Goal: Task Accomplishment & Management: Use online tool/utility

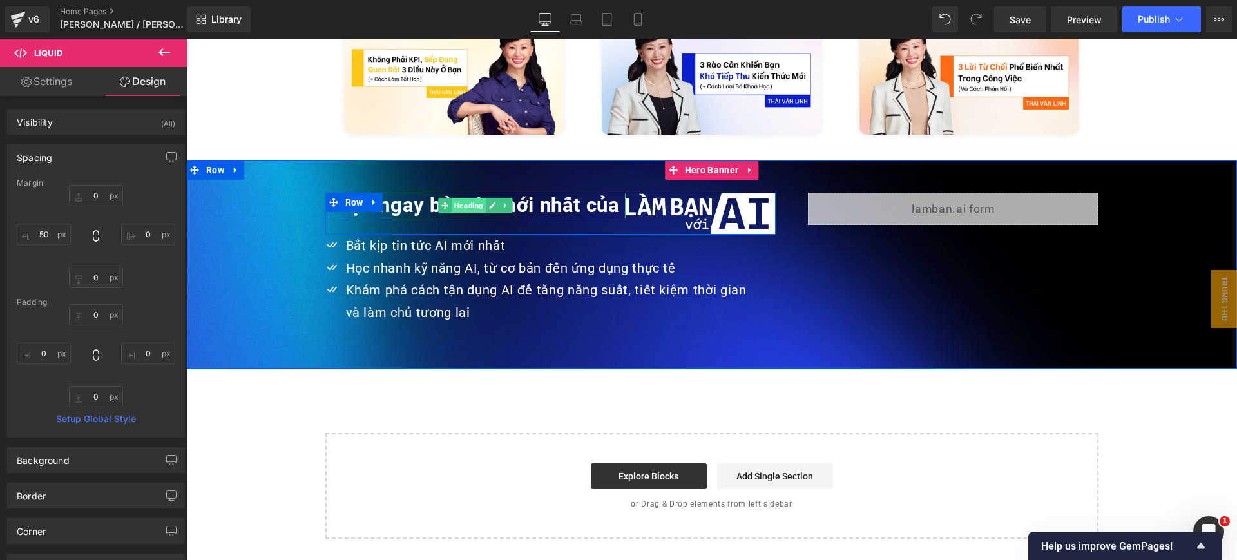
click at [468, 198] on span "Heading" at bounding box center [469, 205] width 34 height 15
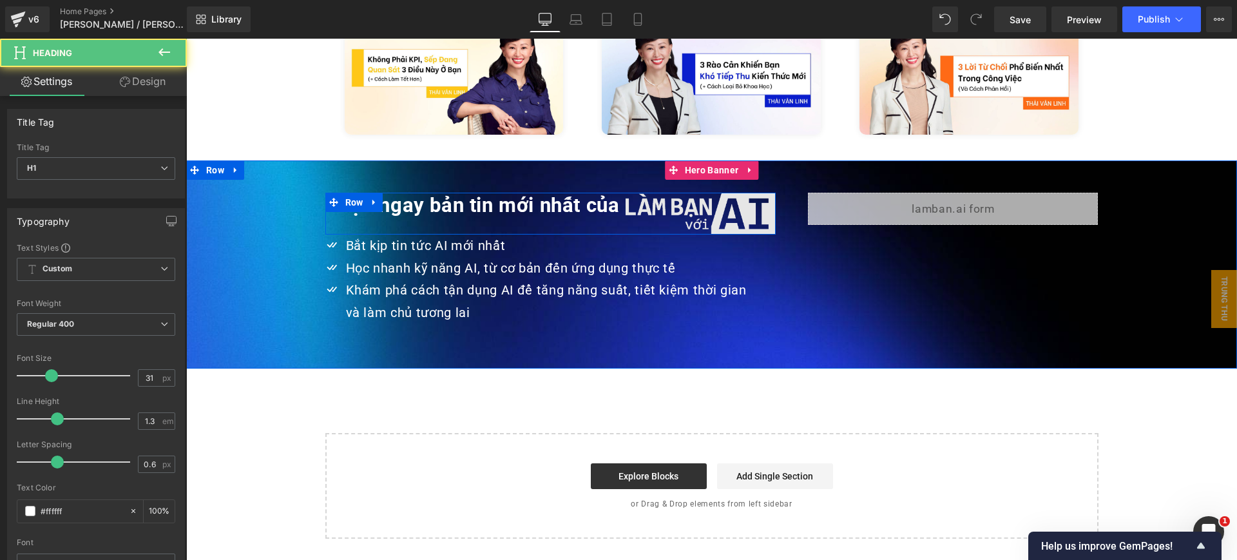
click at [703, 206] on span "Image" at bounding box center [701, 213] width 26 height 15
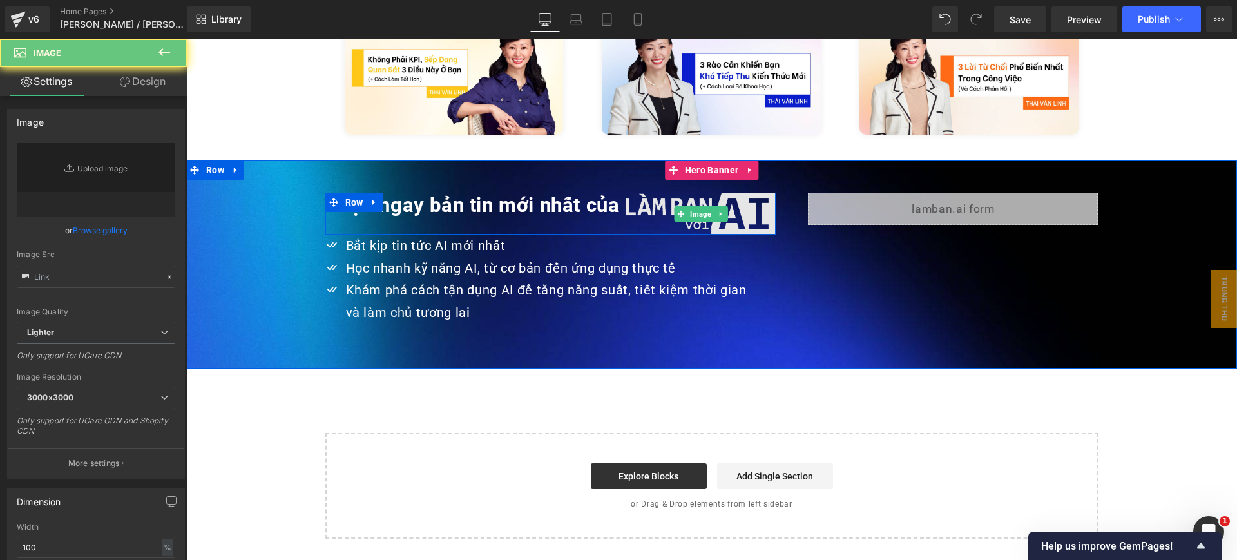
type input "https://ucarecdn.com/ea33d175-9feb-4720-b439-7d3658e911a1/-/format/auto/-/previ…"
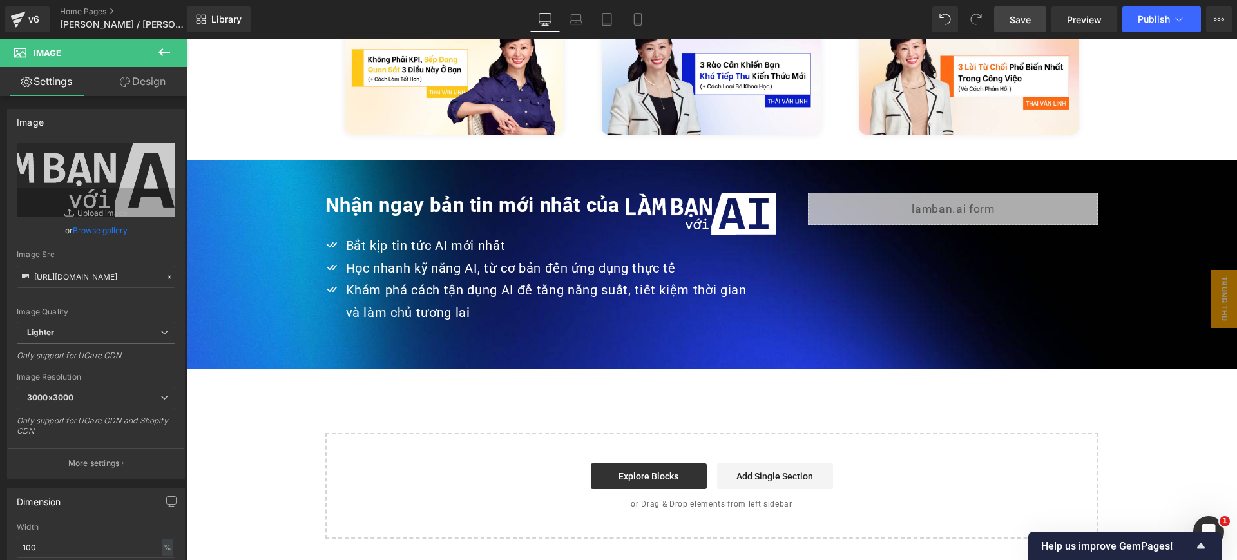
click at [1020, 21] on span "Save" at bounding box center [1020, 20] width 21 height 14
click at [1078, 21] on span "Preview" at bounding box center [1084, 20] width 35 height 14
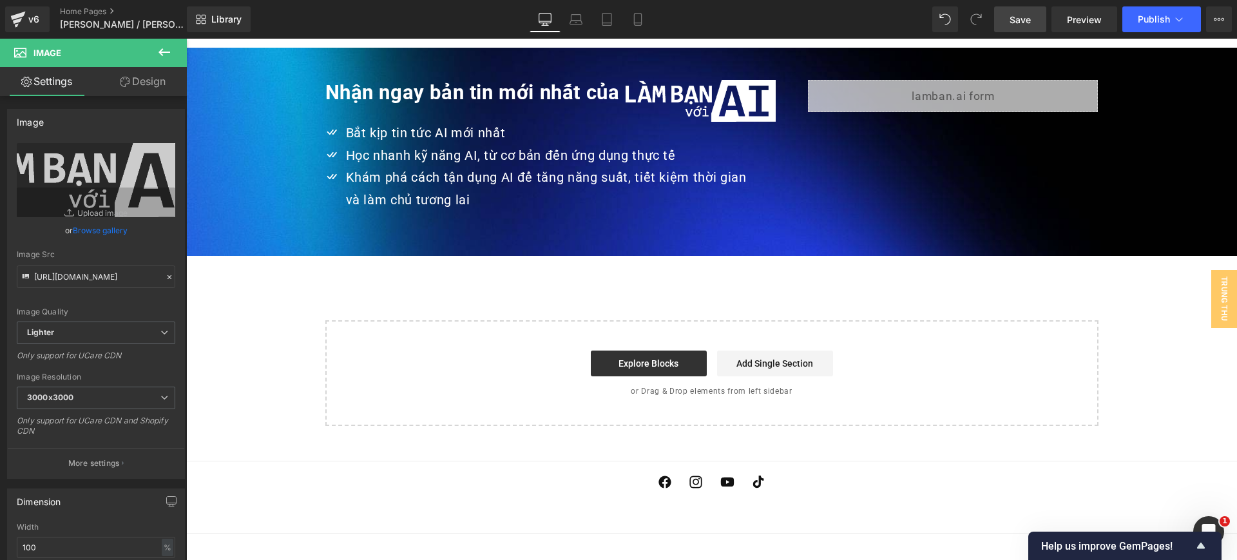
scroll to position [2964, 0]
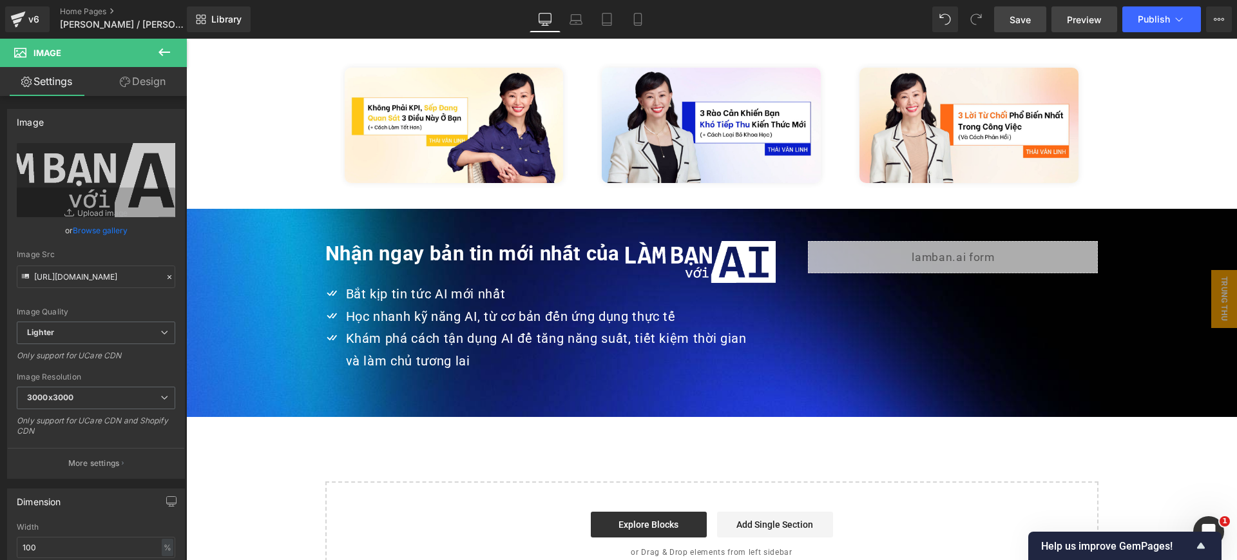
click at [1081, 23] on span "Preview" at bounding box center [1084, 20] width 35 height 14
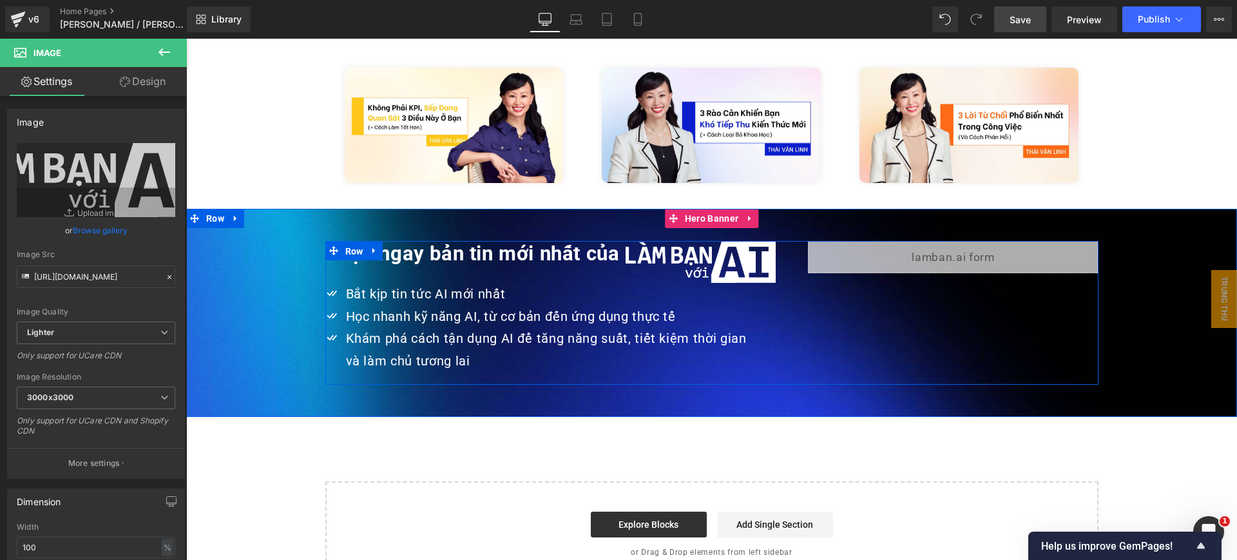
click at [342, 242] on span "Row" at bounding box center [354, 251] width 24 height 19
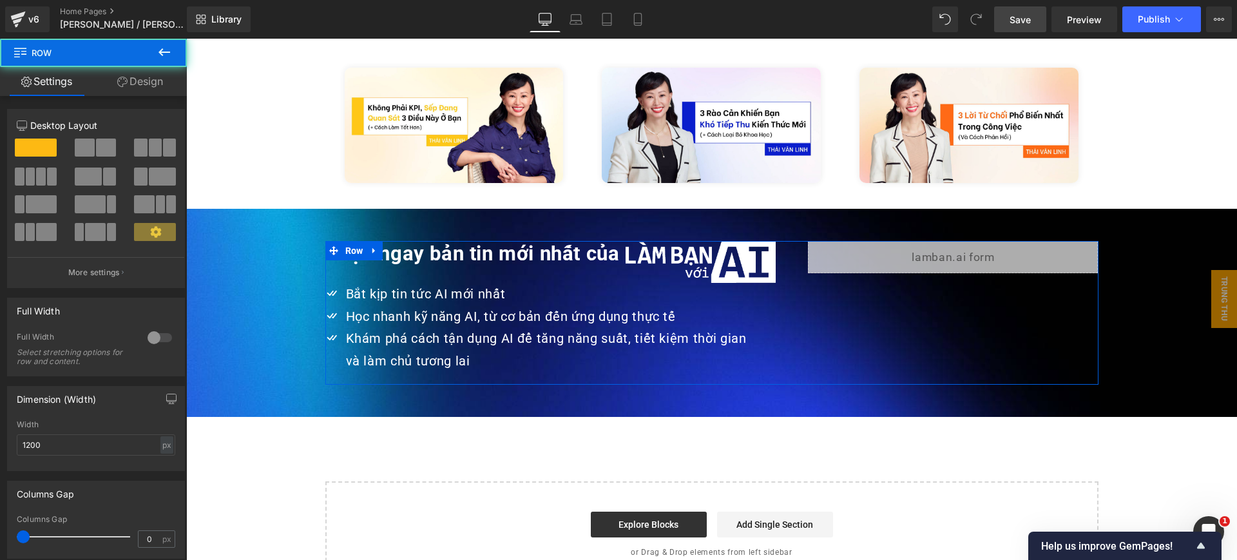
click at [142, 92] on link "Design" at bounding box center [139, 81] width 93 height 29
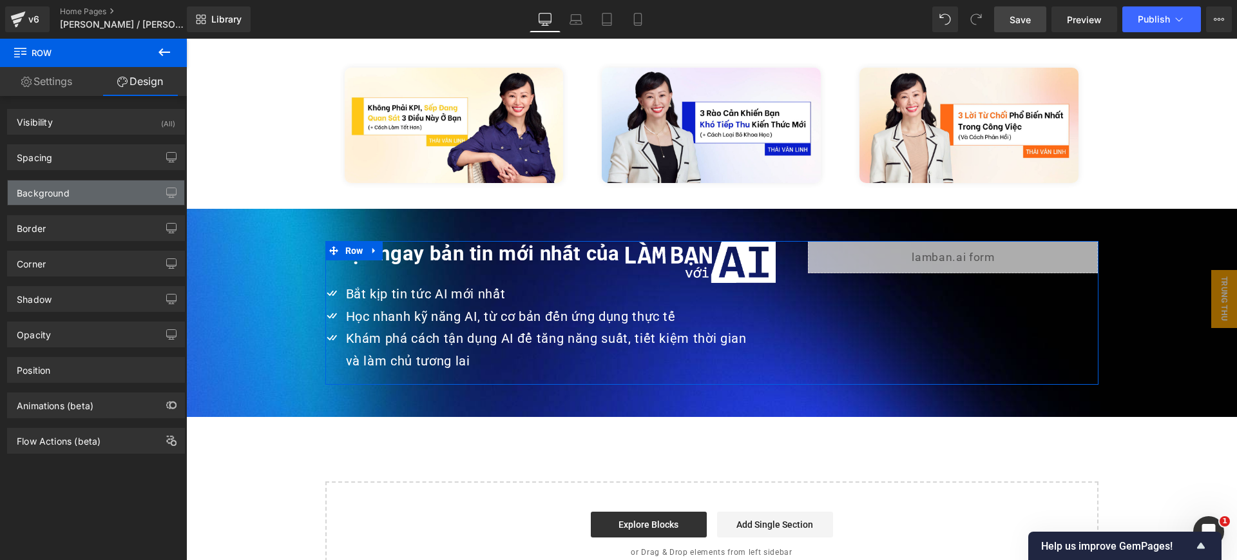
click at [105, 180] on div "Background" at bounding box center [96, 192] width 177 height 24
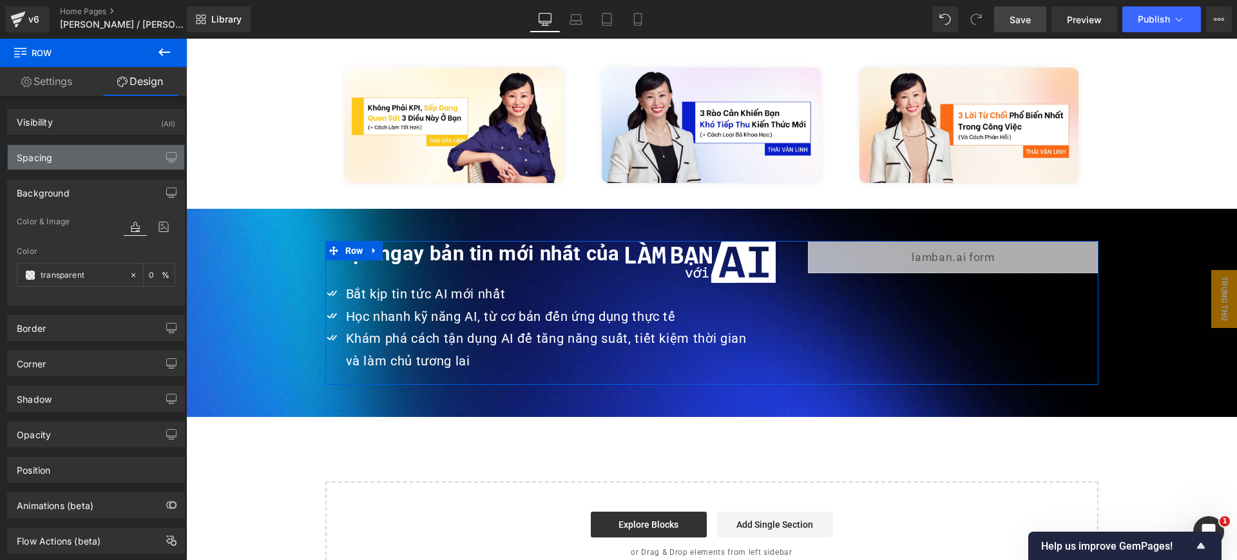
click at [106, 157] on div "Spacing" at bounding box center [96, 157] width 177 height 24
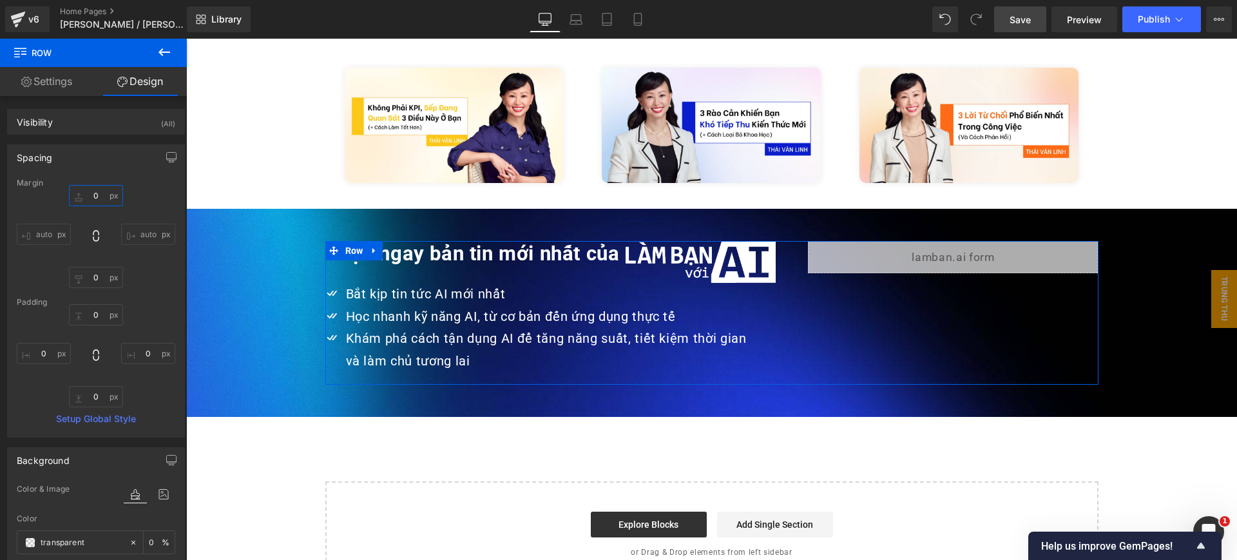
click at [102, 198] on input "0" at bounding box center [96, 195] width 54 height 21
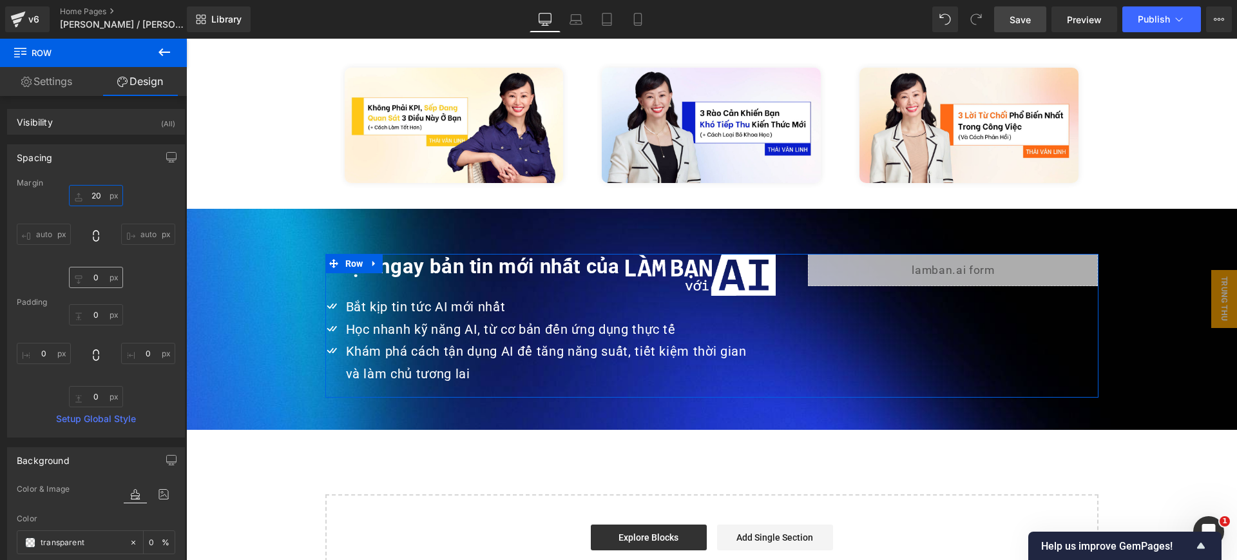
type input "2"
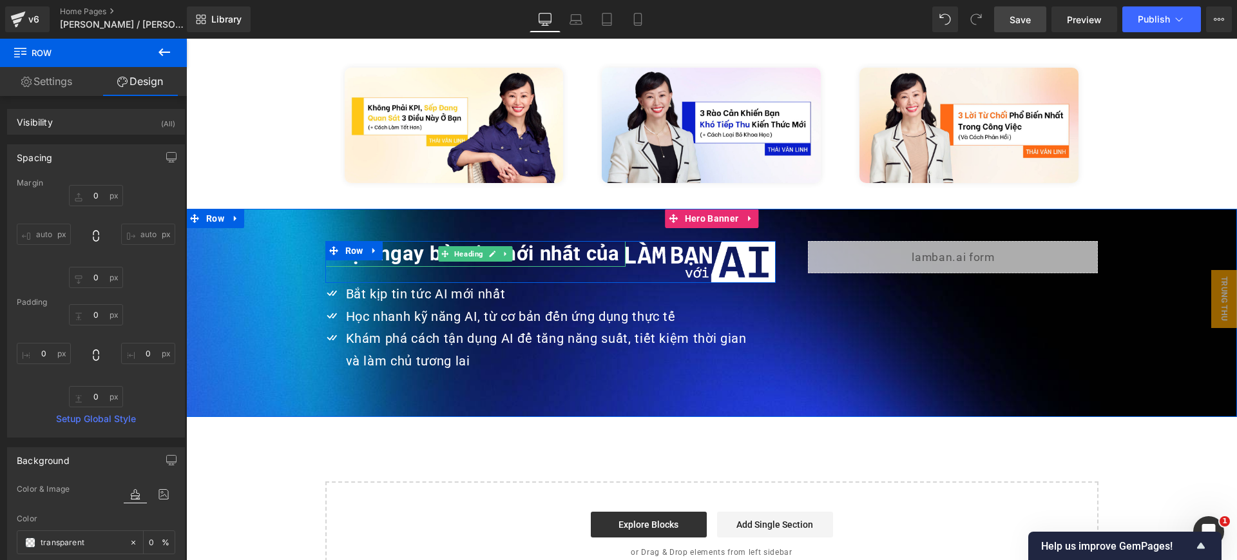
click at [584, 242] on strong "Nhận ngay bản tin mới nhất của" at bounding box center [472, 254] width 295 height 24
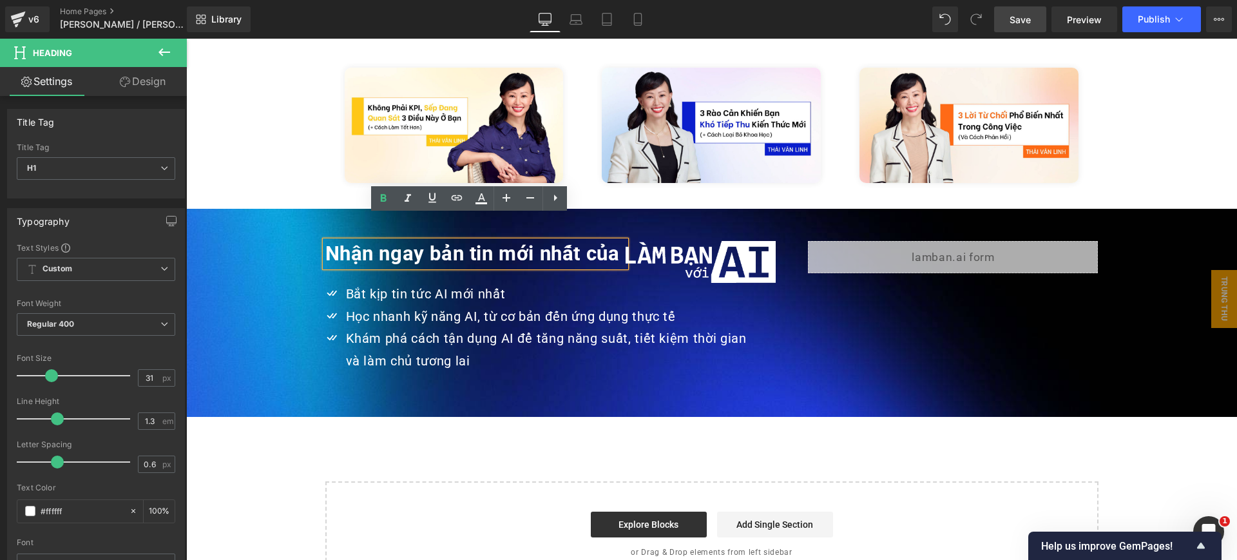
click at [494, 252] on div "Nhận ngay bản tin mới nhất của Heading" at bounding box center [475, 260] width 301 height 39
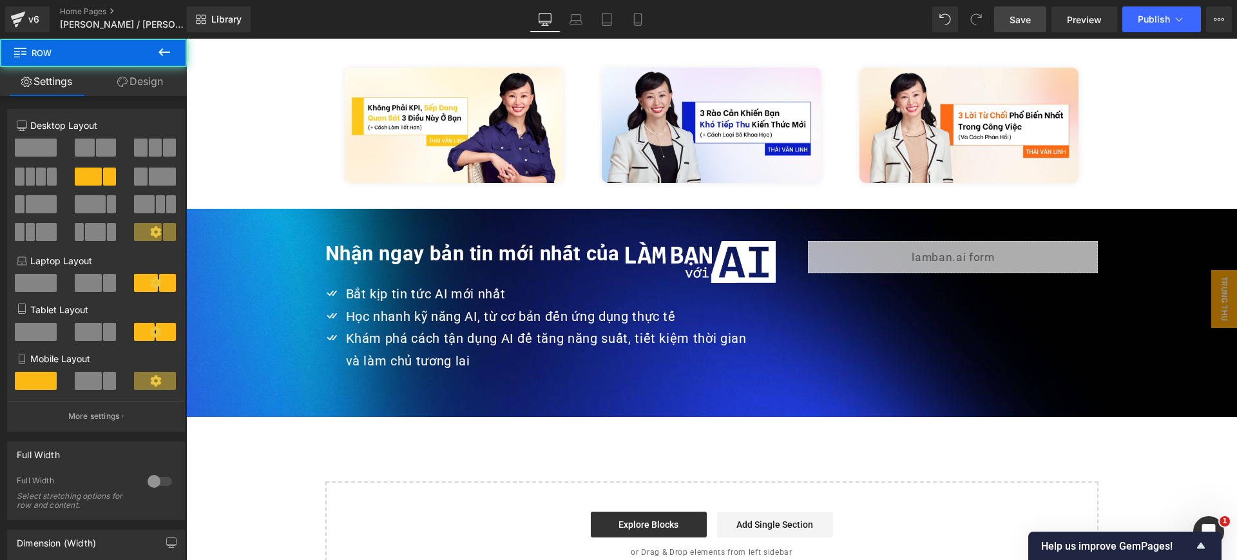
click at [501, 248] on div "Nhận ngay bản tin mới nhất của Heading" at bounding box center [475, 260] width 301 height 39
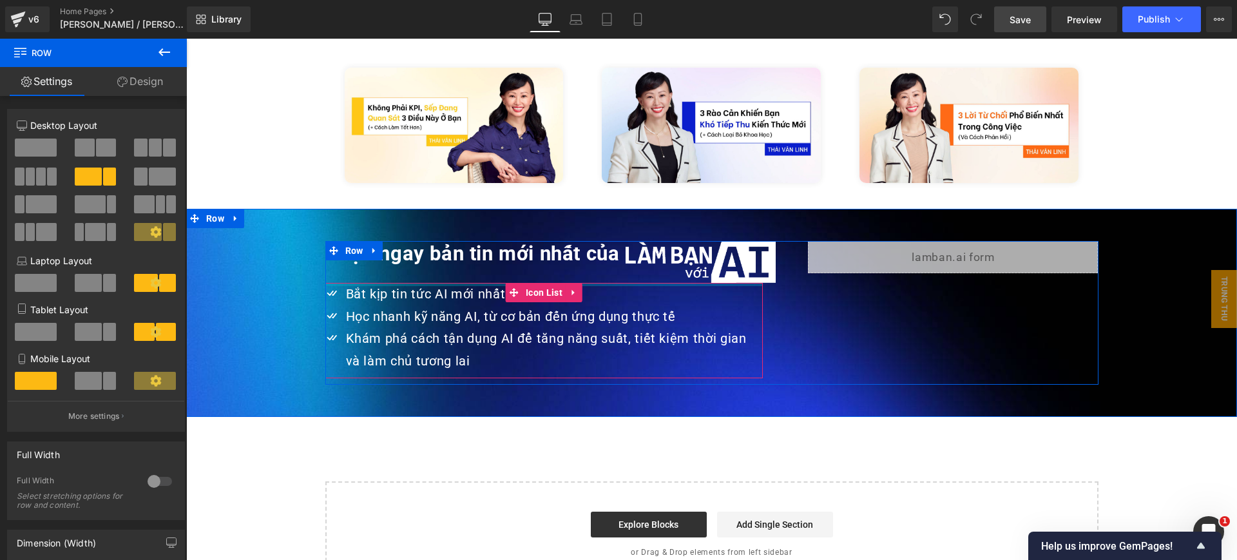
click at [600, 283] on div at bounding box center [544, 284] width 438 height 3
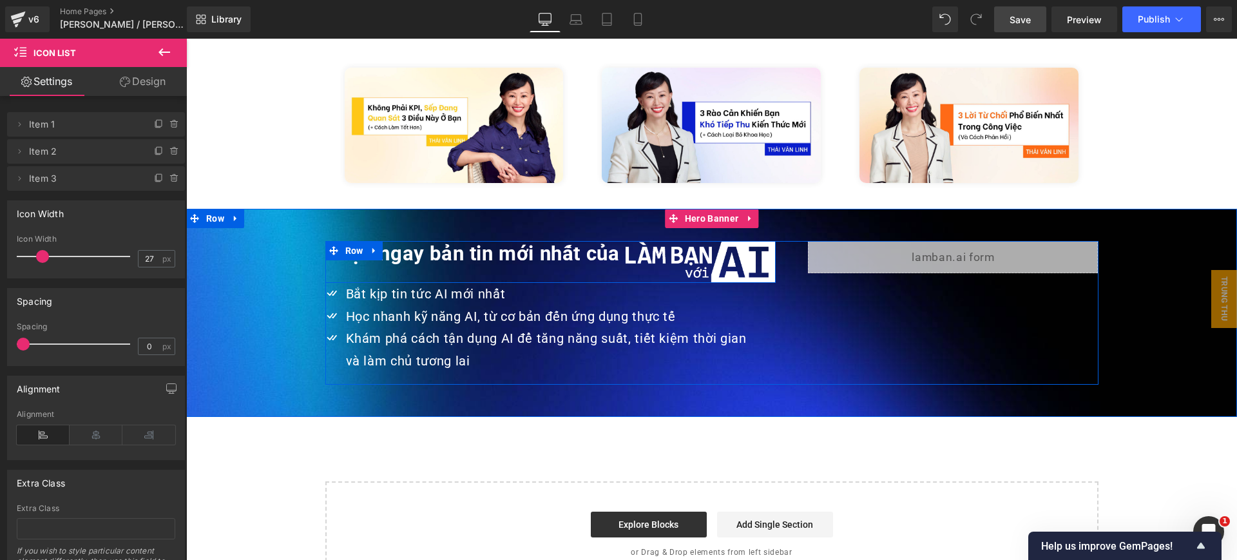
click at [385, 254] on div "Nhận ngay bản tin mới nhất của Heading" at bounding box center [475, 260] width 301 height 39
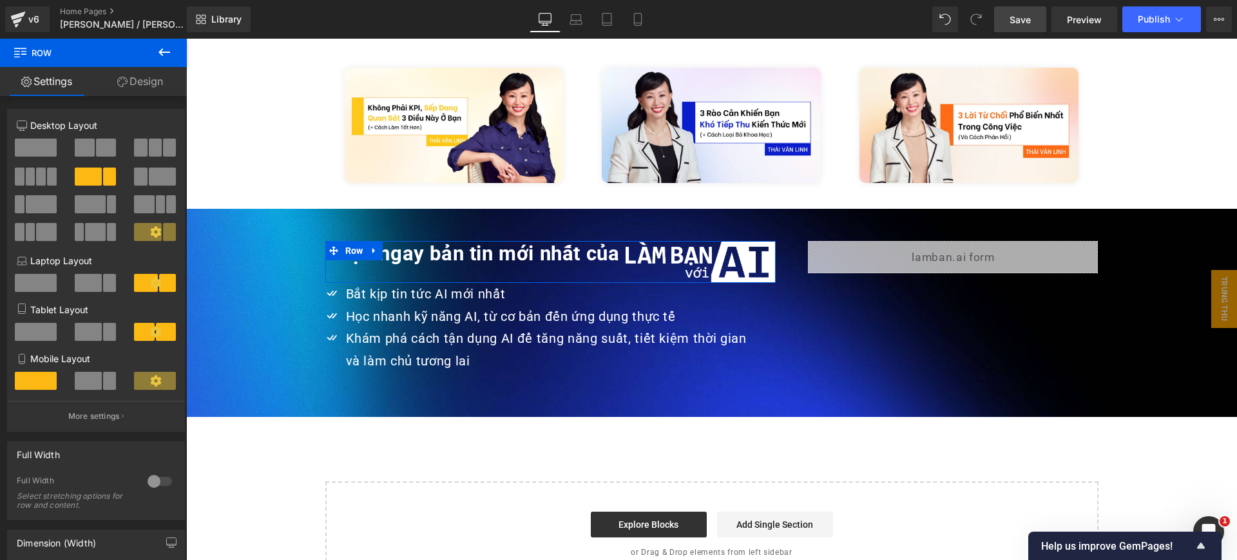
click at [158, 86] on link "Design" at bounding box center [139, 81] width 93 height 29
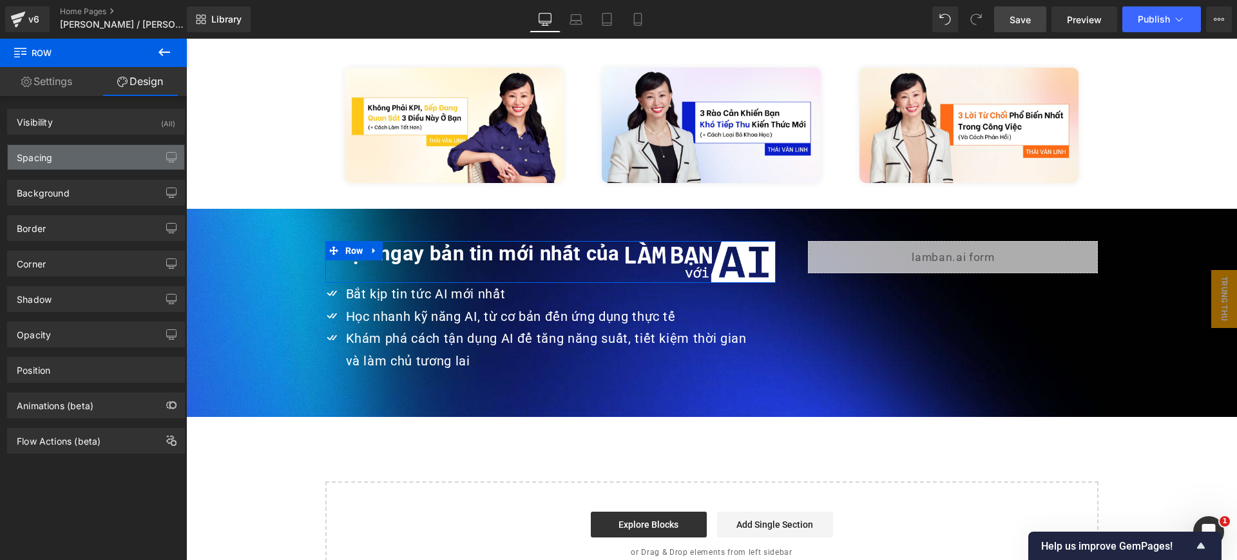
click at [90, 156] on div "Spacing" at bounding box center [96, 157] width 177 height 24
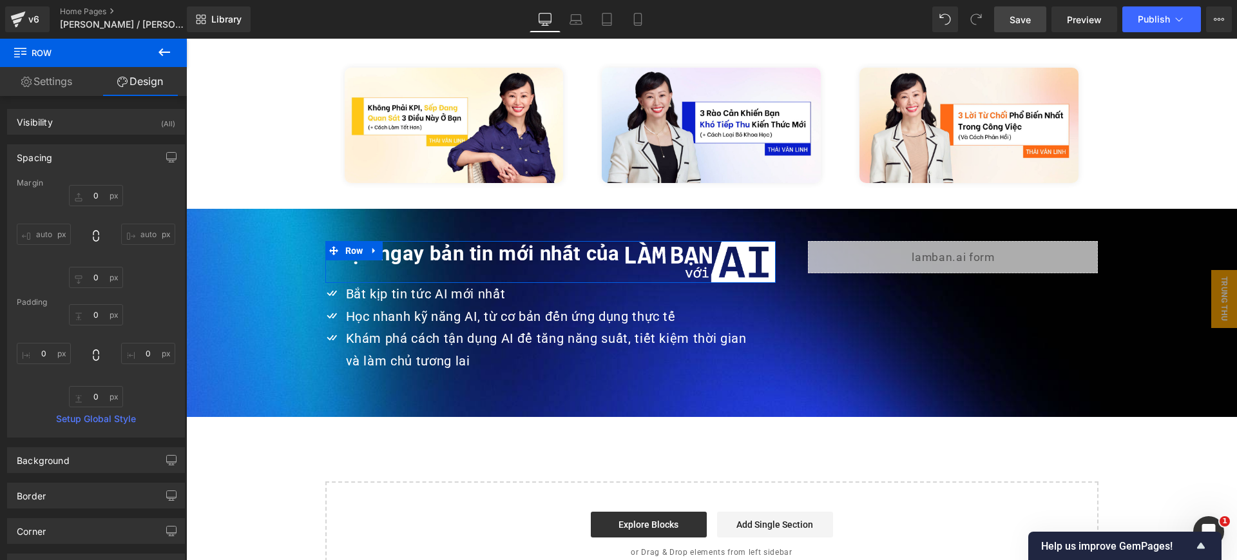
click at [104, 304] on div "Padding" at bounding box center [96, 302] width 159 height 9
click at [97, 197] on input "0" at bounding box center [96, 195] width 54 height 21
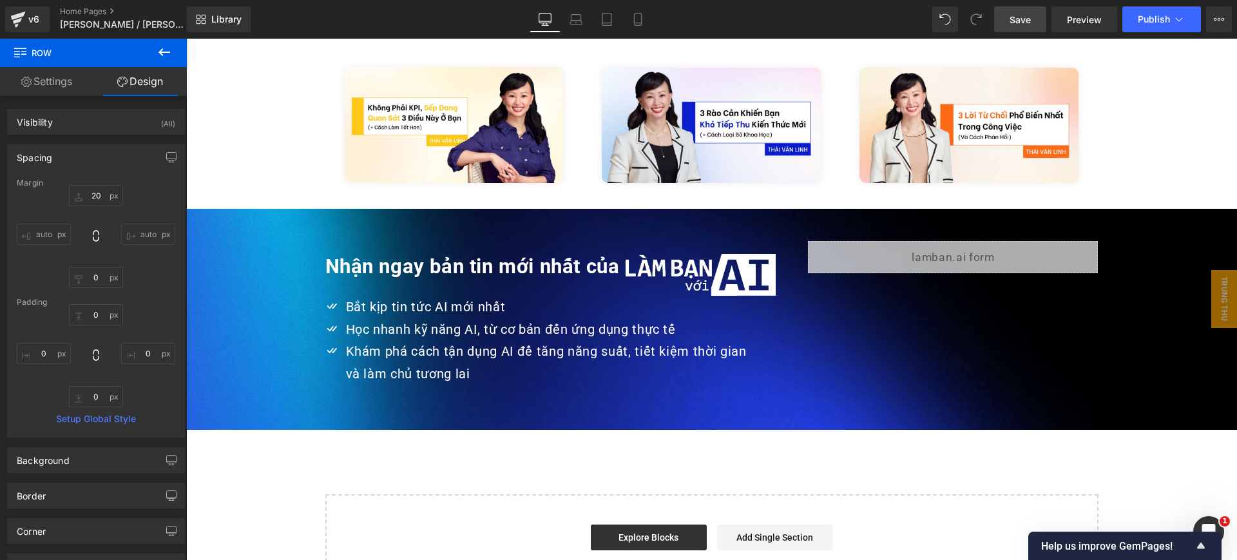
drag, startPoint x: 1020, startPoint y: 15, endPoint x: 843, endPoint y: 4, distance: 177.6
click at [1020, 15] on span "Save" at bounding box center [1020, 20] width 21 height 14
click at [1183, 17] on icon at bounding box center [1179, 19] width 13 height 13
click at [1099, 15] on span "Preview" at bounding box center [1084, 20] width 35 height 14
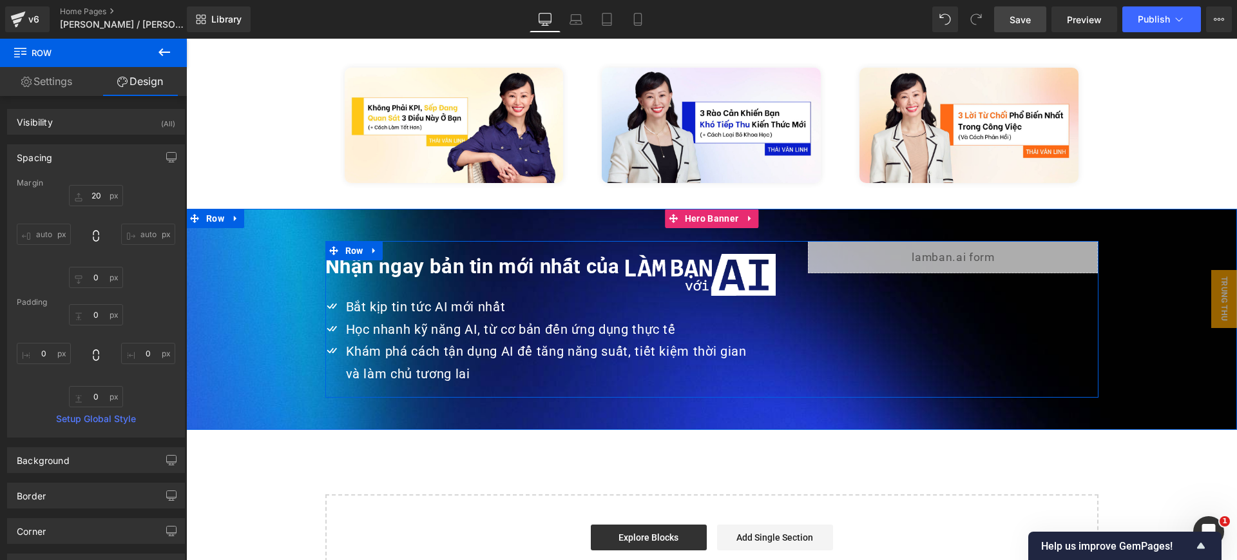
click at [370, 241] on div "Nhận ngay bản tin mới nhất của Heading Image Row Icon Bắt kịp tin tức AI mới nh…" at bounding box center [711, 319] width 773 height 157
click at [376, 295] on div at bounding box center [550, 295] width 451 height 1
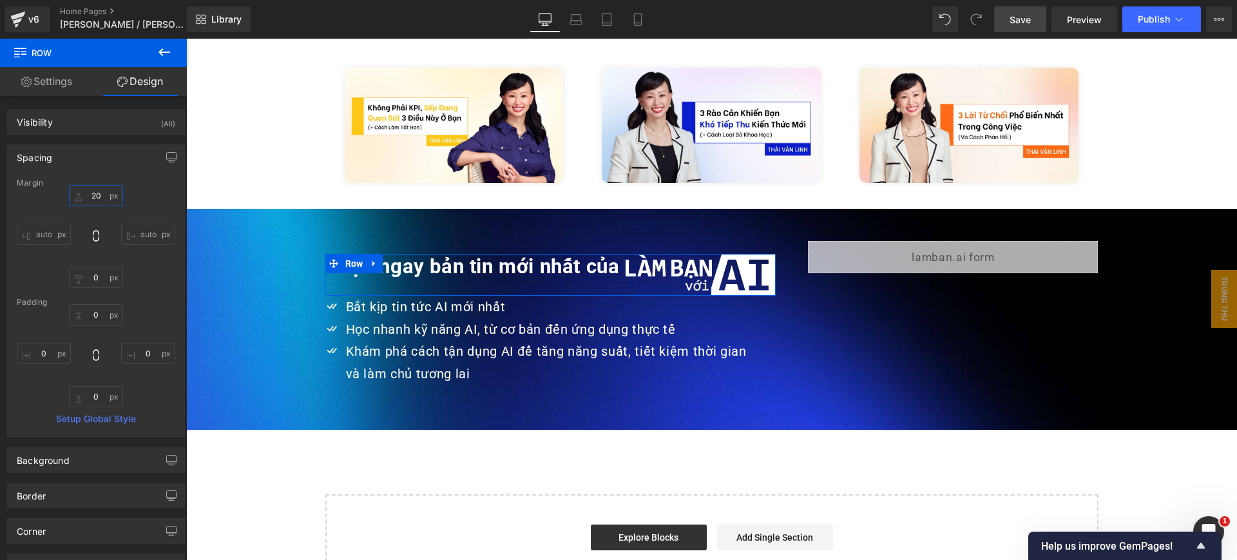
click at [110, 191] on input "20" at bounding box center [96, 195] width 54 height 21
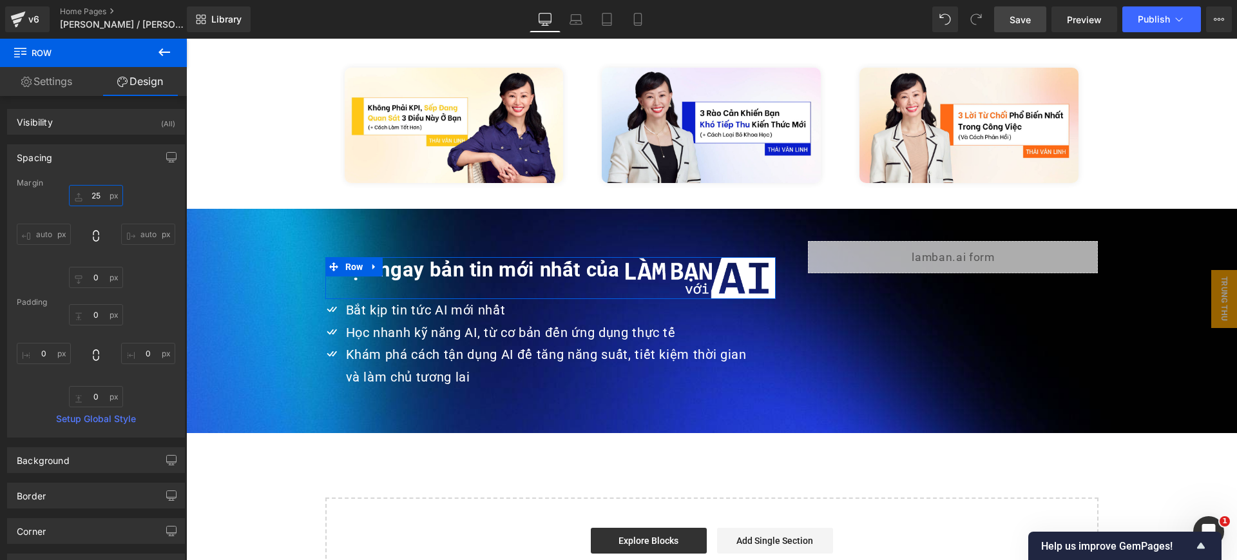
type input "25"
click at [1020, 10] on link "Save" at bounding box center [1020, 19] width 52 height 26
click at [1083, 19] on span "Preview" at bounding box center [1084, 20] width 35 height 14
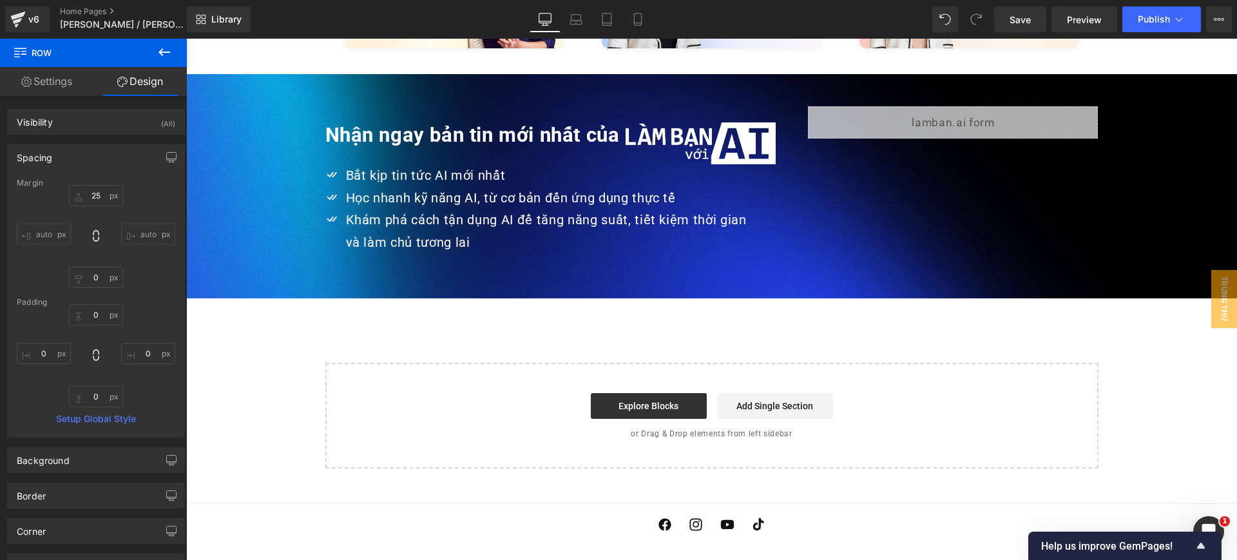
scroll to position [3125, 0]
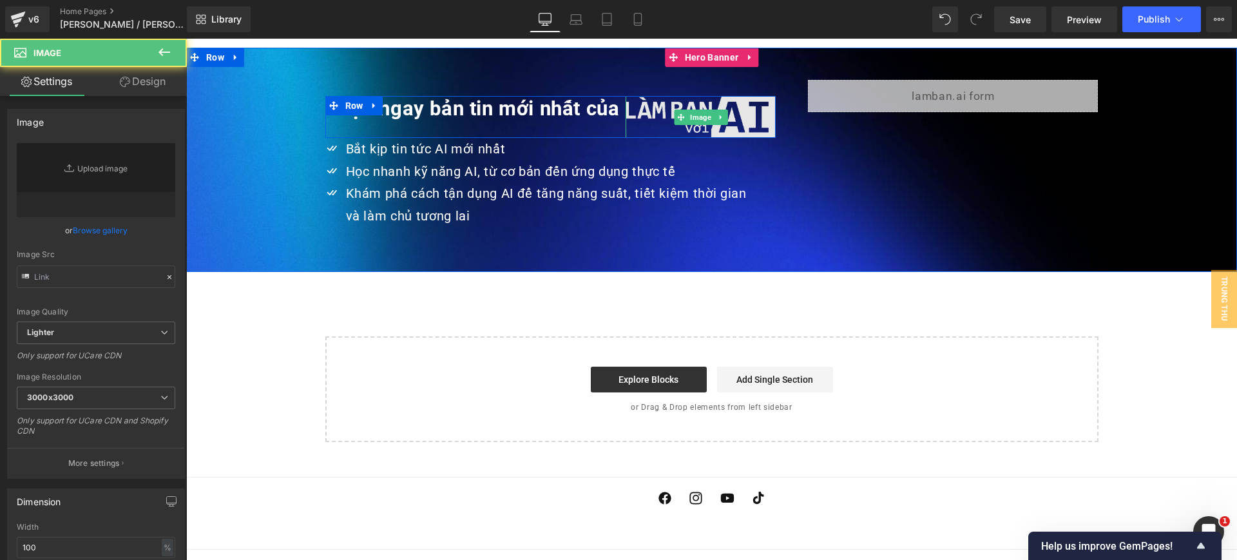
click at [738, 96] on img at bounding box center [701, 117] width 150 height 42
type input "https://ucarecdn.com/ea33d175-9feb-4720-b439-7d3658e911a1/-/format/auto/-/previ…"
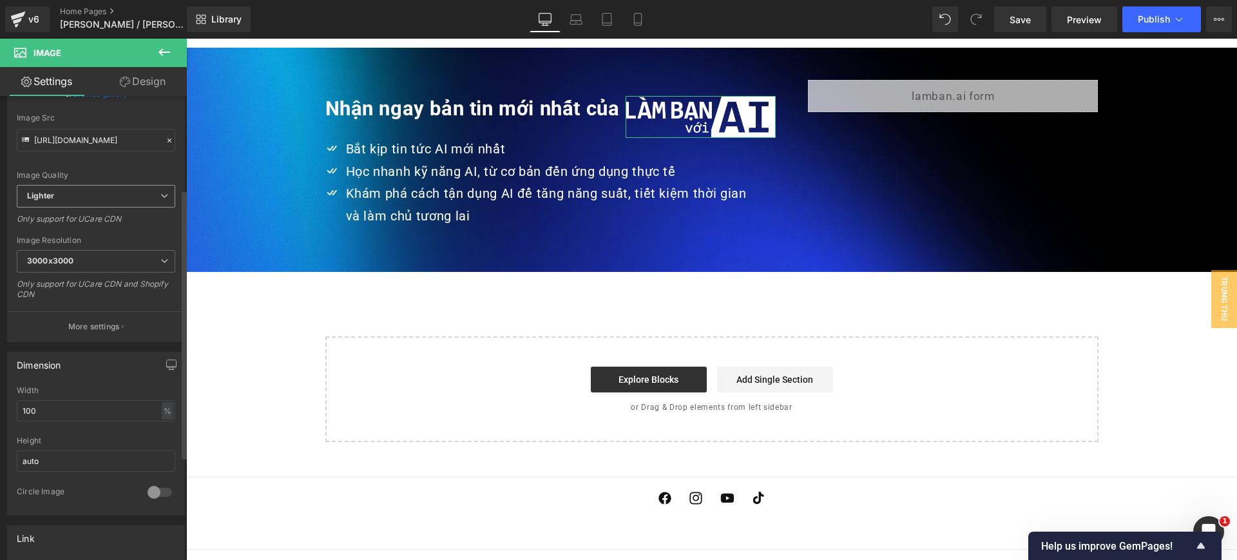
scroll to position [161, 0]
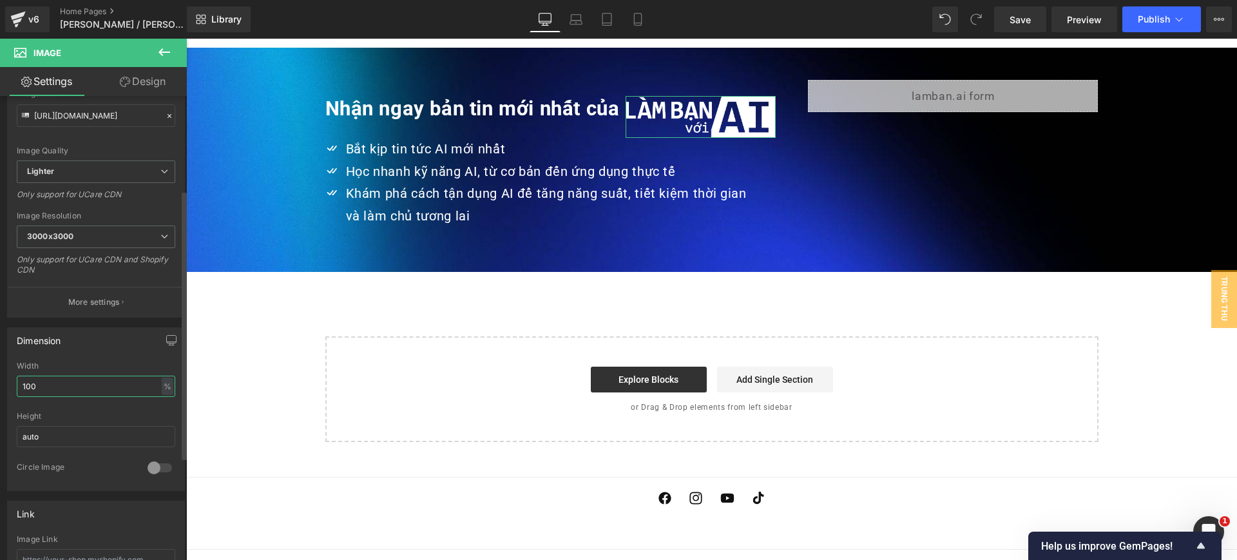
click at [92, 389] on input "100" at bounding box center [96, 386] width 159 height 21
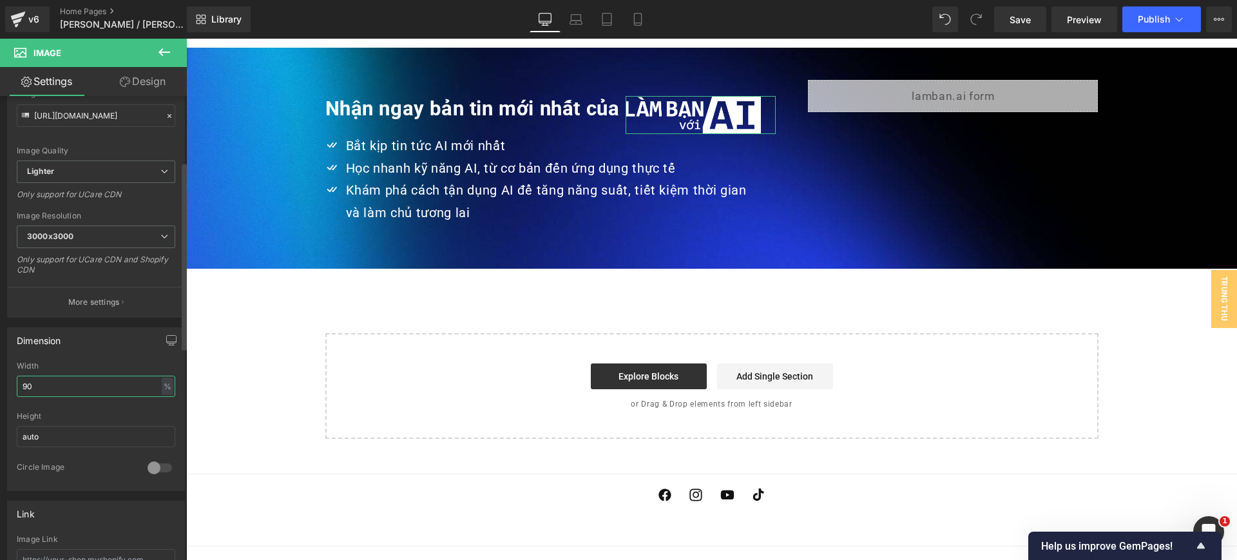
type input "90"
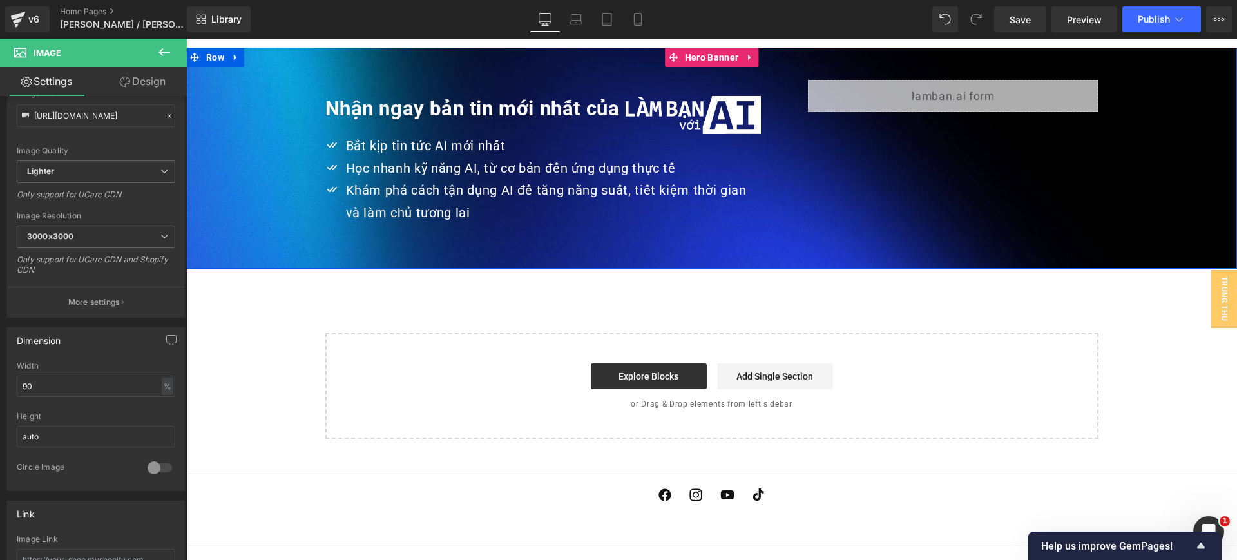
click at [186, 39] on div at bounding box center [186, 39] width 0 height 0
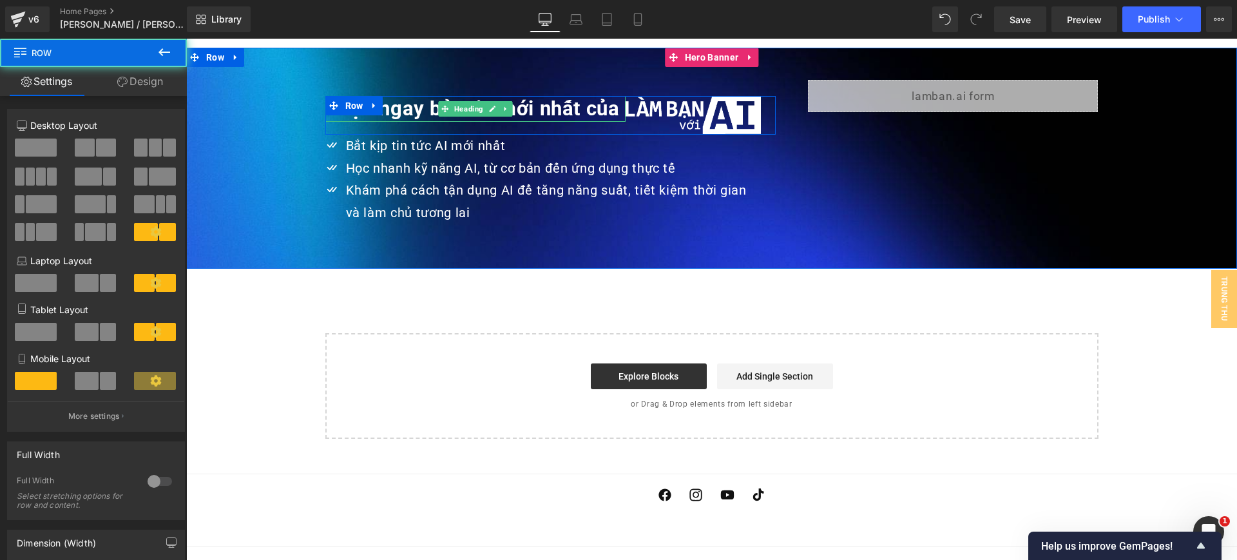
click at [561, 97] on strong "Nhận ngay bản tin mới nhất của" at bounding box center [472, 109] width 295 height 24
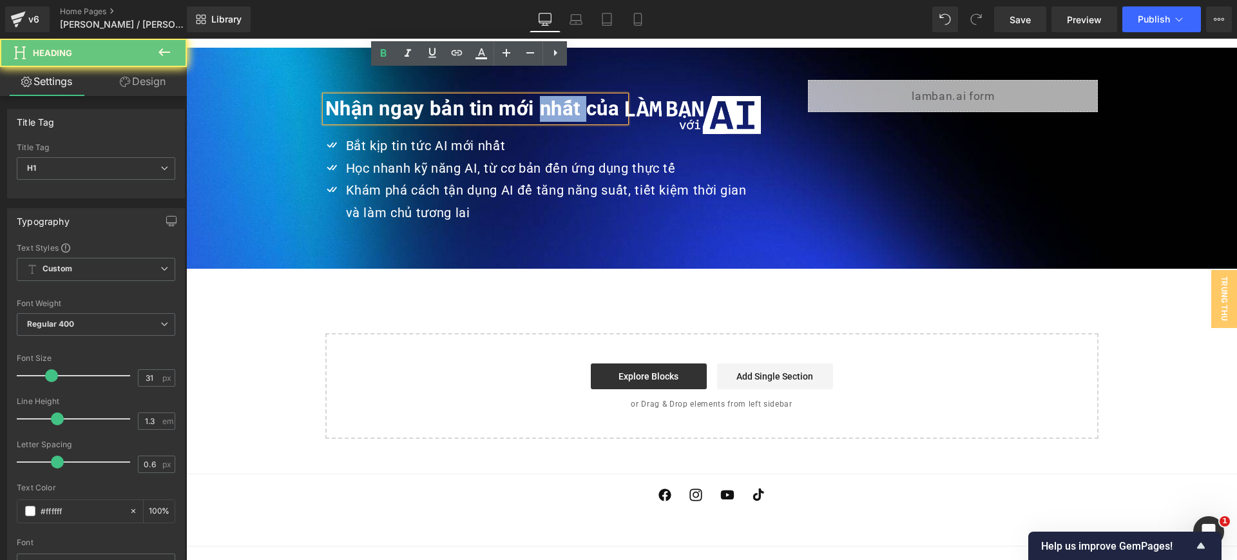
click at [561, 97] on strong "Nhận ngay bản tin mới nhất của" at bounding box center [472, 109] width 295 height 24
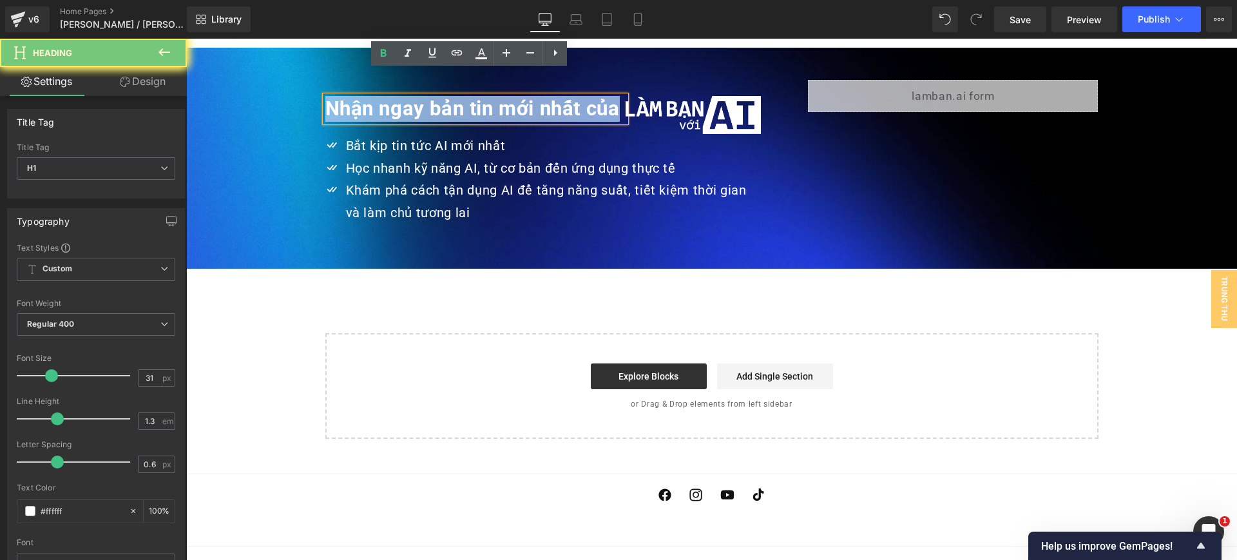
click at [561, 97] on strong "Nhận ngay bản tin mới nhất của" at bounding box center [472, 109] width 295 height 24
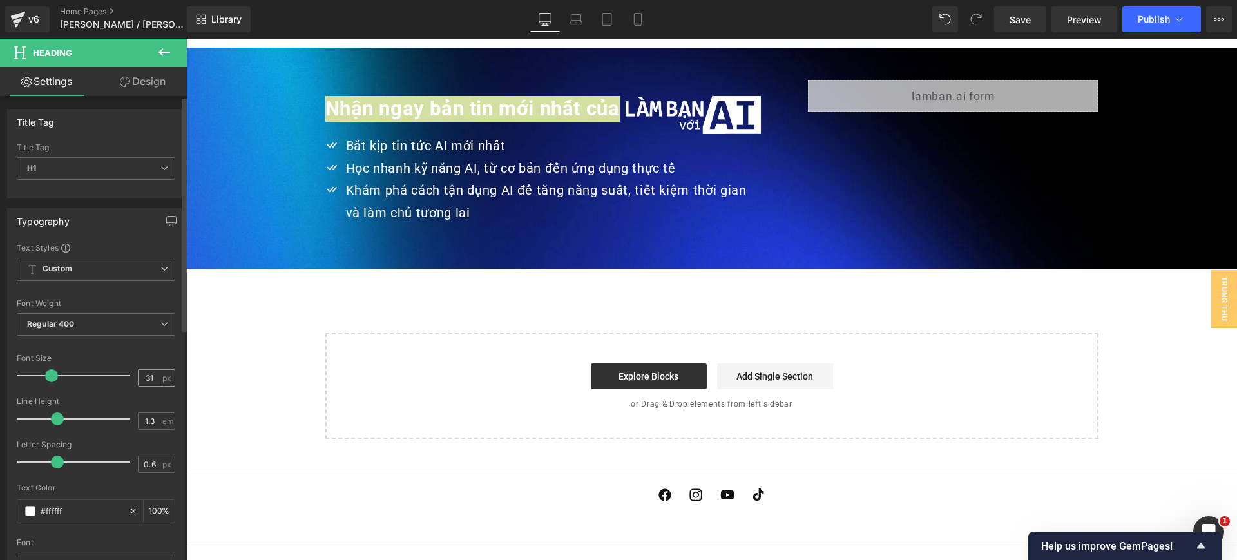
click at [156, 371] on div "31 px" at bounding box center [156, 377] width 37 height 17
click at [153, 374] on input "31" at bounding box center [150, 378] width 23 height 16
type input "3"
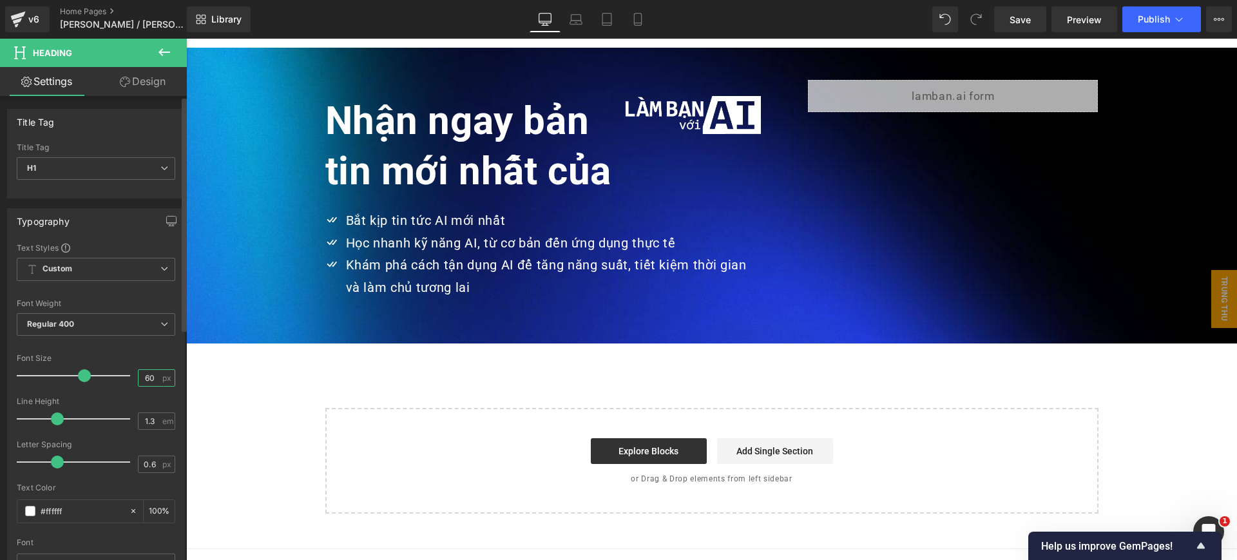
type input "6"
type input "30"
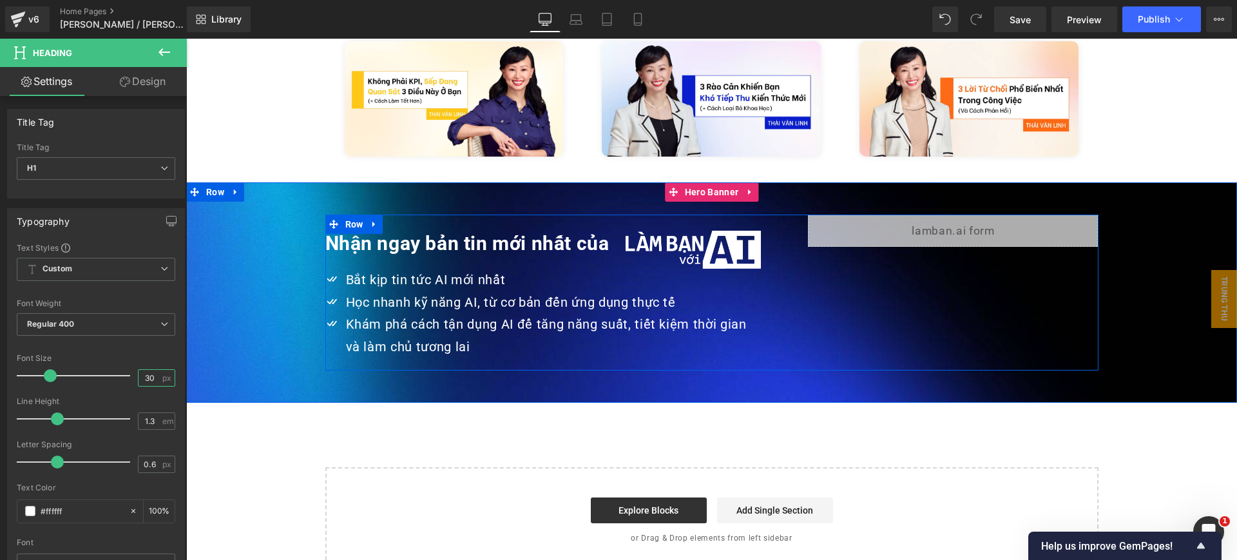
scroll to position [2964, 0]
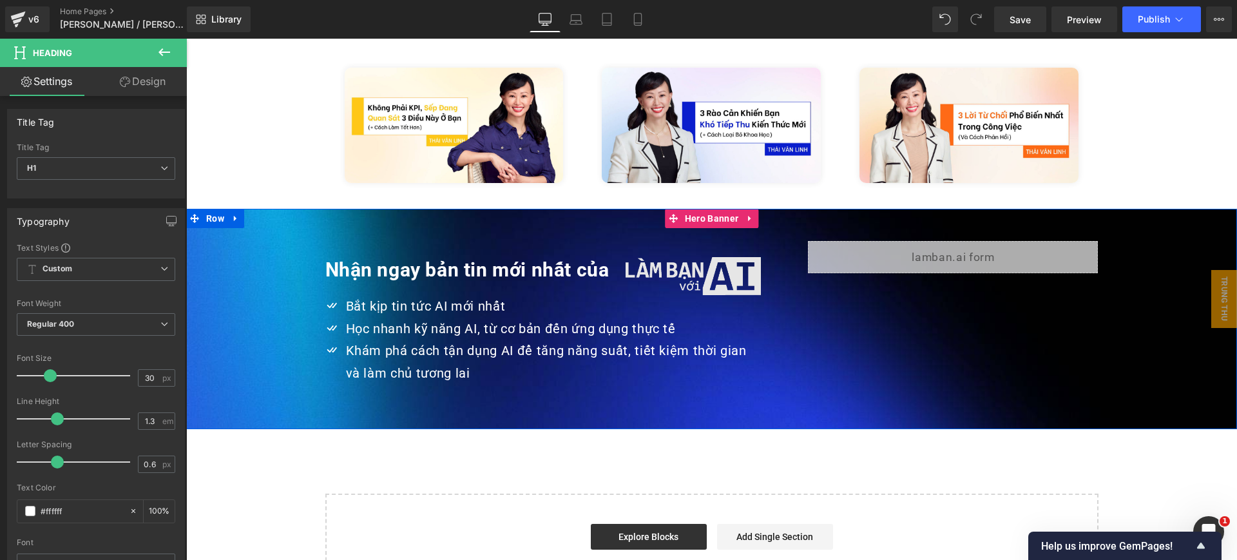
click at [737, 257] on img at bounding box center [693, 276] width 135 height 38
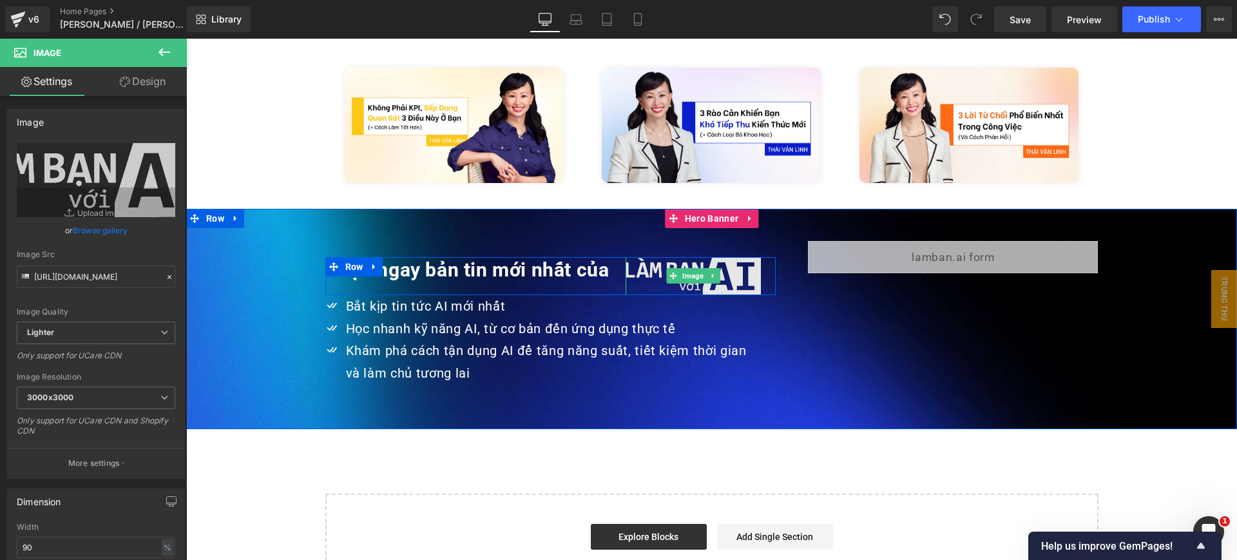
click at [711, 268] on link at bounding box center [714, 275] width 14 height 15
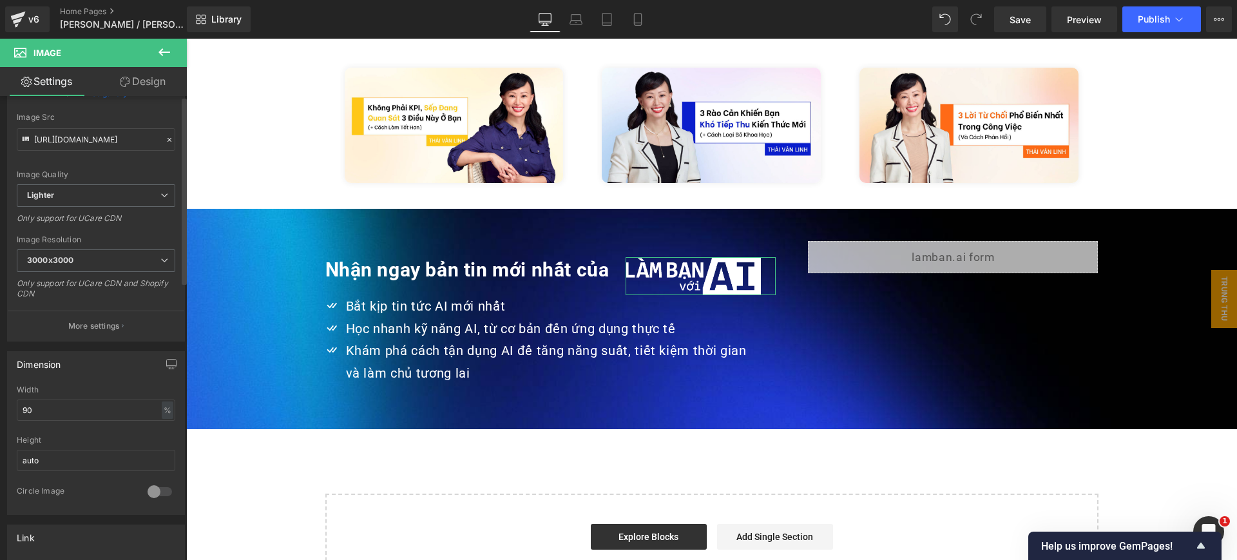
scroll to position [161, 0]
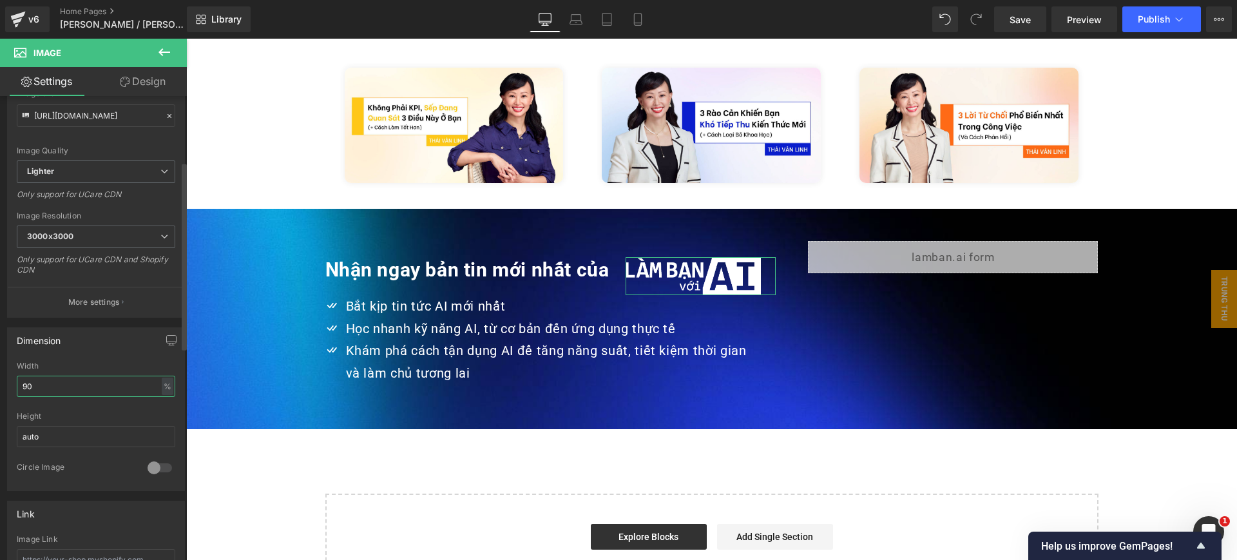
click at [85, 384] on input "90" at bounding box center [96, 386] width 159 height 21
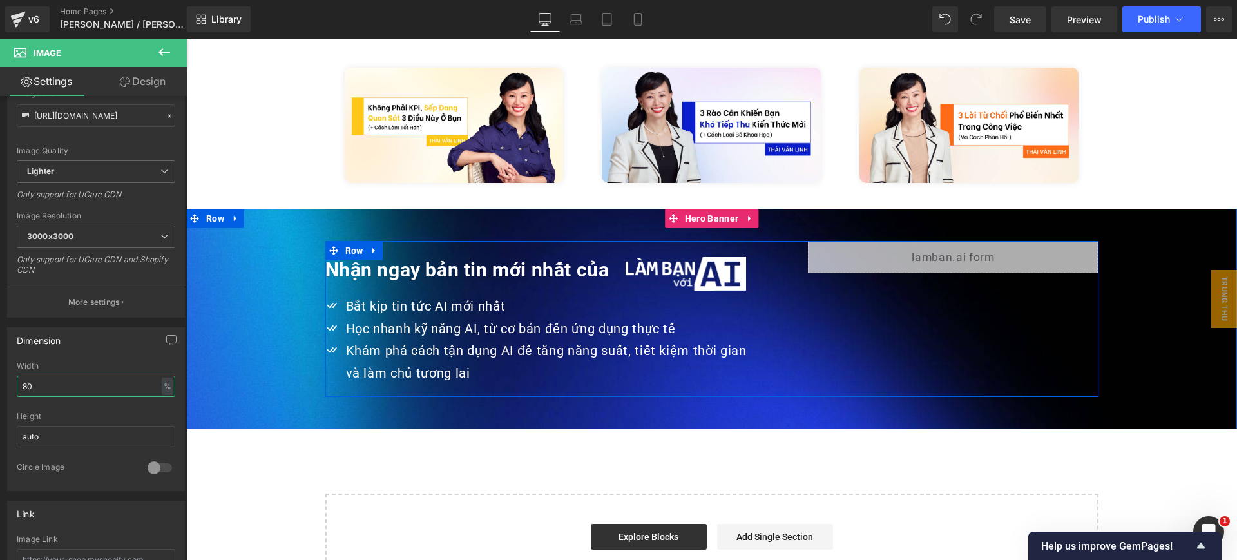
type input "8"
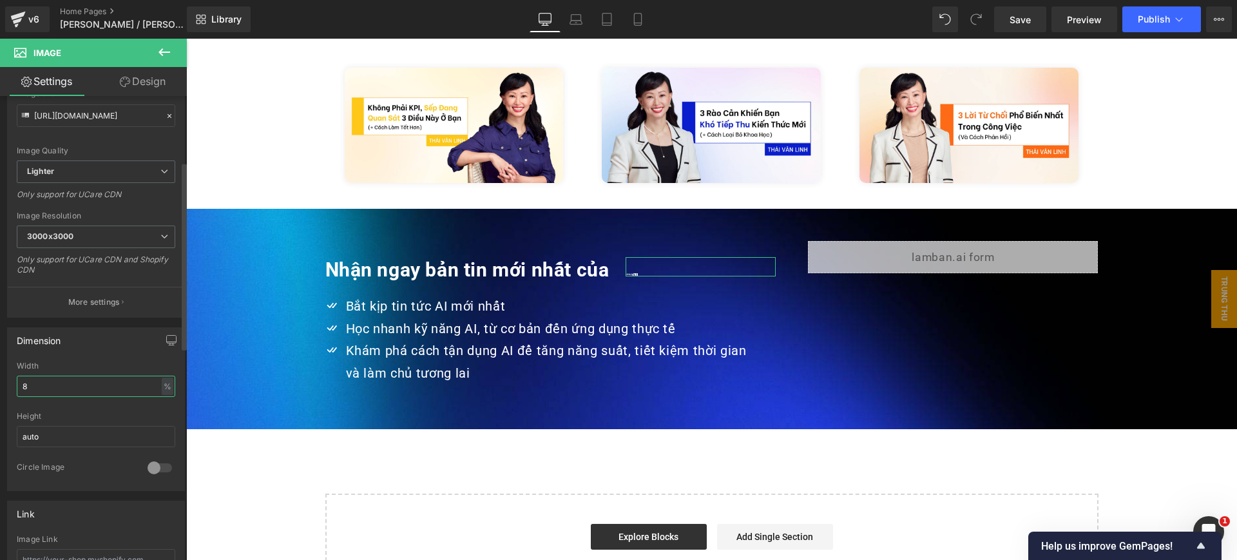
click at [72, 390] on input "8" at bounding box center [96, 386] width 159 height 21
type input "90"
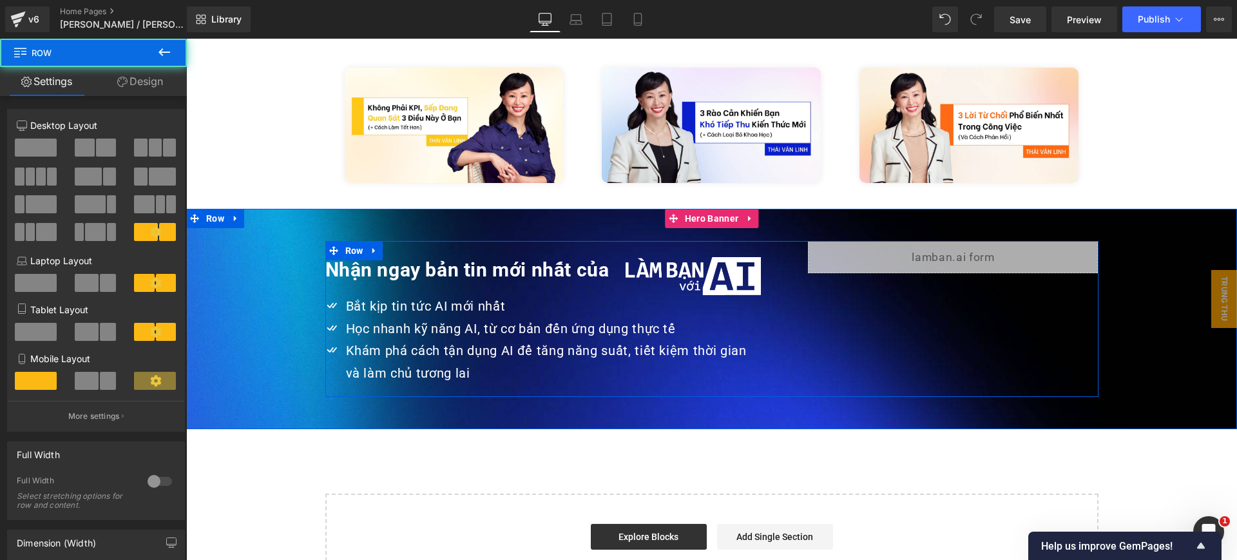
click at [870, 291] on div "Nhận ngay bản tin mới nhất của Heading Image Row Icon Bắt kịp tin tức AI mới nh…" at bounding box center [711, 319] width 773 height 156
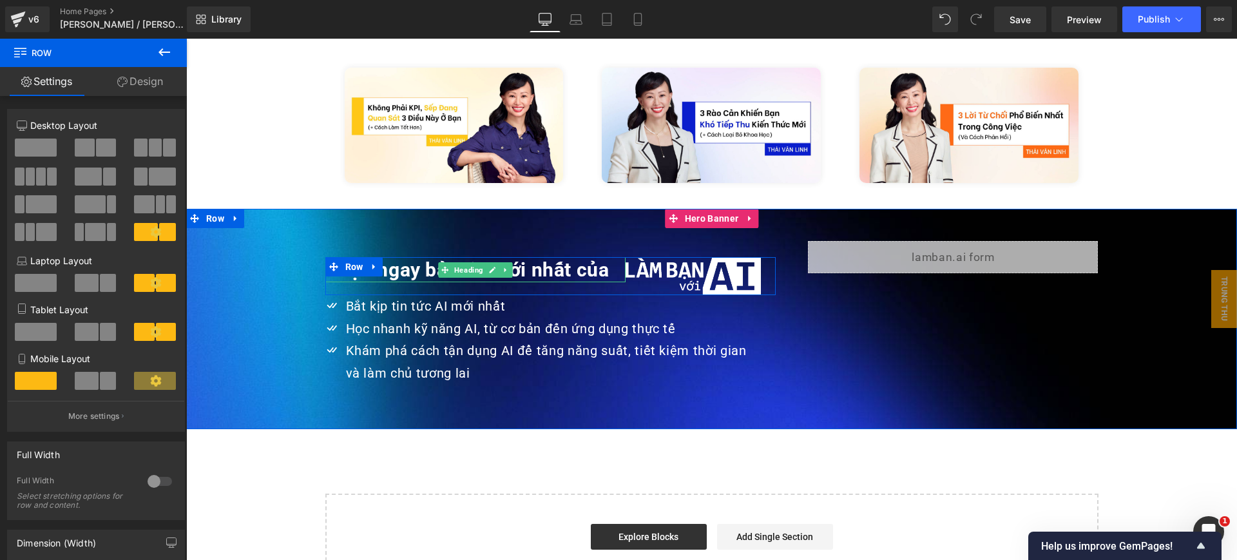
click at [581, 258] on strong "Nhận ngay bản tin mới nhất của" at bounding box center [467, 269] width 284 height 23
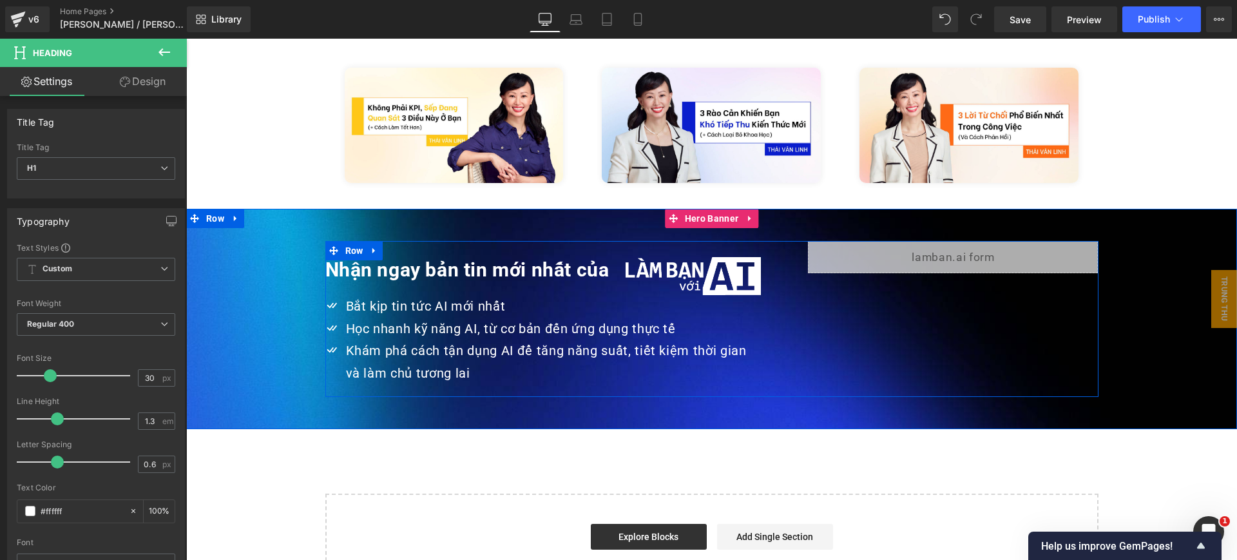
click at [595, 258] on strong "Nhận ngay bản tin mới nhất của" at bounding box center [467, 269] width 284 height 23
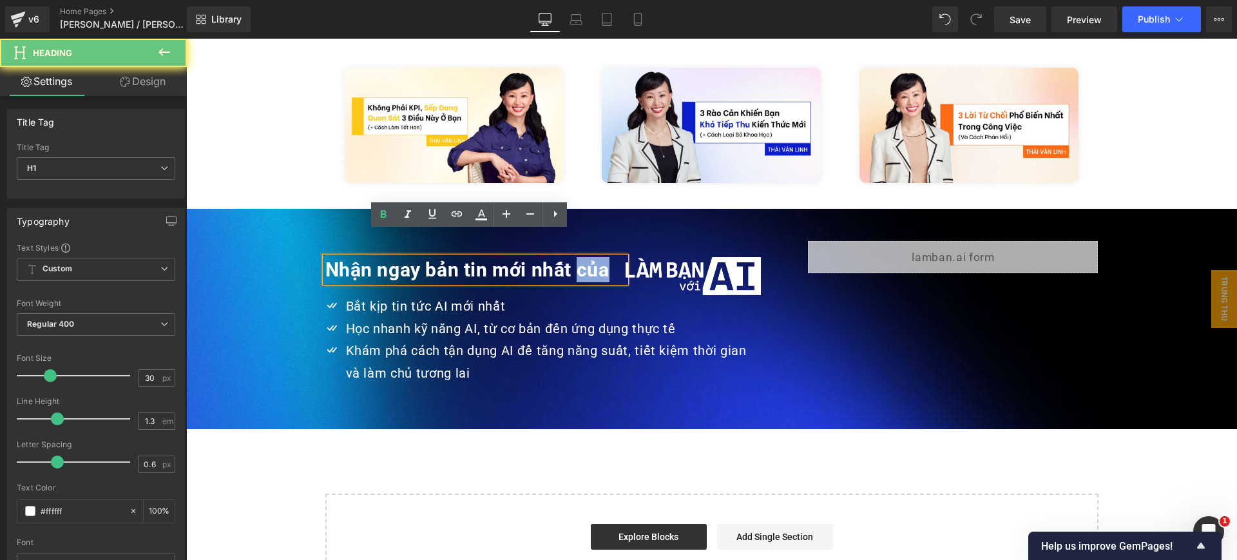
click at [595, 258] on strong "Nhận ngay bản tin mới nhất của" at bounding box center [467, 269] width 284 height 23
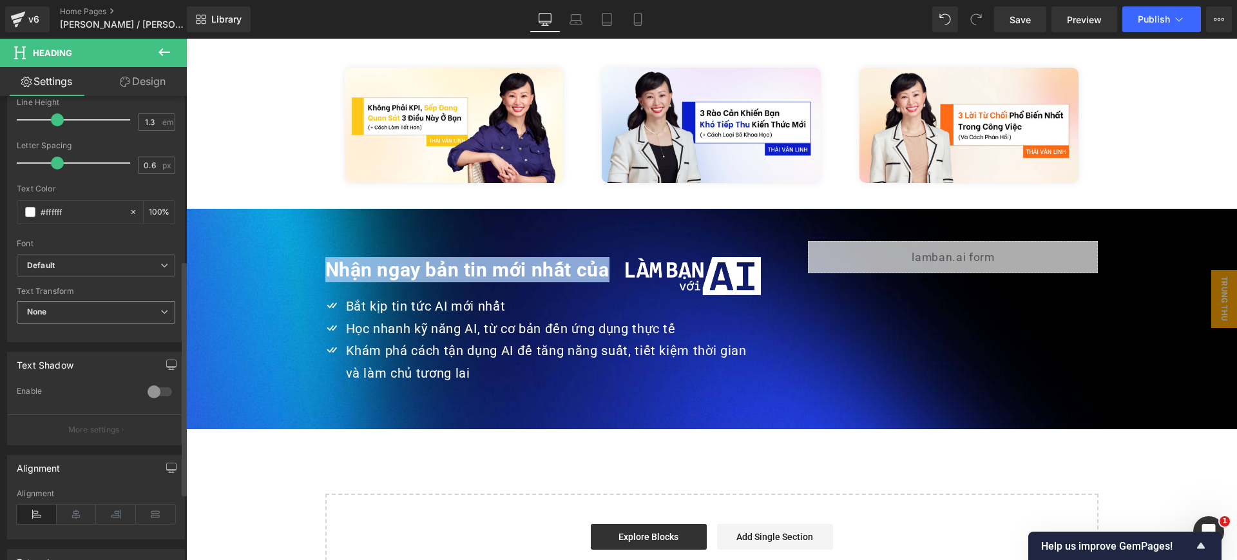
scroll to position [322, 0]
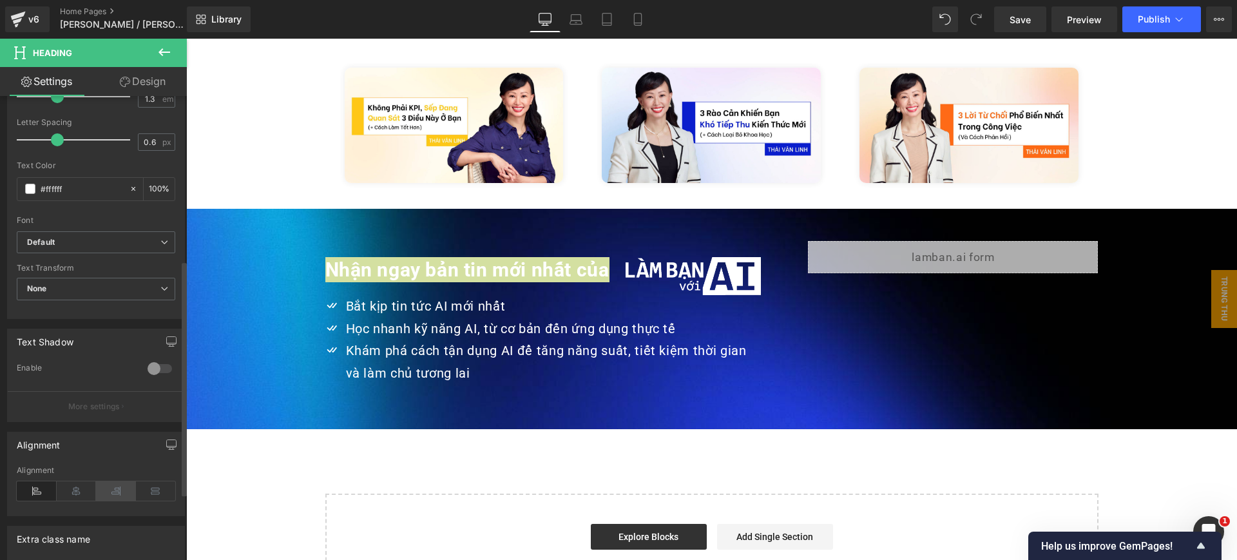
click at [115, 496] on icon at bounding box center [116, 490] width 40 height 19
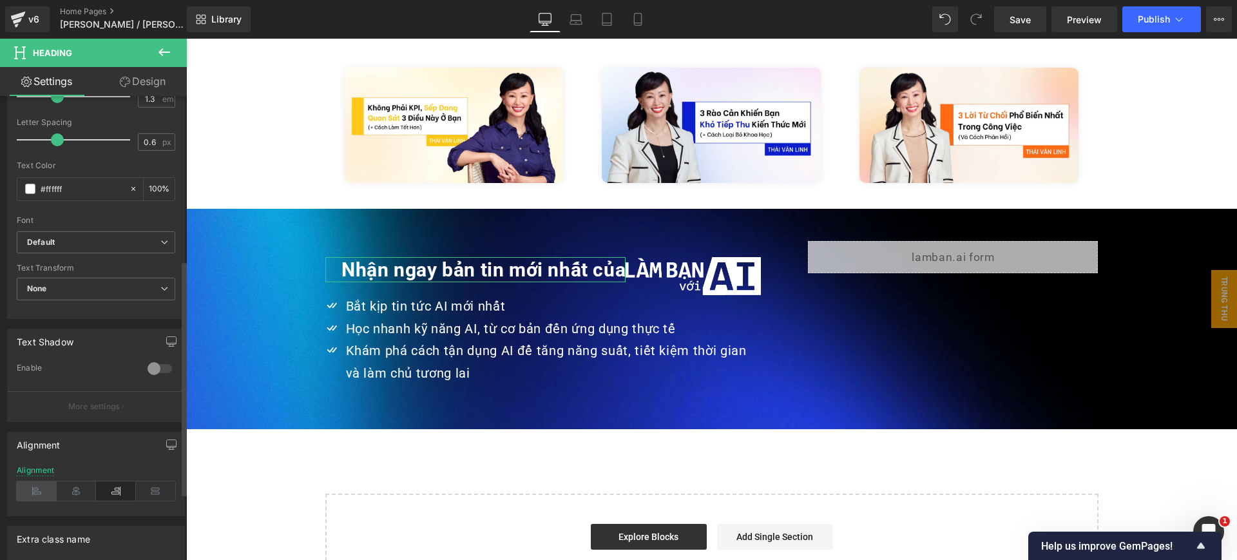
click at [31, 492] on icon at bounding box center [37, 490] width 40 height 19
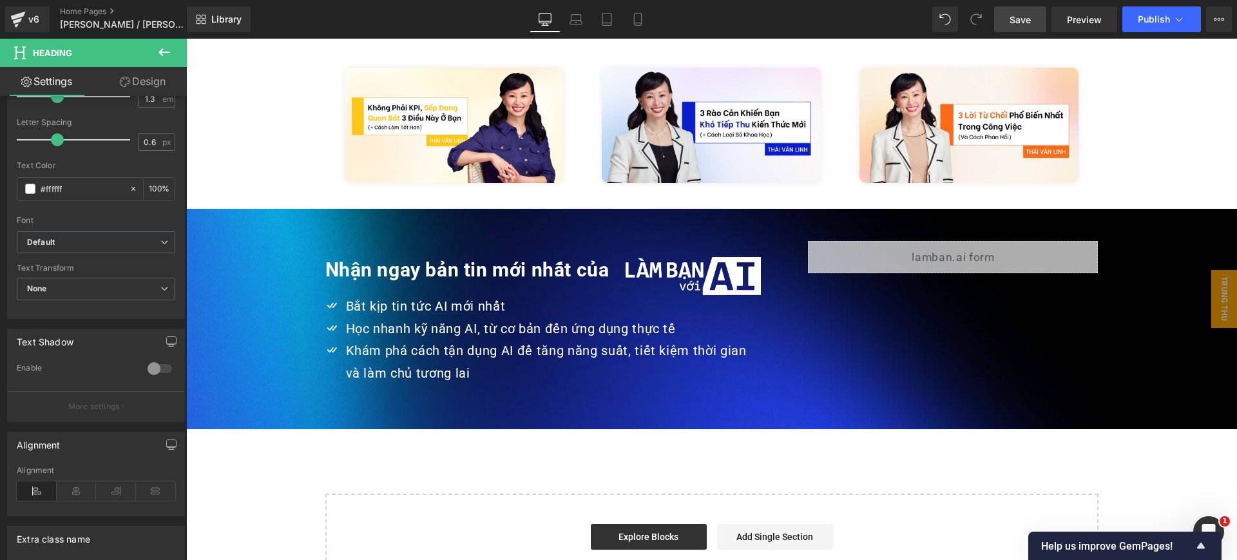
click at [1031, 17] on span "Save" at bounding box center [1020, 20] width 21 height 14
click at [576, 19] on icon at bounding box center [576, 19] width 13 height 13
type input "100"
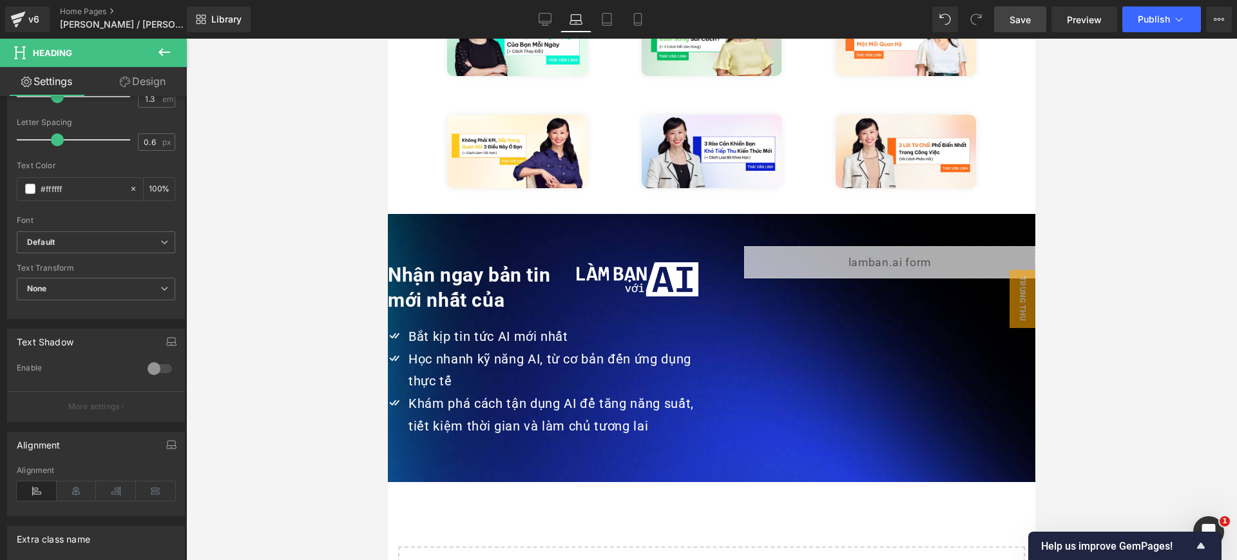
scroll to position [2734, 0]
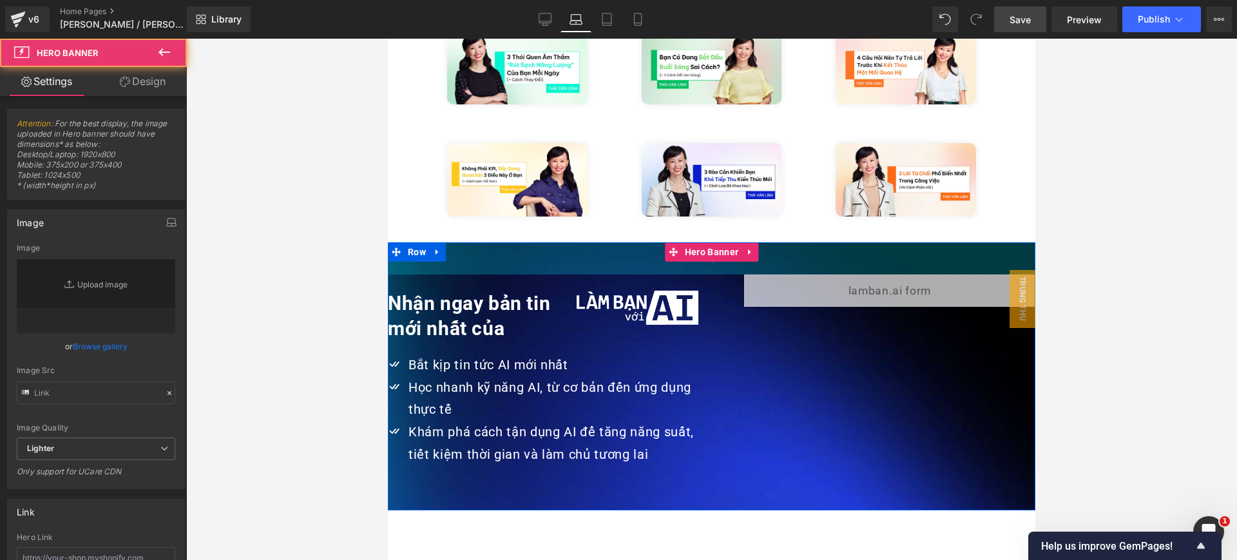
click at [563, 242] on div "50px" at bounding box center [712, 258] width 648 height 32
type input "https://ucarecdn.com/7cf74080-6839-4a2e-ae9c-86f2039f0d60/-/format/auto/-/previ…"
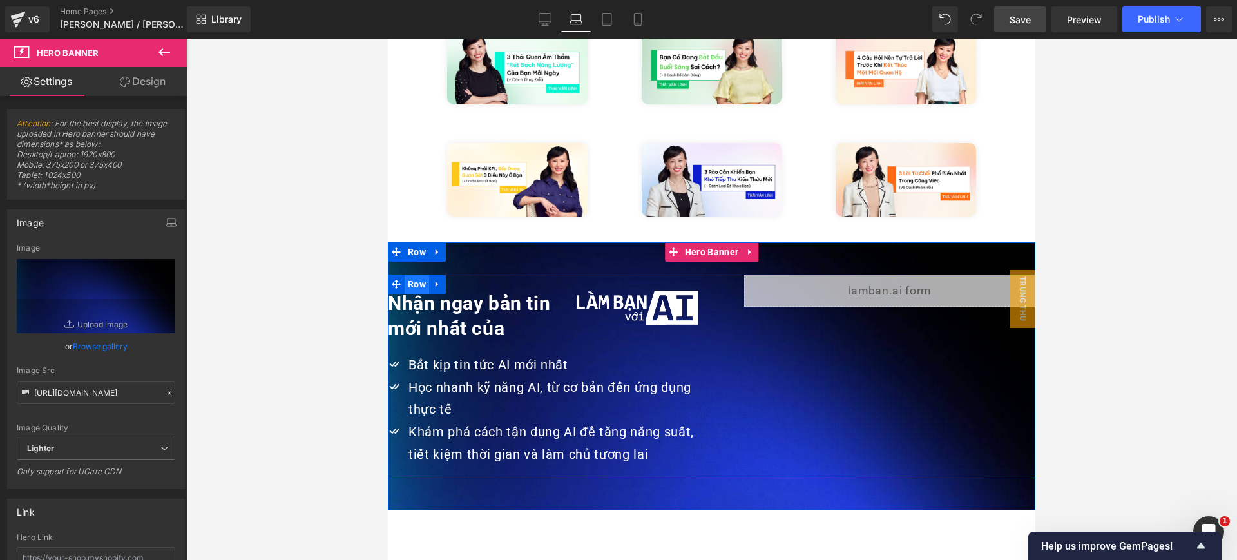
click at [405, 275] on span "Row" at bounding box center [417, 284] width 24 height 19
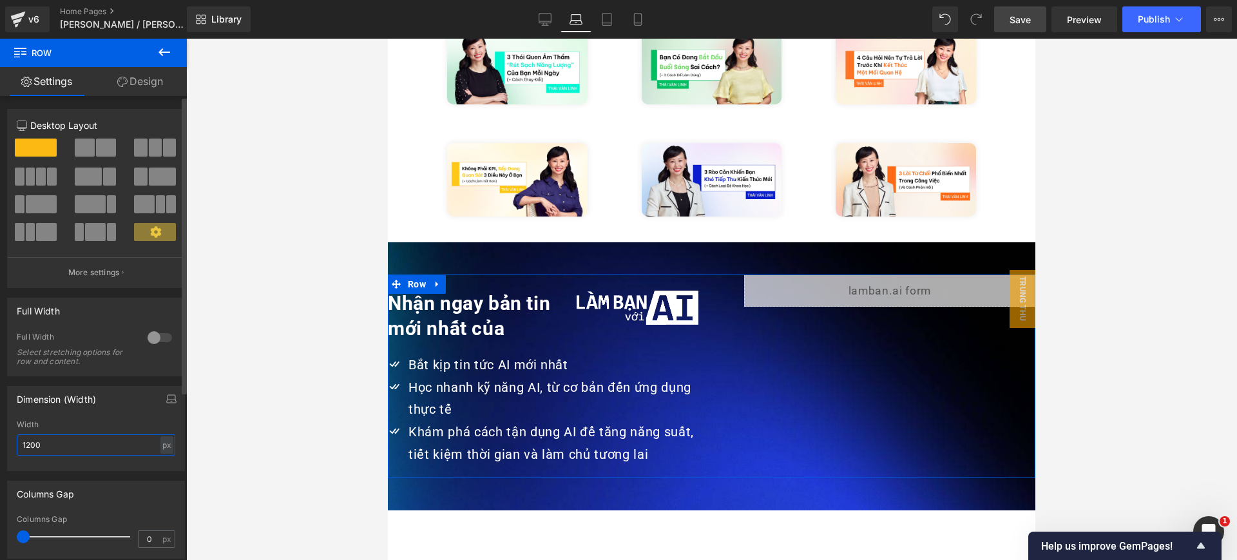
click at [139, 436] on input "1200" at bounding box center [96, 444] width 159 height 21
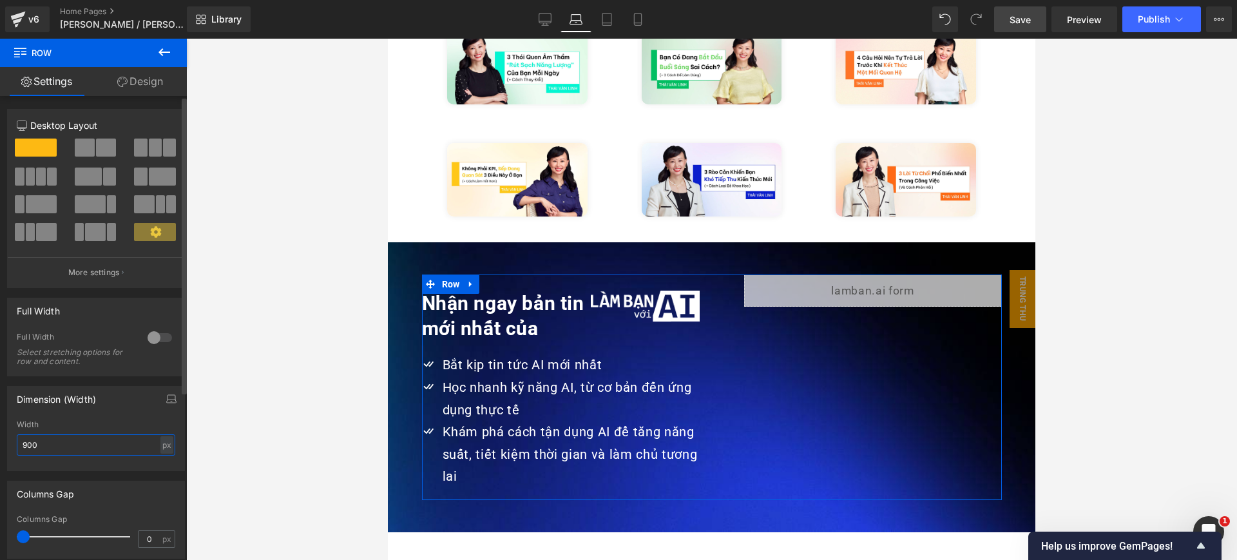
click at [89, 447] on input "900" at bounding box center [96, 444] width 159 height 21
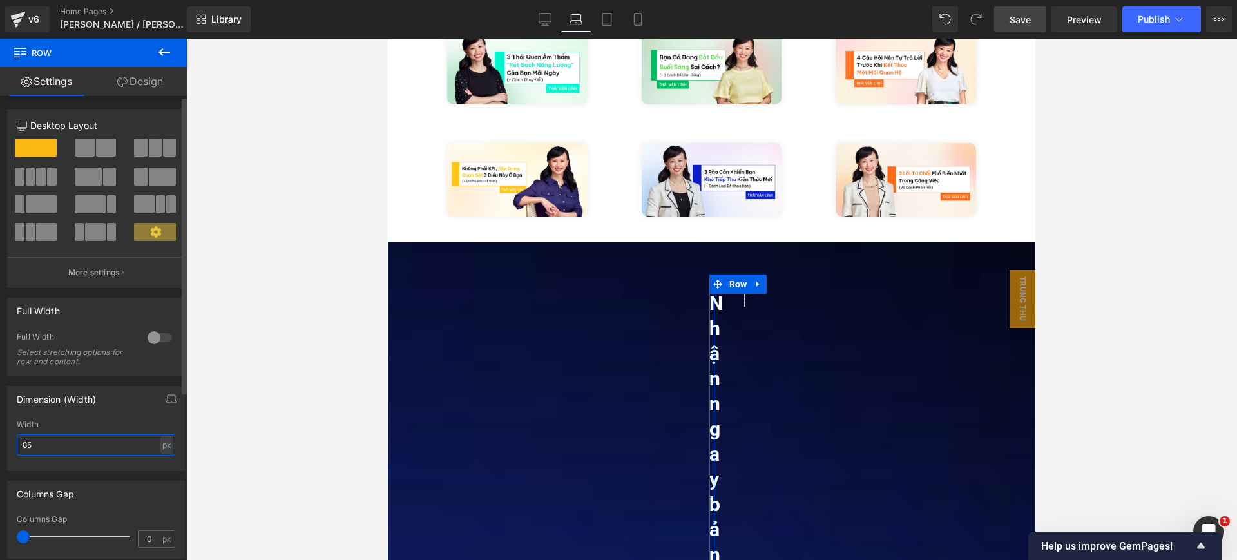
type input "850"
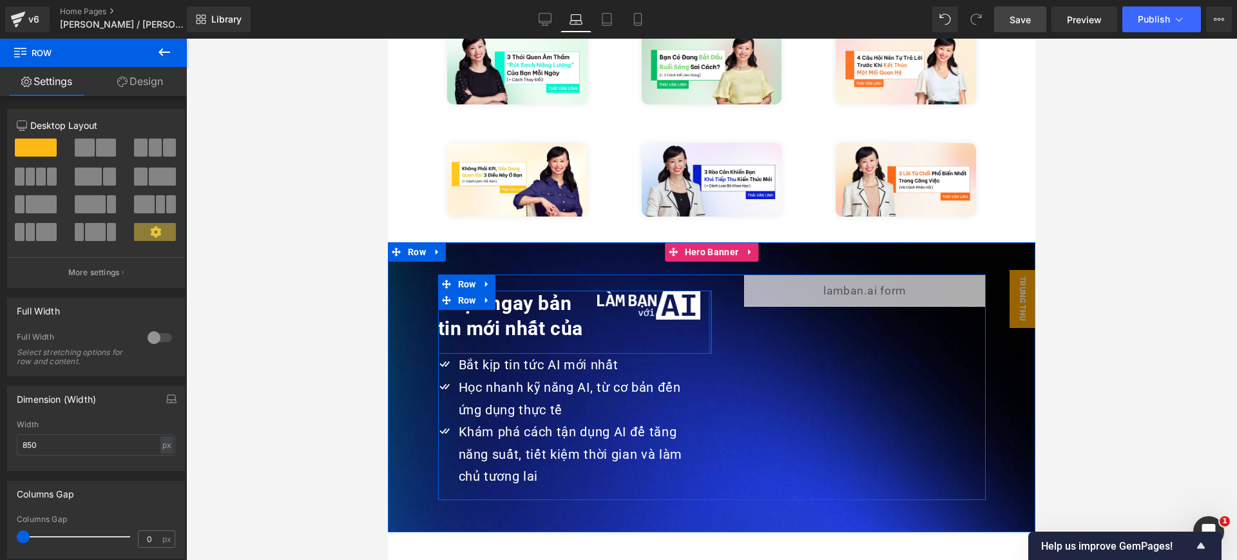
click at [709, 293] on div at bounding box center [710, 322] width 3 height 63
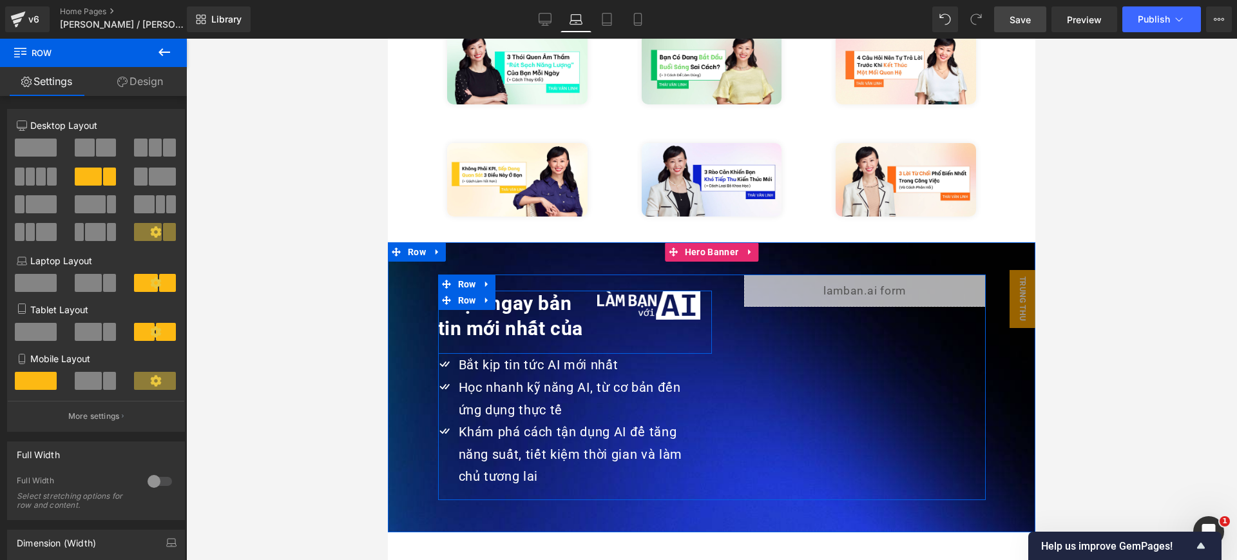
click at [464, 292] on strong "Nhận ngay bản tin mới nhất của" at bounding box center [511, 316] width 146 height 48
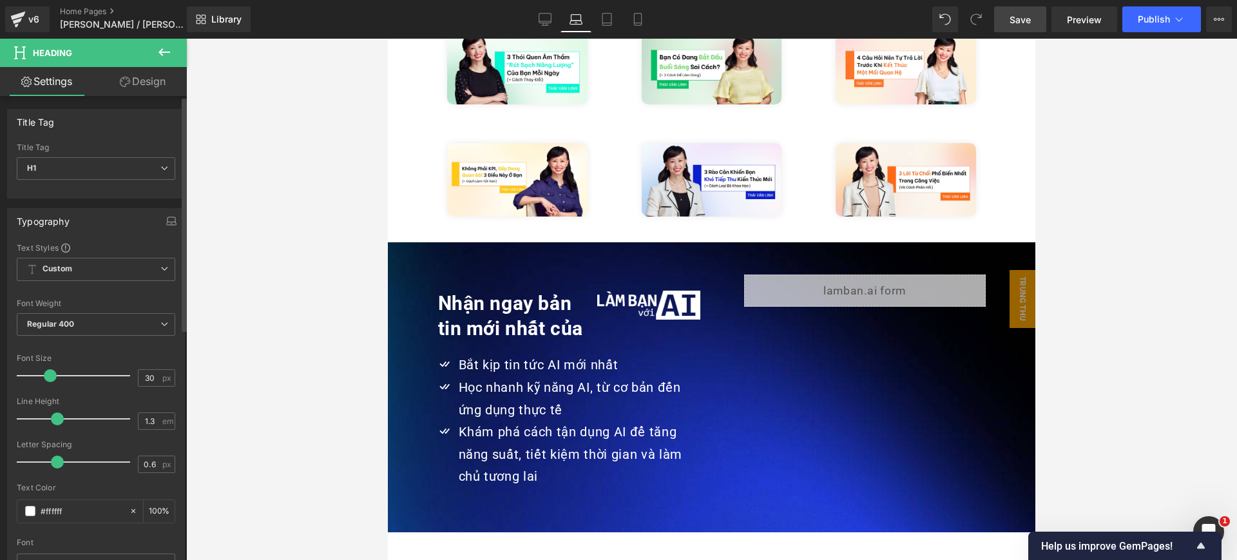
click at [150, 367] on div "Font Size 30 px" at bounding box center [96, 375] width 159 height 43
click at [144, 371] on input "30" at bounding box center [150, 378] width 23 height 16
type input "20"
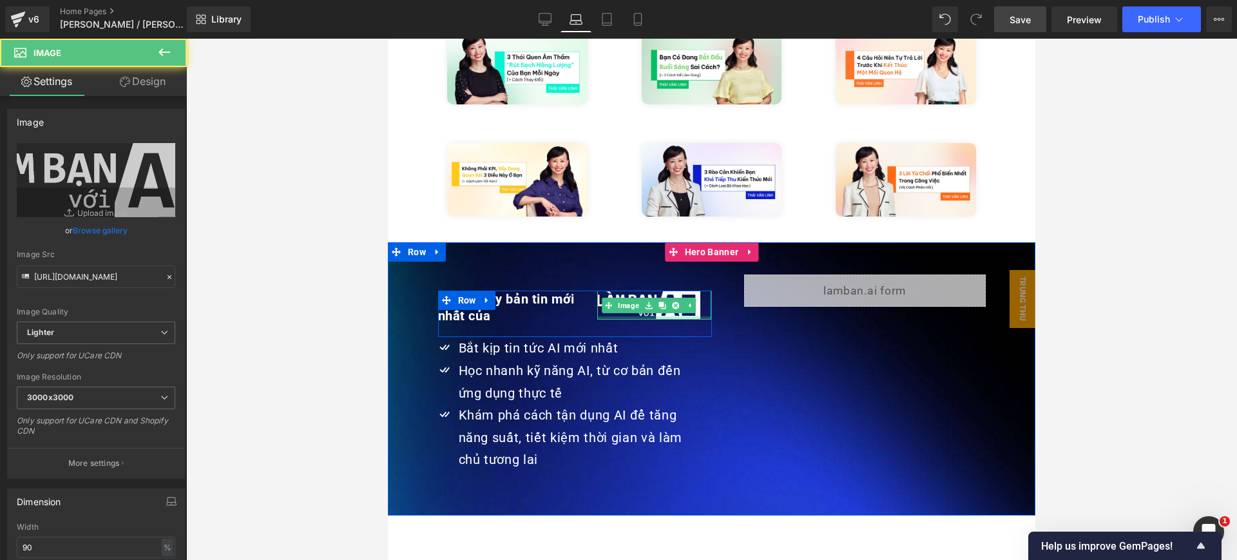
click at [674, 316] on div at bounding box center [654, 317] width 114 height 3
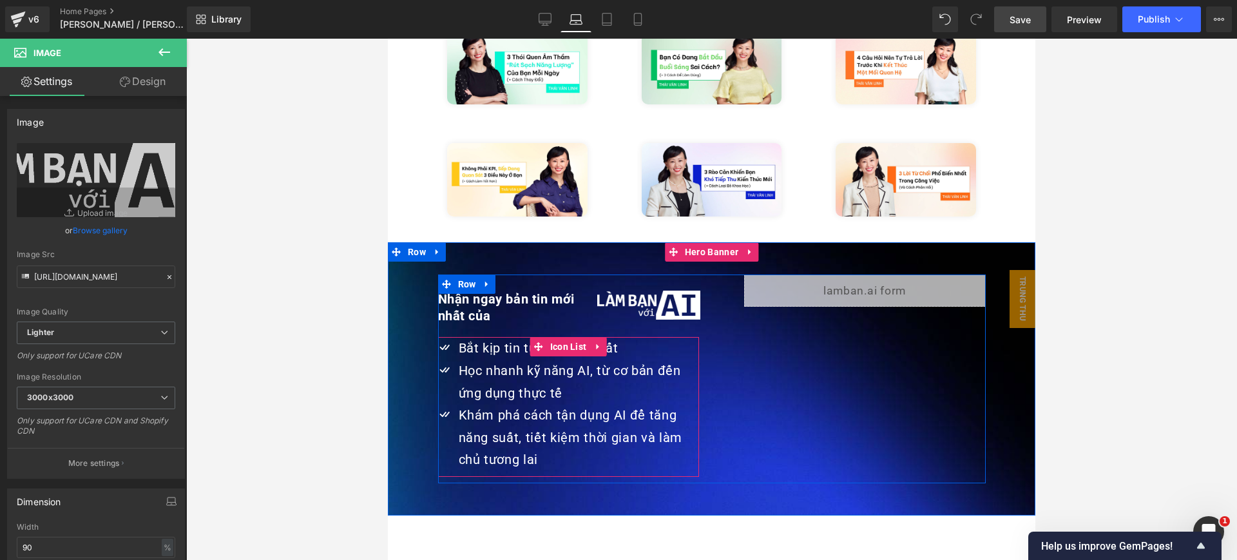
click at [590, 337] on link at bounding box center [598, 346] width 17 height 19
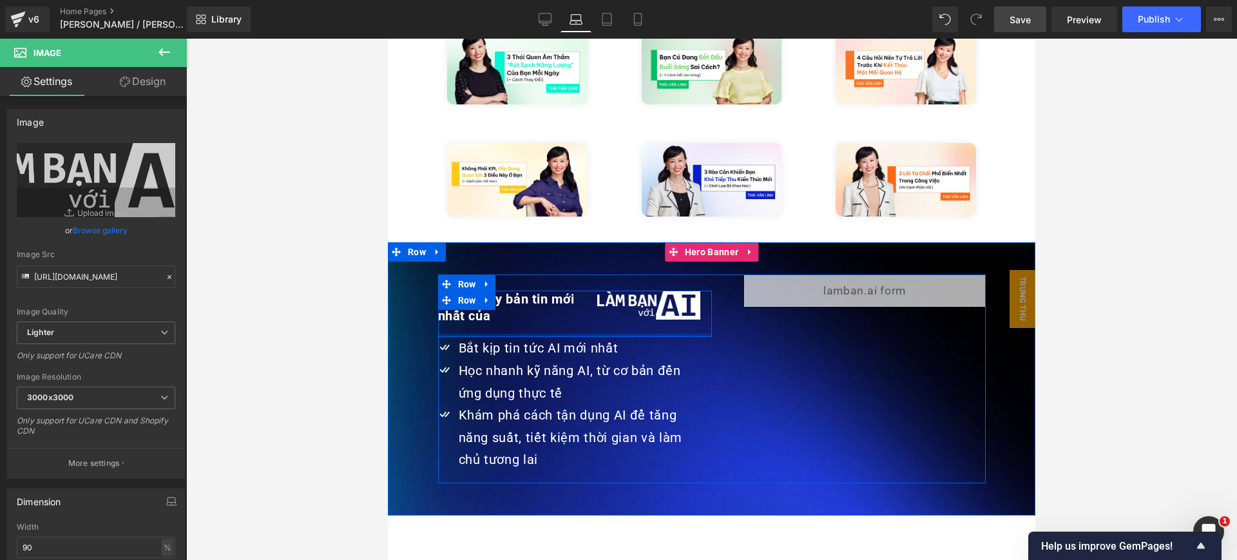
click at [682, 334] on div at bounding box center [575, 335] width 274 height 3
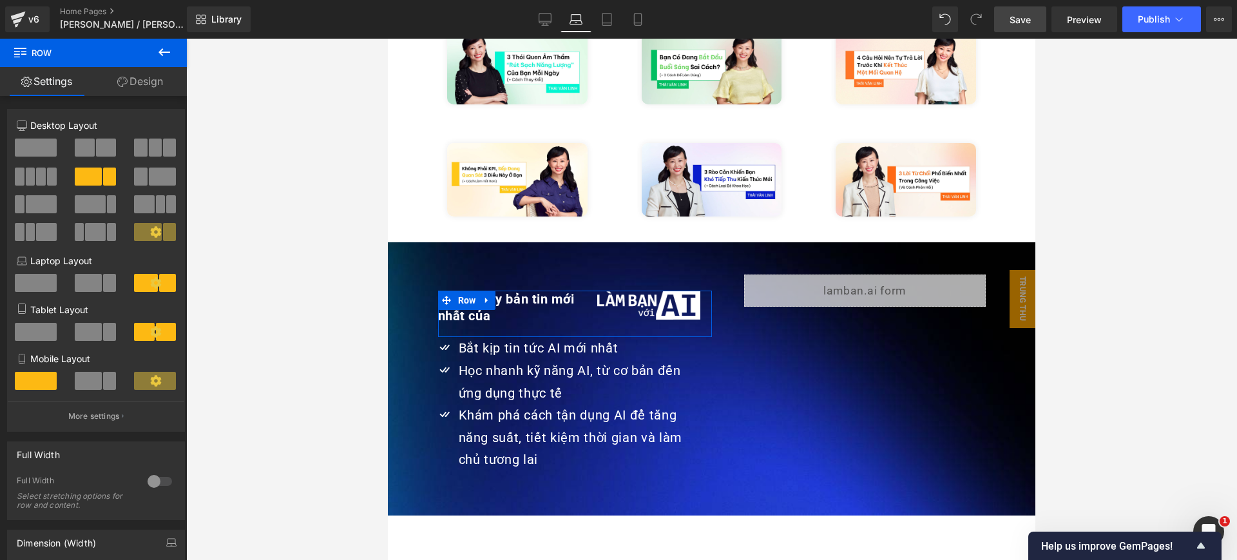
click at [156, 78] on link "Design" at bounding box center [139, 81] width 93 height 29
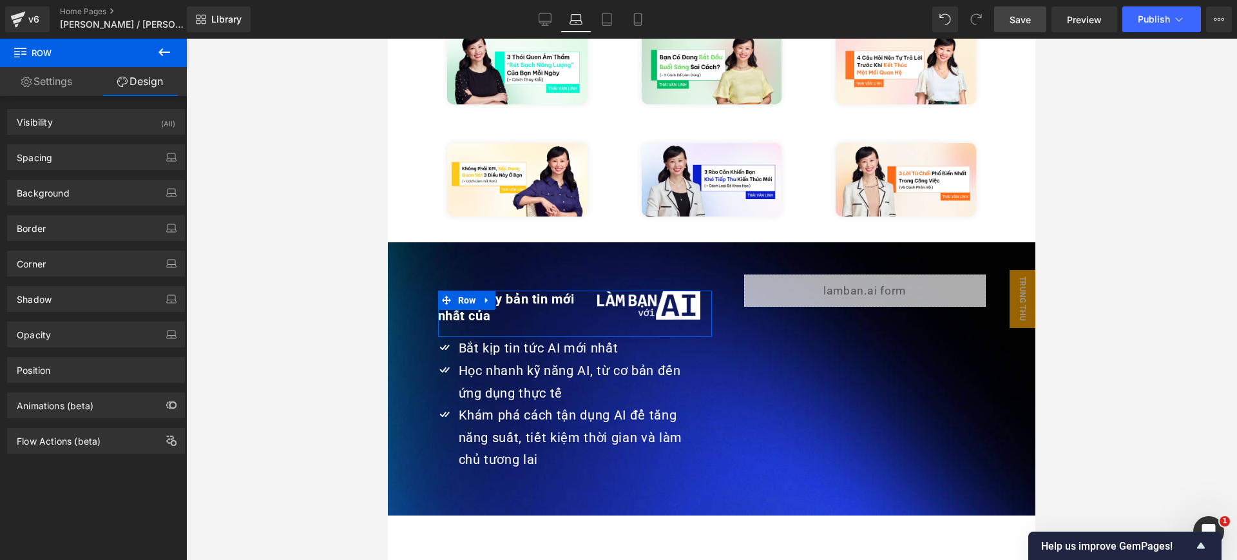
click at [55, 95] on link "Settings" at bounding box center [46, 81] width 93 height 29
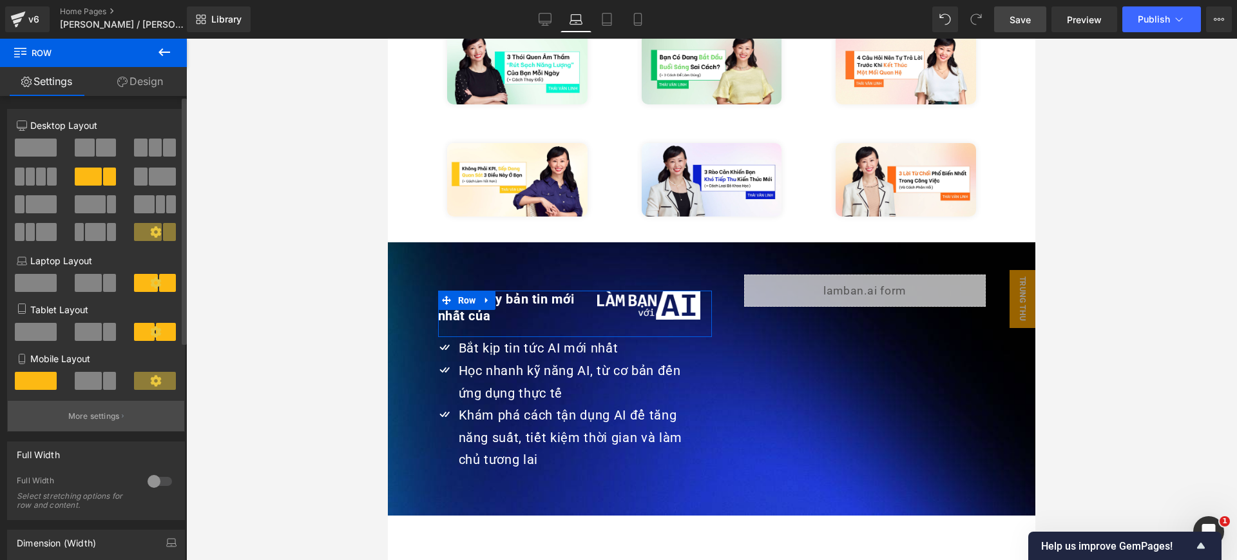
click at [111, 416] on p "More settings" at bounding box center [94, 416] width 52 height 12
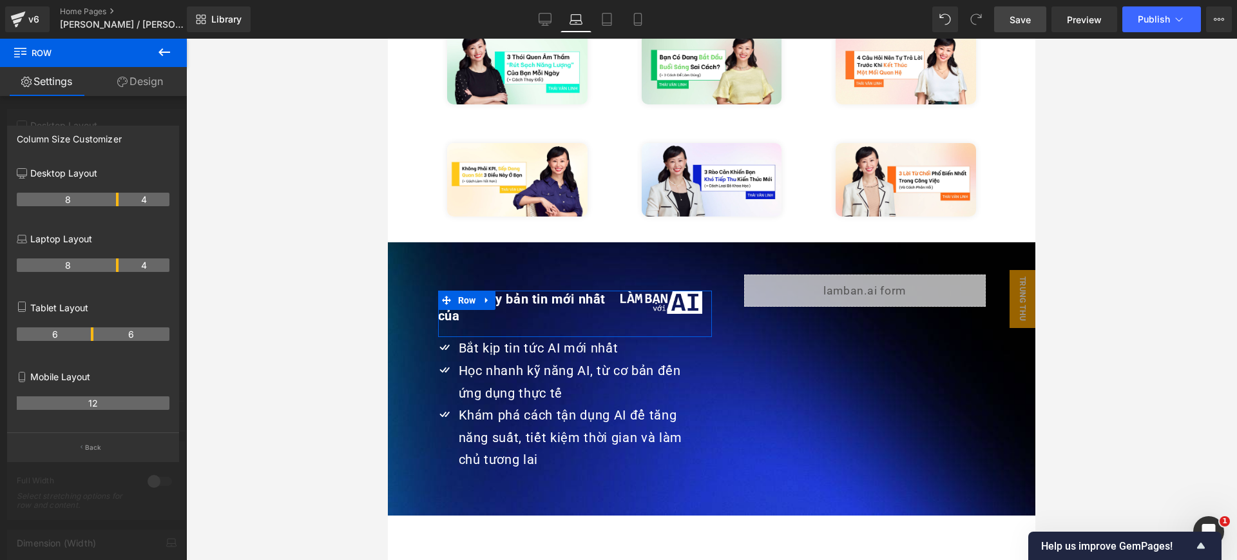
drag, startPoint x: 104, startPoint y: 267, endPoint x: 115, endPoint y: 266, distance: 11.0
click at [115, 266] on th "8" at bounding box center [68, 265] width 102 height 14
click at [95, 329] on th "6" at bounding box center [131, 334] width 77 height 14
click at [155, 115] on div at bounding box center [93, 303] width 187 height 528
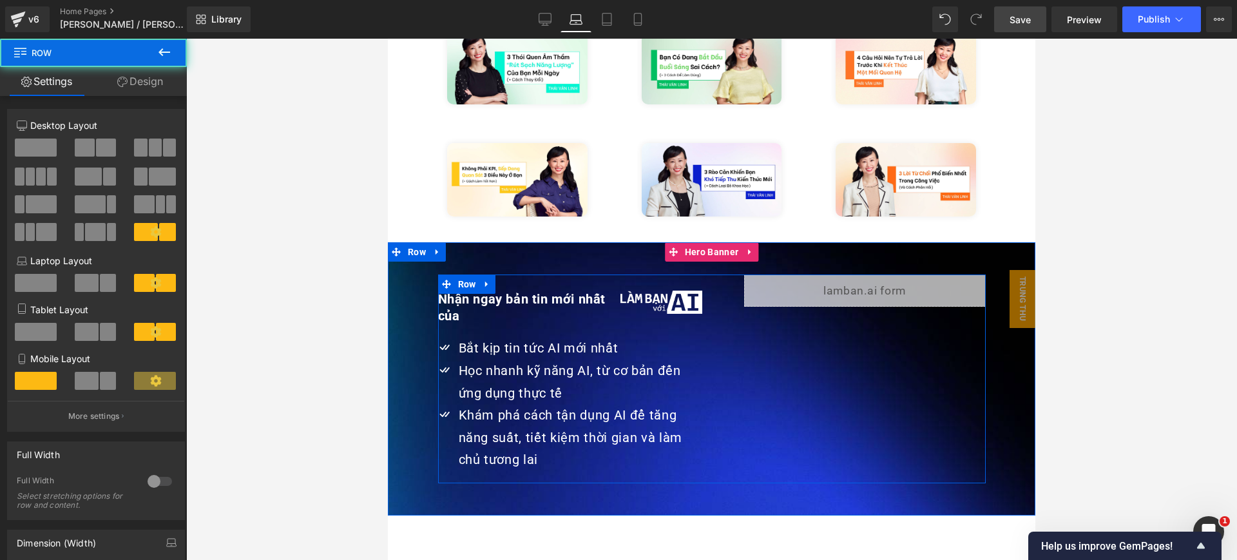
click at [718, 275] on div "Nhận ngay bản tin mới nhất của Heading Image Row Icon Bắt kịp tin tức AI mới nh…" at bounding box center [712, 379] width 548 height 209
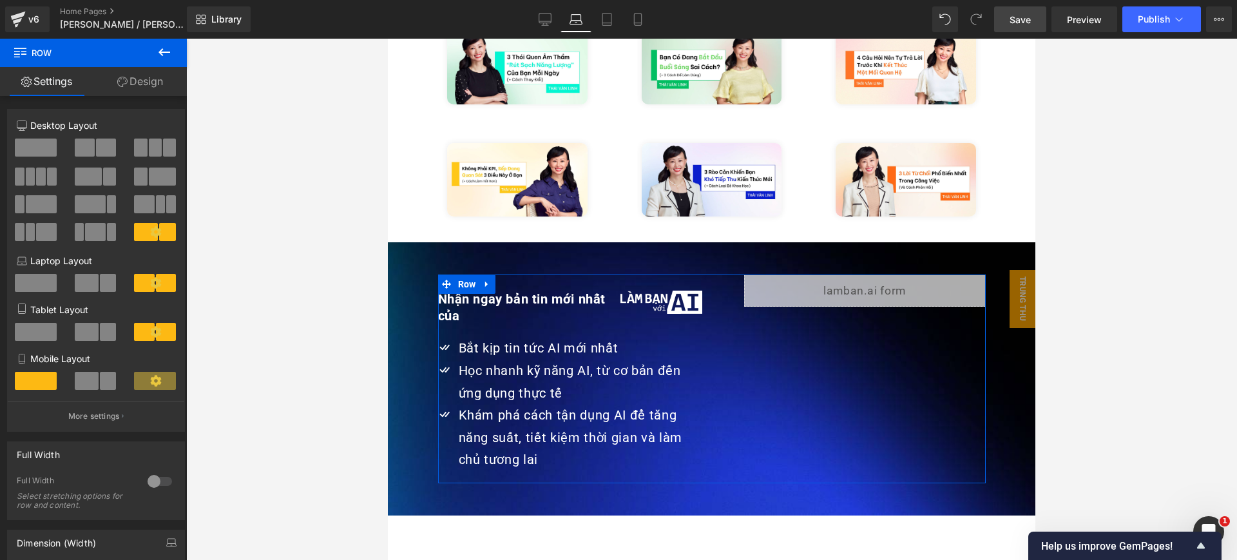
click at [126, 82] on icon at bounding box center [122, 82] width 10 height 10
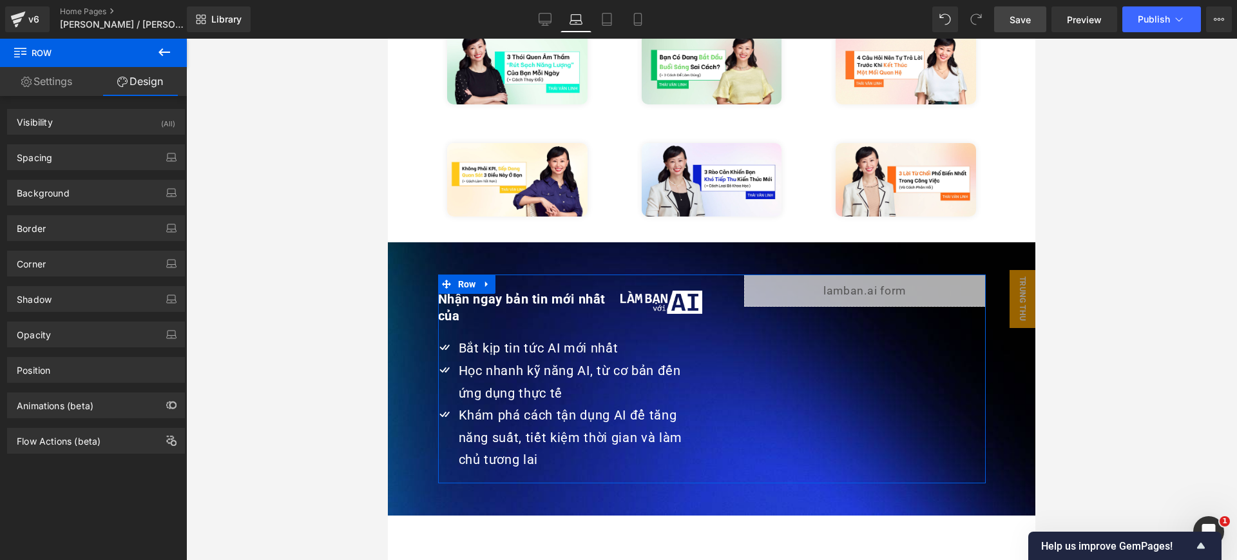
click at [64, 86] on link "Settings" at bounding box center [46, 81] width 93 height 29
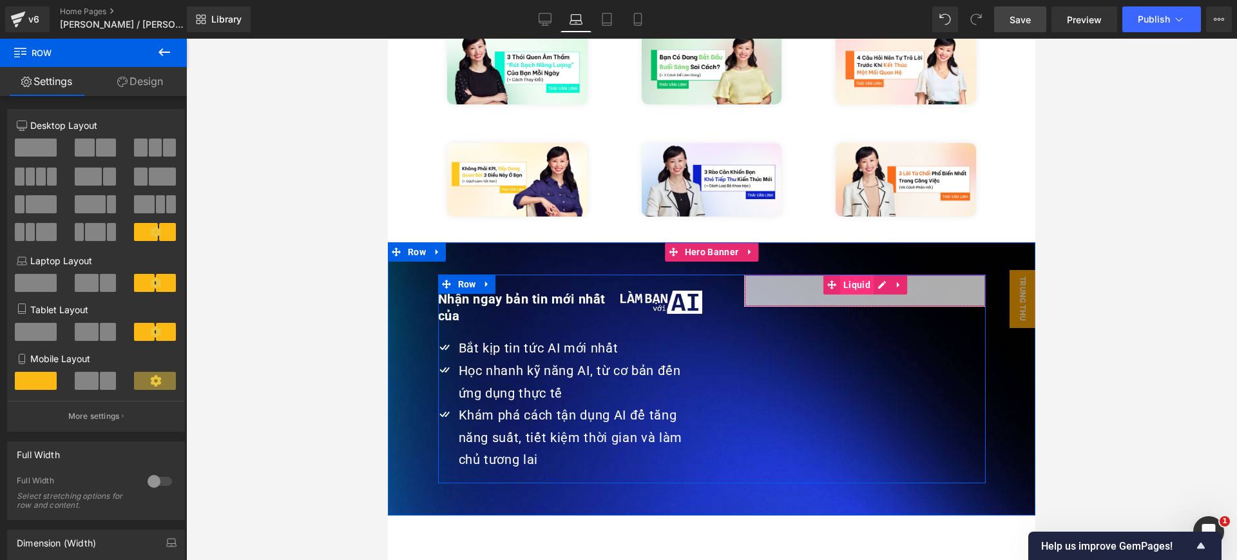
click at [848, 275] on span "Liquid" at bounding box center [857, 284] width 34 height 19
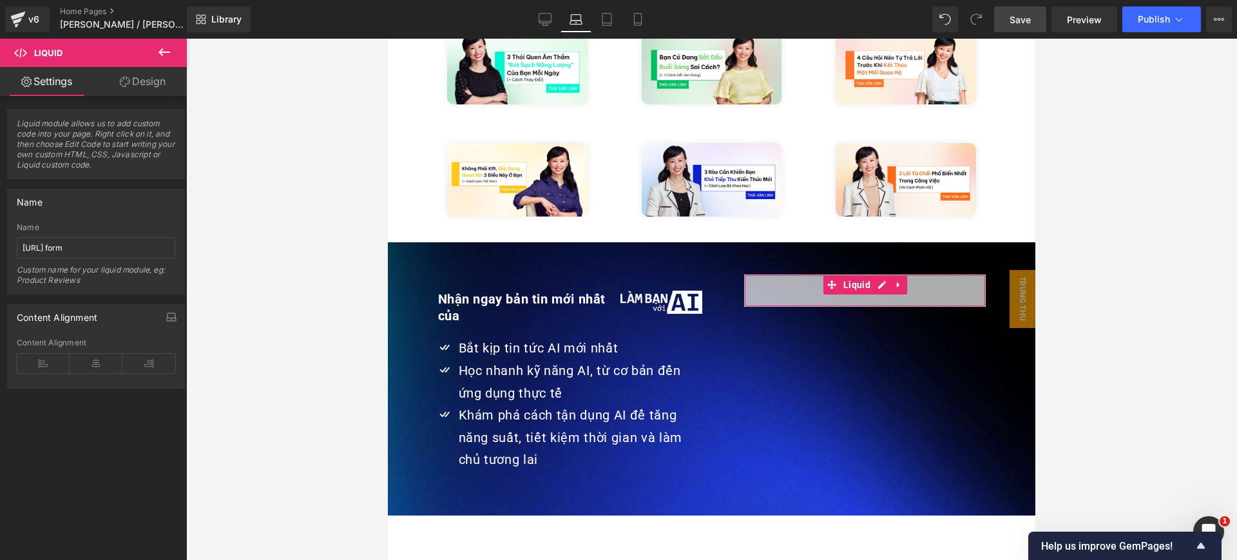
click at [128, 86] on icon at bounding box center [125, 82] width 10 height 10
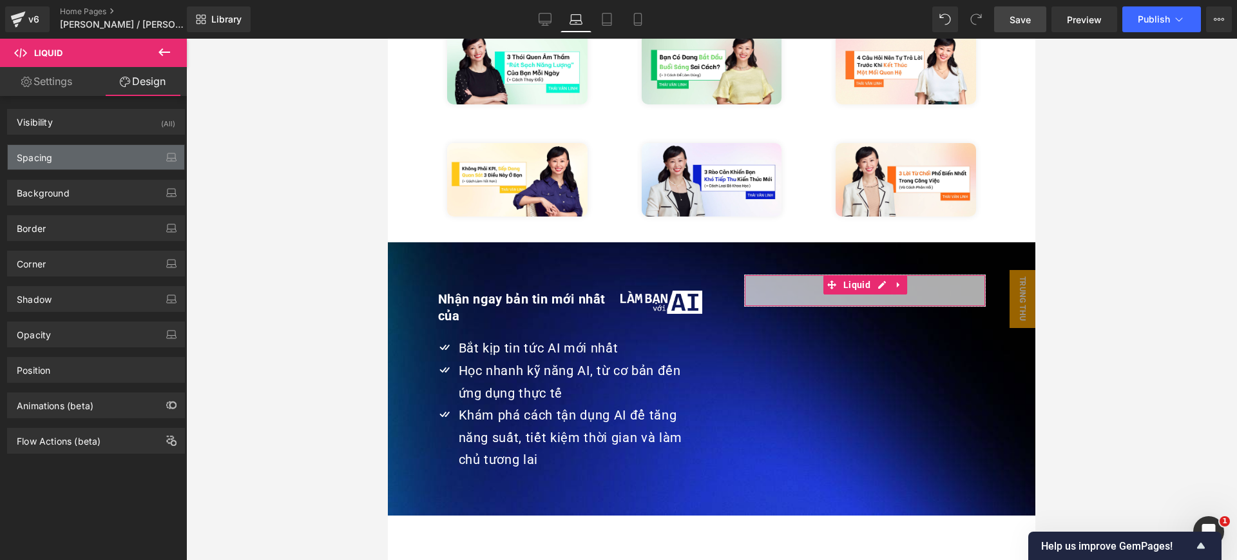
click at [86, 162] on div "Spacing" at bounding box center [96, 157] width 177 height 24
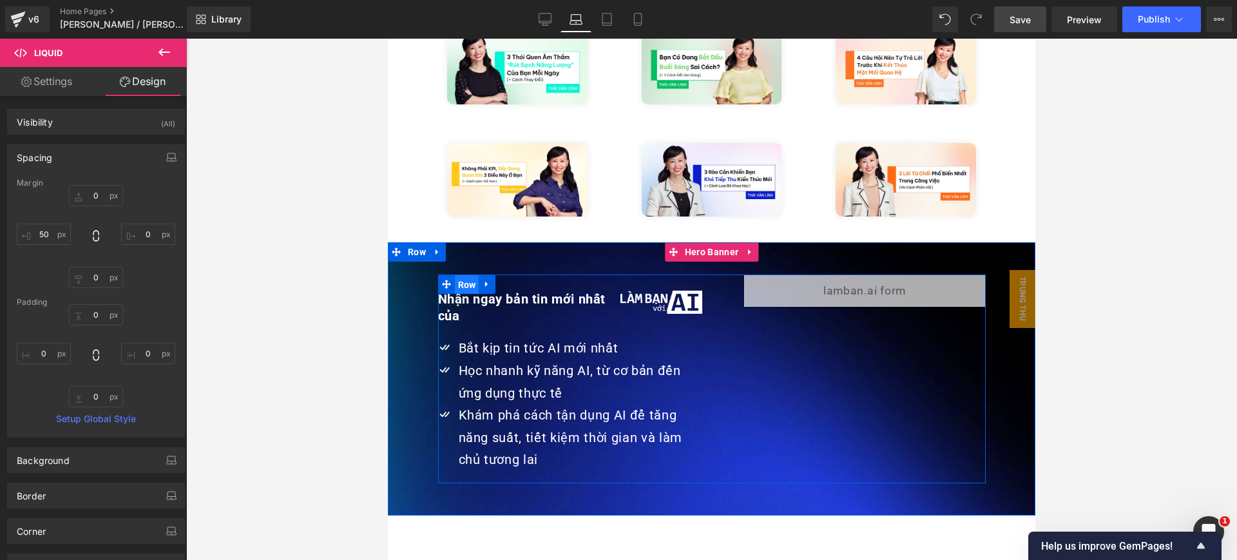
click at [459, 275] on span "Row" at bounding box center [467, 284] width 24 height 19
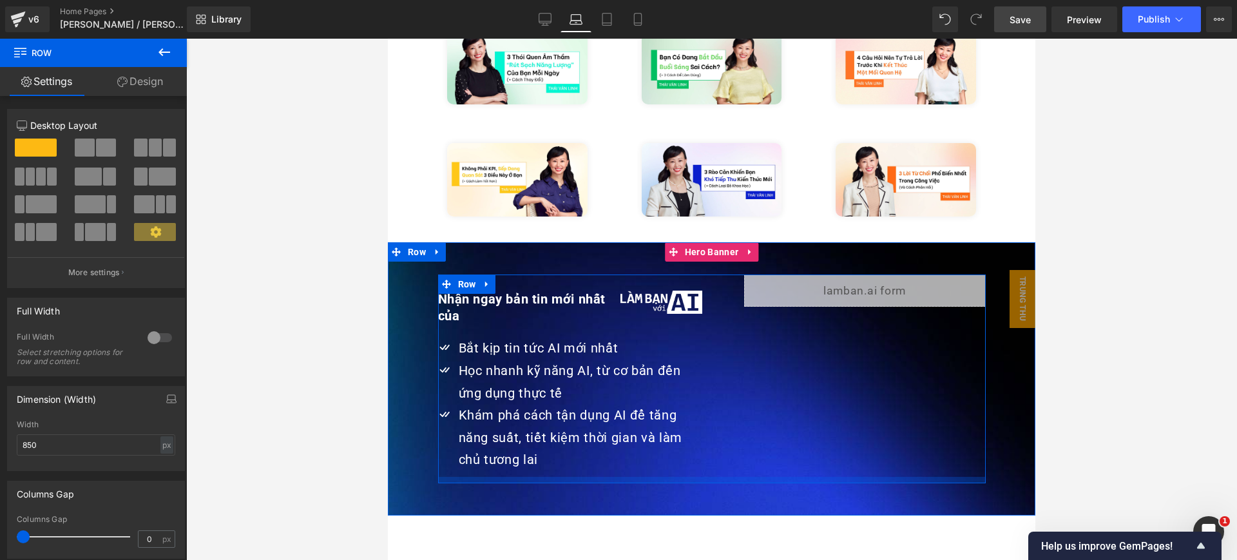
click at [699, 477] on div at bounding box center [712, 480] width 548 height 6
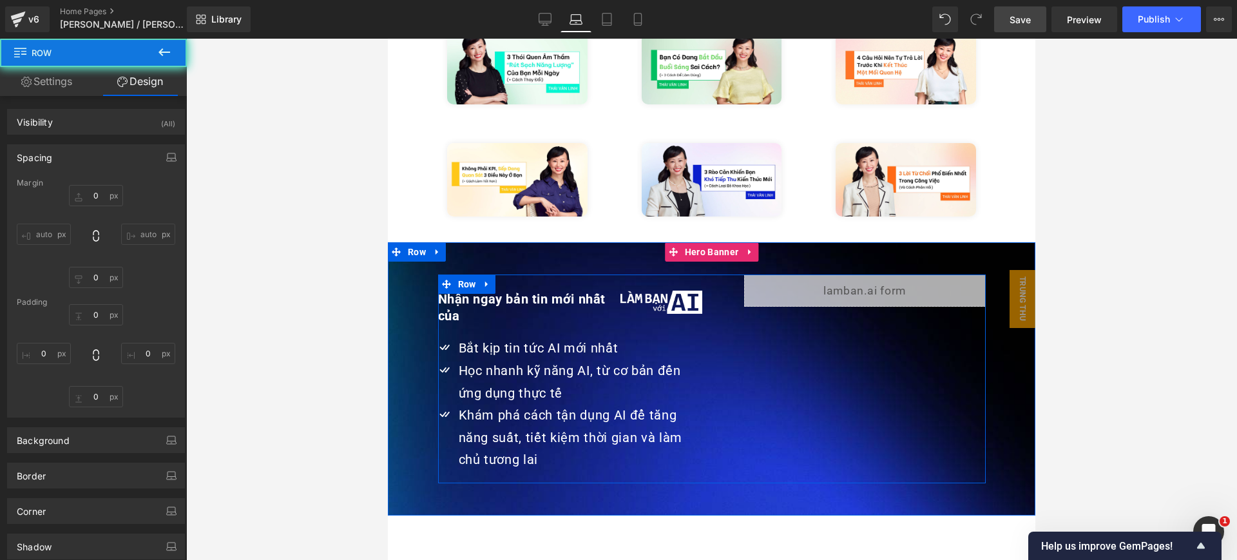
type input "0"
type input "10"
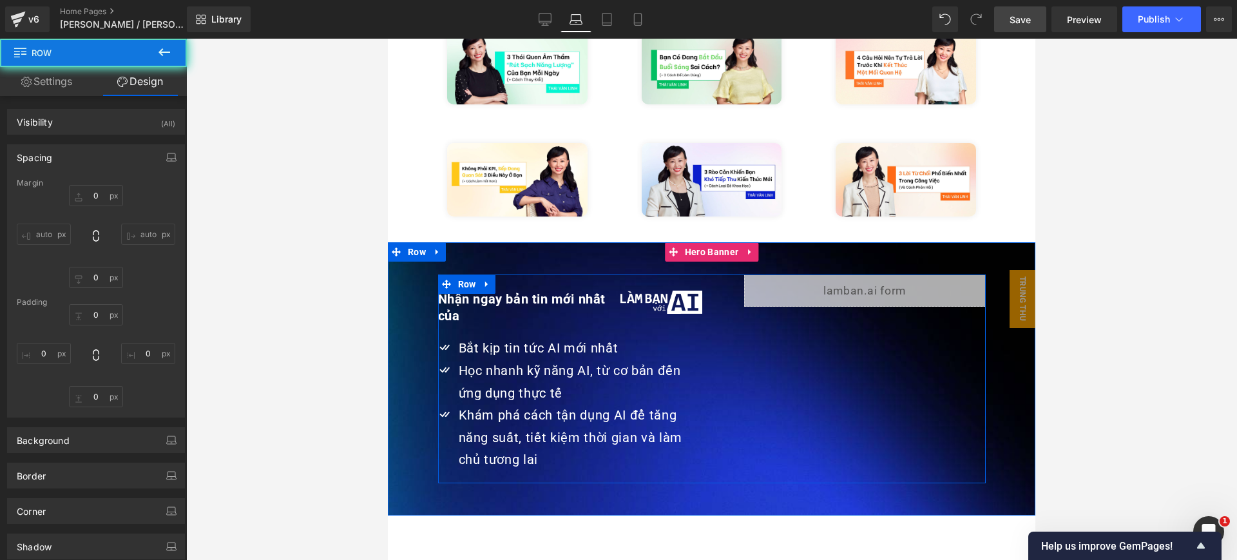
type input "0"
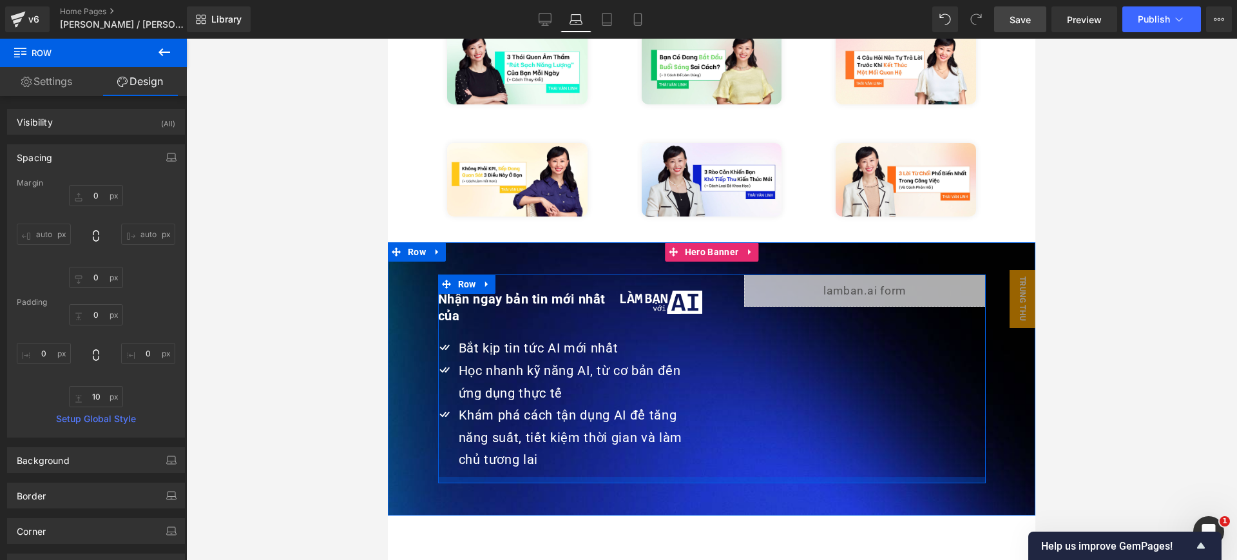
click at [686, 477] on div at bounding box center [712, 480] width 548 height 6
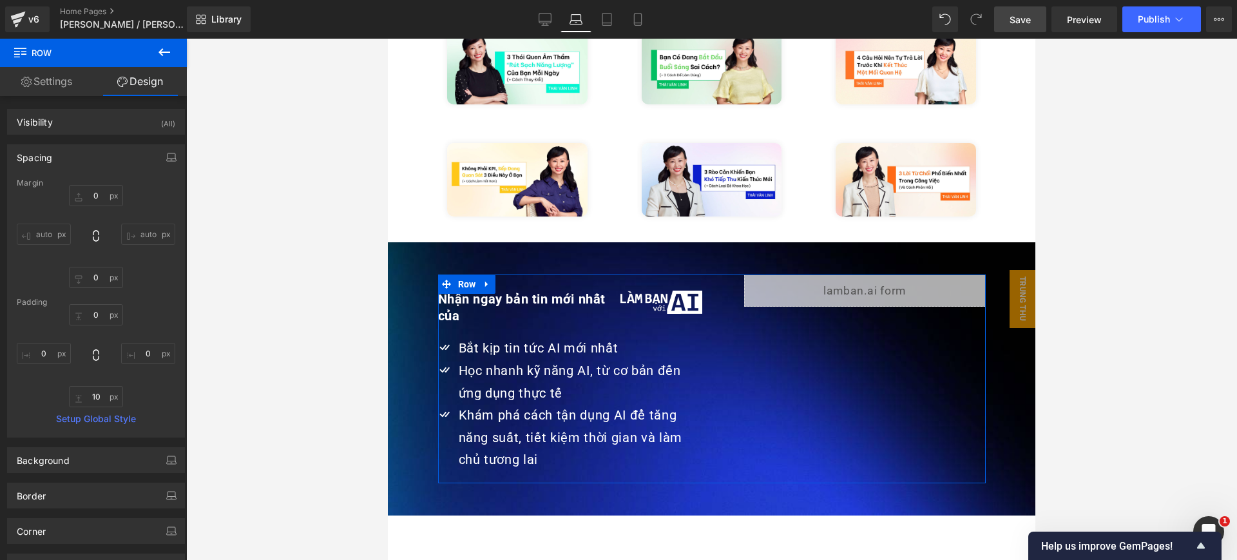
click at [46, 88] on link "Settings" at bounding box center [46, 81] width 93 height 29
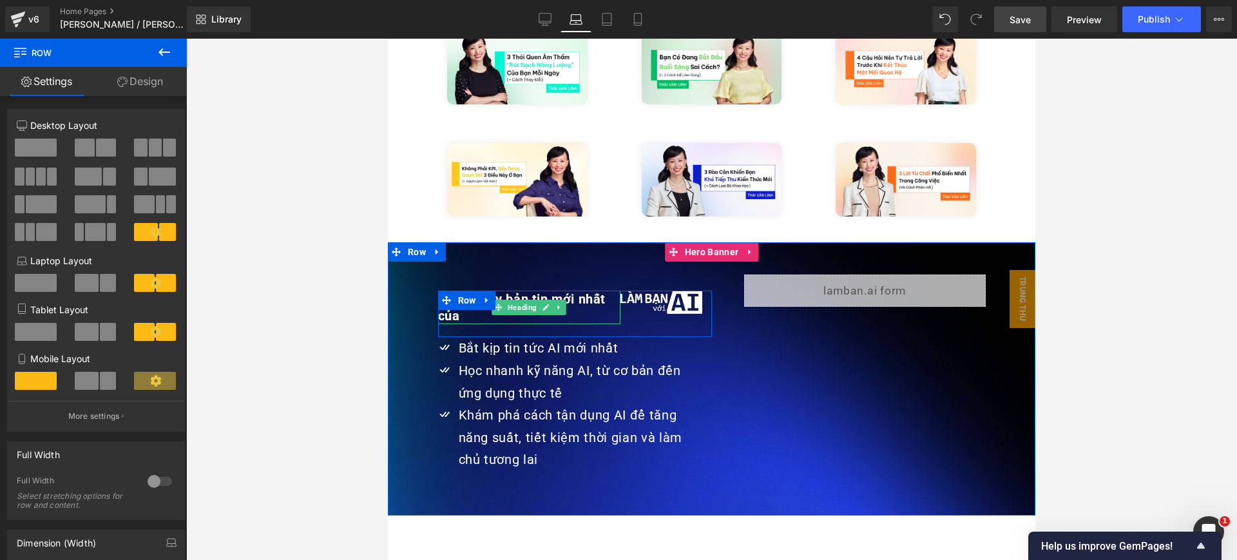
click at [595, 291] on strong "Nhận ngay bản tin mới nhất của" at bounding box center [522, 307] width 168 height 32
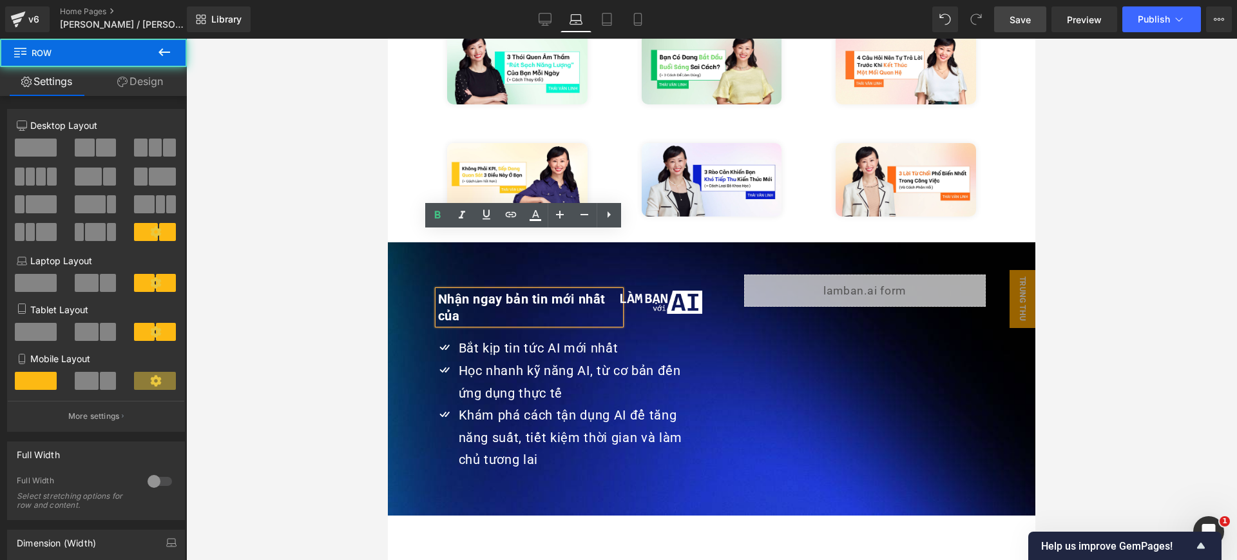
click at [720, 275] on div "Nhận ngay bản tin mới nhất của Heading Image Row Icon Bắt kịp tin tức AI mới nh…" at bounding box center [712, 379] width 548 height 209
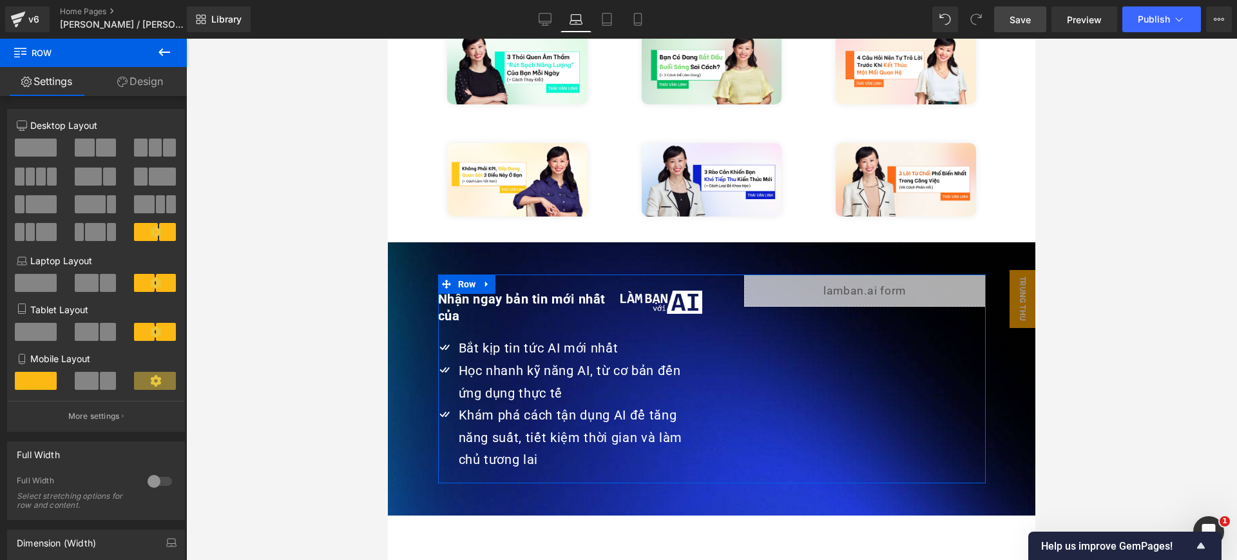
click at [120, 79] on icon at bounding box center [122, 82] width 10 height 10
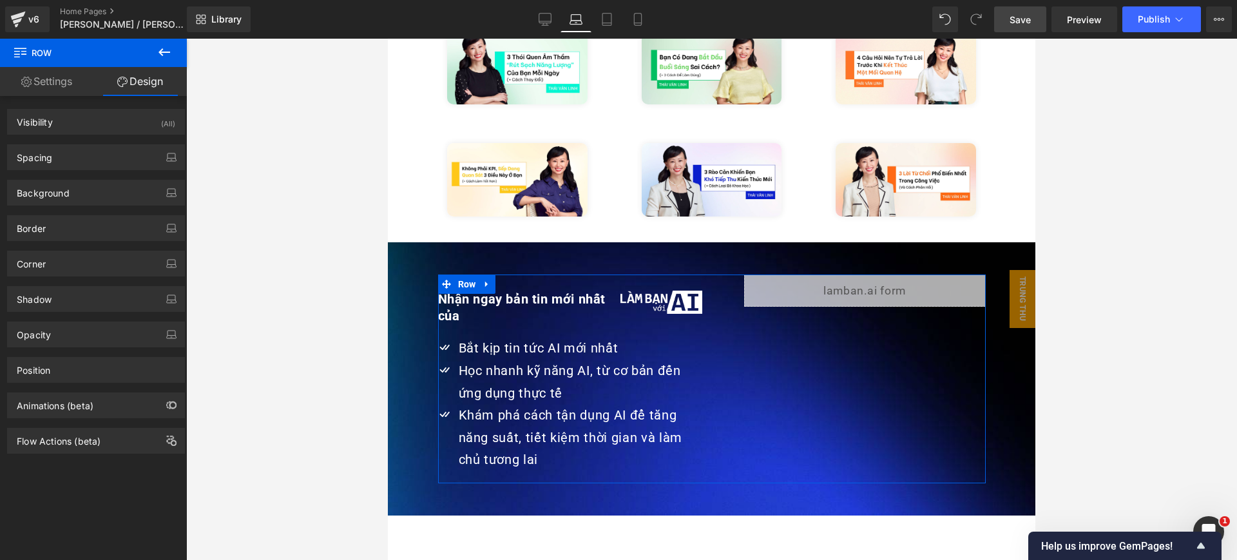
click at [71, 81] on link "Settings" at bounding box center [46, 81] width 93 height 29
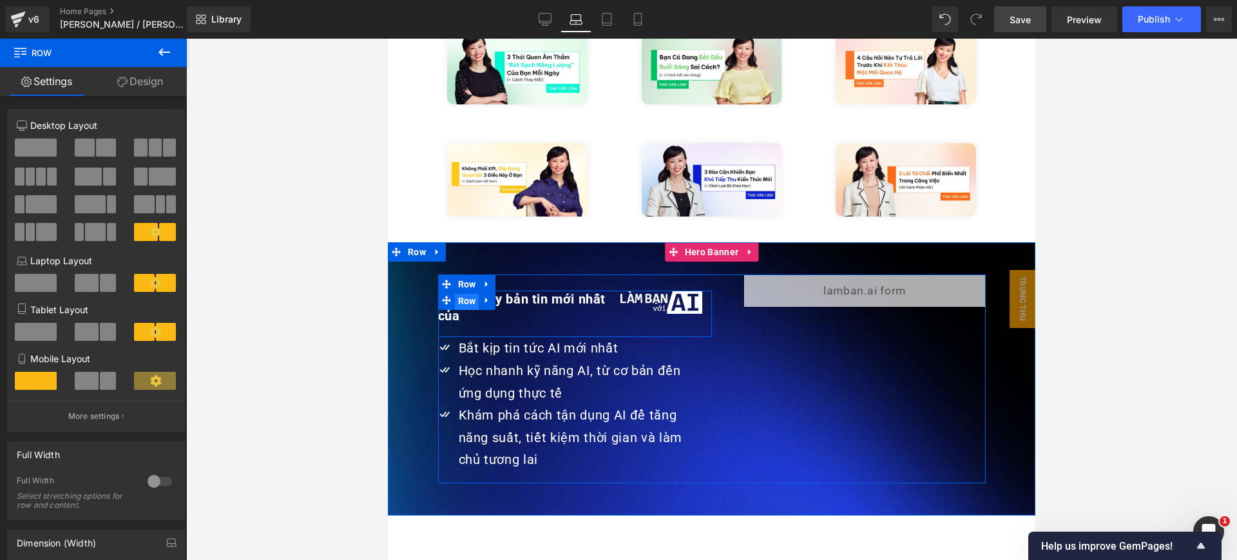
click at [455, 291] on span "Row" at bounding box center [467, 300] width 24 height 19
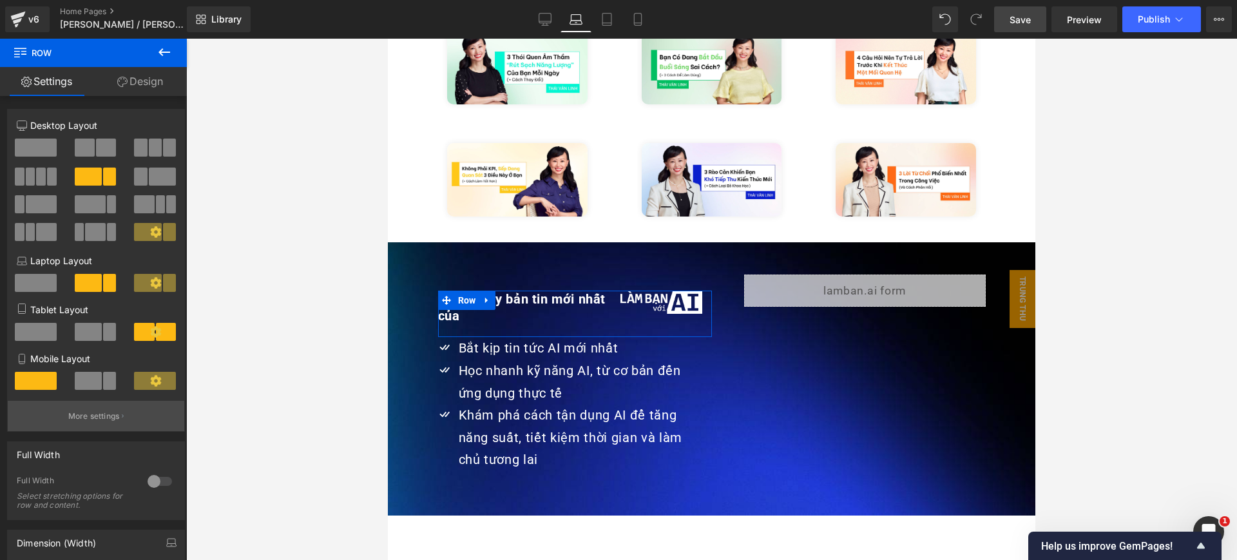
click at [95, 419] on p "More settings" at bounding box center [94, 416] width 52 height 12
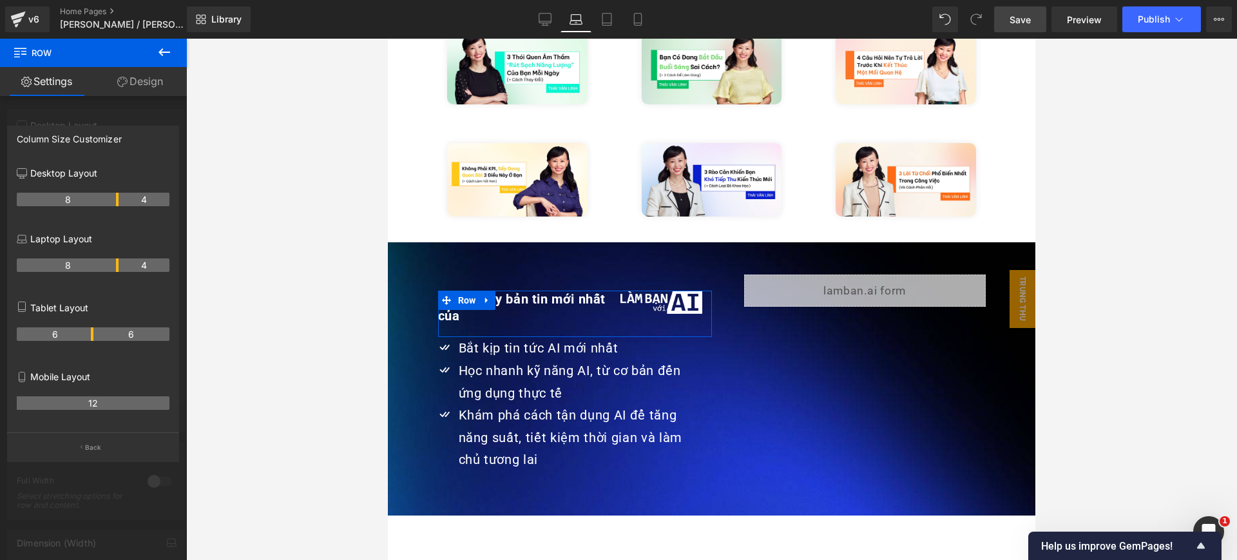
click at [121, 265] on tr "8 4" at bounding box center [93, 265] width 153 height 14
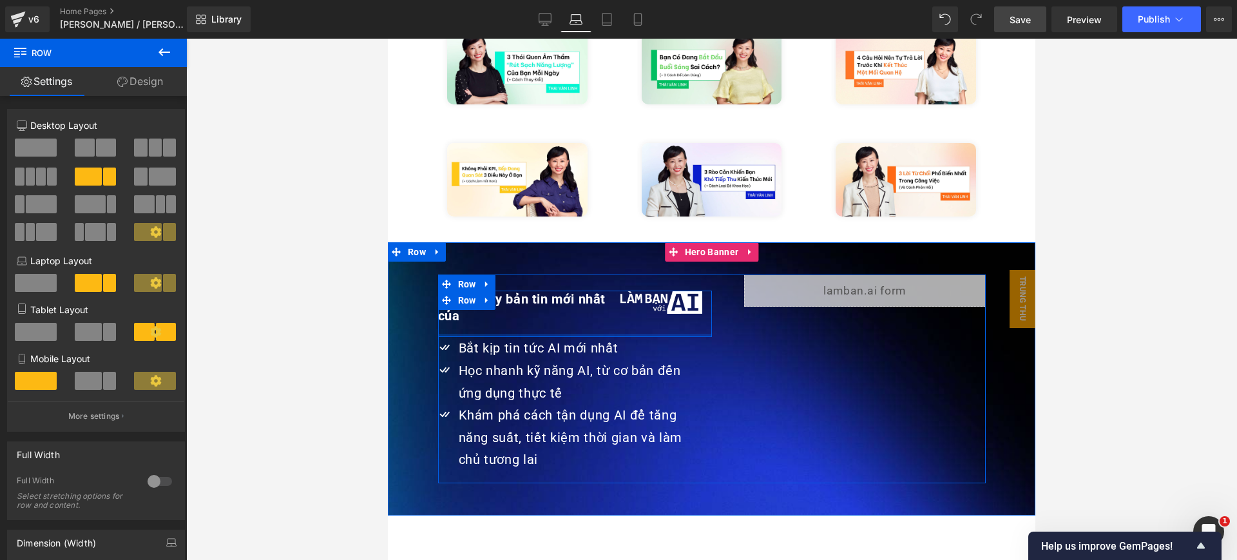
click at [603, 334] on div at bounding box center [575, 335] width 274 height 3
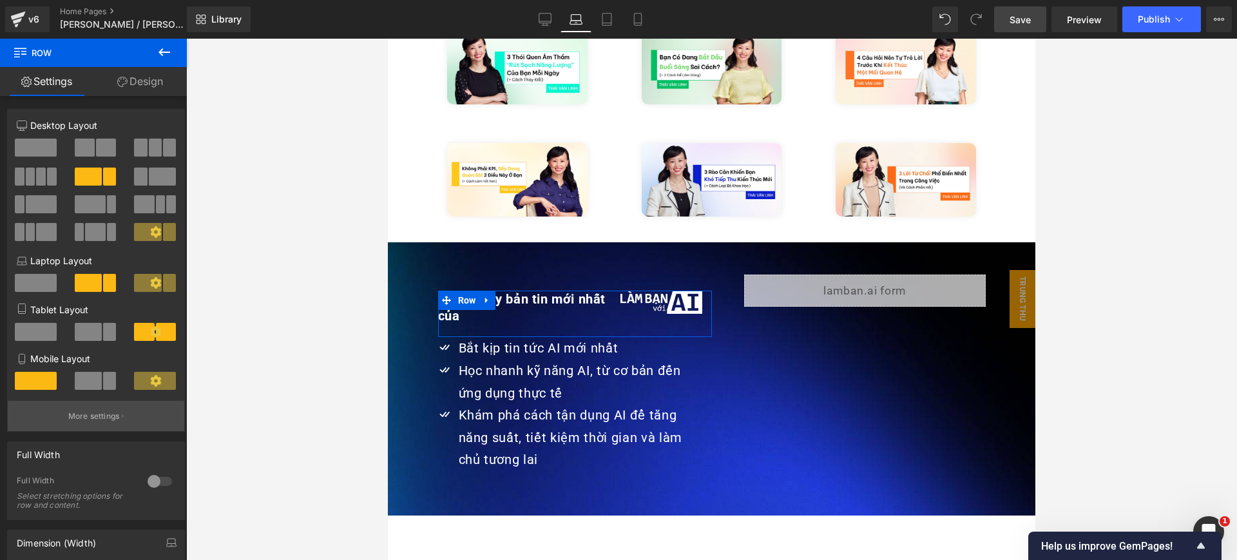
click at [76, 410] on p "More settings" at bounding box center [94, 416] width 52 height 12
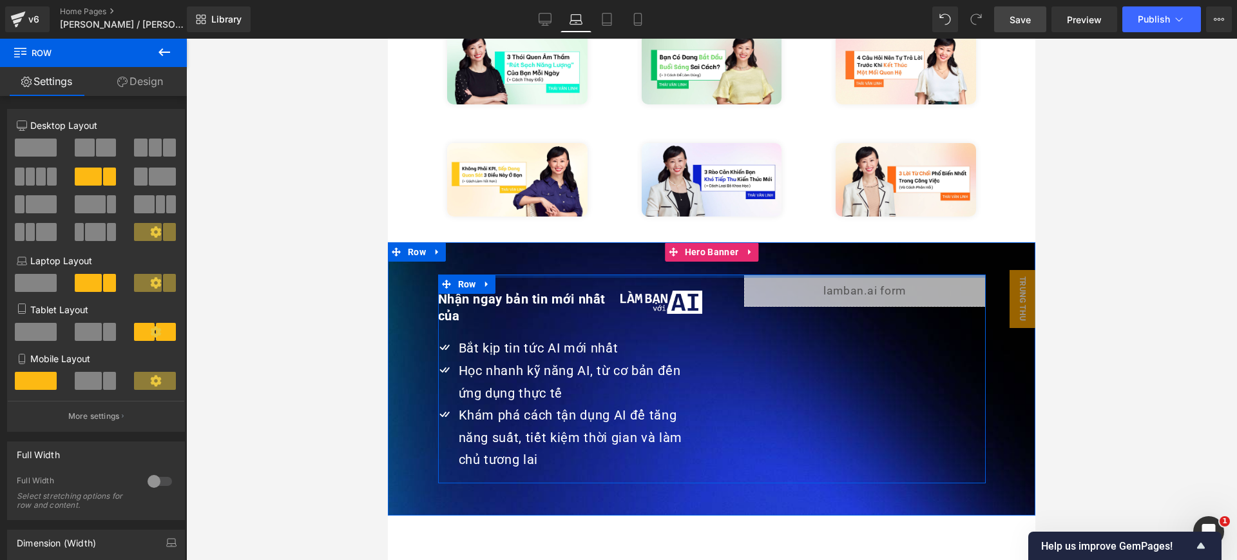
click at [729, 275] on div at bounding box center [712, 276] width 548 height 3
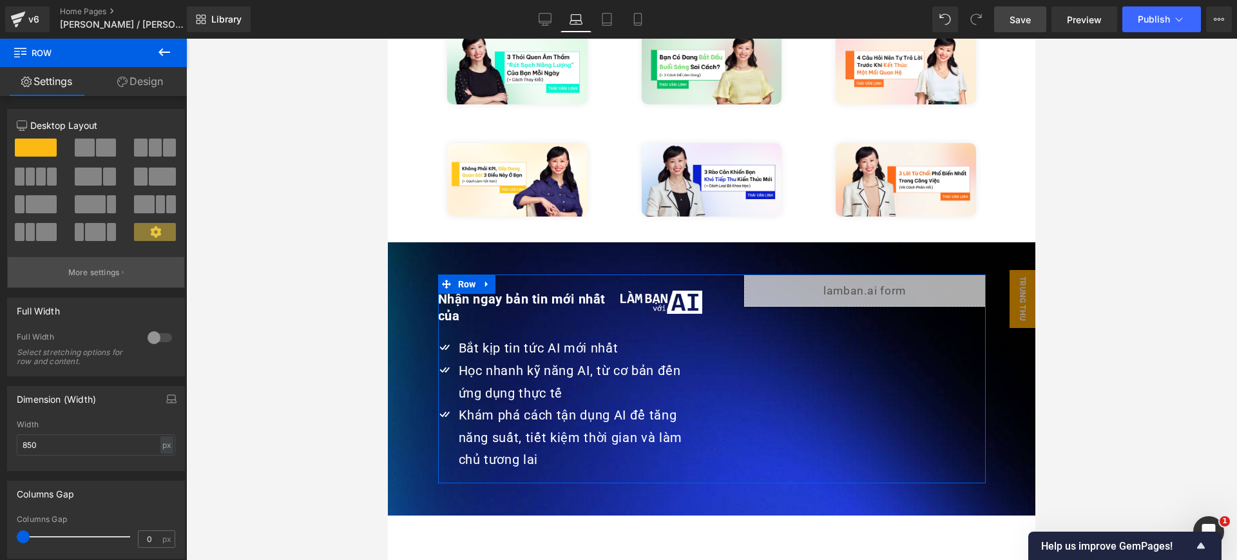
click at [84, 277] on p "More settings" at bounding box center [94, 273] width 52 height 12
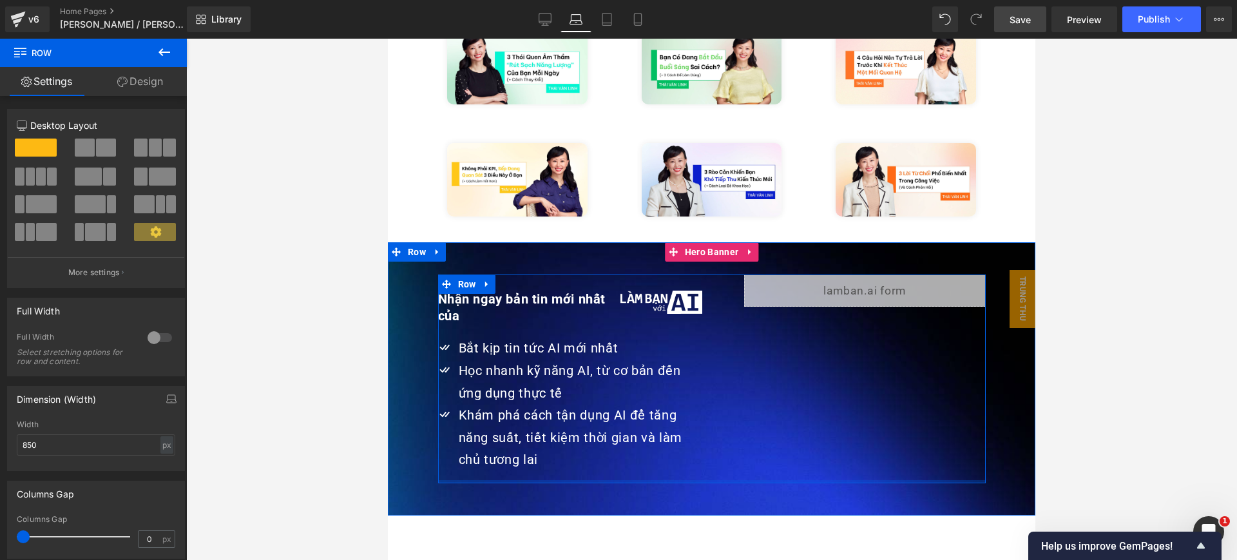
click at [710, 480] on div at bounding box center [712, 481] width 548 height 3
click at [465, 275] on span "Row" at bounding box center [467, 284] width 24 height 19
click at [461, 291] on span "Row" at bounding box center [467, 300] width 24 height 19
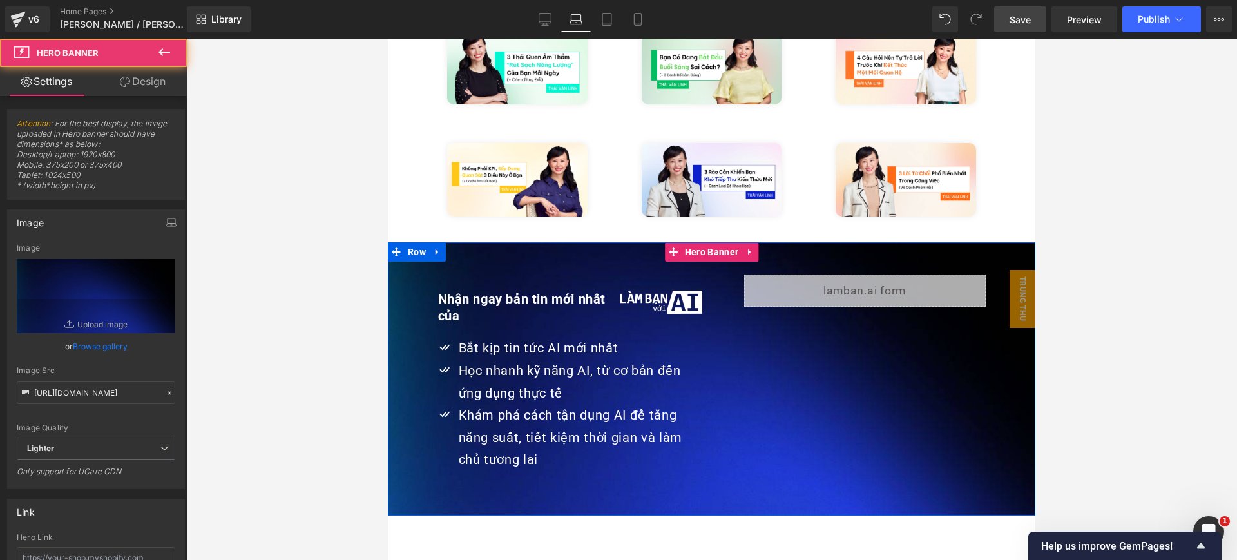
click at [980, 275] on span "Nhận ngay bản tin mới nhất của Heading Image Row Icon Bắt kịp tin tức AI mới nh…" at bounding box center [712, 379] width 648 height 209
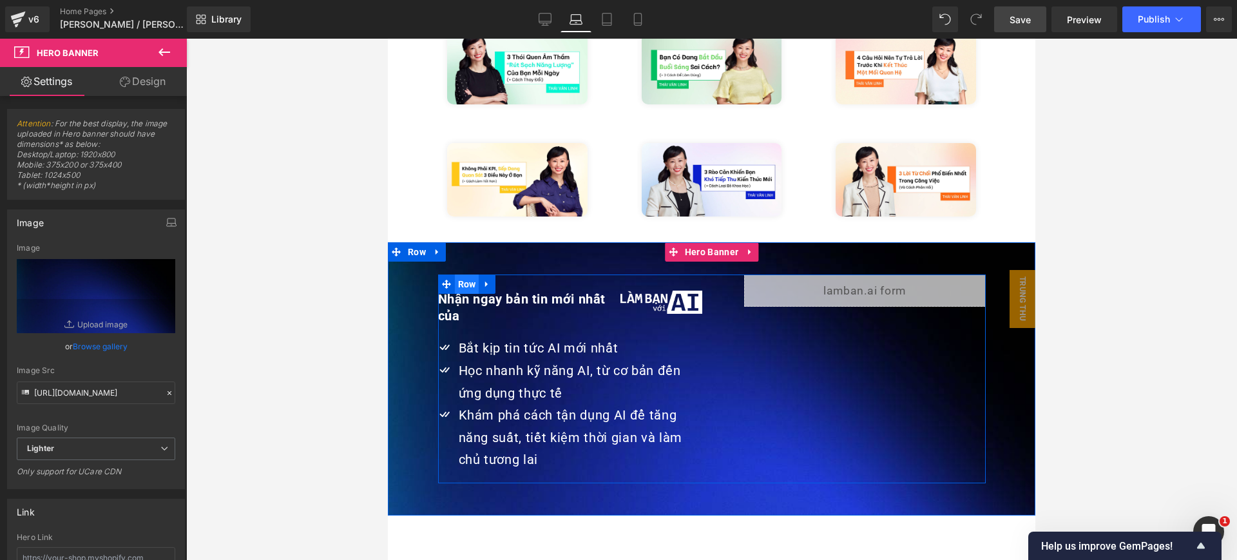
click at [459, 275] on span "Row" at bounding box center [467, 284] width 24 height 19
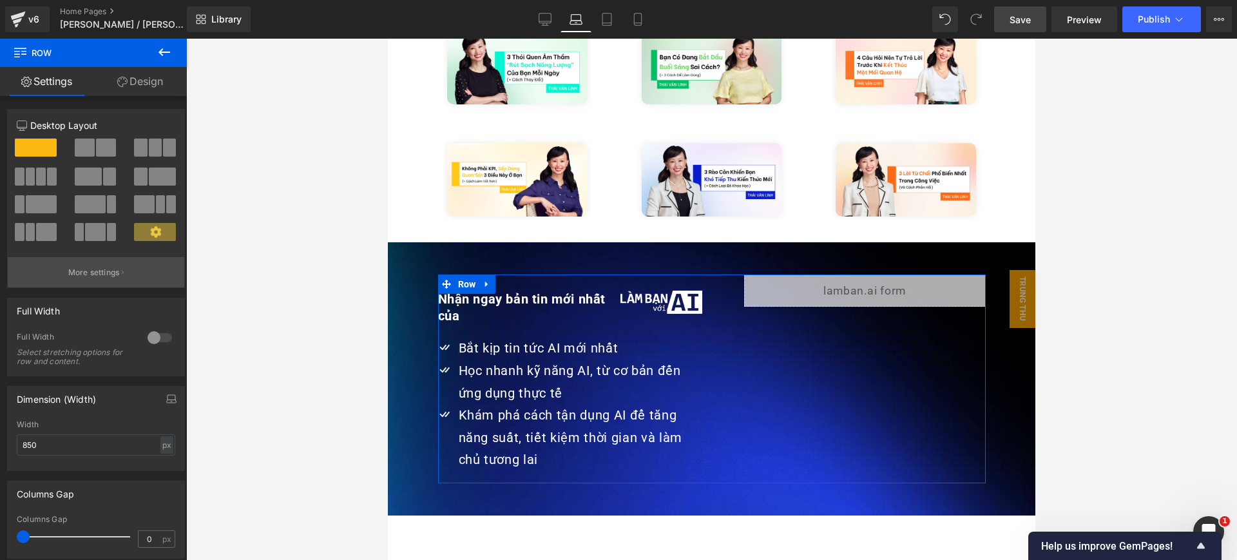
click at [118, 278] on button "More settings" at bounding box center [96, 272] width 177 height 30
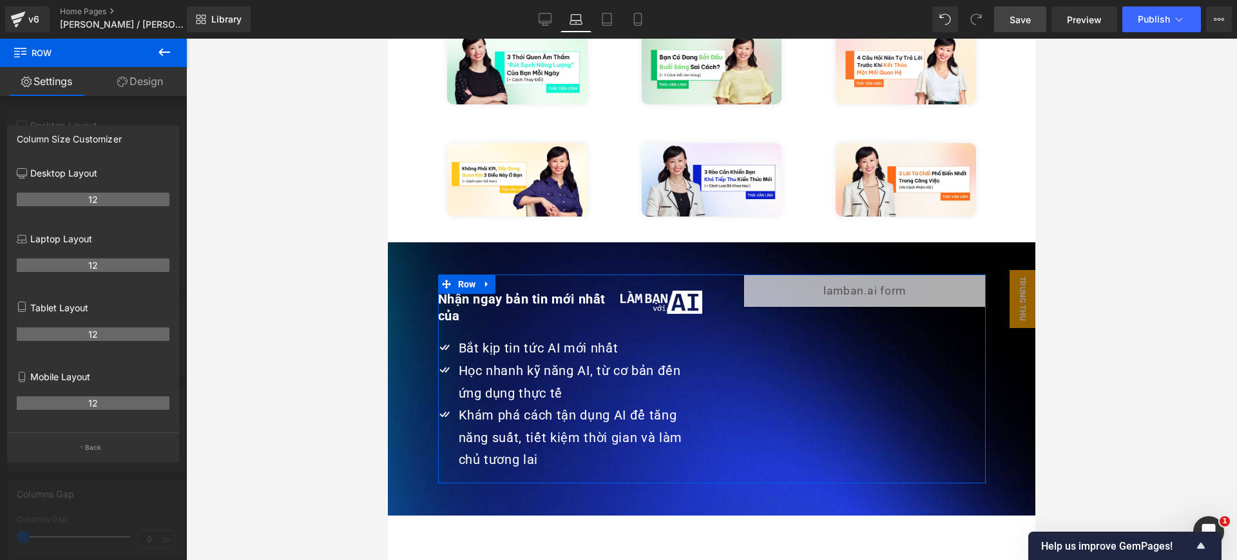
click at [104, 190] on div "12" at bounding box center [93, 204] width 153 height 36
drag, startPoint x: 151, startPoint y: 110, endPoint x: 84, endPoint y: 359, distance: 257.6
click at [151, 110] on div at bounding box center [93, 303] width 187 height 528
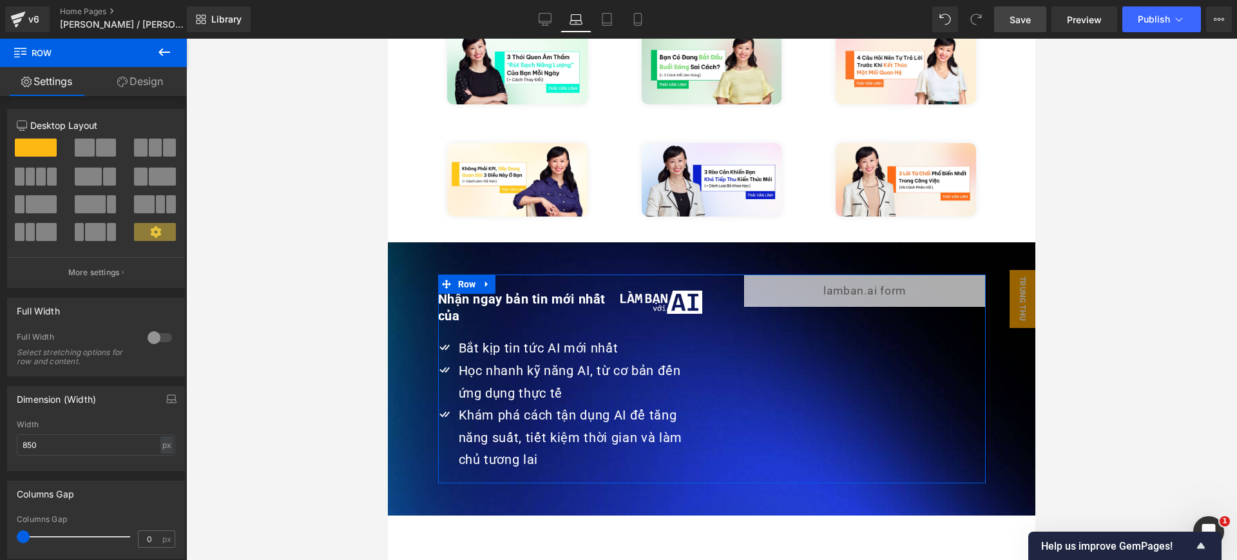
click at [93, 137] on div at bounding box center [96, 194] width 159 height 125
click at [96, 150] on span at bounding box center [106, 148] width 20 height 18
type input "1200"
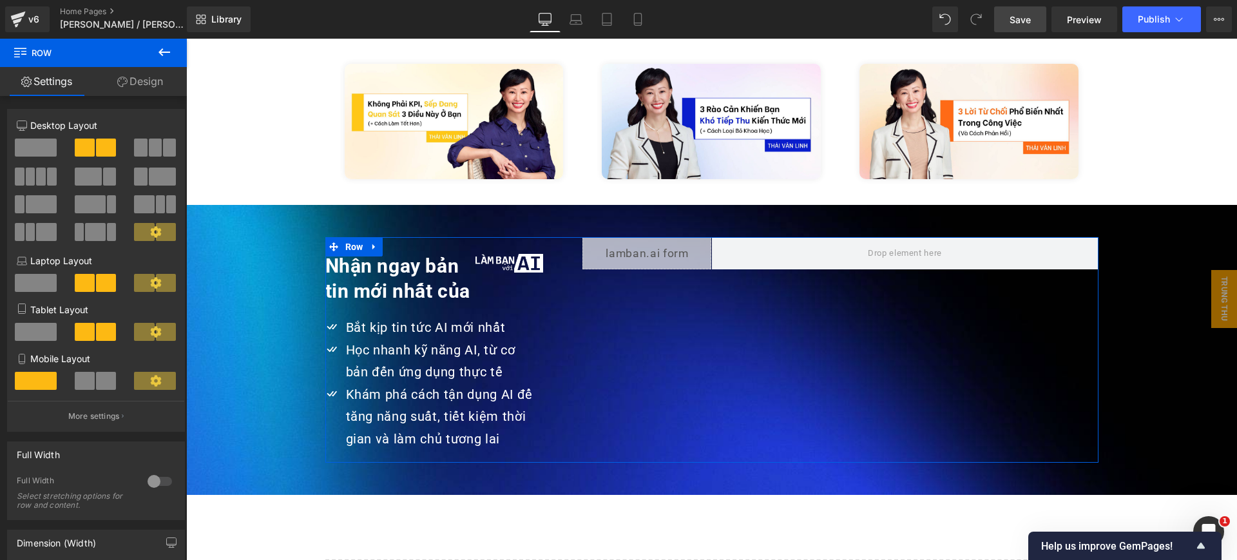
scroll to position [2967, 0]
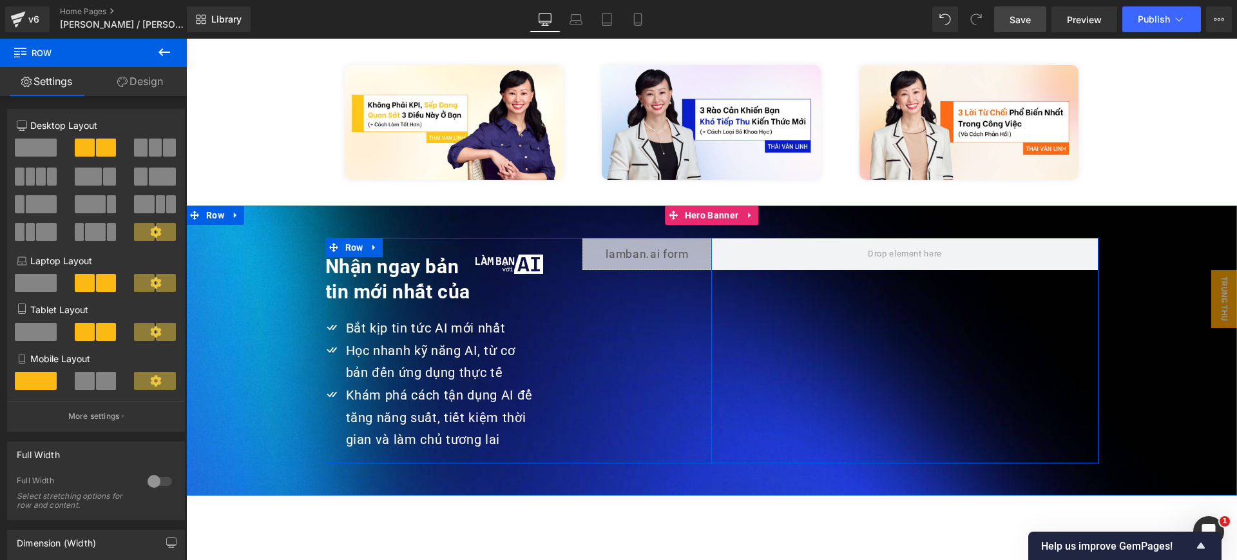
click at [521, 238] on div "Nhận ngay bản tin mới nhất của Heading Image Row Icon Bắt kịp tin tức AI mới nh…" at bounding box center [438, 347] width 226 height 219
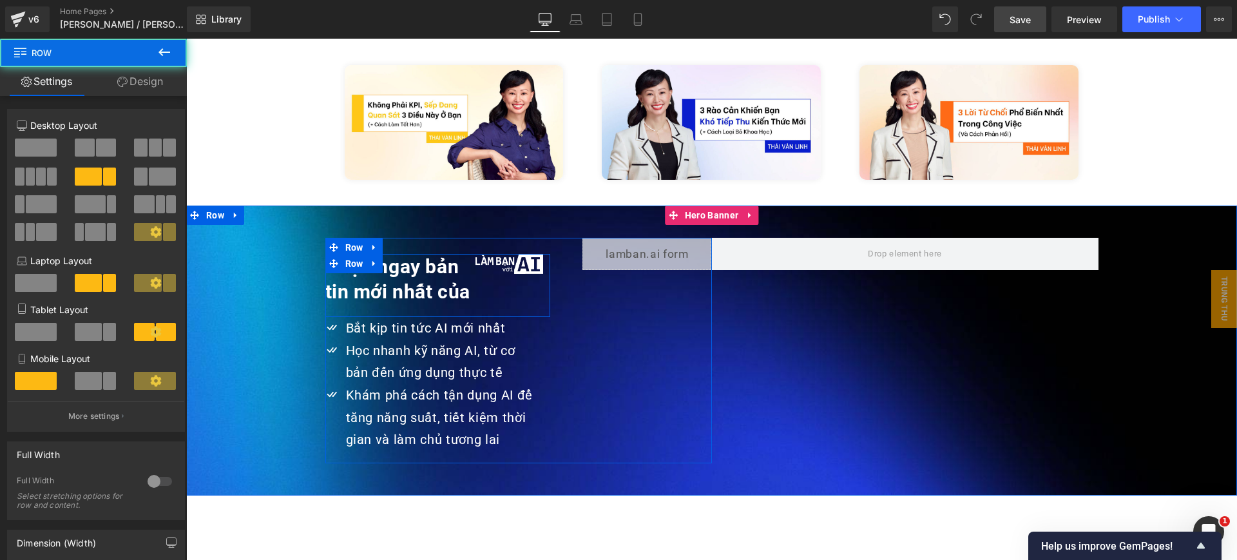
click at [532, 287] on div "Nhận ngay bản tin mới nhất của Heading Image Row" at bounding box center [438, 285] width 226 height 63
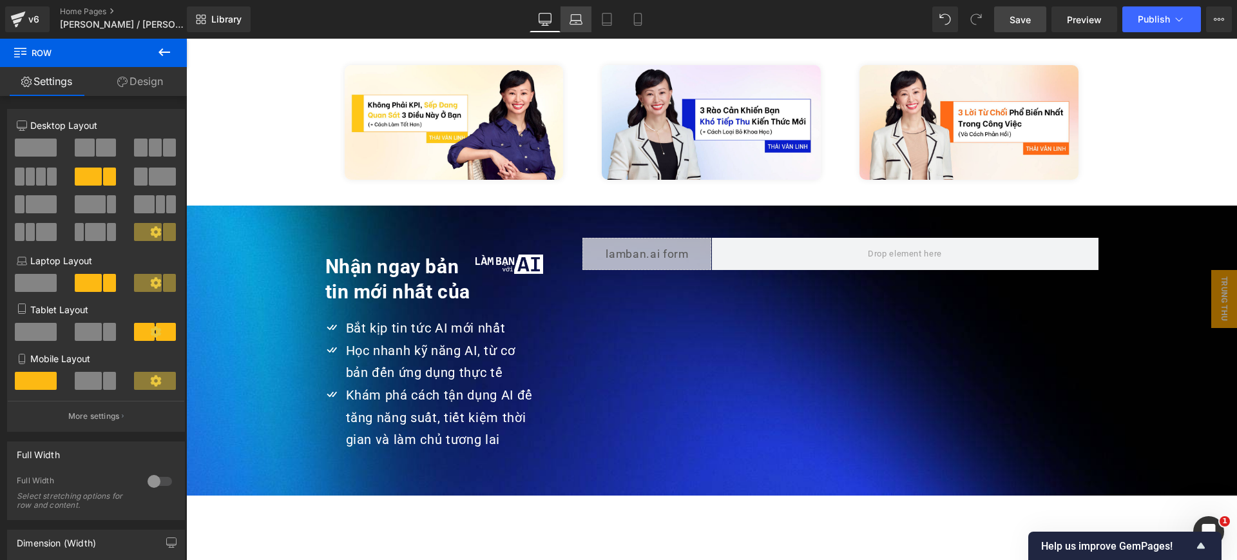
click at [574, 19] on icon at bounding box center [576, 19] width 13 height 13
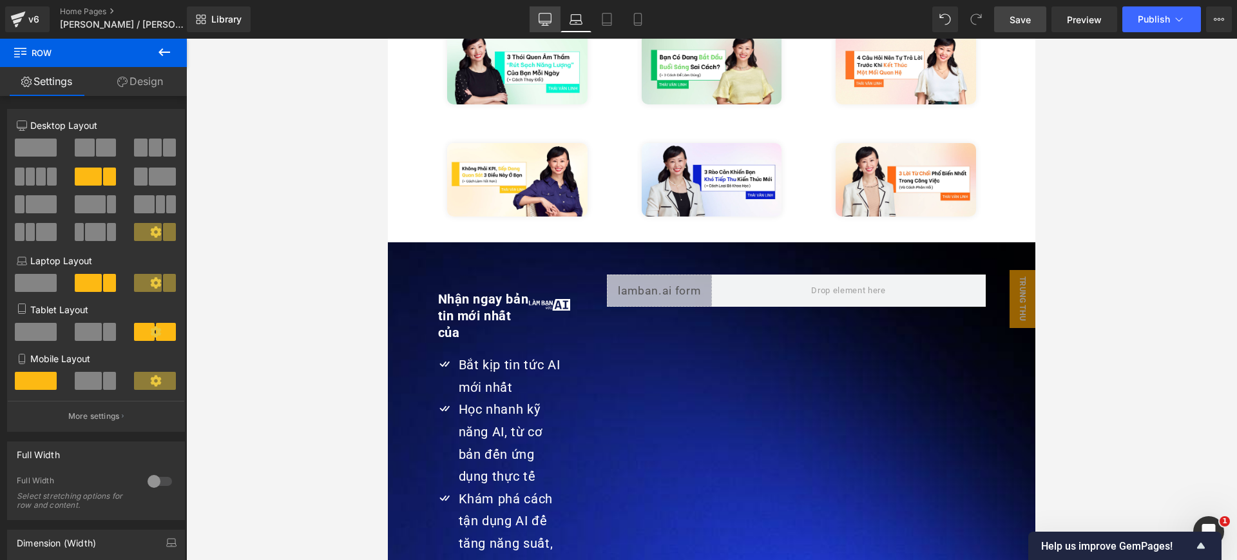
click at [554, 20] on link "Desktop" at bounding box center [545, 19] width 31 height 26
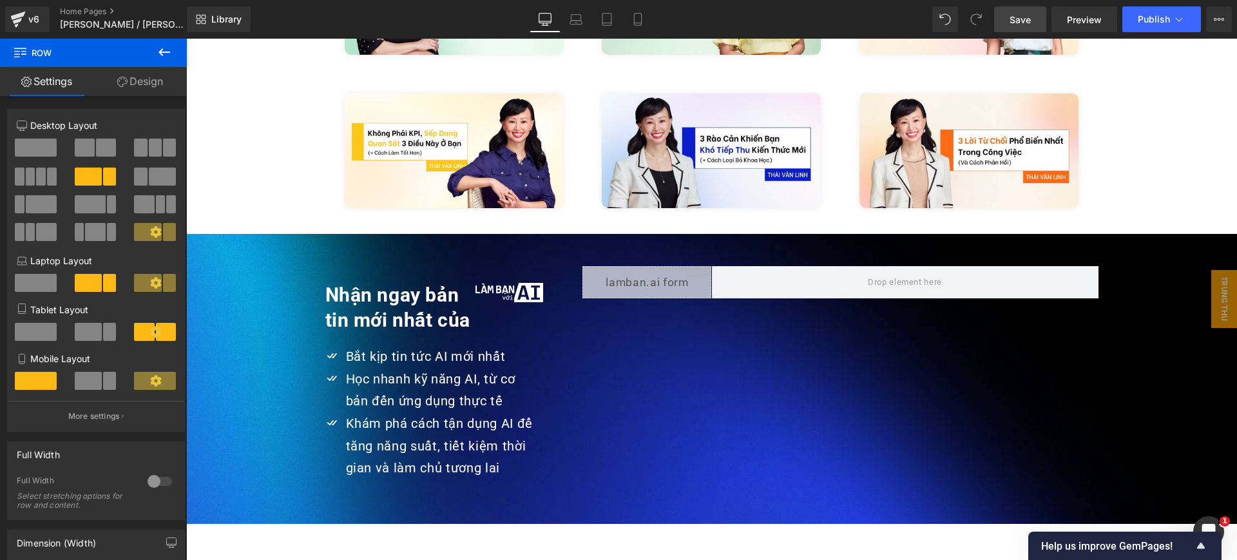
scroll to position [2965, 0]
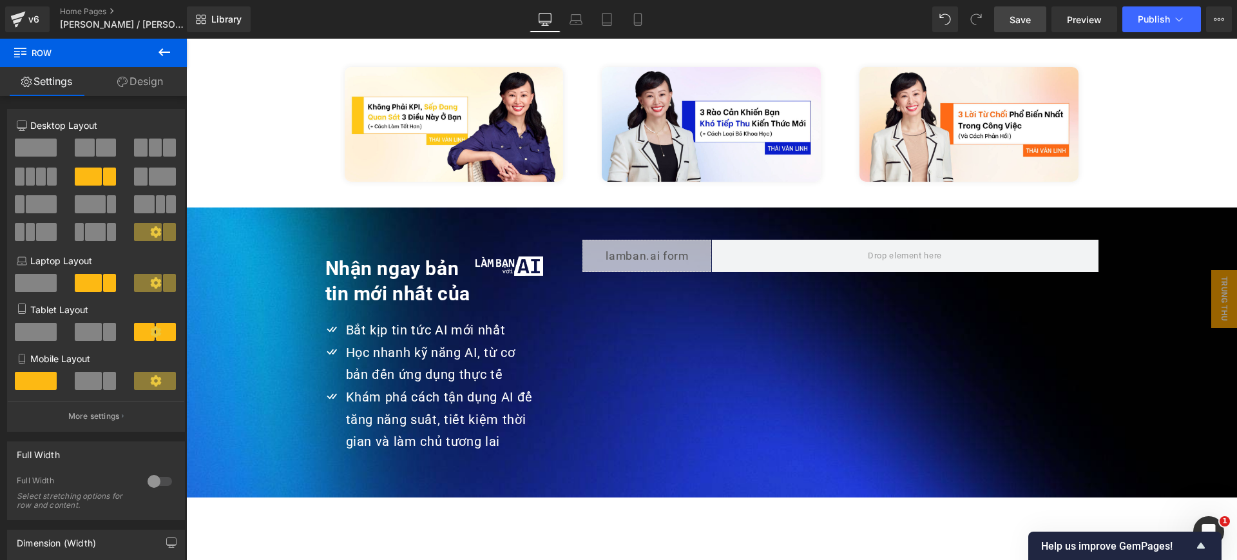
click at [565, 275] on div "Nhận ngay bản tin mới nhất của Heading Image Row Icon Bắt kịp tin tức AI mới nh…" at bounding box center [518, 353] width 387 height 226
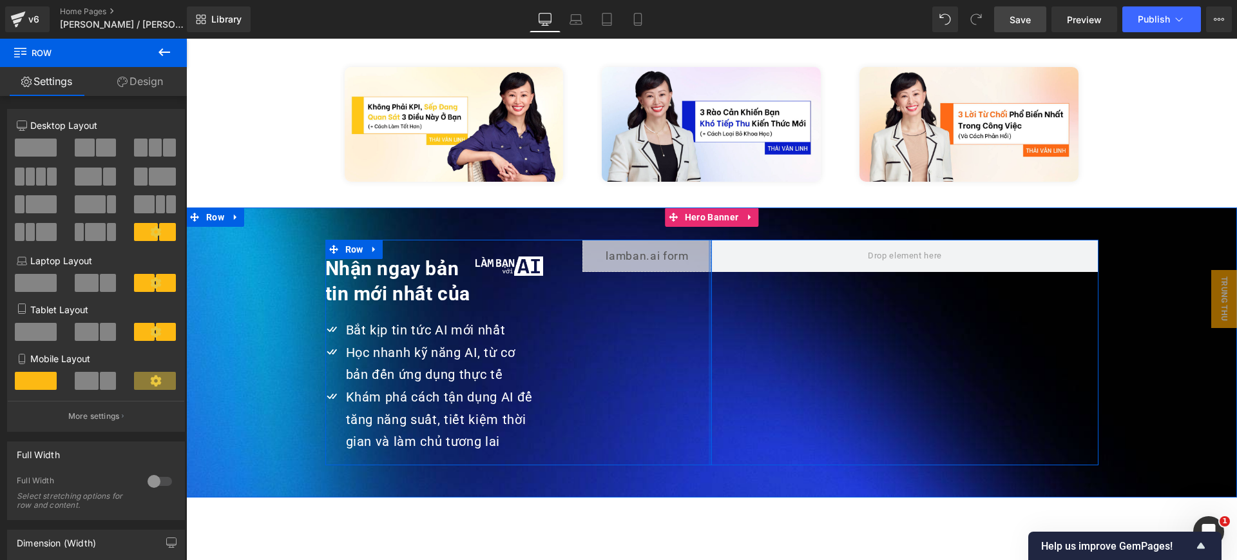
click at [709, 302] on div at bounding box center [710, 353] width 3 height 226
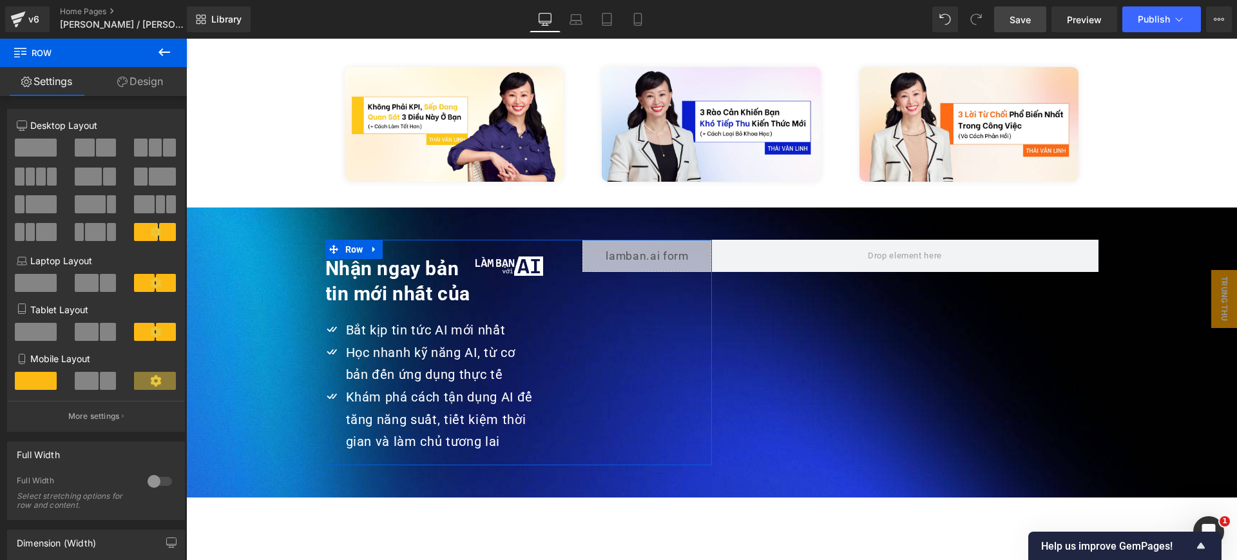
click at [30, 146] on span at bounding box center [36, 148] width 42 height 18
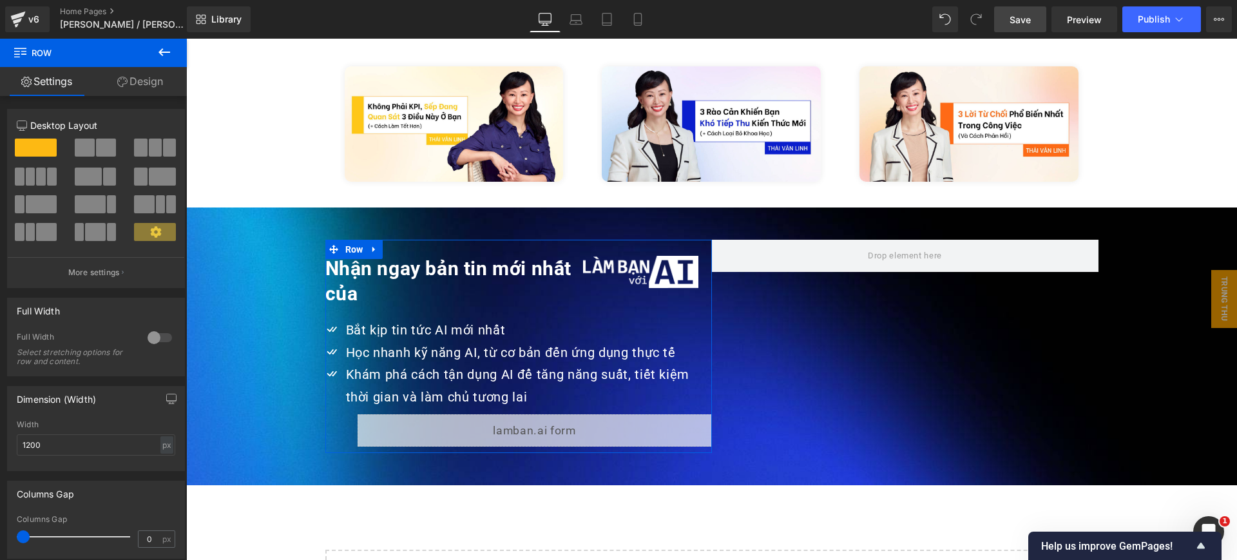
scroll to position [2964, 0]
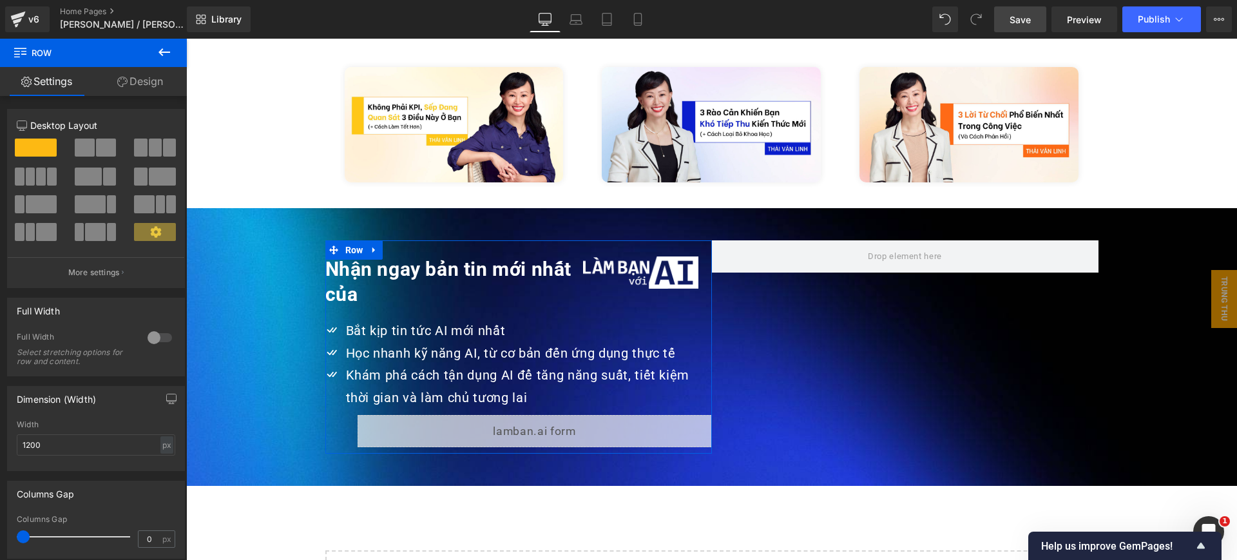
click at [113, 152] on button at bounding box center [96, 148] width 43 height 18
click at [229, 208] on link at bounding box center [235, 217] width 17 height 19
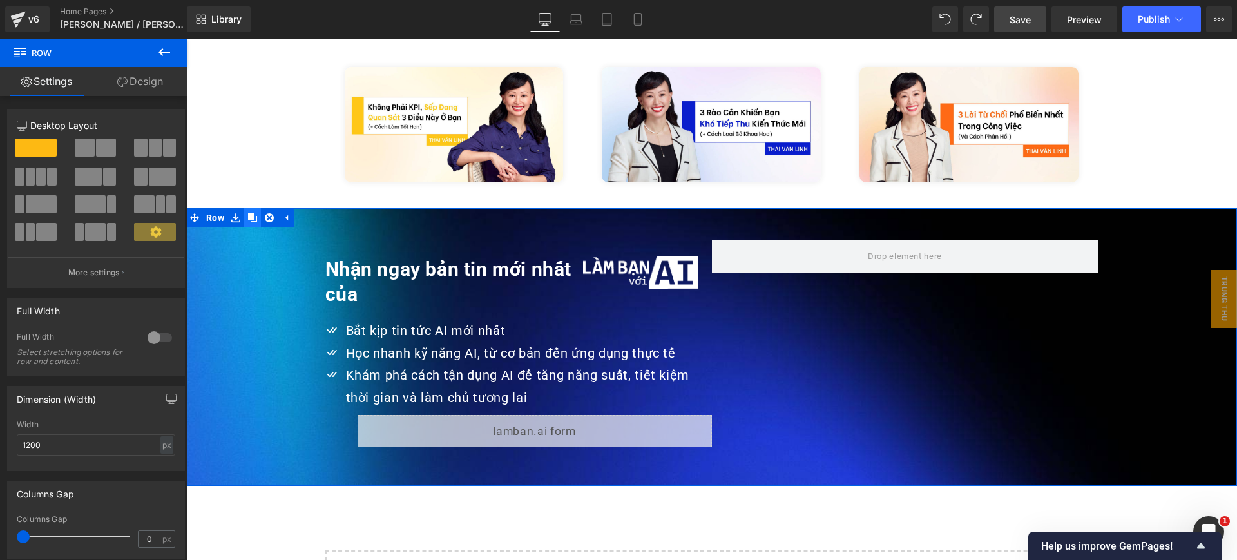
click at [248, 213] on icon at bounding box center [252, 217] width 9 height 9
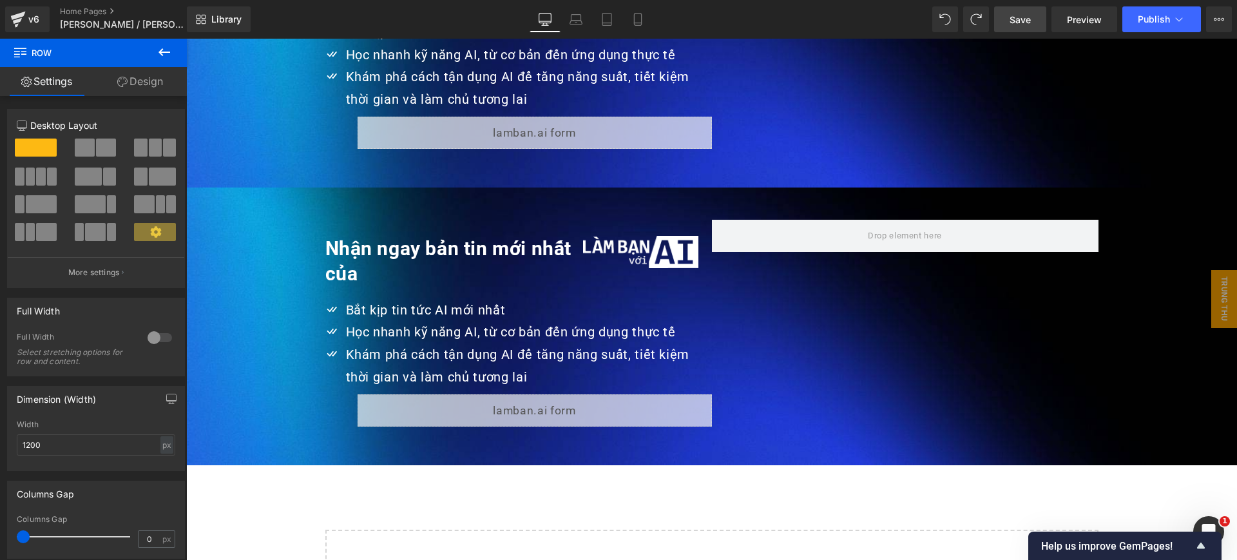
scroll to position [3335, 0]
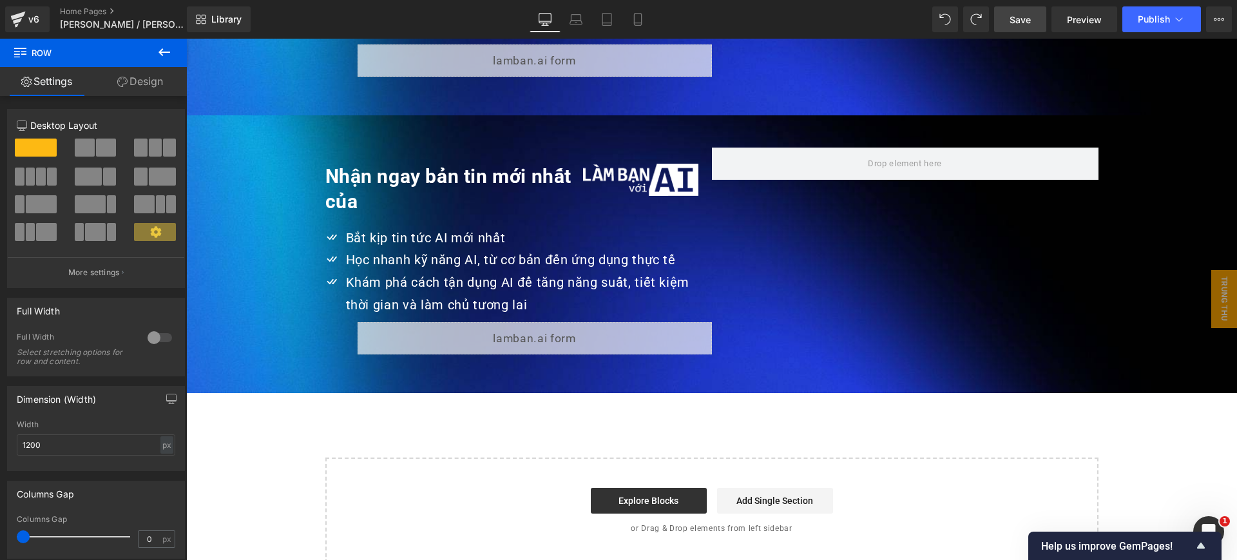
drag, startPoint x: 263, startPoint y: 154, endPoint x: 297, endPoint y: 148, distance: 34.6
click at [263, 153] on span "Nhận ngay bản tin mới nhất của Heading Image Row Icon Bắt kịp tin tức AI mới nh…" at bounding box center [711, 254] width 1051 height 213
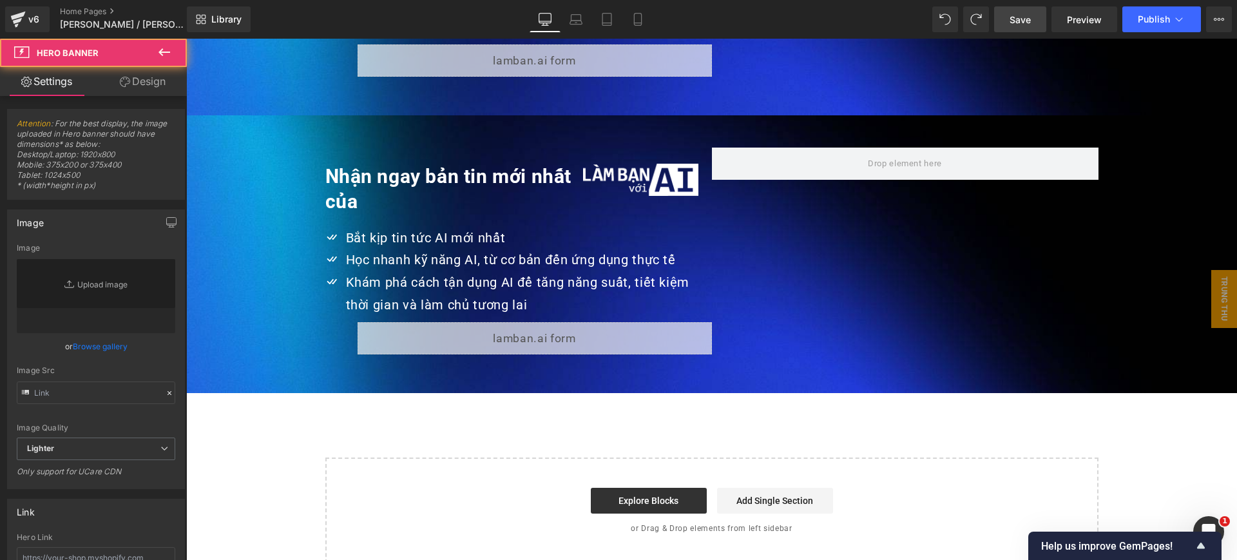
type input "https://ucarecdn.com/7cf74080-6839-4a2e-ae9c-86f2039f0d60/-/format/auto/-/previ…"
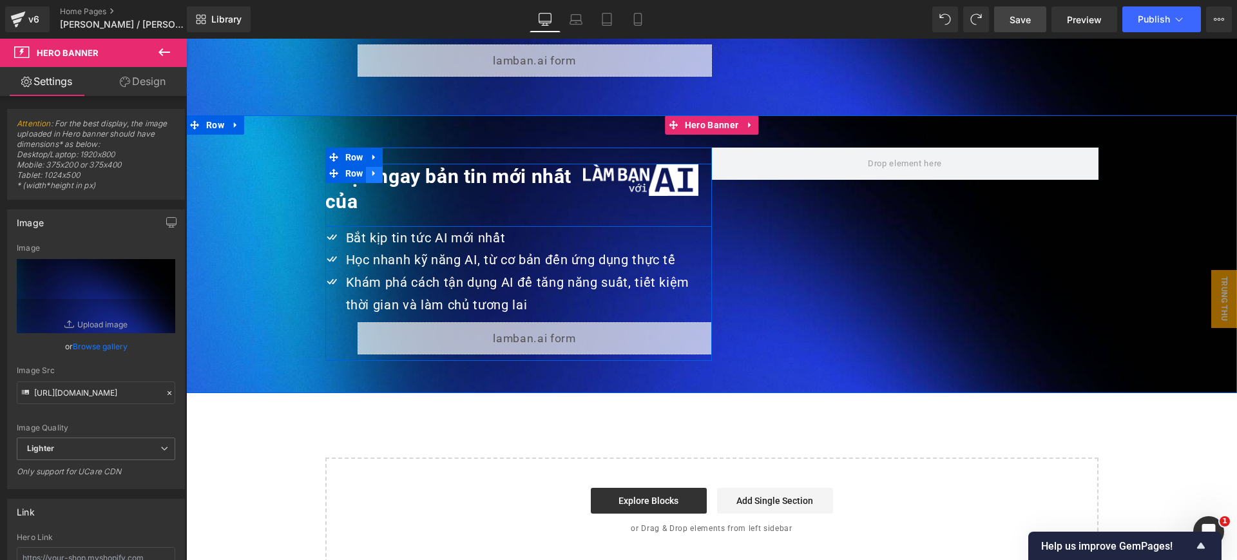
click at [370, 168] on icon at bounding box center [374, 173] width 9 height 10
click at [403, 169] on icon at bounding box center [407, 173] width 9 height 9
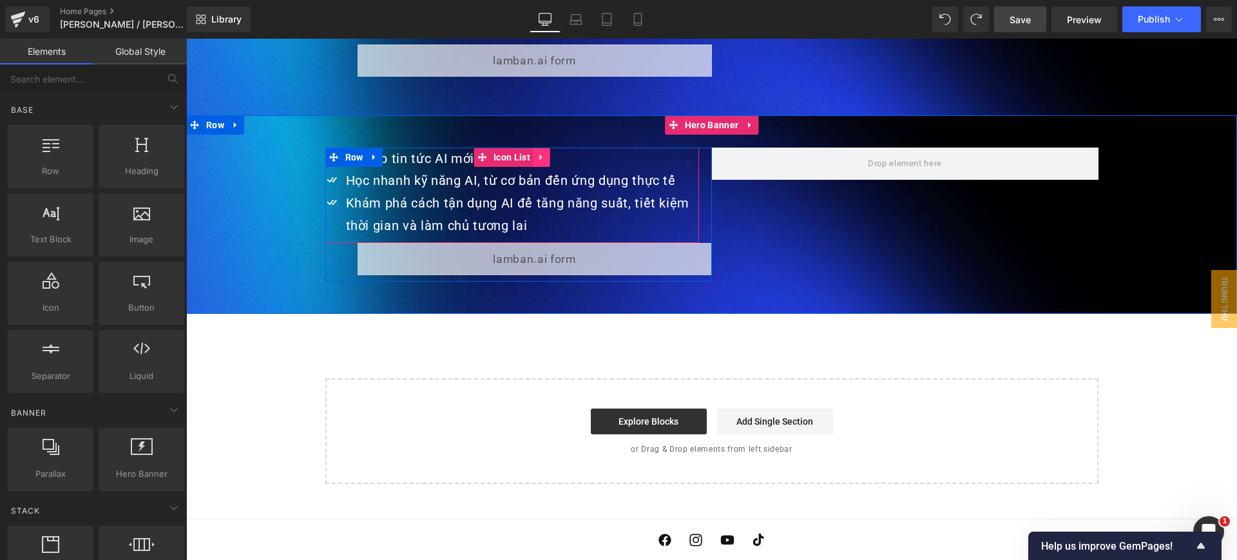
click at [534, 148] on link at bounding box center [542, 157] width 17 height 19
click at [546, 153] on icon at bounding box center [550, 157] width 9 height 9
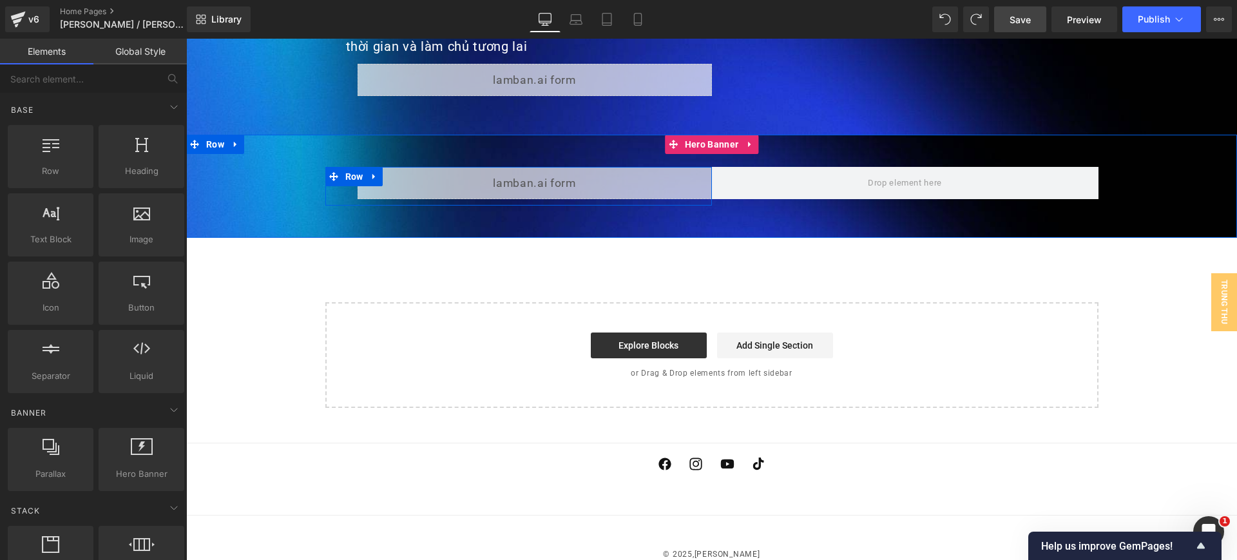
scroll to position [3290, 0]
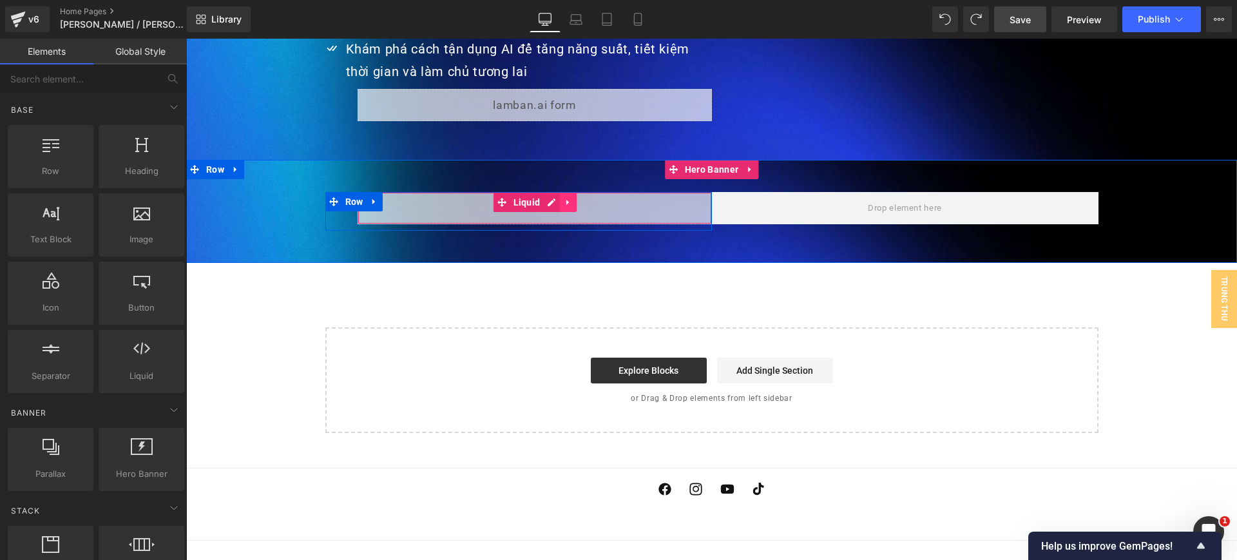
click at [561, 193] on link at bounding box center [568, 202] width 17 height 19
click at [572, 198] on icon at bounding box center [576, 202] width 9 height 9
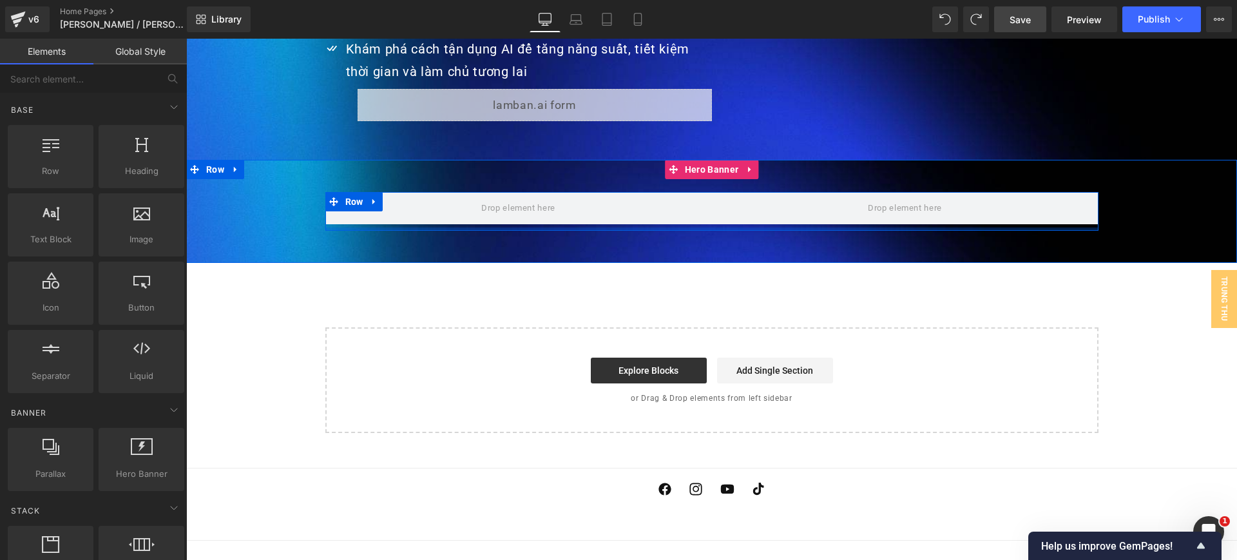
click at [450, 227] on div at bounding box center [711, 228] width 773 height 3
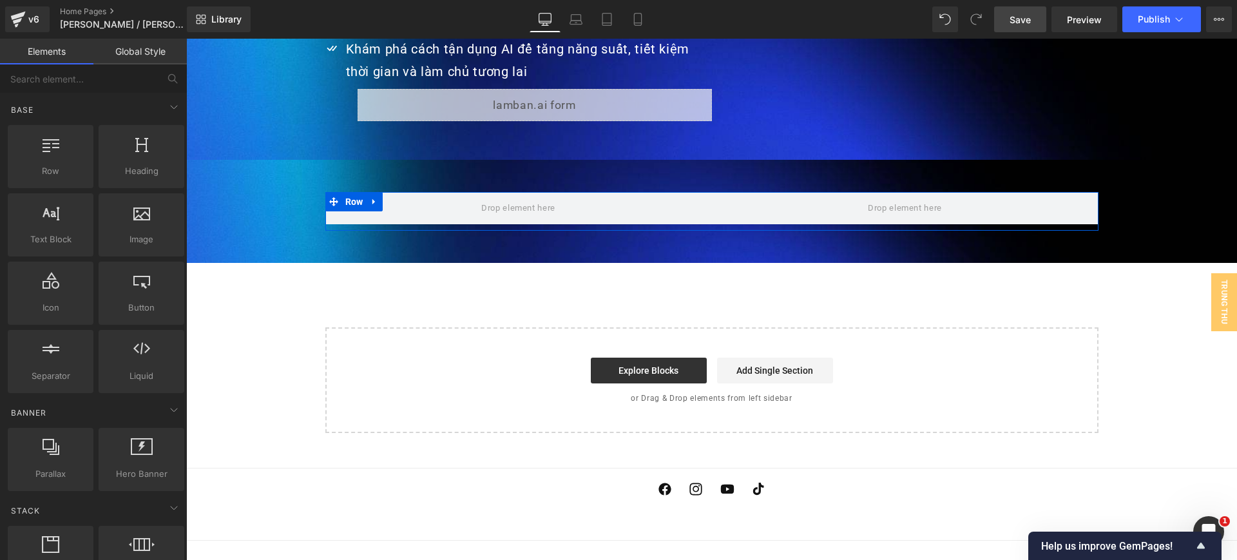
scroll to position [3284, 0]
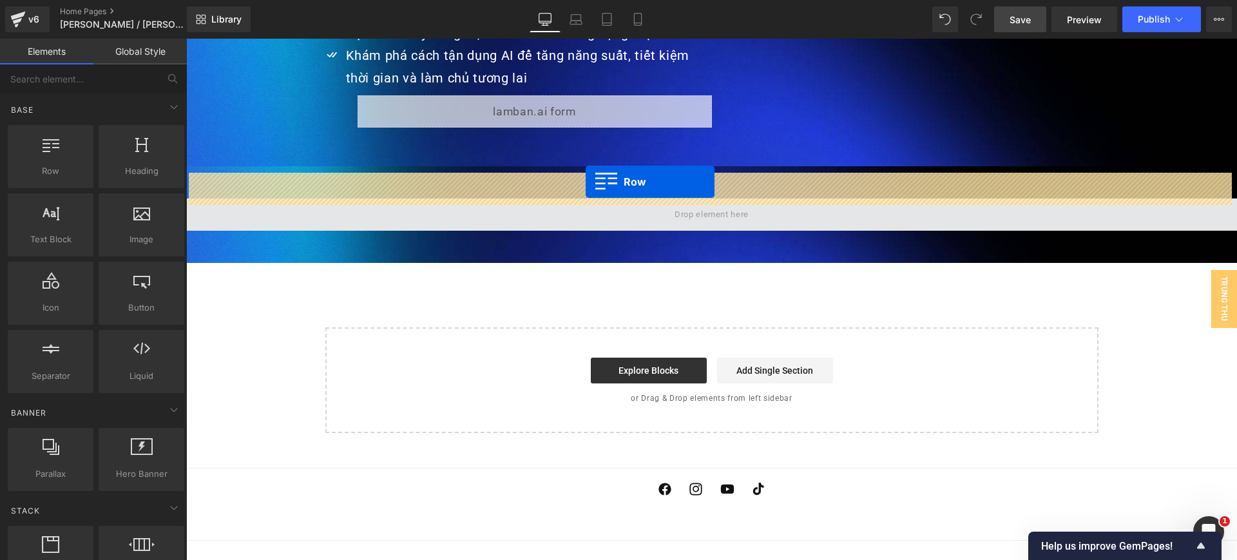
drag, startPoint x: 249, startPoint y: 210, endPoint x: 586, endPoint y: 182, distance: 337.6
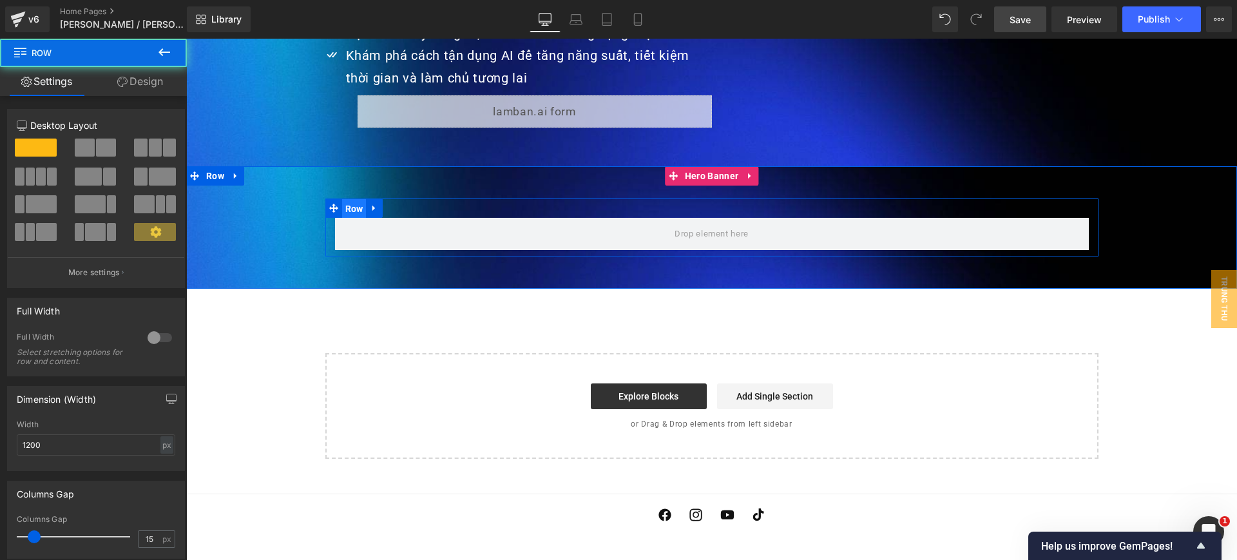
click at [347, 199] on span "Row" at bounding box center [354, 208] width 24 height 19
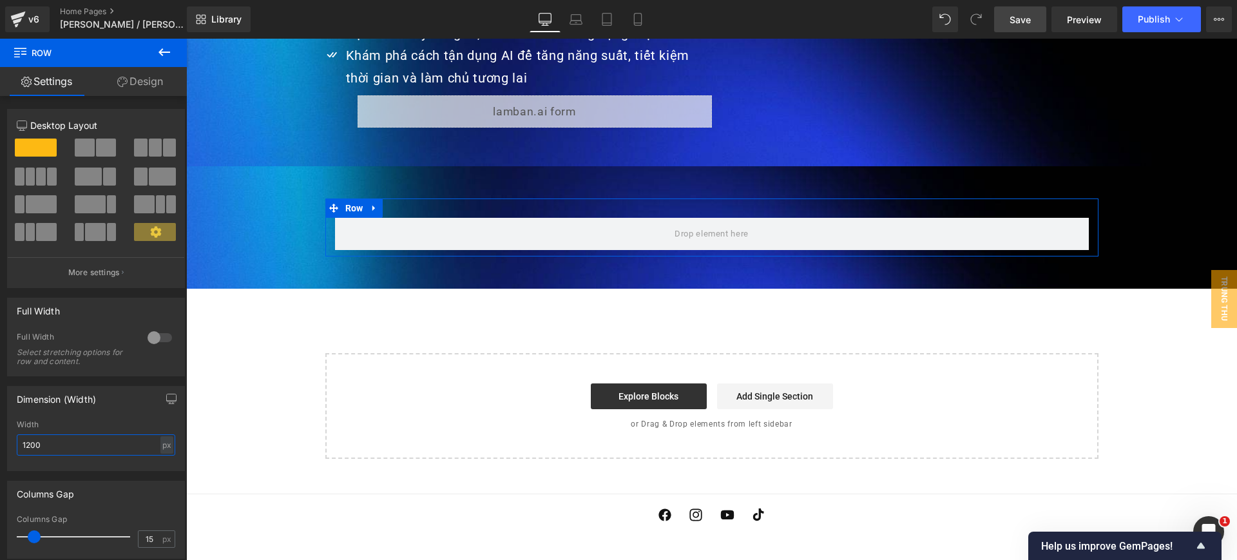
click at [79, 449] on input "1200" at bounding box center [96, 444] width 159 height 21
type input "0"
drag, startPoint x: 32, startPoint y: 541, endPoint x: 0, endPoint y: 522, distance: 37.2
click at [0, 528] on div "Columns Gap 0px Columns Gap 0 px" at bounding box center [96, 515] width 193 height 88
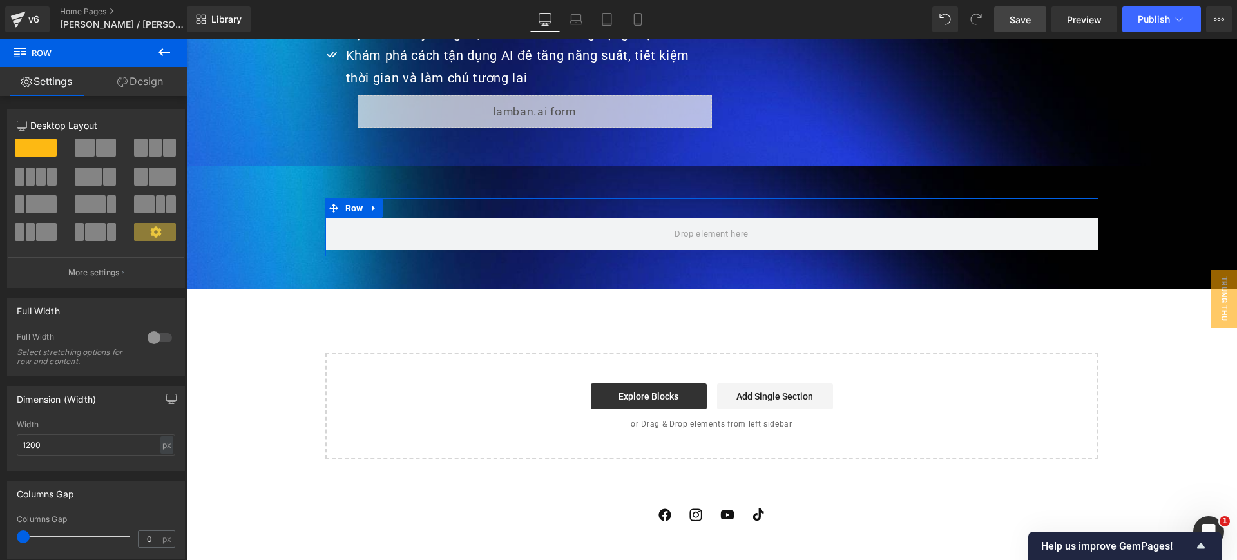
click at [100, 154] on span at bounding box center [106, 148] width 20 height 18
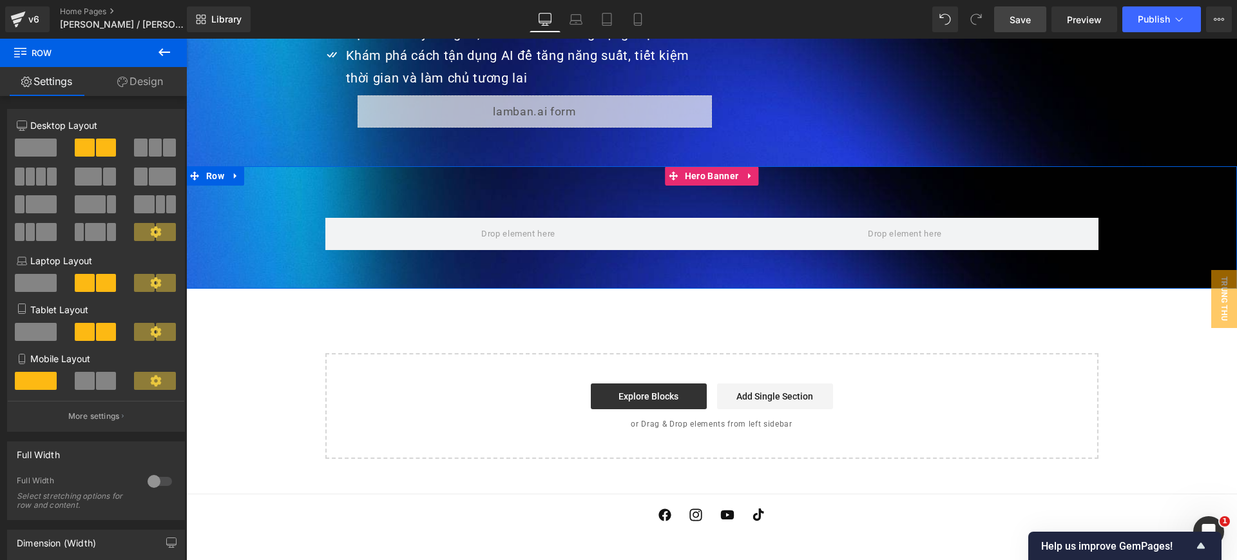
scroll to position [3123, 0]
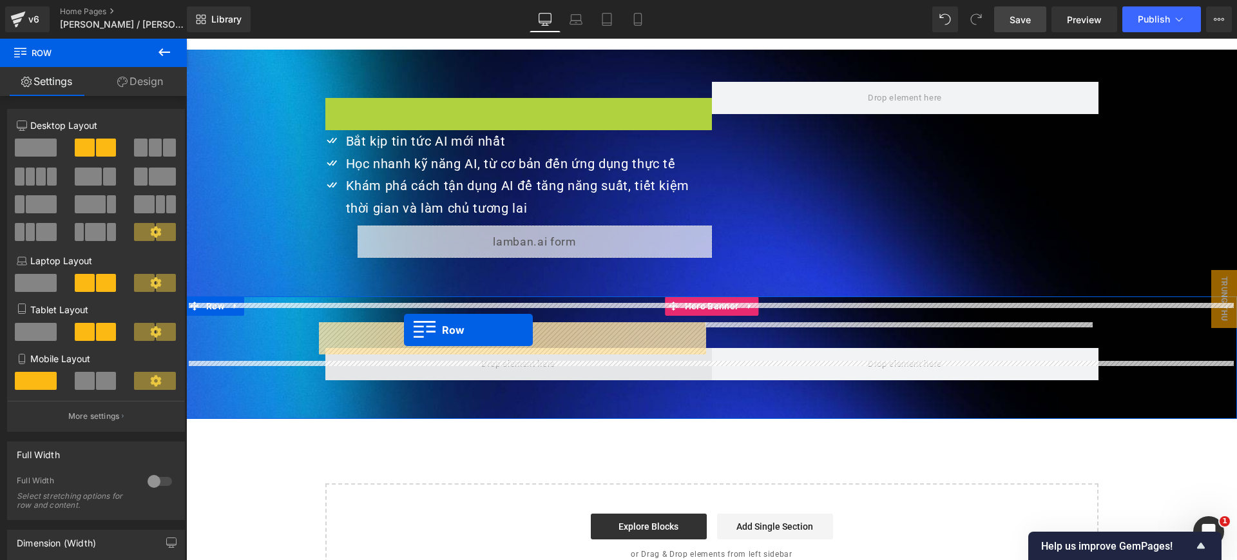
drag, startPoint x: 348, startPoint y: 97, endPoint x: 404, endPoint y: 330, distance: 239.3
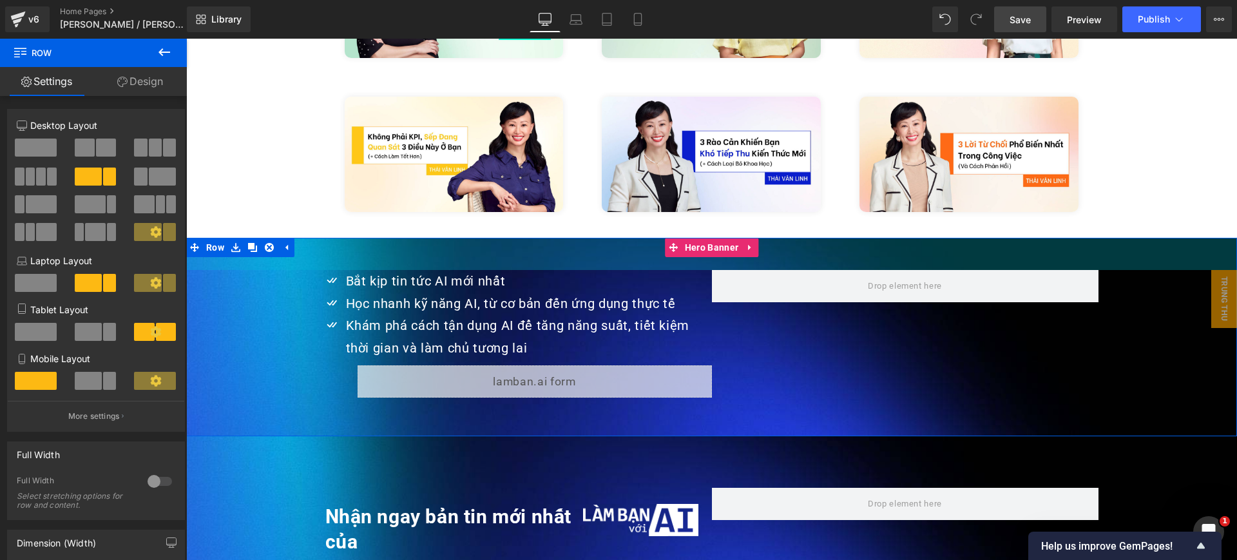
scroll to position [2962, 0]
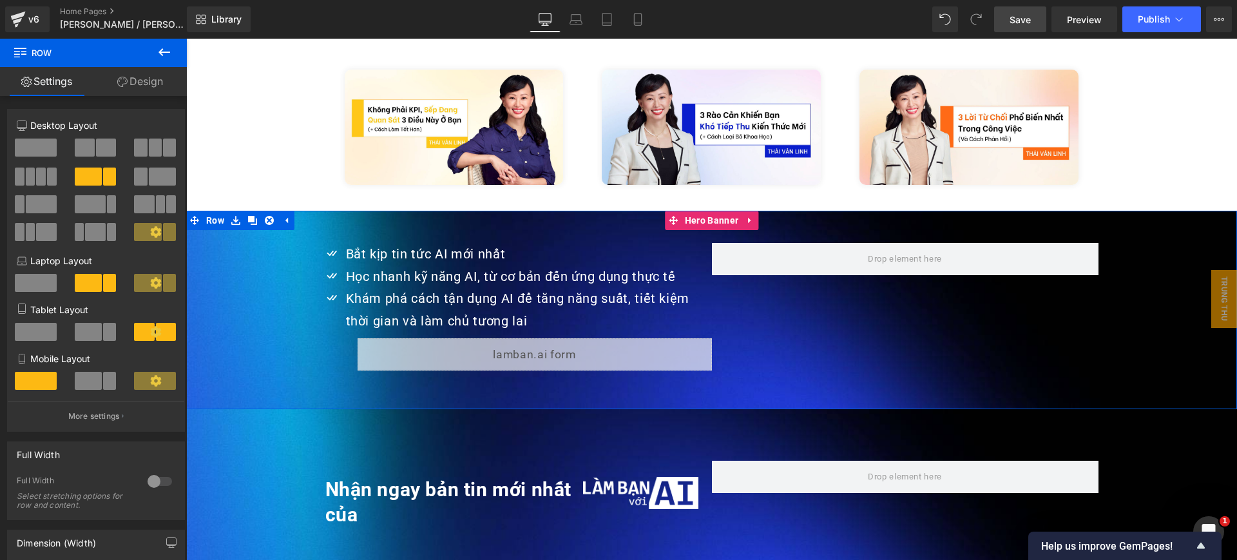
click at [387, 266] on p "Học nhanh kỹ năng AI, từ cơ bản đến ứng dụng thực tế" at bounding box center [522, 277] width 353 height 23
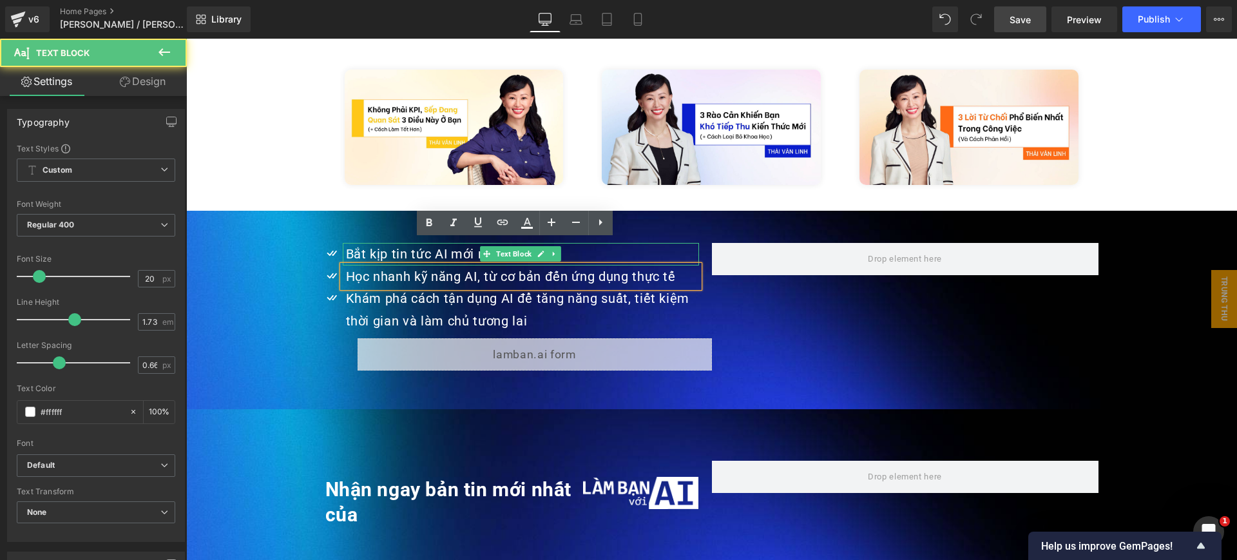
click at [346, 243] on p "Bắt kịp tin tức AI mới nhất" at bounding box center [522, 254] width 353 height 23
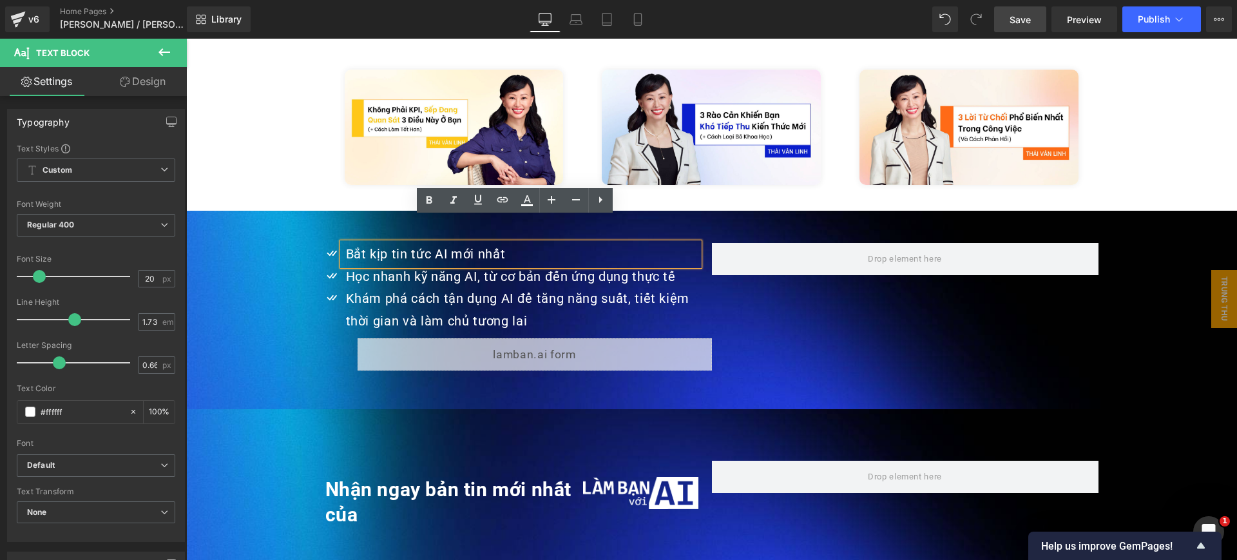
click at [300, 243] on span "Icon Bắt kịp tin tức AI mới nhất Text Block Icon Học nhanh kỹ năng AI, từ cơ bả…" at bounding box center [711, 310] width 1051 height 134
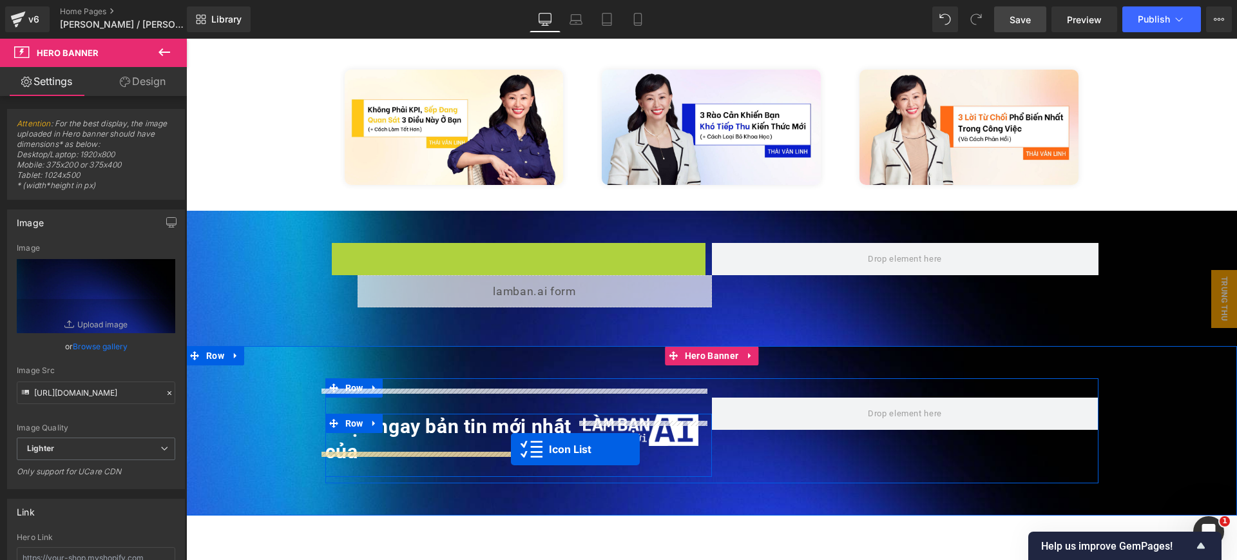
drag, startPoint x: 479, startPoint y: 224, endPoint x: 511, endPoint y: 449, distance: 227.1
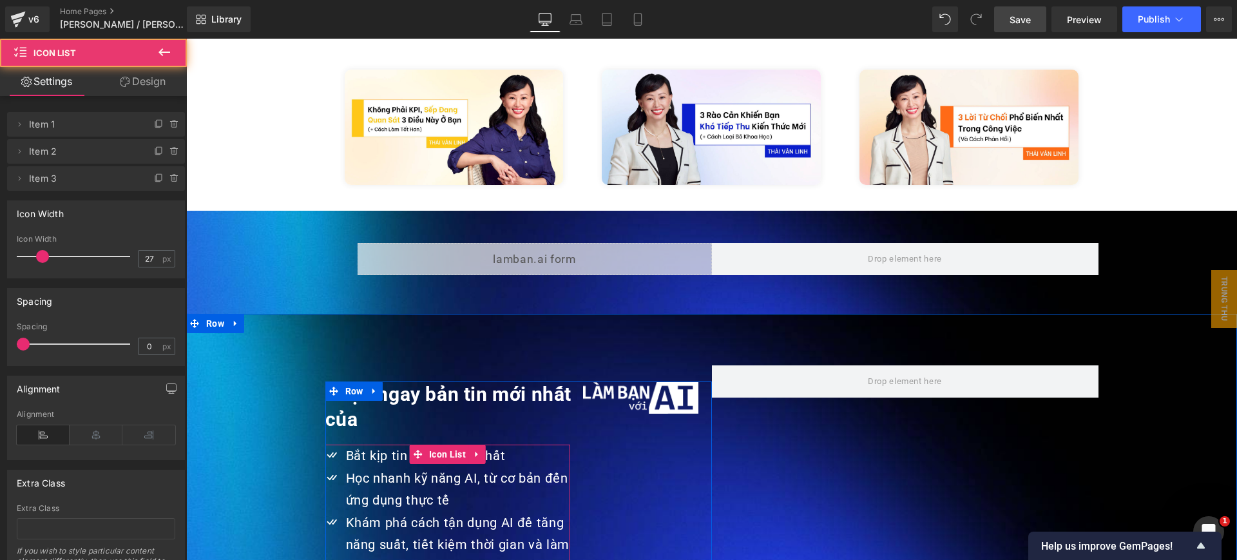
scroll to position [3123, 0]
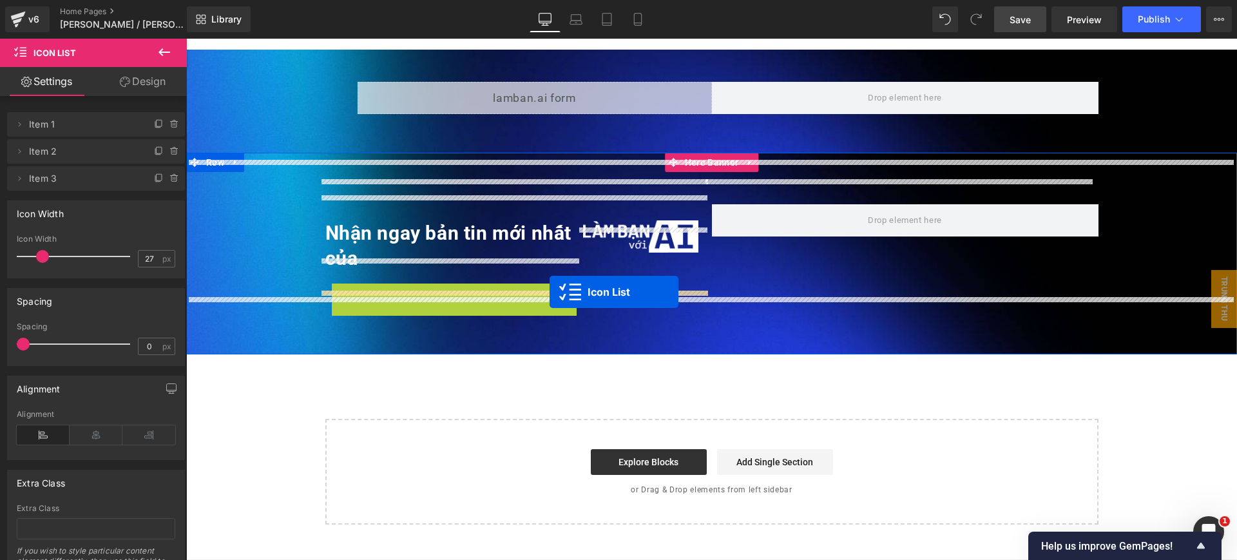
drag, startPoint x: 427, startPoint y: 265, endPoint x: 550, endPoint y: 292, distance: 125.4
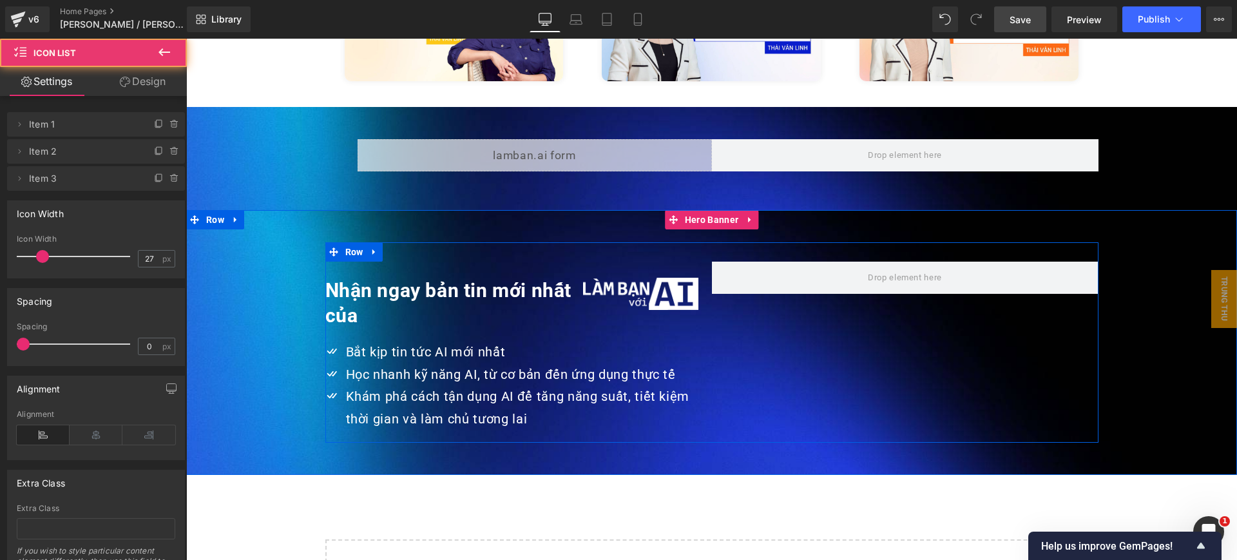
scroll to position [2962, 0]
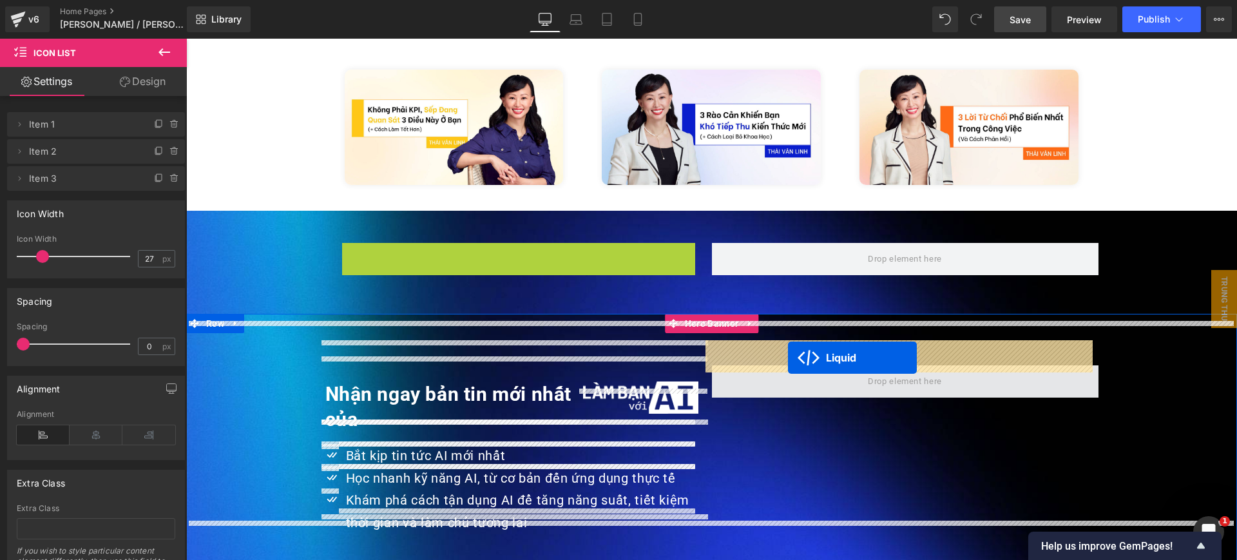
drag, startPoint x: 524, startPoint y: 228, endPoint x: 788, endPoint y: 358, distance: 294.3
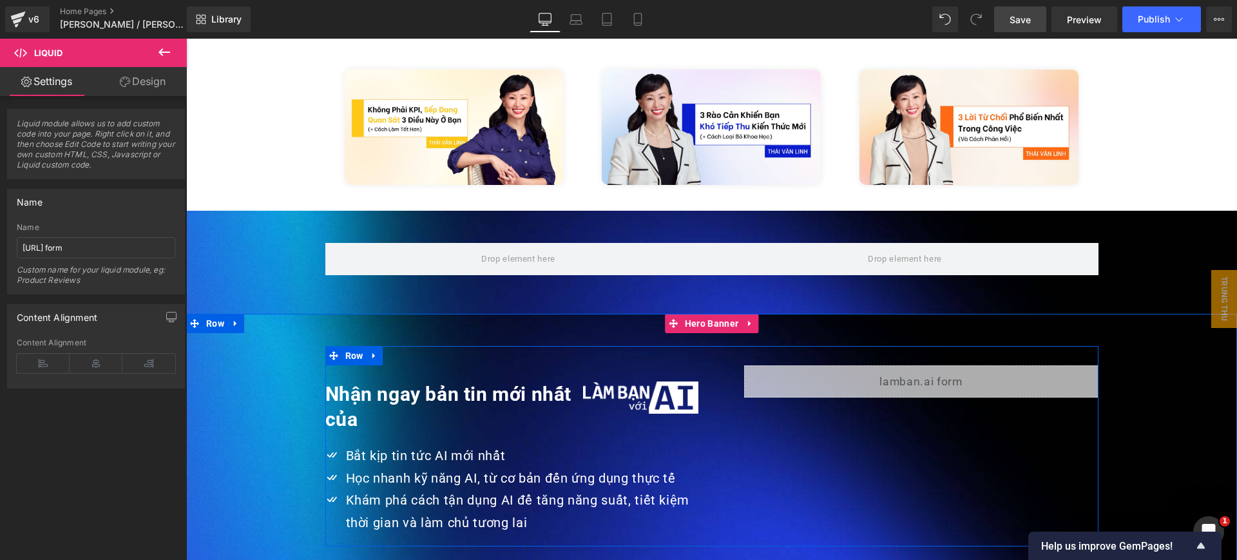
scroll to position [3123, 0]
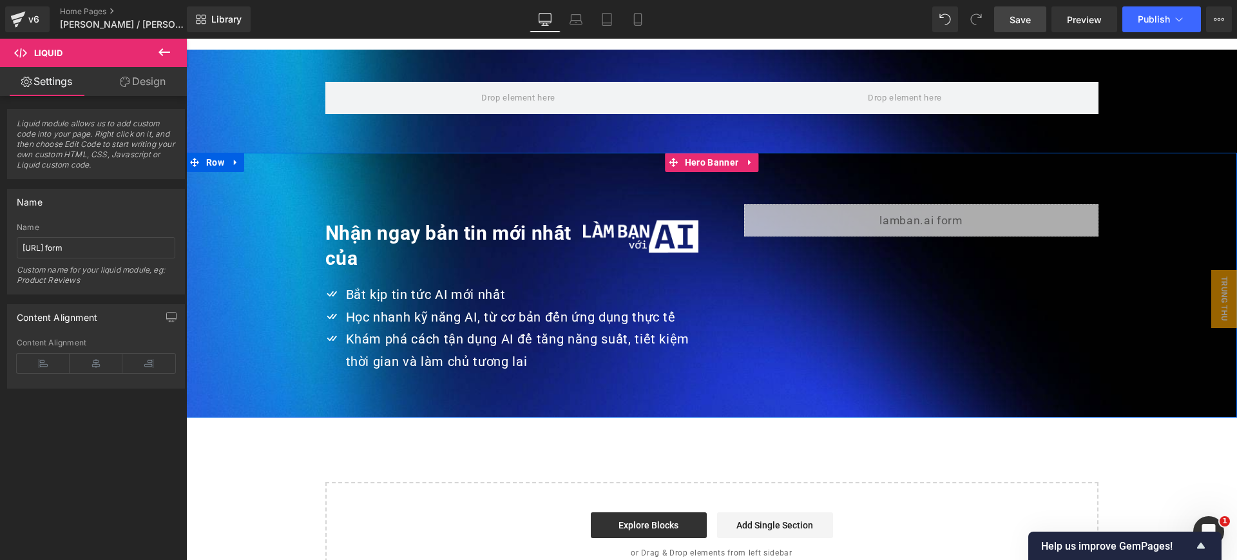
click at [537, 222] on strong "Nhận ngay bản tin mới nhất của" at bounding box center [448, 246] width 247 height 48
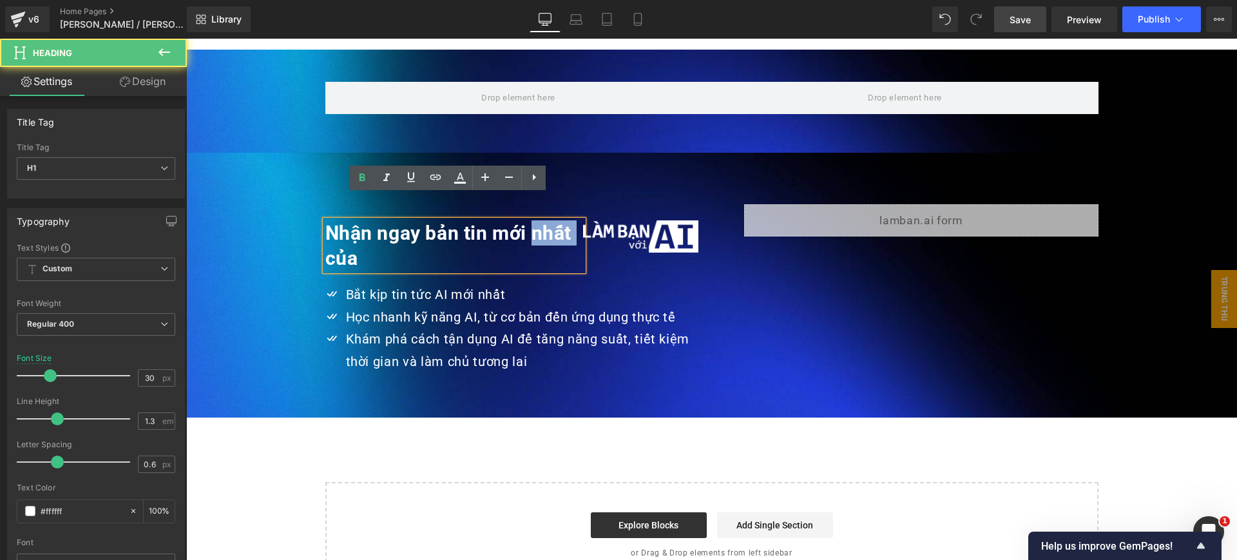
click at [537, 222] on strong "Nhận ngay bản tin mới nhất của" at bounding box center [448, 246] width 247 height 48
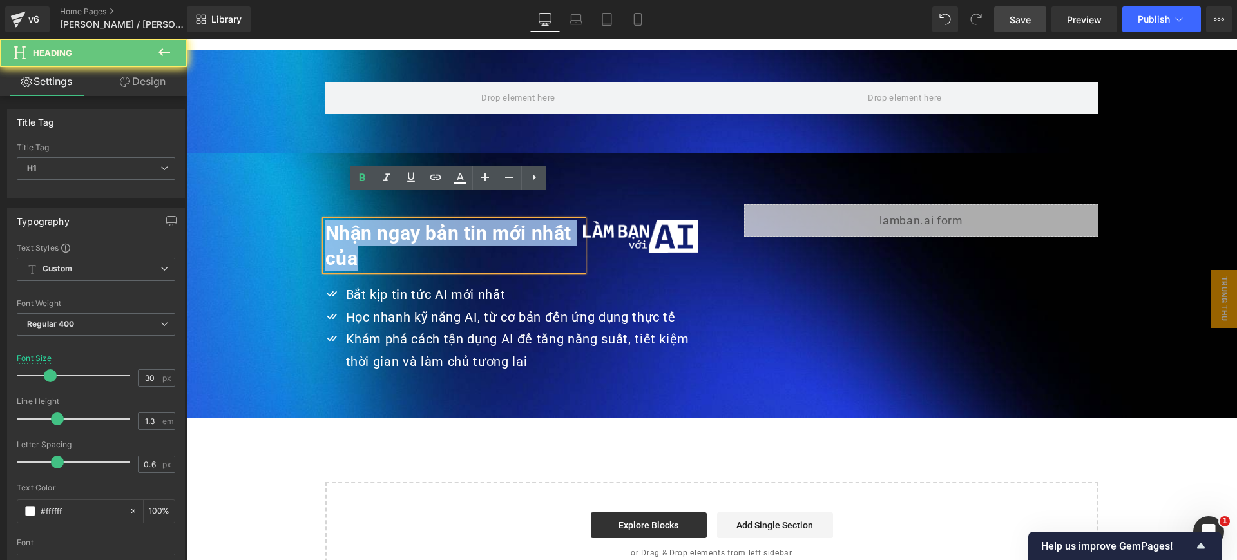
click at [537, 222] on strong "Nhận ngay bản tin mới nhất của" at bounding box center [448, 246] width 247 height 48
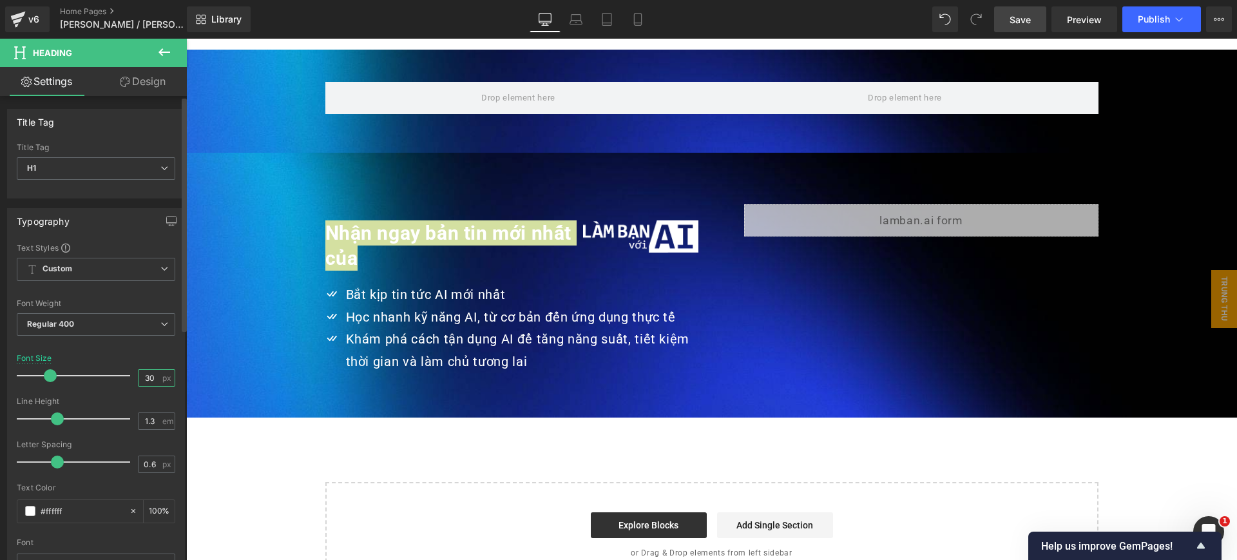
click at [144, 380] on input "30" at bounding box center [150, 378] width 23 height 16
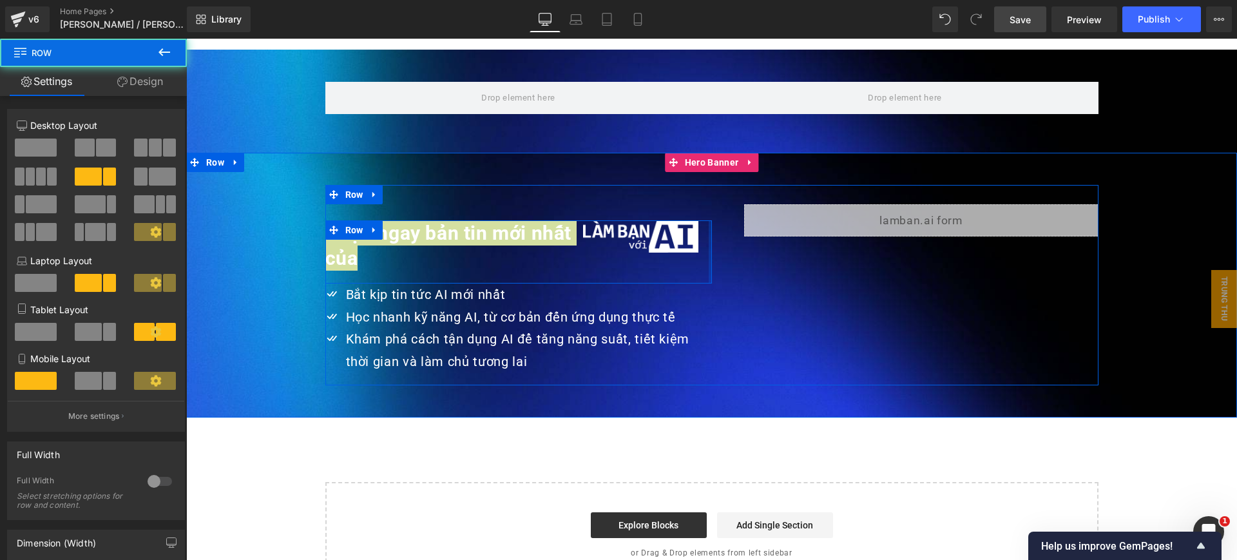
click at [709, 231] on div at bounding box center [710, 251] width 3 height 63
click at [599, 280] on div at bounding box center [518, 281] width 387 height 3
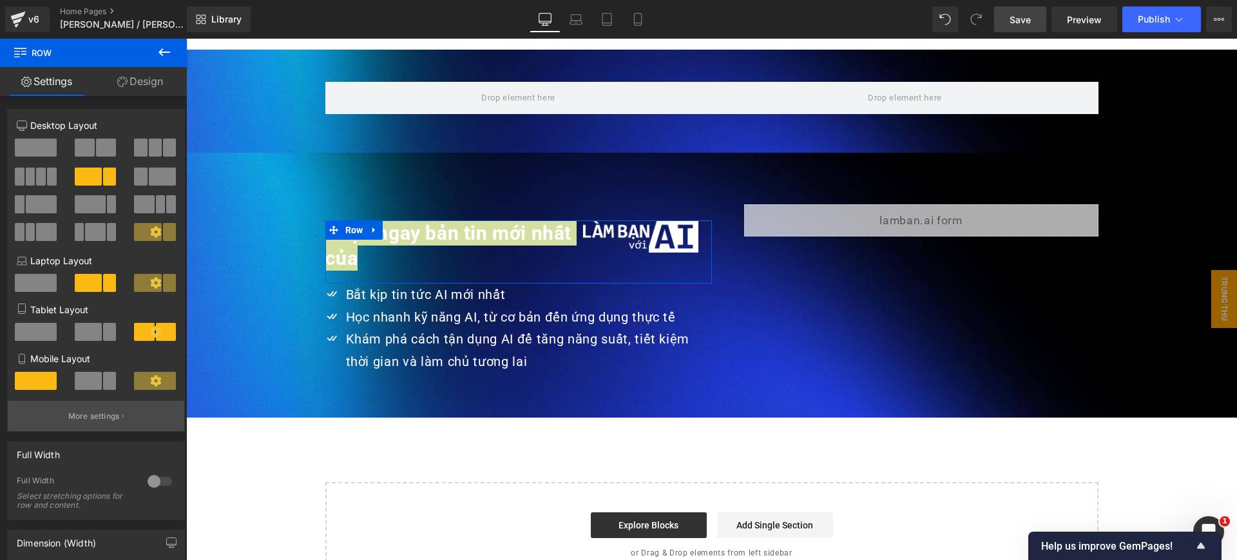
click at [113, 410] on p "More settings" at bounding box center [94, 416] width 52 height 12
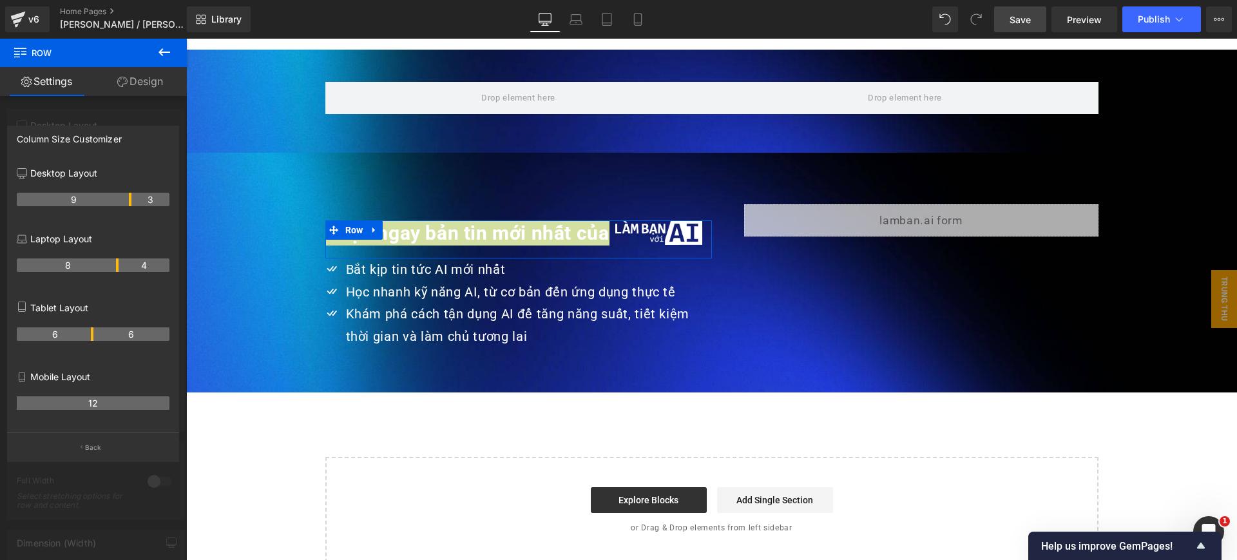
drag, startPoint x: 118, startPoint y: 202, endPoint x: 115, endPoint y: 183, distance: 19.5
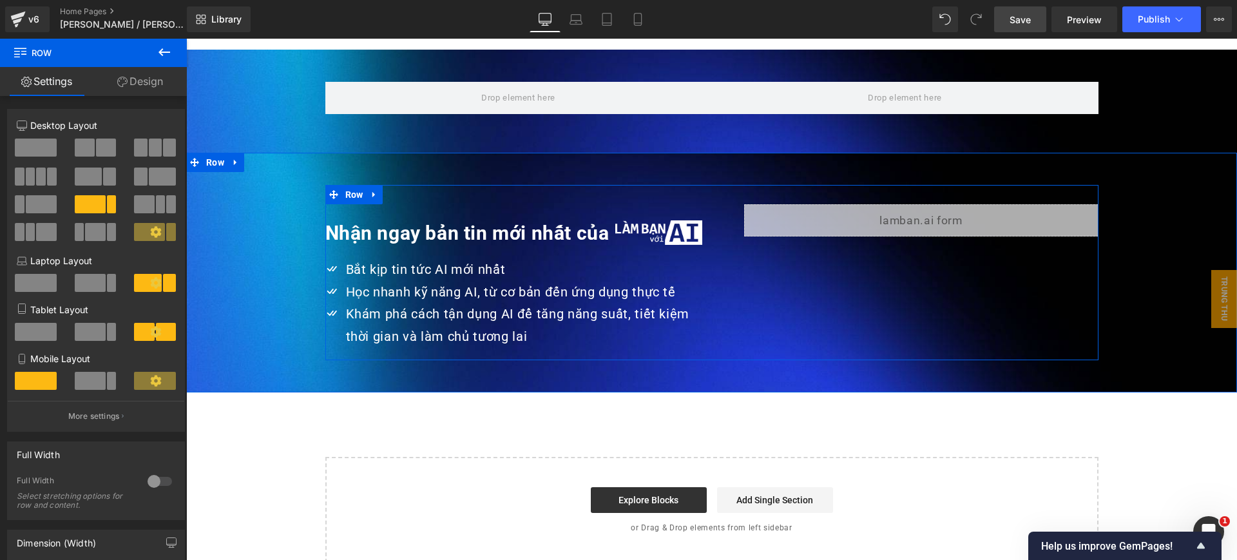
click at [579, 222] on strong "Nhận ngay bản tin mới nhất của" at bounding box center [467, 233] width 284 height 23
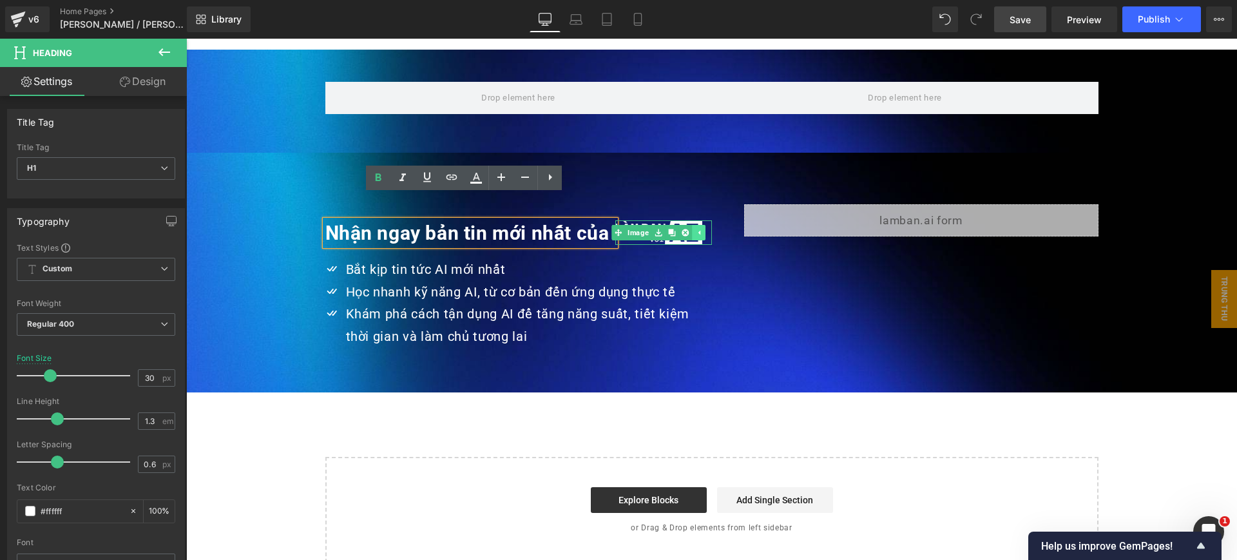
click at [699, 225] on link at bounding box center [699, 232] width 14 height 15
click at [699, 220] on div at bounding box center [663, 232] width 97 height 24
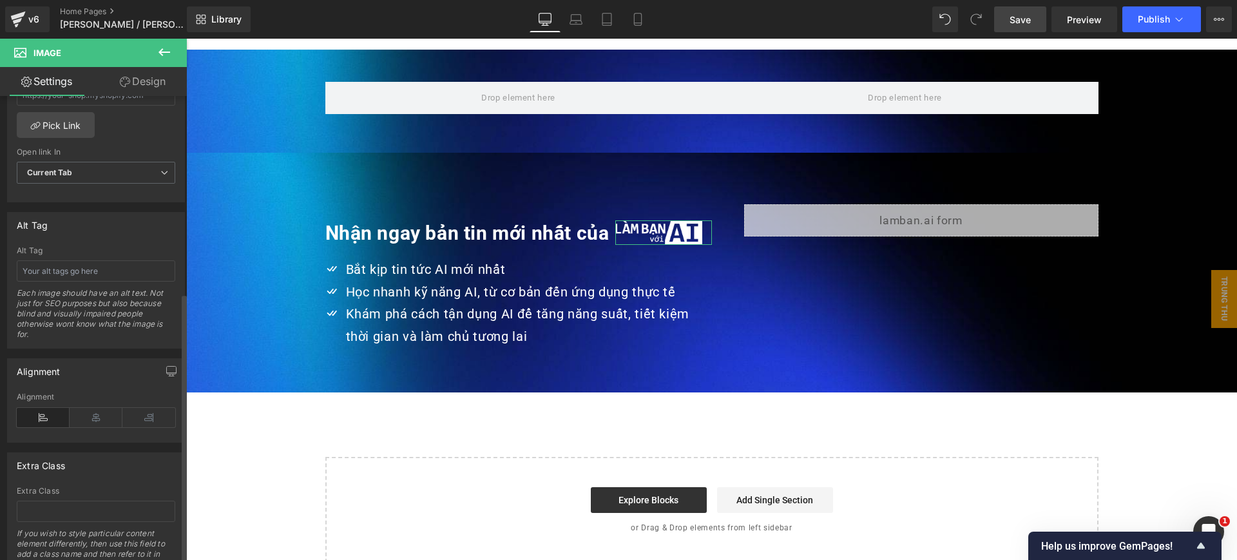
scroll to position [683, 0]
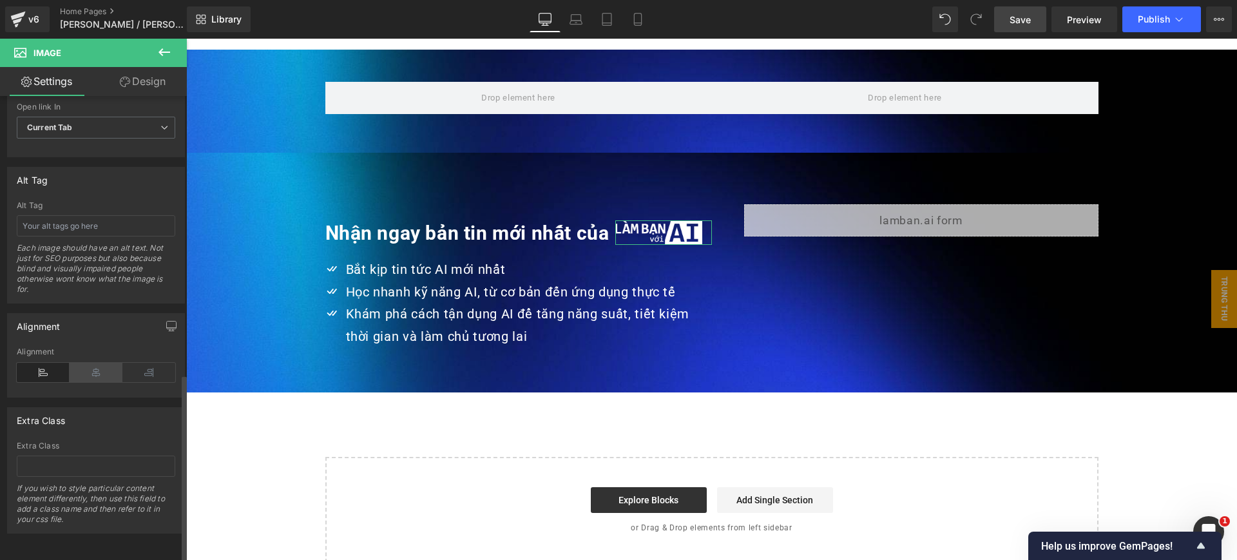
click at [86, 363] on icon at bounding box center [96, 372] width 53 height 19
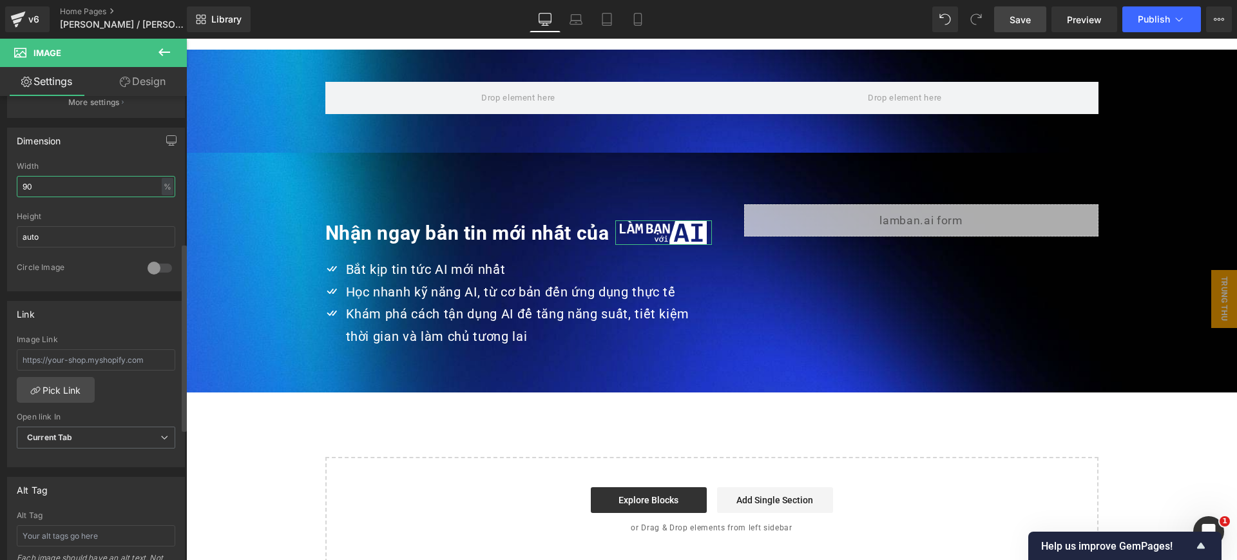
click at [86, 182] on input "90" at bounding box center [96, 186] width 159 height 21
type input "100"
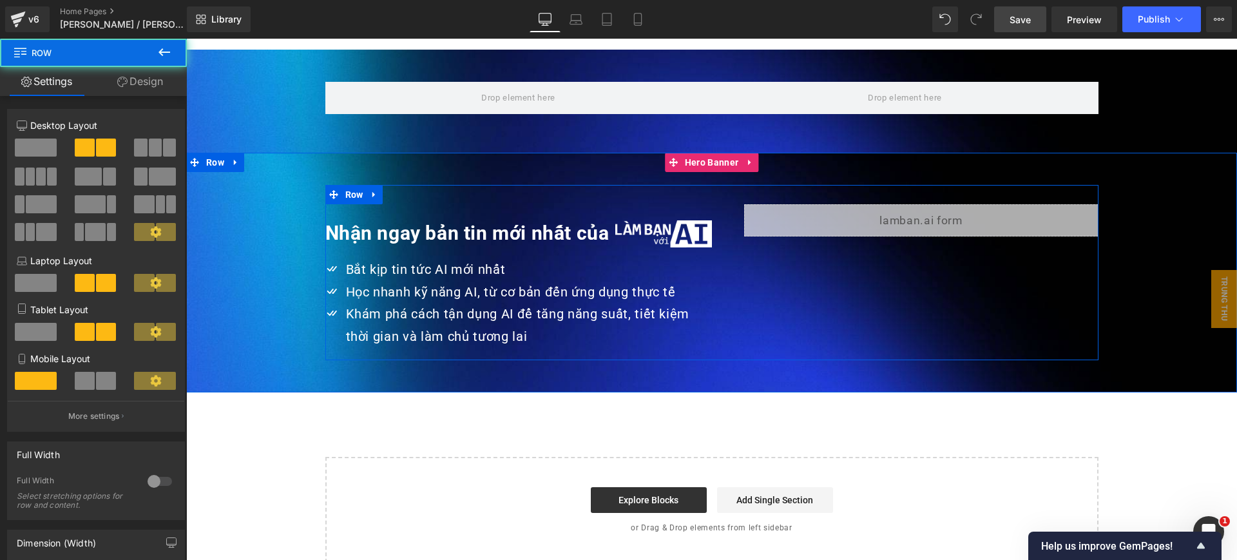
click at [902, 289] on div "Nhận ngay bản tin mới nhất của Heading Image Row Icon Bắt kịp tin tức AI mới nh…" at bounding box center [711, 272] width 773 height 175
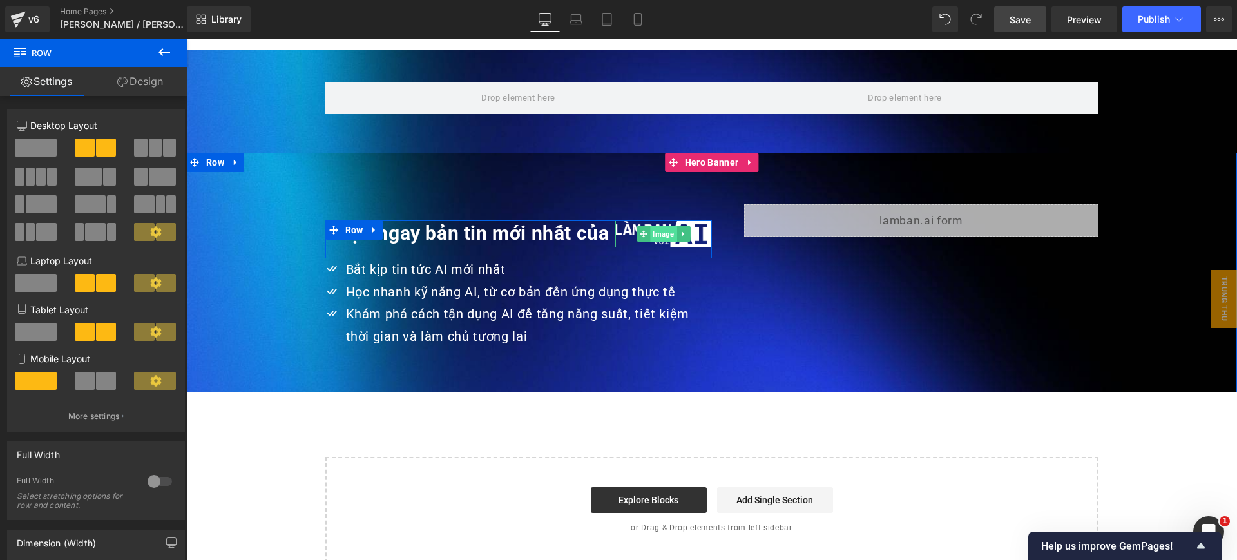
click at [653, 226] on span "Image" at bounding box center [663, 233] width 26 height 15
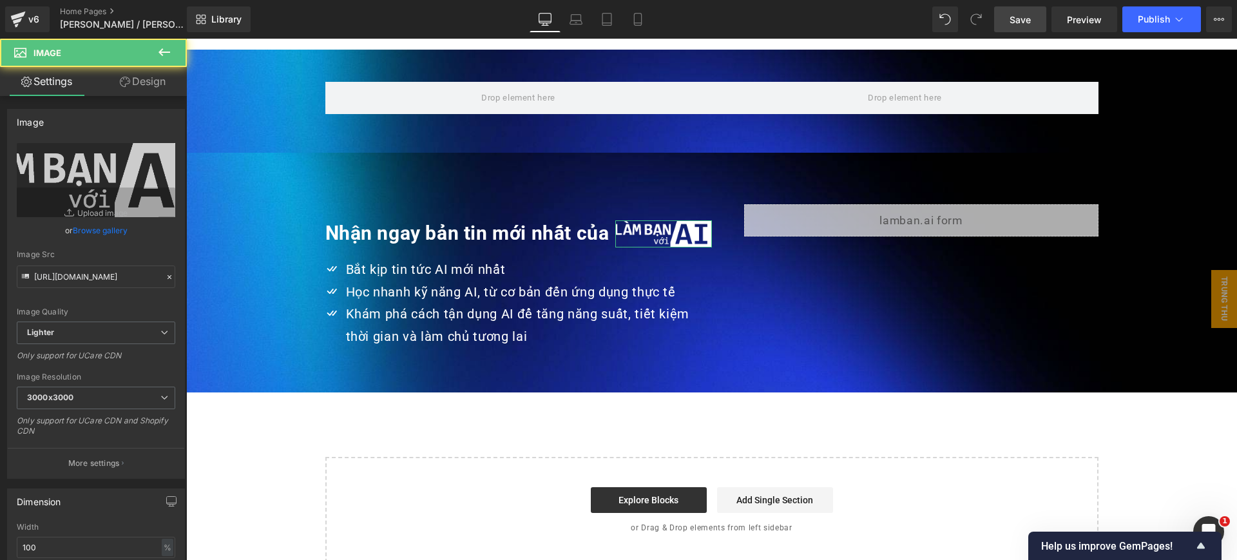
click at [145, 81] on link "Design" at bounding box center [142, 81] width 93 height 29
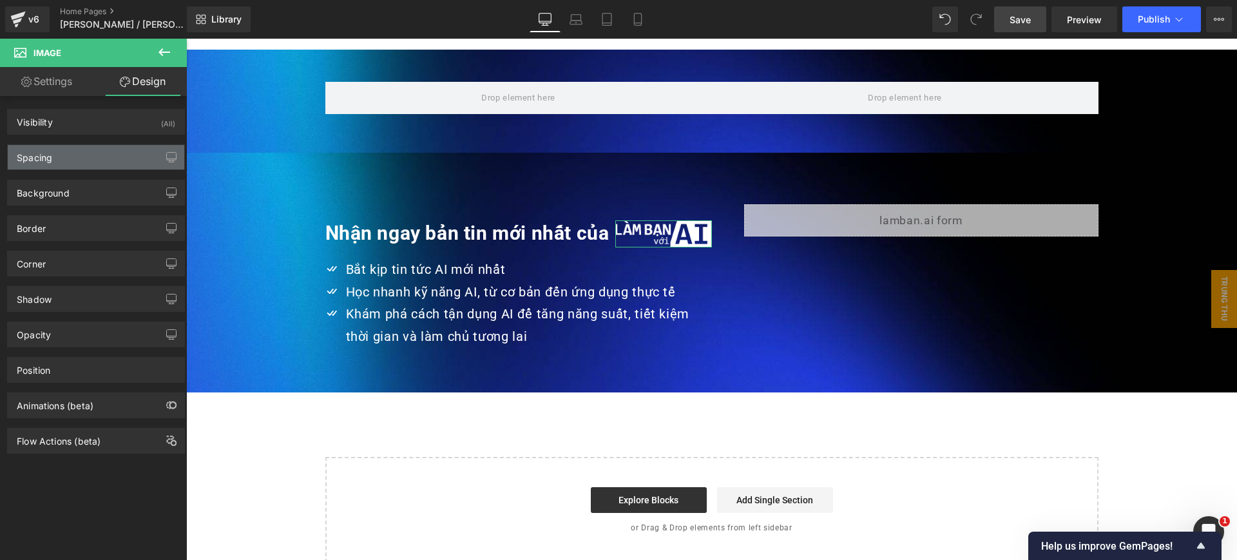
type input "0"
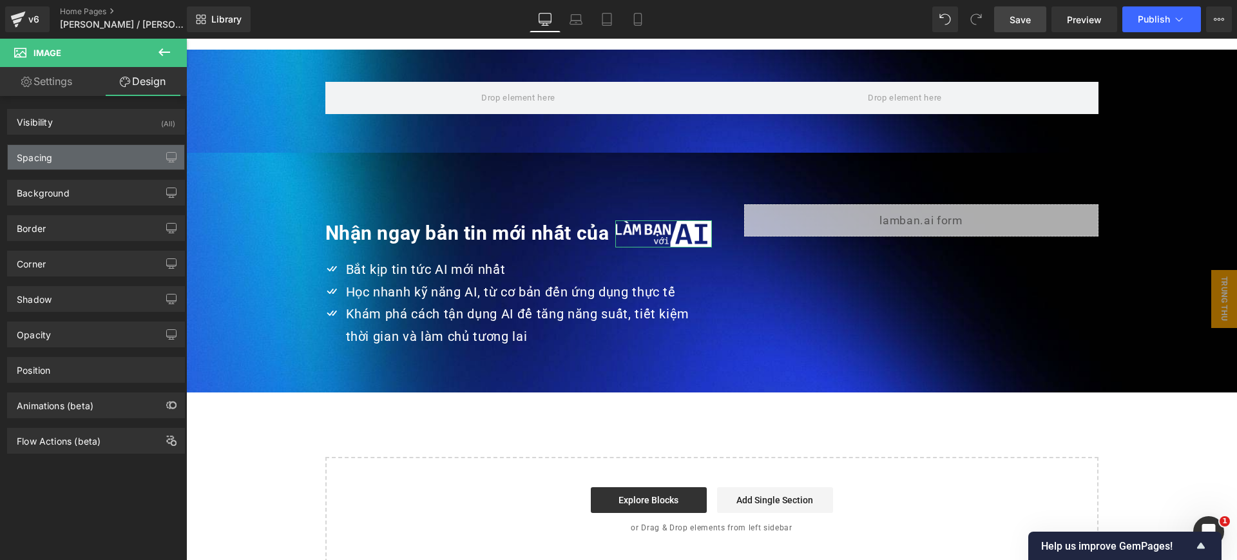
type input "0"
click at [104, 152] on div "Spacing" at bounding box center [96, 157] width 177 height 24
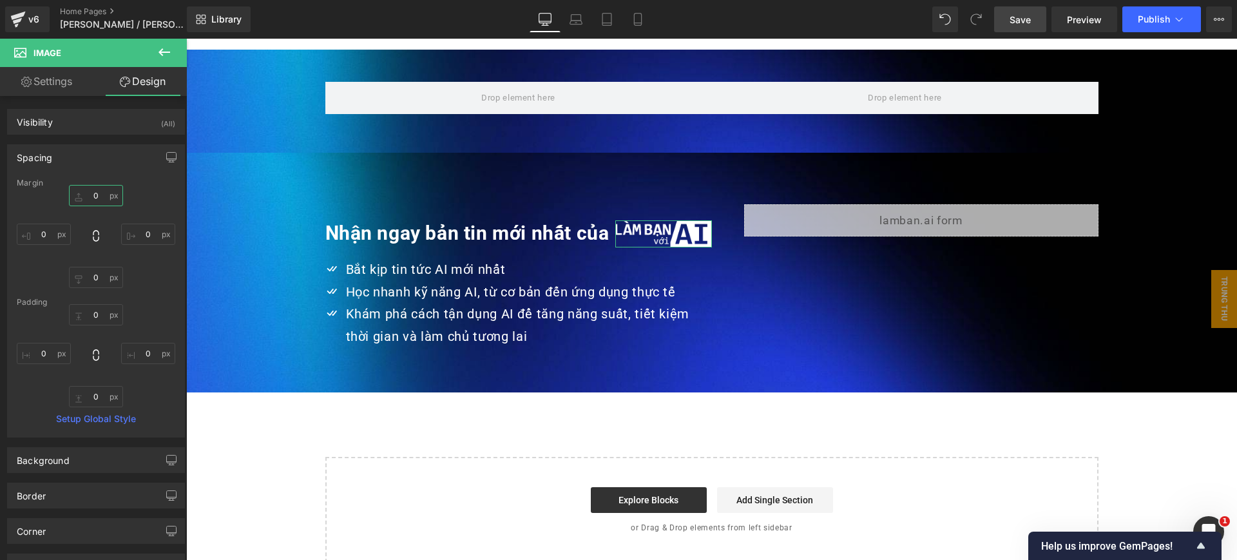
click at [97, 197] on input "0" at bounding box center [96, 195] width 54 height 21
type input "5"
type input "1"
type input "8"
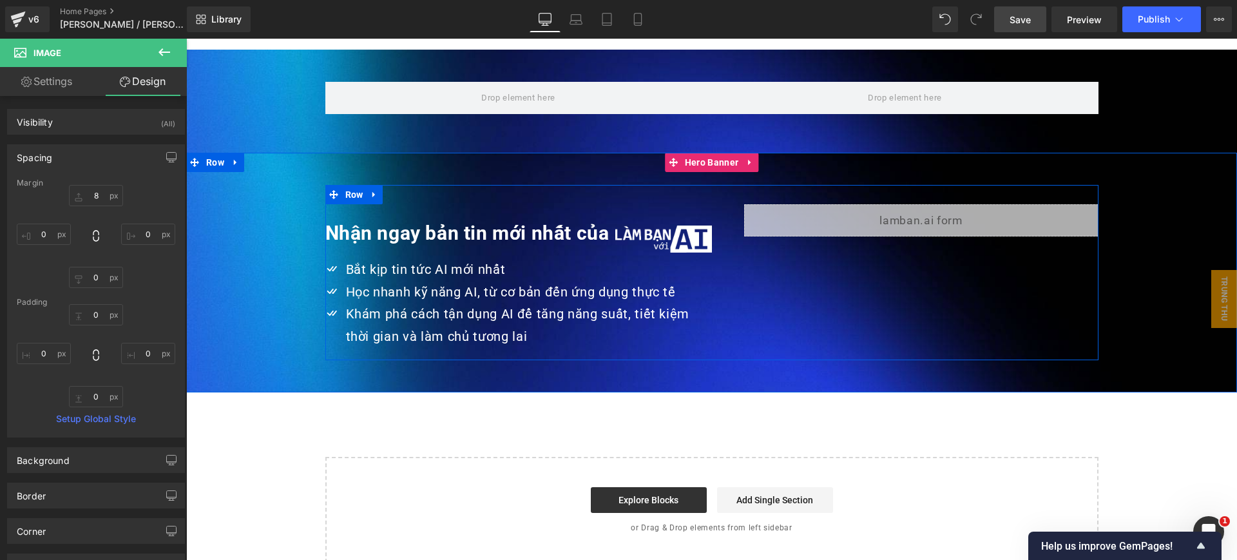
click at [807, 237] on div "Nhận ngay bản tin mới nhất của Heading Image Row Icon Bắt kịp tin tức AI mới nh…" at bounding box center [711, 272] width 773 height 175
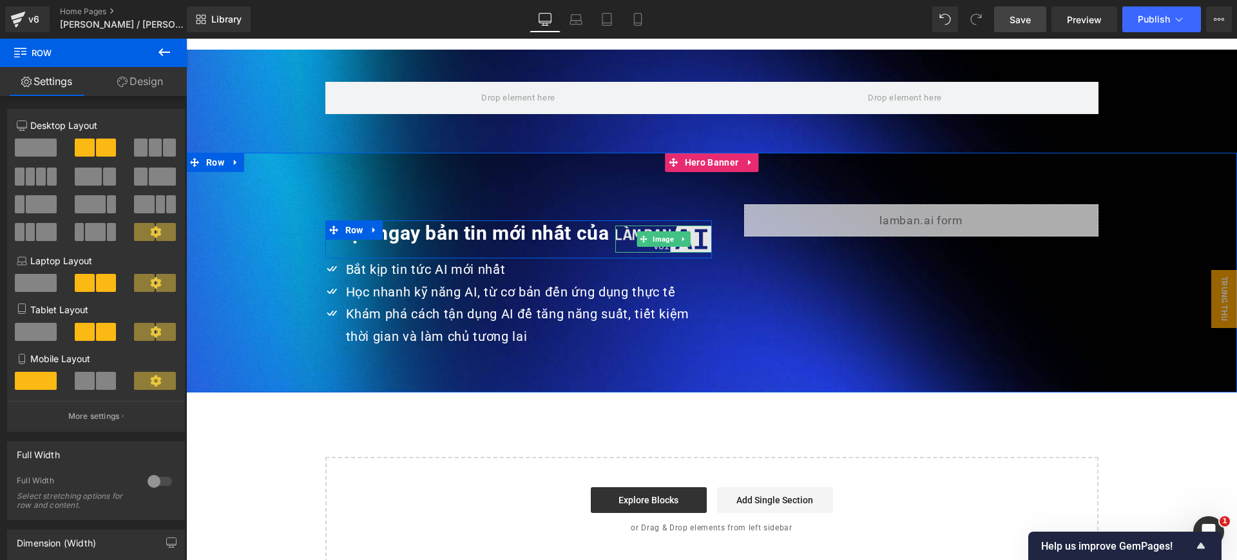
click at [619, 226] on img at bounding box center [663, 239] width 97 height 27
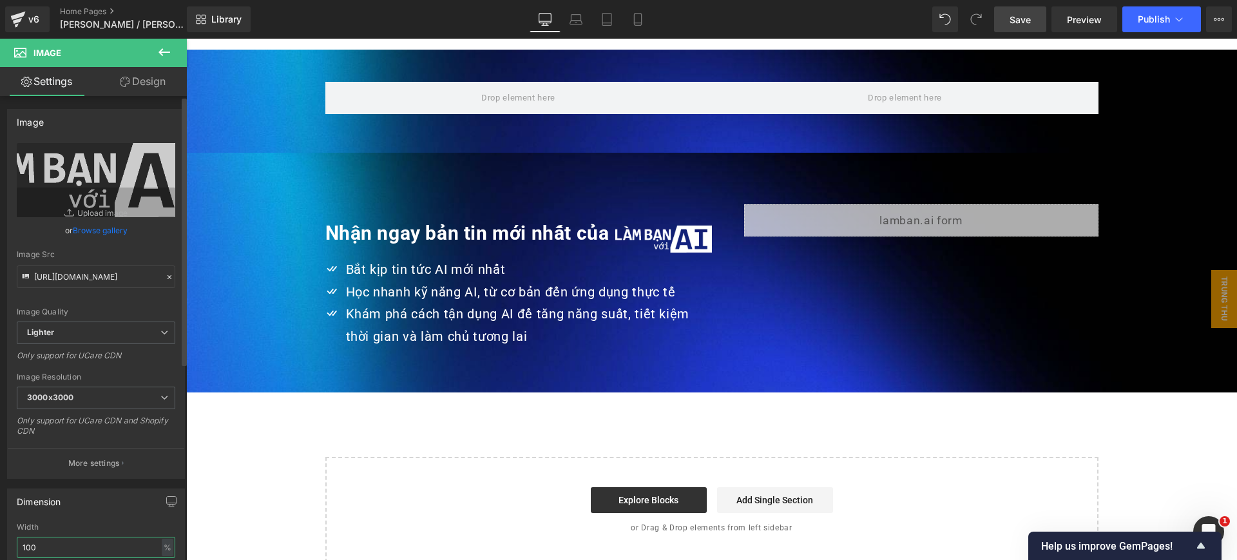
click at [101, 550] on input "100" at bounding box center [96, 547] width 159 height 21
click at [101, 550] on input "98" at bounding box center [96, 547] width 159 height 21
type input "95"
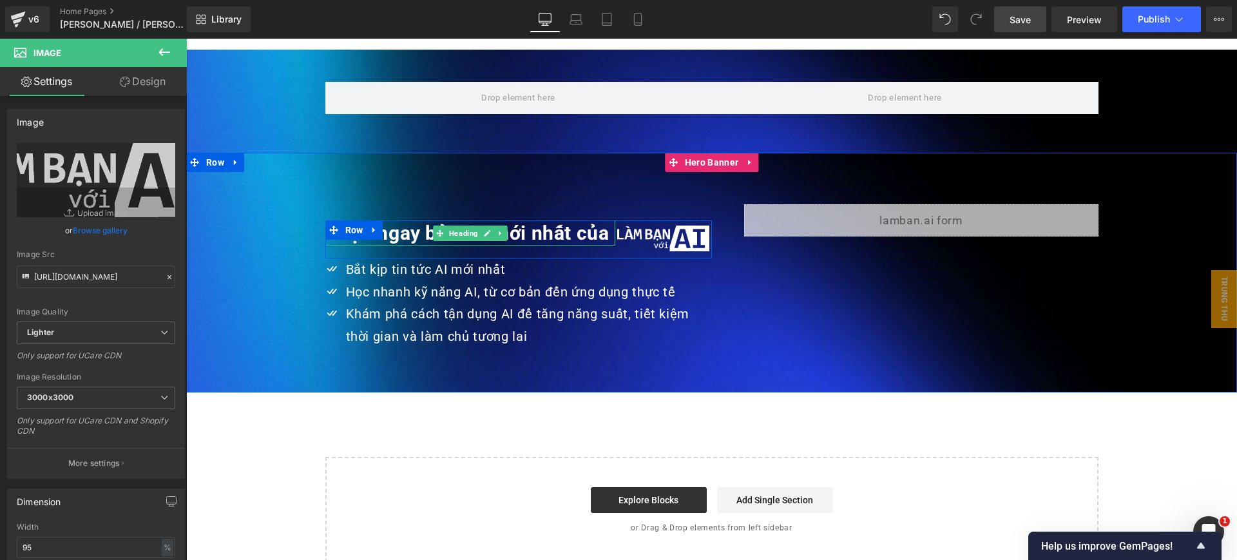
click at [557, 222] on strong "Nhận ngay bản tin mới nhất của" at bounding box center [467, 233] width 284 height 23
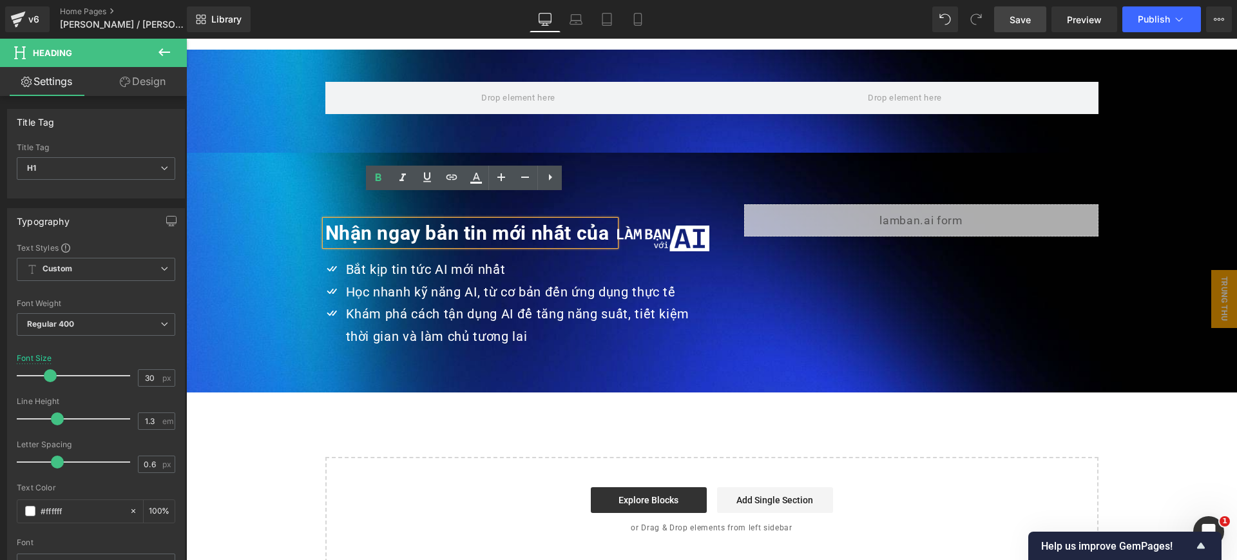
click at [867, 226] on div "Nhận ngay bản tin mới nhất của Heading Image Row Icon Bắt kịp tin tức AI mới nh…" at bounding box center [711, 272] width 773 height 175
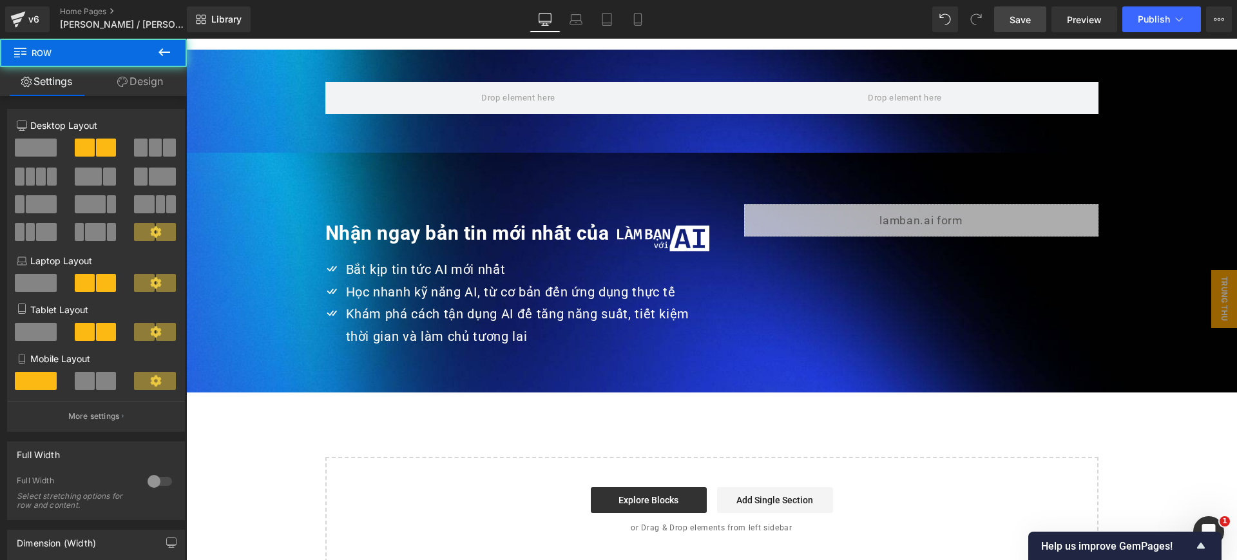
scroll to position [2962, 0]
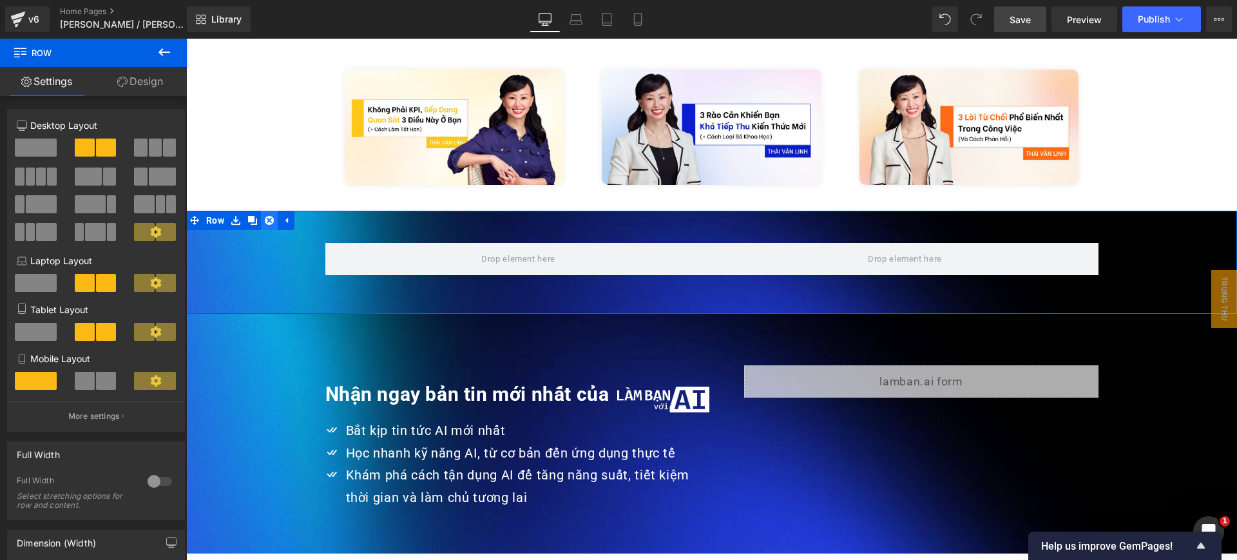
click at [265, 216] on icon at bounding box center [269, 220] width 9 height 9
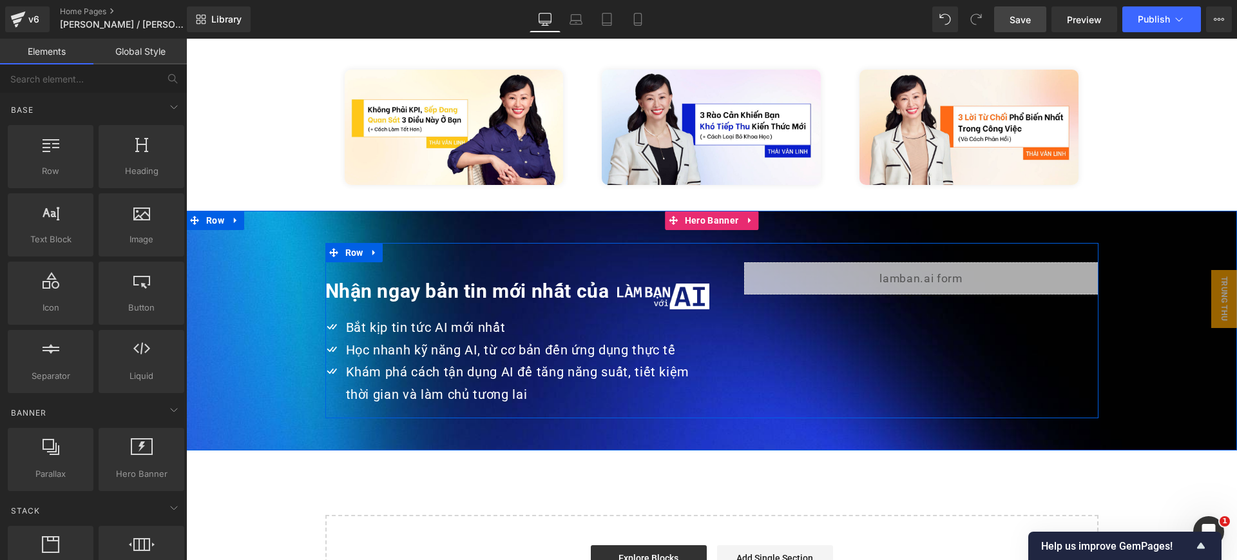
click at [678, 243] on div "Nhận ngay bản tin mới nhất của Heading Image Row Icon Bắt kịp tin tức AI mới nh…" at bounding box center [711, 330] width 773 height 175
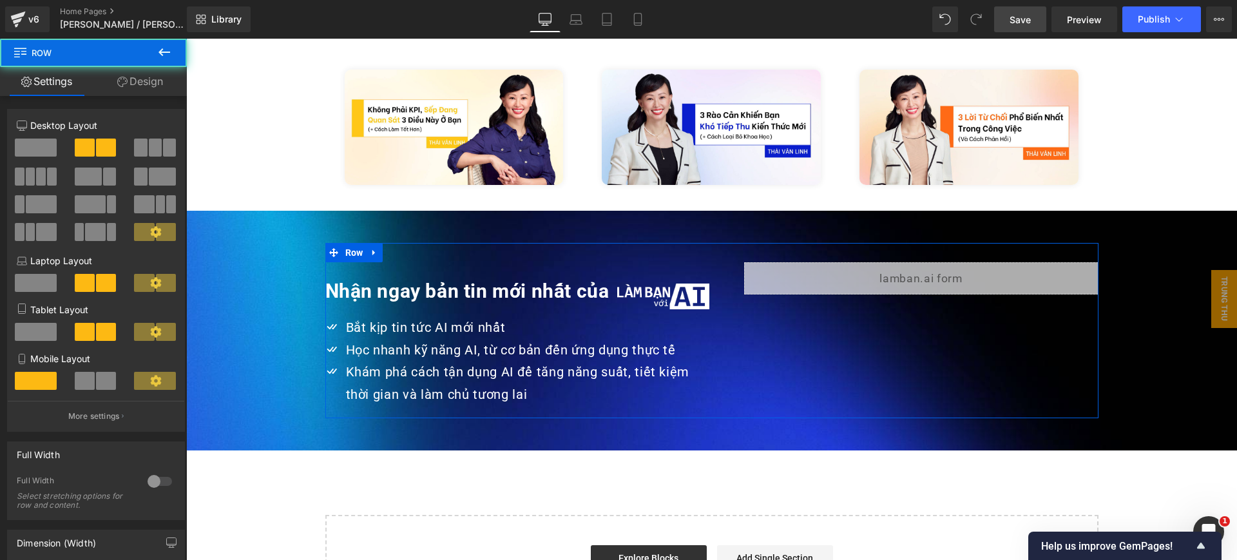
click at [150, 91] on link "Design" at bounding box center [139, 81] width 93 height 29
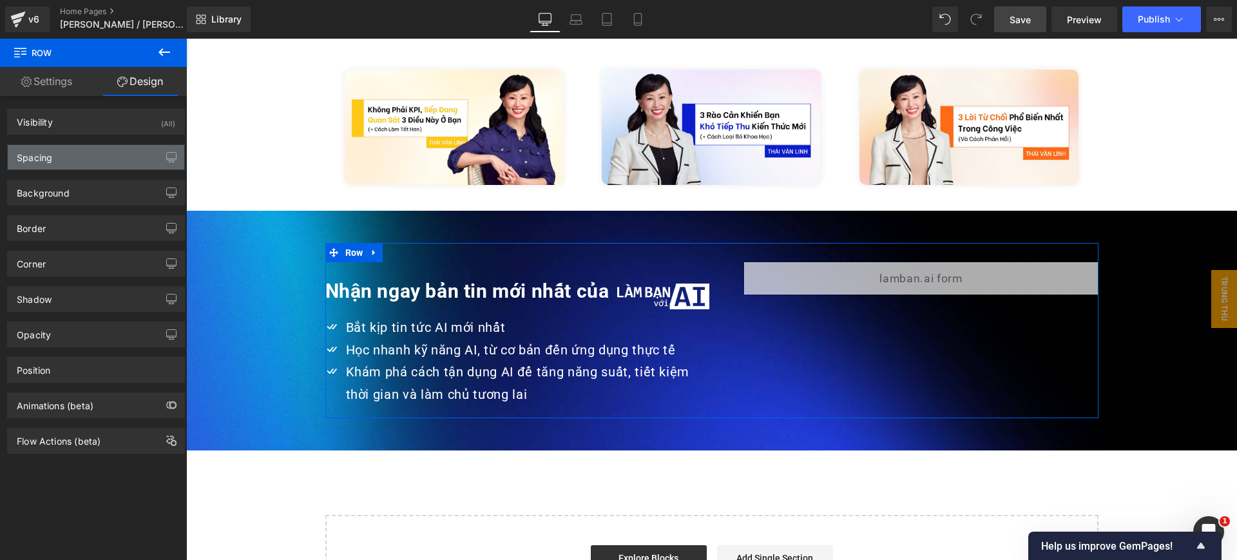
click at [111, 157] on div "Spacing" at bounding box center [96, 157] width 177 height 24
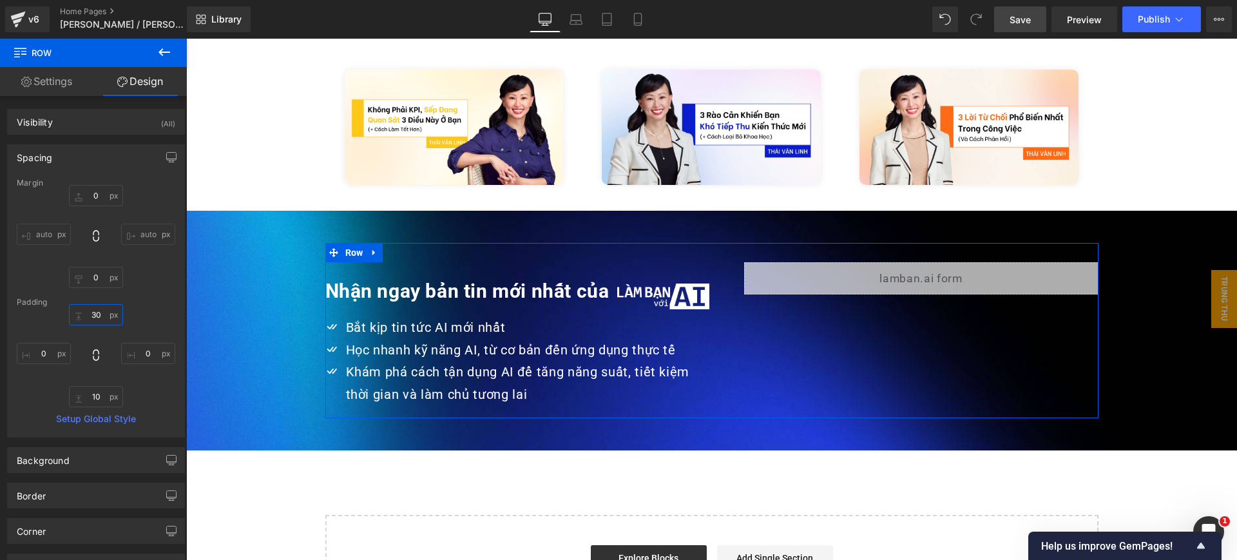
click at [97, 314] on input "30" at bounding box center [96, 314] width 54 height 21
type input "0"
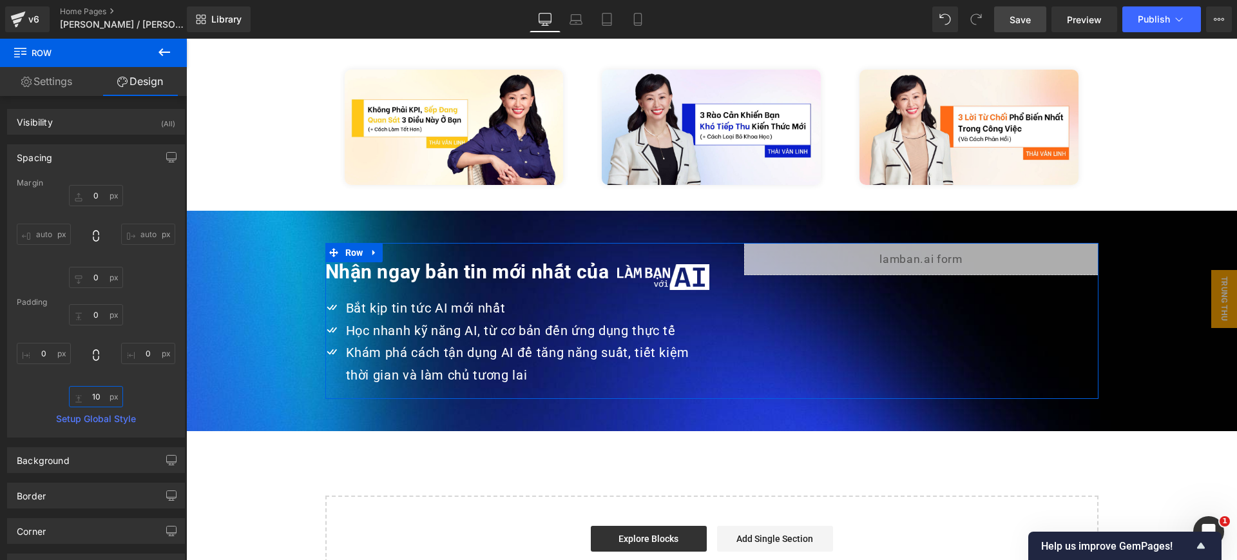
click at [93, 394] on input "10" at bounding box center [96, 396] width 54 height 21
type input "0"
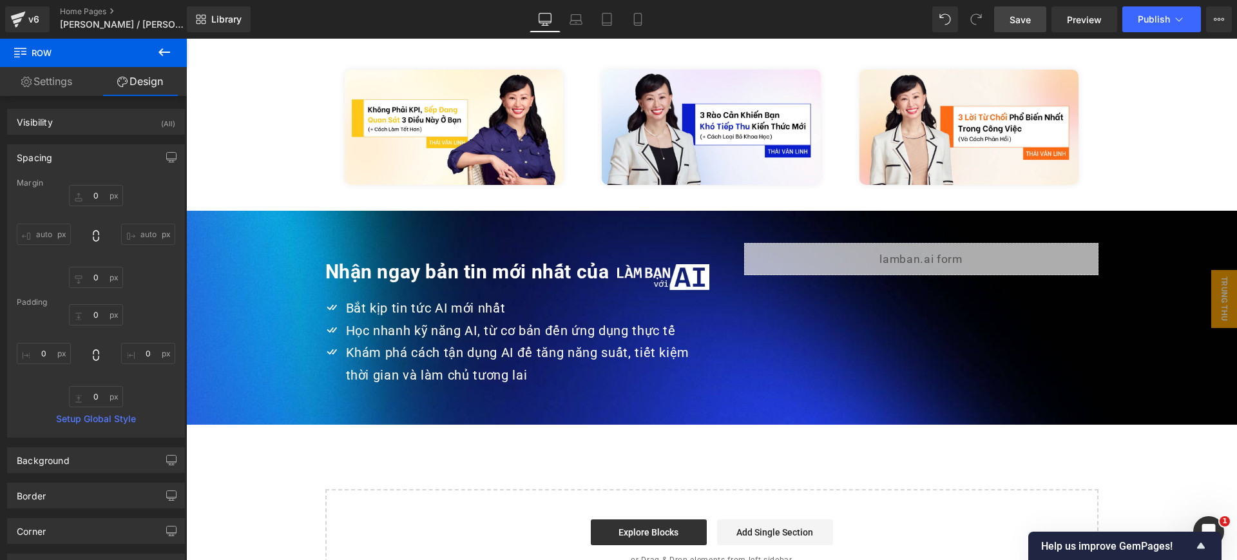
click at [1019, 21] on span "Save" at bounding box center [1020, 20] width 21 height 14
click at [575, 24] on icon at bounding box center [576, 23] width 12 height 4
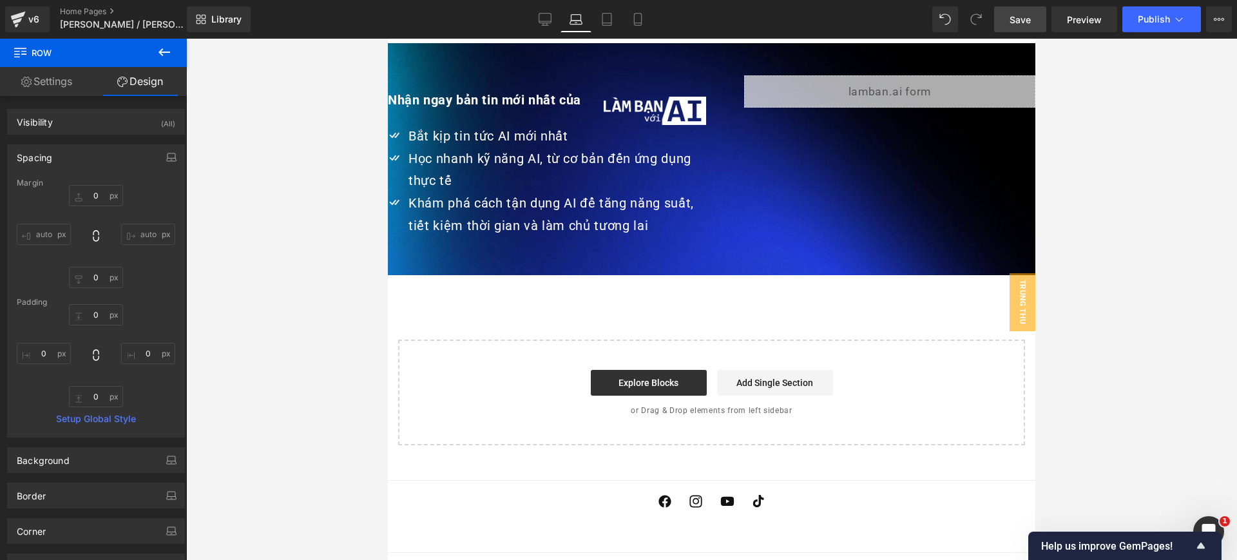
type input "0"
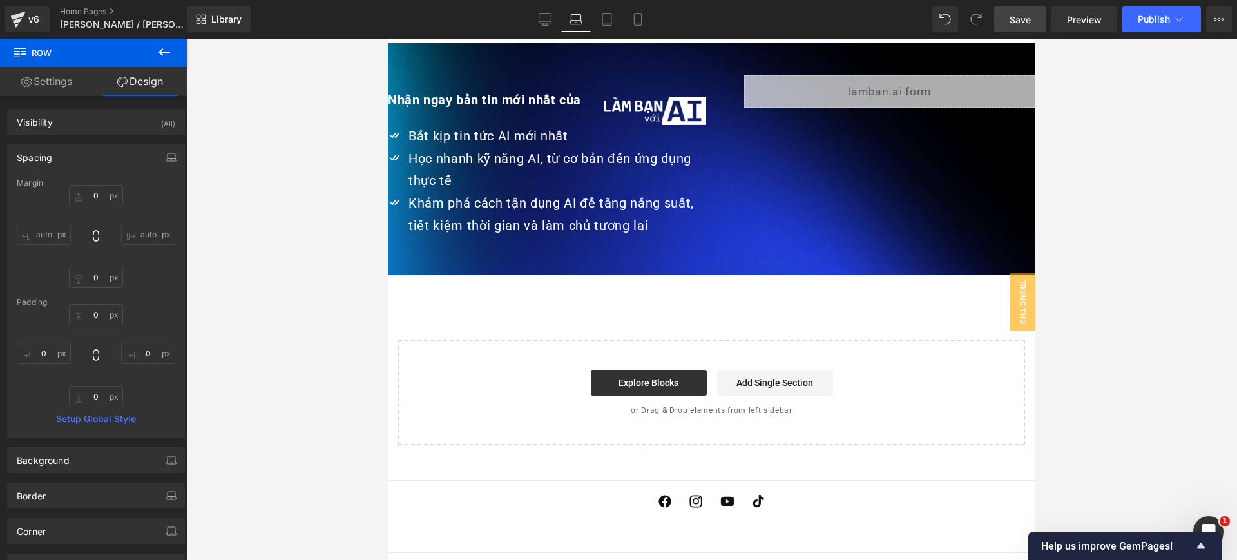
type input "0"
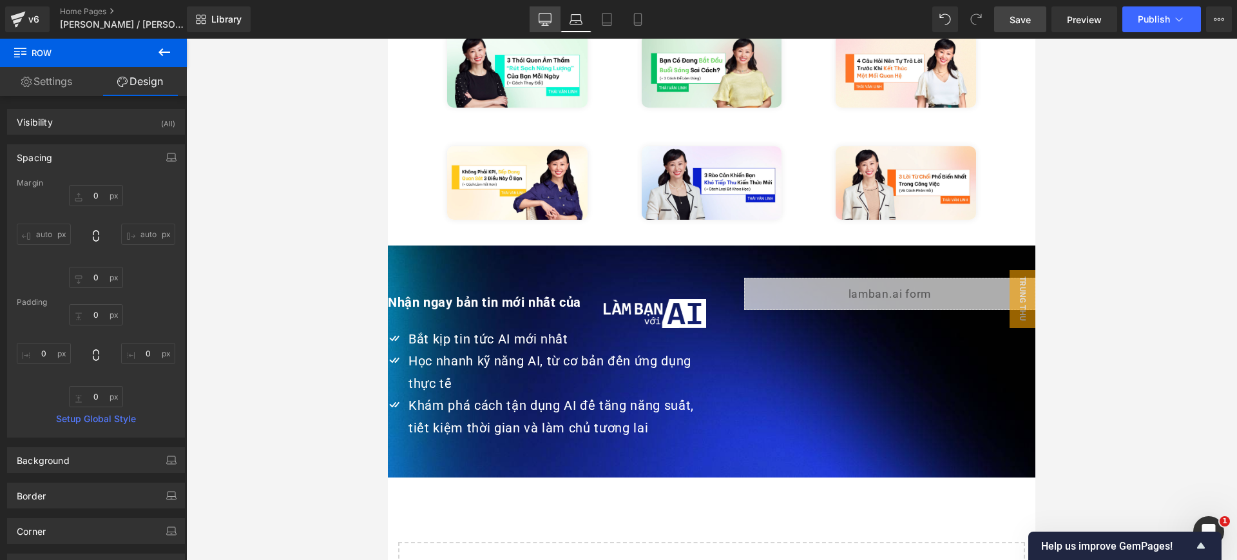
click at [532, 23] on link "Desktop" at bounding box center [545, 19] width 31 height 26
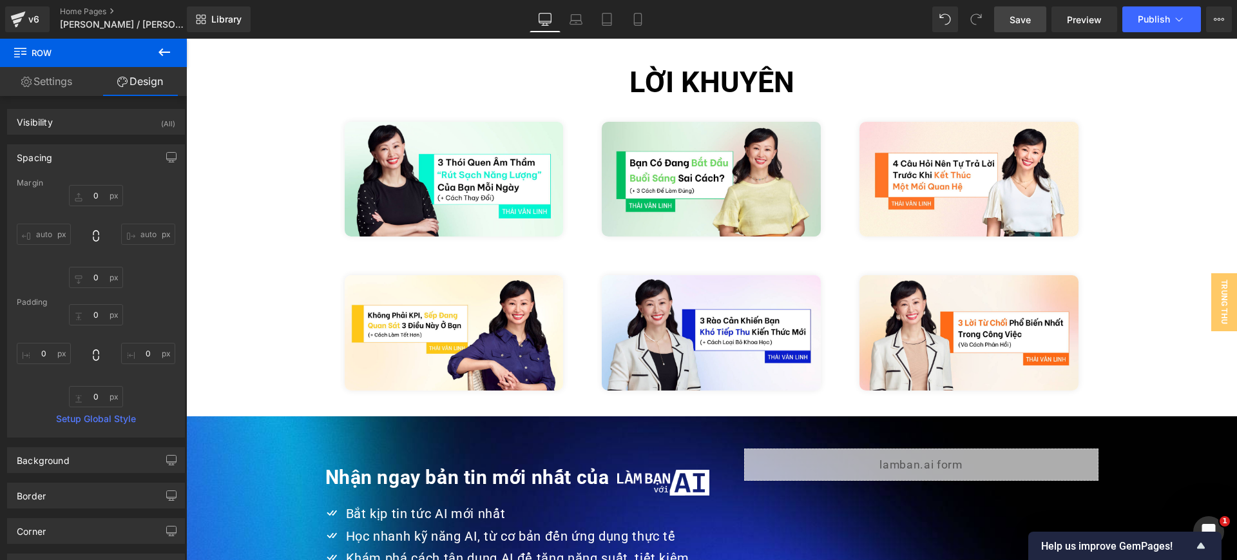
type input "0"
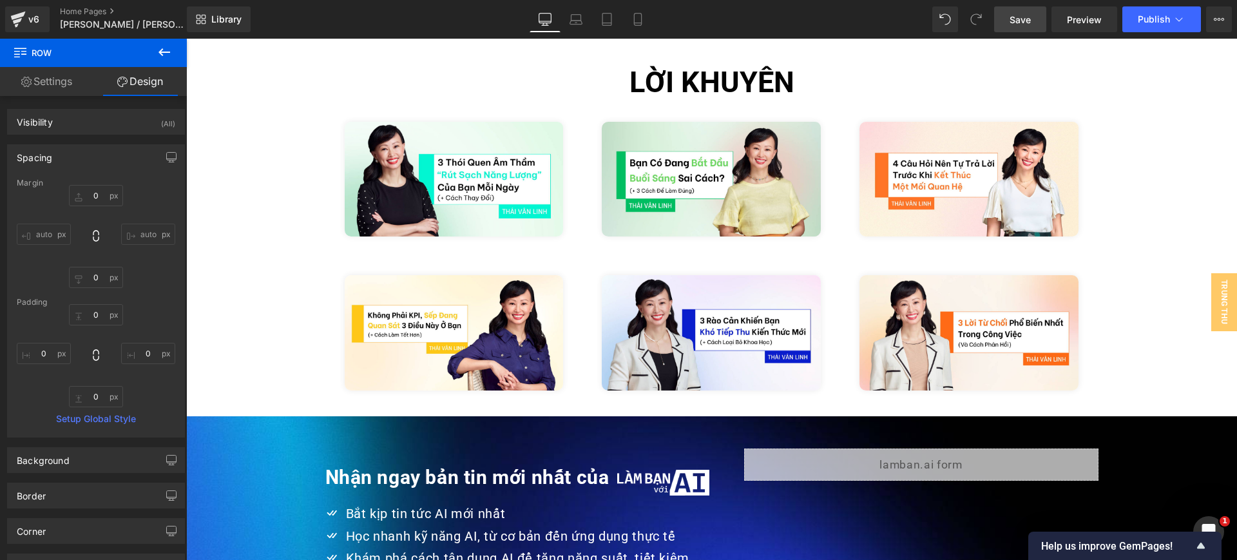
type input "0"
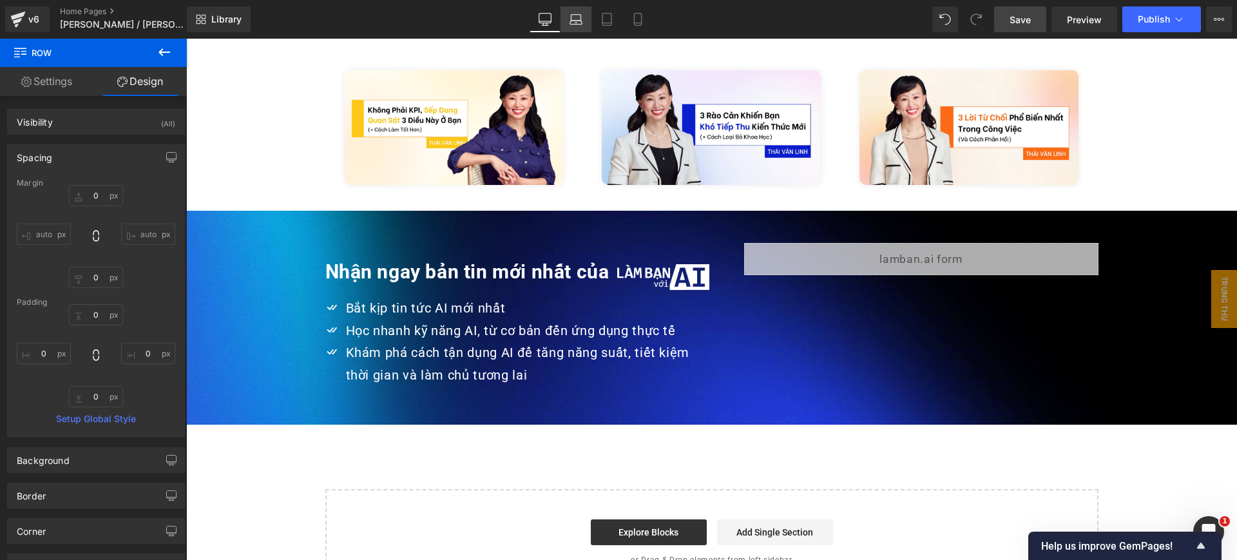
click at [573, 14] on icon at bounding box center [576, 19] width 13 height 13
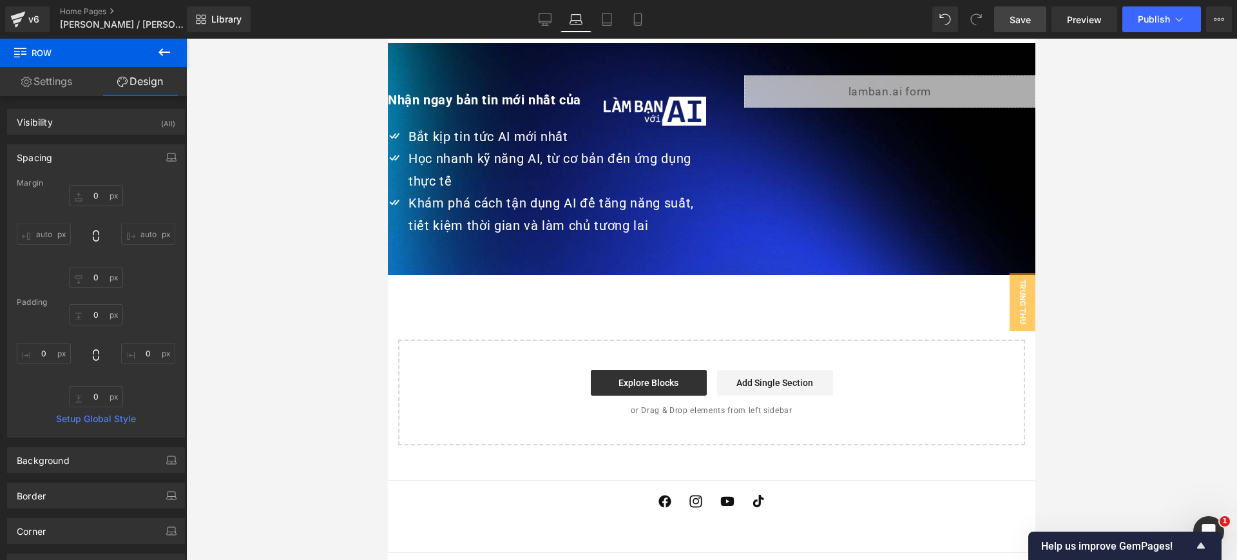
type input "0"
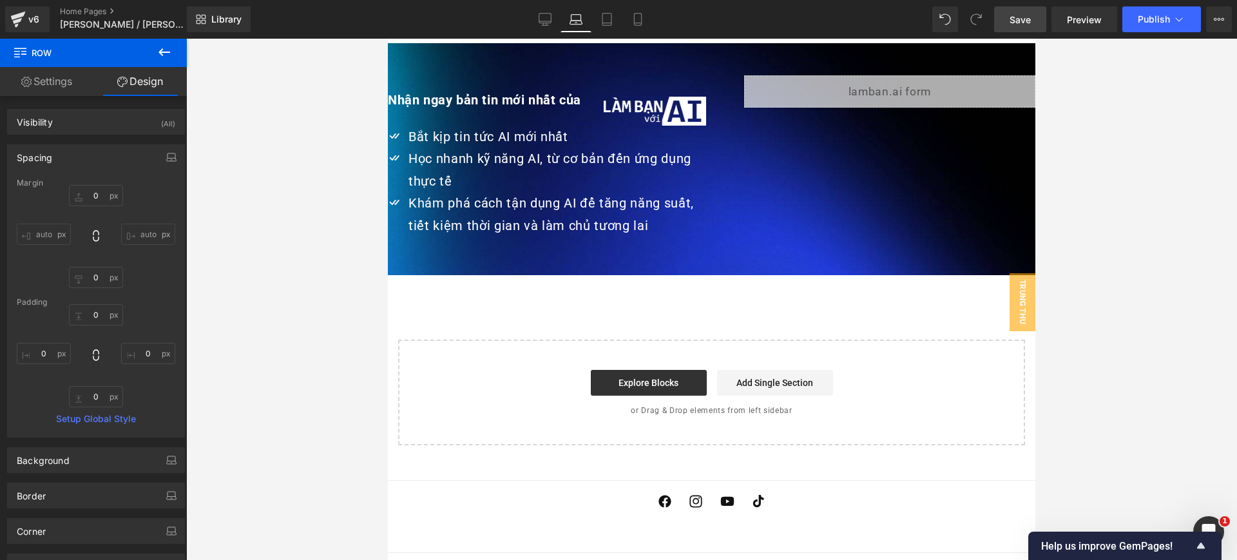
type input "0"
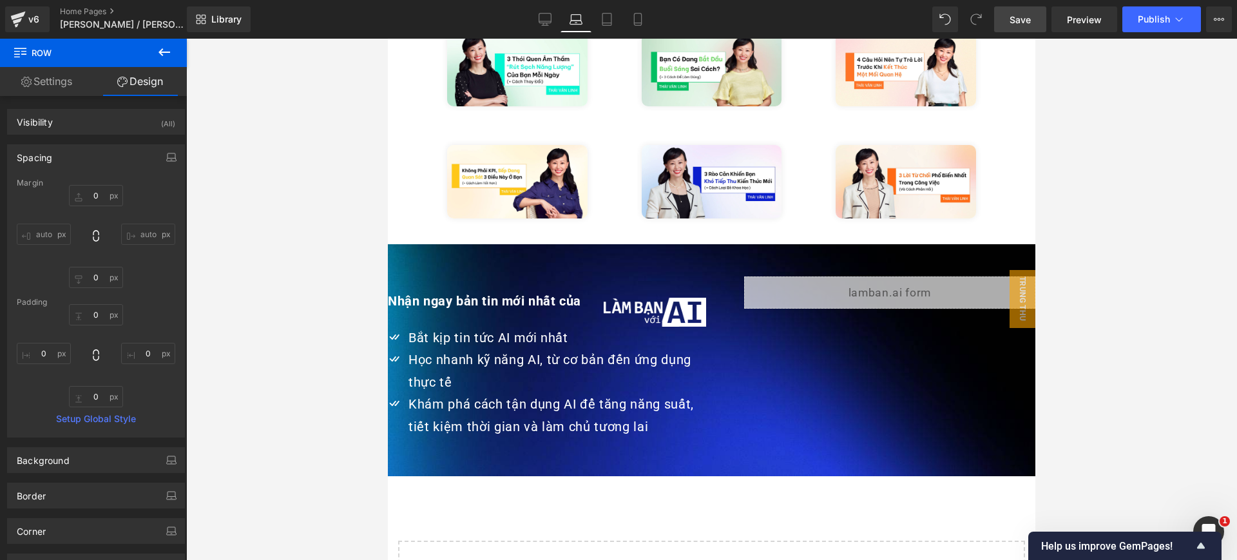
scroll to position [2732, 0]
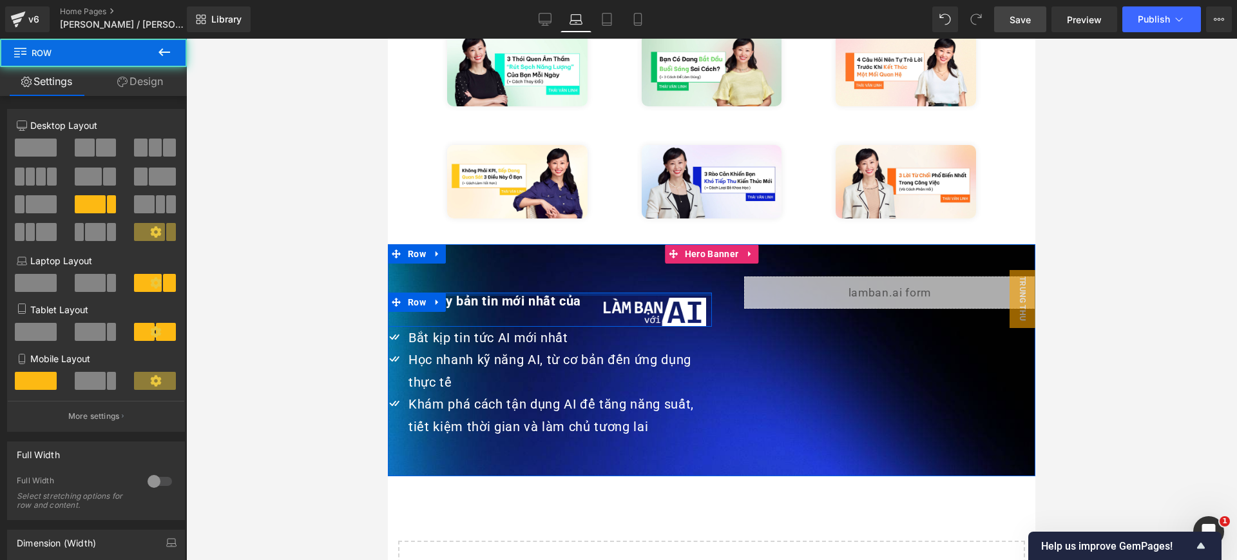
click at [530, 293] on div at bounding box center [550, 294] width 324 height 3
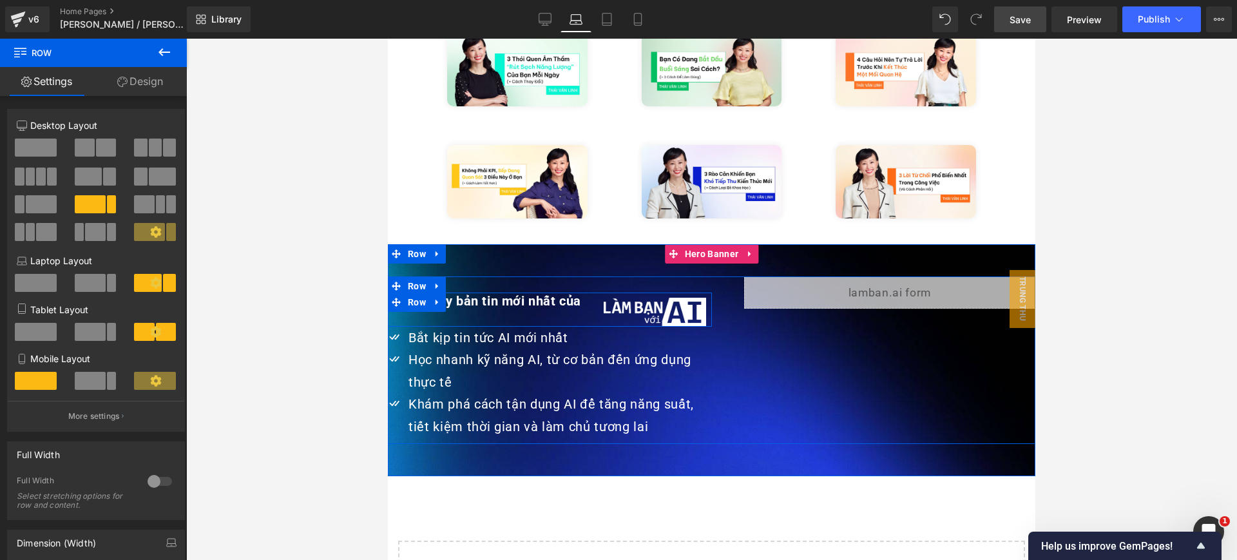
click at [433, 298] on icon at bounding box center [437, 303] width 9 height 10
click at [405, 276] on span "Row" at bounding box center [417, 285] width 24 height 19
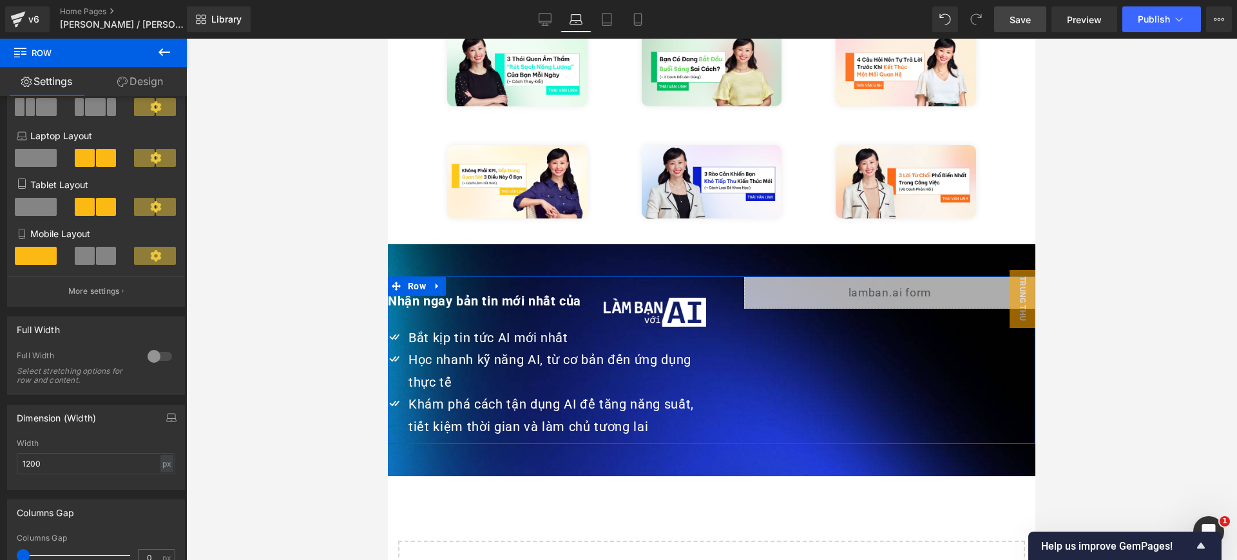
scroll to position [322, 0]
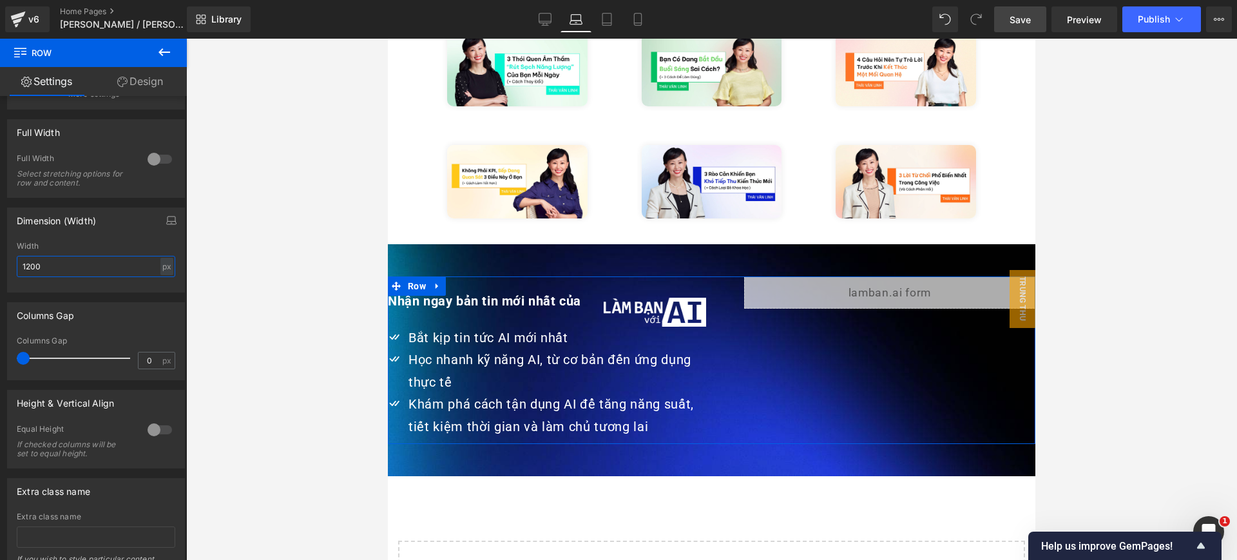
click at [85, 263] on input "1200" at bounding box center [96, 266] width 159 height 21
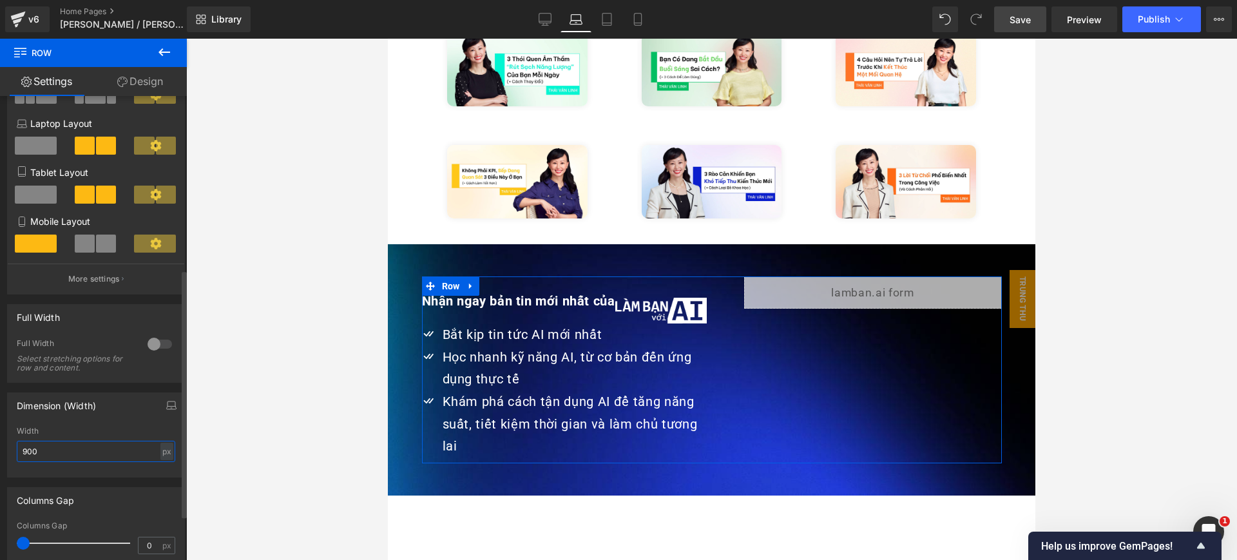
scroll to position [0, 0]
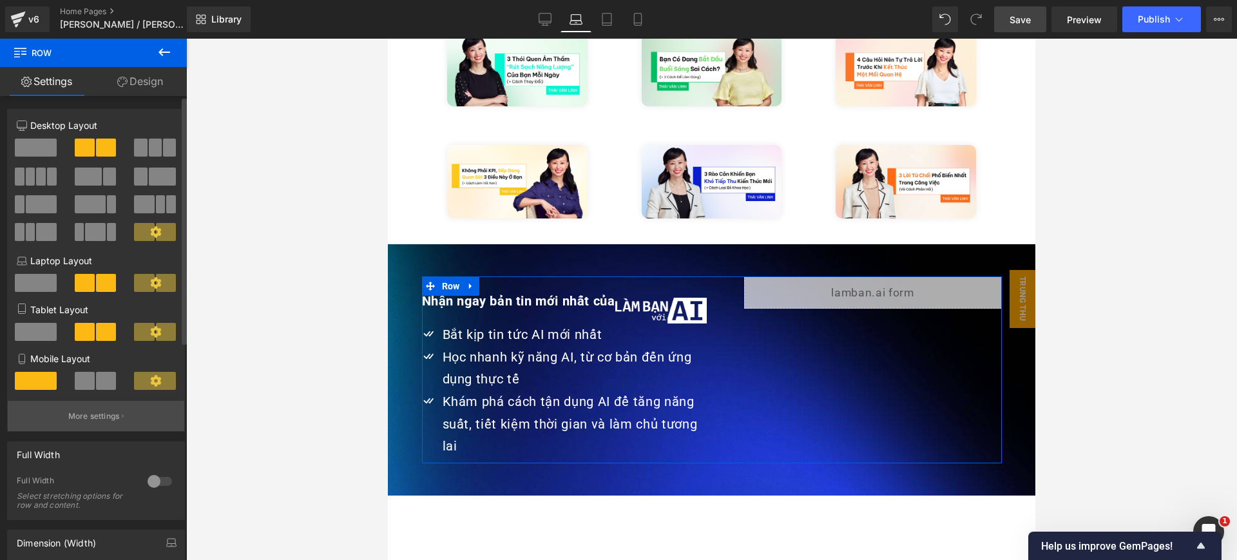
click at [107, 416] on p "More settings" at bounding box center [94, 416] width 52 height 12
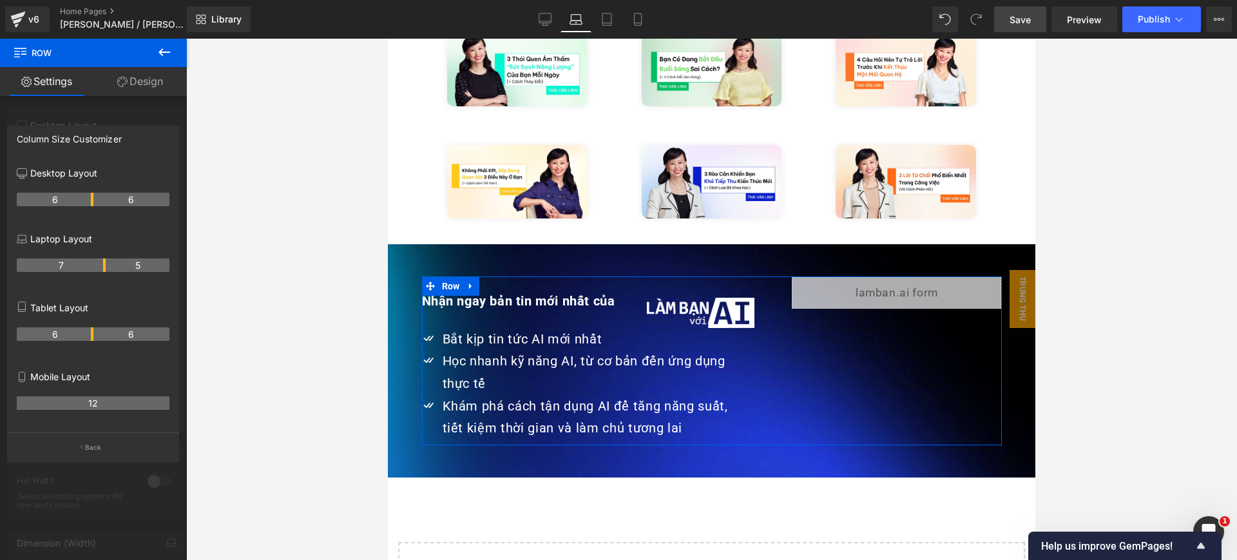
drag, startPoint x: 91, startPoint y: 266, endPoint x: 98, endPoint y: 266, distance: 7.1
click at [98, 266] on th "7" at bounding box center [61, 265] width 89 height 14
click at [532, 23] on link "Desktop" at bounding box center [545, 19] width 31 height 26
type input "1200"
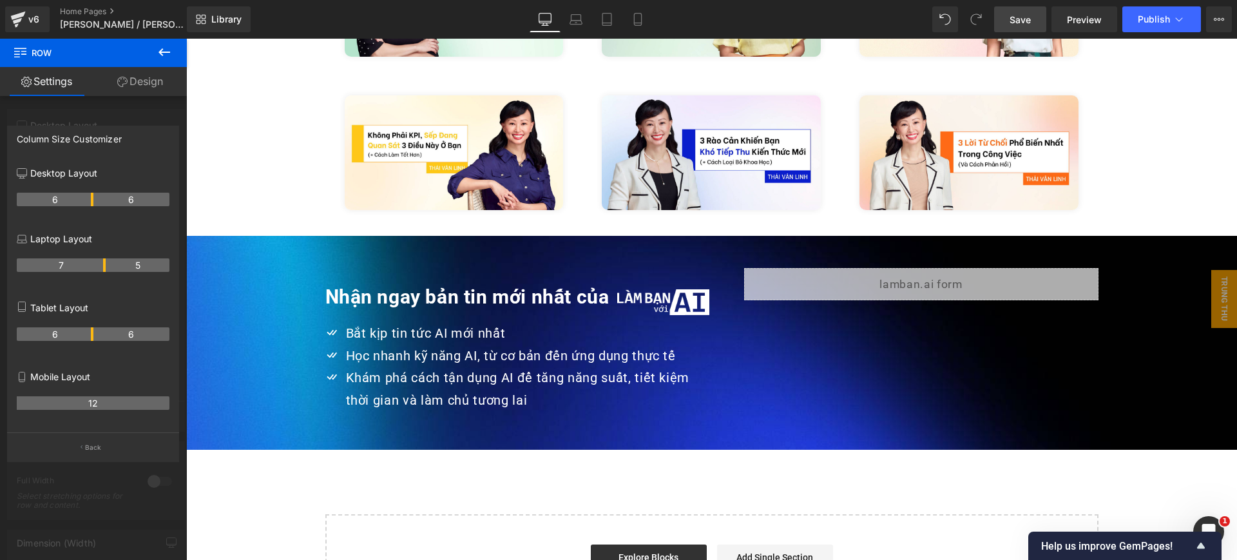
scroll to position [2963, 0]
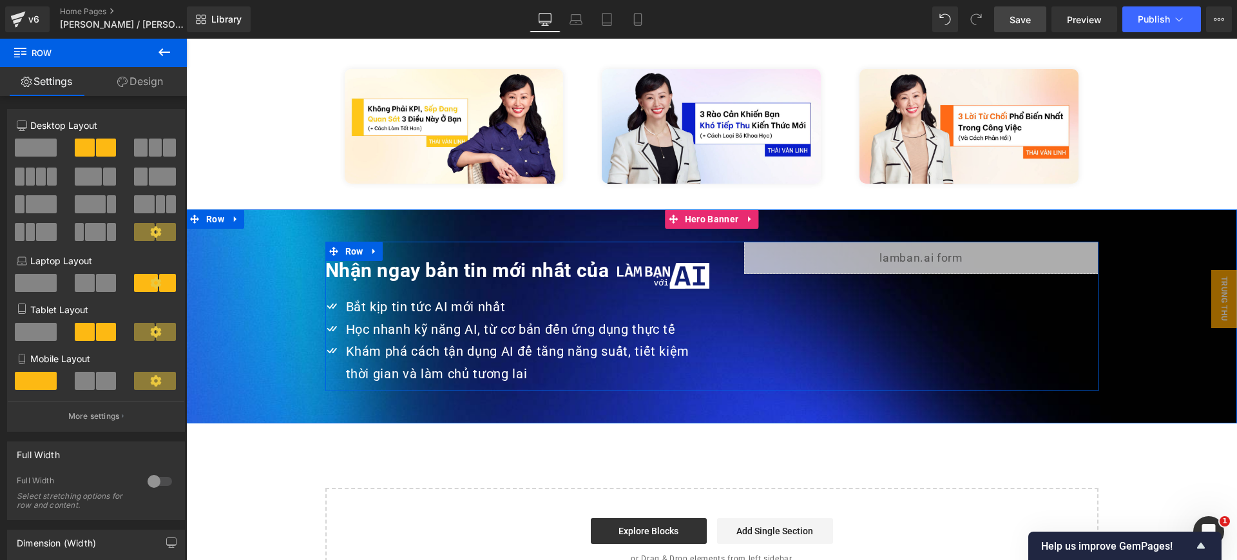
drag, startPoint x: 352, startPoint y: 223, endPoint x: 248, endPoint y: 222, distance: 103.8
click at [351, 242] on span "Row" at bounding box center [354, 251] width 24 height 19
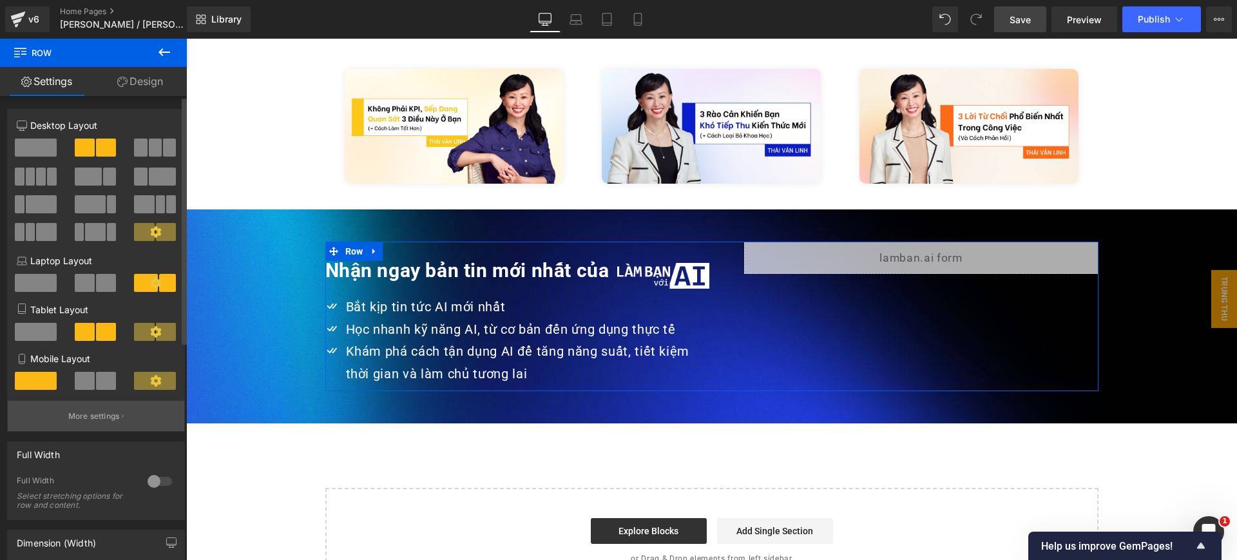
click at [99, 409] on button "More settings" at bounding box center [96, 416] width 177 height 30
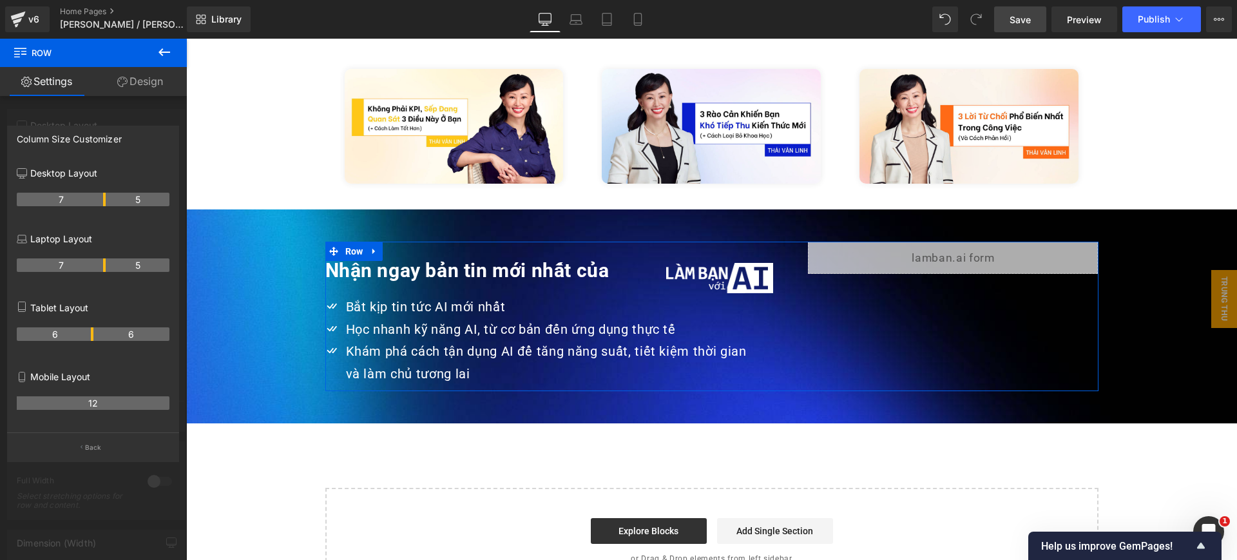
drag, startPoint x: 92, startPoint y: 195, endPoint x: 99, endPoint y: 199, distance: 8.6
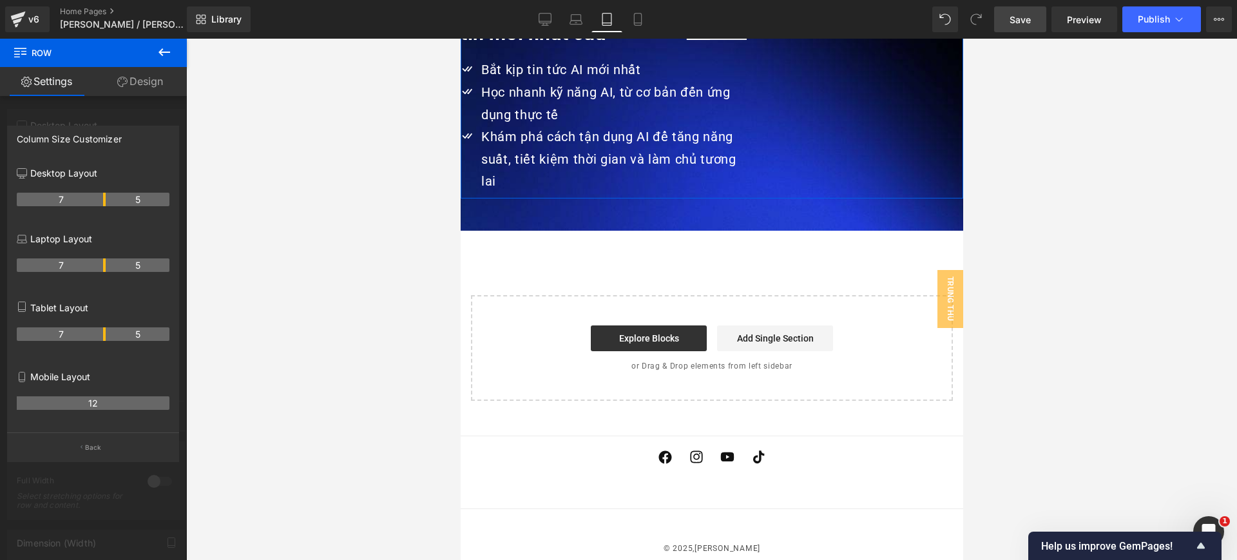
scroll to position [2991, 0]
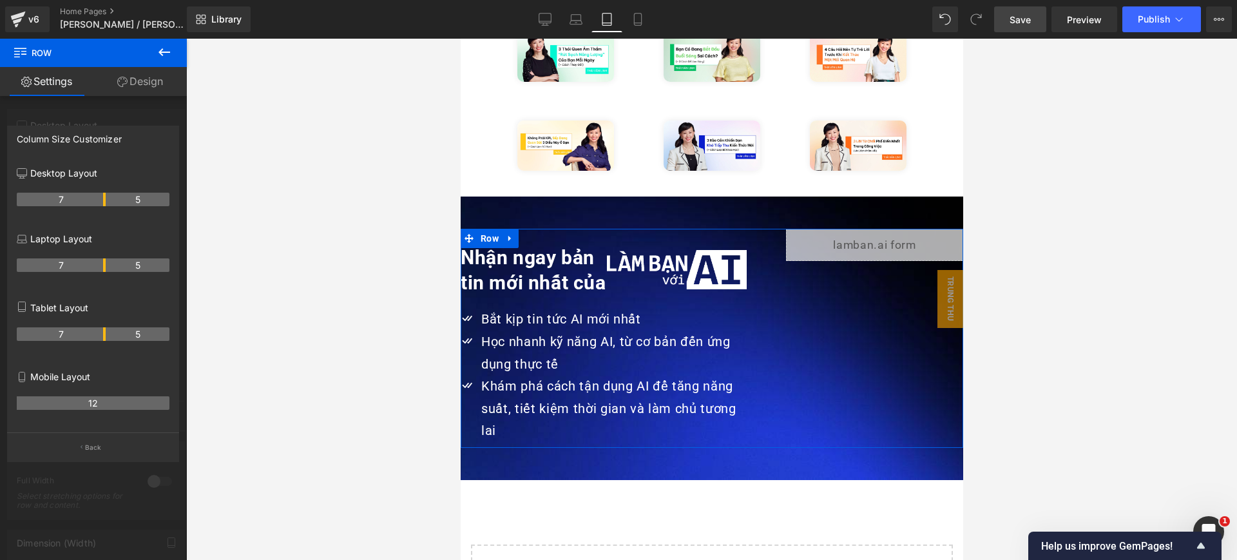
drag, startPoint x: 92, startPoint y: 331, endPoint x: 99, endPoint y: 333, distance: 6.7
click at [99, 333] on th "7" at bounding box center [61, 334] width 89 height 14
click at [544, 25] on icon at bounding box center [545, 25] width 6 height 0
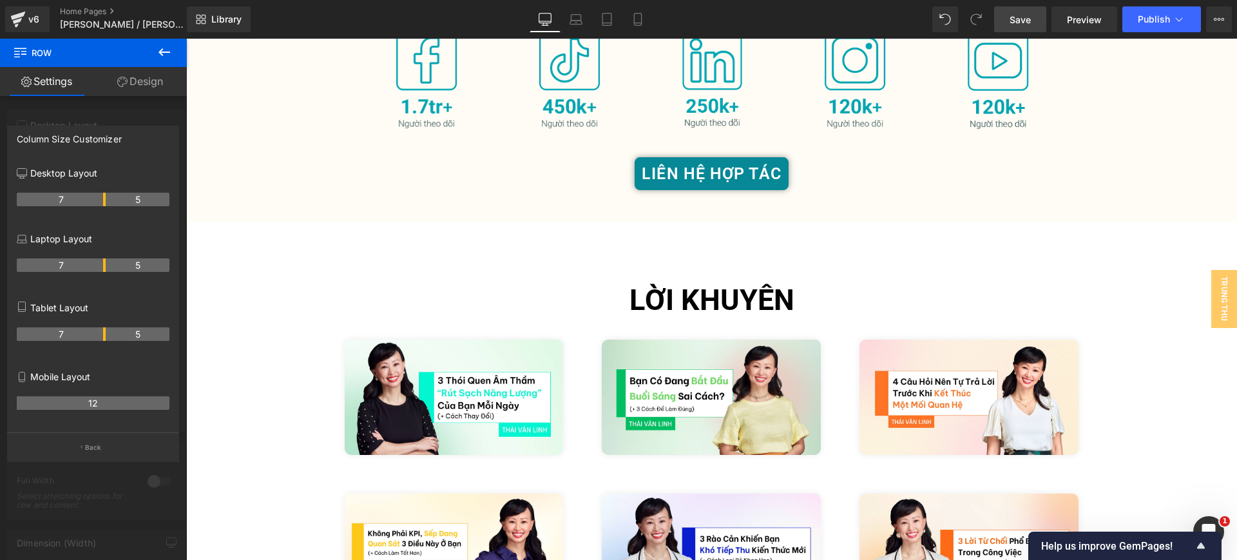
scroll to position [2978, 0]
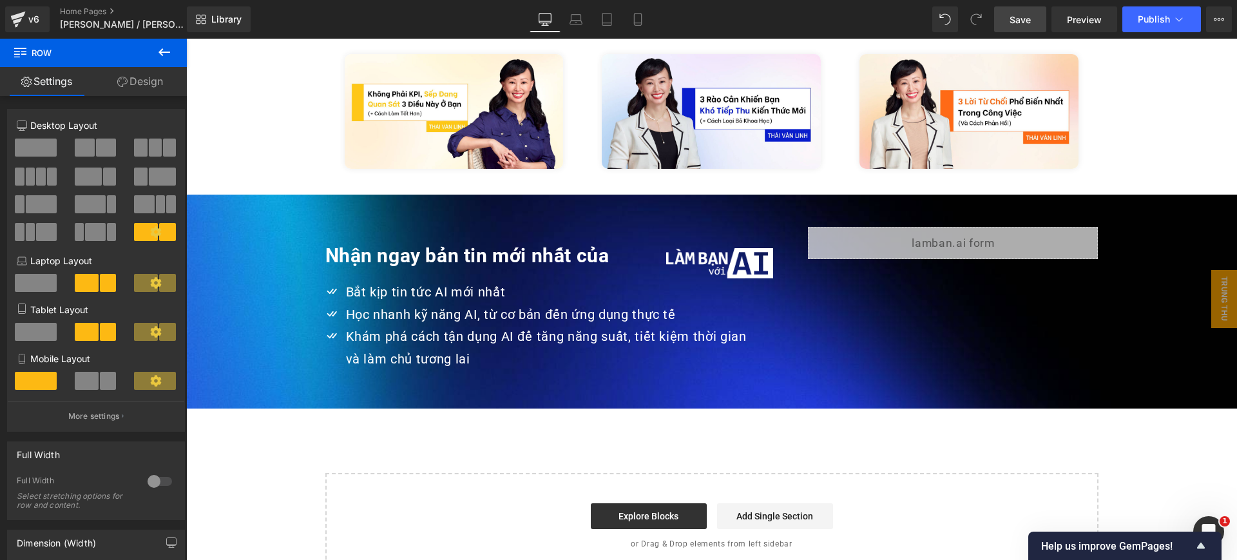
click at [464, 243] on div "Nhận ngay bản tin mới nhất của Heading" at bounding box center [494, 255] width 338 height 25
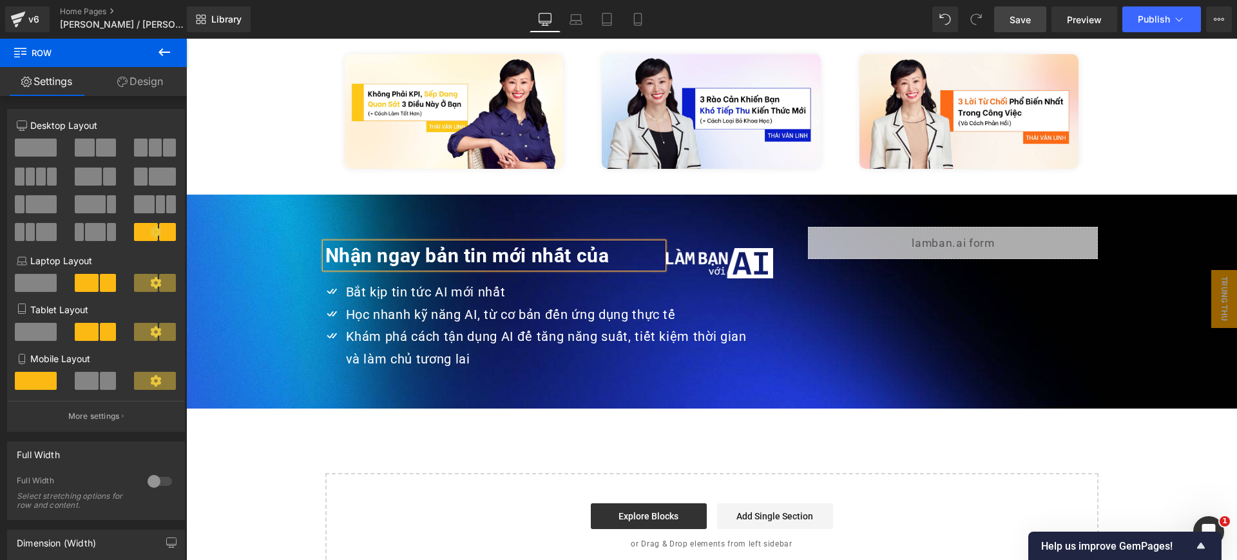
click at [464, 244] on strong "Nhận ngay bản tin mới nhất của" at bounding box center [467, 255] width 284 height 23
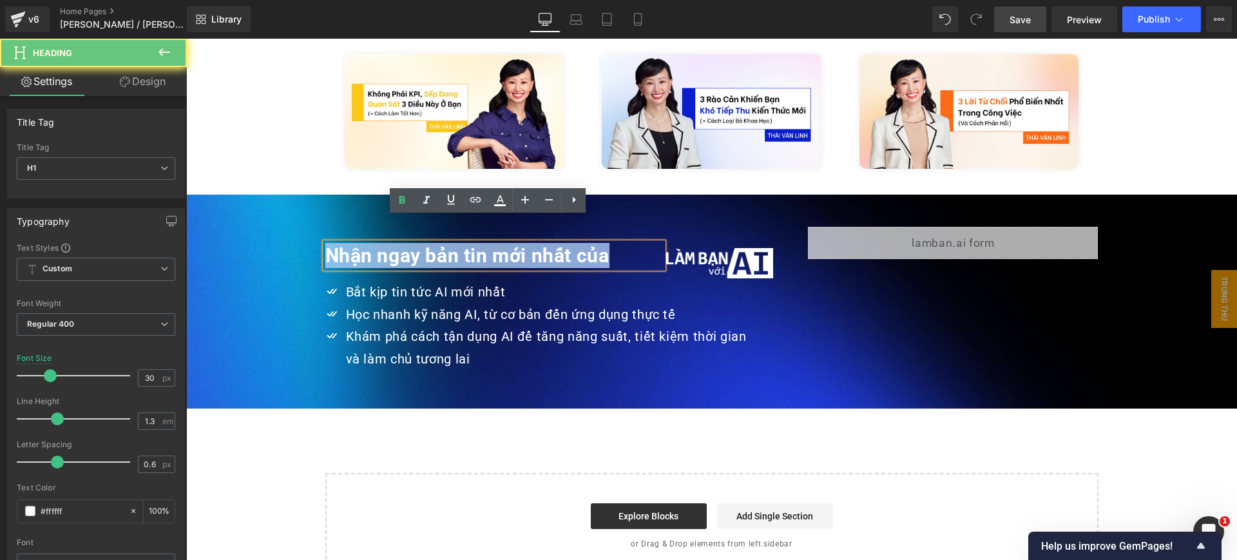
click at [464, 244] on strong "Nhận ngay bản tin mới nhất của" at bounding box center [467, 255] width 284 height 23
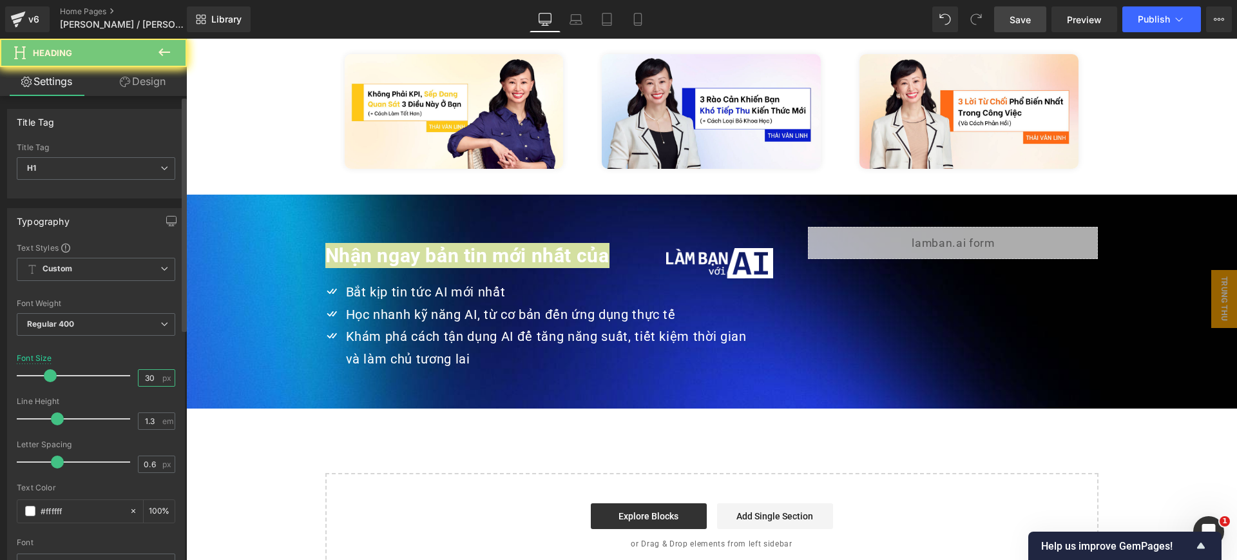
click at [153, 380] on input "30" at bounding box center [150, 378] width 23 height 16
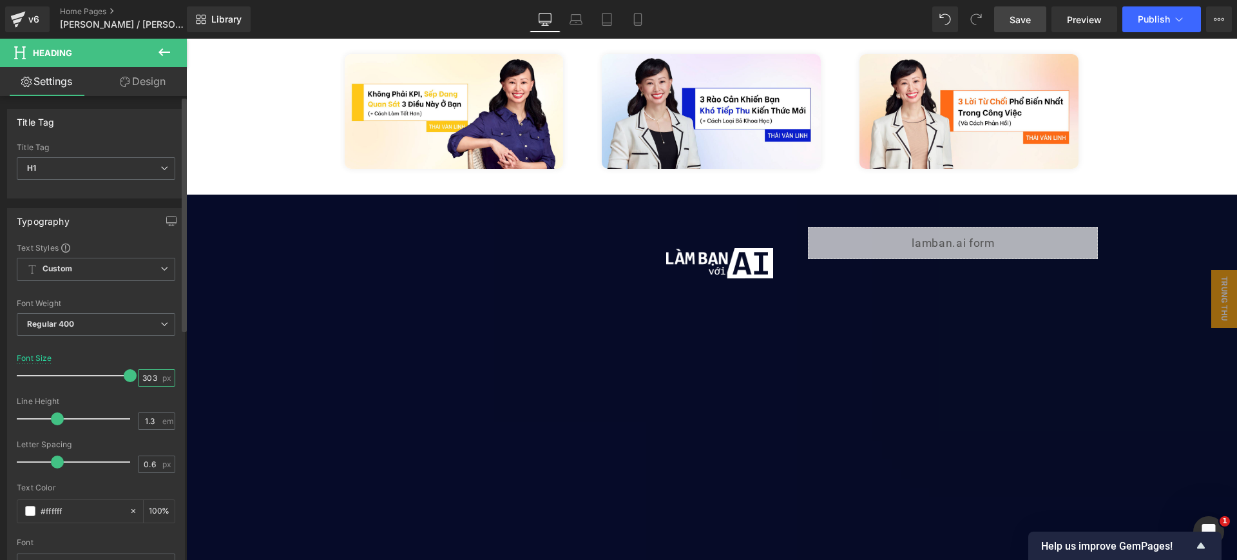
scroll to position [0, 0]
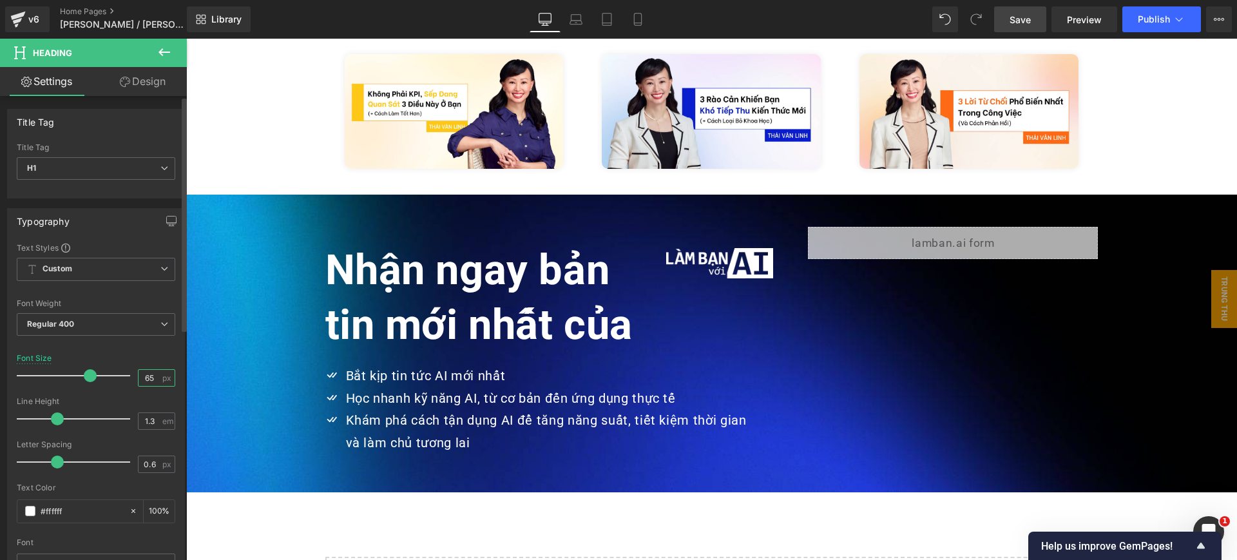
type input "6"
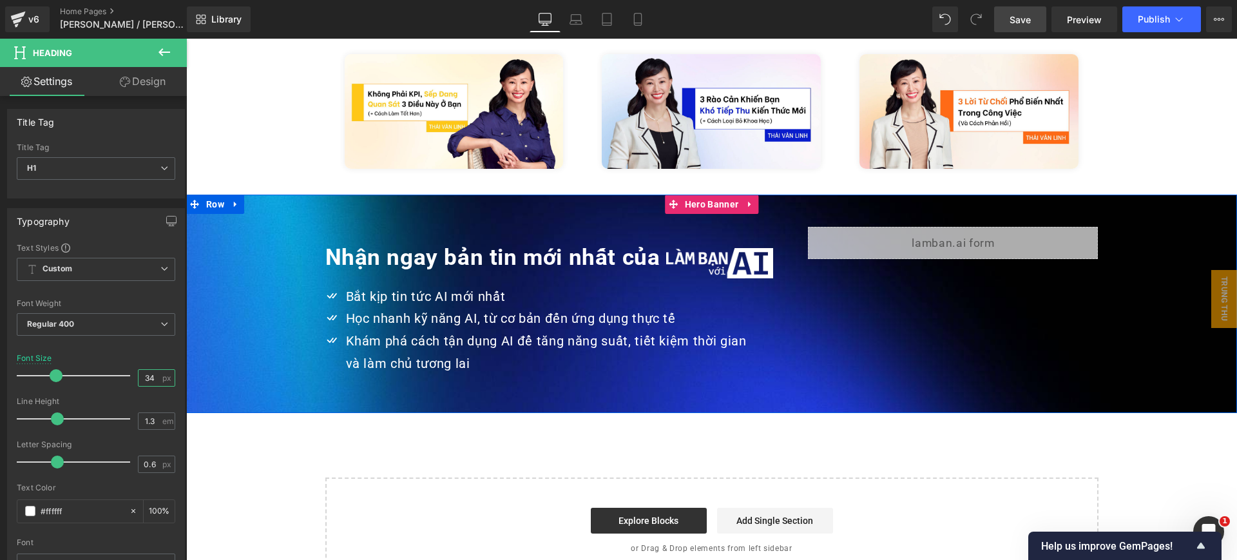
type input "34"
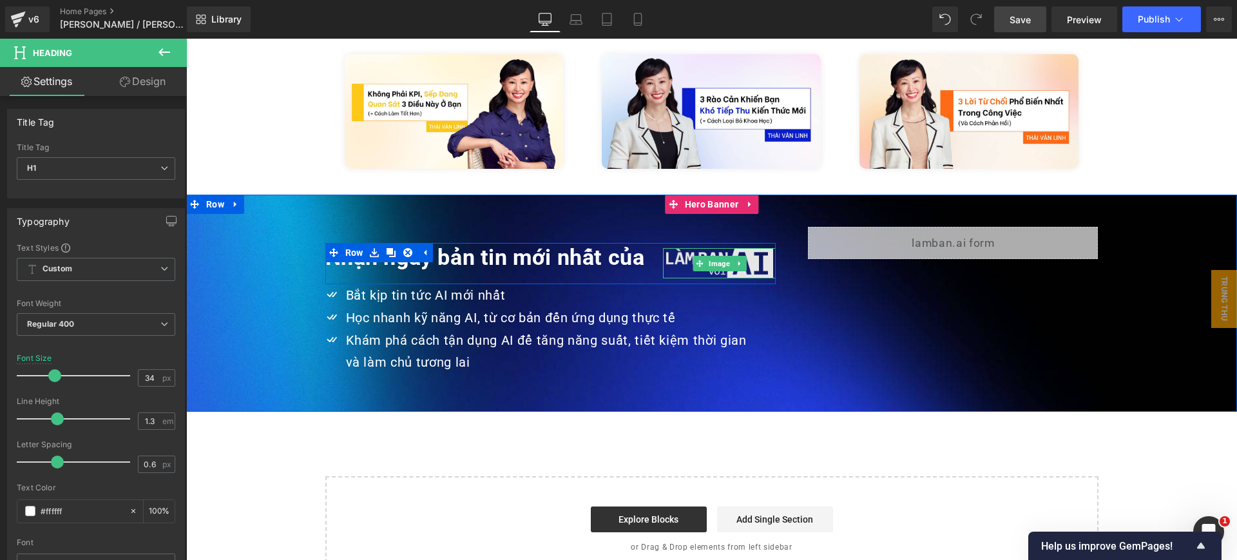
click at [695, 248] on img at bounding box center [719, 263] width 107 height 30
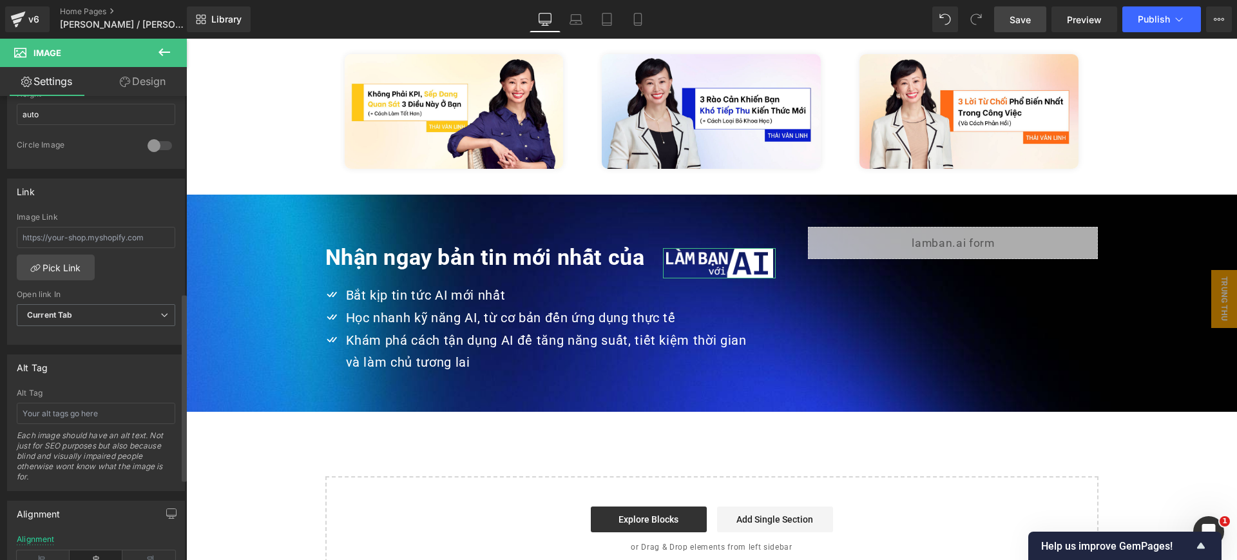
scroll to position [322, 0]
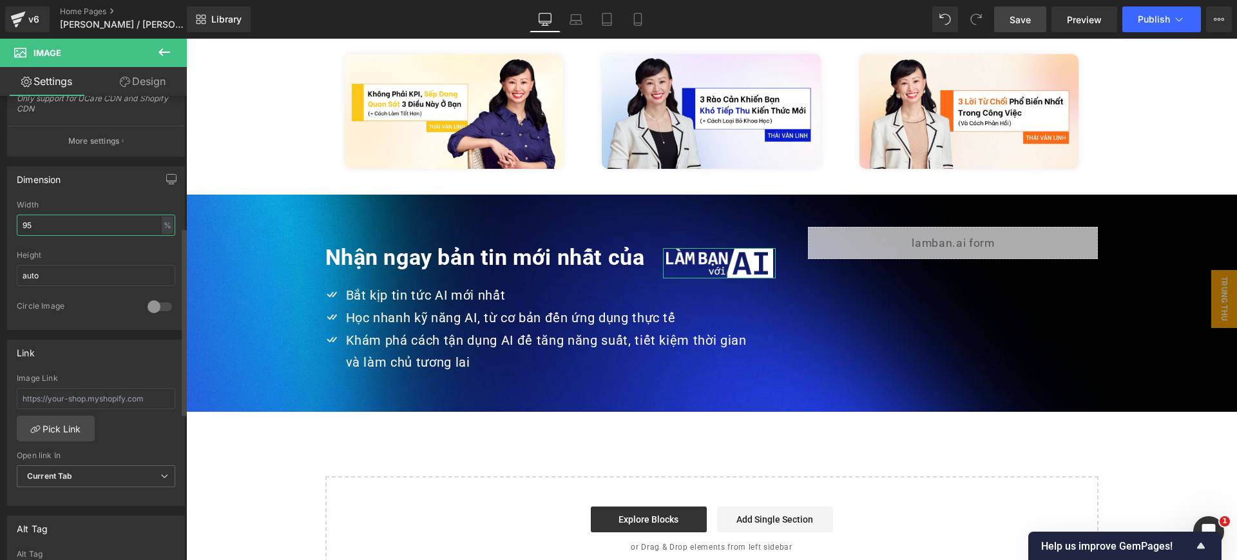
click at [96, 220] on input "95" at bounding box center [96, 225] width 159 height 21
type input "100"
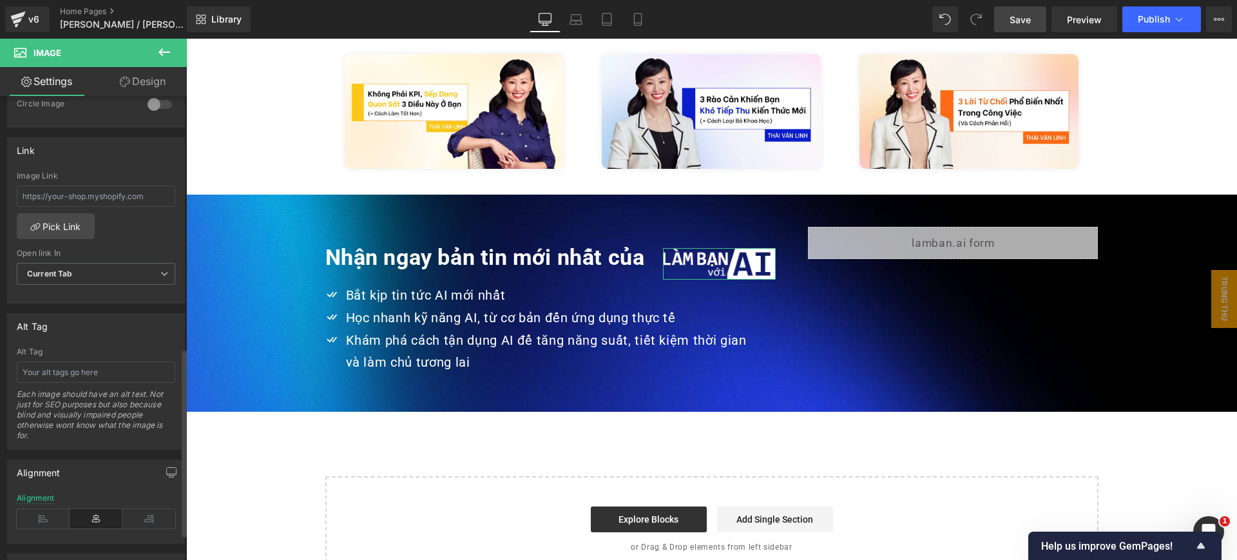
scroll to position [644, 0]
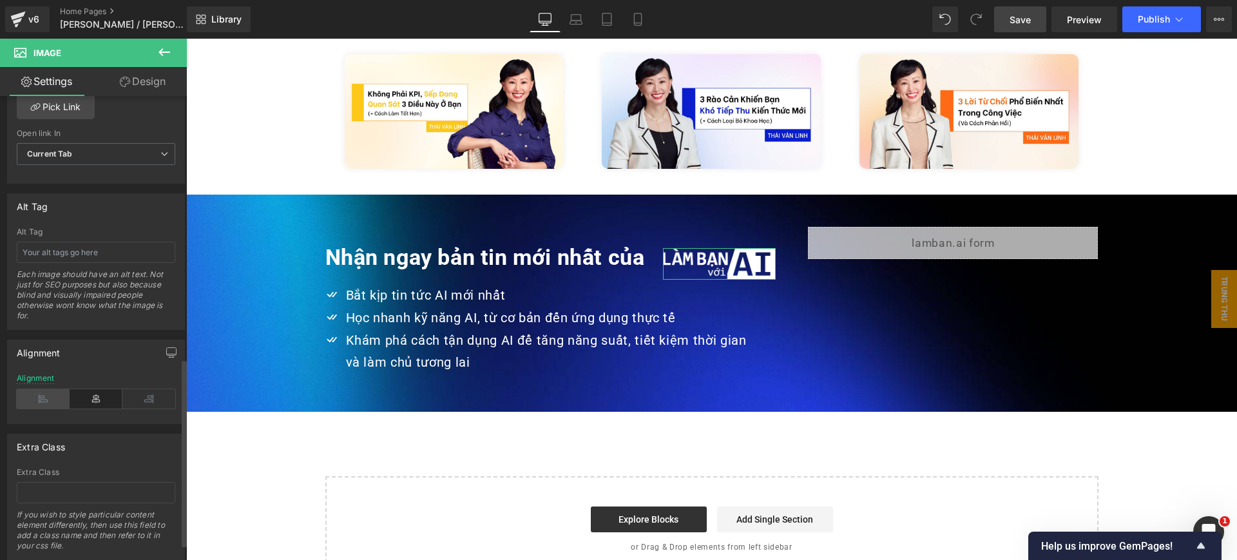
click at [46, 400] on icon at bounding box center [43, 398] width 53 height 19
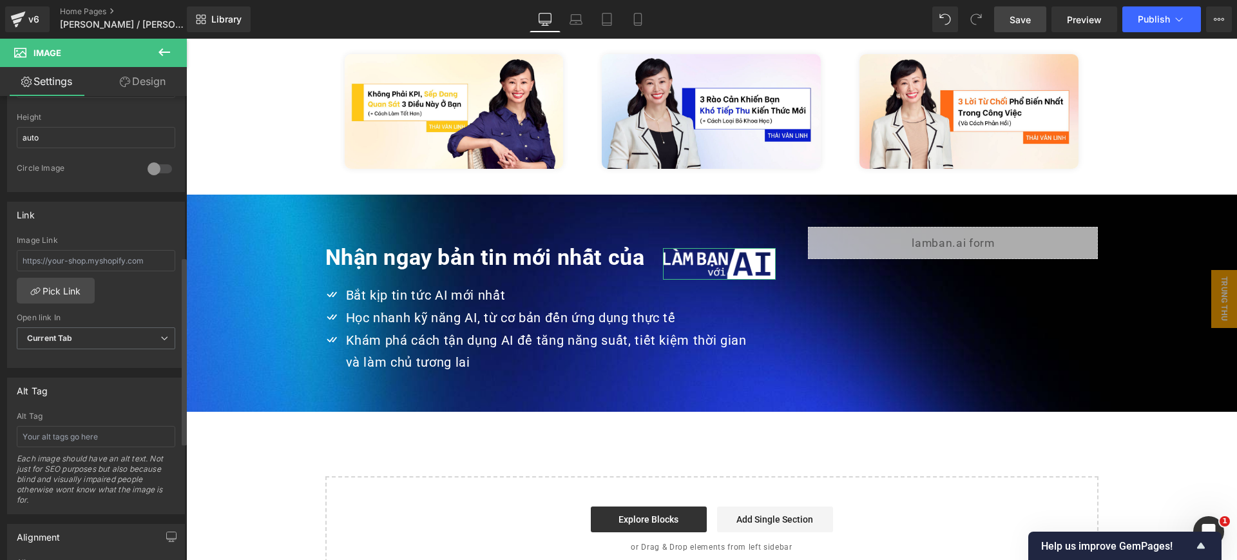
scroll to position [322, 0]
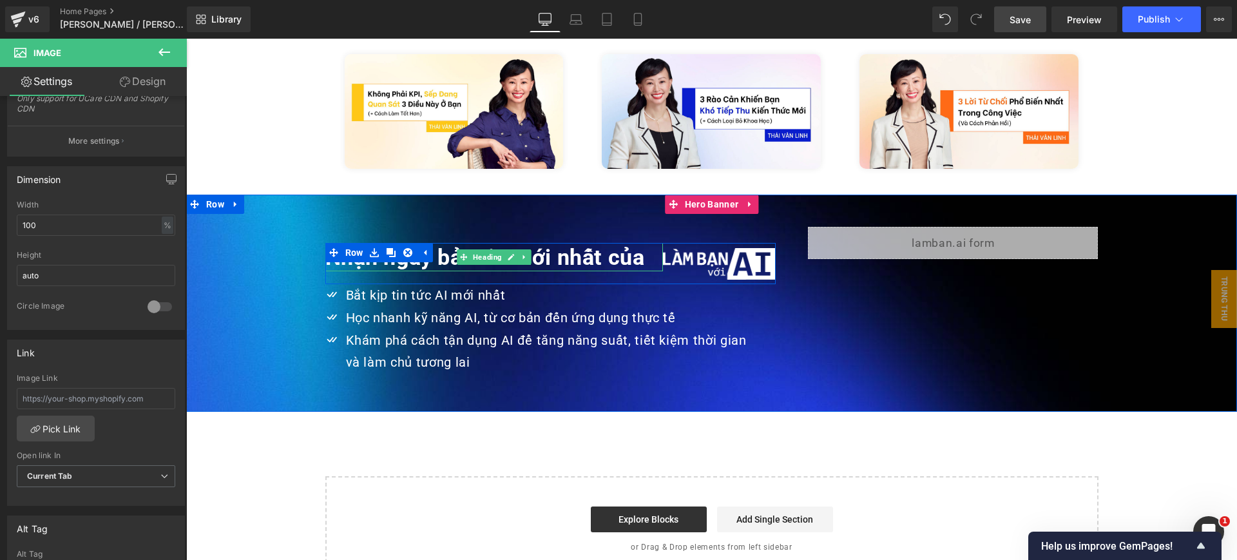
click at [584, 244] on strong "Nhận ngay bản tin mới nhất của" at bounding box center [485, 257] width 320 height 26
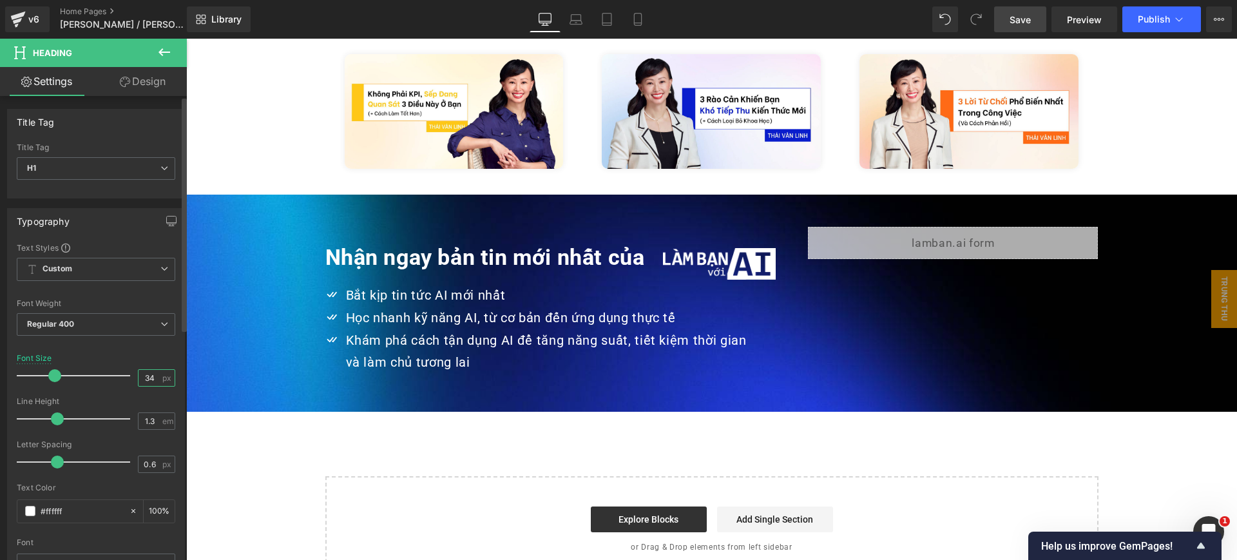
click at [155, 374] on input "34" at bounding box center [150, 378] width 23 height 16
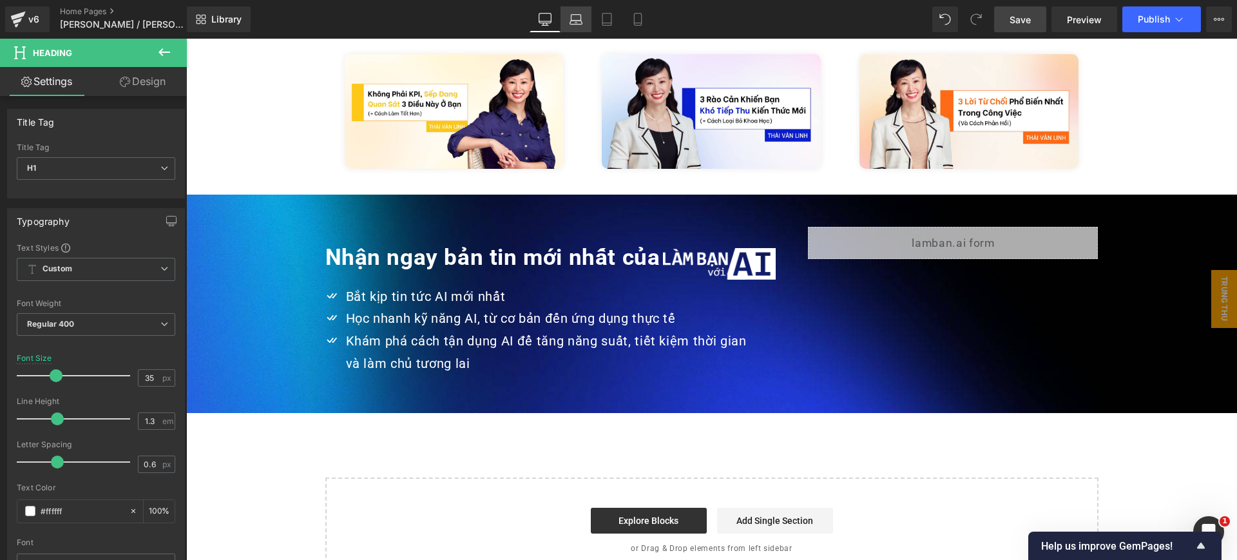
click at [579, 22] on icon at bounding box center [576, 19] width 13 height 13
type input "20"
type input "100"
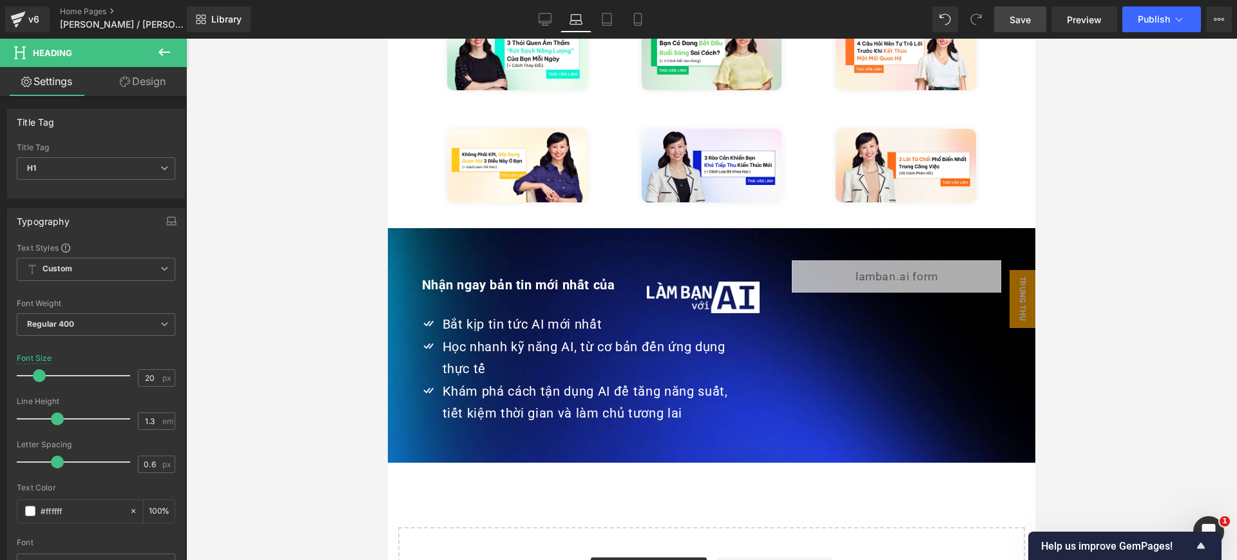
scroll to position [2748, 0]
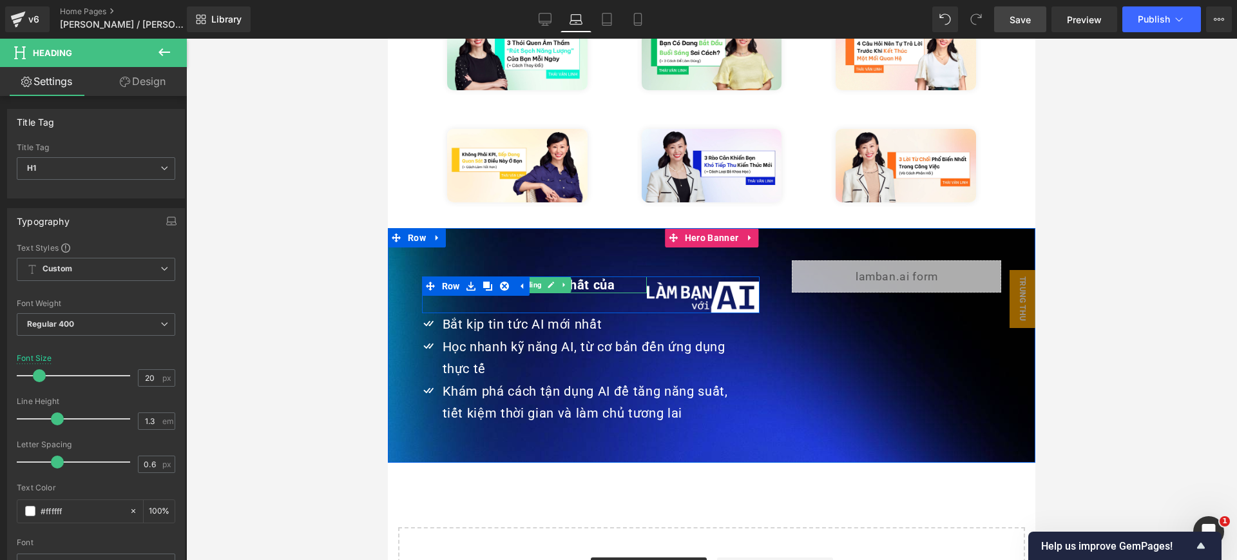
click at [597, 277] on strong "Nhận ngay bản tin mới nhất của" at bounding box center [518, 284] width 193 height 15
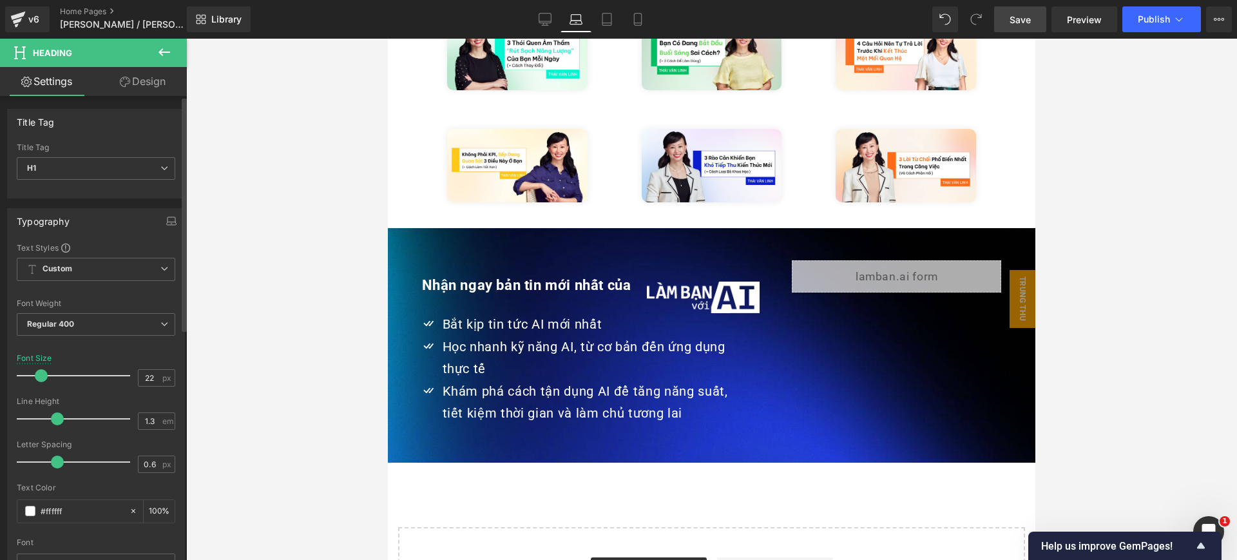
type input "21"
click at [40, 380] on span at bounding box center [40, 375] width 13 height 13
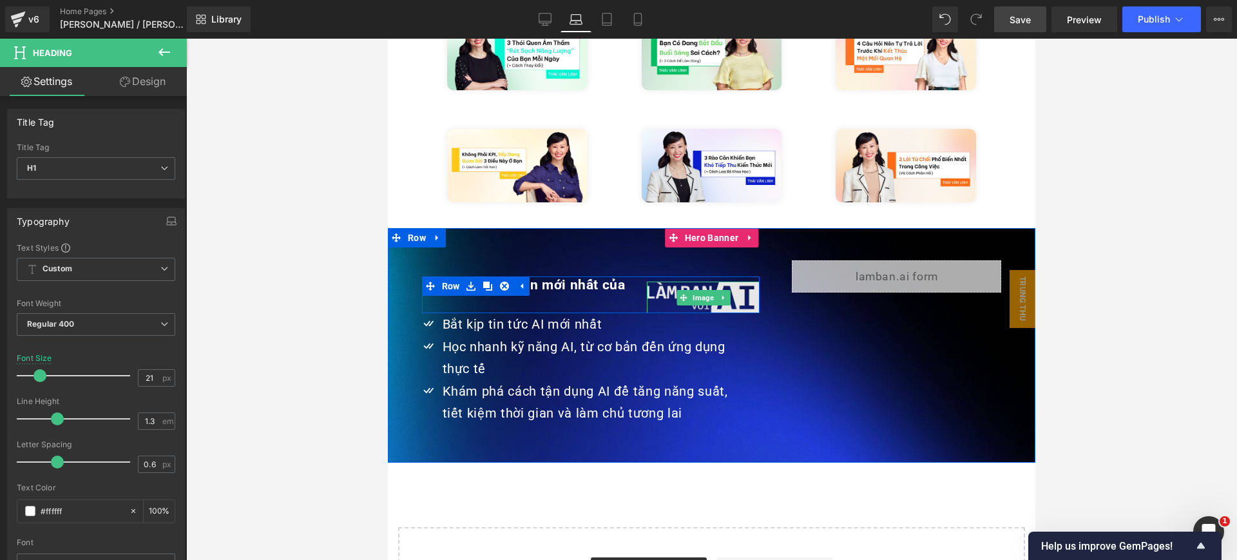
click at [712, 282] on img at bounding box center [703, 298] width 113 height 32
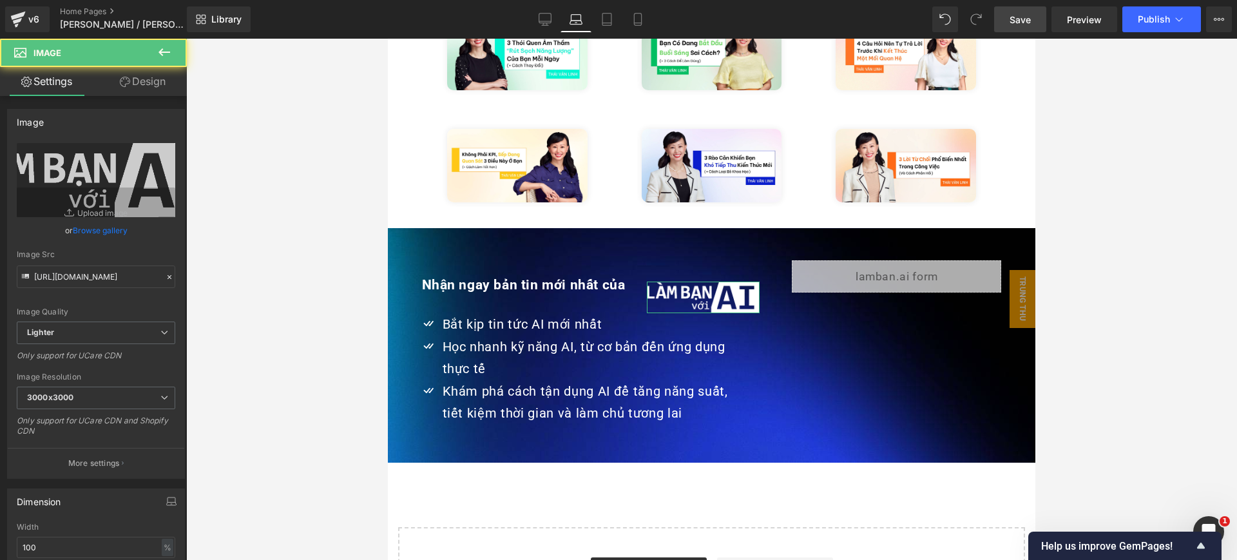
click at [150, 67] on link "Design" at bounding box center [142, 81] width 93 height 29
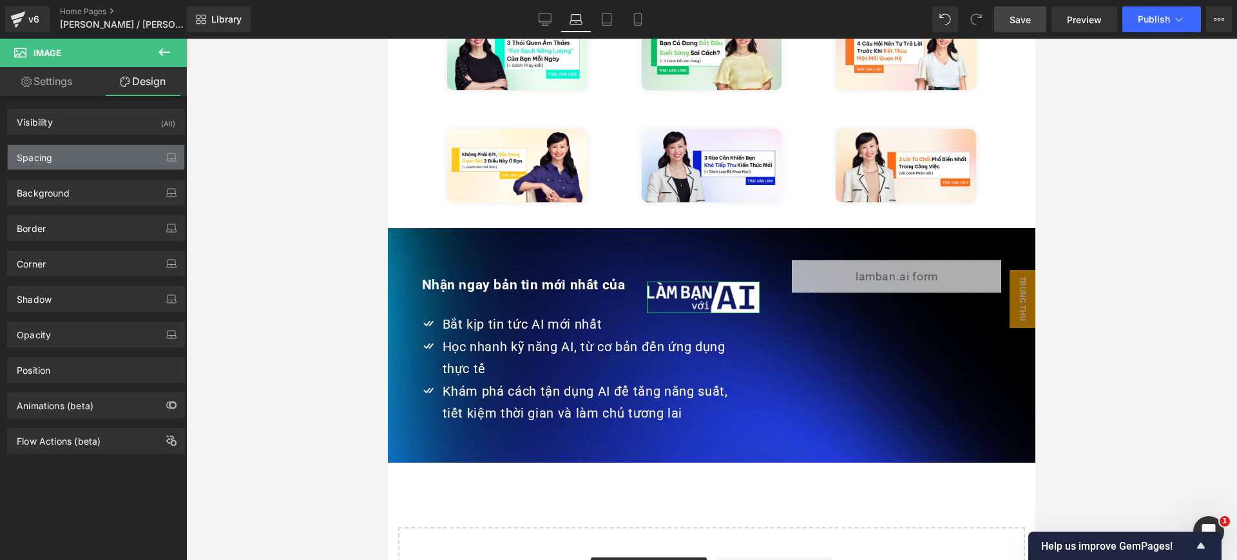
click at [106, 150] on div "Spacing" at bounding box center [96, 157] width 177 height 24
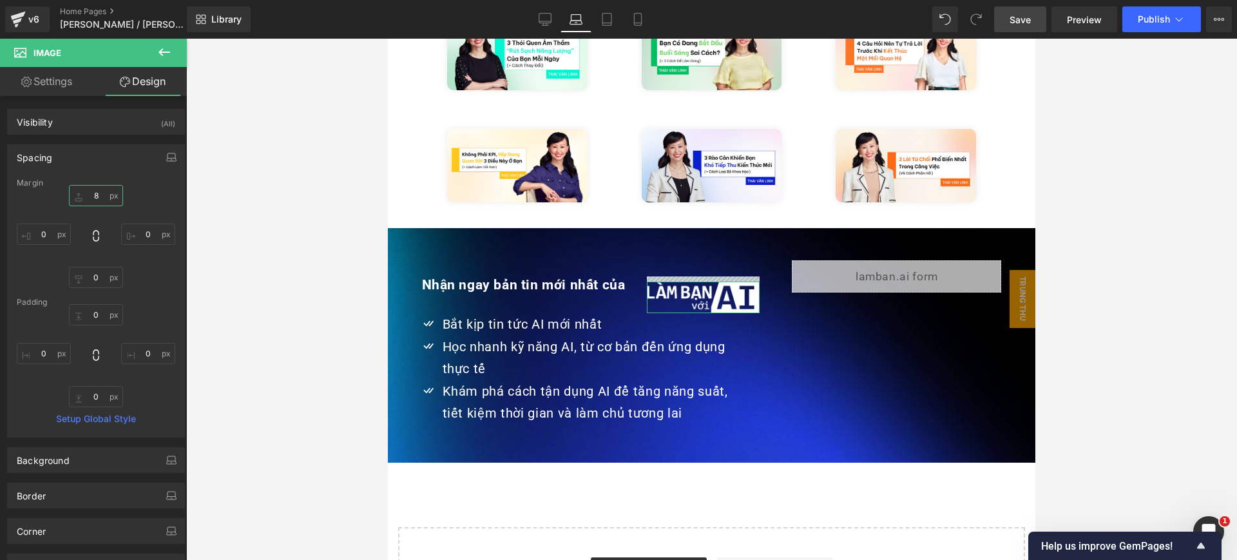
click at [105, 196] on input "8" at bounding box center [96, 195] width 54 height 21
type input "0"
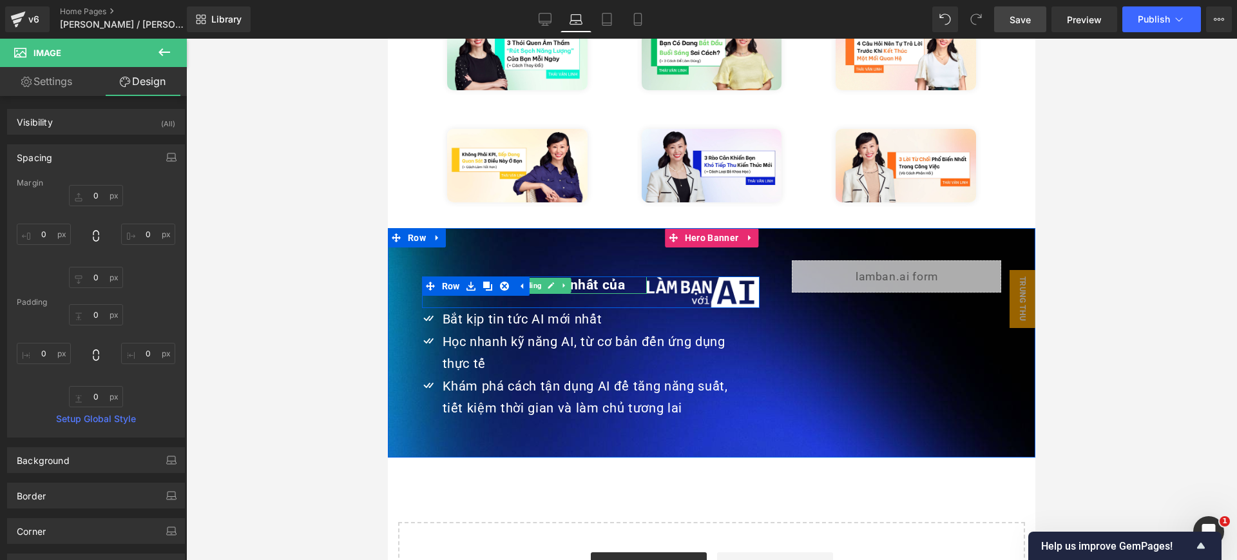
click at [594, 277] on strong "Nhận ngay bản tin mới nhất của" at bounding box center [524, 284] width 204 height 15
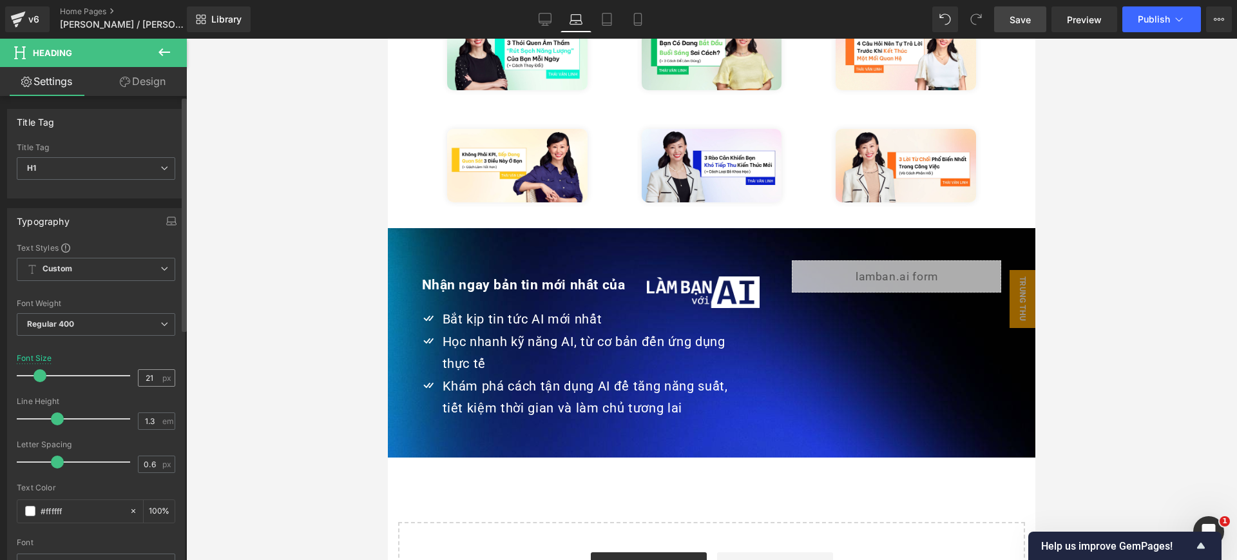
click at [162, 379] on span "px" at bounding box center [167, 378] width 11 height 8
click at [150, 376] on input "21" at bounding box center [150, 378] width 23 height 16
type input "23"
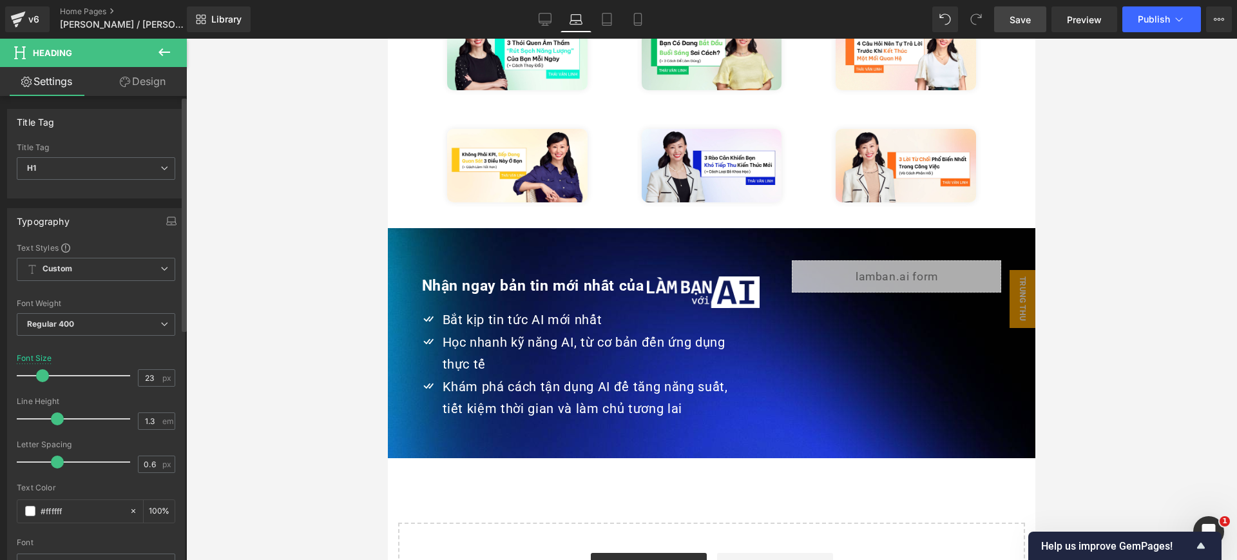
click at [43, 385] on div at bounding box center [76, 376] width 107 height 26
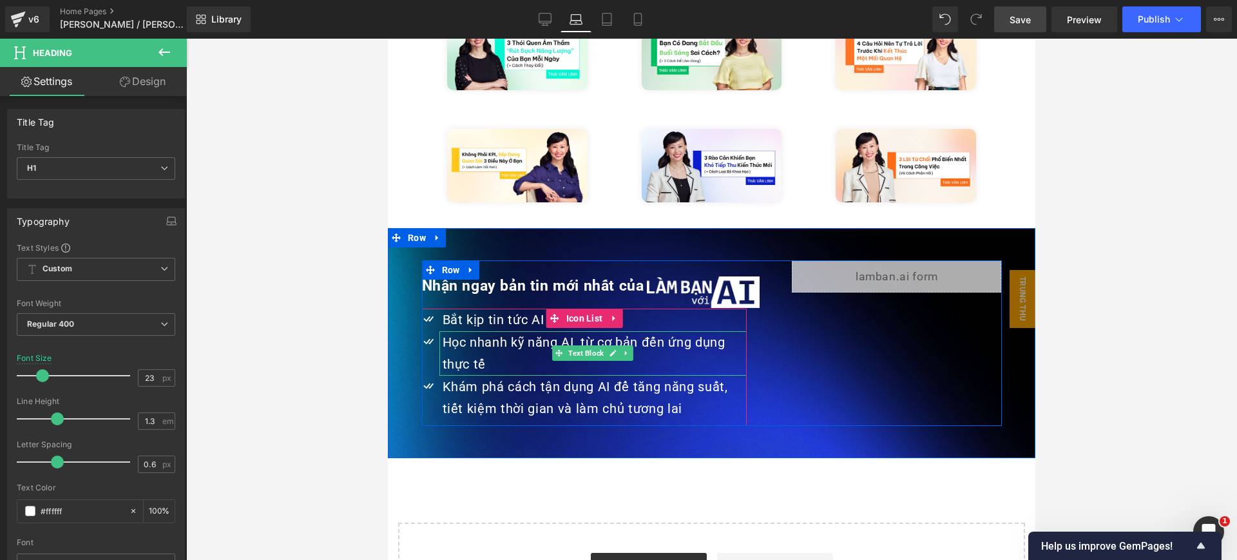
click at [710, 309] on p "Bắt kịp tin tức AI mới nhất" at bounding box center [595, 320] width 305 height 23
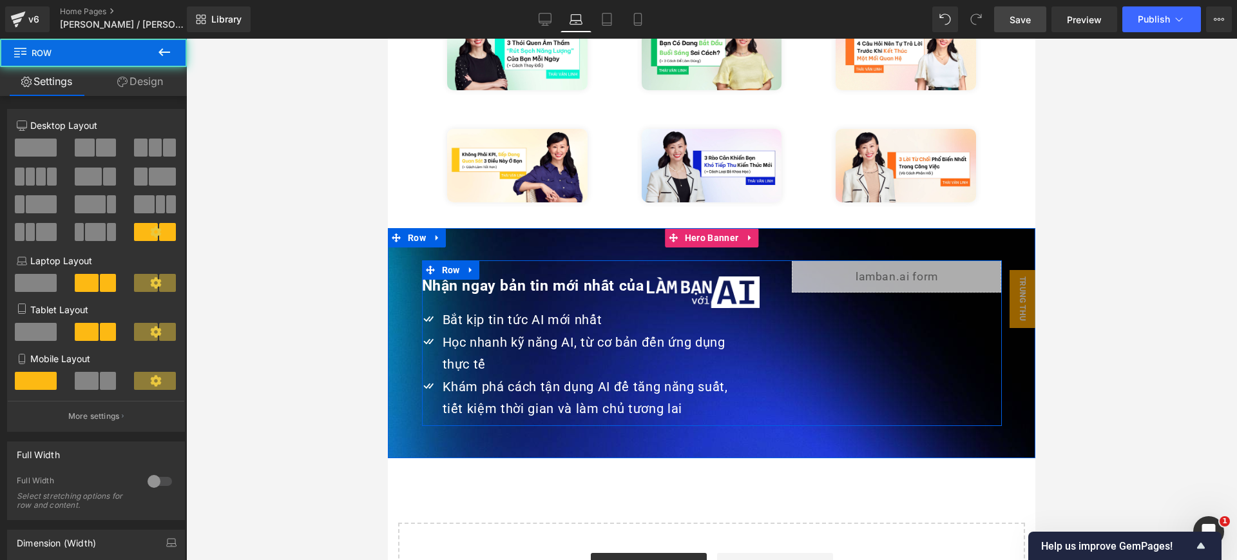
drag, startPoint x: 823, startPoint y: 314, endPoint x: 843, endPoint y: 296, distance: 26.9
click at [824, 314] on div "Nhận ngay bản tin mới nhất của Heading Image Row Icon Bắt kịp tin tức AI mới nh…" at bounding box center [712, 343] width 580 height 166
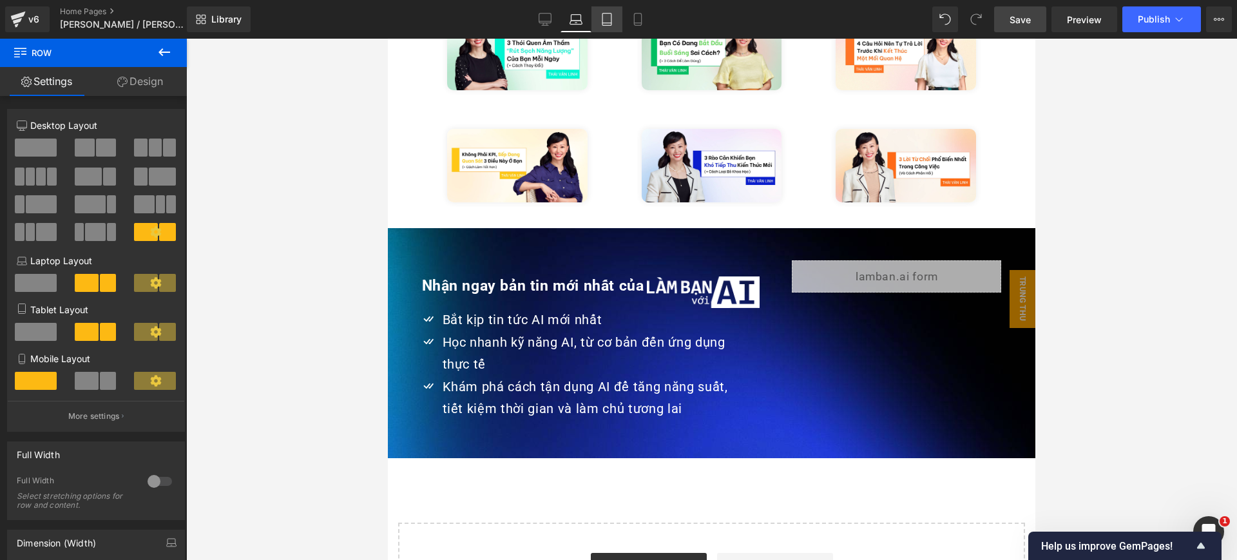
click at [615, 23] on link "Tablet" at bounding box center [607, 19] width 31 height 26
type input "1200"
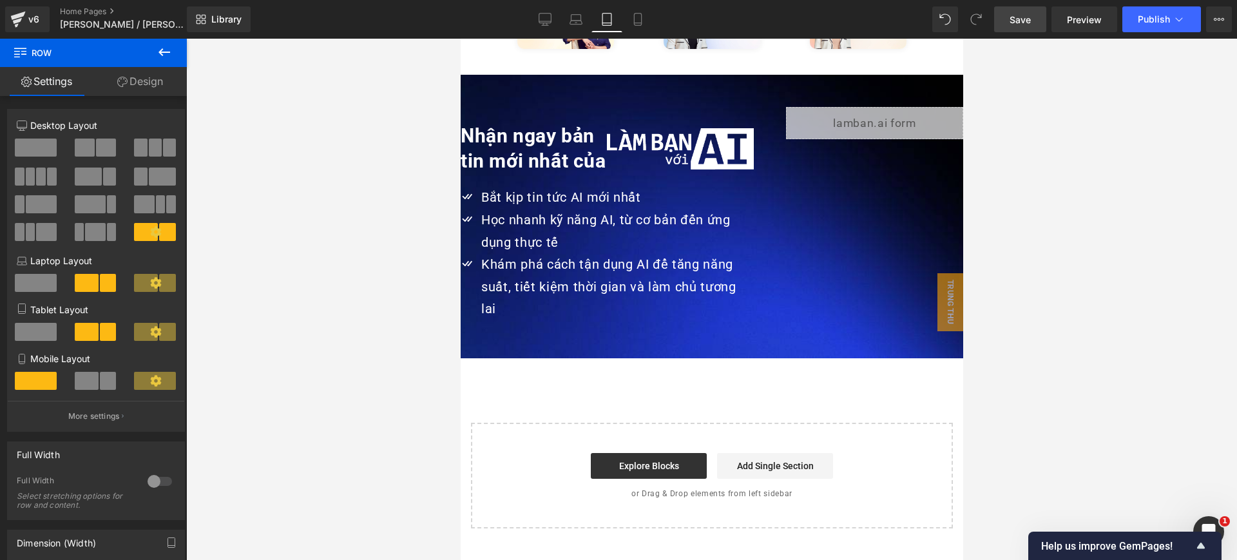
scroll to position [3033, 0]
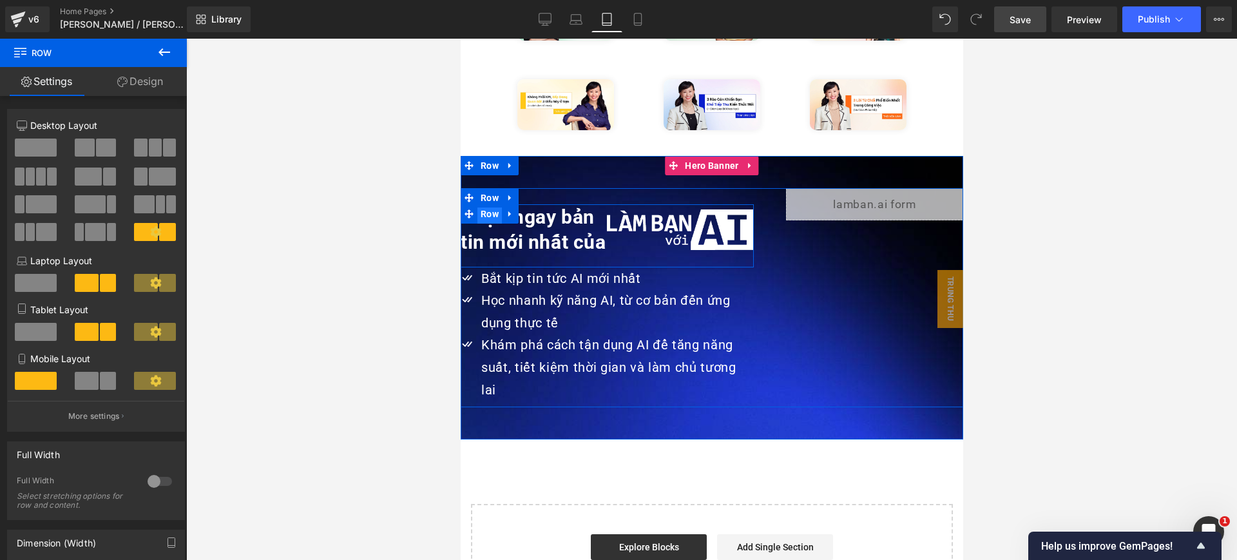
click at [478, 204] on span "Row" at bounding box center [489, 213] width 24 height 19
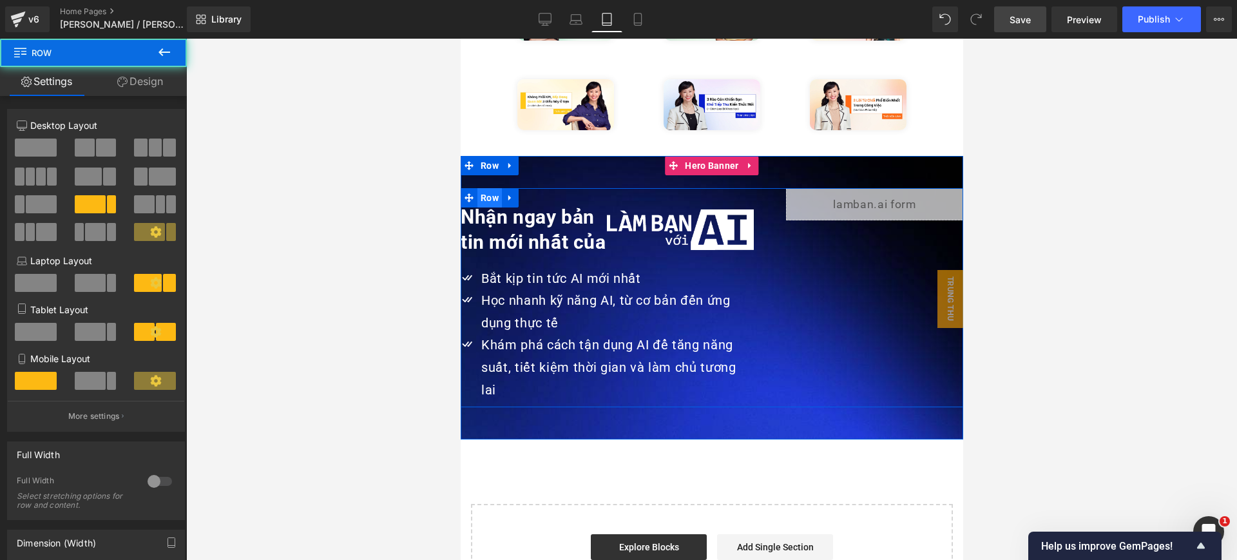
click at [481, 188] on span "Row" at bounding box center [489, 197] width 24 height 19
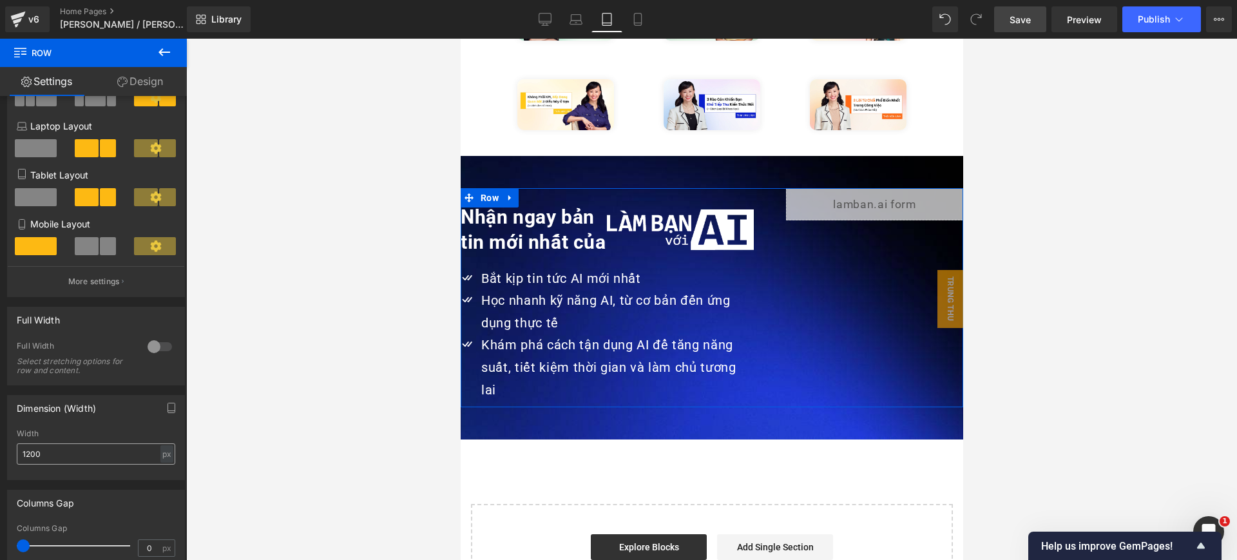
scroll to position [161, 0]
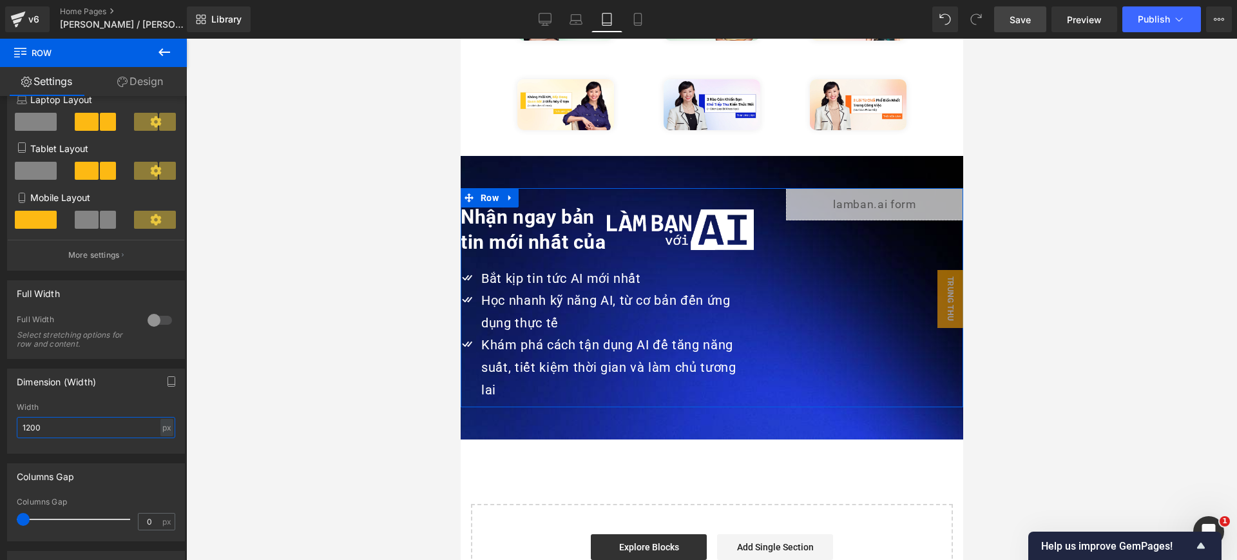
click at [93, 423] on input "1200" at bounding box center [96, 427] width 159 height 21
click at [160, 429] on div "px" at bounding box center [166, 427] width 13 height 17
click at [121, 428] on input "1200" at bounding box center [96, 427] width 159 height 21
click at [120, 427] on input "1200" at bounding box center [96, 427] width 159 height 21
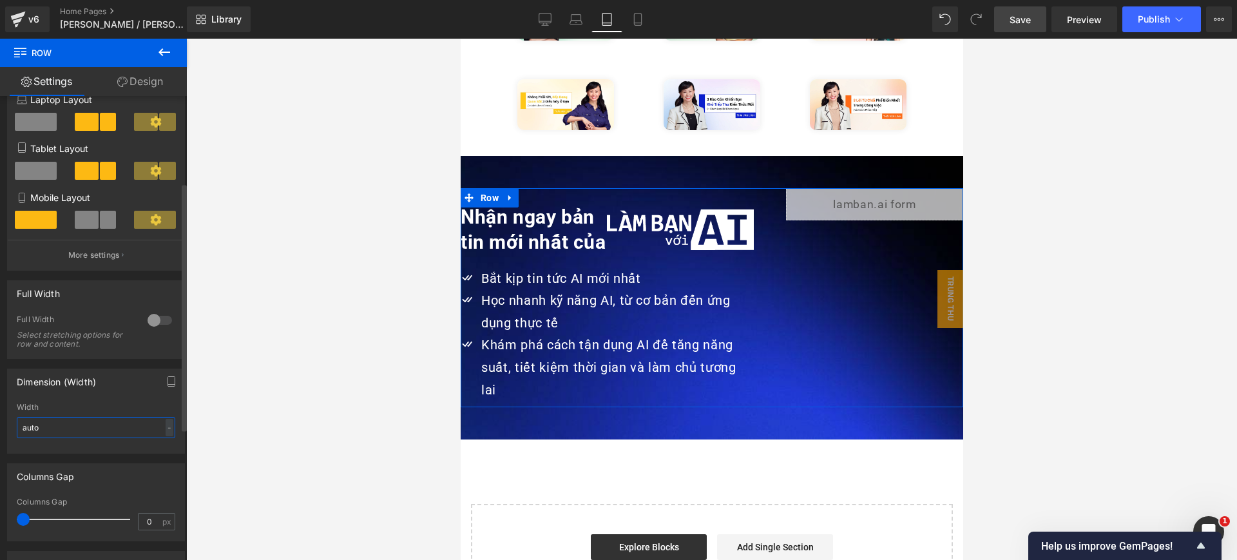
click at [120, 427] on input "auto" at bounding box center [96, 427] width 159 height 21
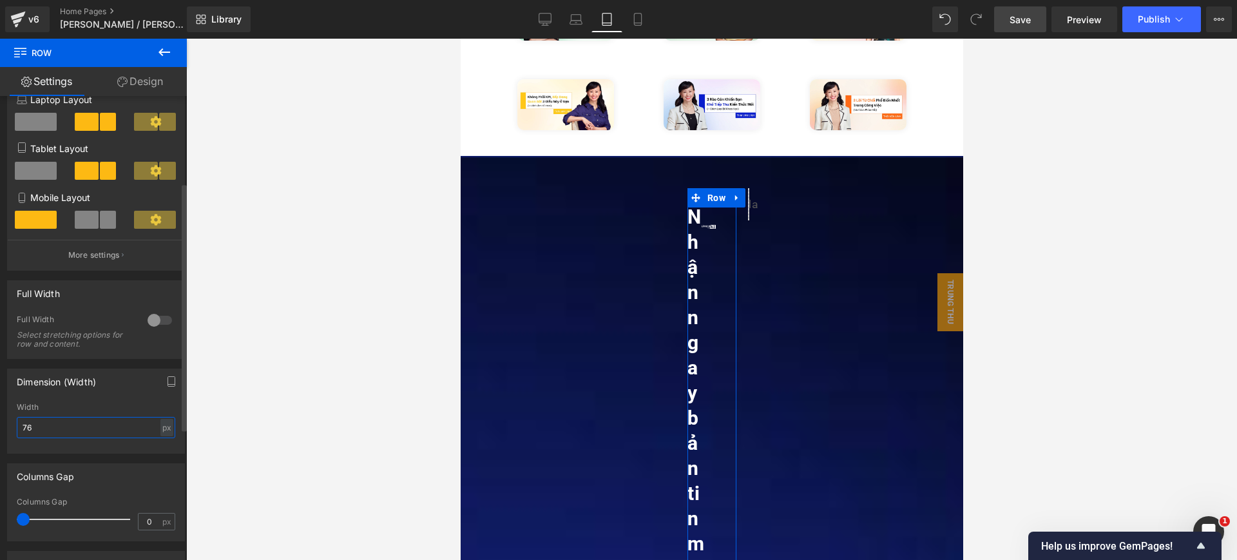
type input "7"
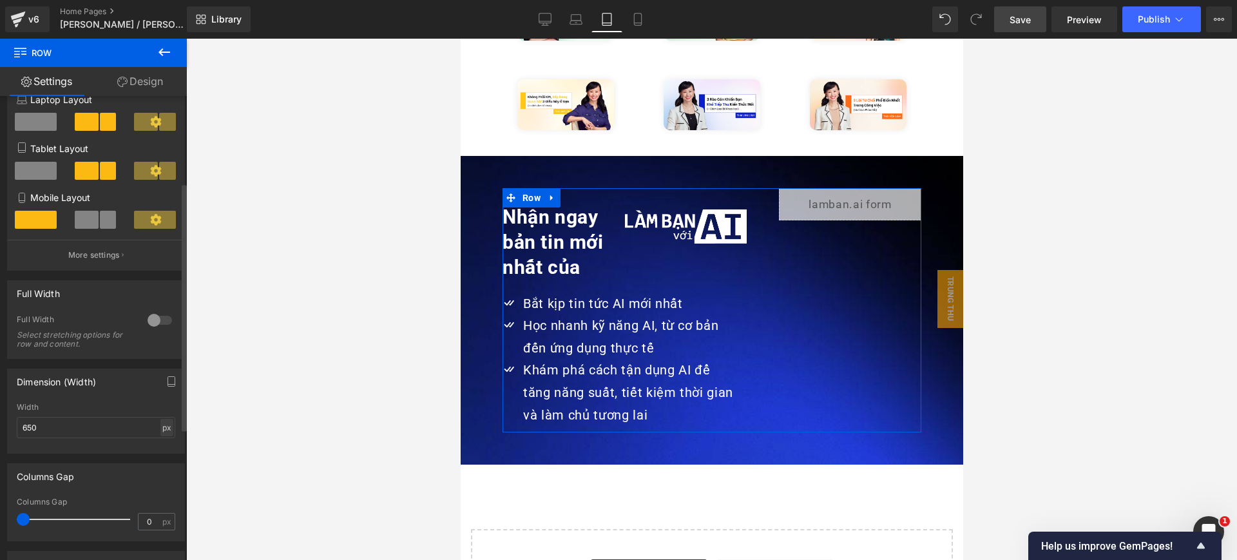
click at [163, 430] on div "px" at bounding box center [166, 427] width 13 height 17
click at [164, 450] on li "%" at bounding box center [167, 447] width 16 height 19
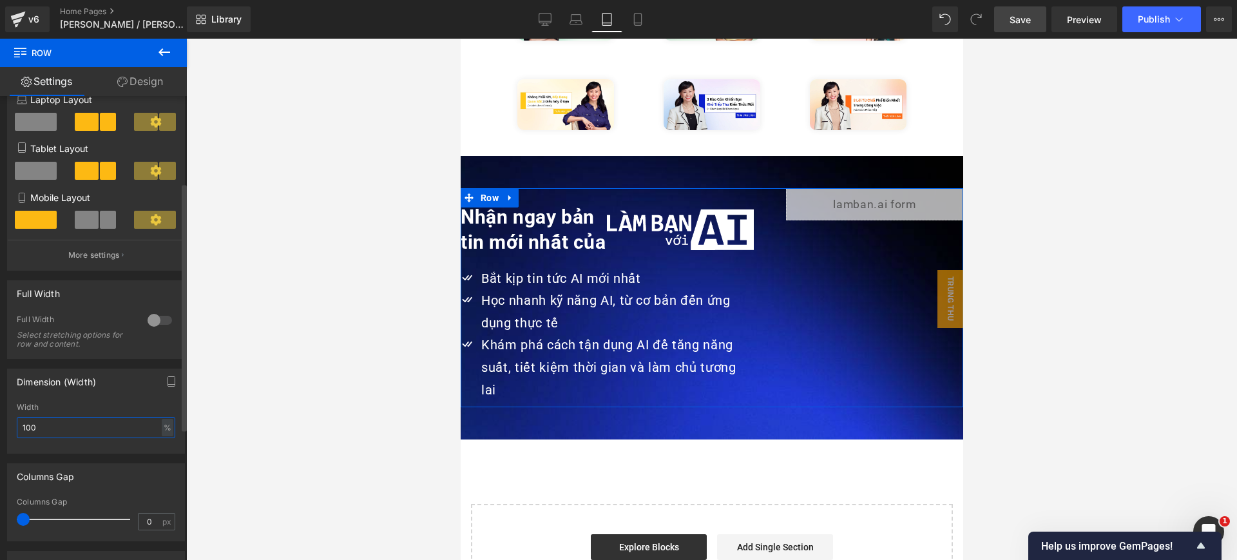
click at [96, 430] on input "100" at bounding box center [96, 427] width 159 height 21
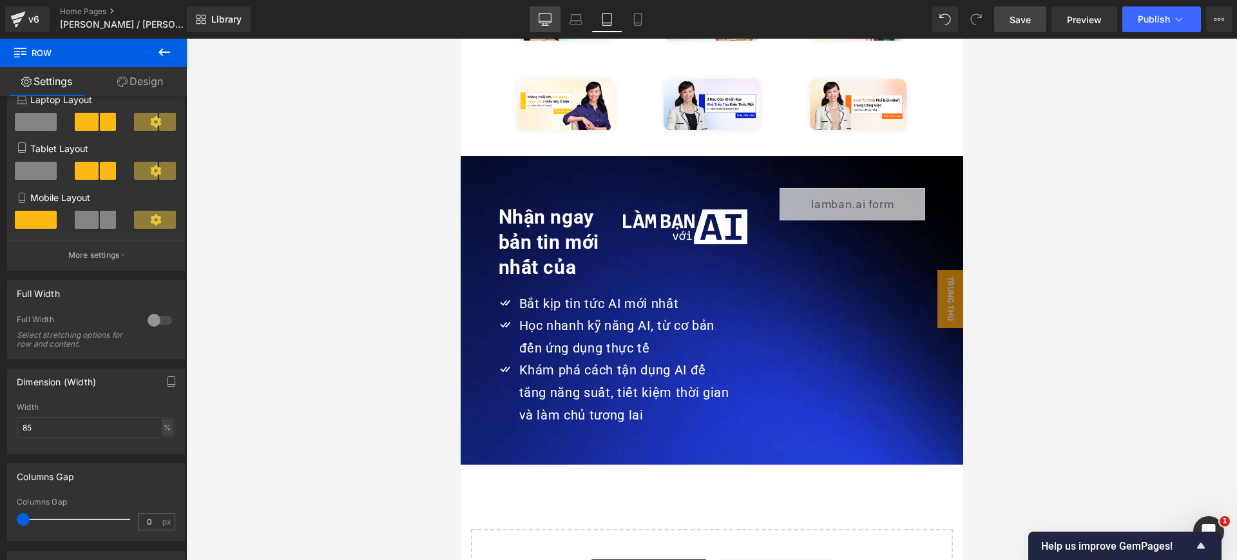
click at [550, 23] on icon at bounding box center [545, 19] width 13 height 13
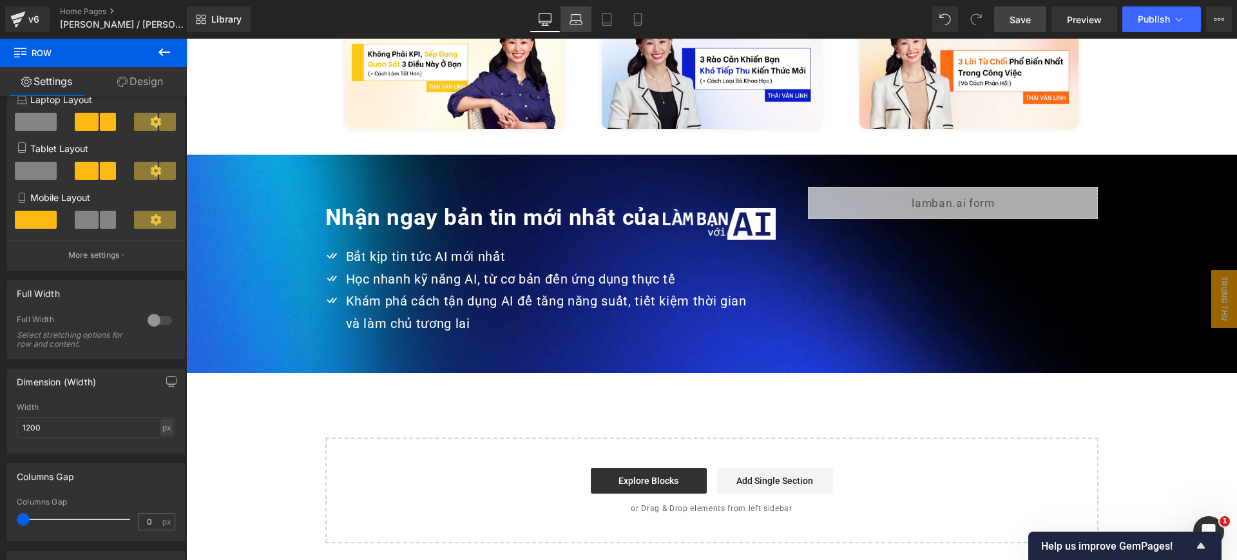
click at [570, 22] on icon at bounding box center [576, 19] width 13 height 13
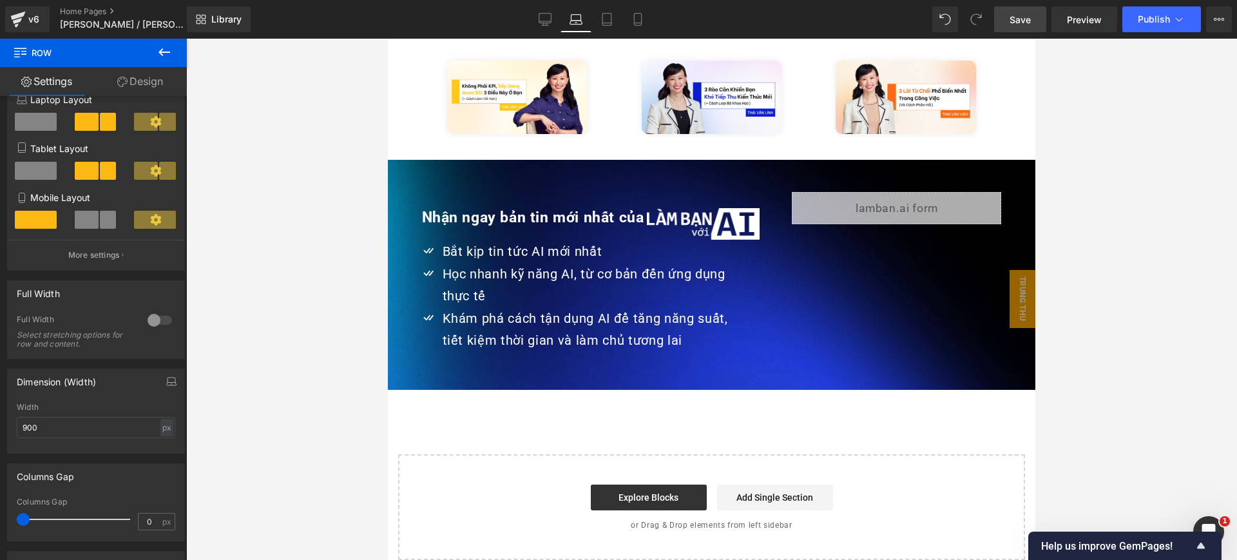
scroll to position [2787, 0]
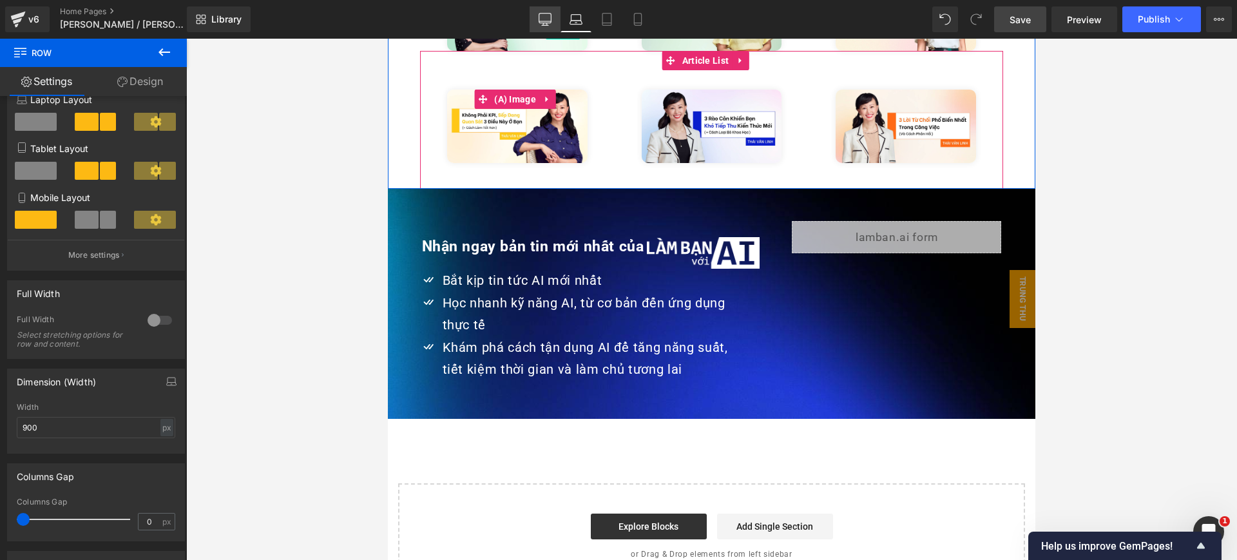
click at [536, 27] on link "Desktop" at bounding box center [545, 19] width 31 height 26
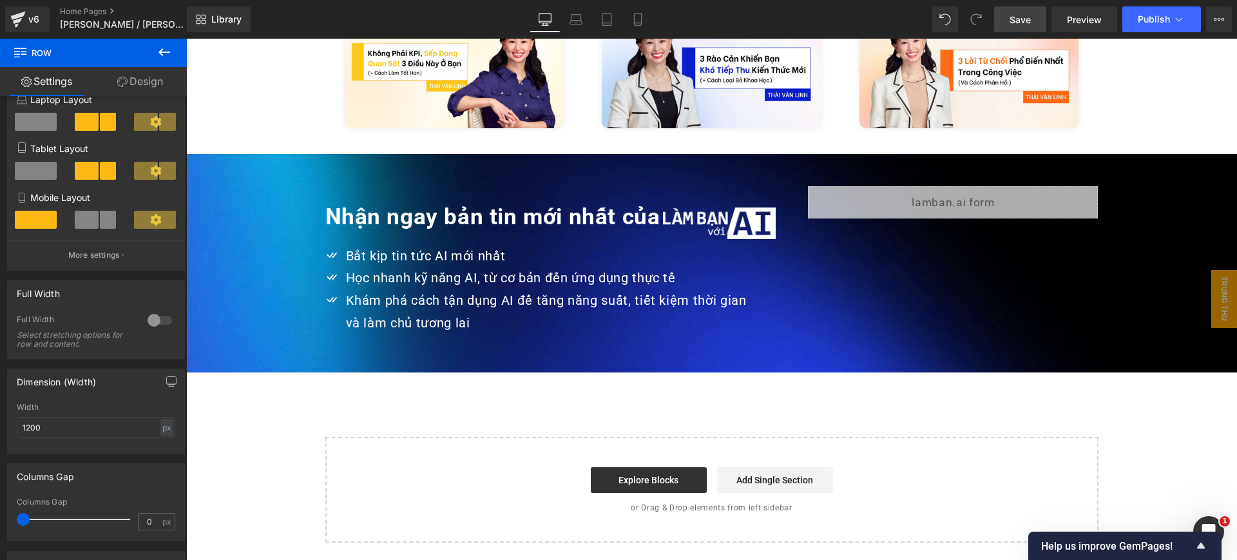
drag, startPoint x: 574, startPoint y: 19, endPoint x: 565, endPoint y: 35, distance: 18.2
click at [574, 19] on icon at bounding box center [576, 19] width 13 height 13
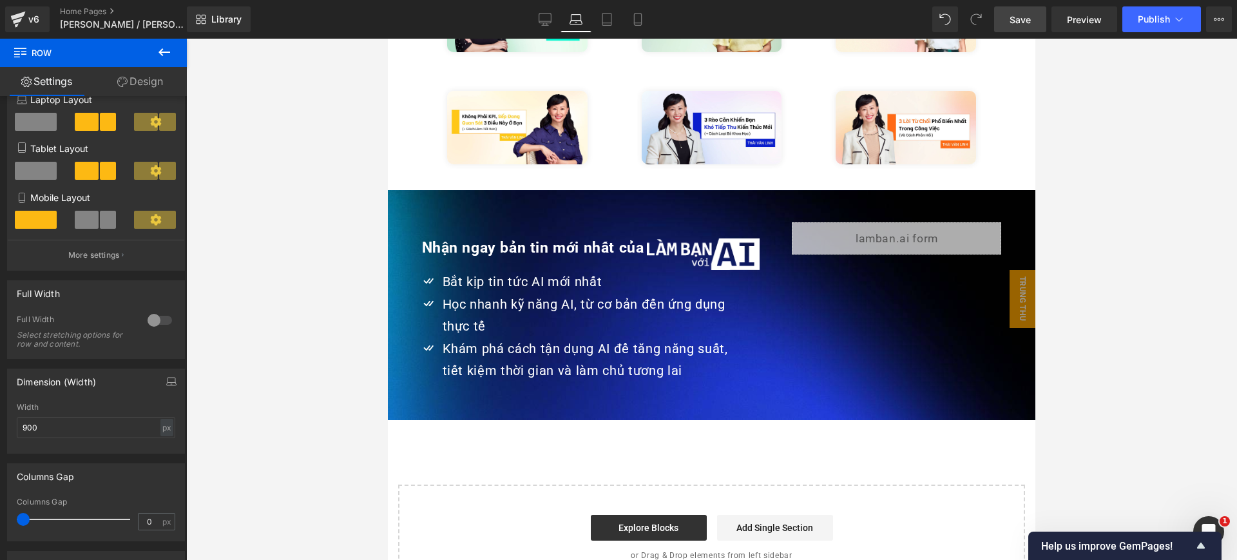
scroll to position [2786, 0]
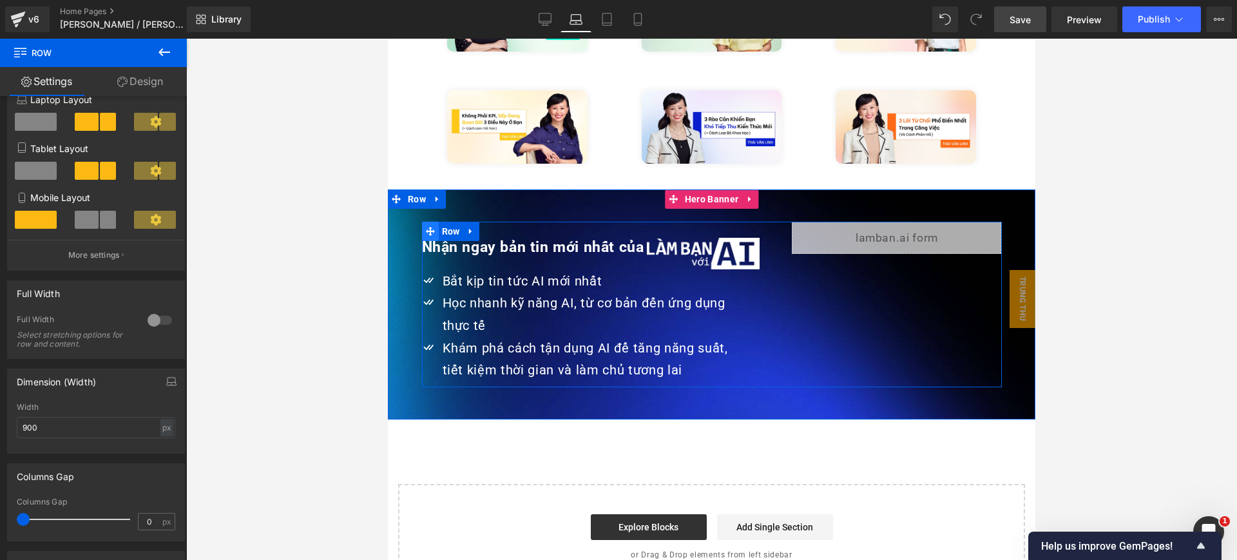
click at [431, 222] on div "Nhận ngay bản tin mới nhất của Heading Image Row Icon Bắt kịp tin tức AI mới nh…" at bounding box center [712, 305] width 580 height 166
click at [445, 222] on span "Row" at bounding box center [451, 231] width 24 height 19
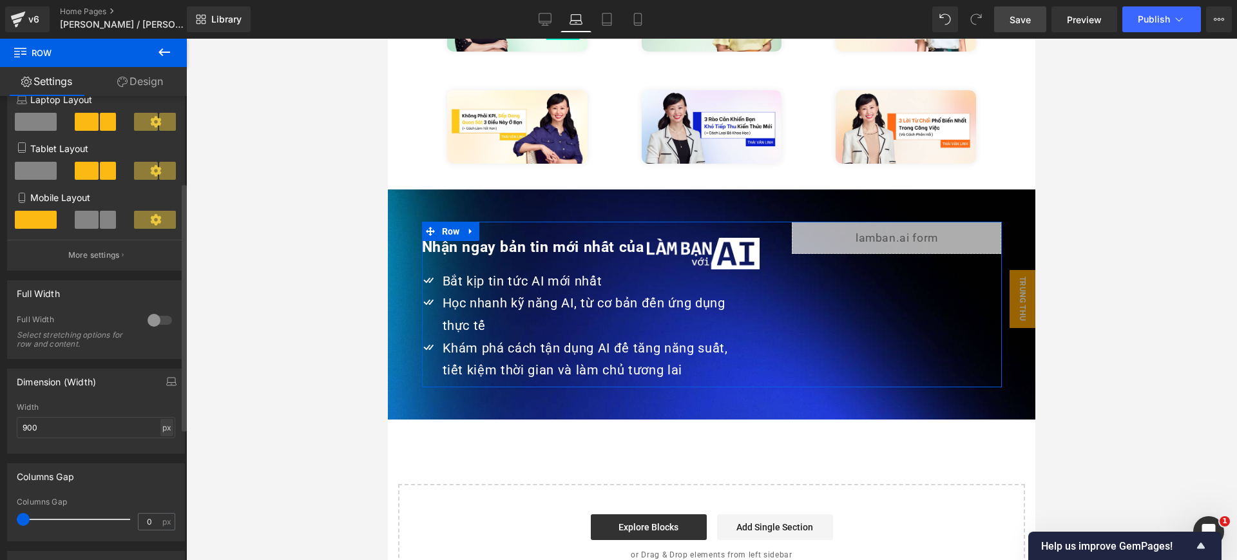
click at [164, 426] on div "px" at bounding box center [166, 427] width 13 height 17
click at [161, 452] on li "%" at bounding box center [167, 447] width 16 height 19
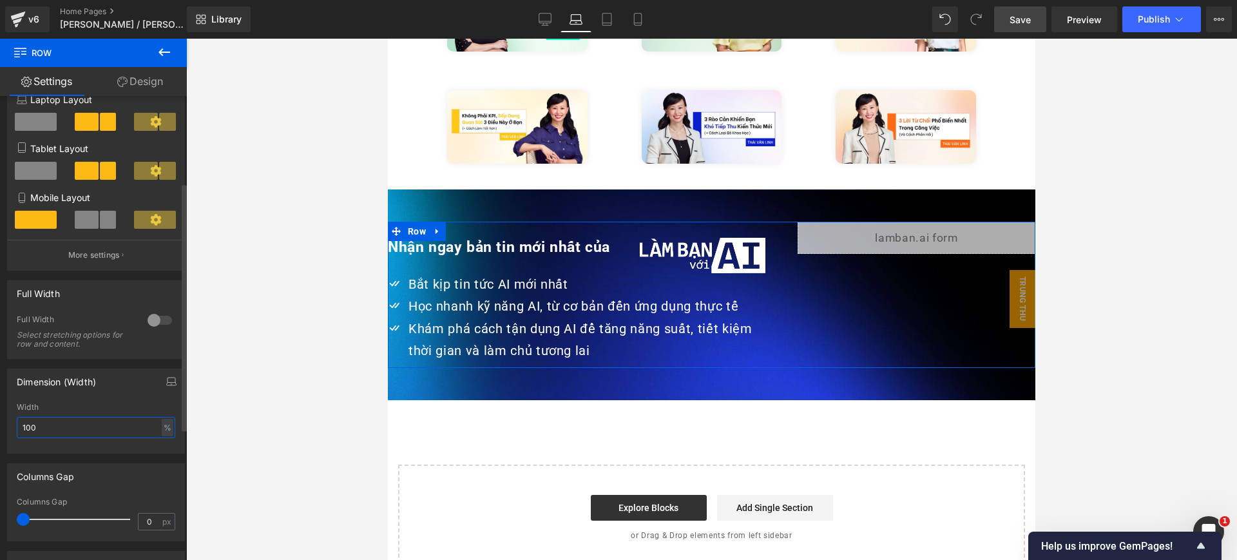
click at [117, 425] on input "100" at bounding box center [96, 427] width 159 height 21
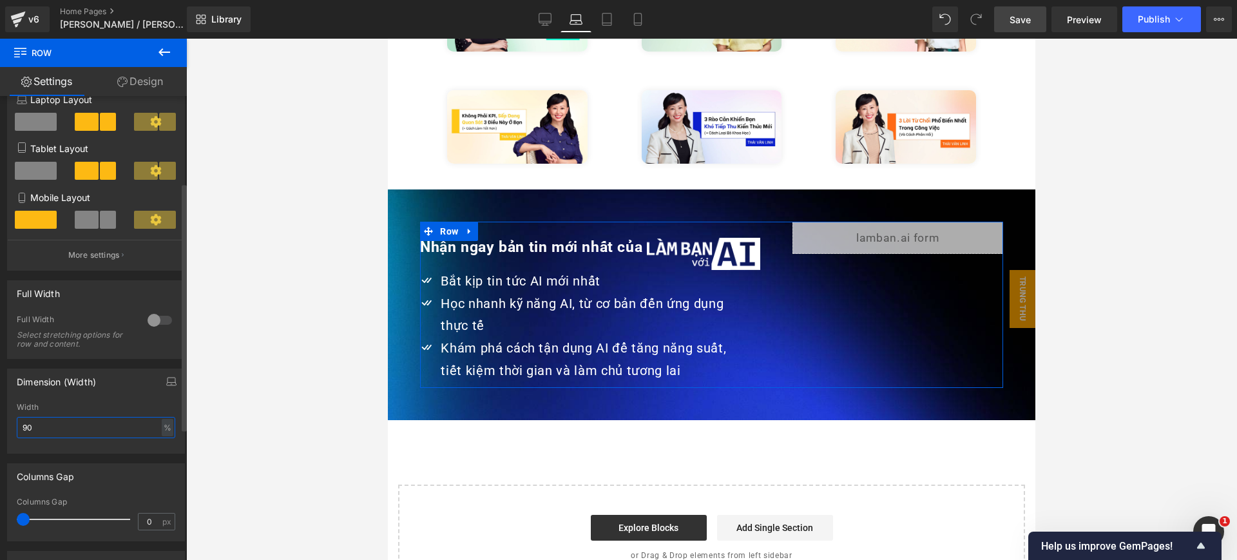
click at [117, 425] on input "90" at bounding box center [96, 427] width 159 height 21
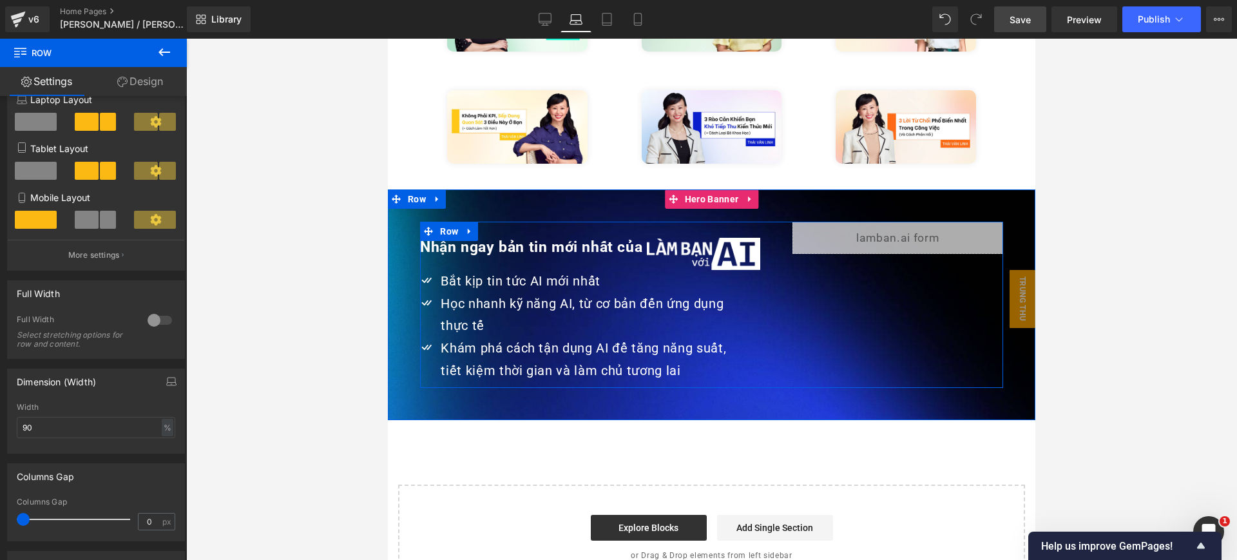
click at [803, 276] on div "Nhận ngay bản tin mới nhất của Heading Image Row Icon Bắt kịp tin tức AI mới nh…" at bounding box center [711, 305] width 583 height 166
click at [722, 251] on icon at bounding box center [723, 253] width 2 height 5
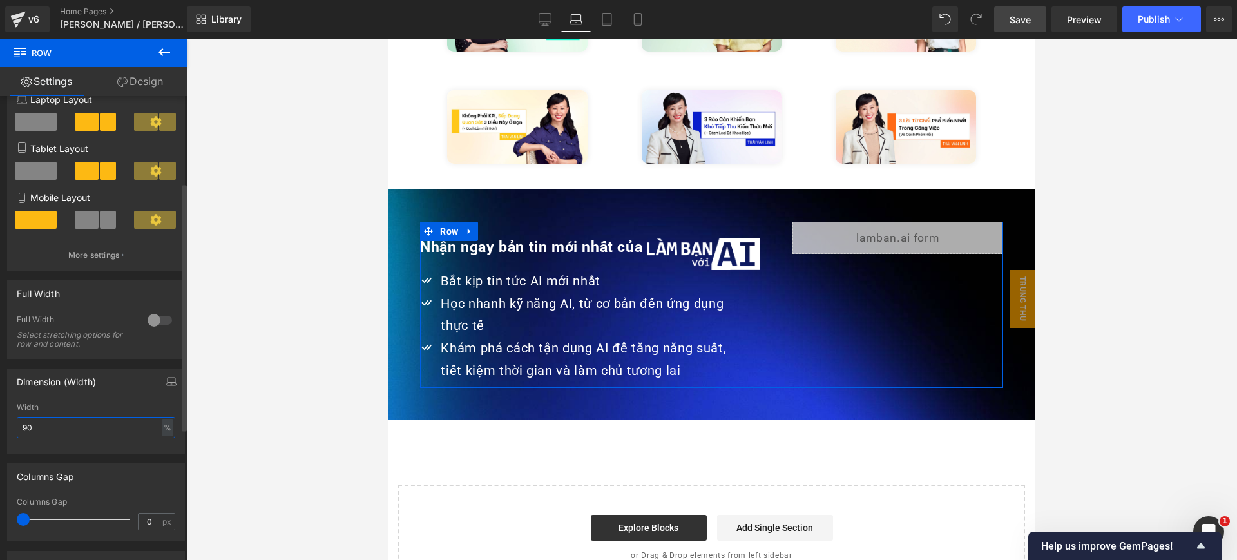
click at [42, 430] on input "90" at bounding box center [96, 427] width 159 height 21
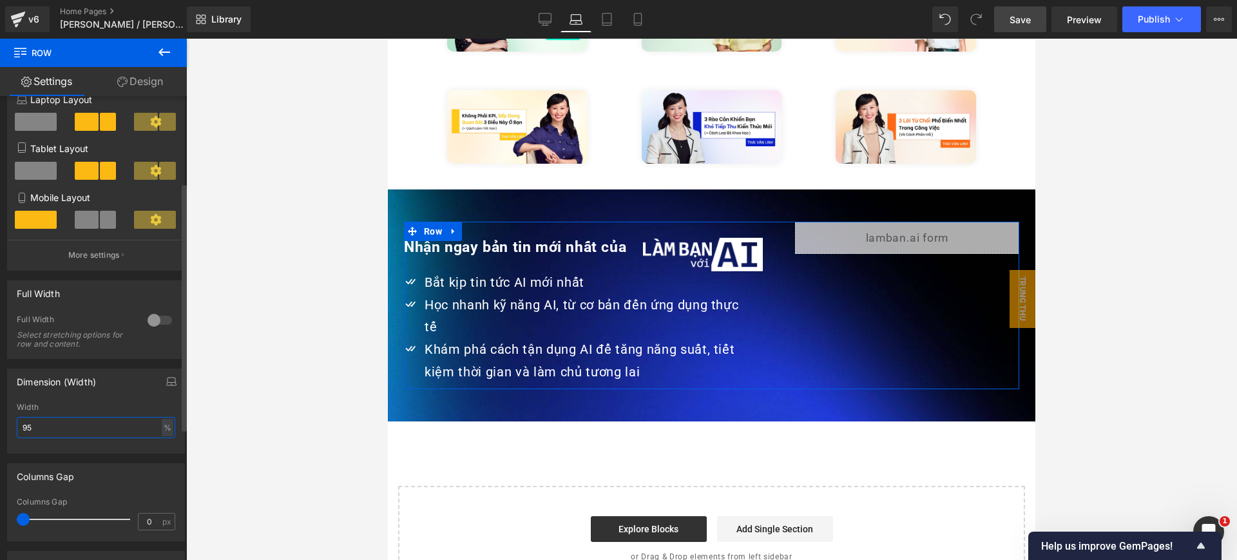
type input "9"
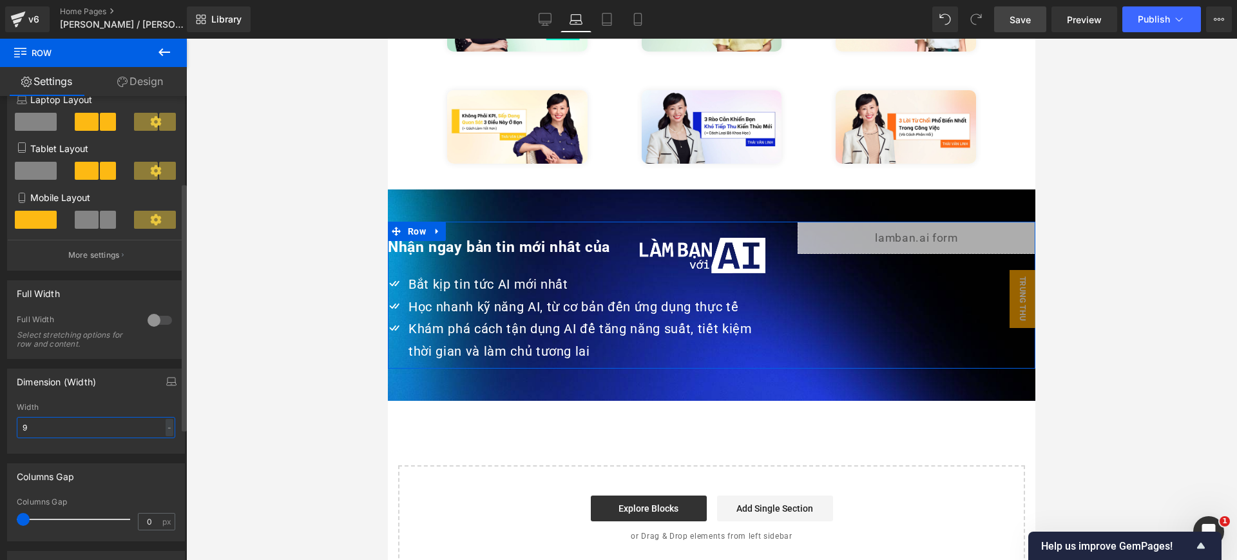
type input "90"
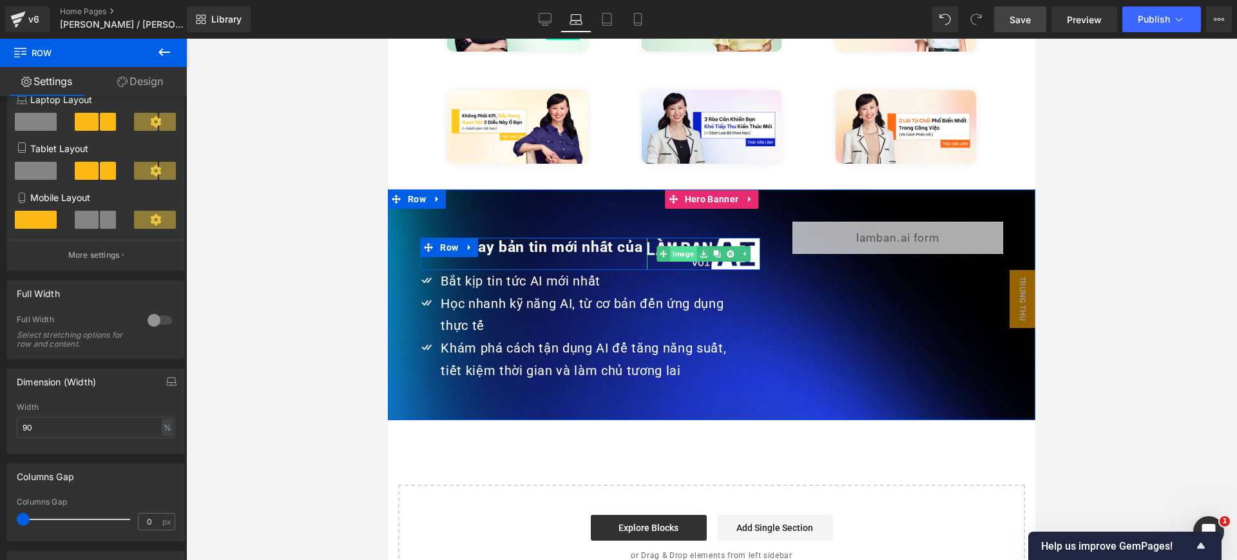
click at [670, 238] on div "Image" at bounding box center [703, 254] width 113 height 32
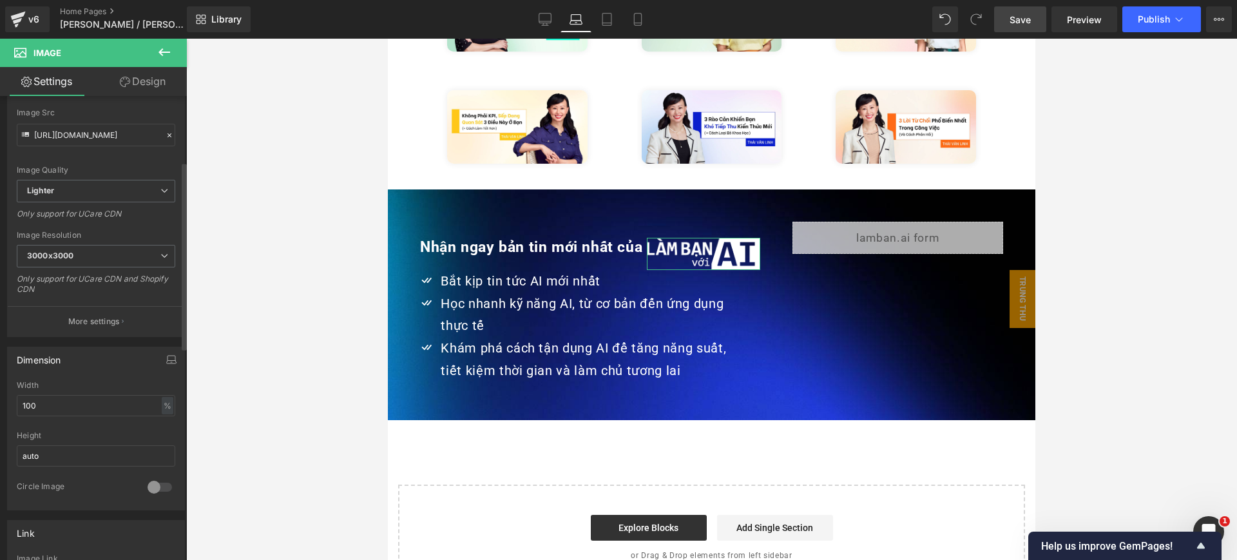
scroll to position [161, 0]
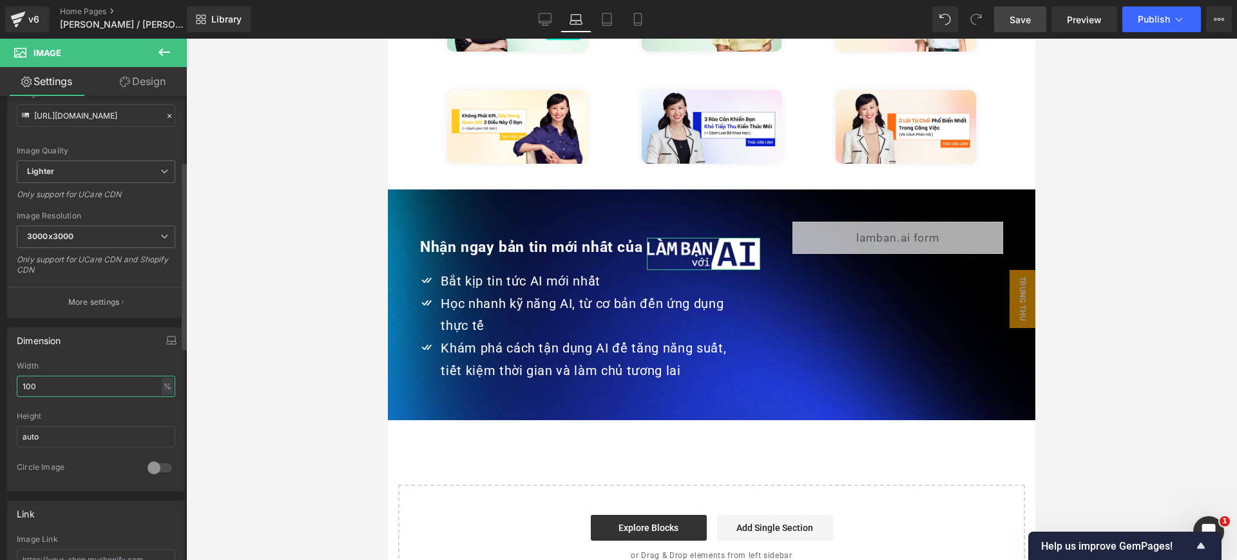
click at [80, 380] on input "100" at bounding box center [96, 386] width 159 height 21
click at [613, 22] on icon at bounding box center [607, 19] width 13 height 13
type input "100"
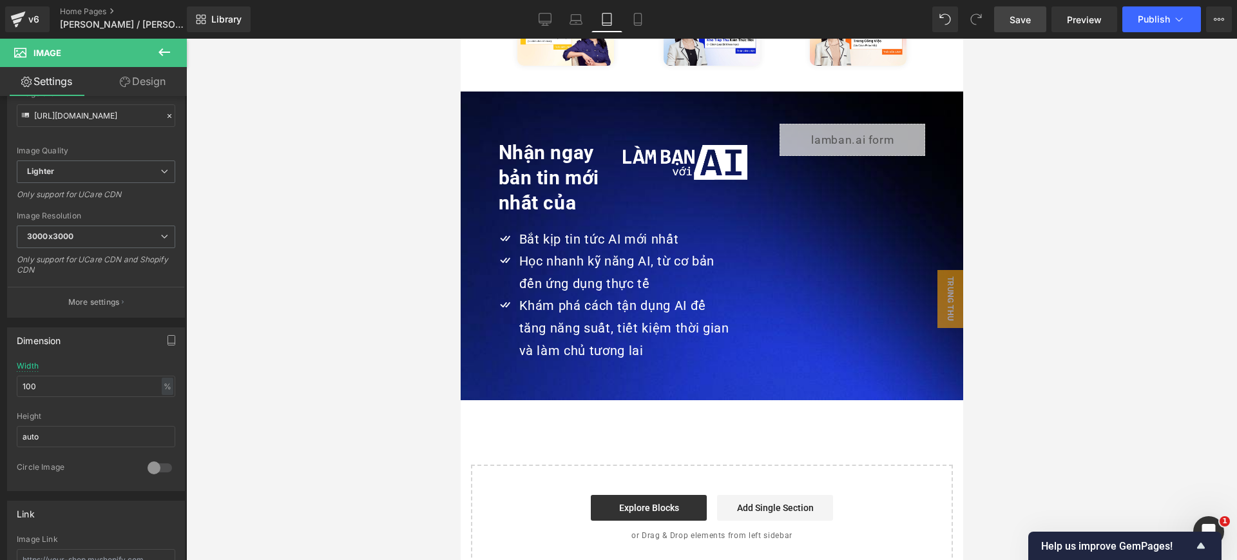
scroll to position [3089, 0]
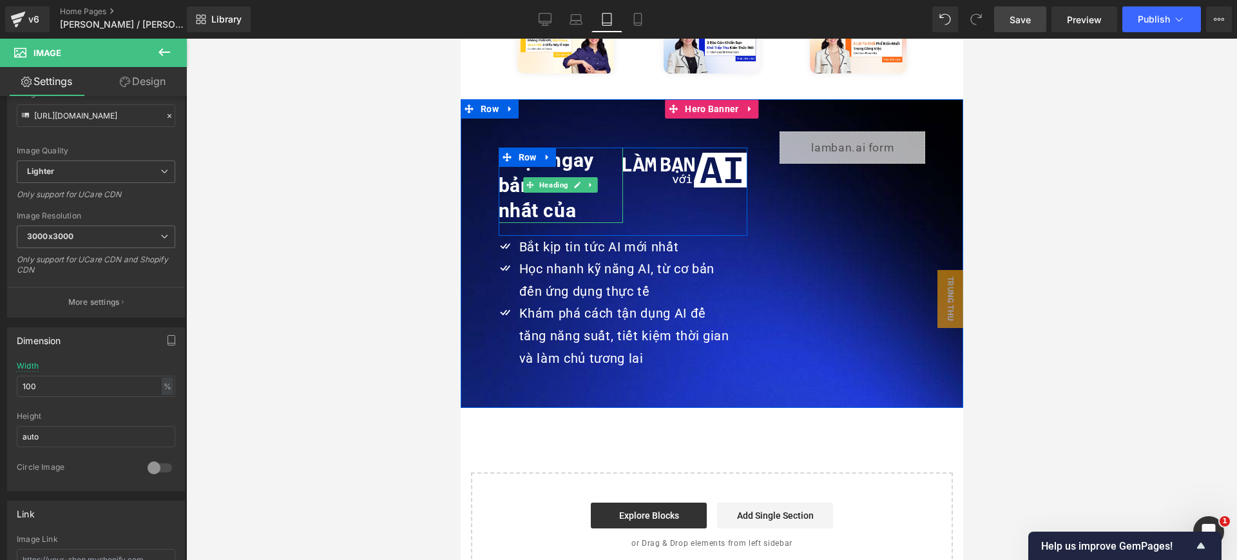
click at [575, 220] on div at bounding box center [560, 221] width 124 height 3
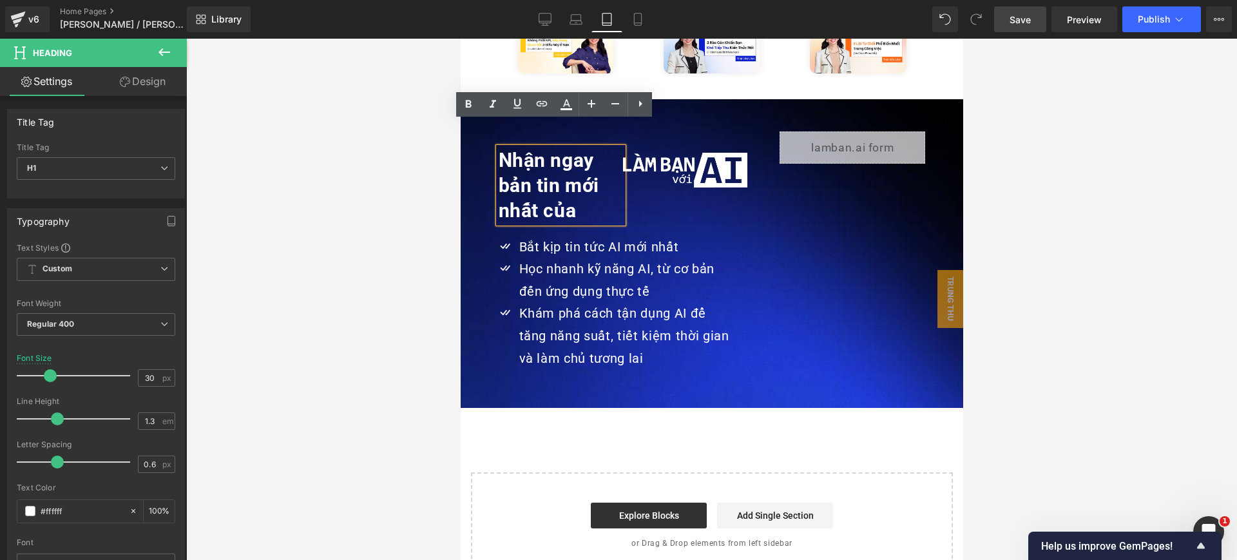
click at [818, 204] on div "Nhận ngay bản tin mới nhất của Heading Image Row Icon Bắt kịp tin tức AI mới nh…" at bounding box center [711, 253] width 427 height 244
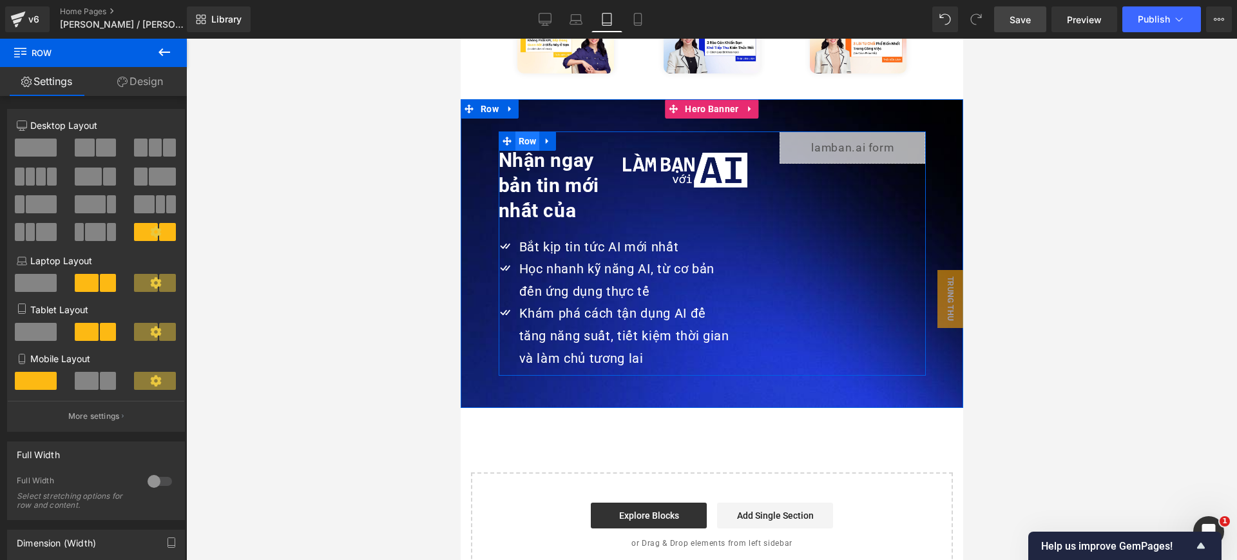
click at [521, 131] on span "Row" at bounding box center [527, 140] width 24 height 19
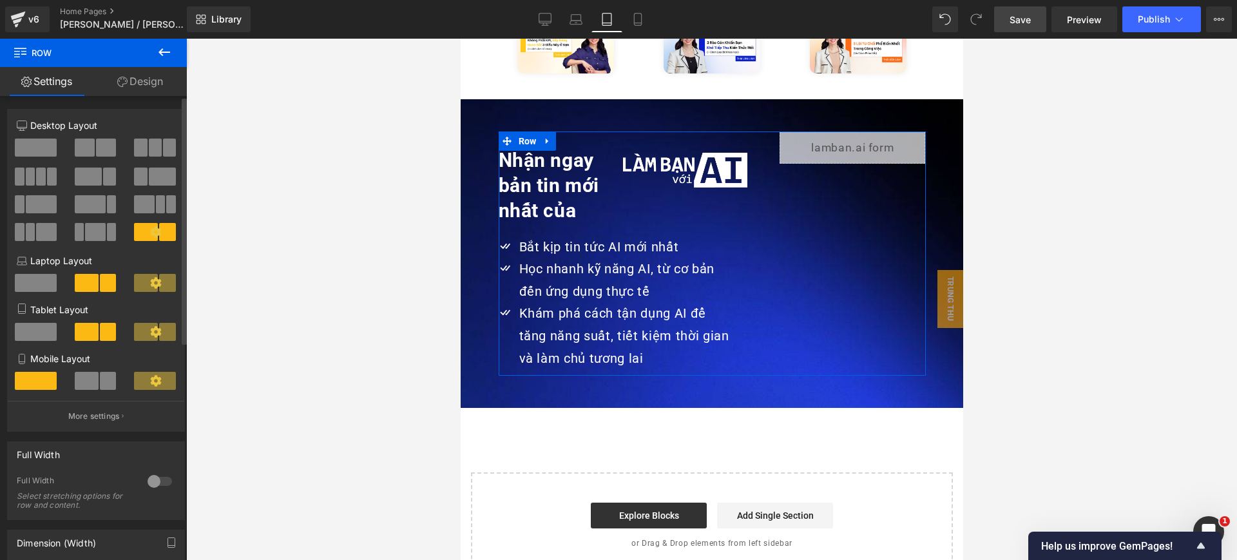
click at [36, 339] on span at bounding box center [36, 332] width 42 height 18
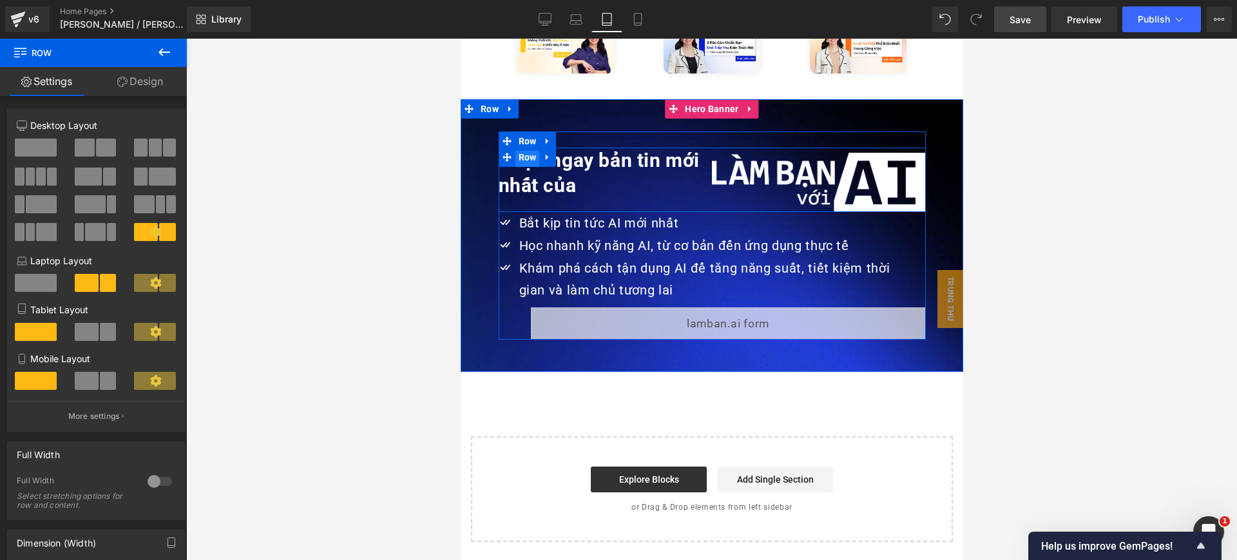
click at [520, 148] on span "Row" at bounding box center [527, 157] width 24 height 19
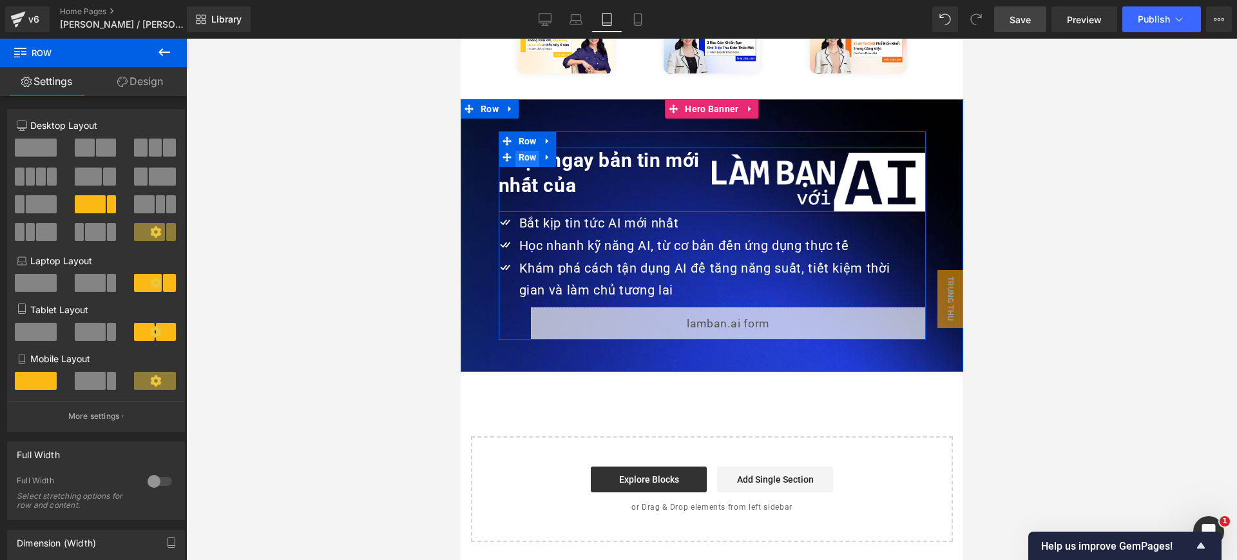
click at [522, 148] on span "Row" at bounding box center [527, 157] width 24 height 19
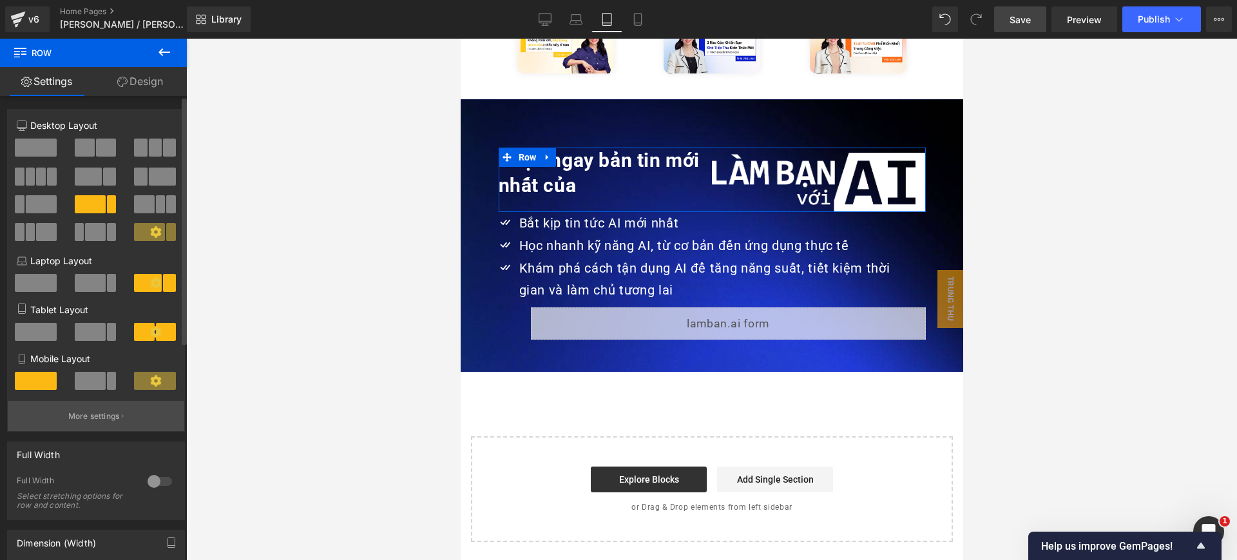
click at [102, 419] on p "More settings" at bounding box center [94, 416] width 52 height 12
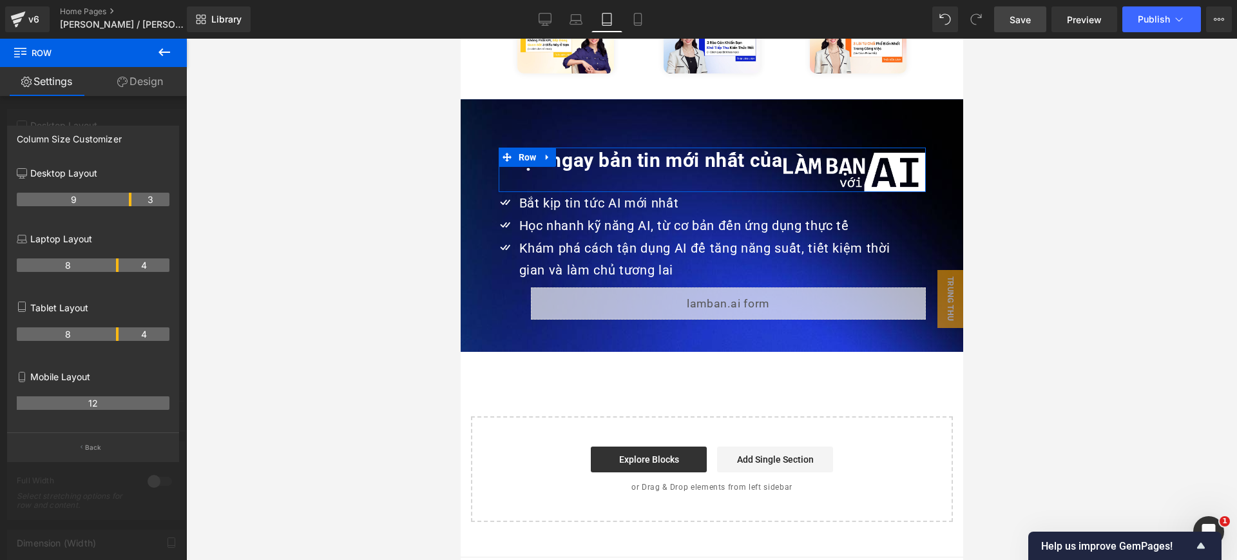
drag, startPoint x: 91, startPoint y: 335, endPoint x: 117, endPoint y: 334, distance: 25.8
click at [117, 334] on th "8" at bounding box center [68, 334] width 102 height 14
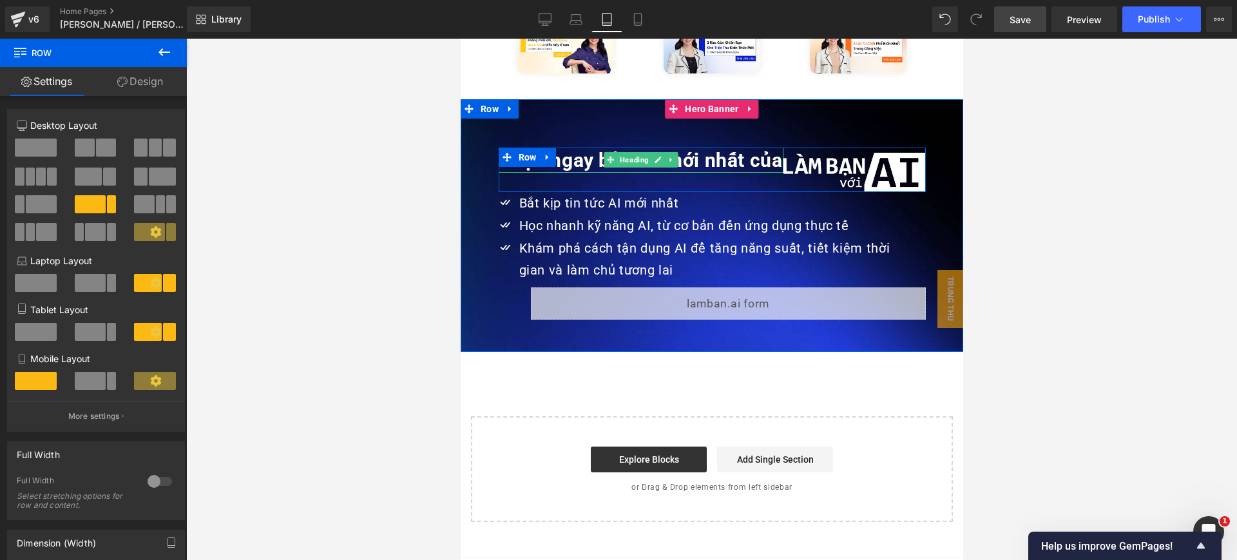
click at [666, 149] on strong "Nhận ngay bản tin mới nhất của" at bounding box center [640, 160] width 284 height 23
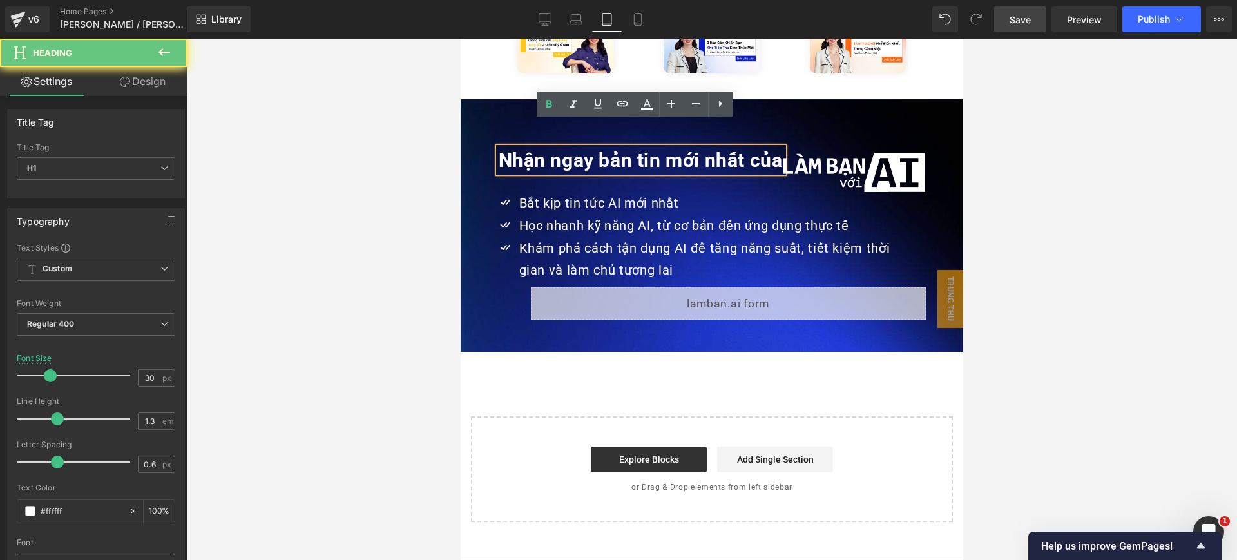
click at [666, 149] on strong "Nhận ngay bản tin mới nhất của" at bounding box center [640, 160] width 284 height 23
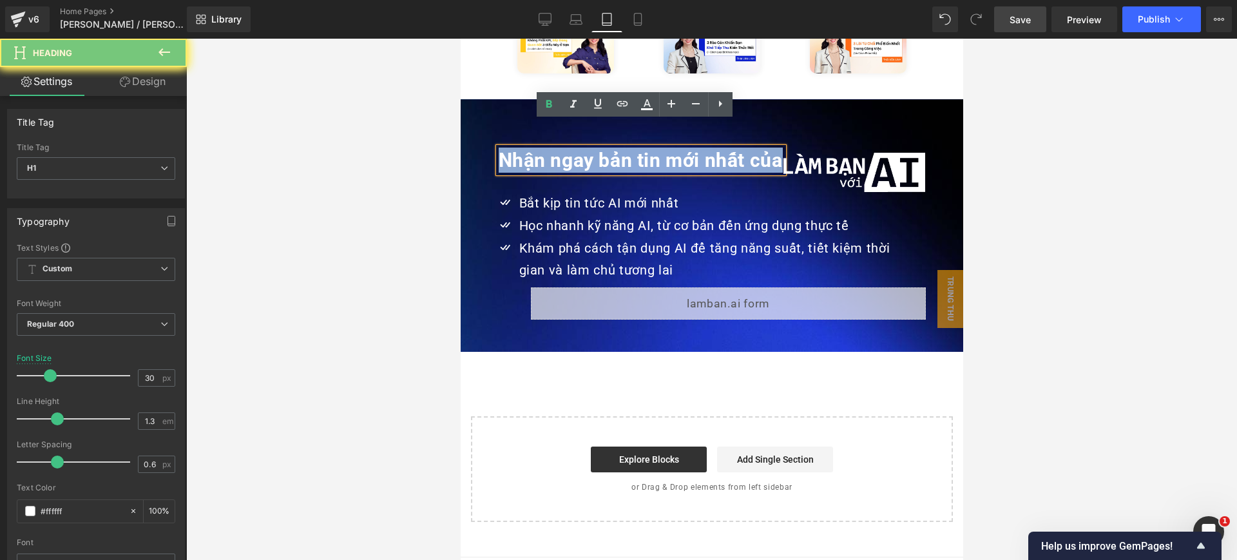
click at [666, 149] on strong "Nhận ngay bản tin mới nhất của" at bounding box center [640, 160] width 284 height 23
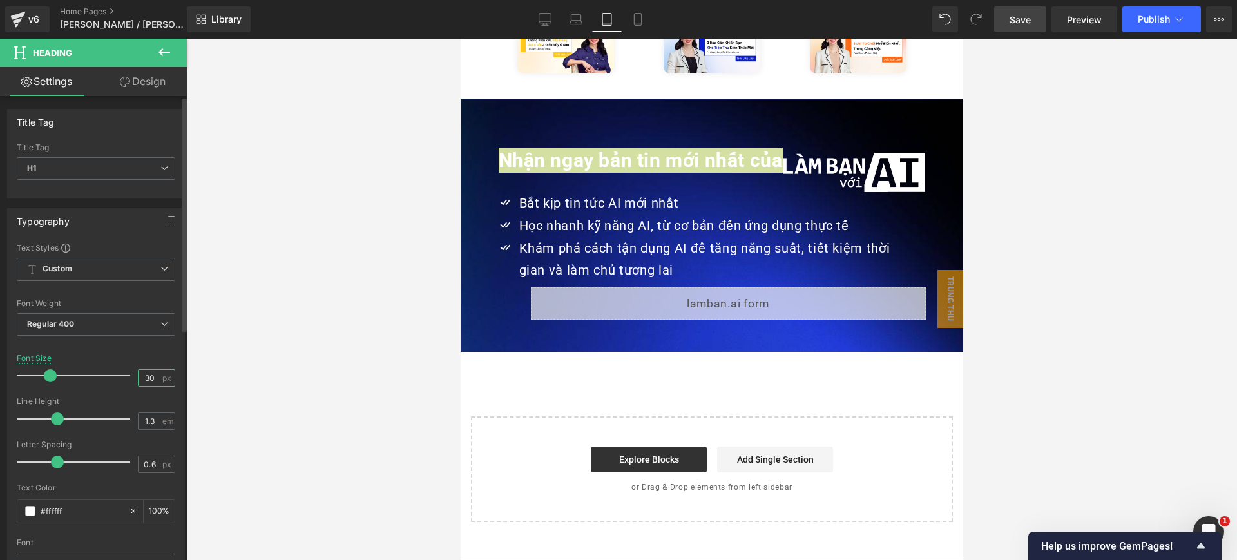
click at [148, 370] on input "30" at bounding box center [150, 378] width 23 height 16
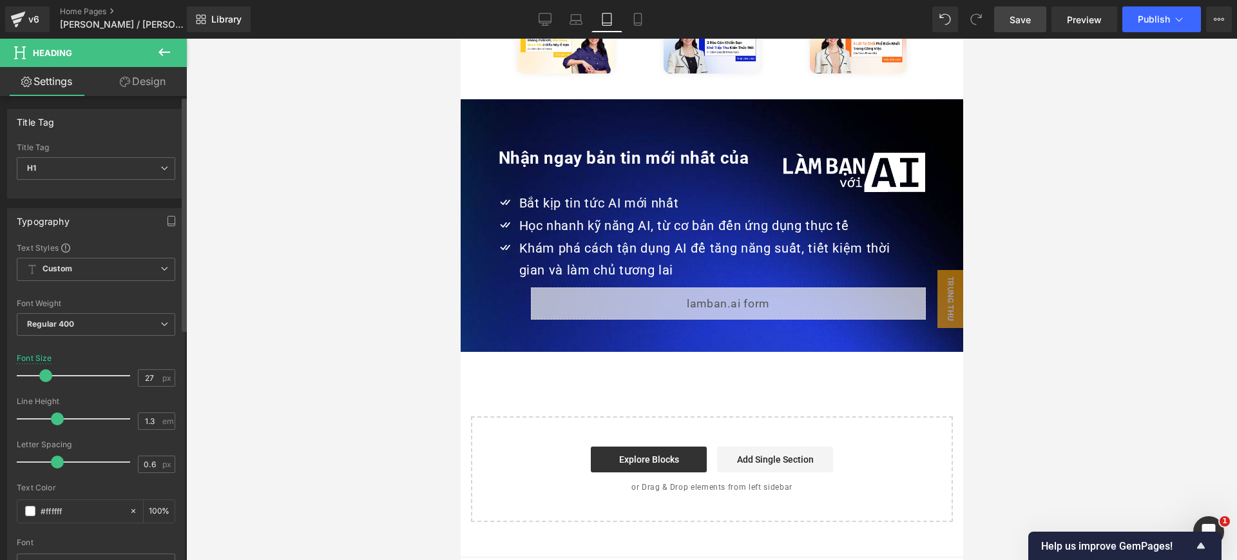
type input "28"
drag, startPoint x: 46, startPoint y: 376, endPoint x: 45, endPoint y: 186, distance: 190.1
click at [43, 376] on span at bounding box center [48, 375] width 13 height 13
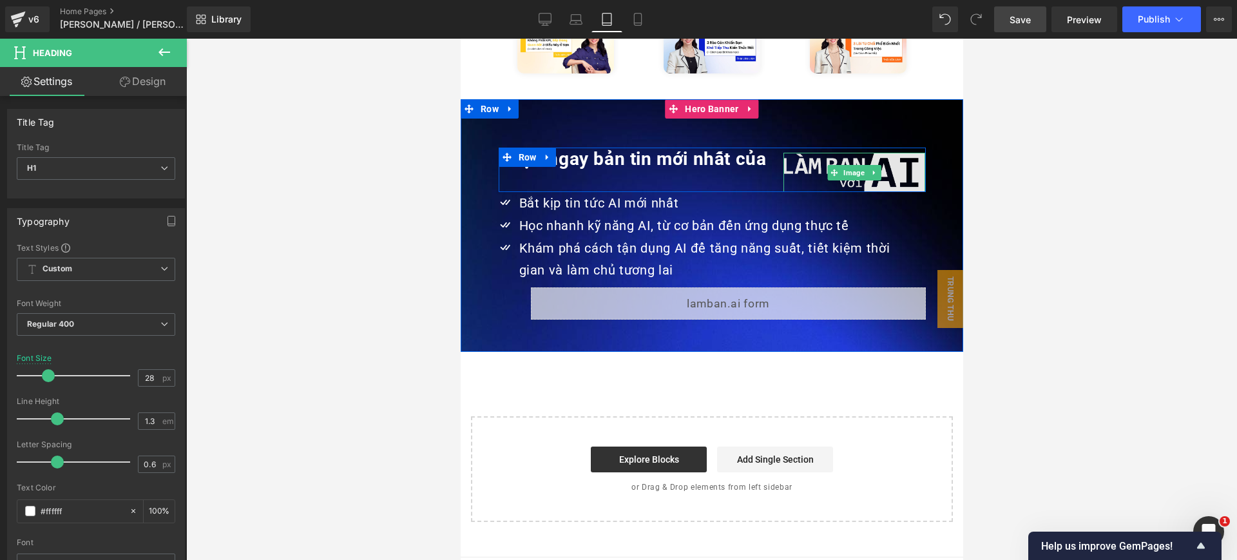
click at [896, 153] on img at bounding box center [854, 173] width 142 height 40
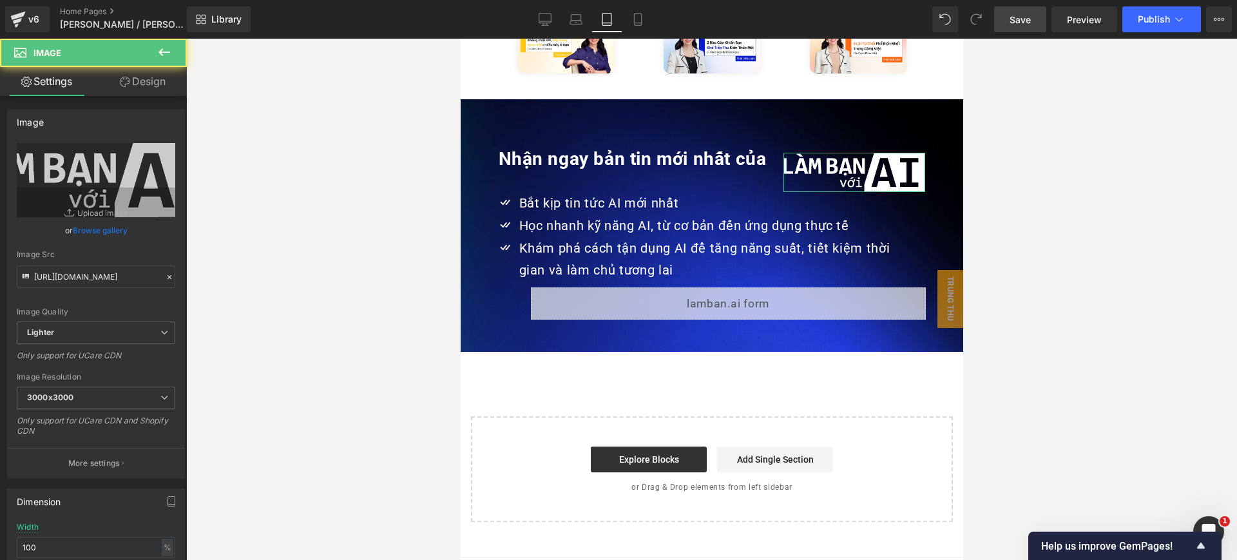
click at [150, 88] on link "Design" at bounding box center [142, 81] width 93 height 29
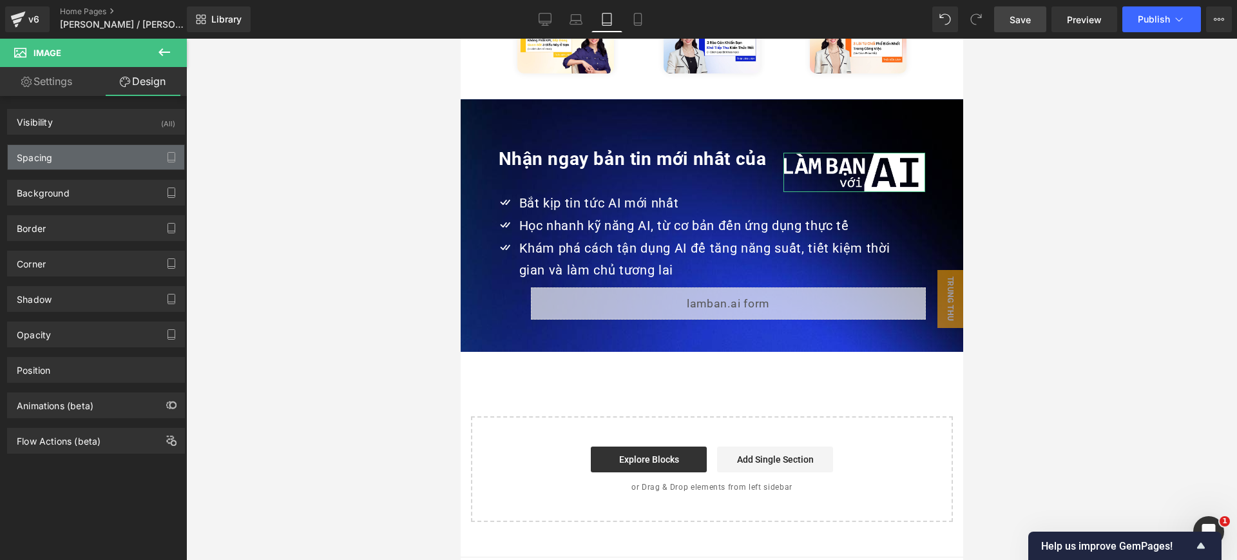
click at [102, 151] on div "Spacing" at bounding box center [96, 157] width 177 height 24
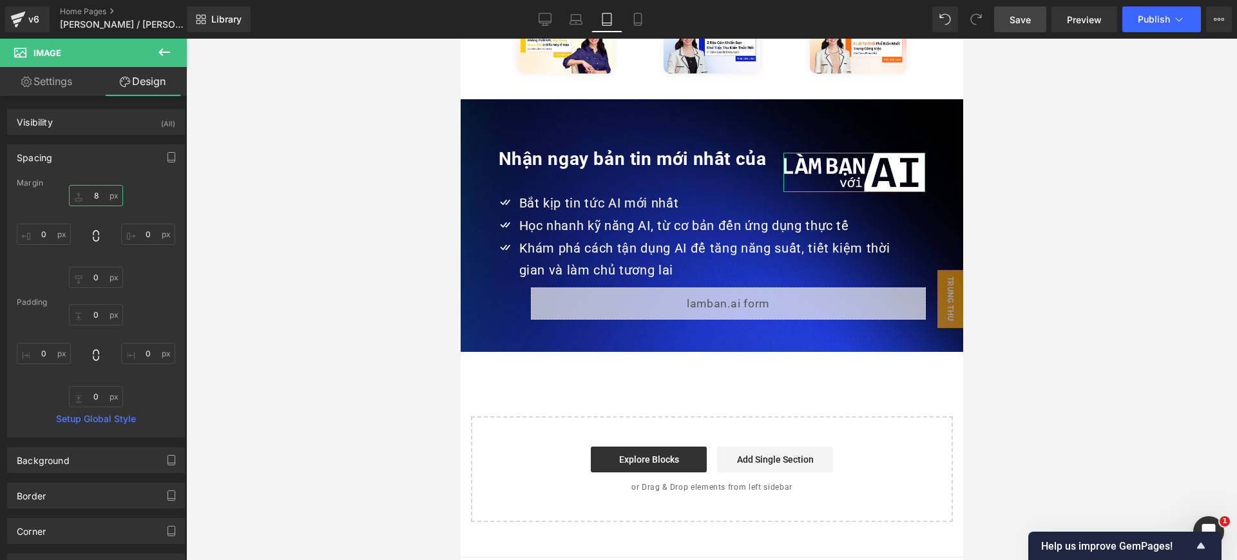
click at [95, 197] on input "8" at bounding box center [96, 195] width 54 height 21
type input "0"
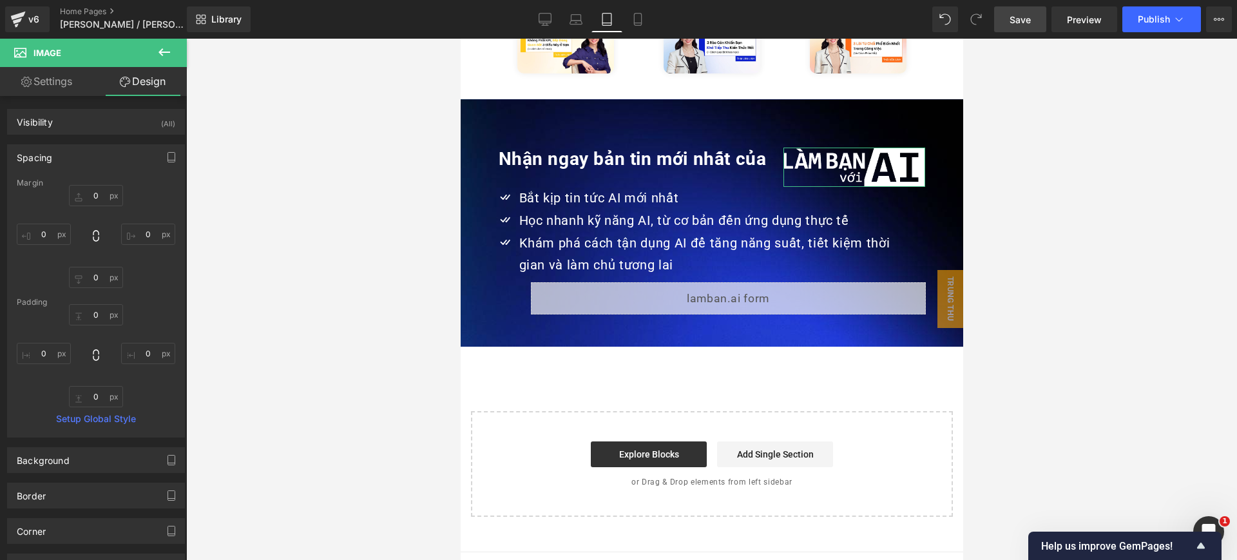
click at [63, 84] on link "Settings" at bounding box center [46, 81] width 93 height 29
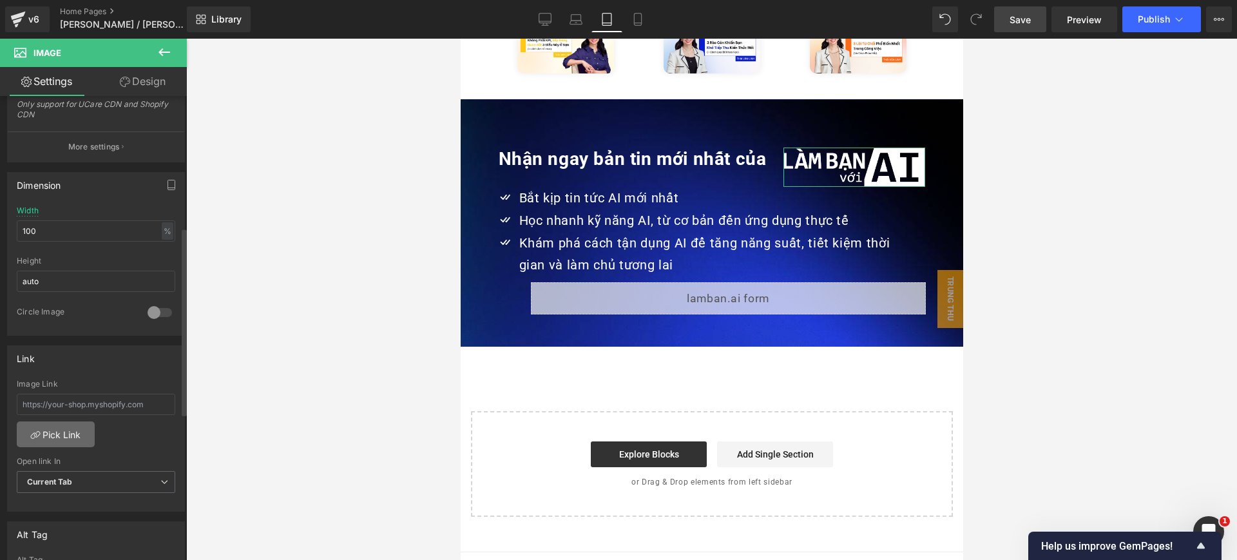
scroll to position [322, 0]
click at [88, 280] on input "auto" at bounding box center [96, 275] width 159 height 21
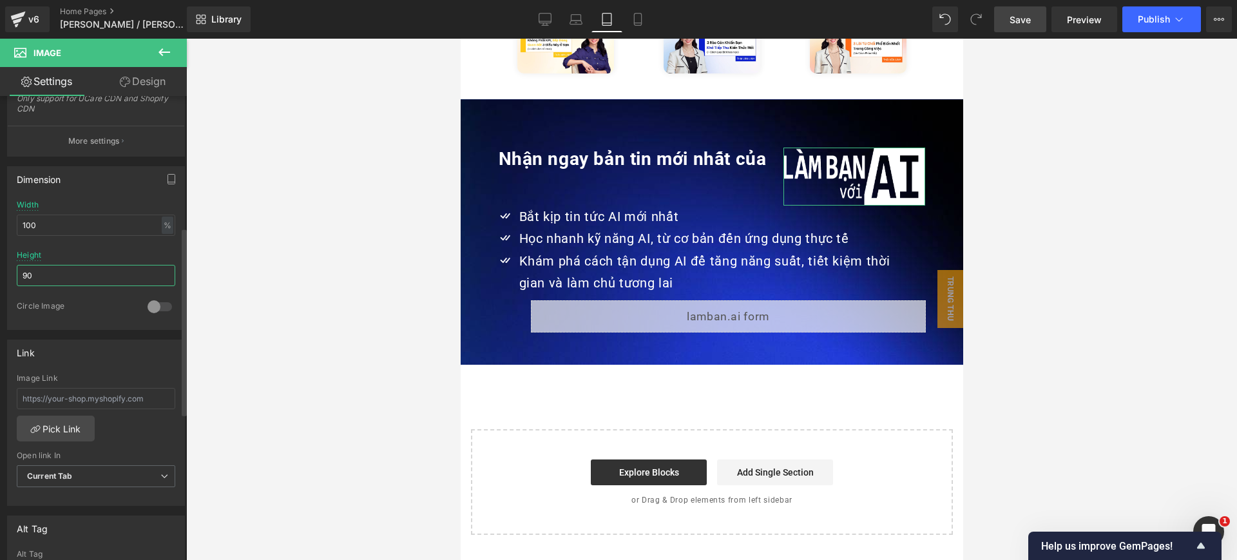
type input "9"
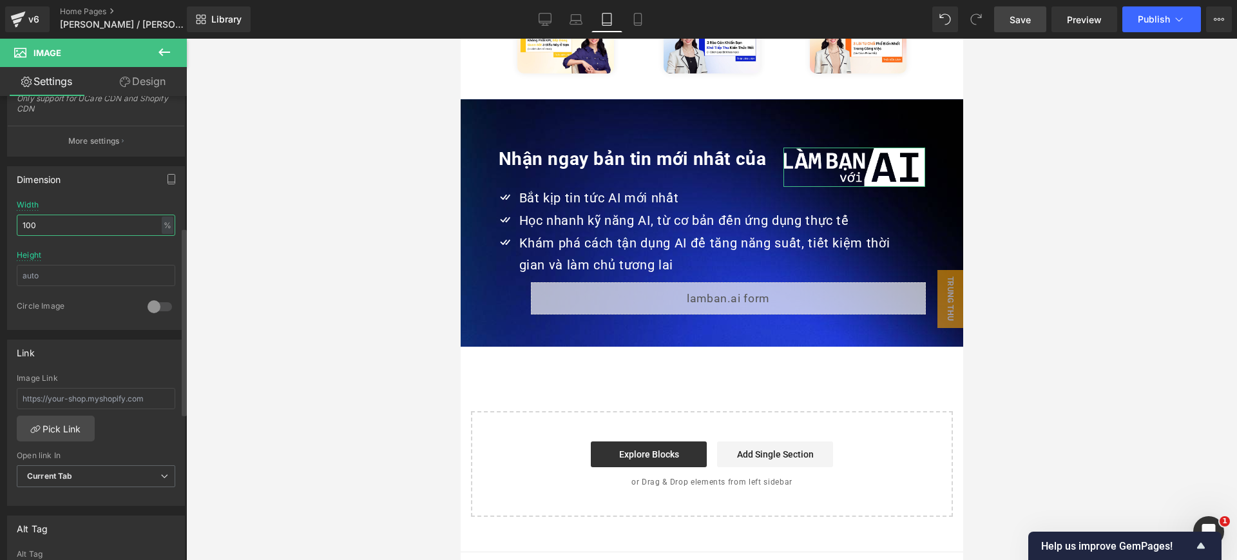
click at [101, 224] on input "100" at bounding box center [96, 225] width 159 height 21
type input "90"
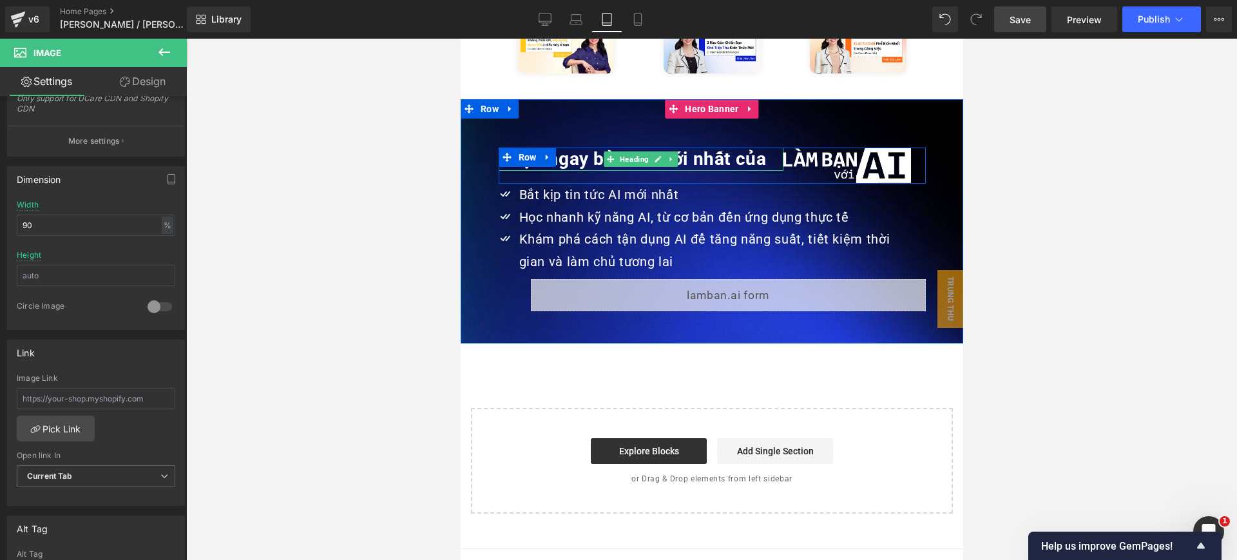
click at [704, 148] on strong "Nhận ngay bản tin mới nhất của" at bounding box center [632, 158] width 268 height 21
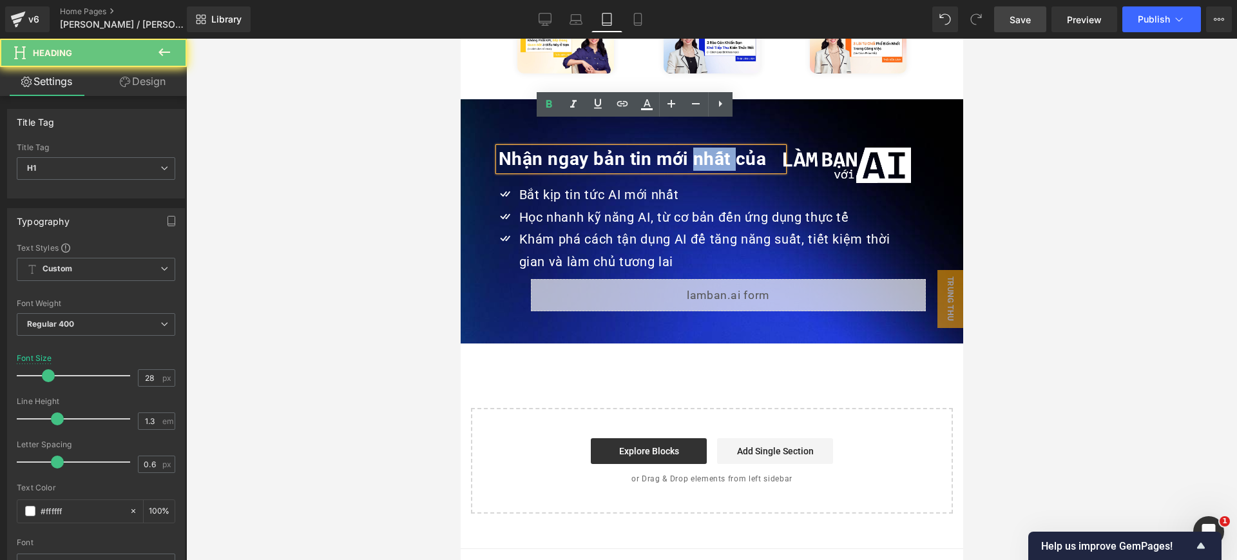
click at [704, 148] on strong "Nhận ngay bản tin mới nhất của" at bounding box center [632, 158] width 268 height 21
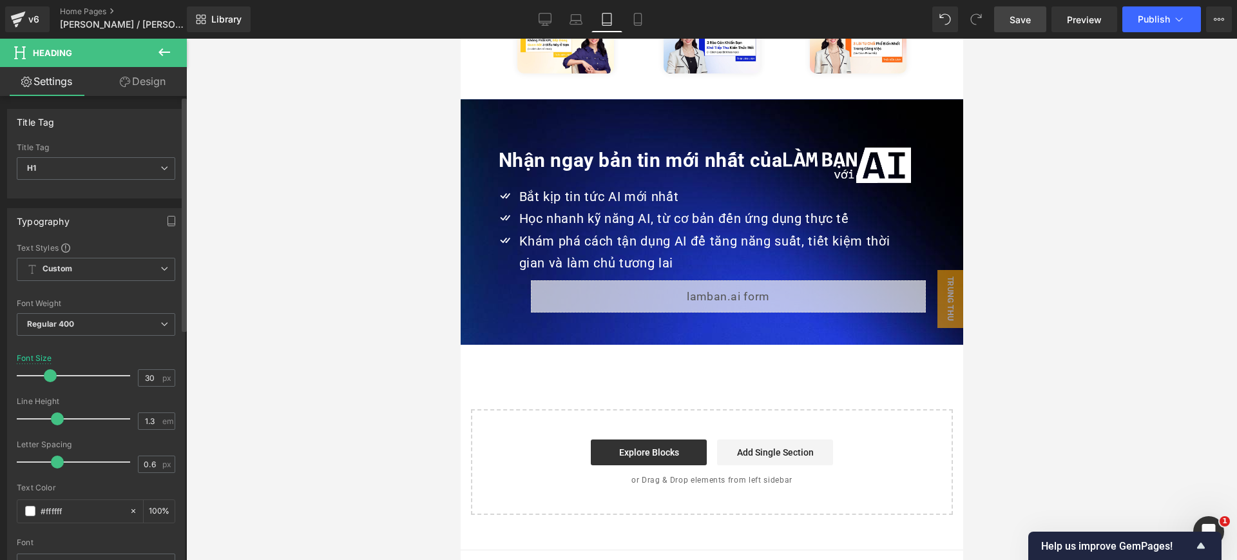
type input "29"
click at [50, 375] on span at bounding box center [49, 375] width 13 height 13
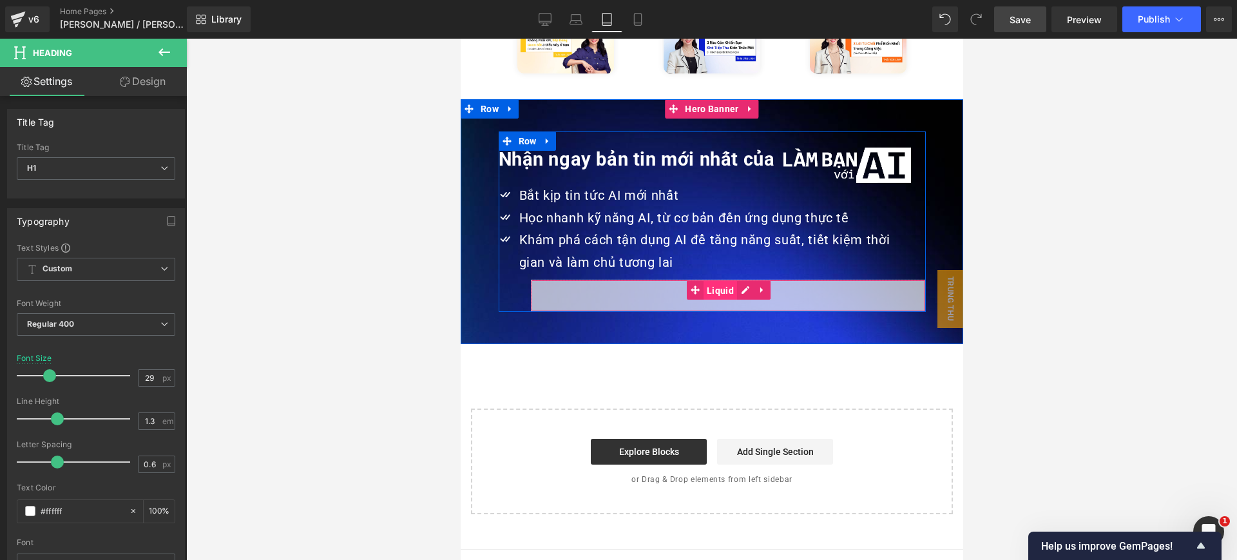
click at [703, 281] on span "Liquid" at bounding box center [720, 290] width 34 height 19
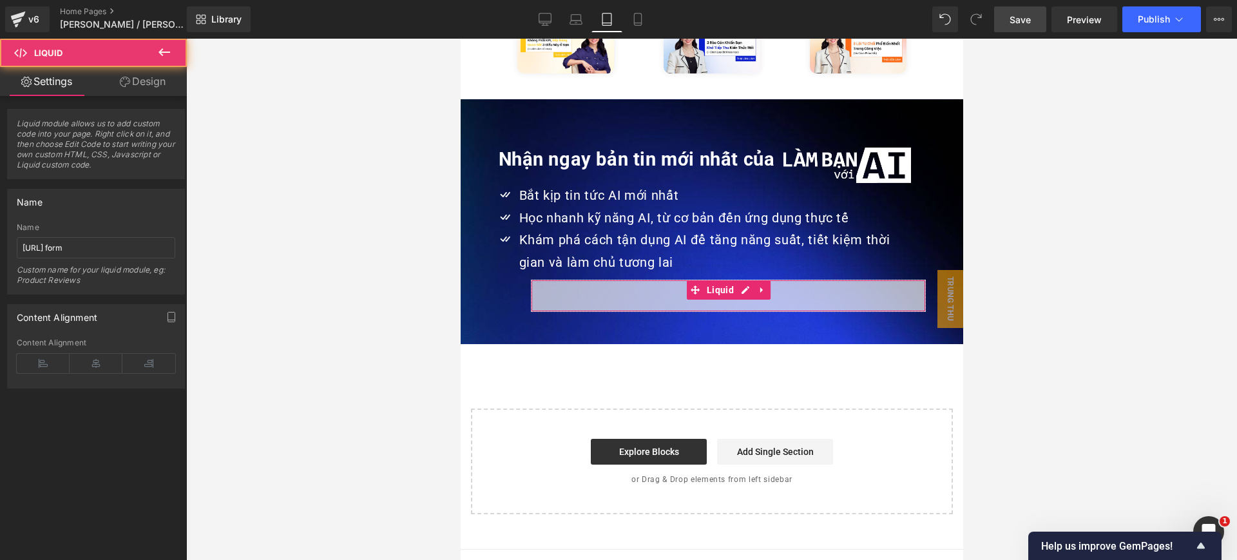
click at [136, 89] on link "Design" at bounding box center [142, 81] width 93 height 29
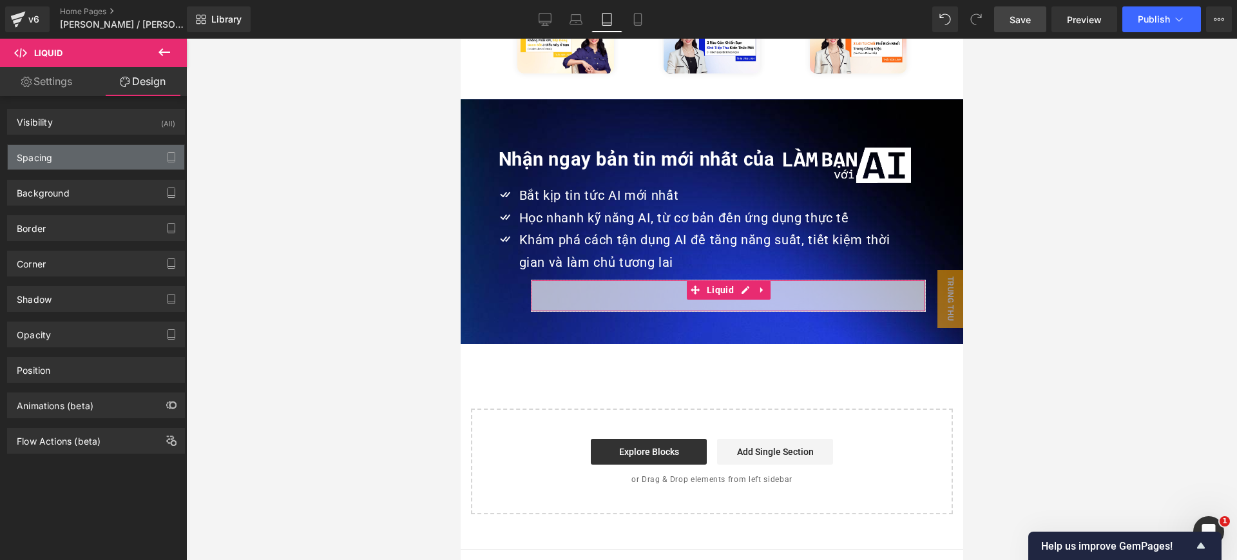
click at [91, 150] on div "Spacing" at bounding box center [96, 157] width 177 height 24
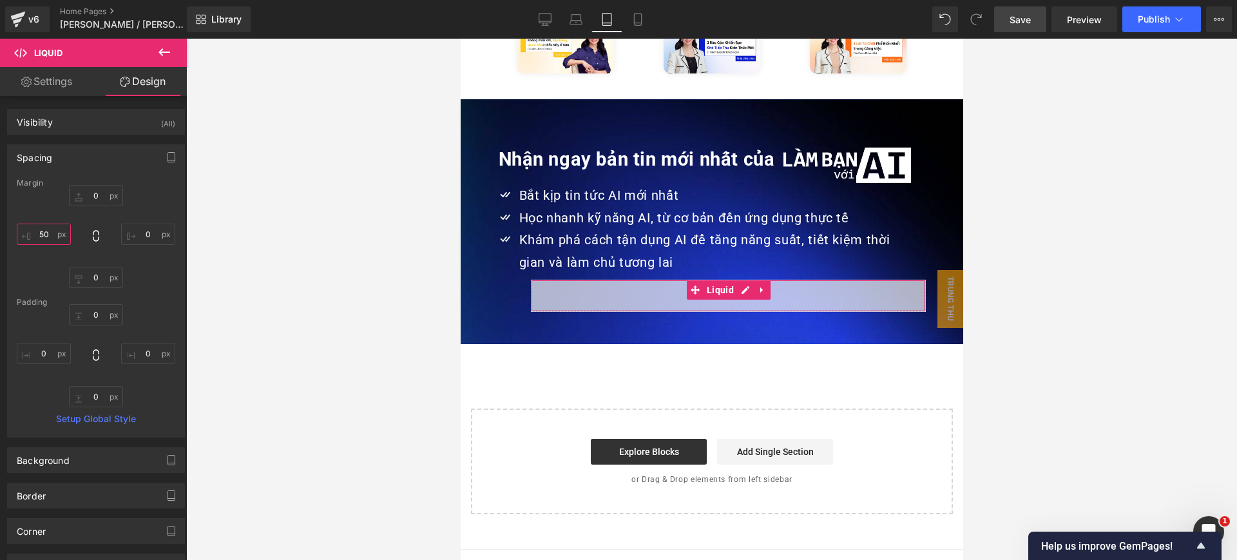
click at [47, 234] on input "50" at bounding box center [44, 234] width 54 height 21
type input "0"
click at [87, 191] on input "0" at bounding box center [96, 195] width 54 height 21
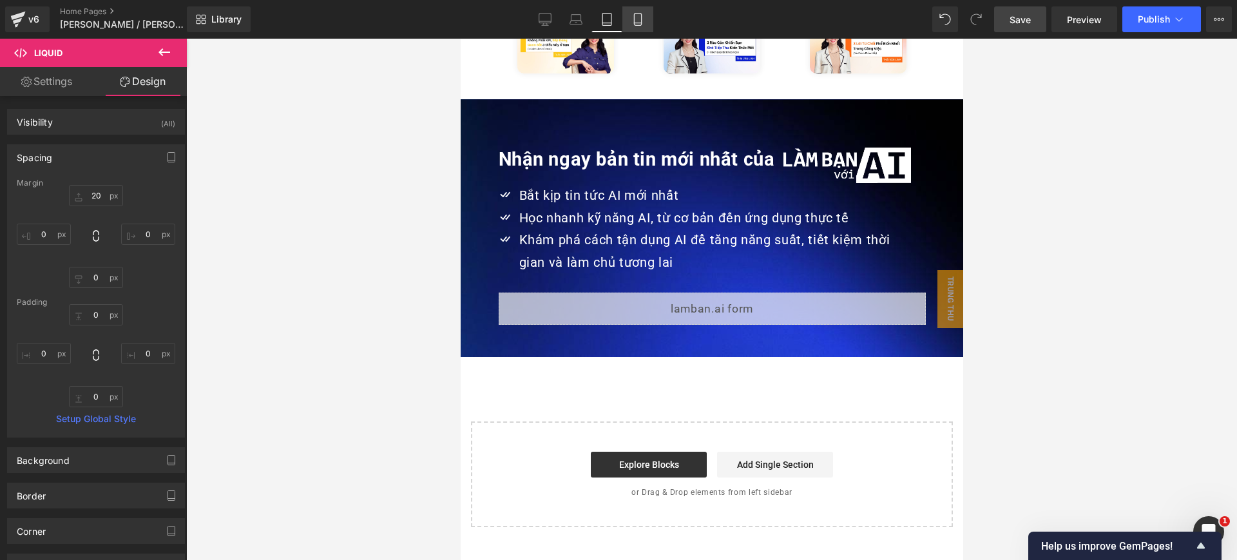
click at [643, 17] on icon at bounding box center [638, 19] width 13 height 13
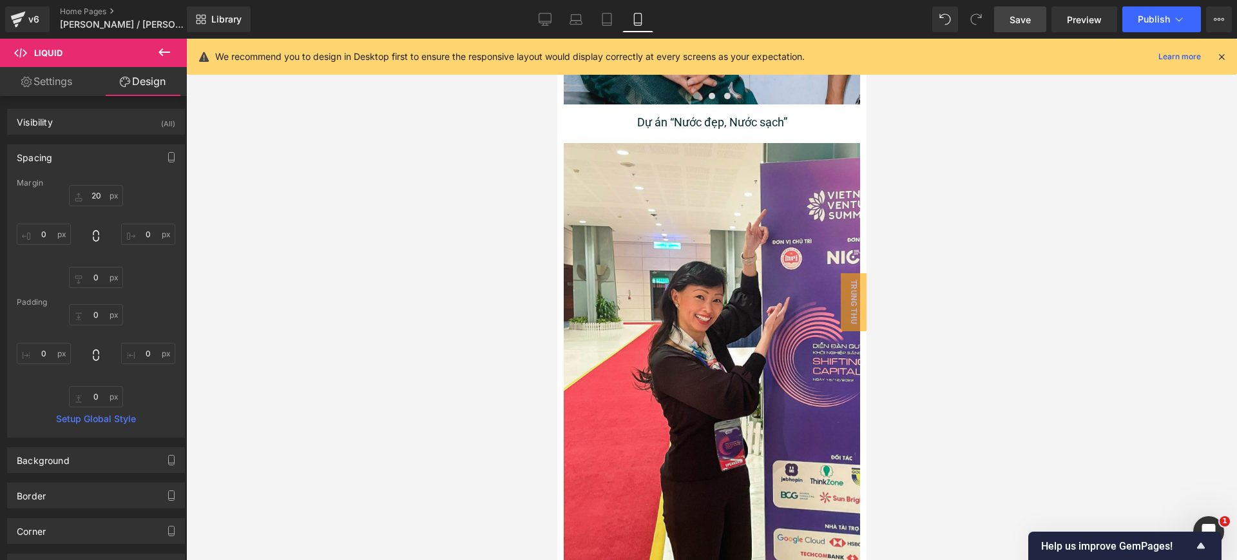
type input "0"
type input "50"
type input "0"
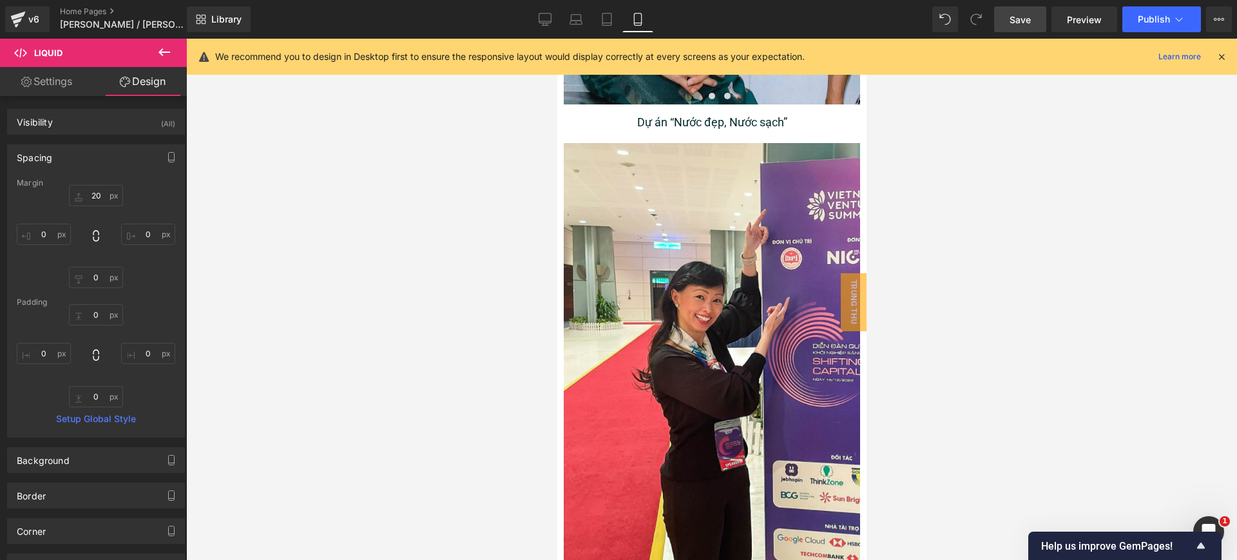
type input "0"
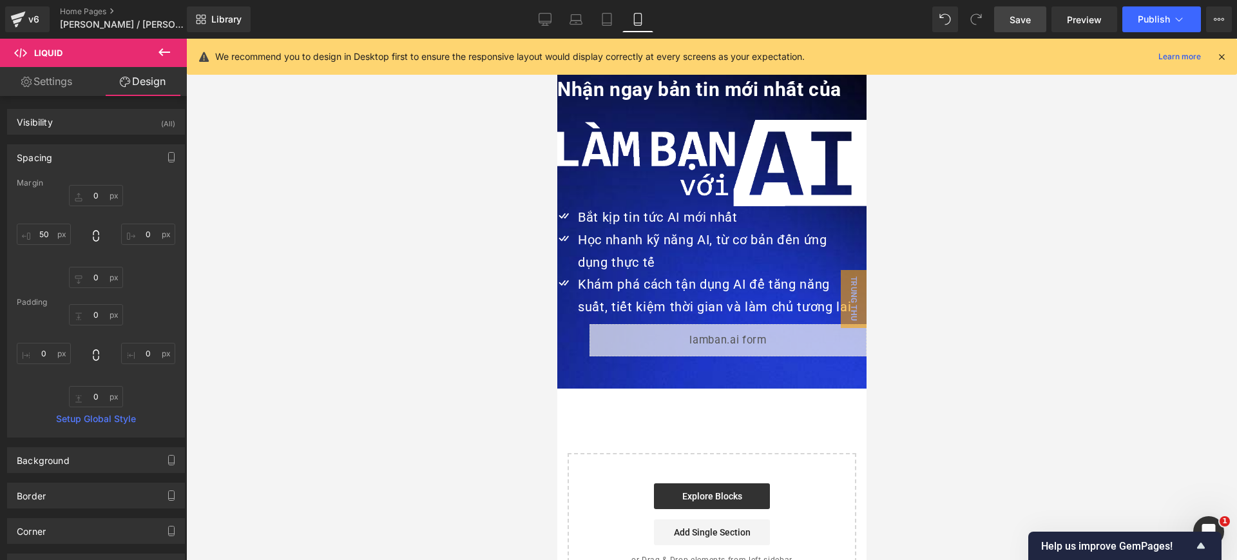
scroll to position [4252, 0]
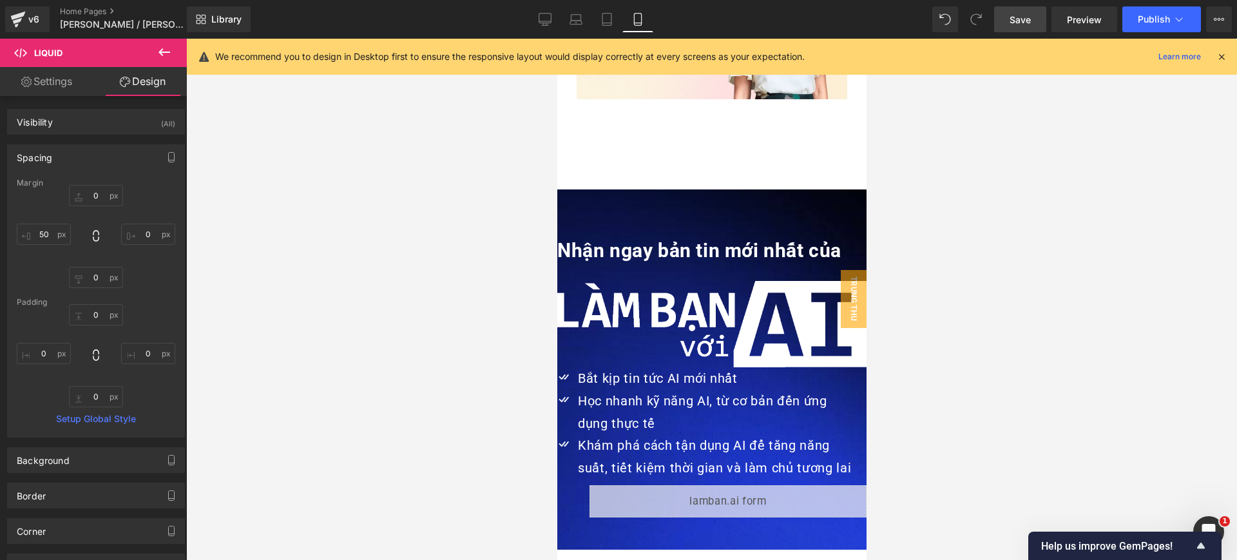
click at [660, 189] on div at bounding box center [711, 369] width 309 height 360
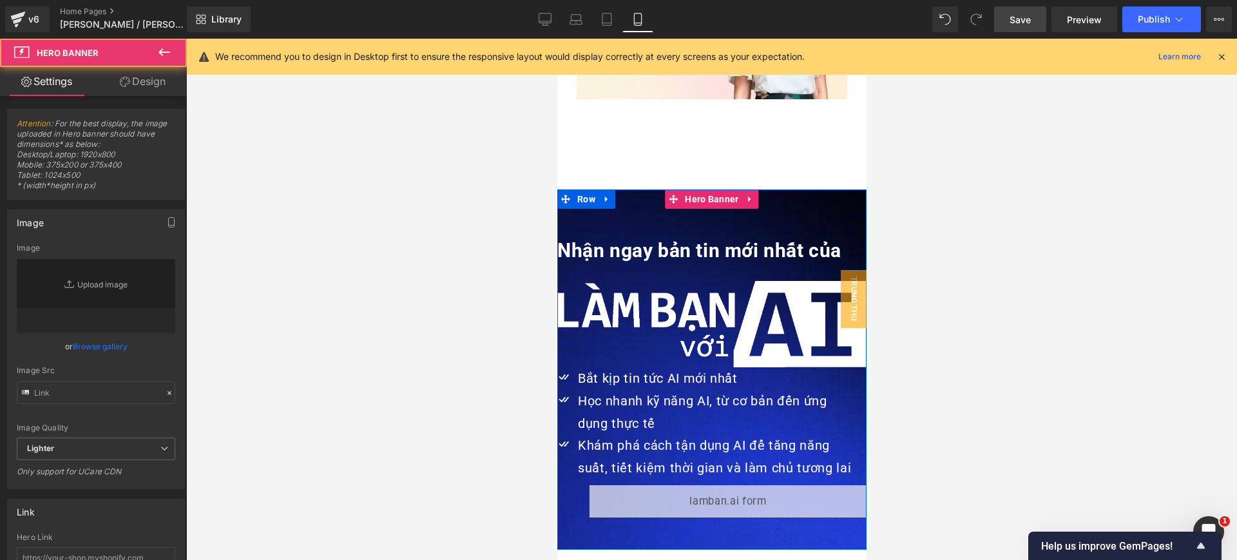
type input "https://ucarecdn.com/7cf74080-6839-4a2e-ae9c-86f2039f0d60/-/format/auto/-/previ…"
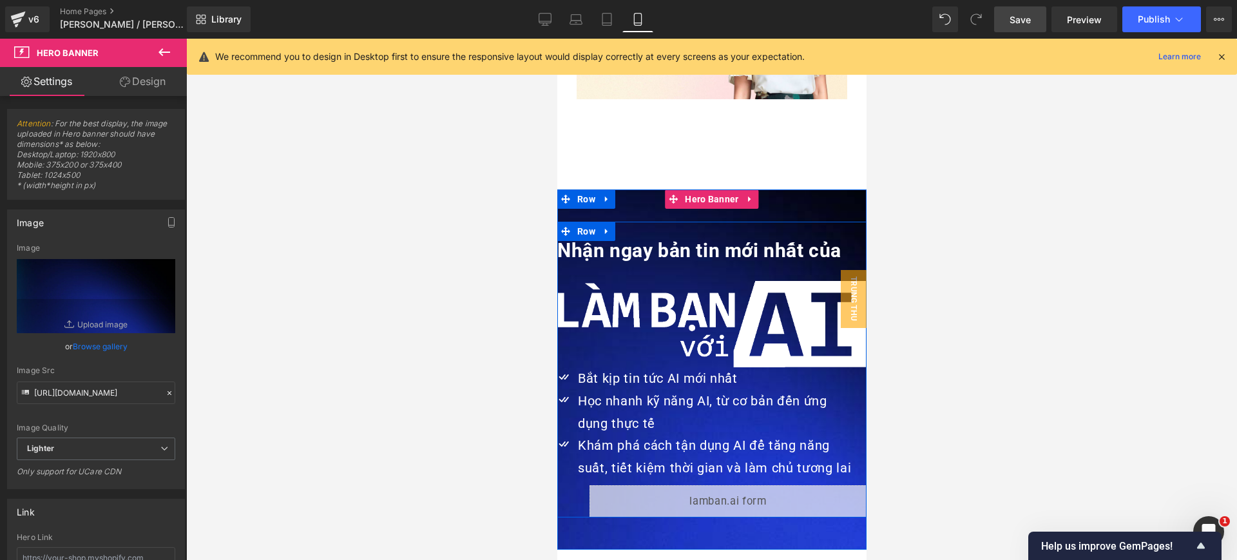
click at [577, 222] on span "Row" at bounding box center [586, 231] width 24 height 19
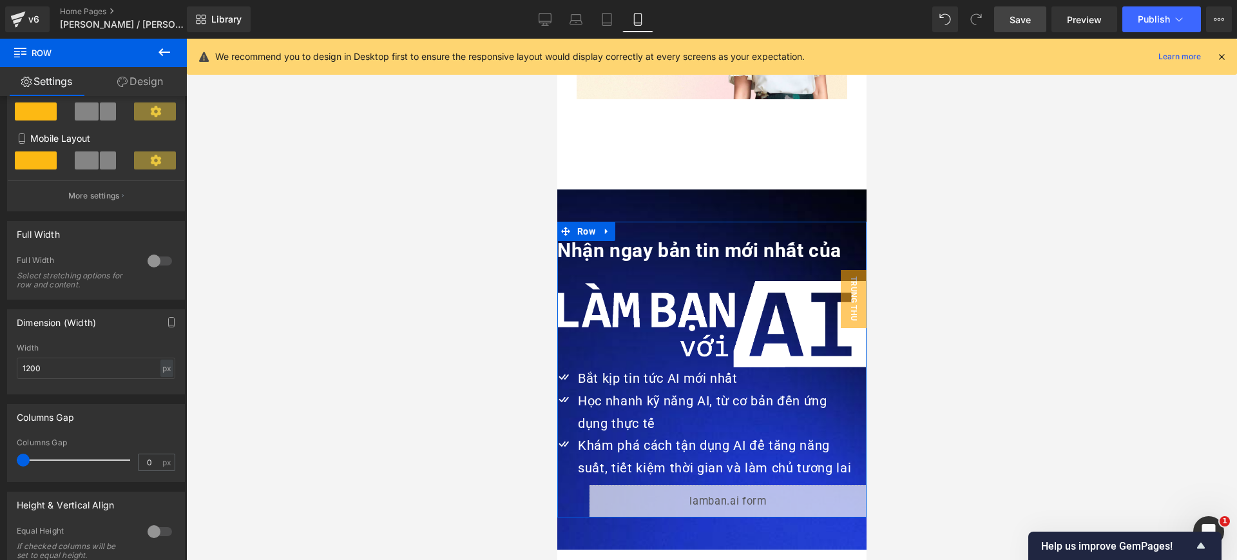
scroll to position [322, 0]
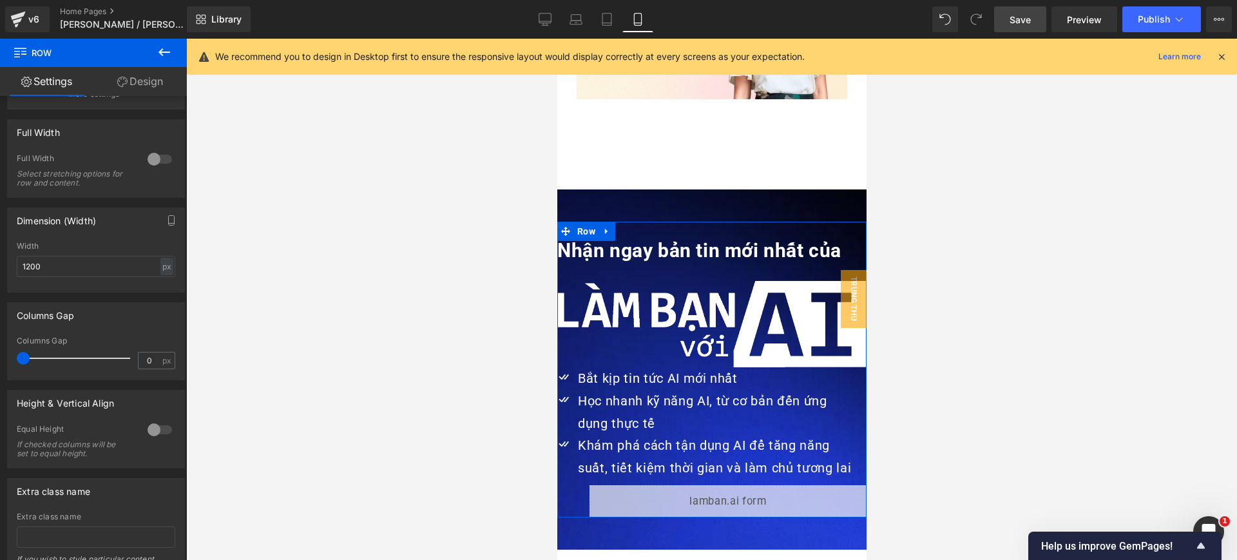
click at [173, 263] on div "1200px Width 1200 px % px" at bounding box center [96, 267] width 177 height 50
click at [153, 264] on input "1200" at bounding box center [96, 266] width 159 height 21
click at [164, 266] on div "px" at bounding box center [166, 266] width 13 height 17
click at [162, 285] on li "%" at bounding box center [167, 286] width 16 height 19
click at [117, 268] on input "100" at bounding box center [96, 266] width 159 height 21
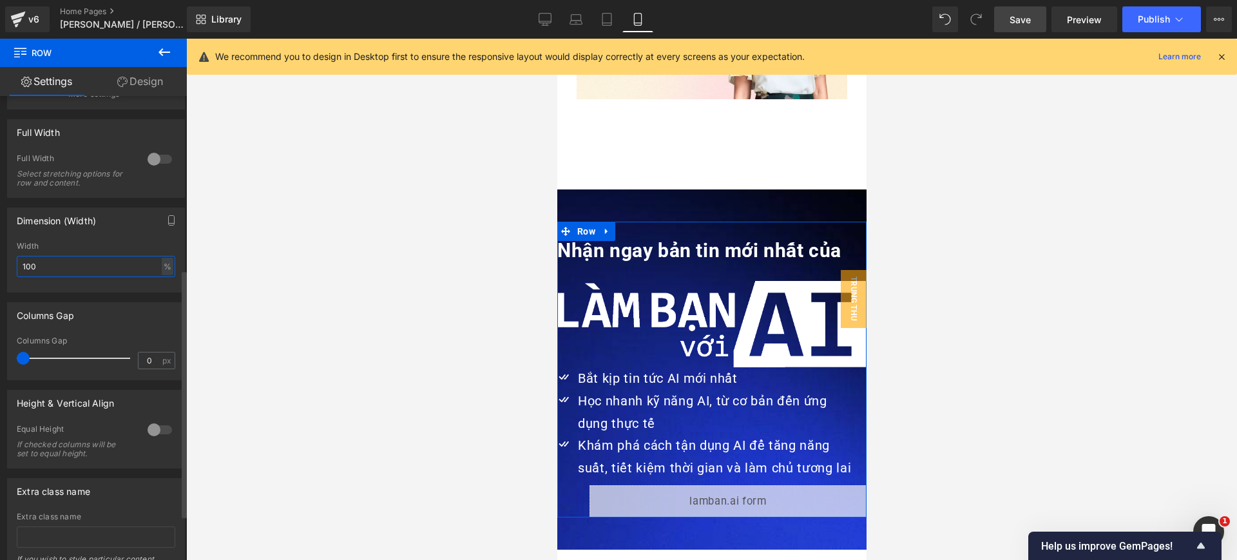
click at [117, 268] on input "100" at bounding box center [96, 266] width 159 height 21
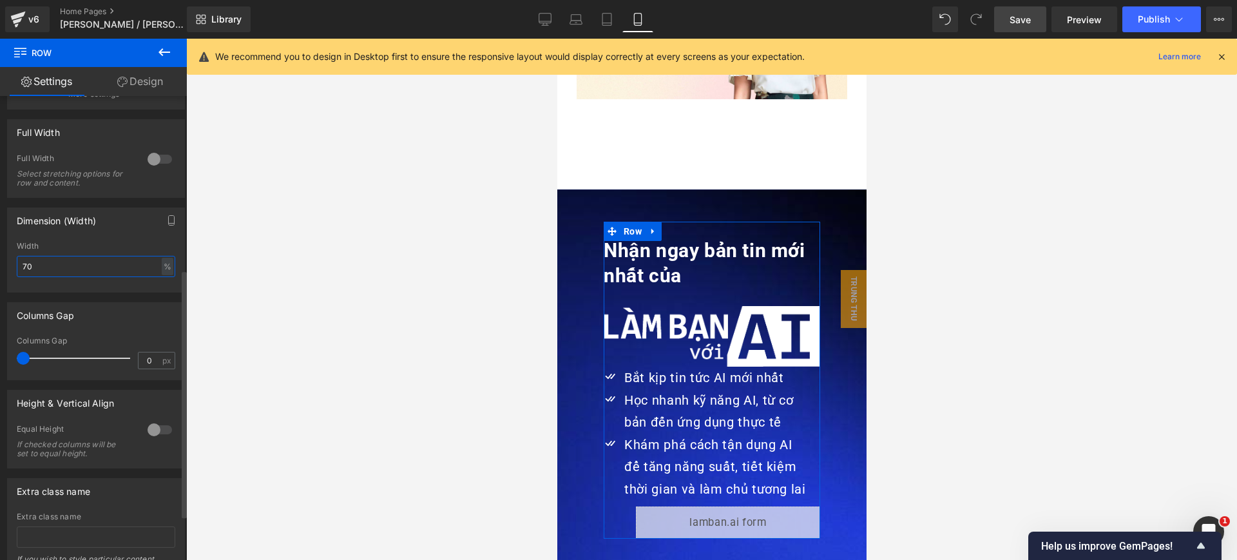
click at [117, 268] on input "70" at bounding box center [96, 266] width 159 height 21
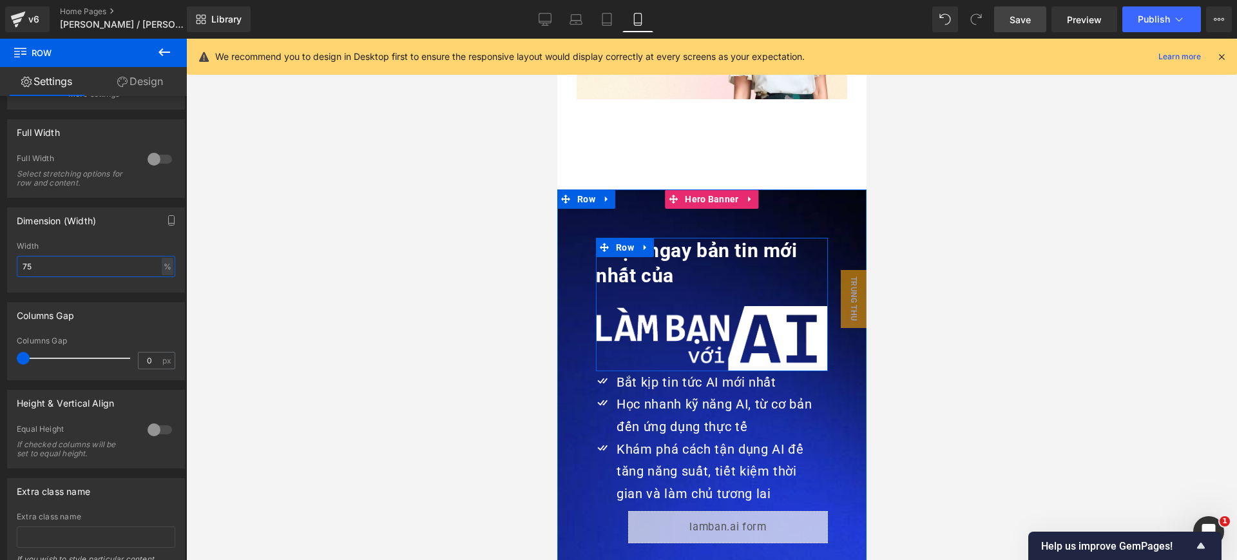
type input "75"
click at [725, 259] on icon at bounding box center [728, 263] width 7 height 8
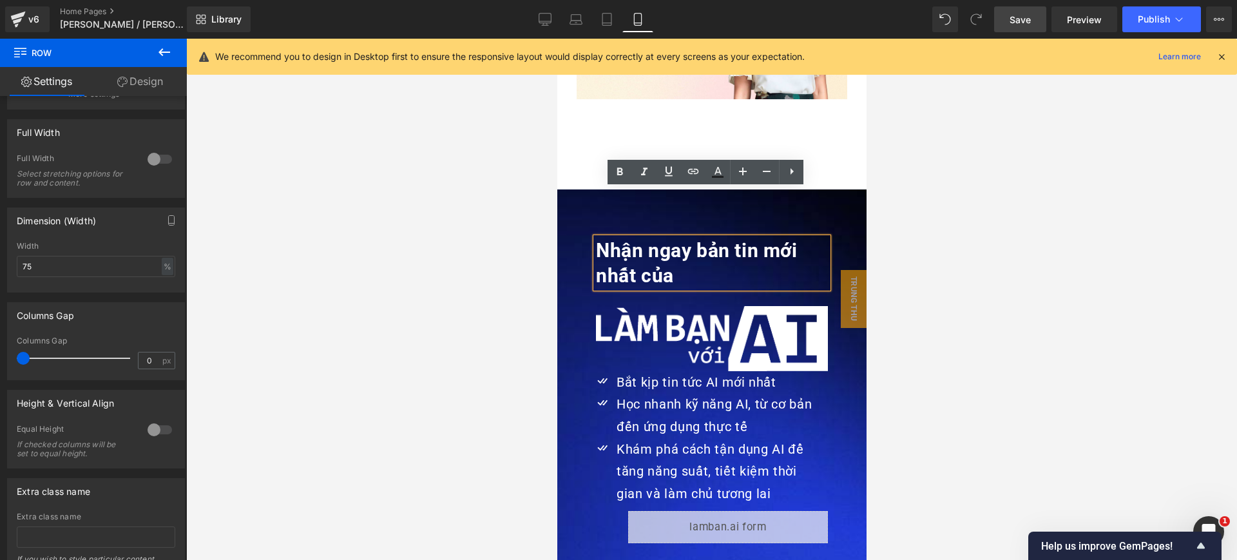
click at [724, 238] on h1 "Nhận ngay bản tin mới nhất của" at bounding box center [711, 263] width 232 height 50
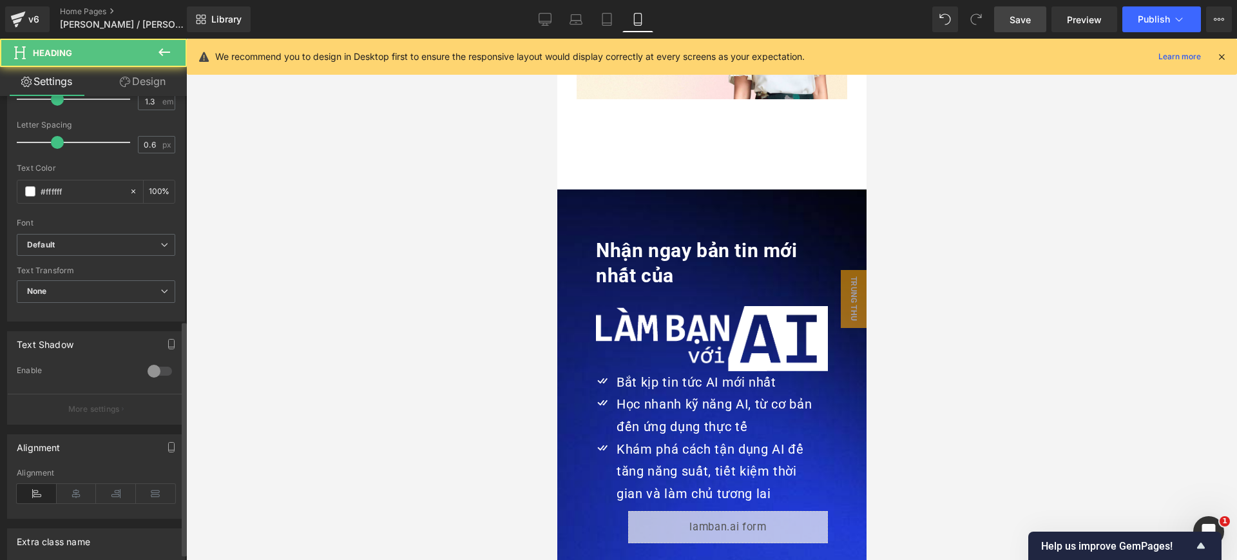
scroll to position [453, 0]
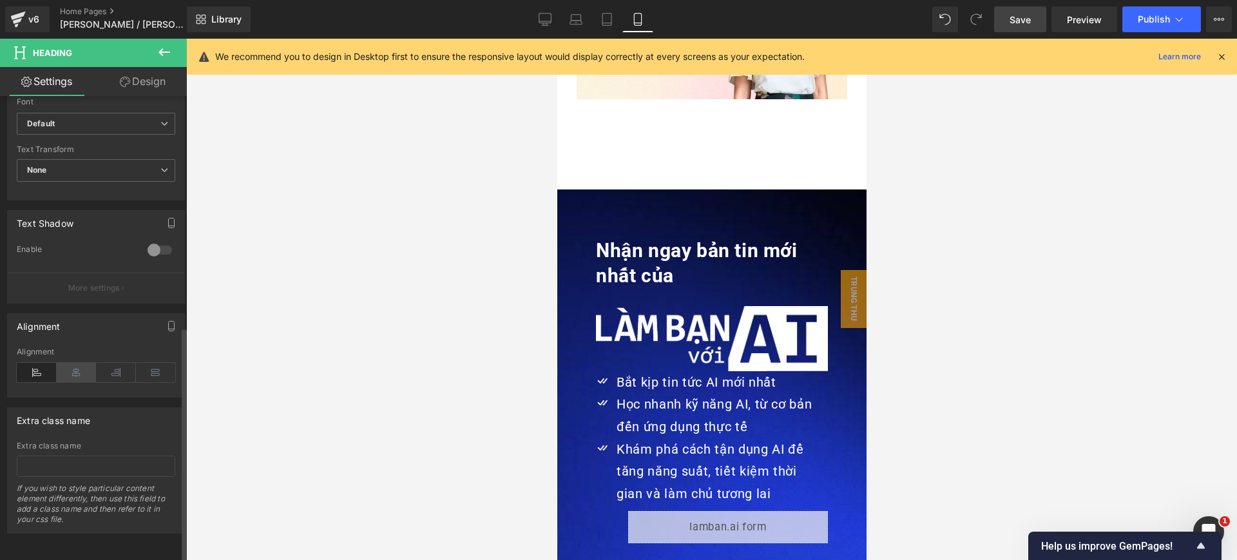
click at [82, 363] on icon at bounding box center [77, 372] width 40 height 19
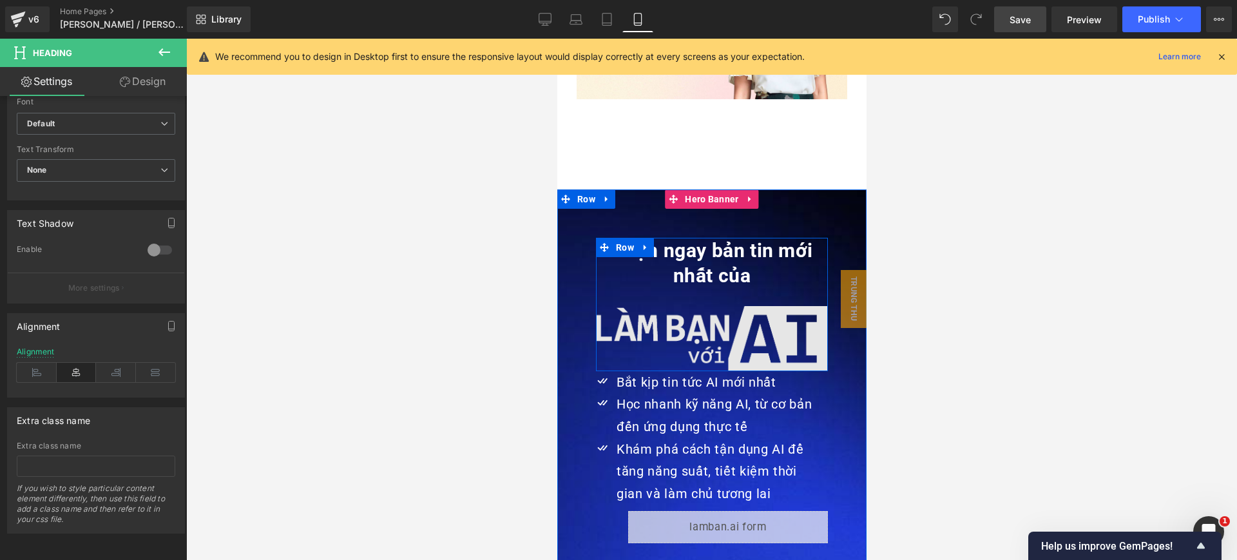
click at [755, 306] on img at bounding box center [711, 338] width 232 height 65
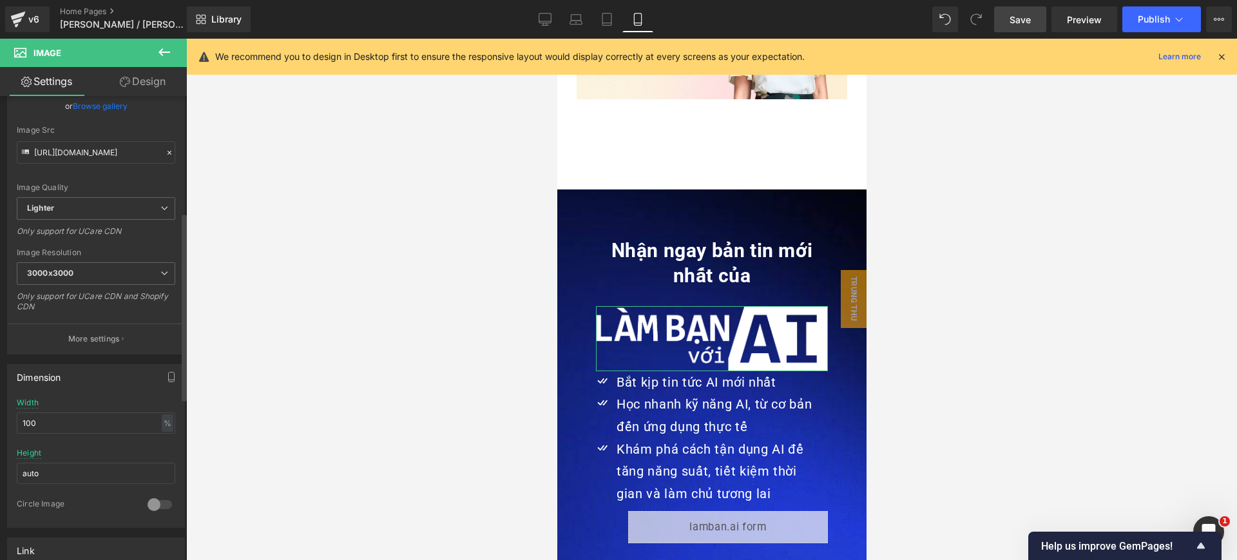
scroll to position [322, 0]
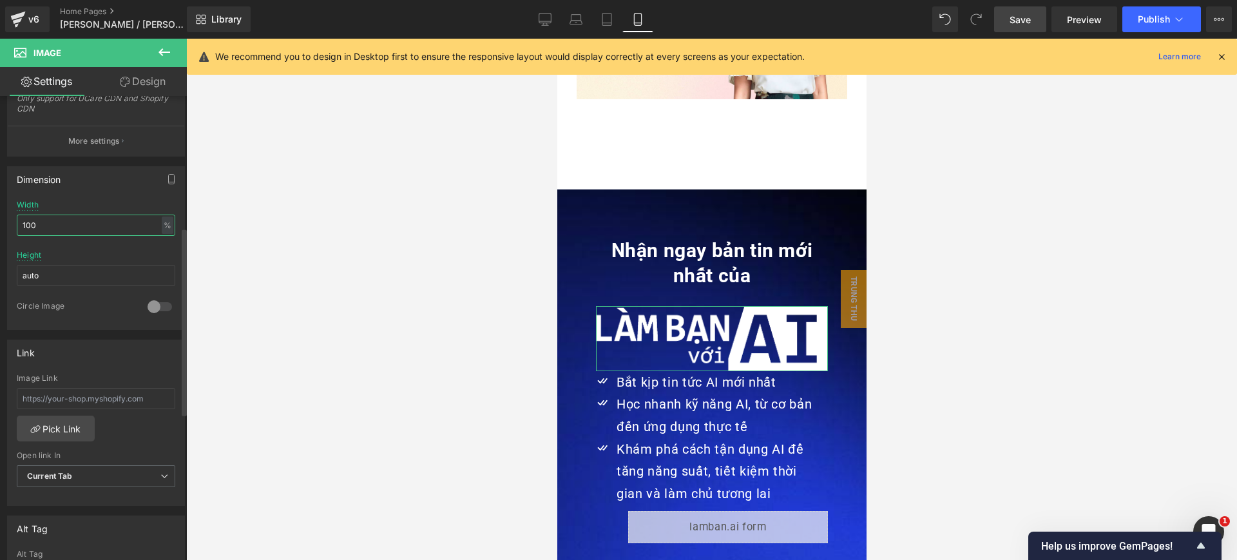
click at [88, 230] on input "100" at bounding box center [96, 225] width 159 height 21
type input "90"
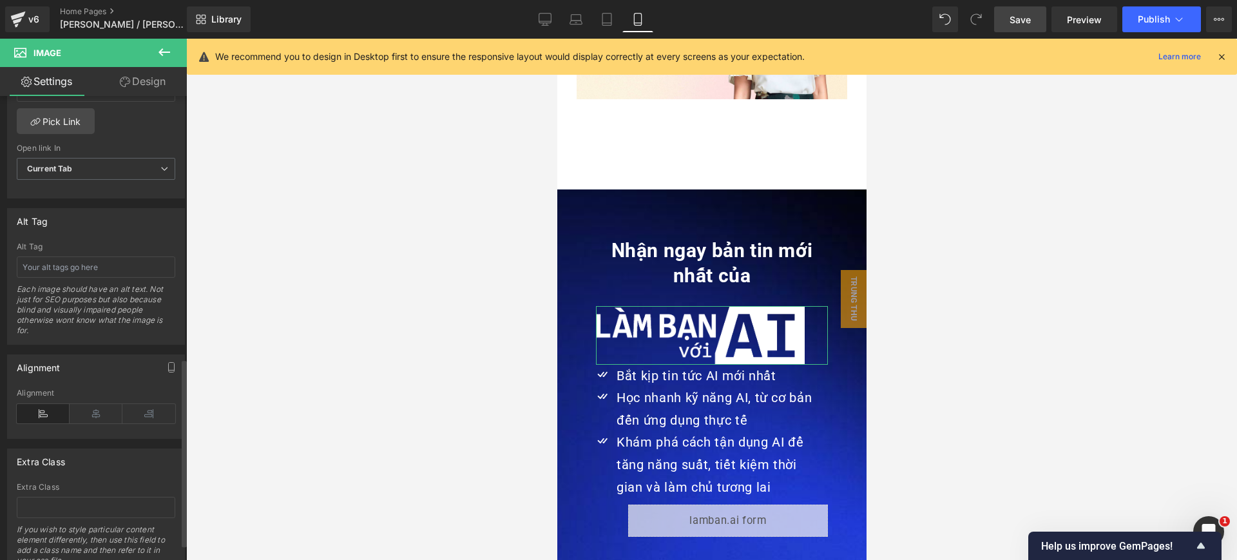
scroll to position [644, 0]
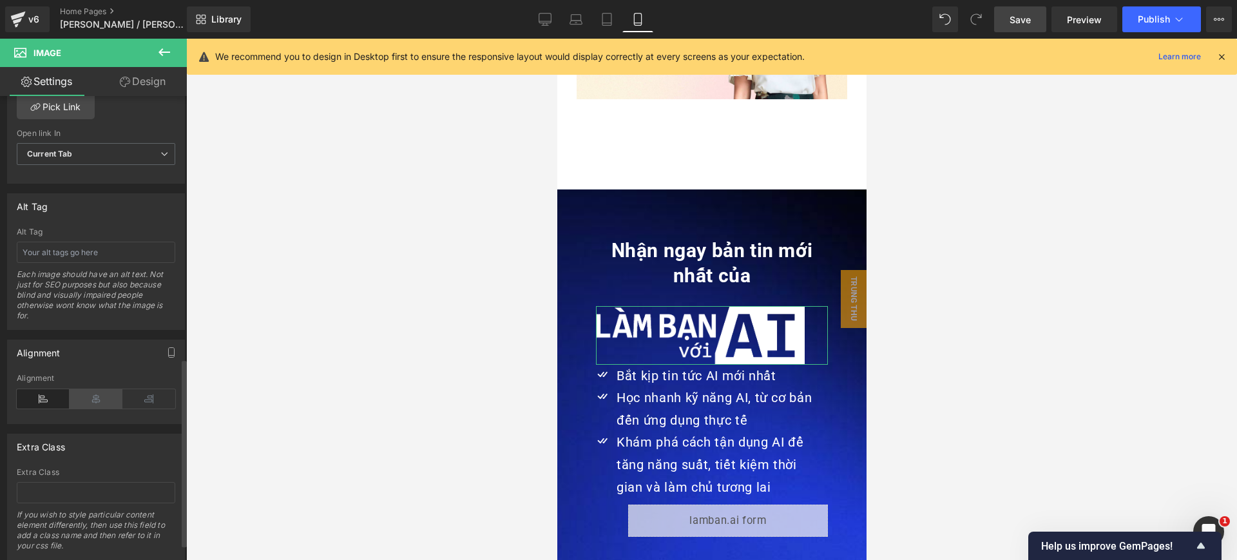
click at [88, 401] on icon at bounding box center [96, 398] width 53 height 19
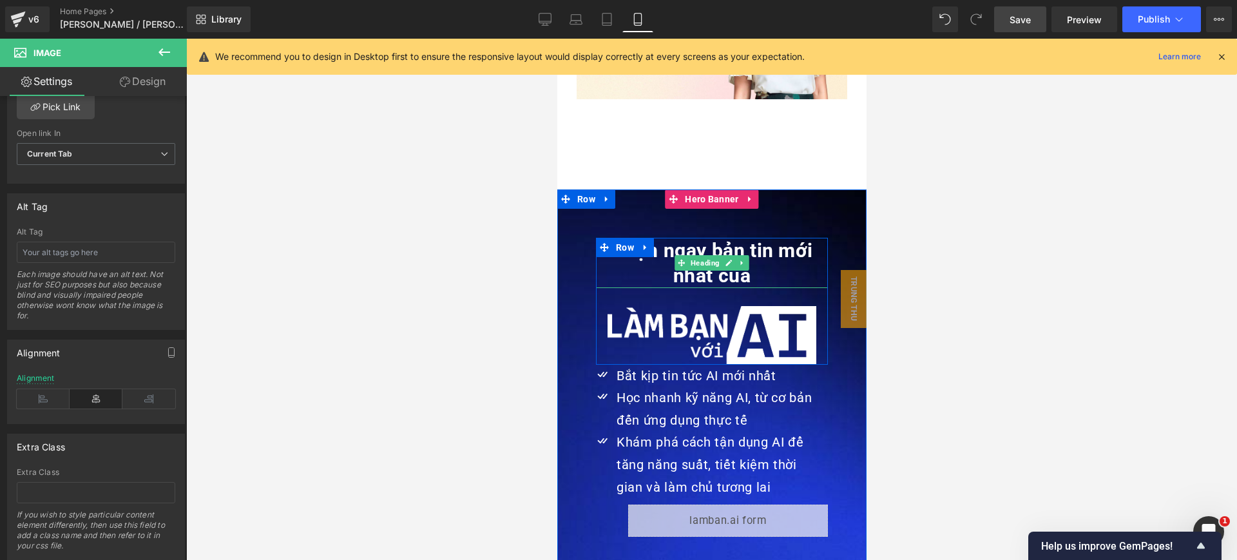
click at [779, 239] on strong "Nhận ngay bản tin mới nhất của" at bounding box center [712, 263] width 202 height 48
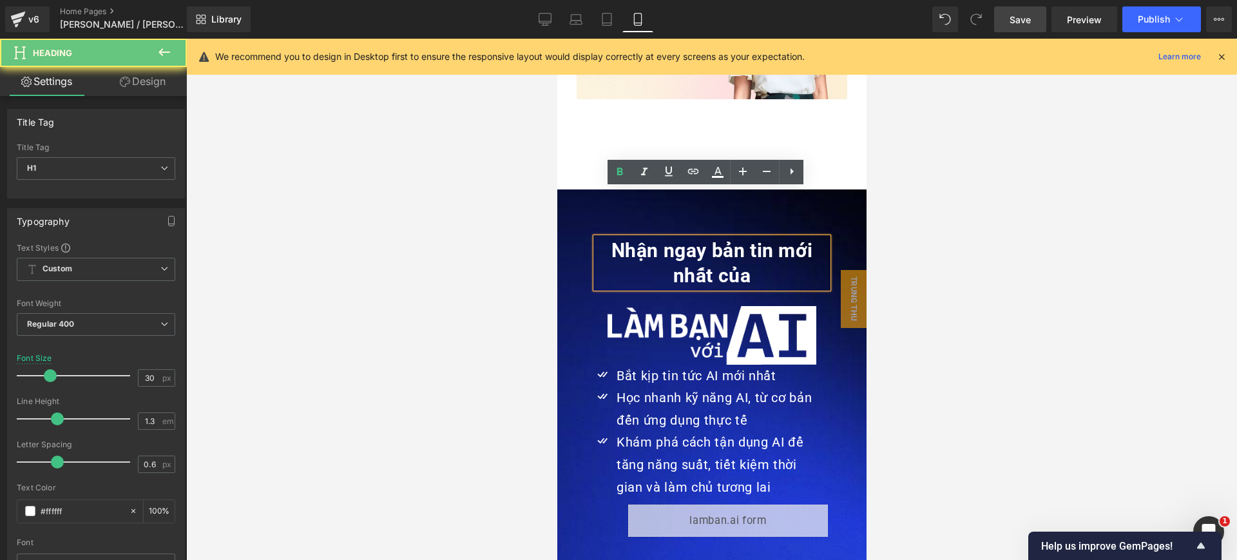
click at [779, 239] on strong "Nhận ngay bản tin mới nhất của" at bounding box center [712, 263] width 202 height 48
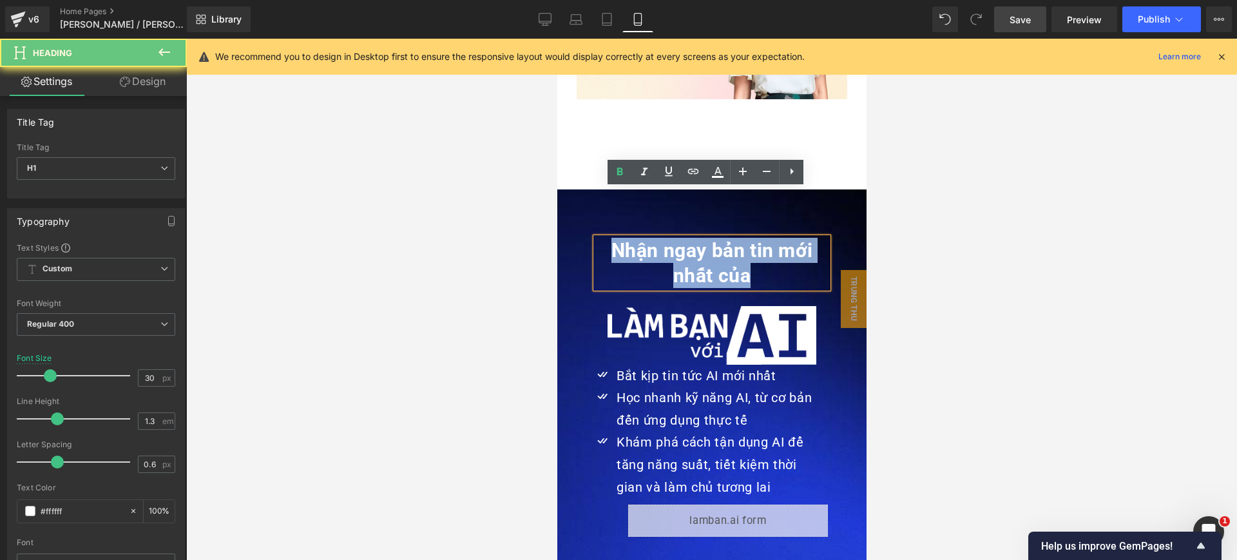
click at [779, 239] on strong "Nhận ngay bản tin mới nhất của" at bounding box center [712, 263] width 202 height 48
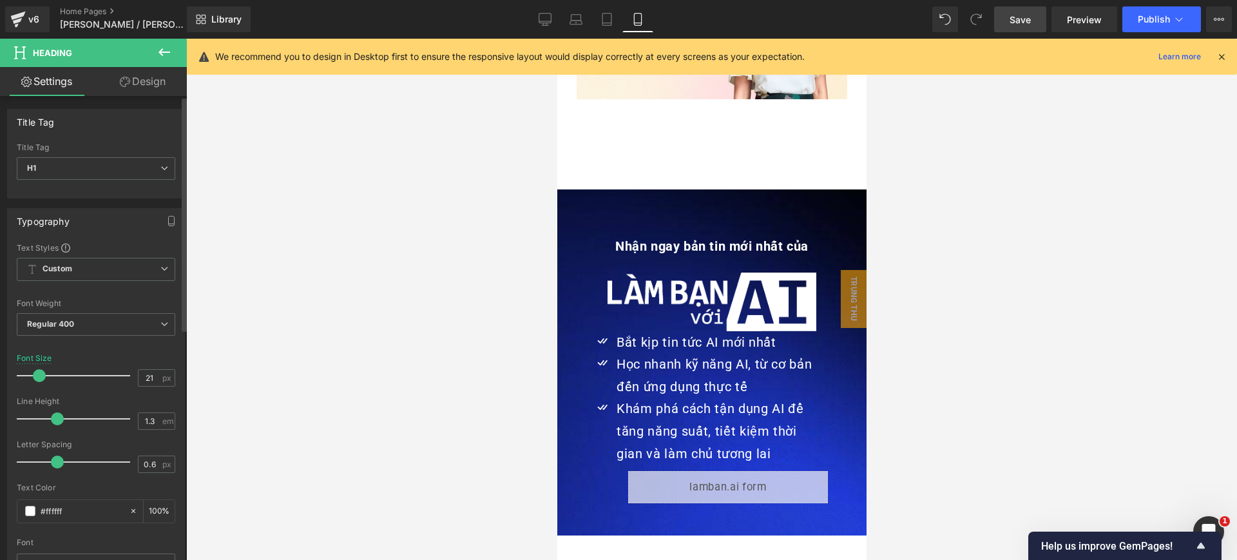
type input "22"
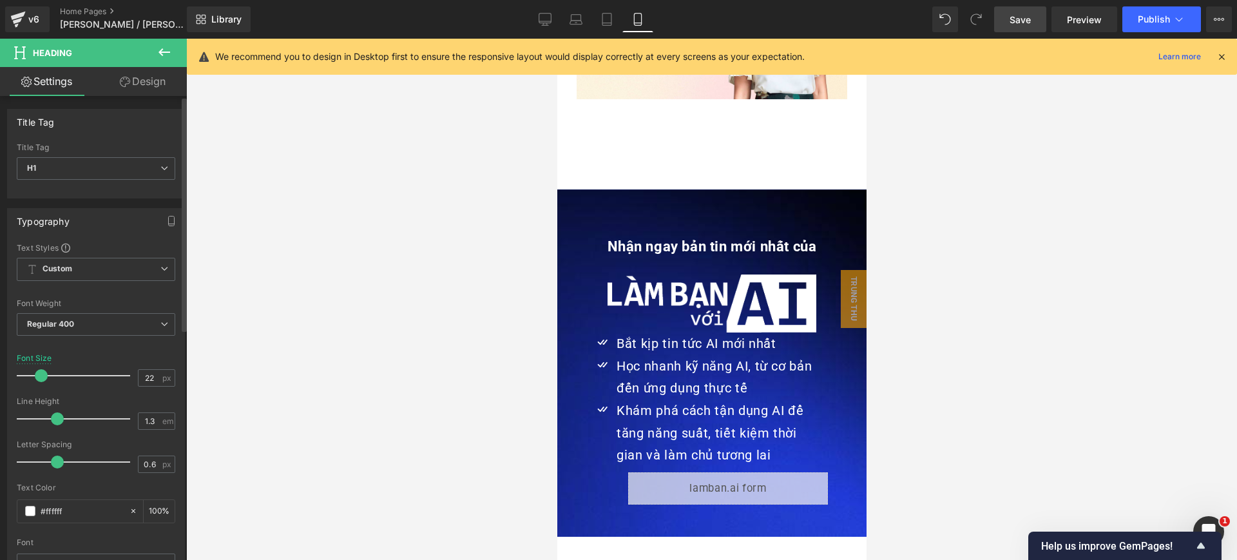
drag, startPoint x: 52, startPoint y: 374, endPoint x: 44, endPoint y: 378, distance: 8.1
click at [44, 378] on span at bounding box center [41, 375] width 13 height 13
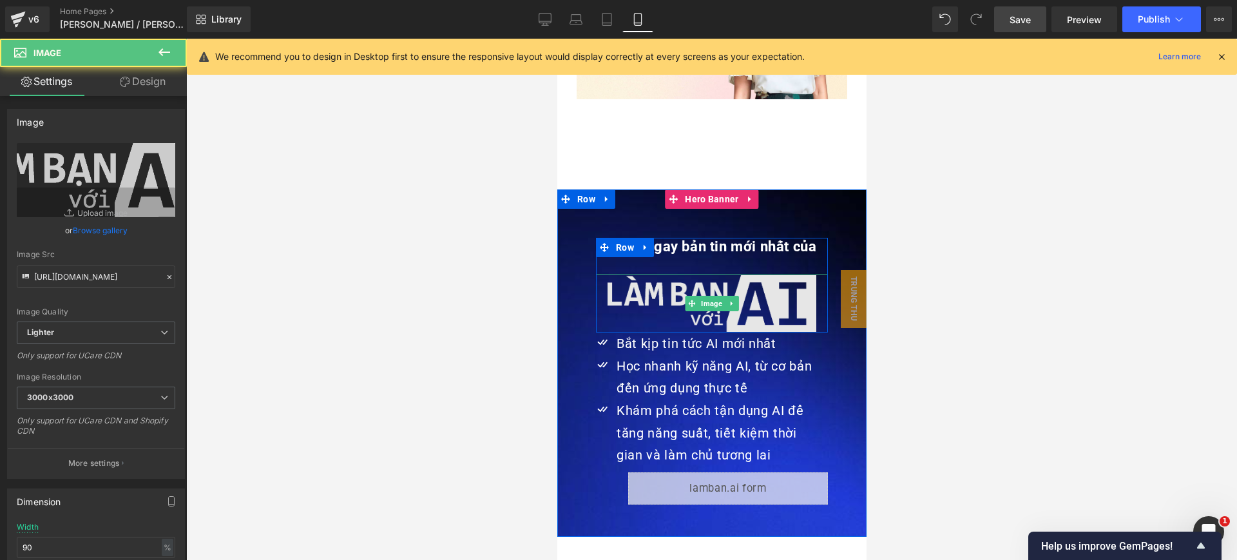
click at [789, 275] on img at bounding box center [711, 304] width 209 height 59
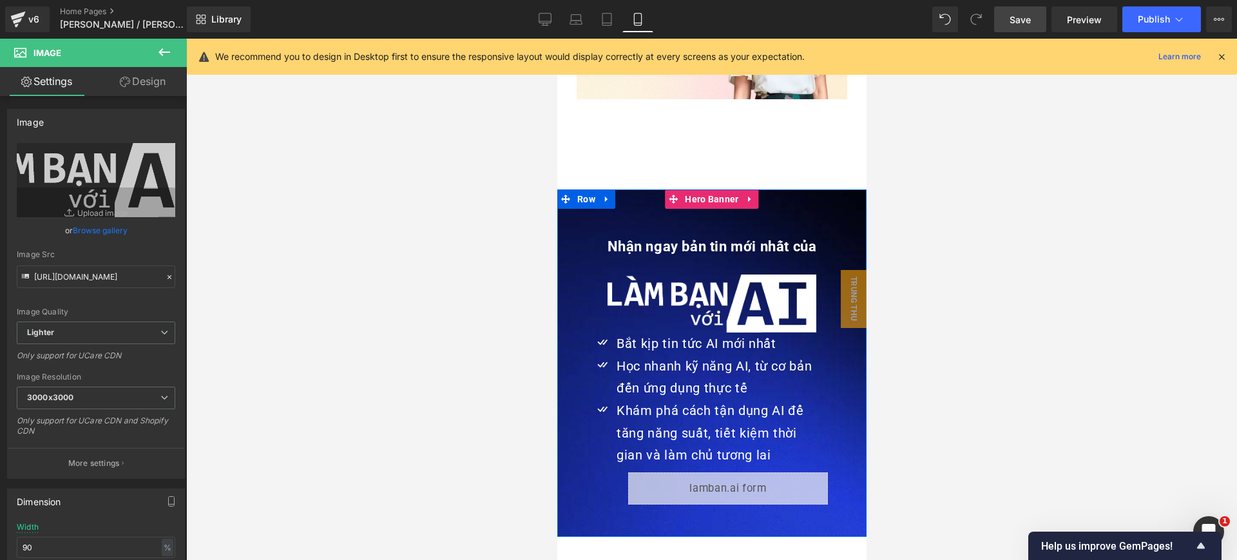
click at [822, 222] on span "Nhận ngay bản tin mới nhất của Heading Image Row Icon Bắt kịp tin tức AI mới nh…" at bounding box center [711, 363] width 309 height 283
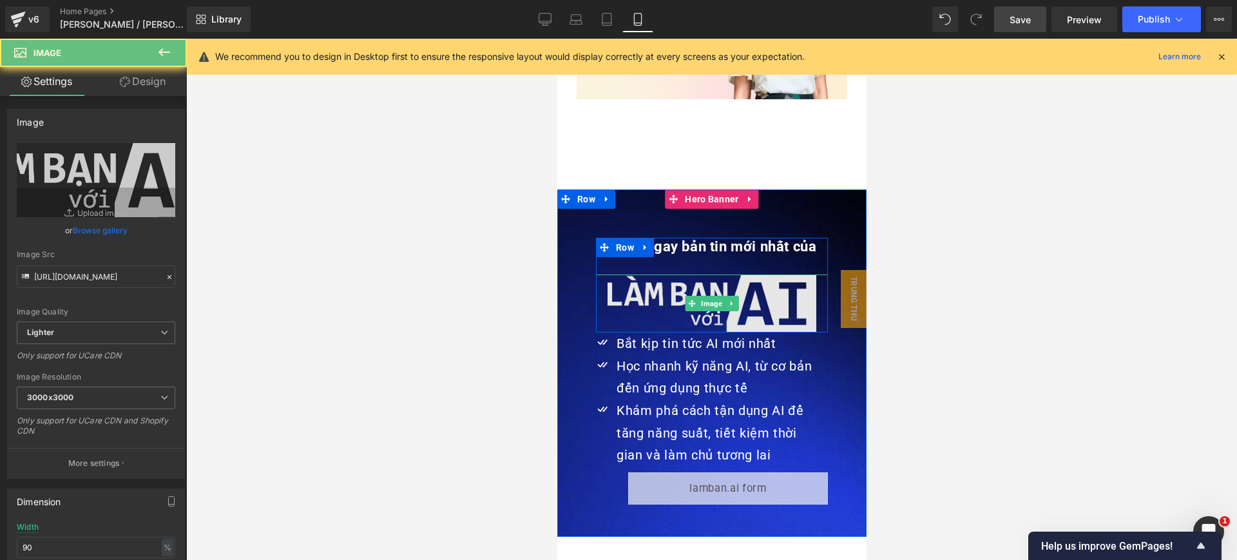
click at [782, 275] on img at bounding box center [711, 304] width 209 height 59
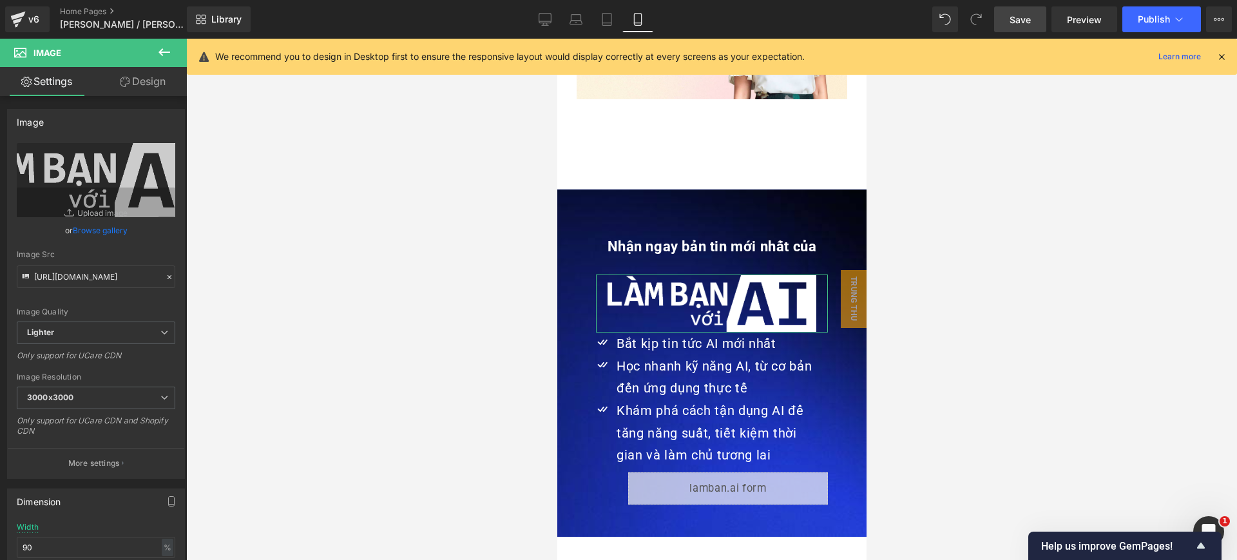
click at [145, 93] on link "Design" at bounding box center [142, 81] width 93 height 29
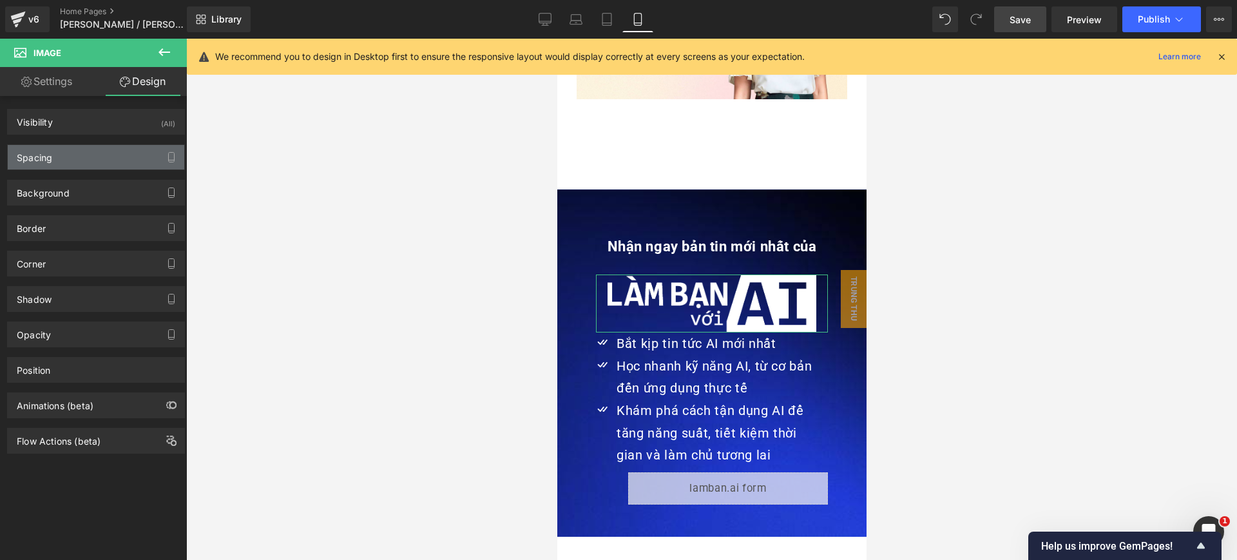
click at [97, 155] on div "Spacing" at bounding box center [96, 157] width 177 height 24
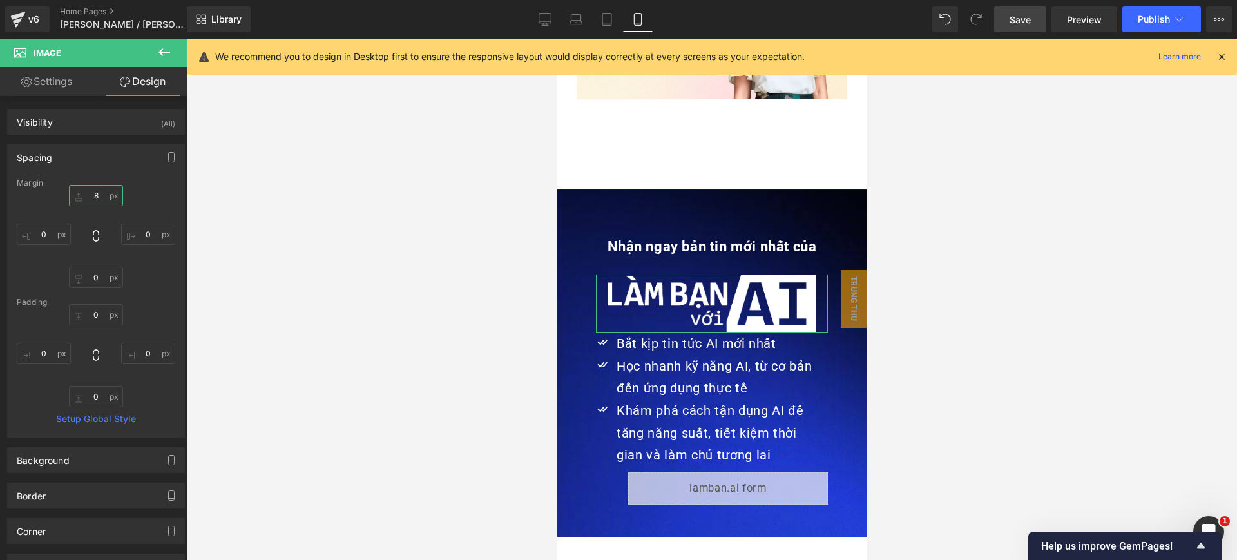
click at [89, 189] on input "8" at bounding box center [96, 195] width 54 height 21
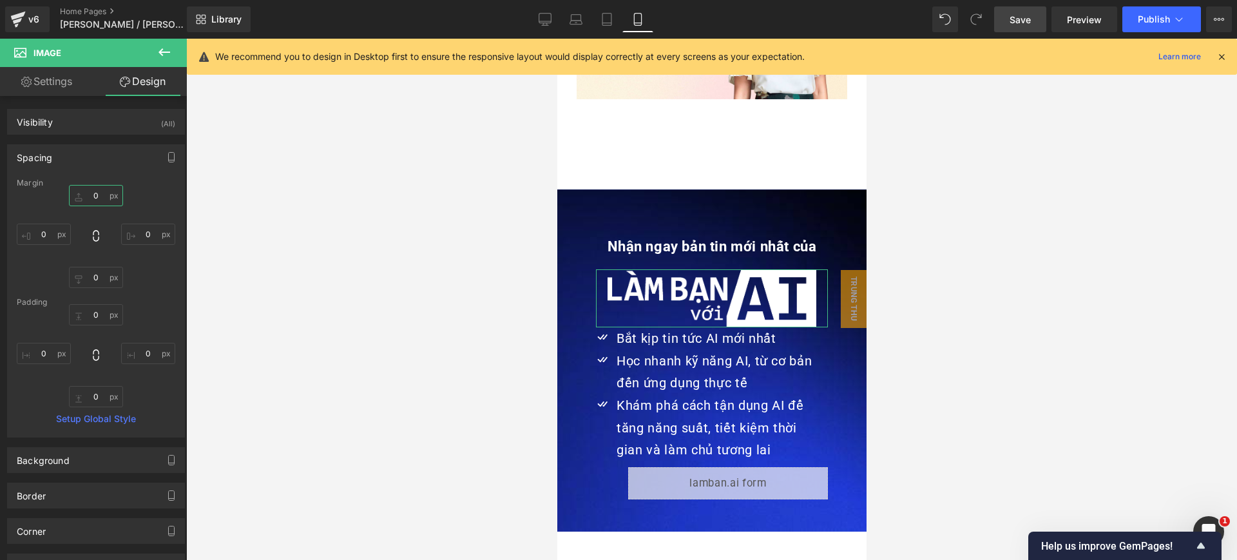
type input "0"
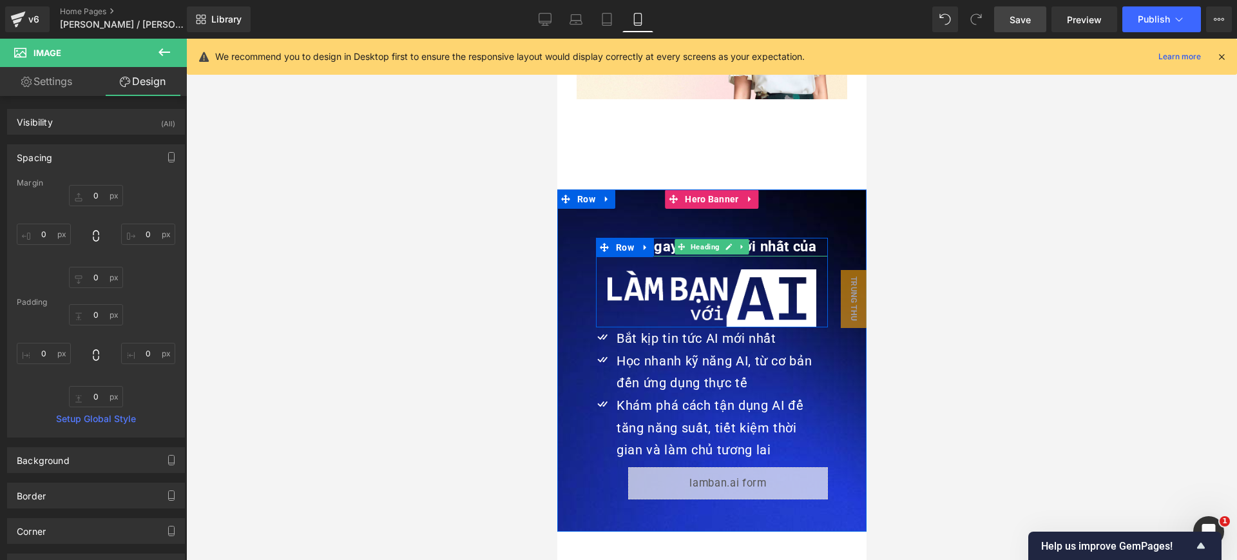
click at [792, 238] on strong "Nhận ngay bản tin mới nhất của" at bounding box center [711, 246] width 209 height 16
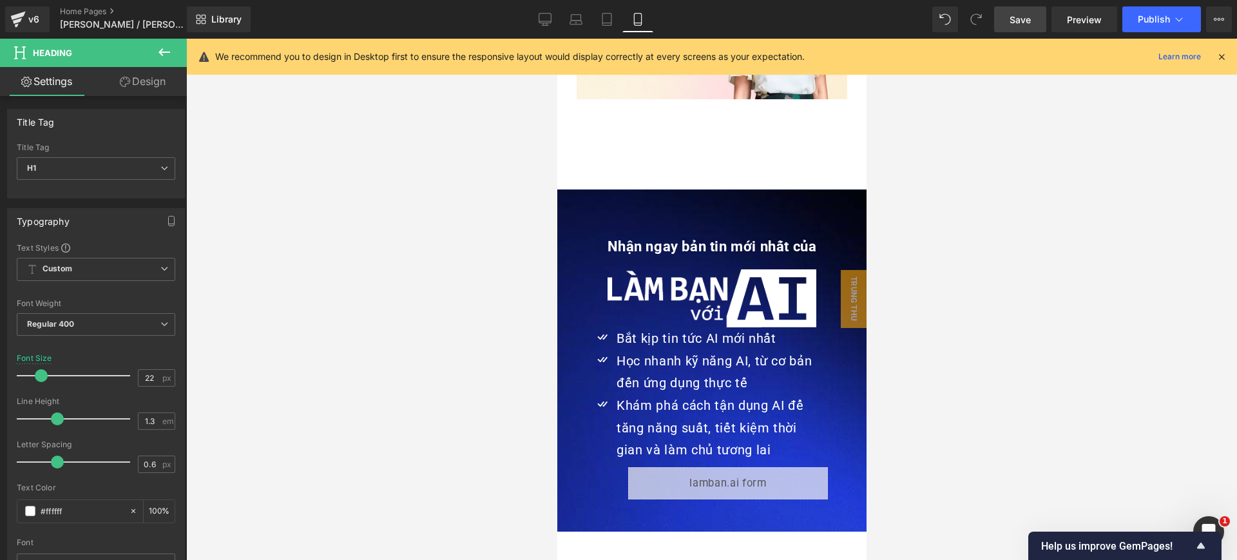
click at [146, 87] on link "Design" at bounding box center [142, 81] width 93 height 29
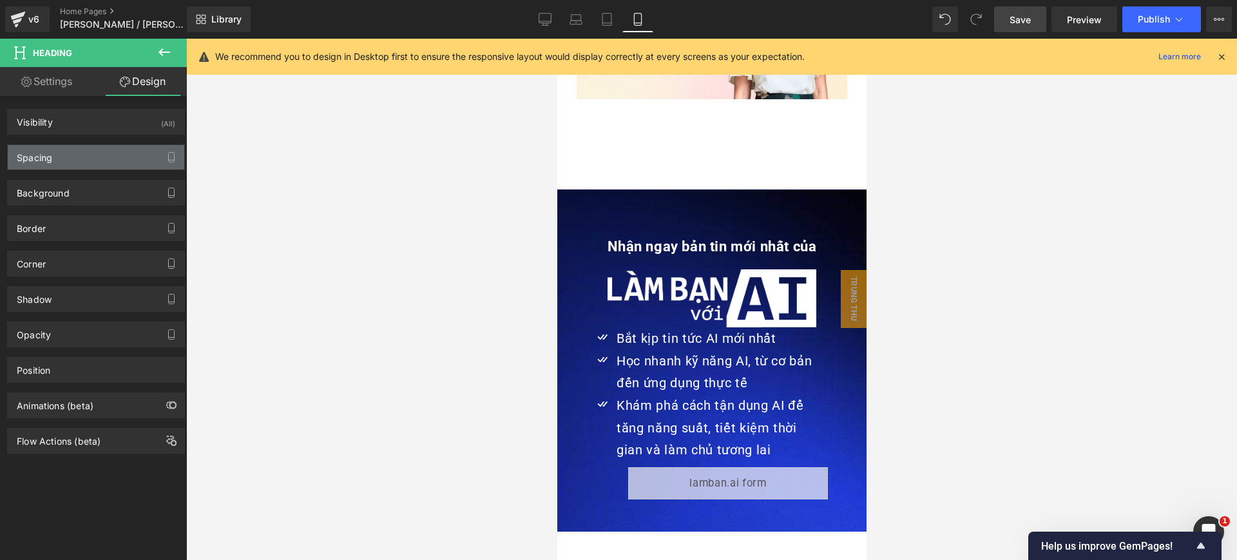
click at [95, 159] on div "Spacing" at bounding box center [96, 157] width 177 height 24
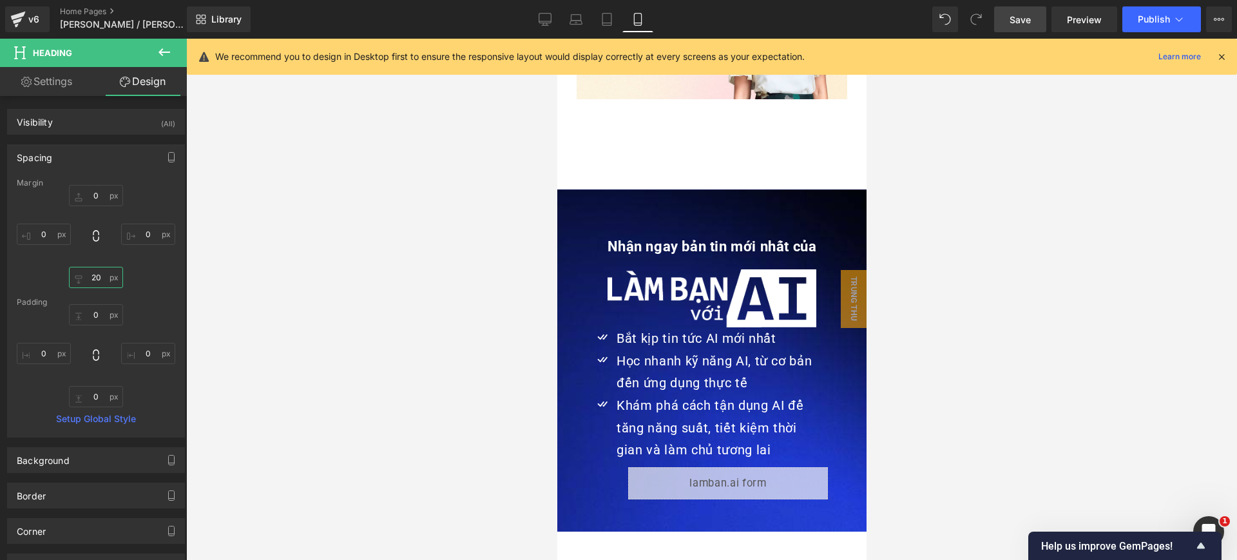
click at [99, 284] on input "20" at bounding box center [96, 277] width 54 height 21
type input "0"
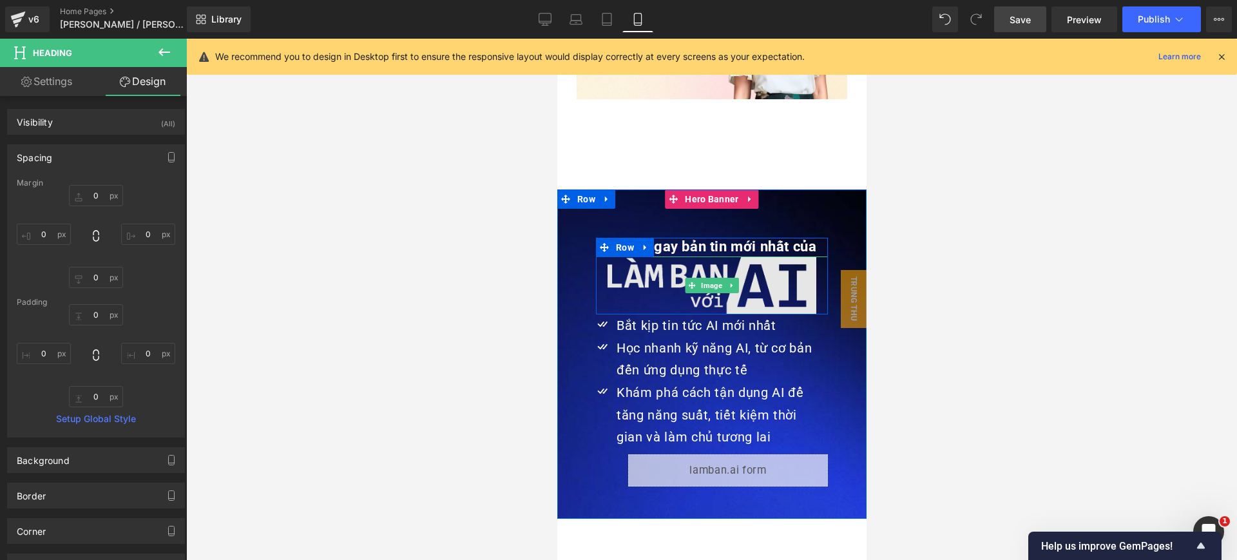
click at [778, 256] on img at bounding box center [711, 285] width 209 height 59
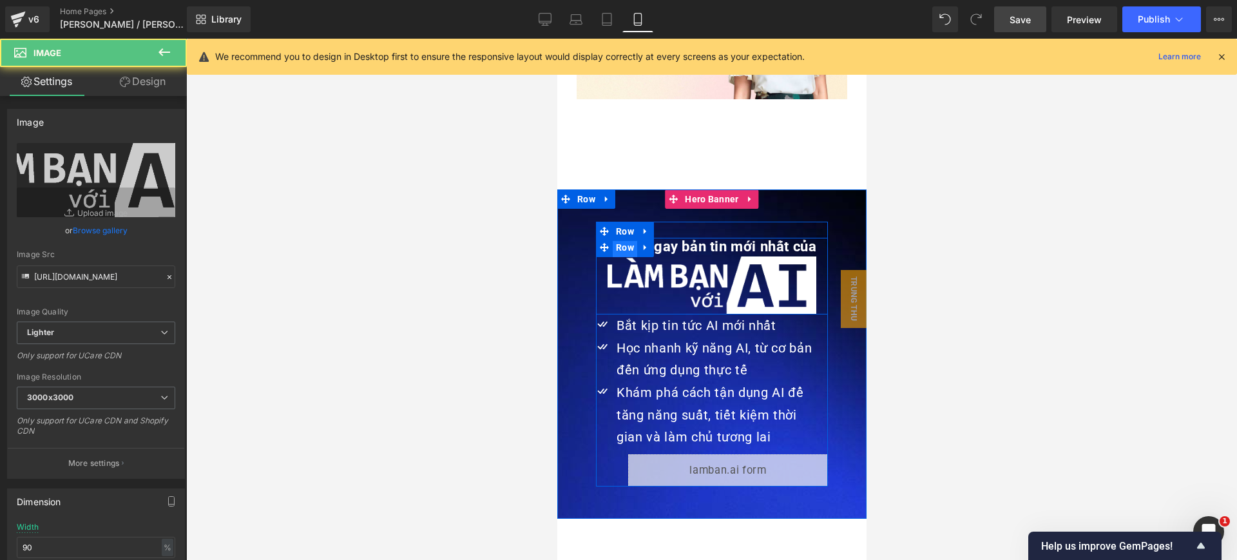
click at [623, 238] on span "Row" at bounding box center [624, 247] width 24 height 19
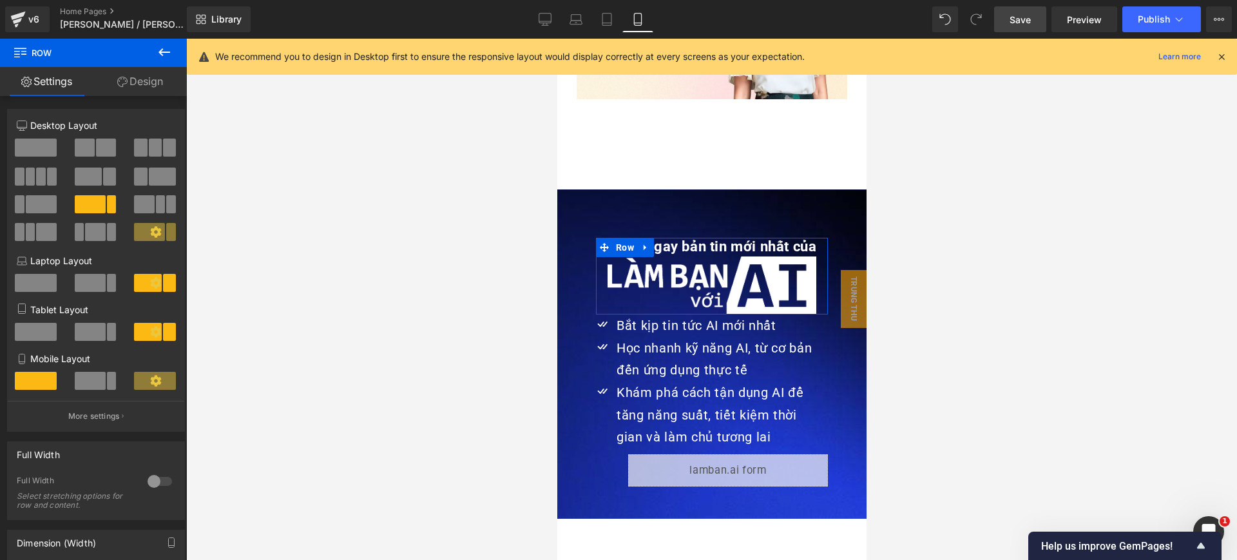
click at [149, 75] on link "Design" at bounding box center [139, 81] width 93 height 29
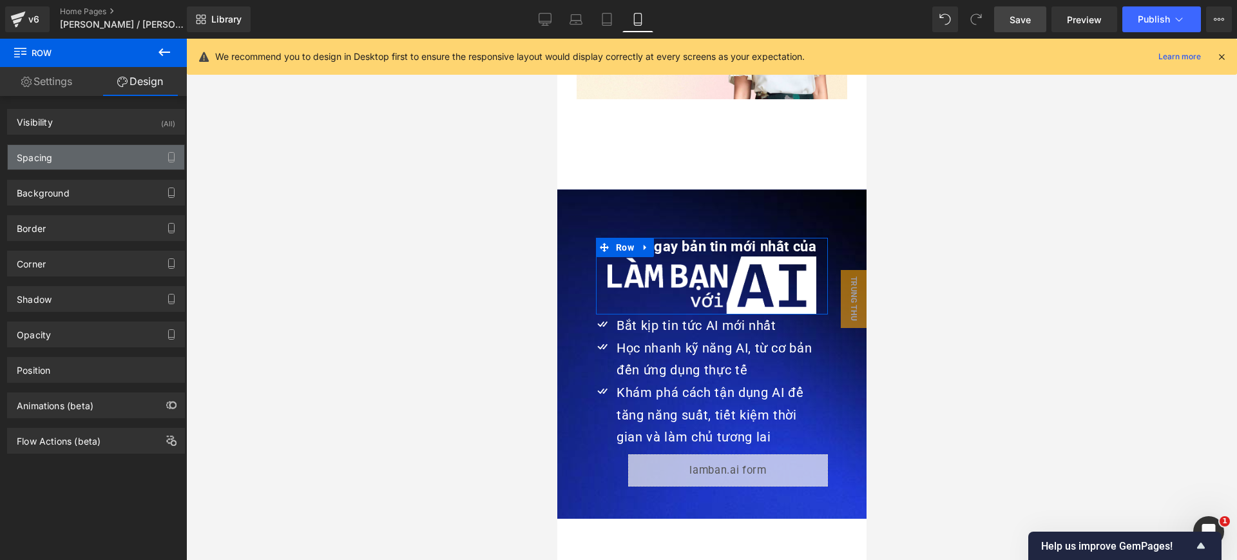
type input "25"
type input "0"
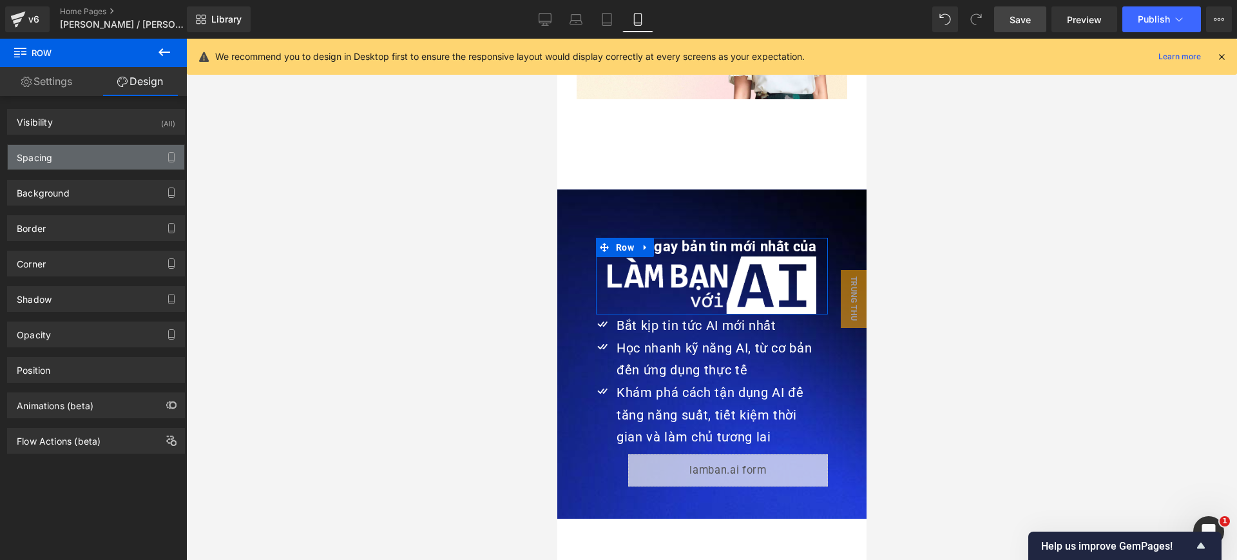
type input "0"
click at [106, 160] on div "Spacing" at bounding box center [96, 157] width 177 height 24
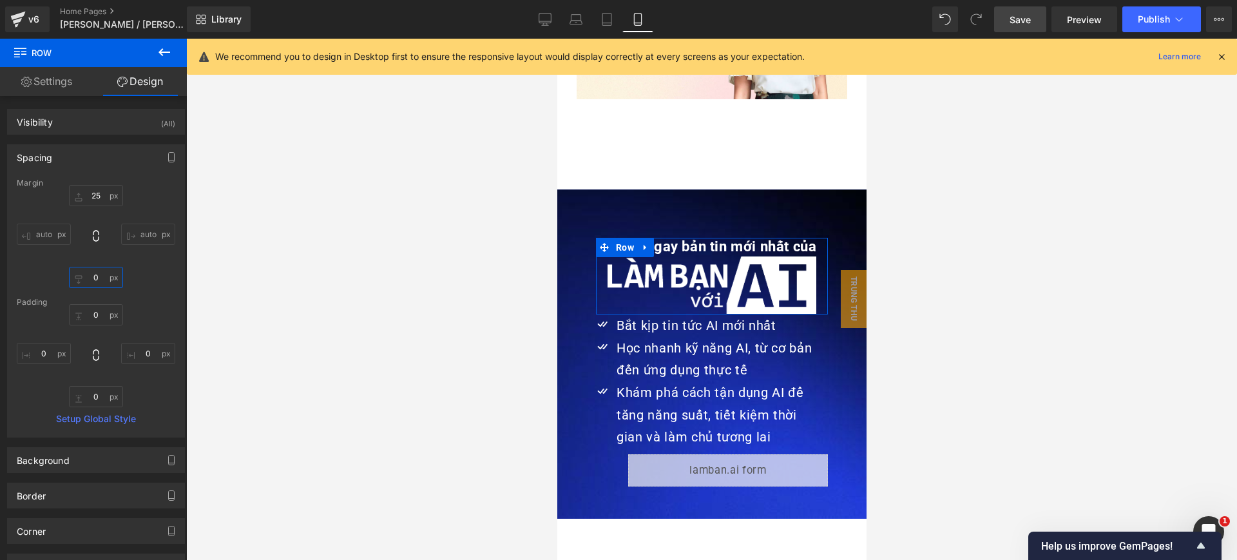
click at [98, 271] on input "0" at bounding box center [96, 277] width 54 height 21
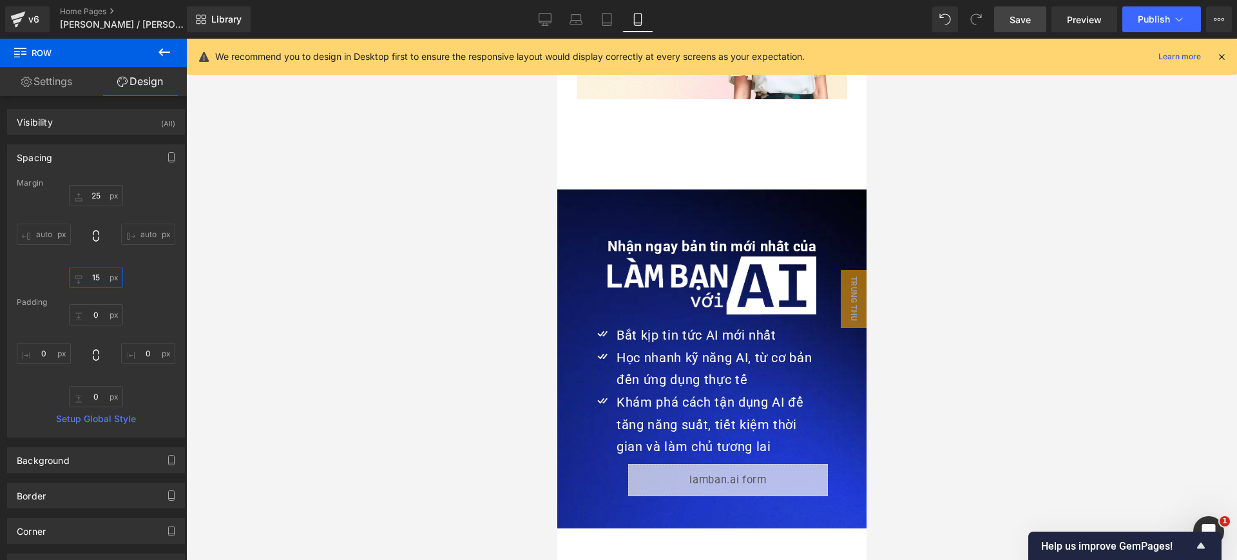
type input "15"
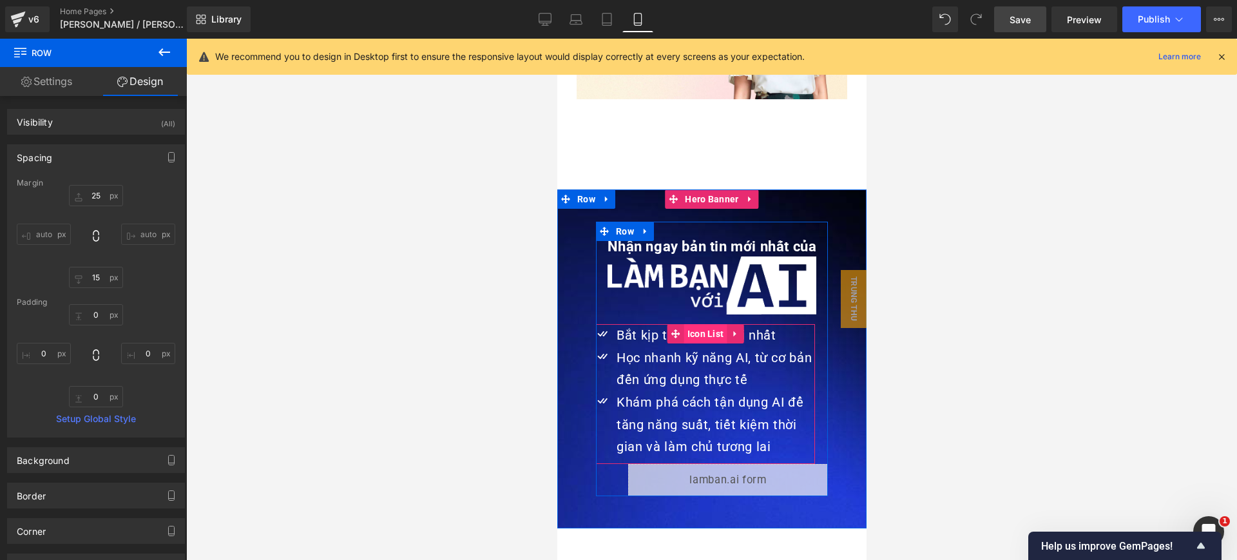
click at [684, 324] on span "Icon List" at bounding box center [705, 333] width 43 height 19
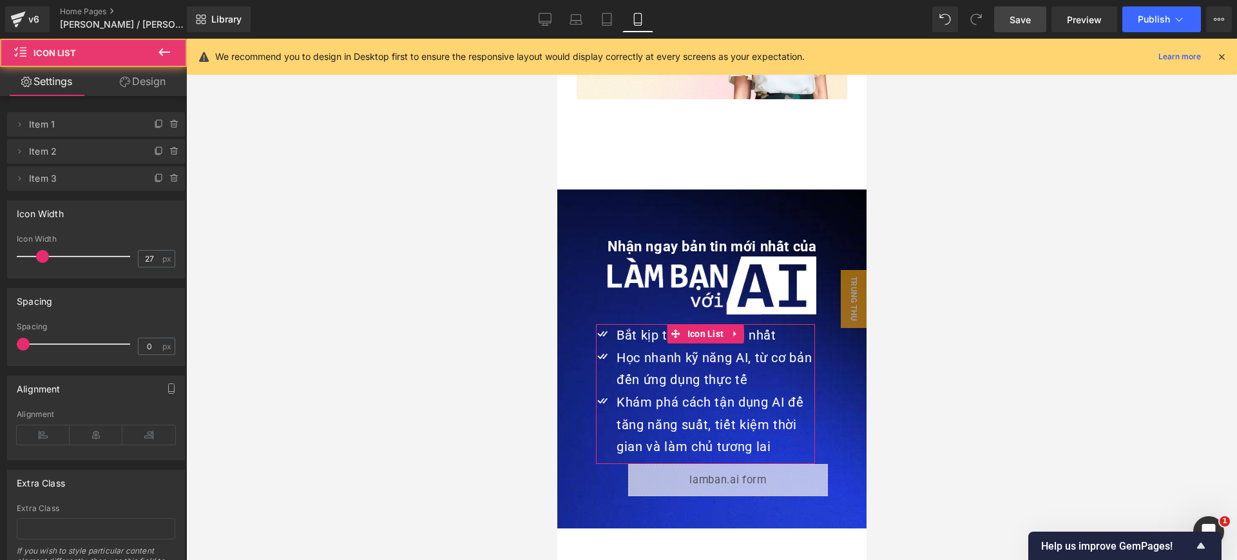
click at [150, 90] on link "Design" at bounding box center [142, 81] width 93 height 29
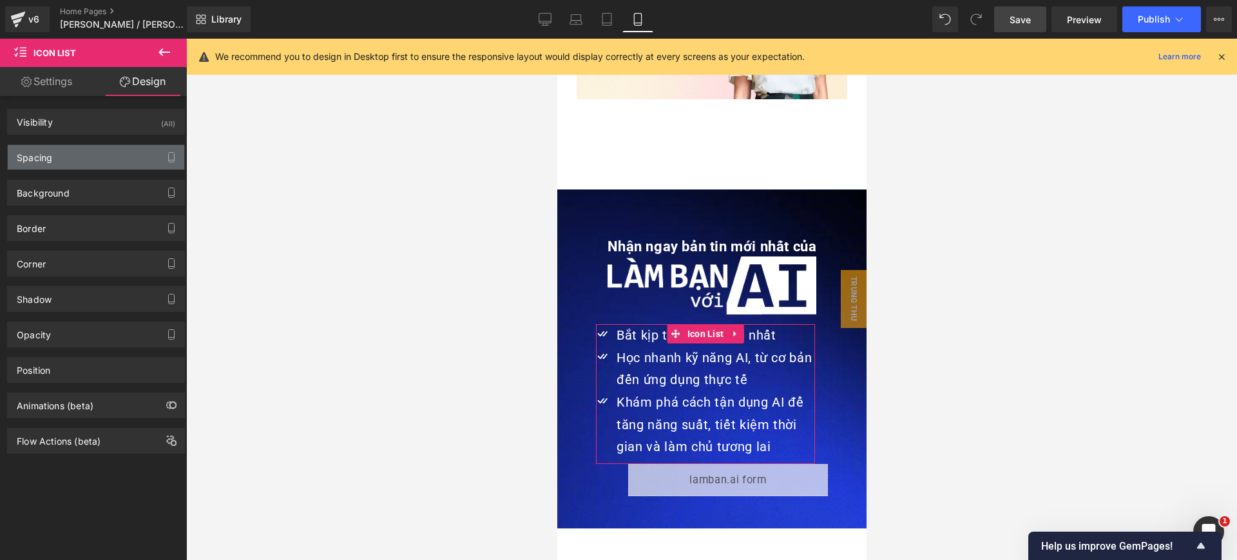
click at [108, 157] on div "Spacing" at bounding box center [96, 157] width 177 height 24
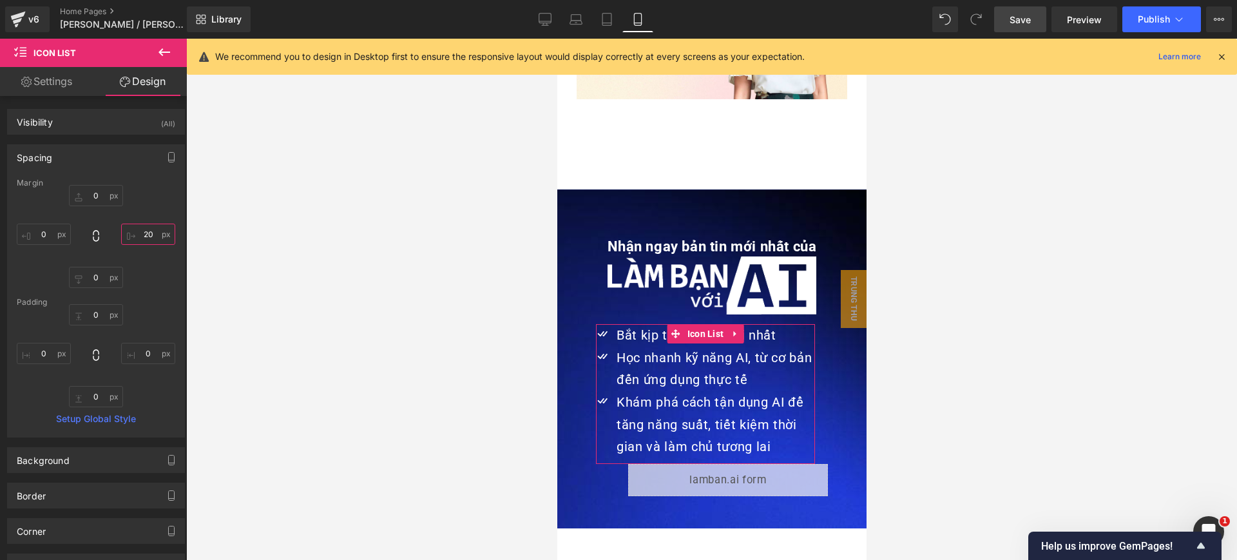
click at [146, 228] on input "20" at bounding box center [148, 234] width 54 height 21
type input "0"
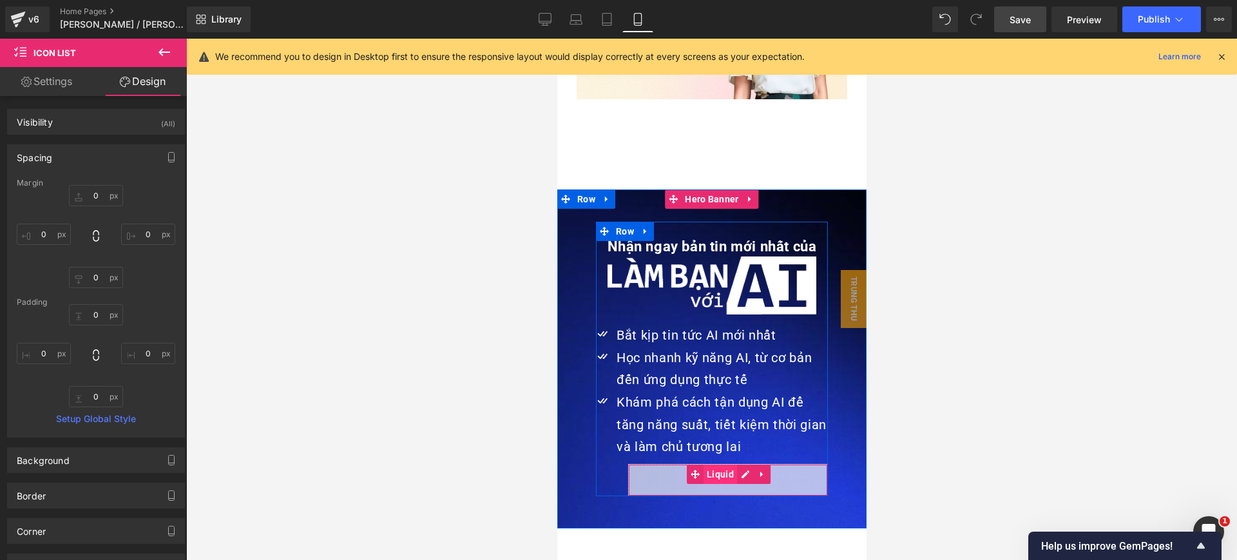
click at [712, 465] on span "Liquid" at bounding box center [720, 474] width 34 height 19
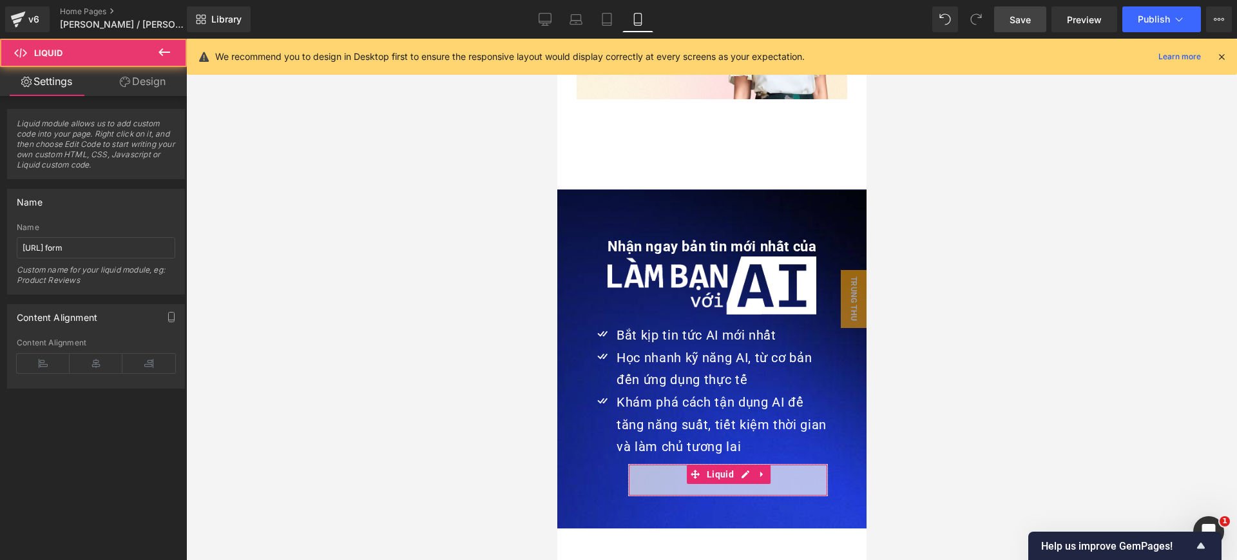
click at [157, 92] on link "Design" at bounding box center [142, 81] width 93 height 29
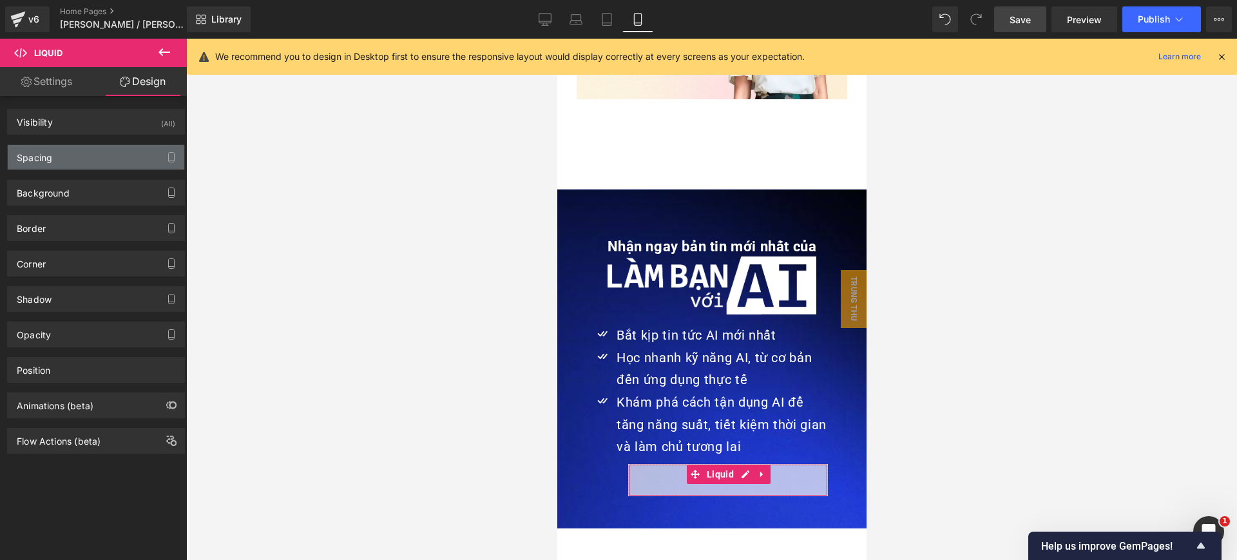
click at [75, 153] on div "Spacing" at bounding box center [96, 157] width 177 height 24
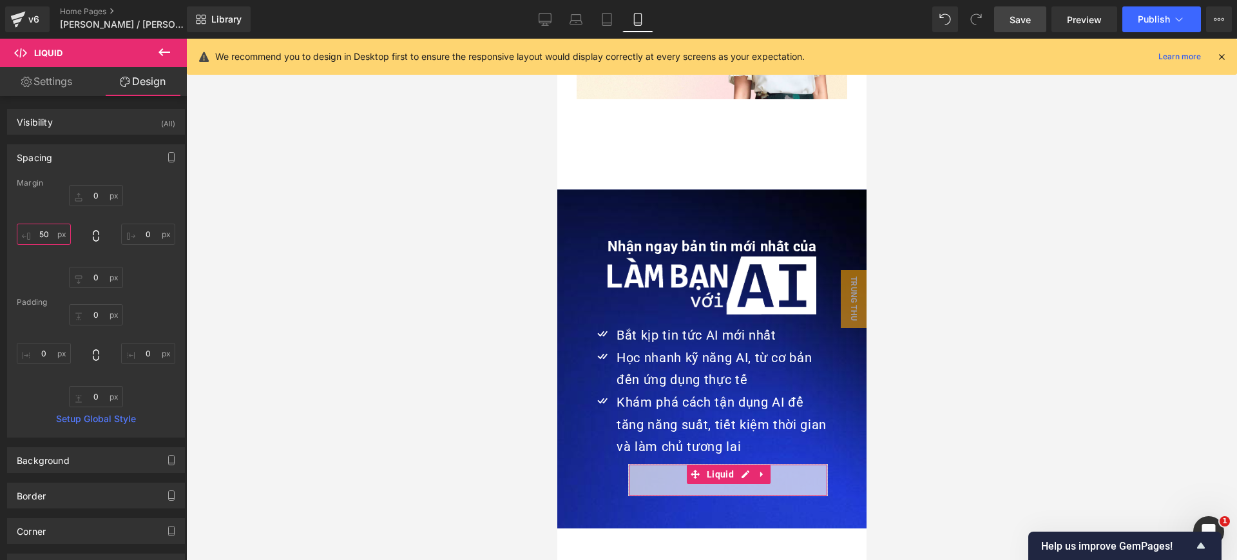
click at [46, 238] on input "50" at bounding box center [44, 234] width 54 height 21
type input "0"
click at [97, 201] on input "0" at bounding box center [96, 195] width 54 height 21
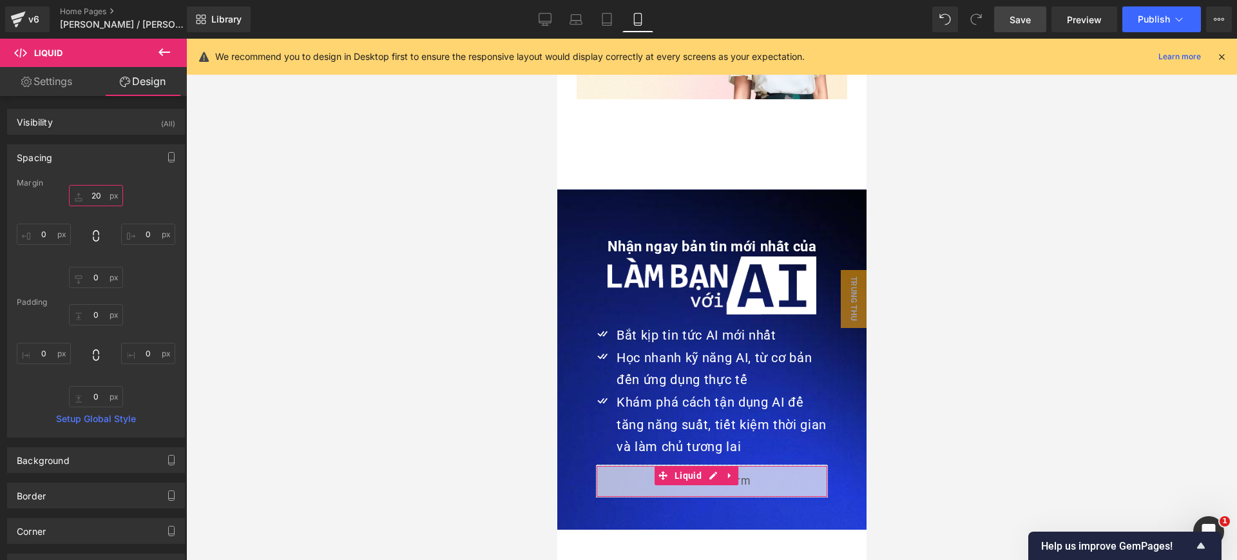
type input "20"
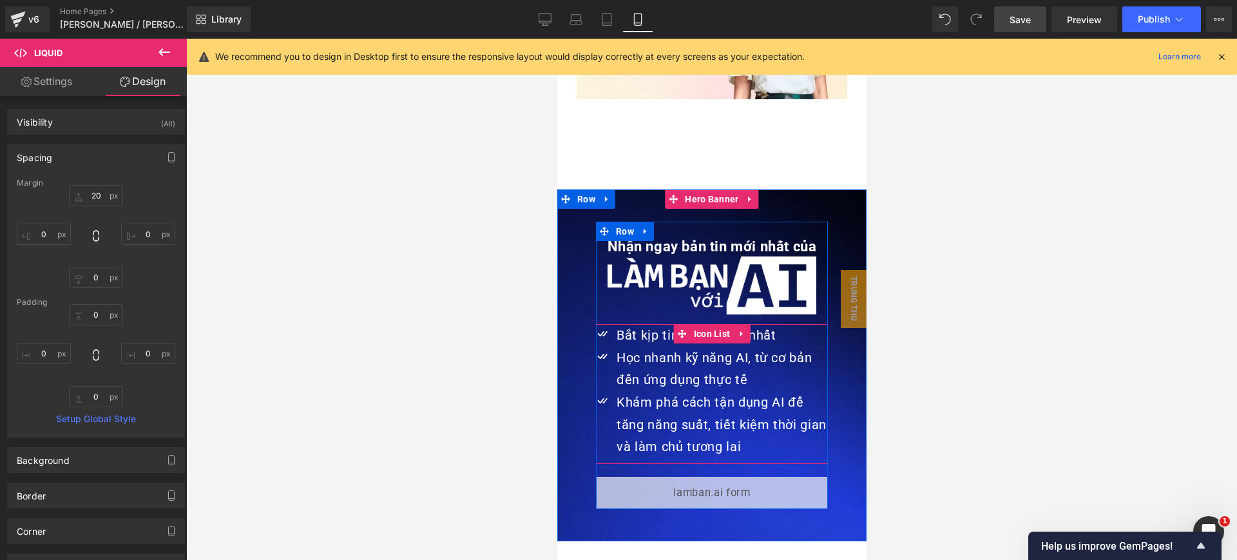
click at [691, 324] on span "Icon List" at bounding box center [711, 333] width 43 height 19
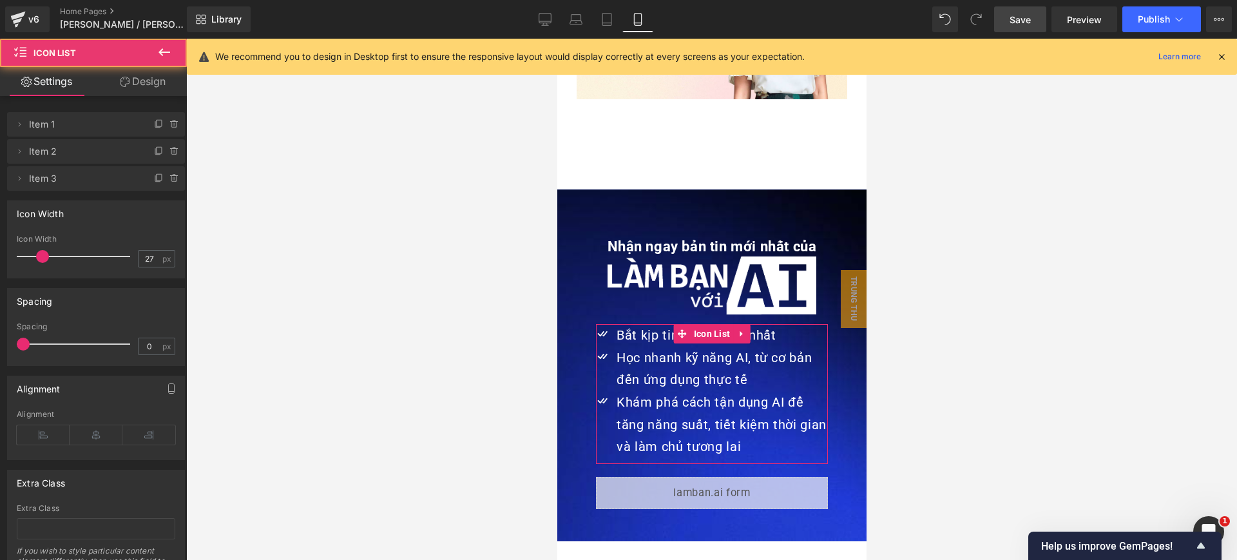
click at [150, 85] on link "Design" at bounding box center [142, 81] width 93 height 29
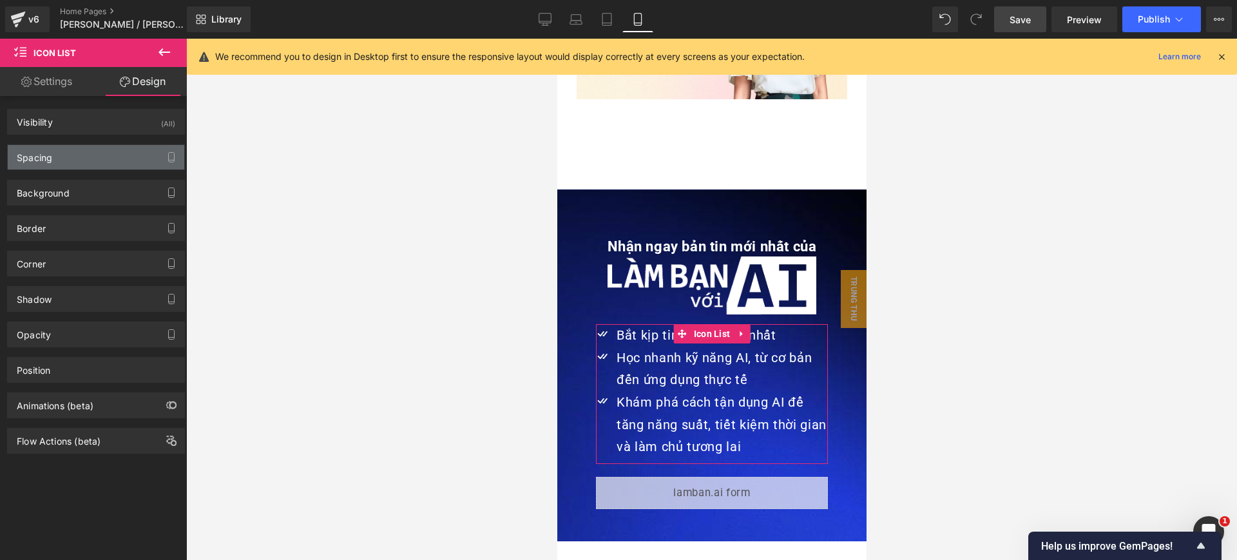
click at [101, 162] on div "Spacing" at bounding box center [96, 157] width 177 height 24
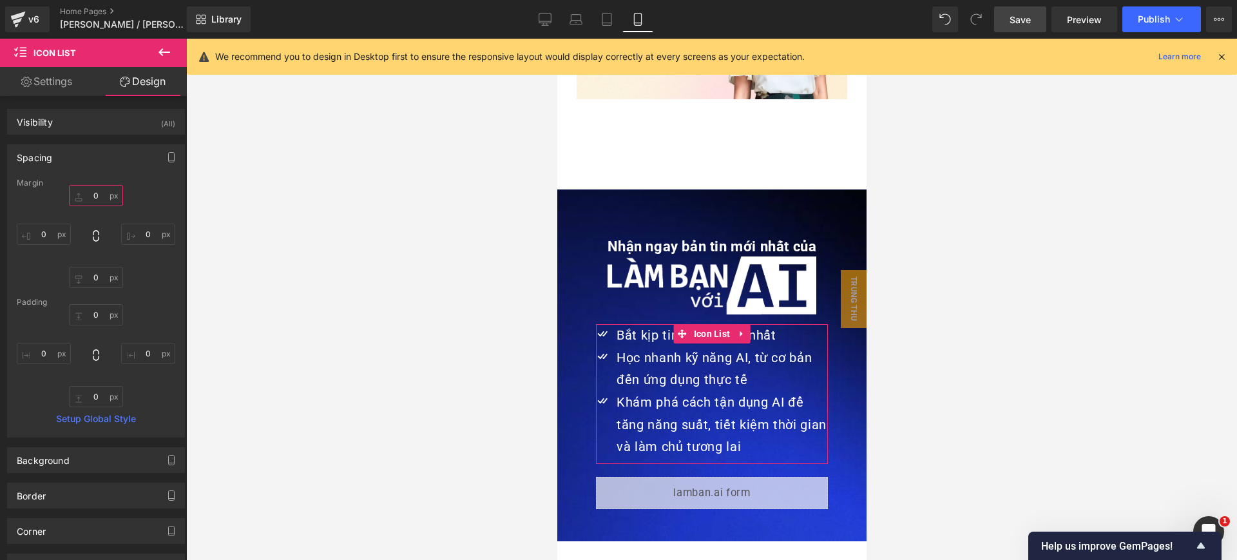
click at [86, 196] on input "0" at bounding box center [96, 195] width 54 height 21
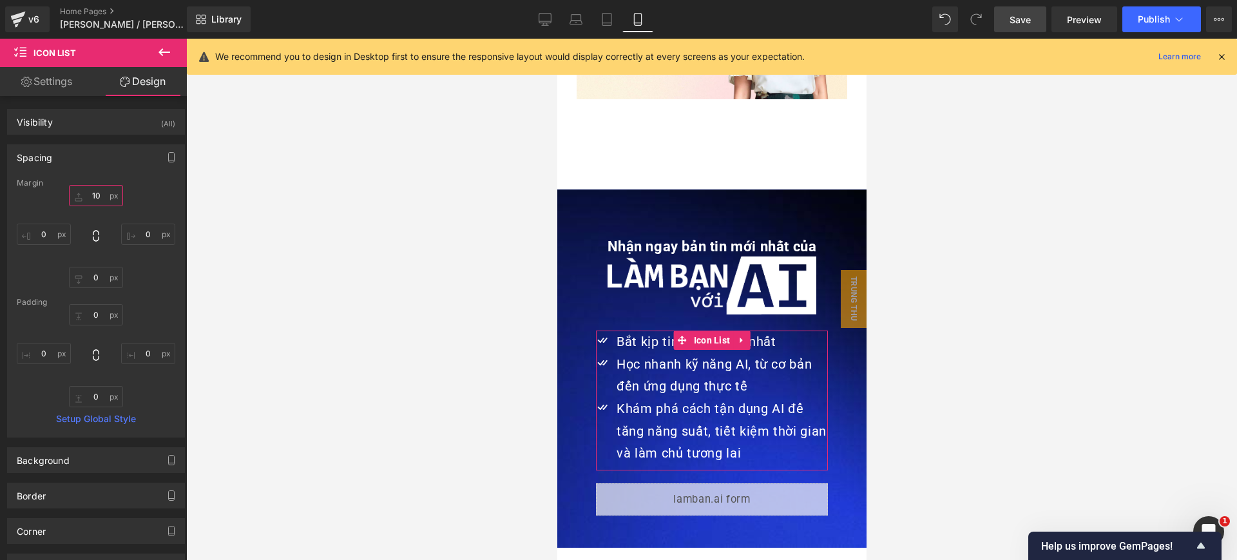
type input "10"
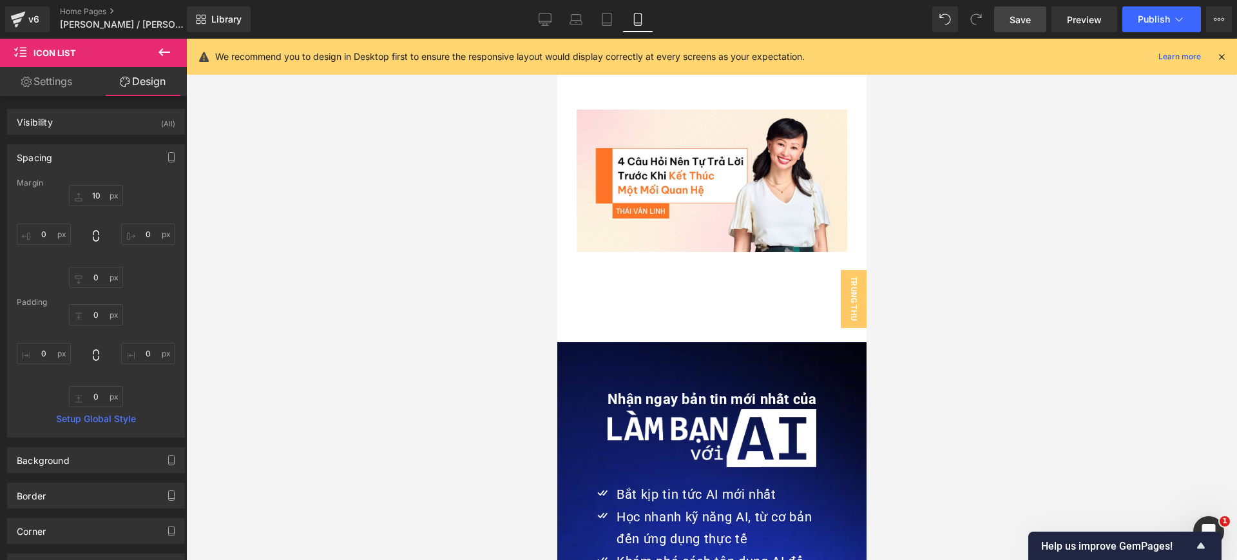
scroll to position [4030, 0]
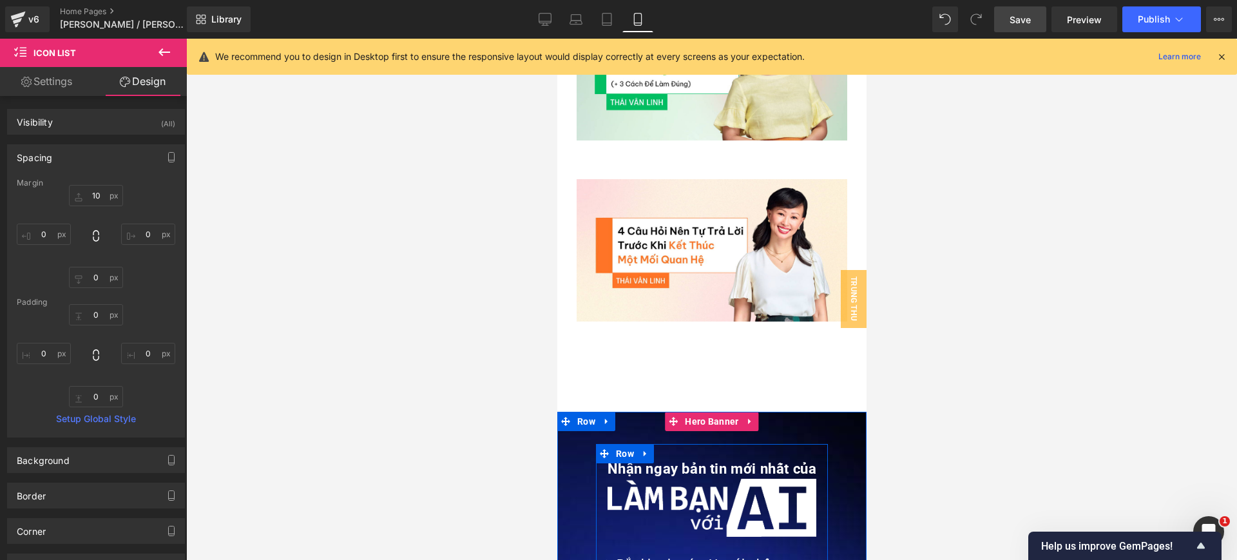
click at [748, 461] on strong "Nhận ngay bản tin mới nhất của" at bounding box center [711, 469] width 209 height 16
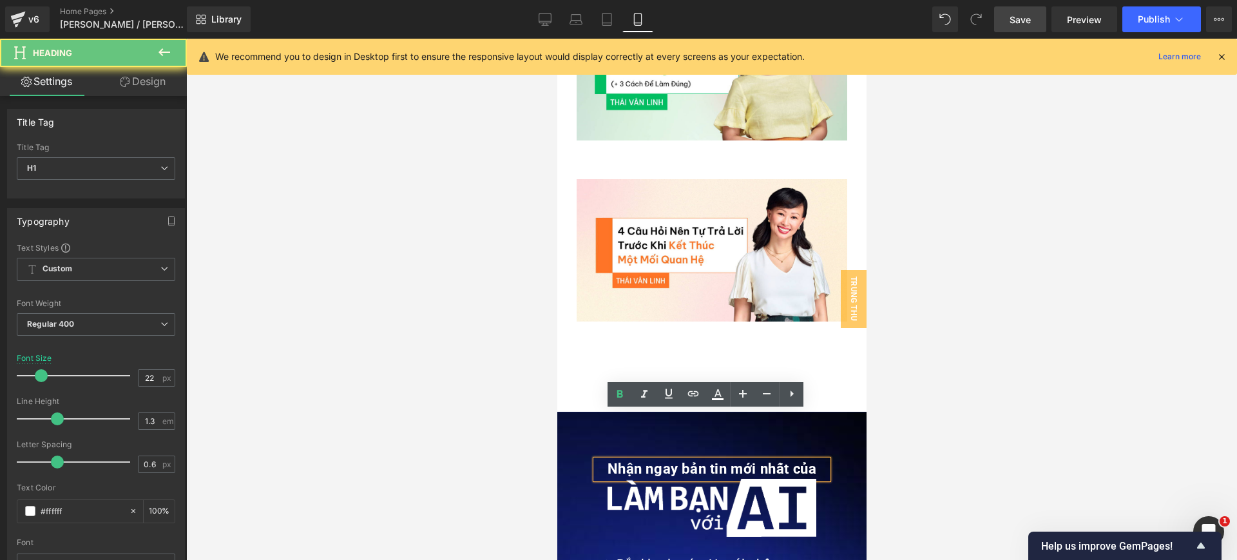
click at [748, 461] on strong "Nhận ngay bản tin mới nhất của" at bounding box center [711, 469] width 209 height 16
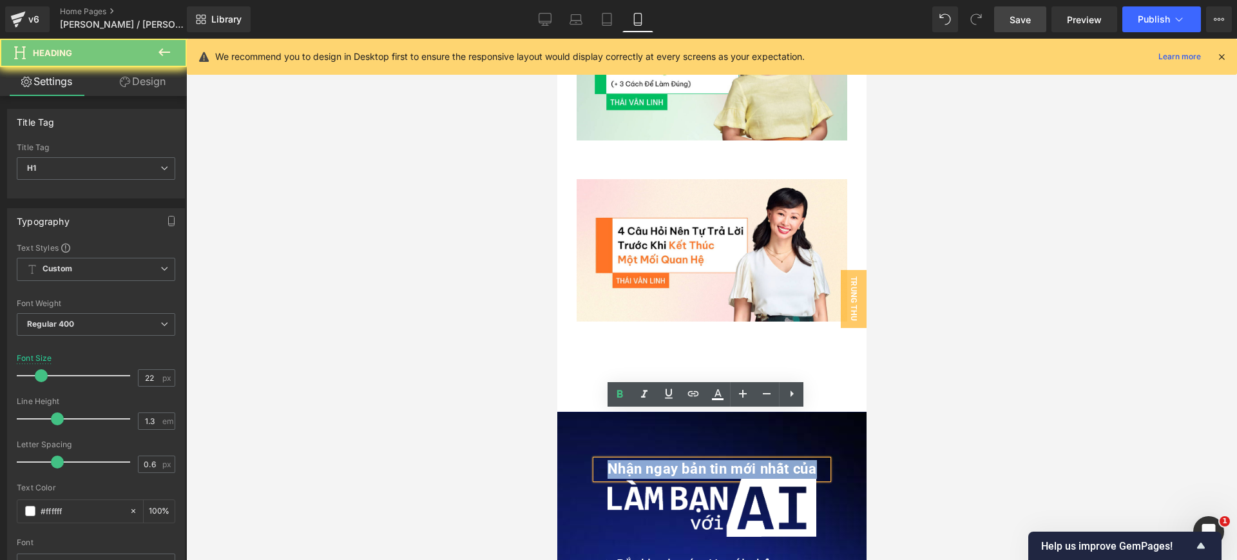
click at [748, 461] on strong "Nhận ngay bản tin mới nhất của" at bounding box center [711, 469] width 209 height 16
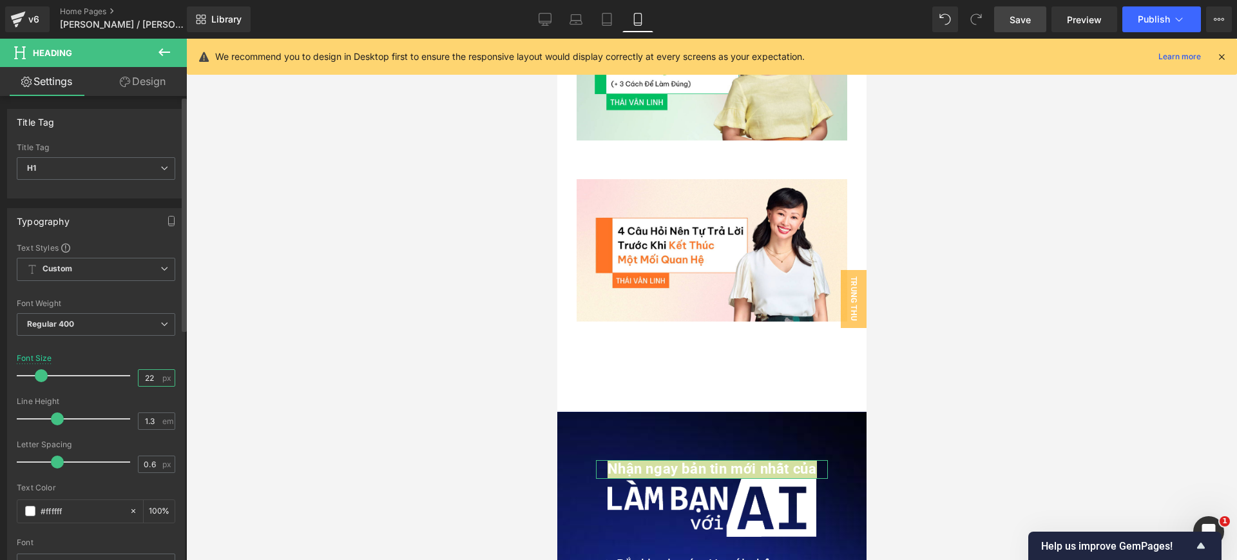
click at [152, 375] on input "22" at bounding box center [150, 378] width 23 height 16
type input "20"
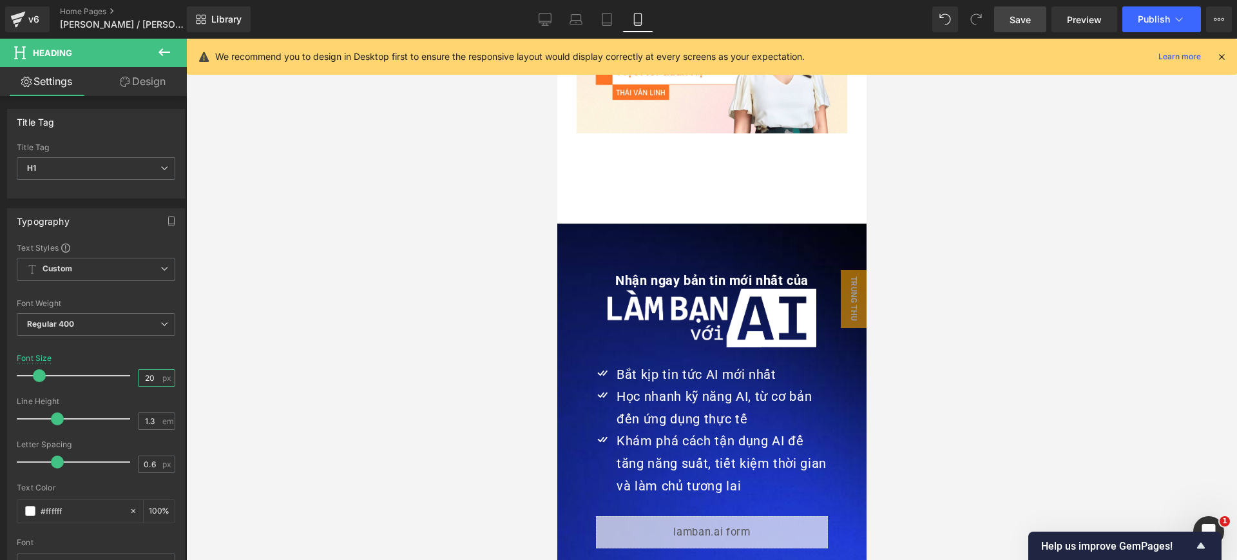
scroll to position [4191, 0]
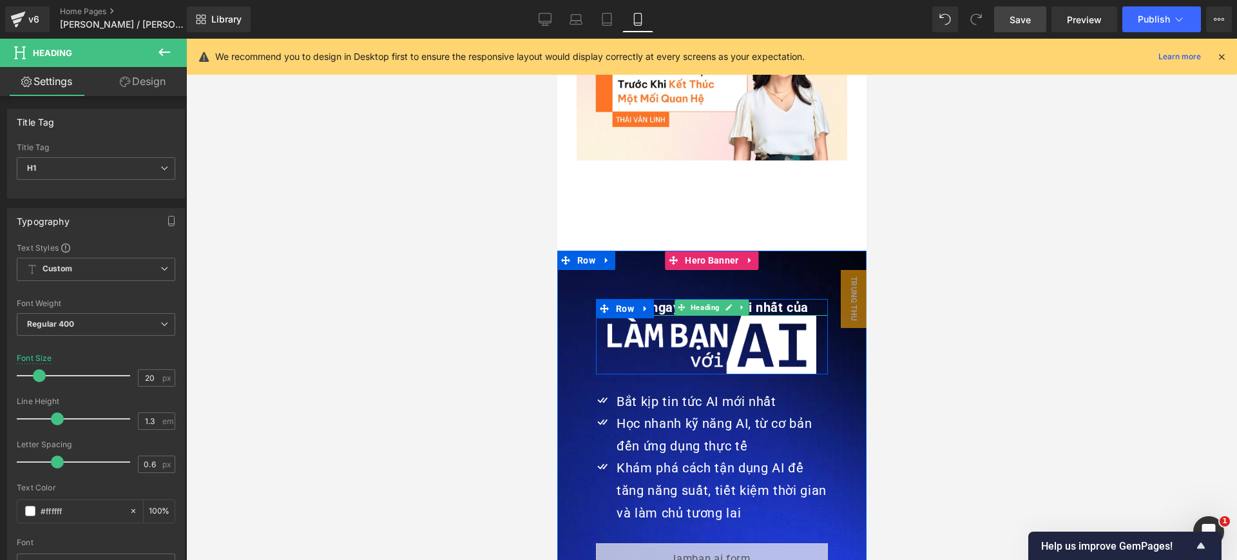
click at [722, 300] on link at bounding box center [729, 307] width 14 height 15
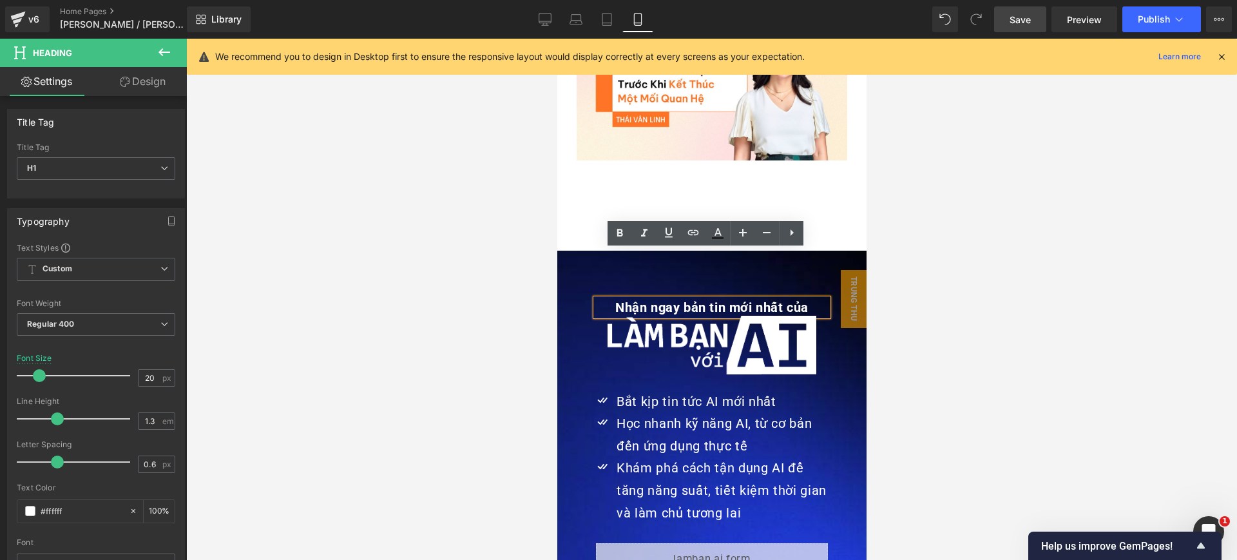
click at [132, 90] on link "Design" at bounding box center [142, 81] width 93 height 29
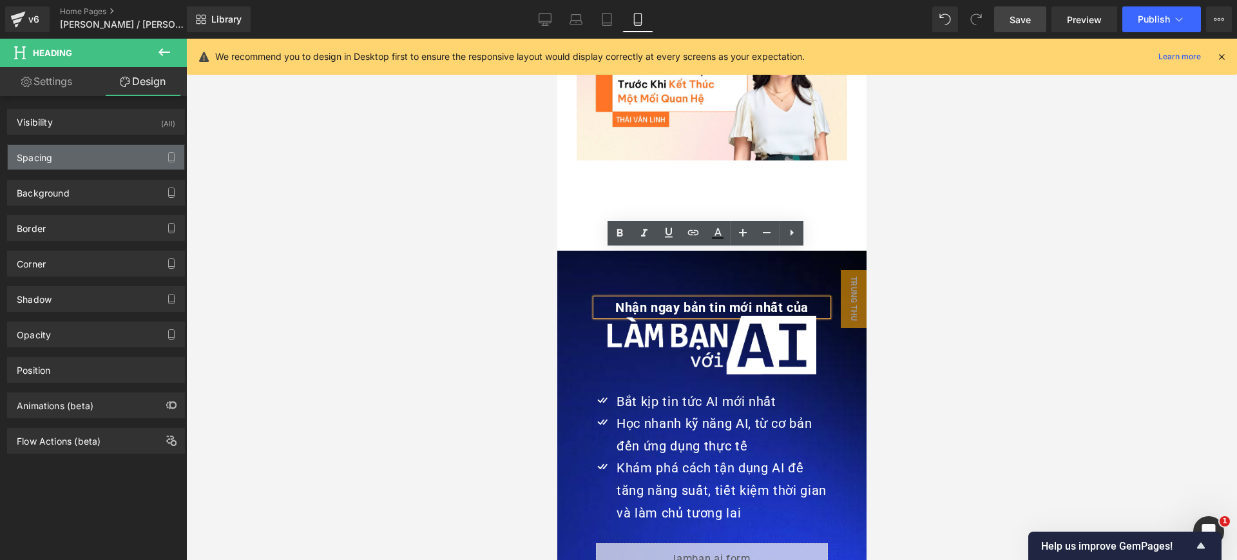
click at [79, 157] on div "Spacing" at bounding box center [96, 157] width 177 height 24
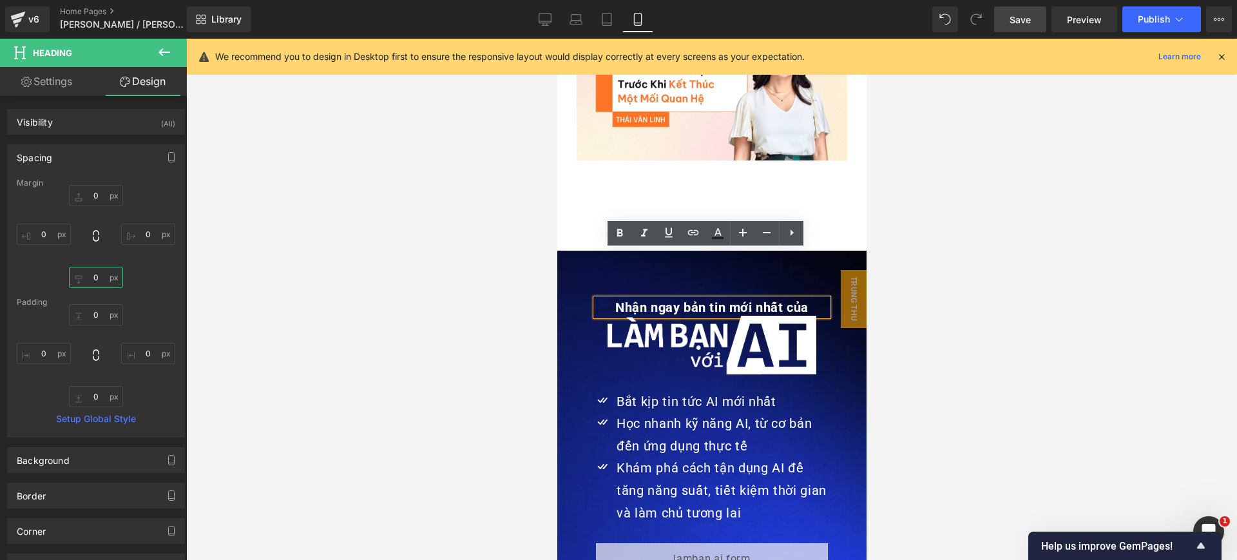
click at [100, 277] on input "0" at bounding box center [96, 277] width 54 height 21
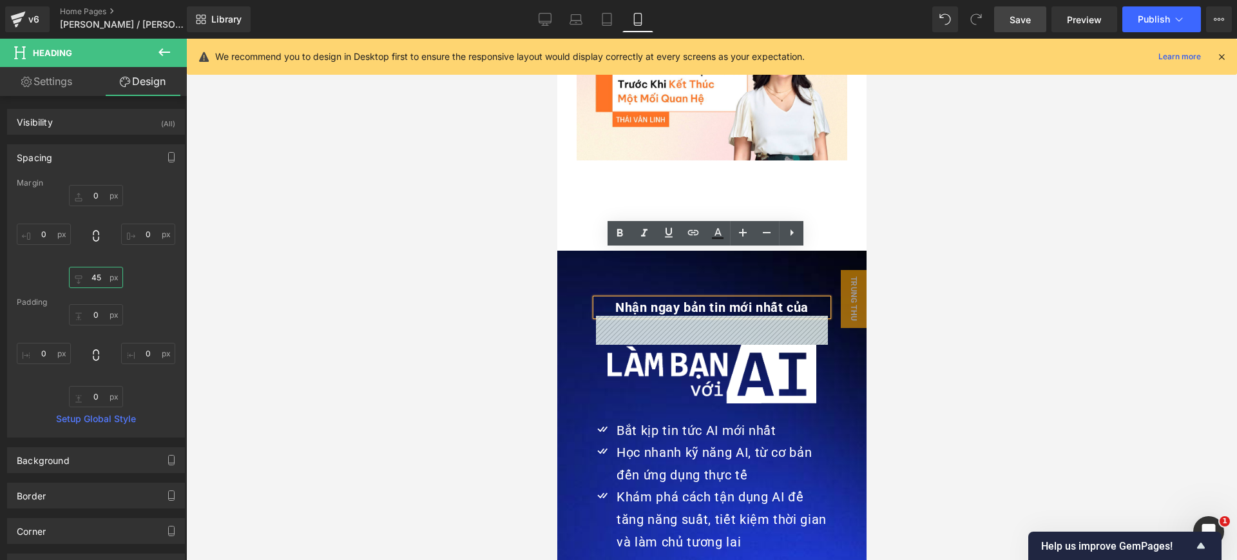
type input "4"
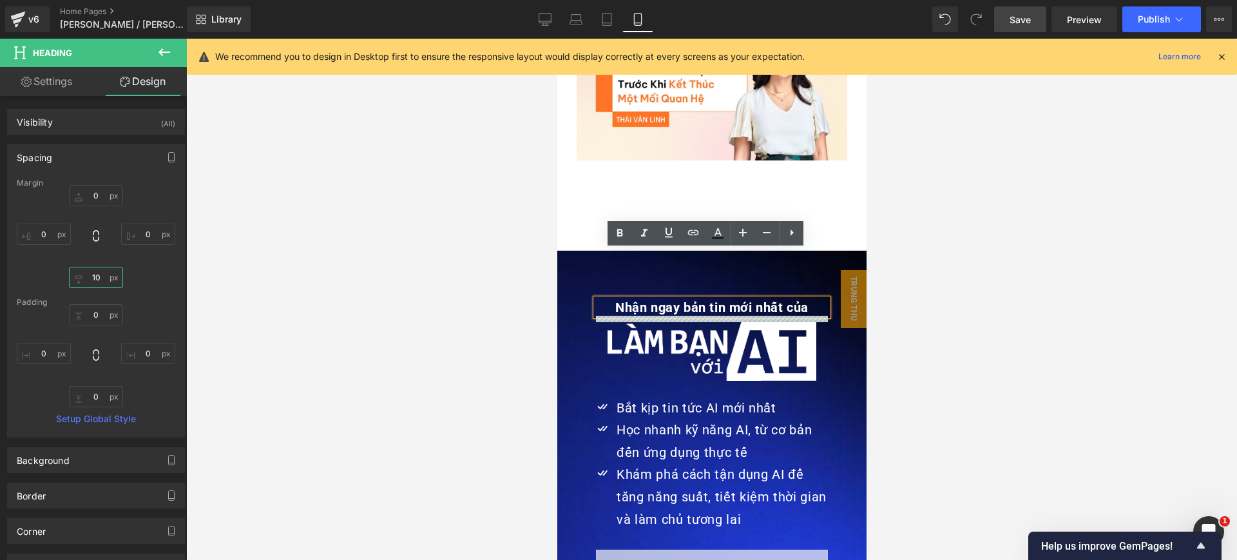
type input "10"
click at [813, 419] on div "Học nhanh kỹ năng AI, từ cơ bản đến ứng dụng thực tế Text Block" at bounding box center [720, 441] width 215 height 44
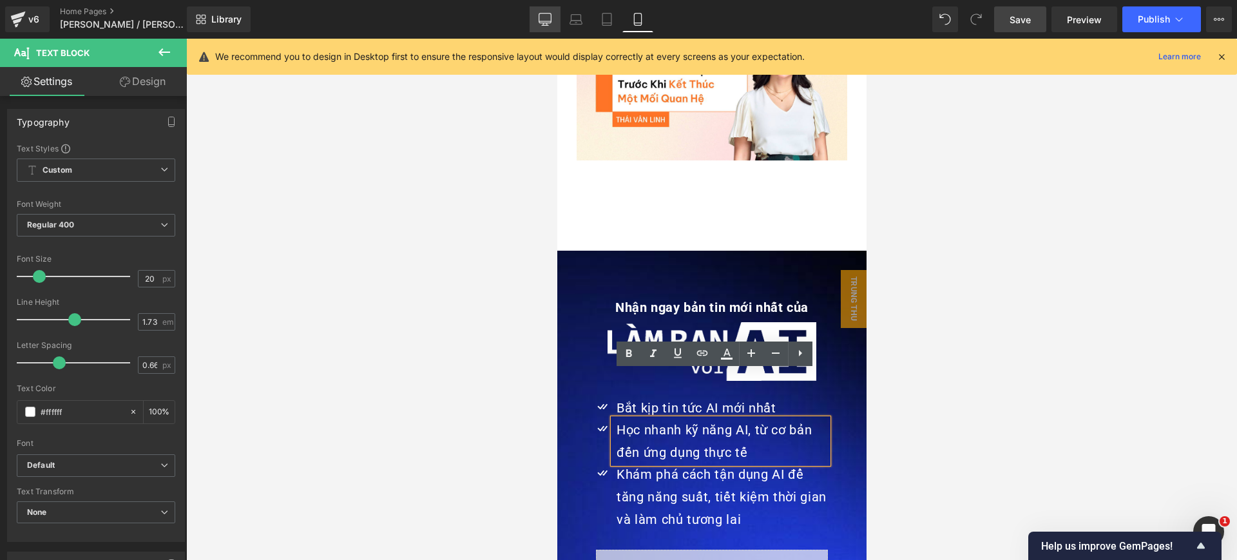
click at [552, 20] on icon at bounding box center [545, 19] width 12 height 10
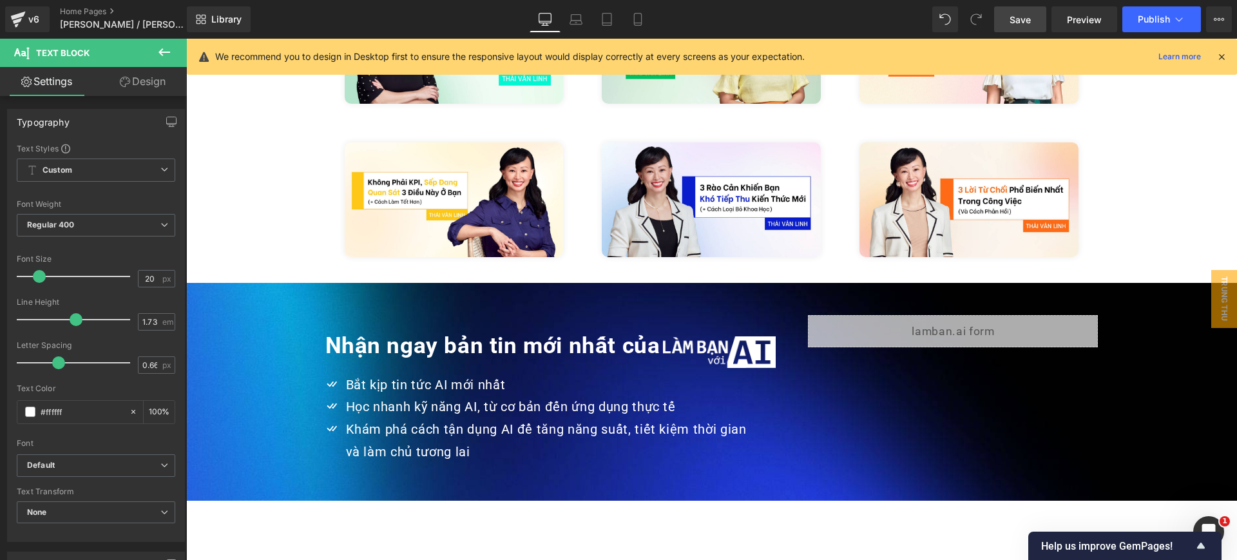
scroll to position [2890, 0]
click at [569, 26] on link "Laptop" at bounding box center [576, 19] width 31 height 26
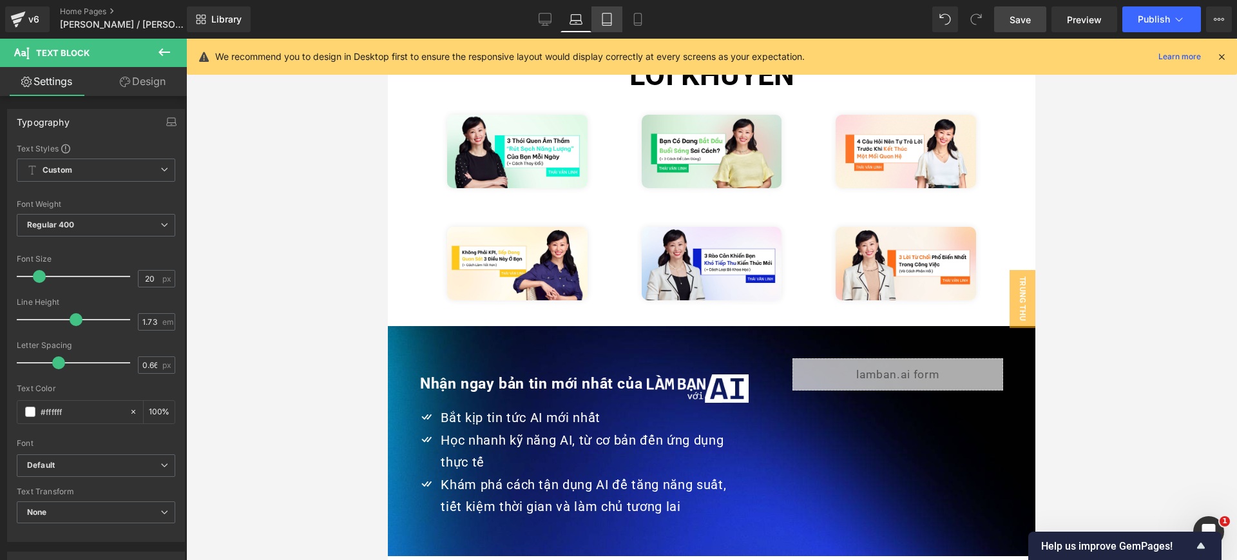
click at [611, 26] on link "Tablet" at bounding box center [607, 19] width 31 height 26
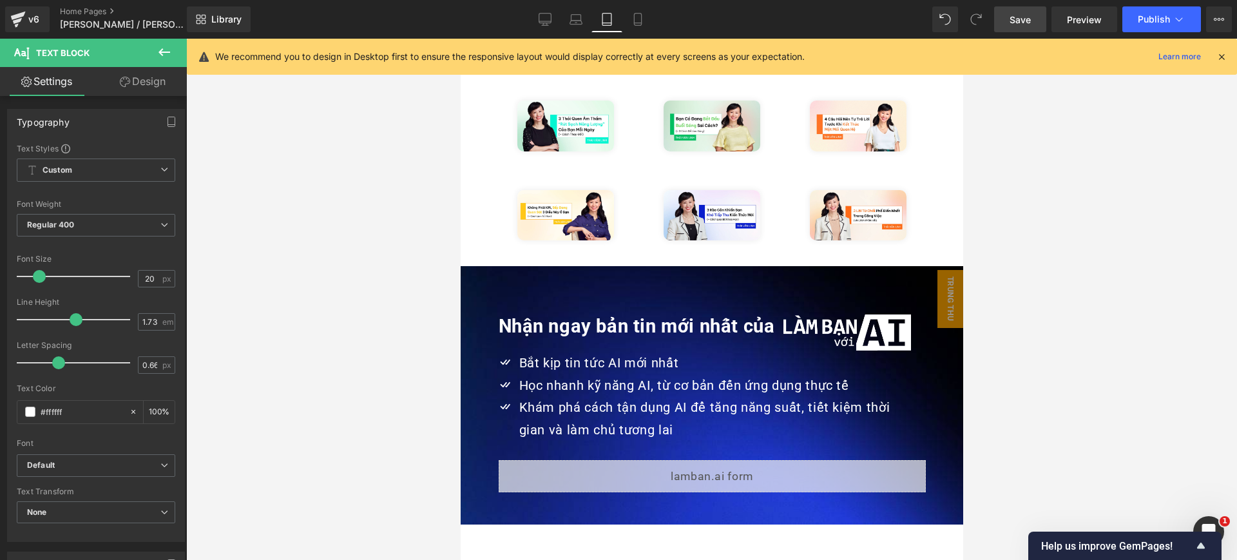
scroll to position [2922, 0]
click at [628, 20] on link "Mobile" at bounding box center [638, 19] width 31 height 26
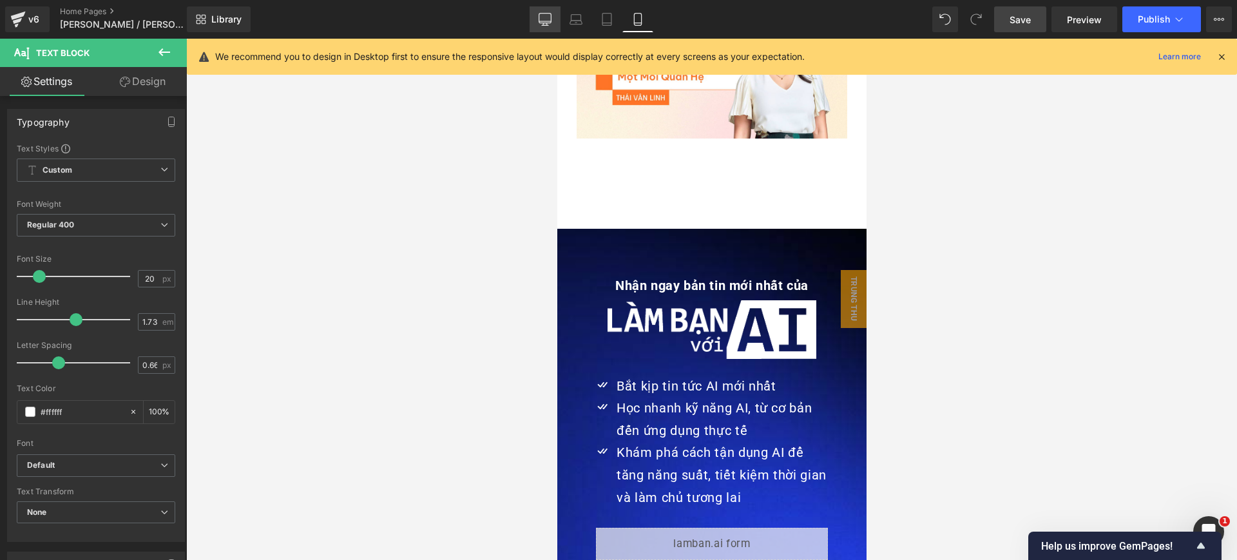
scroll to position [4213, 0]
click at [557, 8] on link "Desktop" at bounding box center [545, 19] width 31 height 26
type input "100"
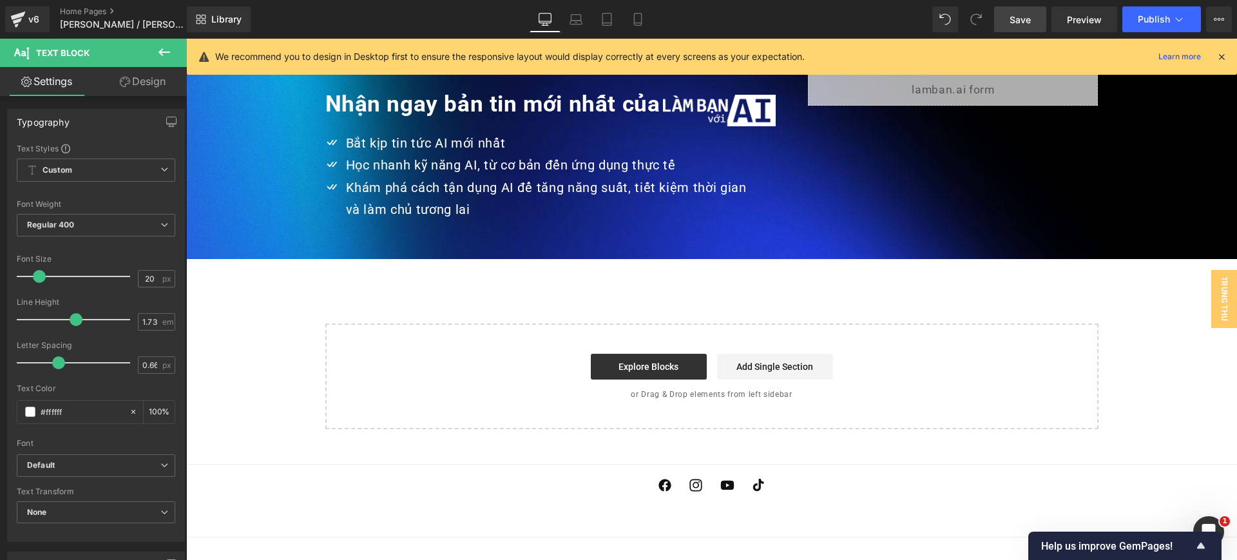
scroll to position [3134, 0]
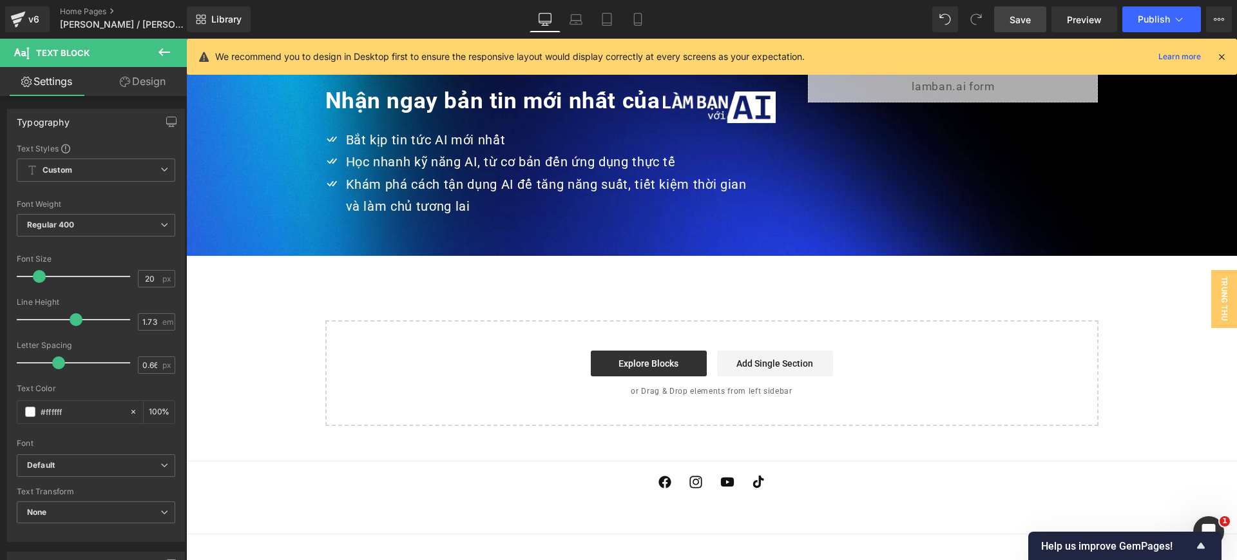
click at [167, 48] on icon at bounding box center [164, 51] width 15 height 15
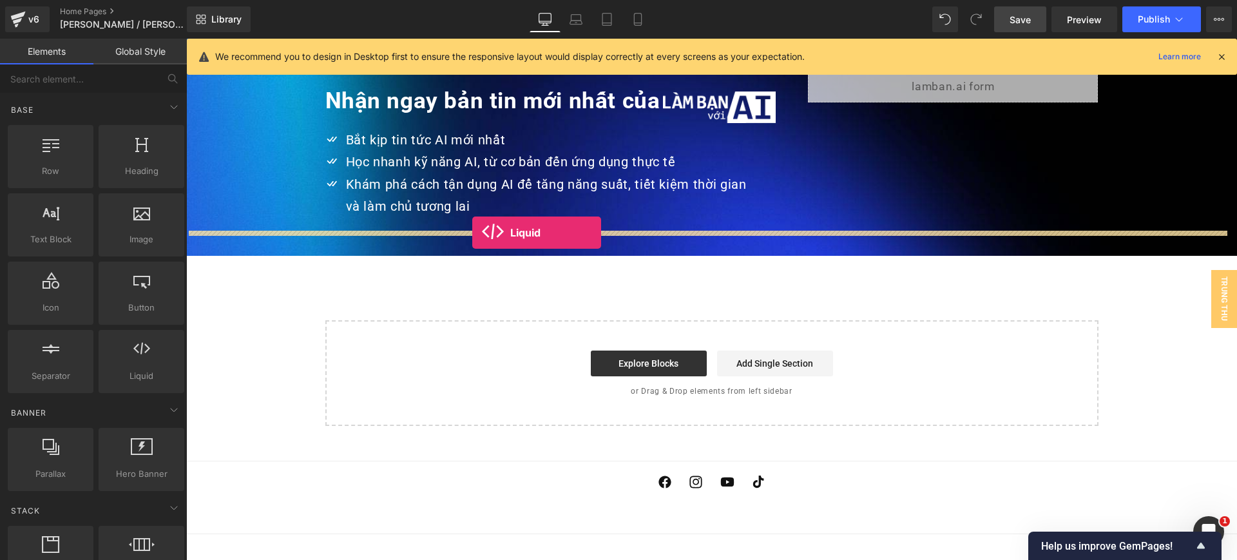
drag, startPoint x: 390, startPoint y: 275, endPoint x: 472, endPoint y: 233, distance: 92.5
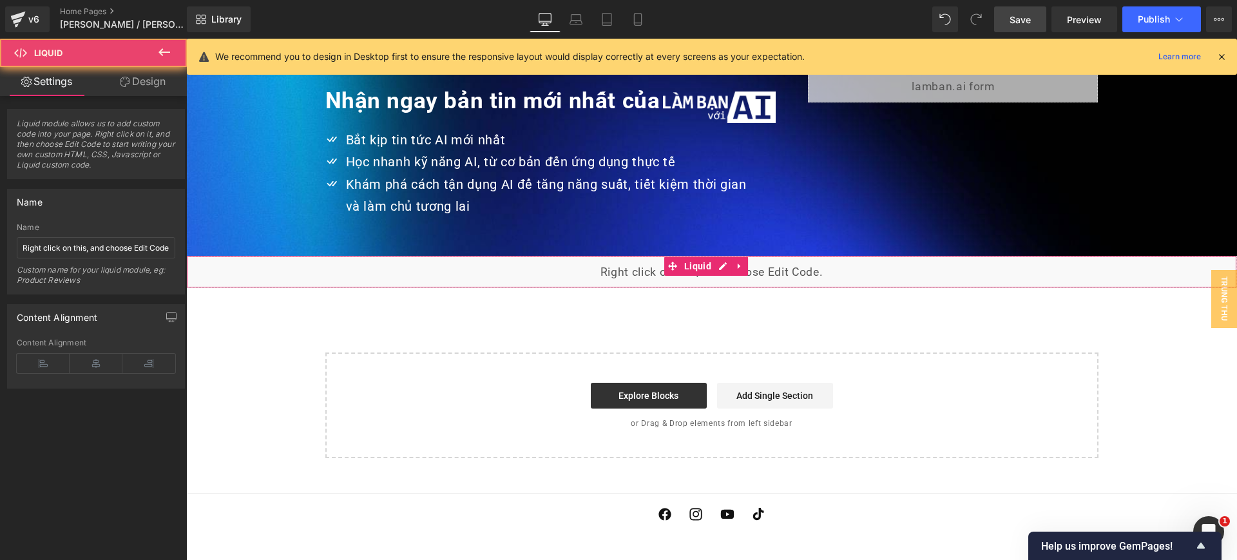
click at [581, 256] on div "Liquid" at bounding box center [711, 272] width 1051 height 32
click at [722, 256] on div "Liquid" at bounding box center [711, 272] width 1051 height 32
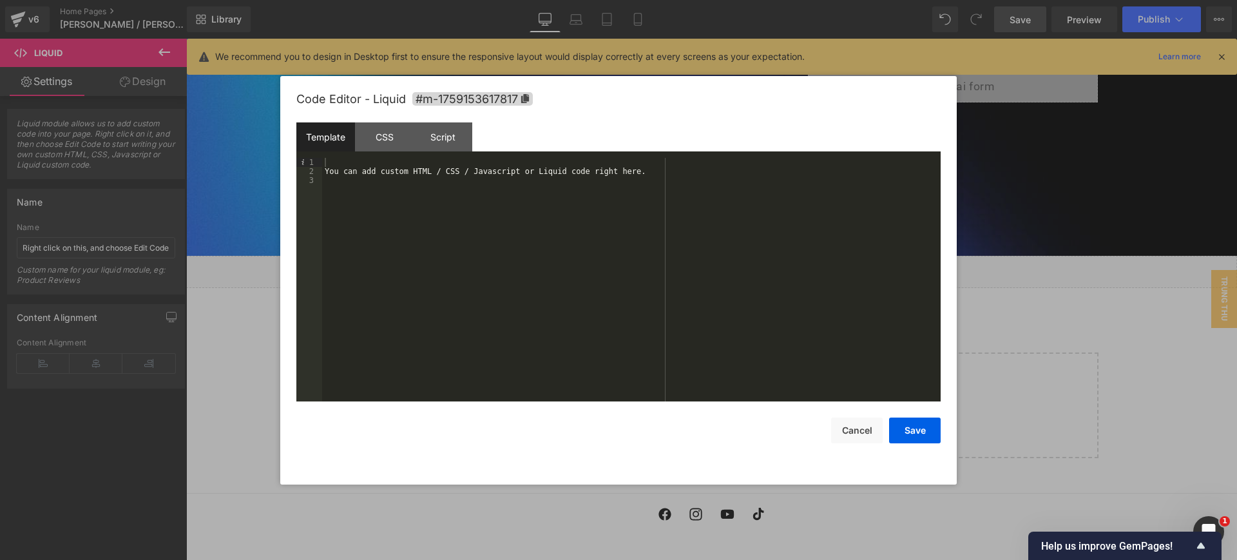
drag, startPoint x: 209, startPoint y: 319, endPoint x: 21, endPoint y: 272, distance: 193.3
click at [209, 319] on div at bounding box center [618, 280] width 1237 height 560
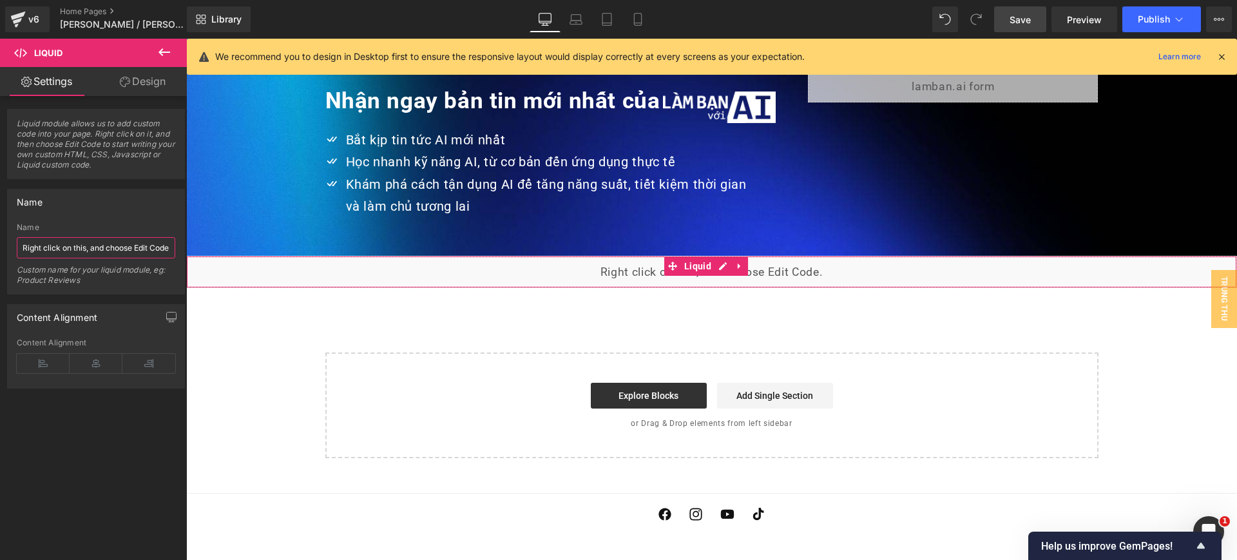
click at [131, 251] on input "Right click on this, and choose Edit Code." at bounding box center [96, 247] width 159 height 21
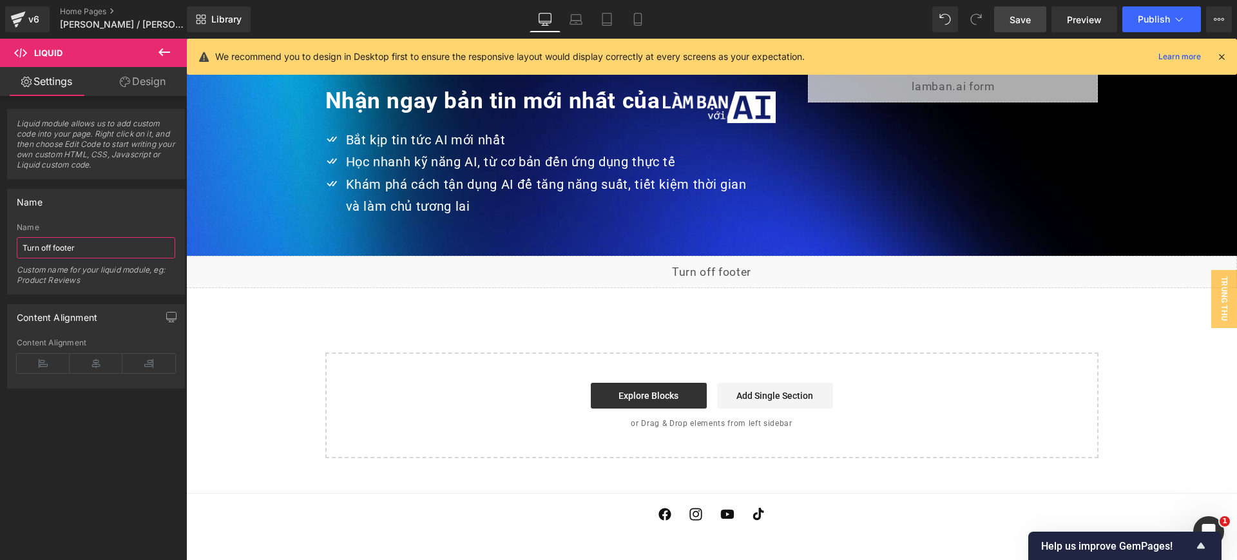
type input "Turn off footer"
click at [1218, 23] on icon at bounding box center [1219, 19] width 10 height 10
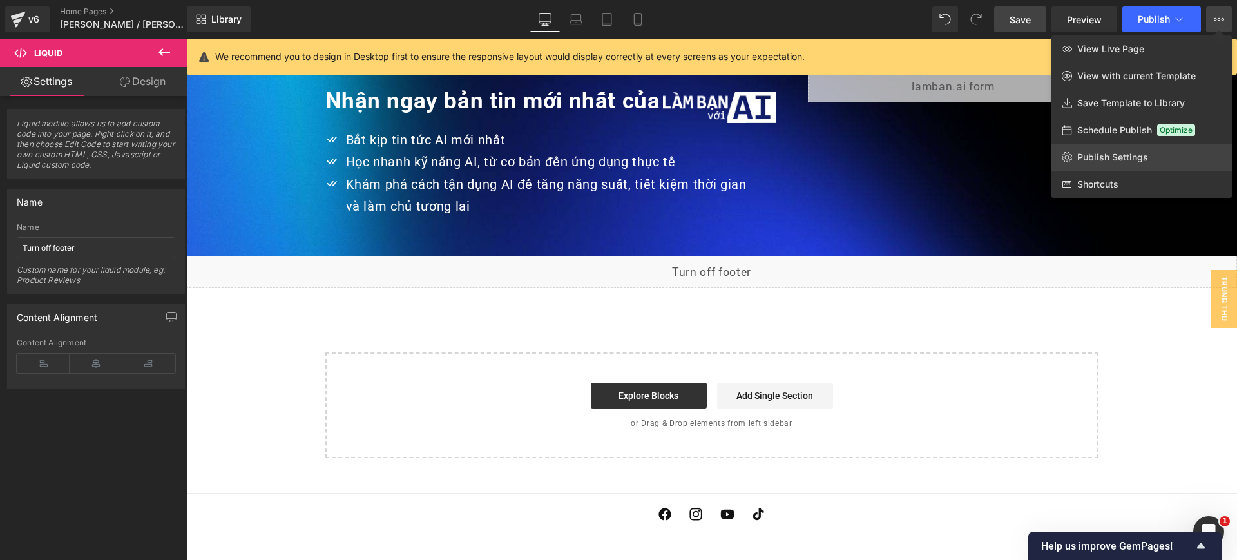
click at [1119, 153] on span "Publish Settings" at bounding box center [1112, 157] width 71 height 12
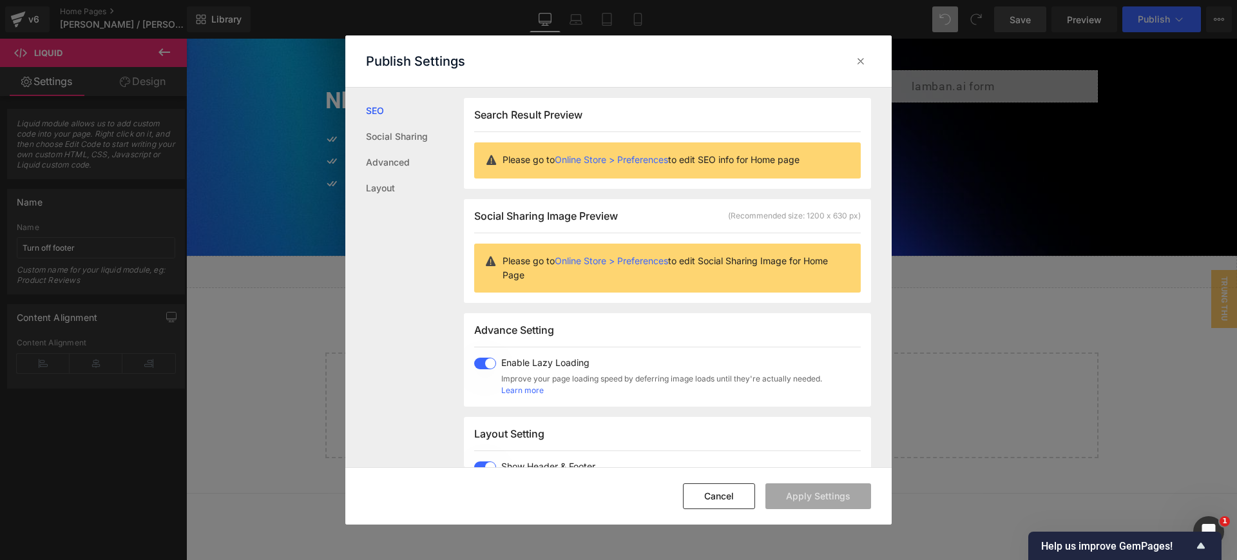
scroll to position [1, 0]
click at [416, 137] on link "Social Sharing" at bounding box center [415, 137] width 98 height 26
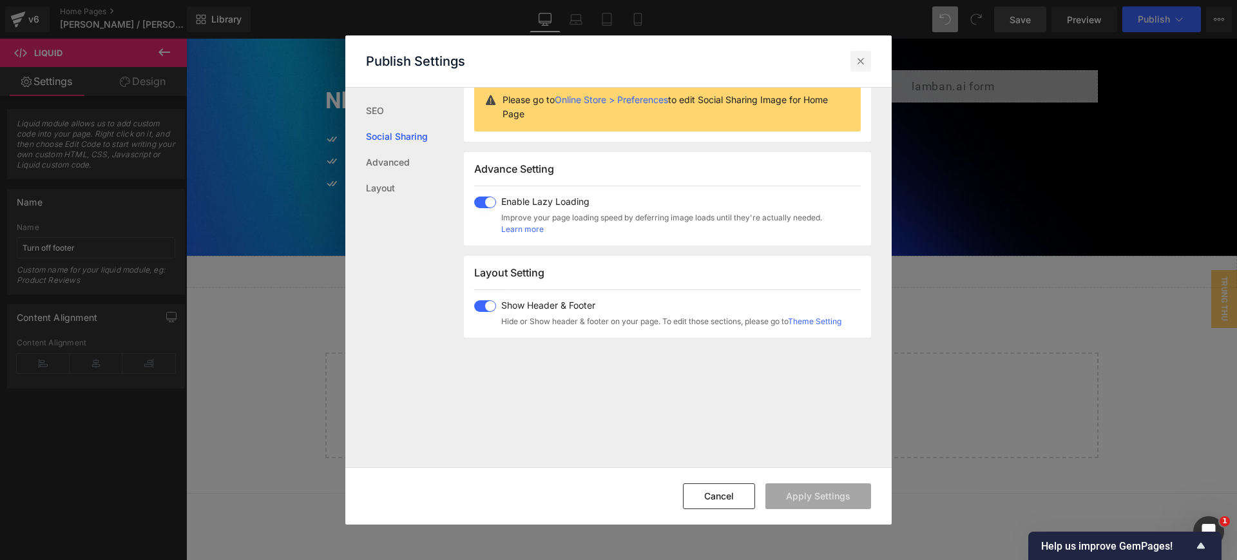
click at [868, 65] on div at bounding box center [861, 61] width 21 height 21
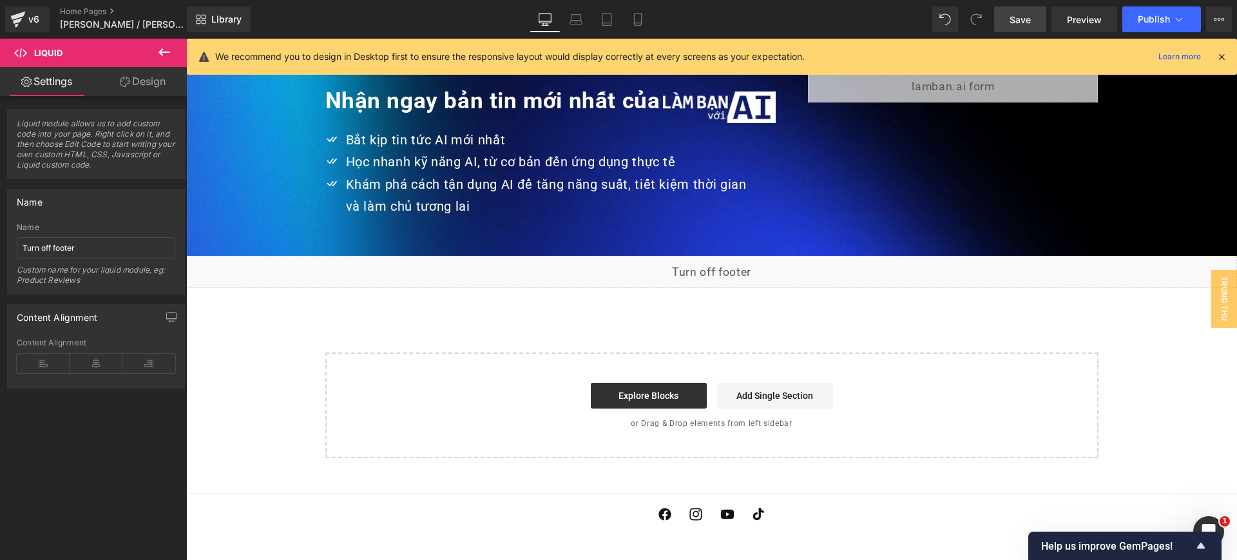
click at [722, 256] on div "Liquid" at bounding box center [711, 272] width 1051 height 32
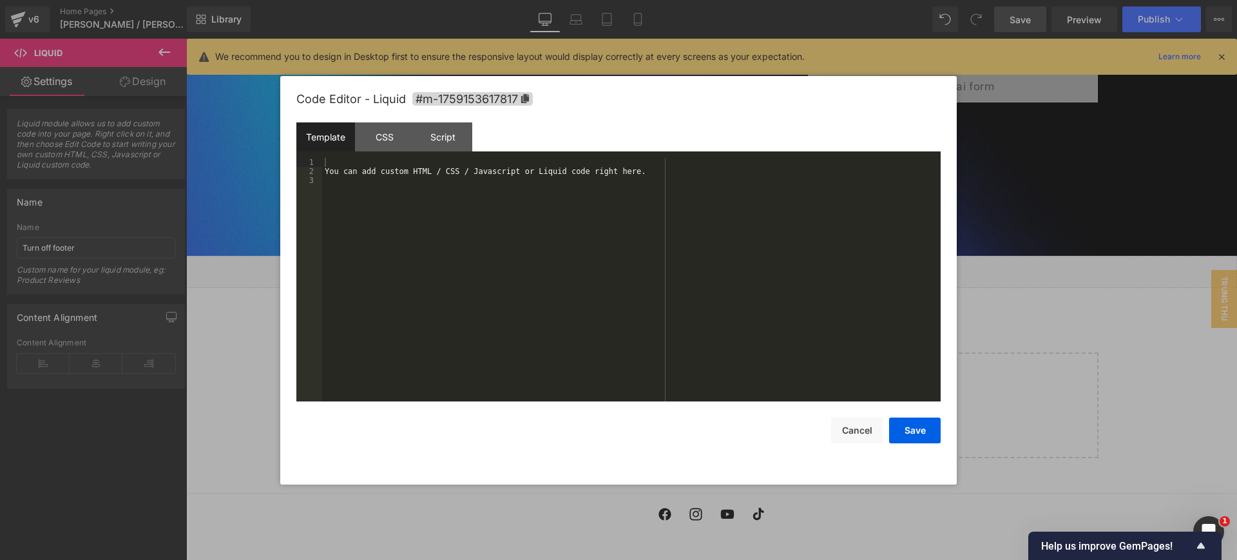
click at [456, 209] on div "You can add custom HTML / CSS / Javascript or Liquid code right here." at bounding box center [631, 289] width 619 height 262
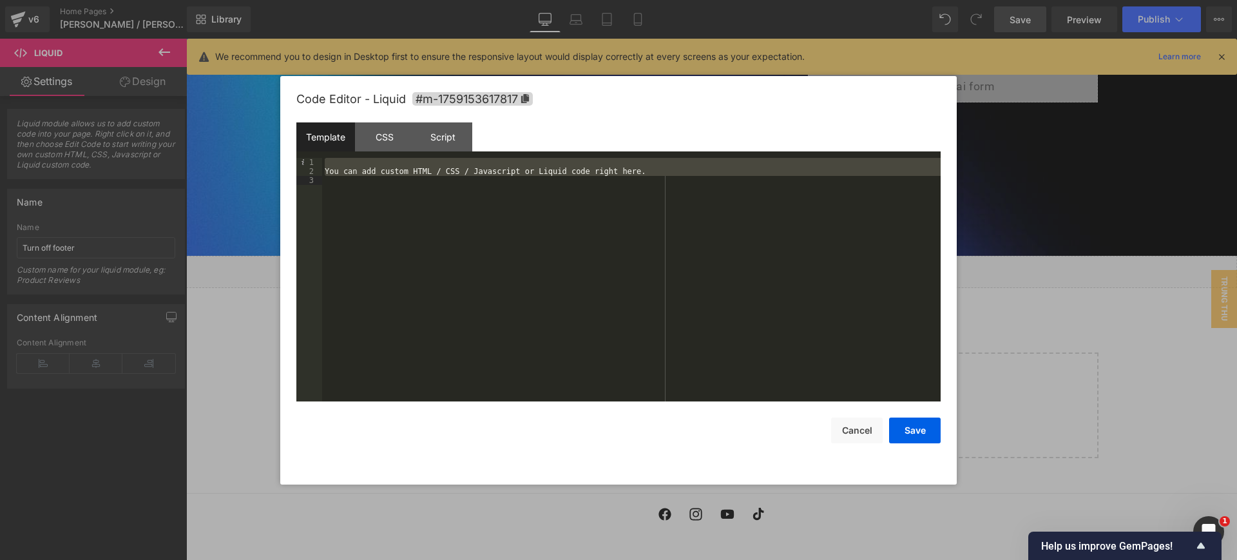
scroll to position [108, 0]
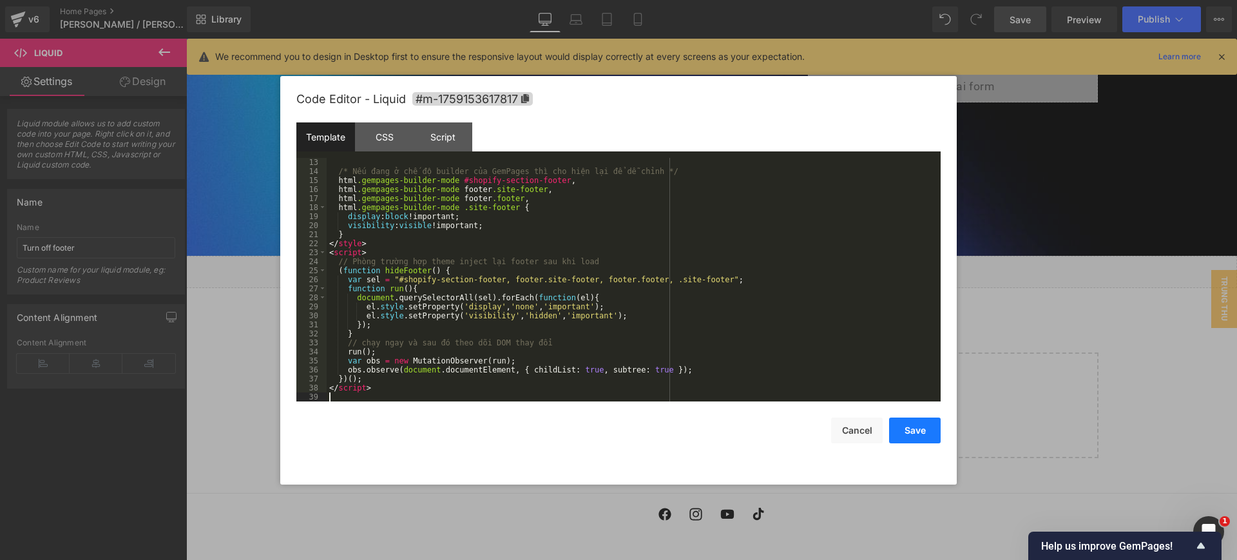
click at [927, 434] on button "Save" at bounding box center [915, 431] width 52 height 26
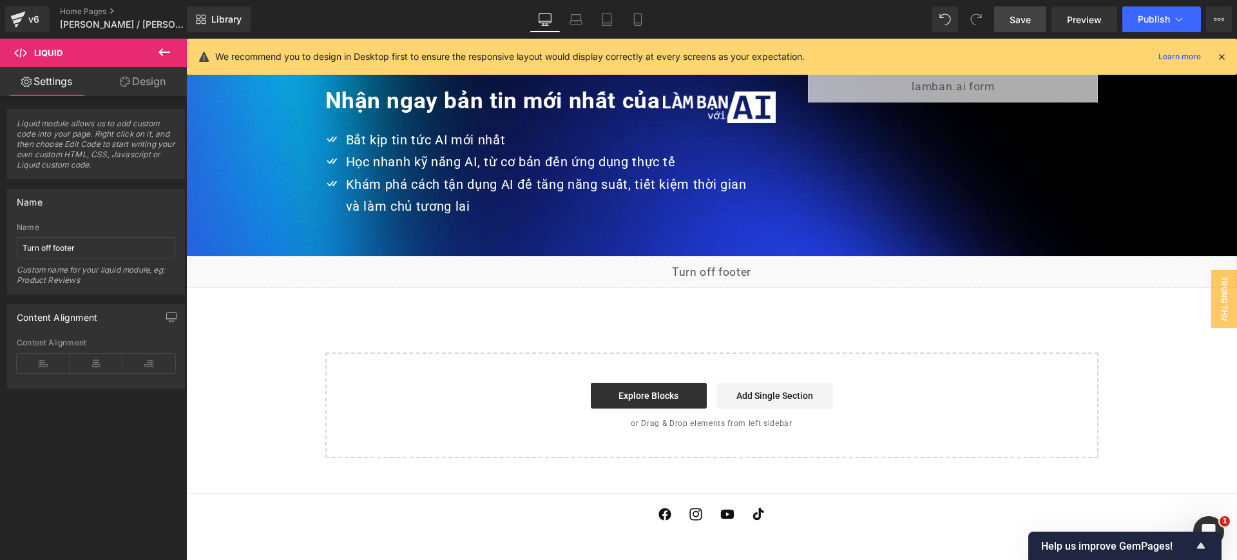
click at [1034, 19] on link "Save" at bounding box center [1020, 19] width 52 height 26
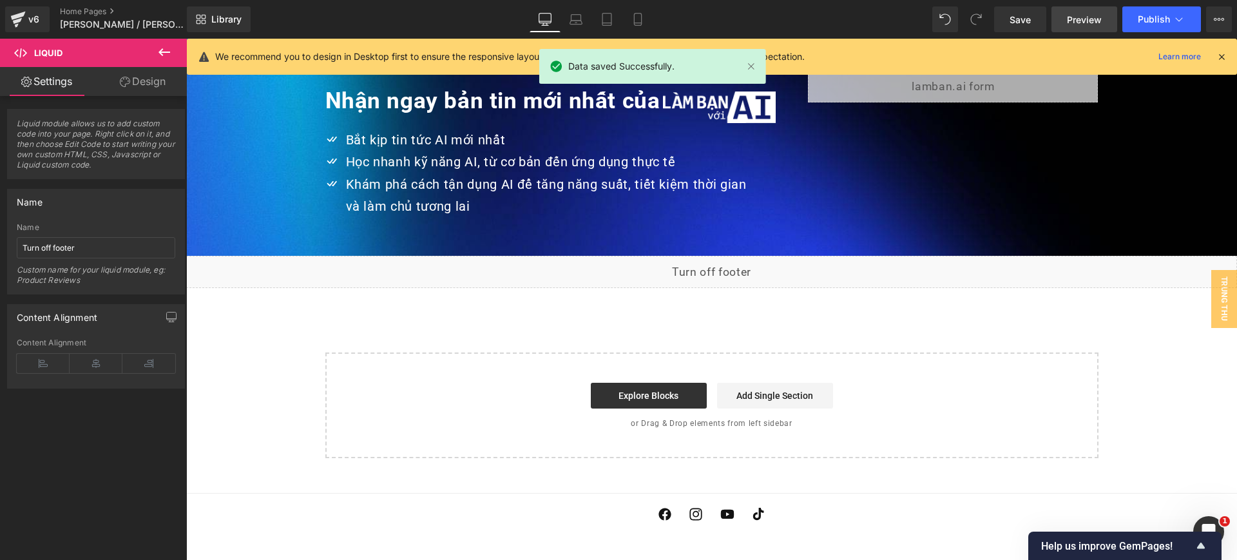
click at [1077, 26] on link "Preview" at bounding box center [1085, 19] width 66 height 26
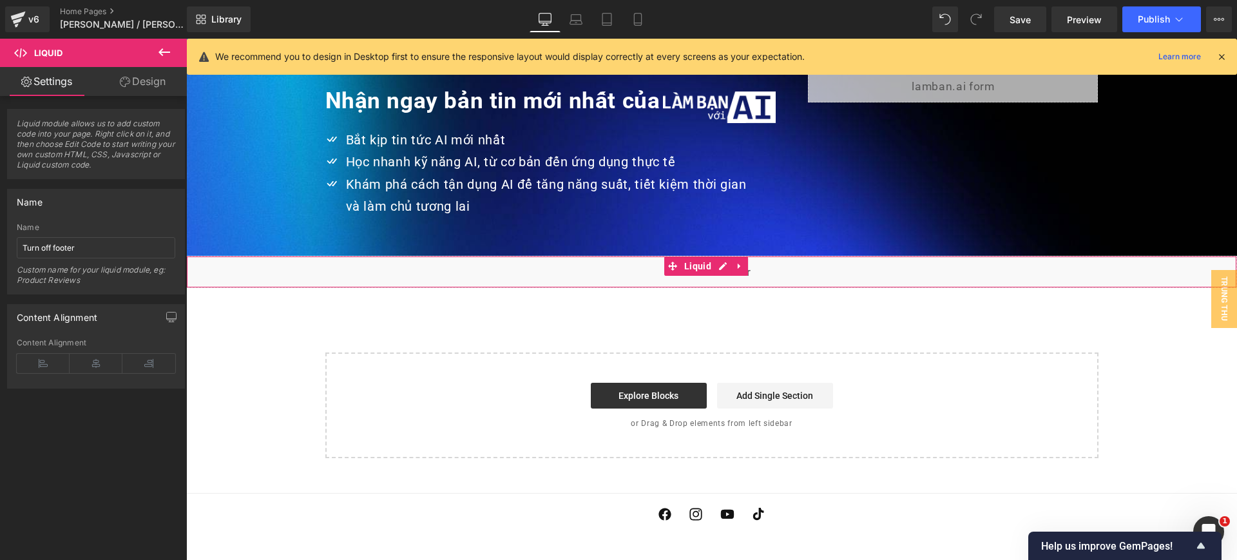
click at [840, 256] on div "Liquid" at bounding box center [711, 272] width 1051 height 32
click at [727, 256] on div "Liquid" at bounding box center [711, 272] width 1051 height 32
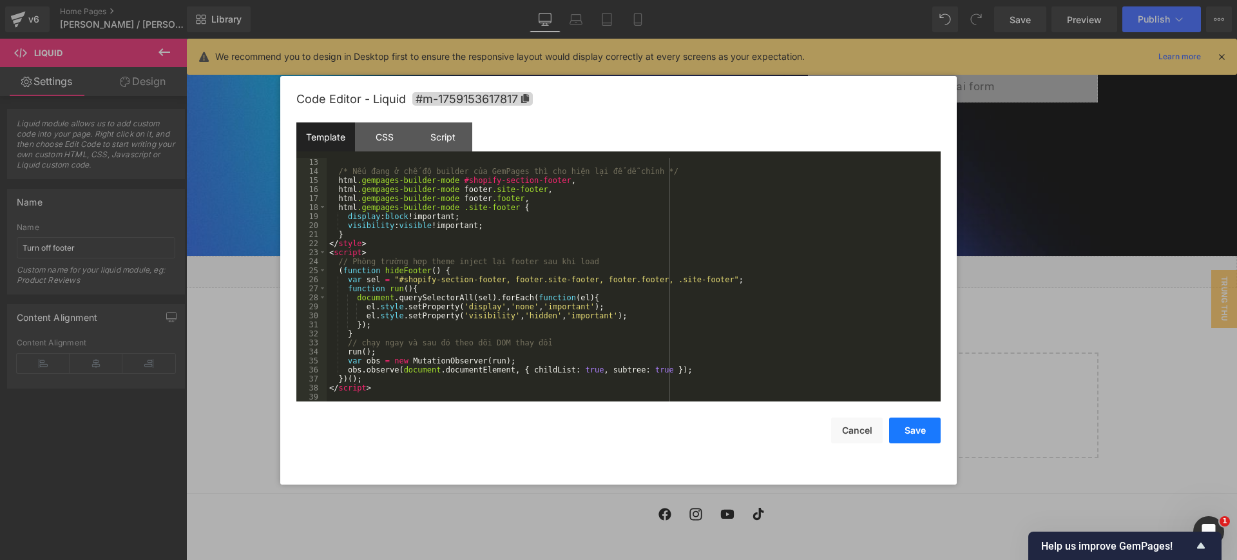
click at [926, 428] on button "Save" at bounding box center [915, 431] width 52 height 26
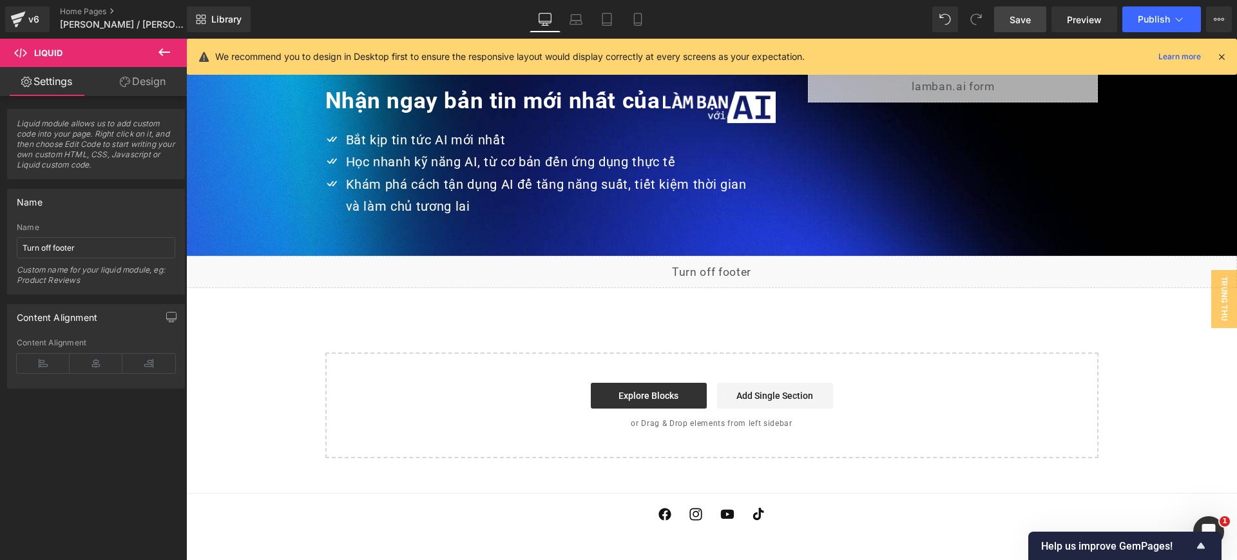
click at [1042, 17] on link "Save" at bounding box center [1020, 19] width 52 height 26
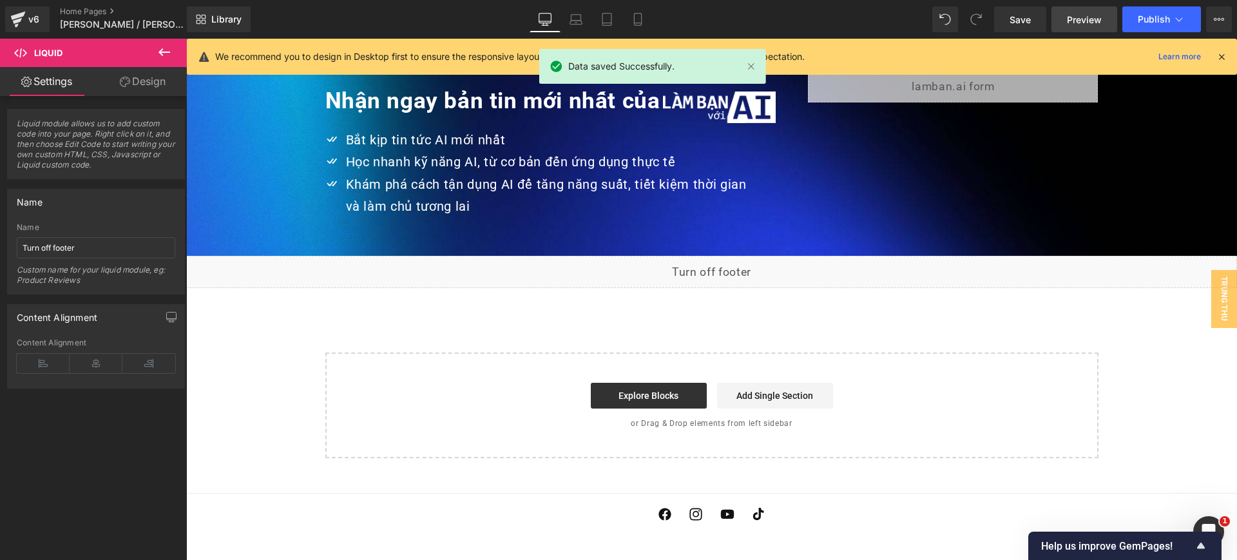
click at [1074, 21] on span "Preview" at bounding box center [1084, 20] width 35 height 14
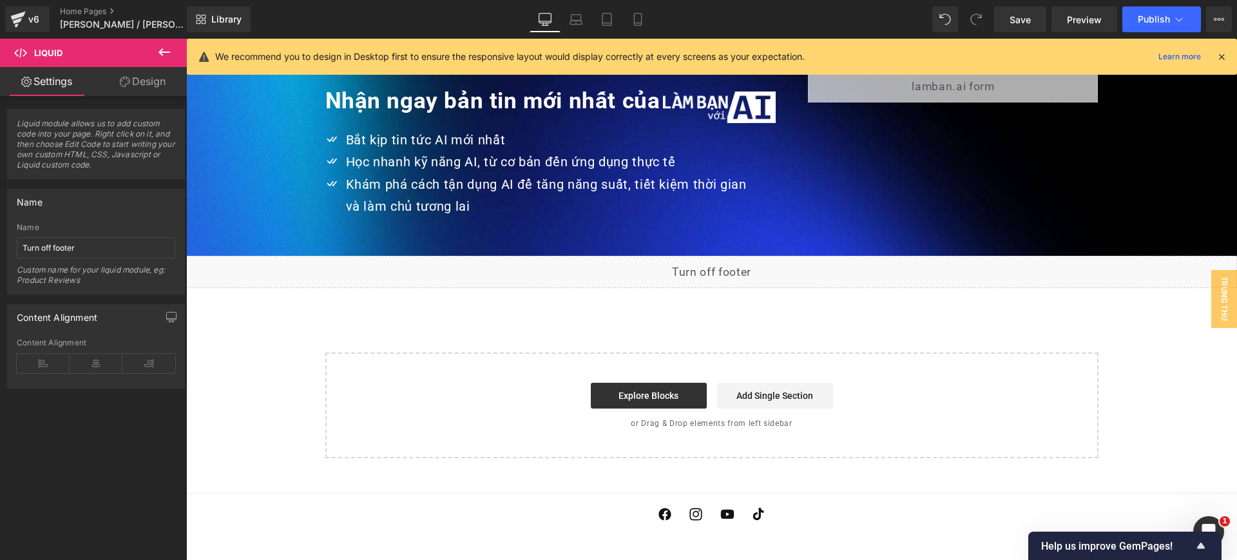
scroll to position [2973, 0]
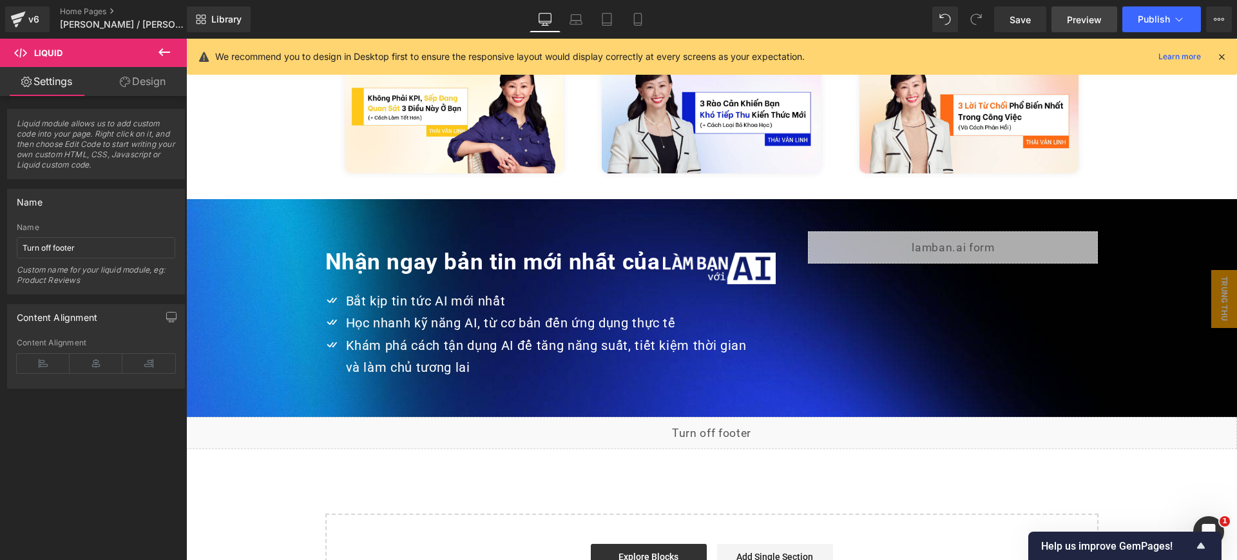
click at [1065, 20] on link "Preview" at bounding box center [1085, 19] width 66 height 26
click at [220, 24] on span "Library" at bounding box center [226, 20] width 30 height 12
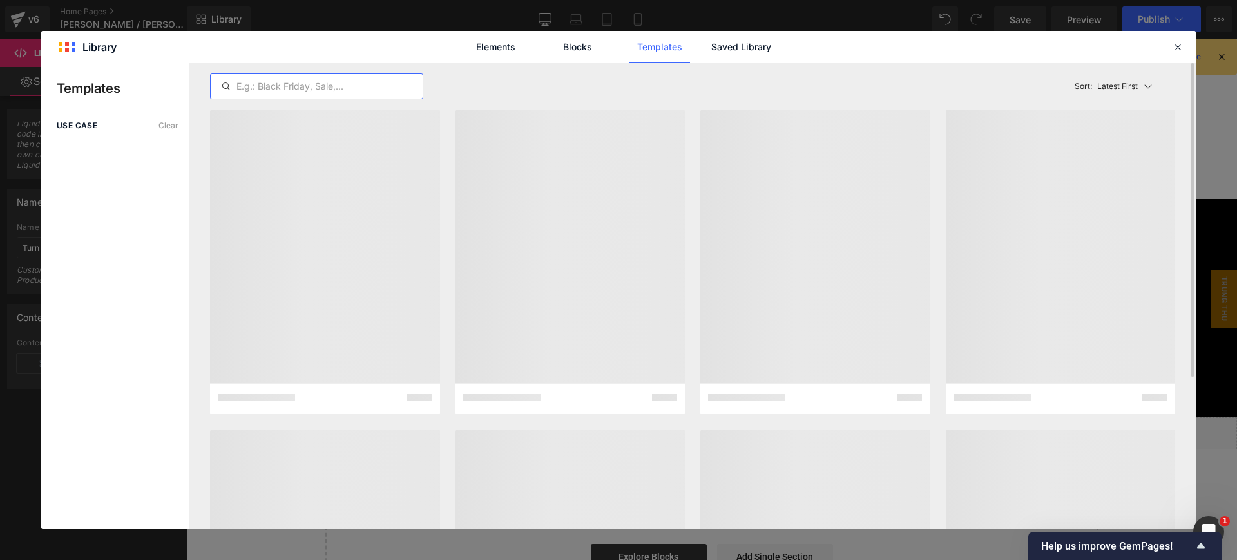
click at [328, 89] on input "text" at bounding box center [317, 86] width 212 height 15
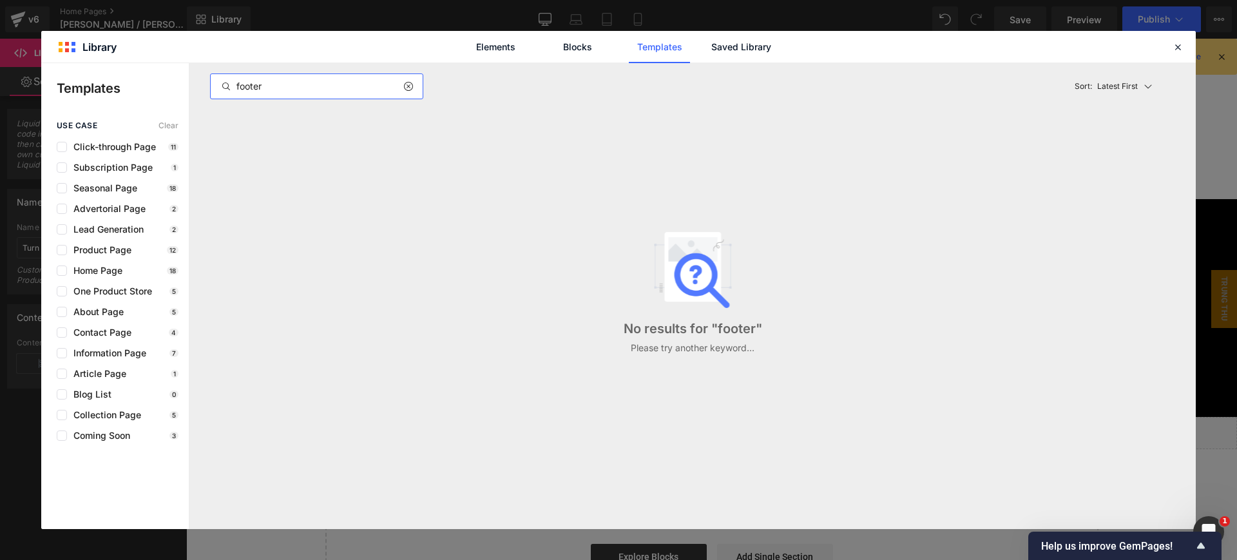
type input "footer"
click at [328, 73] on div "footer" at bounding box center [316, 86] width 213 height 26
click at [332, 85] on input "footer" at bounding box center [317, 86] width 212 height 15
click at [1176, 47] on icon at bounding box center [1178, 47] width 12 height 12
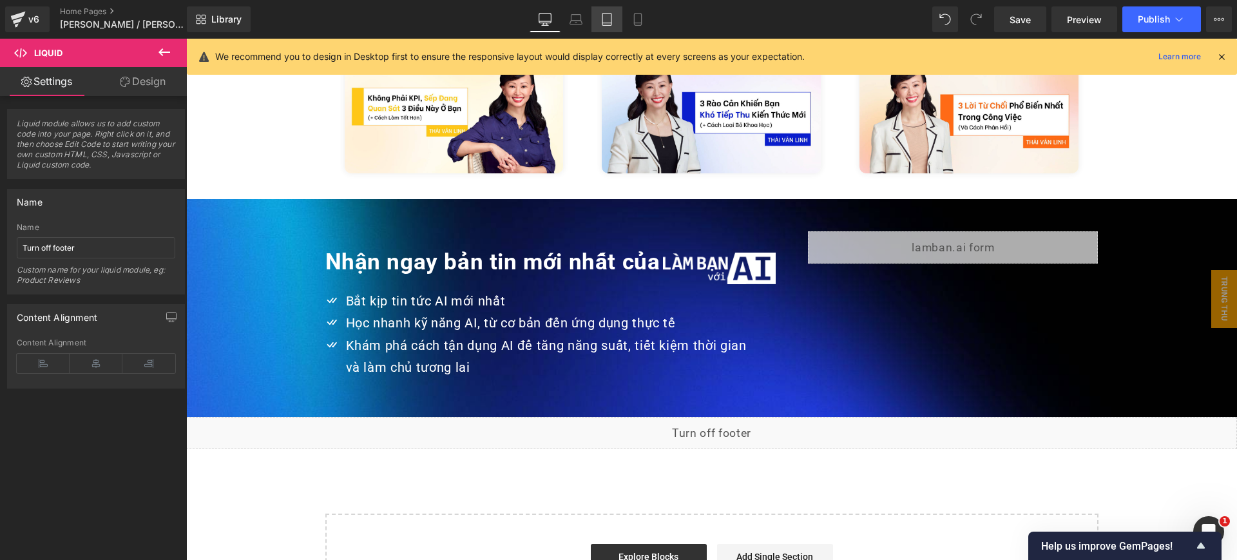
click at [603, 14] on icon at bounding box center [607, 20] width 9 height 12
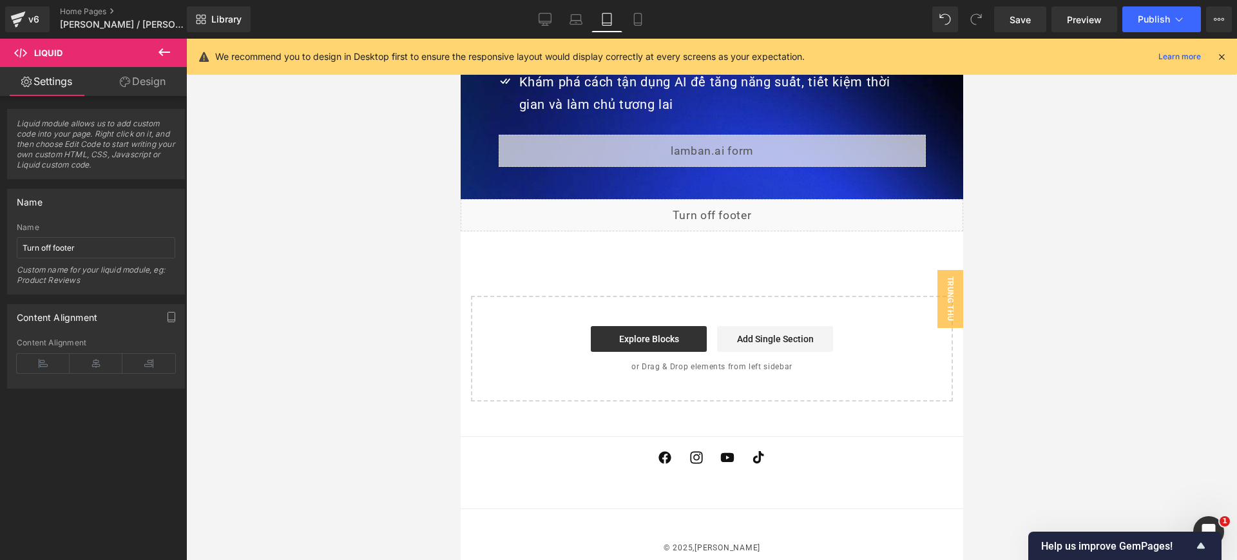
scroll to position [3051, 0]
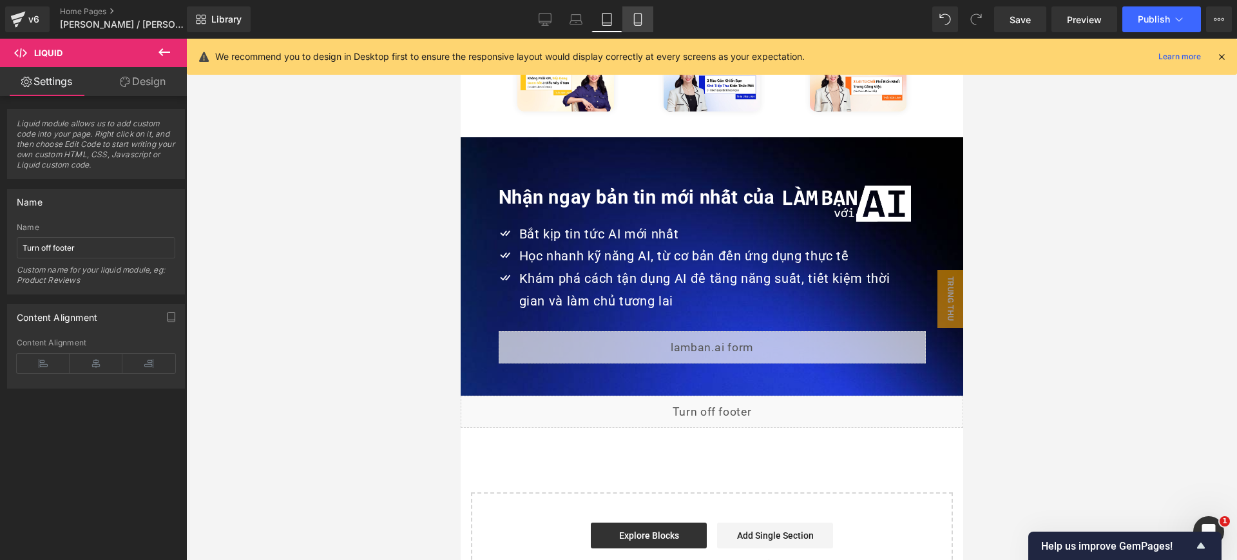
click at [631, 14] on link "Mobile" at bounding box center [638, 19] width 31 height 26
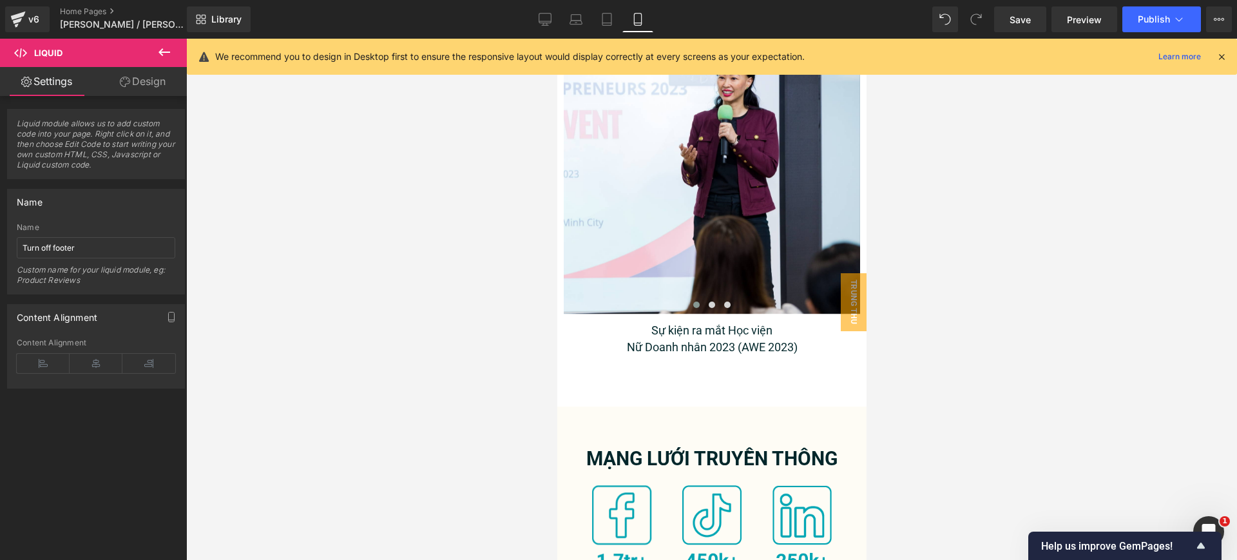
scroll to position [4383, 0]
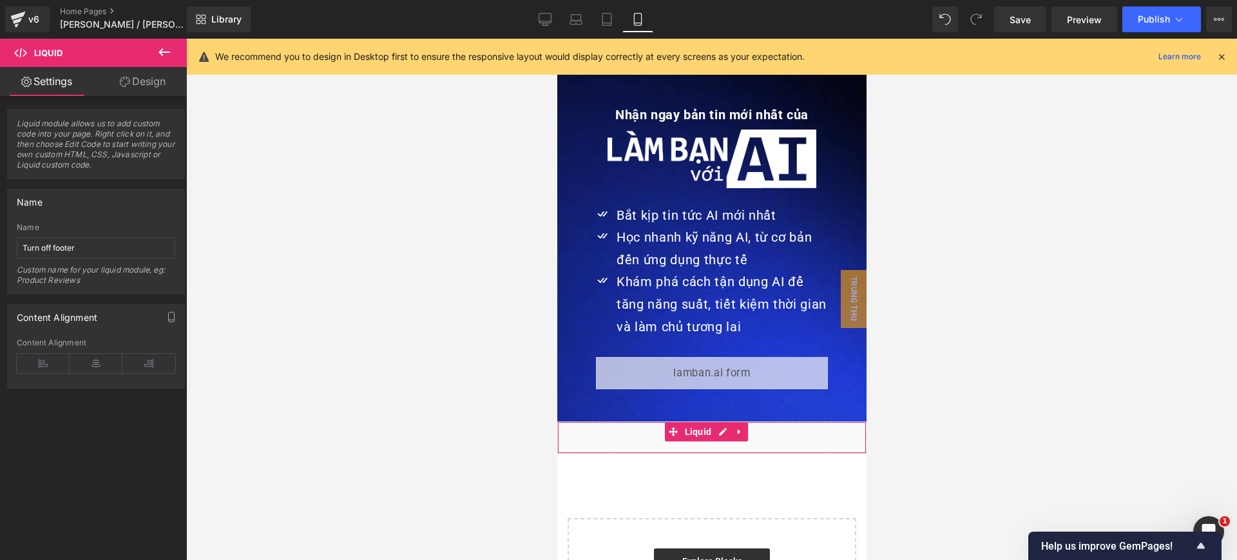
click at [720, 421] on div "Liquid" at bounding box center [711, 437] width 309 height 32
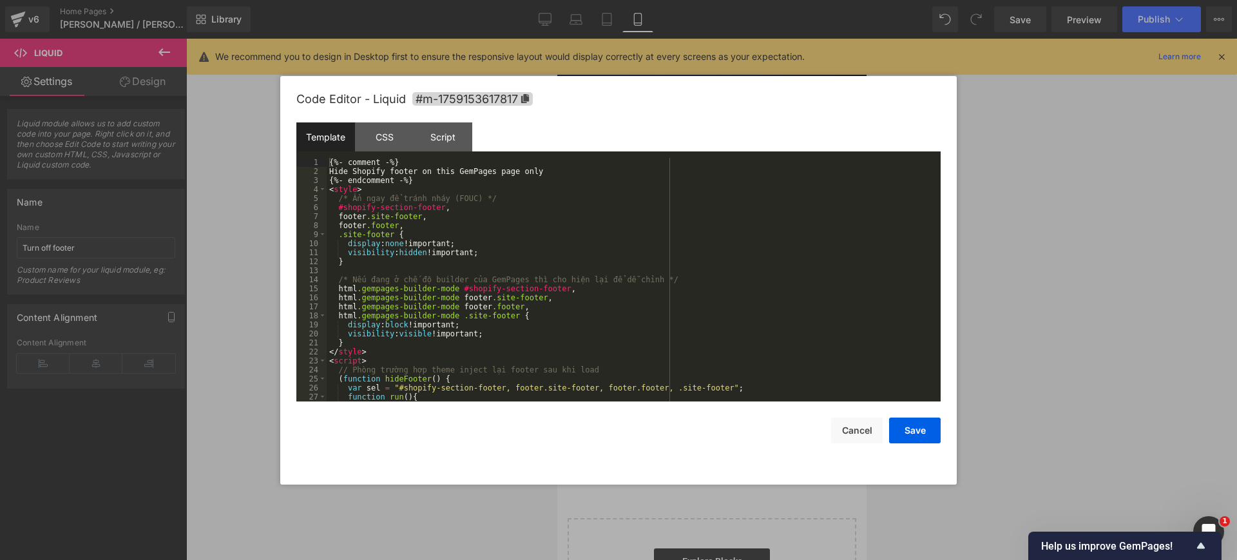
click at [569, 220] on div "{%- comment -%} Hide Shopify footer on this GemPages page only {%- endcomment -…" at bounding box center [631, 289] width 609 height 262
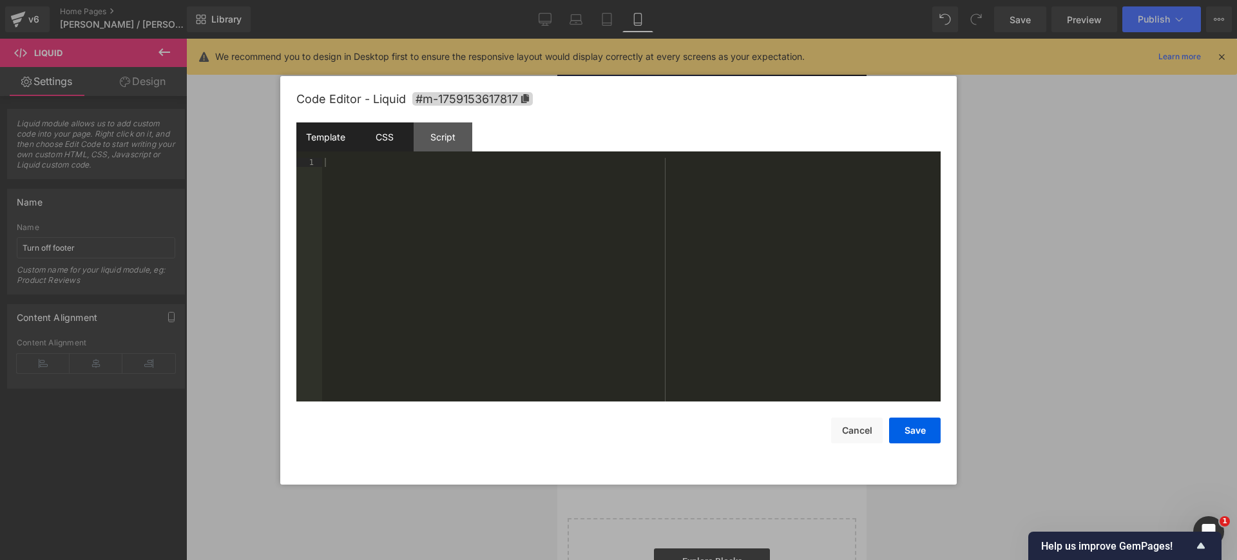
click at [383, 137] on div "CSS" at bounding box center [384, 136] width 59 height 29
click at [407, 219] on div "#m-1759153617817 { }" at bounding box center [631, 289] width 619 height 262
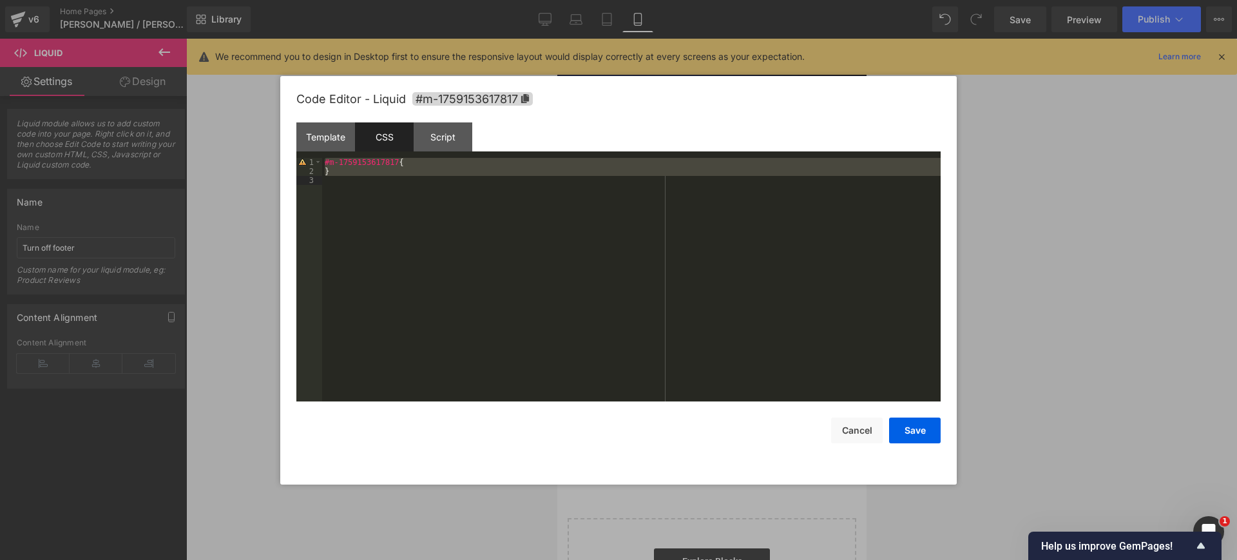
click at [415, 201] on div "#m-1759153617817 { }" at bounding box center [631, 280] width 619 height 244
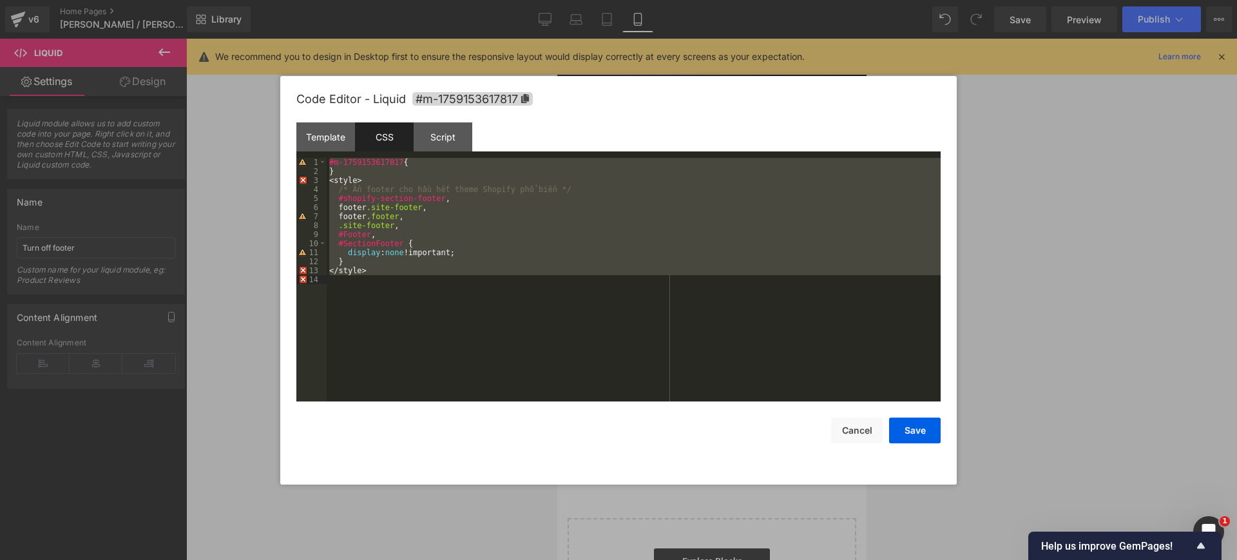
click at [362, 171] on div "#m-1759153617817 { } < style > /* Ẩn footer cho hầu hết theme Shopify phổ biến …" at bounding box center [634, 280] width 614 height 244
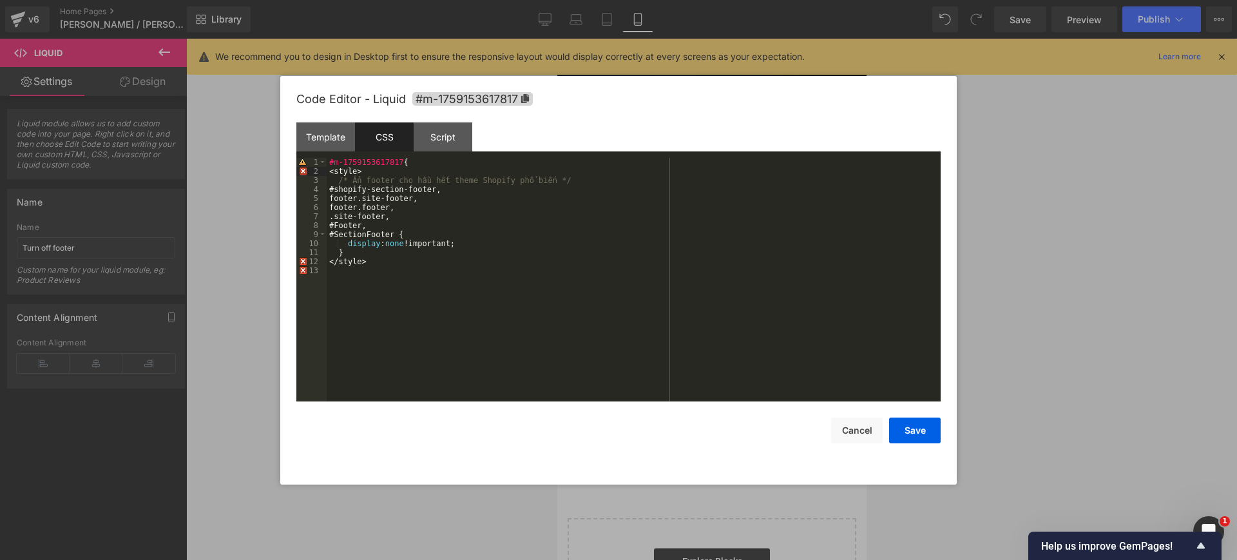
click at [351, 282] on div "#m-1759153617817 { <style> /* Ẩn footer cho hầu hết theme Shopify phổ biến */ #…" at bounding box center [634, 289] width 614 height 262
click at [331, 169] on div "#m-1759153617817 { <style> /* Ẩn footer cho hầu hết theme Shopify phổ biến */ #…" at bounding box center [634, 289] width 614 height 262
click at [383, 275] on div "#m-1759153617817 { <style> /* Ẩn footer cho hầu hết theme Shopify phổ biến */ #…" at bounding box center [634, 289] width 614 height 262
click at [337, 178] on div "#m-1759153617817 { <style> /* Ẩn footer cho hầu hết theme Shopify phổ biến */ #…" at bounding box center [634, 289] width 614 height 262
click at [326, 195] on div "5" at bounding box center [311, 198] width 30 height 9
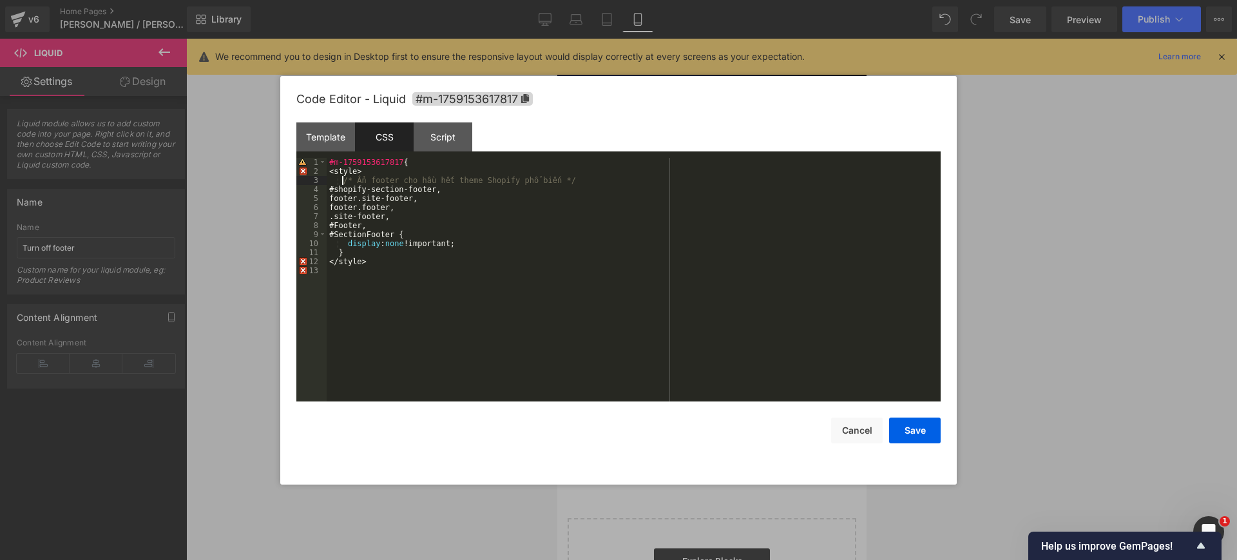
click at [326, 190] on div "4" at bounding box center [311, 189] width 30 height 9
click at [329, 186] on div "#m-1759153617817 { <style> /* Ẩn footer cho hầu hết theme Shopify phổ biến */ #…" at bounding box center [634, 289] width 614 height 262
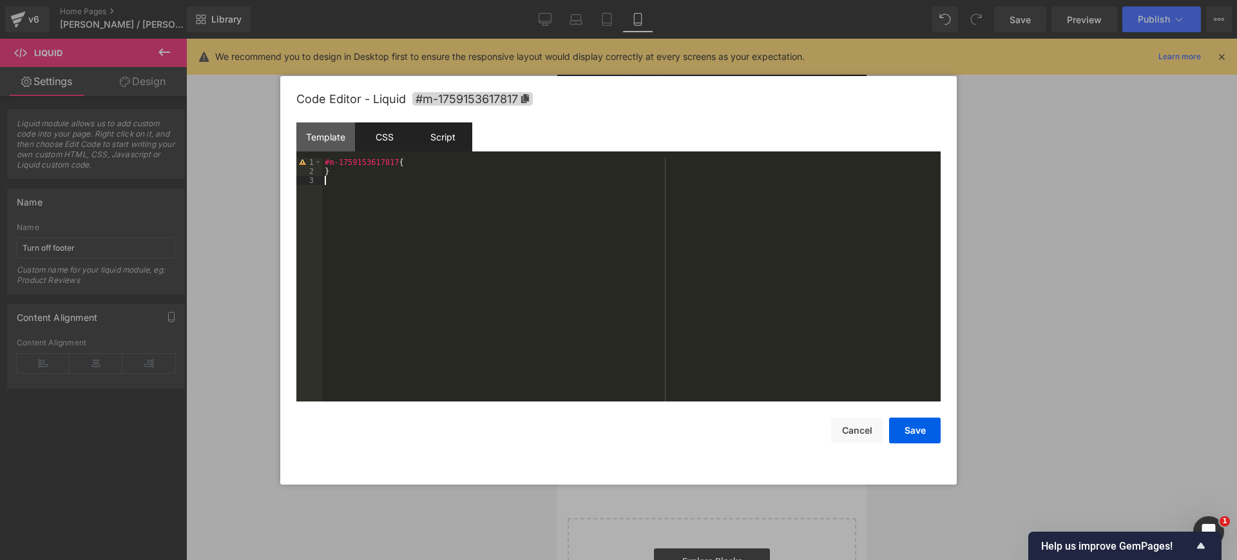
click at [452, 135] on div "Script" at bounding box center [443, 136] width 59 height 29
click at [396, 133] on div "CSS" at bounding box center [384, 136] width 59 height 29
drag, startPoint x: 336, startPoint y: 143, endPoint x: 359, endPoint y: 162, distance: 29.3
click at [336, 143] on div "Template" at bounding box center [325, 136] width 59 height 29
click at [390, 208] on div at bounding box center [631, 289] width 619 height 262
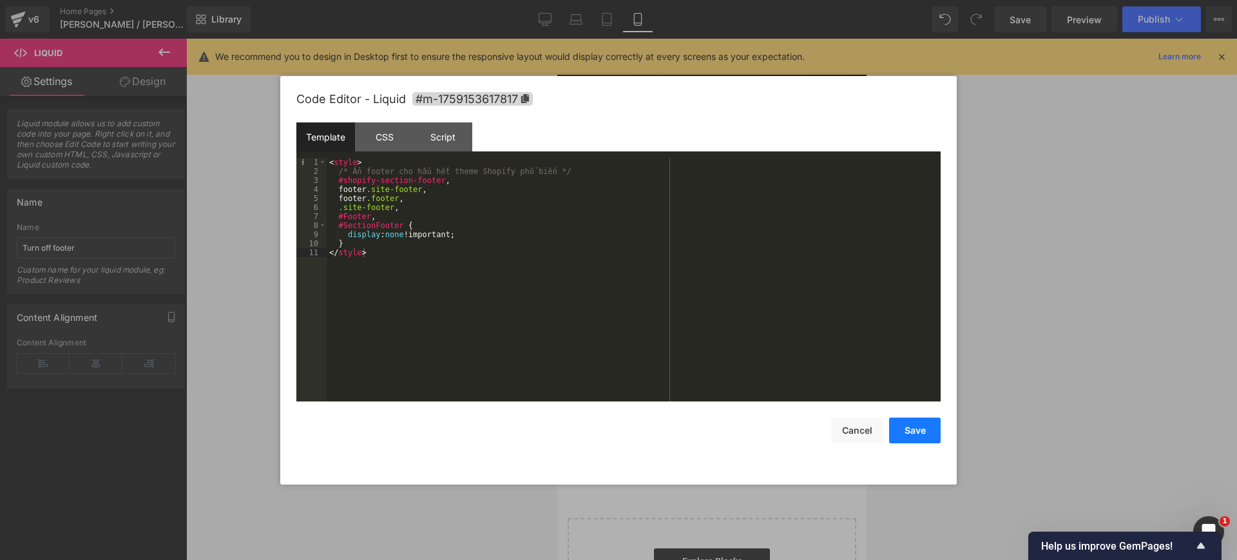
click at [934, 436] on button "Save" at bounding box center [915, 431] width 52 height 26
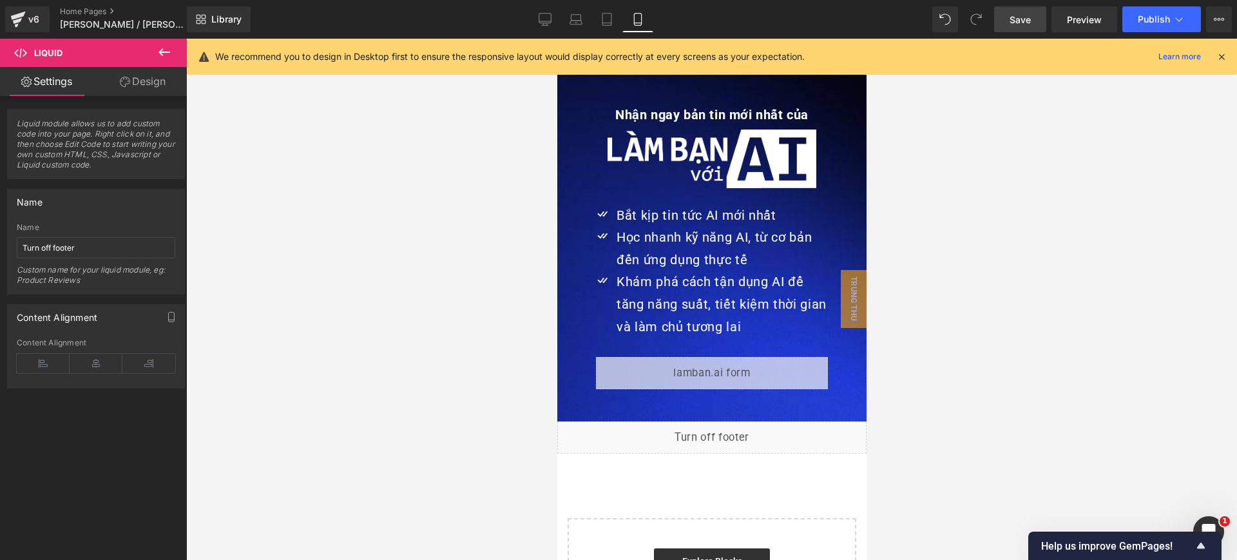
click at [1025, 16] on span "Save" at bounding box center [1020, 20] width 21 height 14
click at [1079, 22] on span "Preview" at bounding box center [1084, 20] width 35 height 14
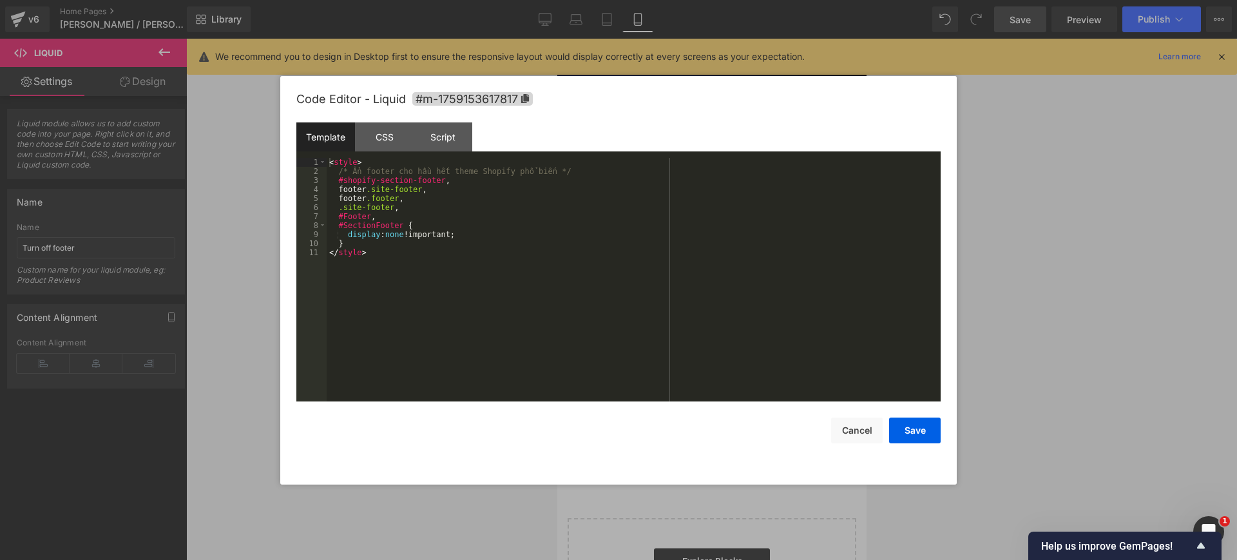
click at [719, 421] on div "Liquid" at bounding box center [711, 437] width 309 height 32
click at [405, 216] on div "< style > /* Ẩn footer cho hầu hết theme Shopify phổ biến */ #shopify-section-f…" at bounding box center [634, 289] width 614 height 262
drag, startPoint x: 450, startPoint y: 135, endPoint x: 444, endPoint y: 154, distance: 19.8
click at [450, 135] on div "Script" at bounding box center [443, 136] width 59 height 29
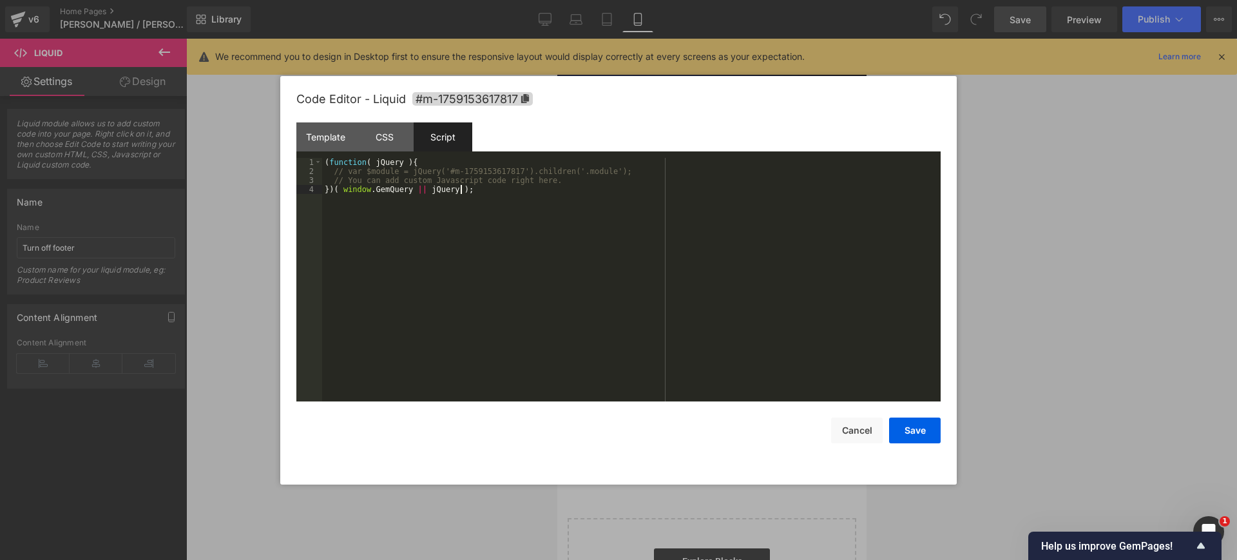
click at [421, 212] on div "( function ( jQuery ) { // var $module = jQuery('#m-1759153617817').children('.…" at bounding box center [631, 289] width 619 height 262
click at [392, 114] on div "Code Editor - Liquid #m-1759153617817" at bounding box center [618, 99] width 644 height 46
click at [388, 137] on div "CSS" at bounding box center [384, 136] width 59 height 29
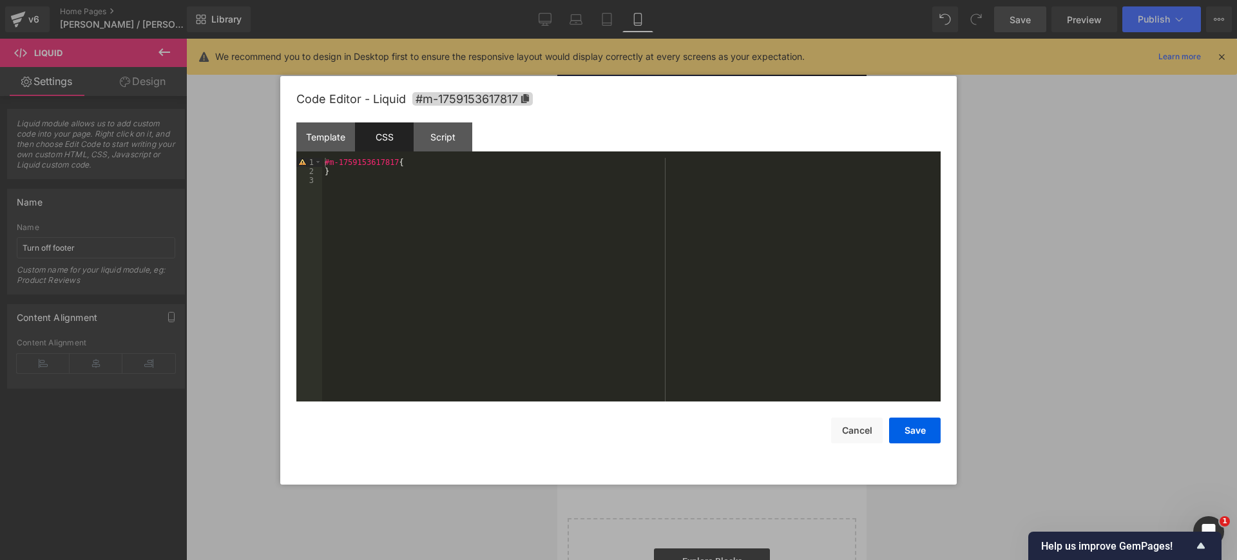
click at [412, 175] on div "#m-1759153617817 { }" at bounding box center [631, 289] width 619 height 262
click at [365, 193] on div "#m-1759153617817 { }" at bounding box center [631, 289] width 619 height 262
click at [412, 283] on div "#m-1759153617817 { } < style > /* Ẩn footer cho hầu hết theme Shopify phổ biến …" at bounding box center [634, 289] width 614 height 262
click at [492, 281] on div "/* Ẩn footer */ #shopify-section-footer , footer .site-footer , footer .footer …" at bounding box center [634, 289] width 614 height 262
click at [418, 239] on div "/* Ẩn footer cho trang này */ #shopify-section-footer , .site-footer , .footer …" at bounding box center [634, 289] width 614 height 262
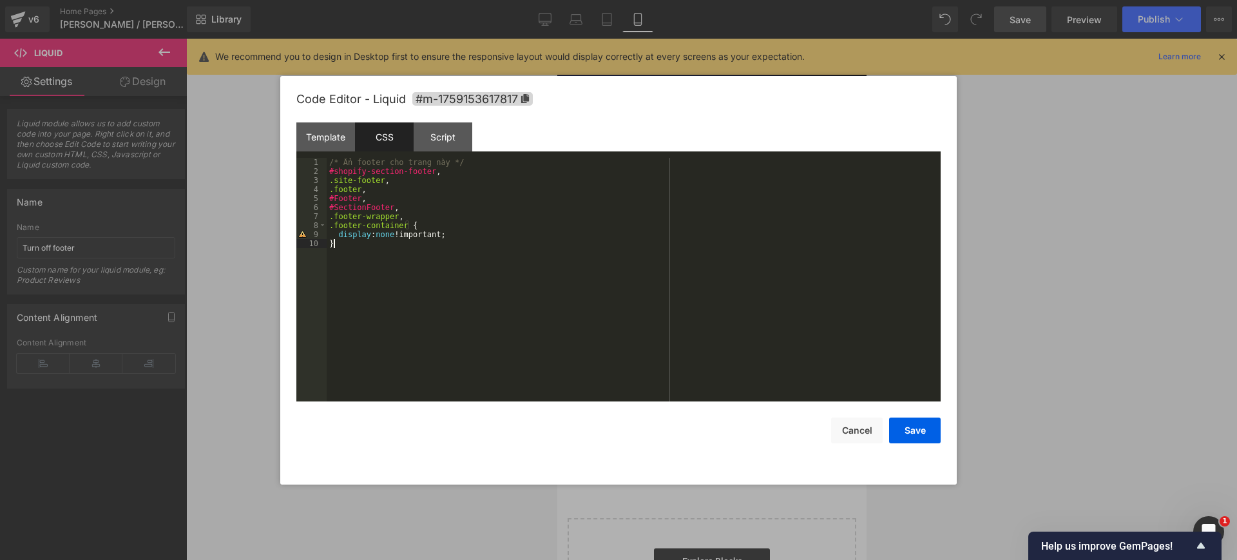
click at [406, 238] on div "/* Ẩn footer cho trang này */ #shopify-section-footer , .site-footer , .footer …" at bounding box center [634, 289] width 614 height 262
click at [338, 244] on div "/* Ẩn footer cho trang này */ #shopify-section-footer , .site-footer , .footer …" at bounding box center [634, 289] width 614 height 262
click at [401, 234] on div "/* Ẩn footer cho trang này */ #shopify-section-footer , .site-footer , .footer …" at bounding box center [634, 289] width 614 height 262
click at [516, 273] on div "/* Ẩn footer cho trang này */ #shopify-section-footer , .site-footer , .footer …" at bounding box center [634, 289] width 614 height 262
click at [398, 231] on div "/* Ẩn footer cho trang này */ #shopify-section-footer , .site-footer , .footer …" at bounding box center [634, 289] width 614 height 262
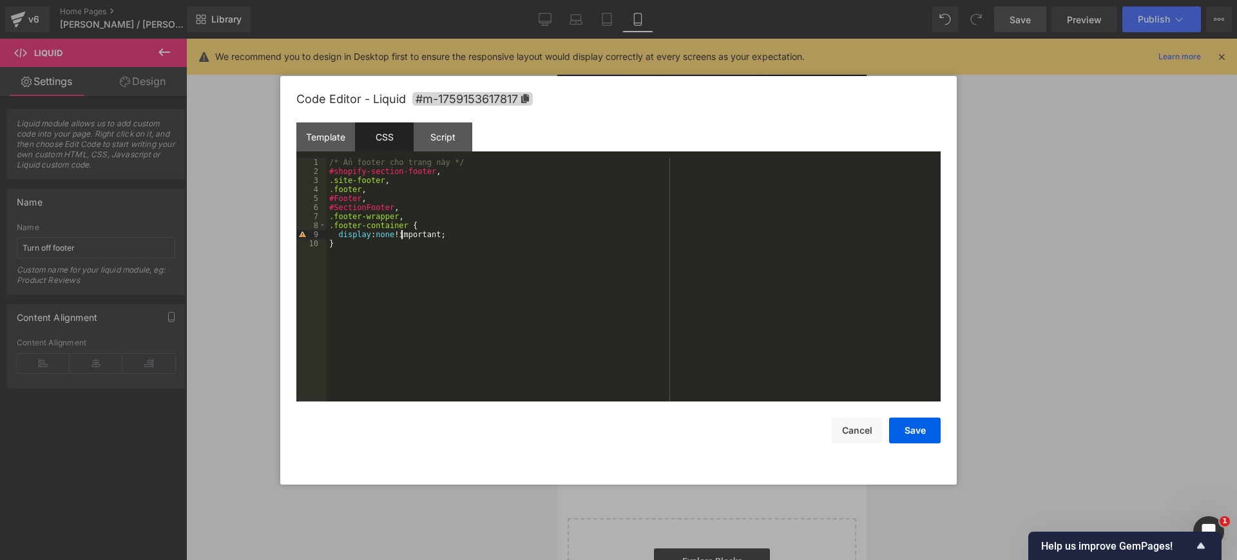
click at [462, 235] on div "/* Ẩn footer cho trang này */ #shopify-section-footer , .site-footer , .footer …" at bounding box center [634, 289] width 614 height 262
click at [461, 247] on div "/* Ẩn footer cho trang này */ #shopify-section-footer , .site-footer , .footer …" at bounding box center [634, 289] width 614 height 262
click at [465, 233] on div "/* Ẩn footer cho trang này */ #shopify-section-footer , .site-footer , .footer …" at bounding box center [634, 289] width 614 height 262
click at [471, 237] on div "/* Ẩn footer cho trang này */ #shopify-section-footer , .site-footer , .footer …" at bounding box center [634, 289] width 614 height 262
click at [429, 289] on div "/* Ẩn footer cho trang này */ #shopify-section-footer , .site-footer , .footer …" at bounding box center [634, 289] width 614 height 262
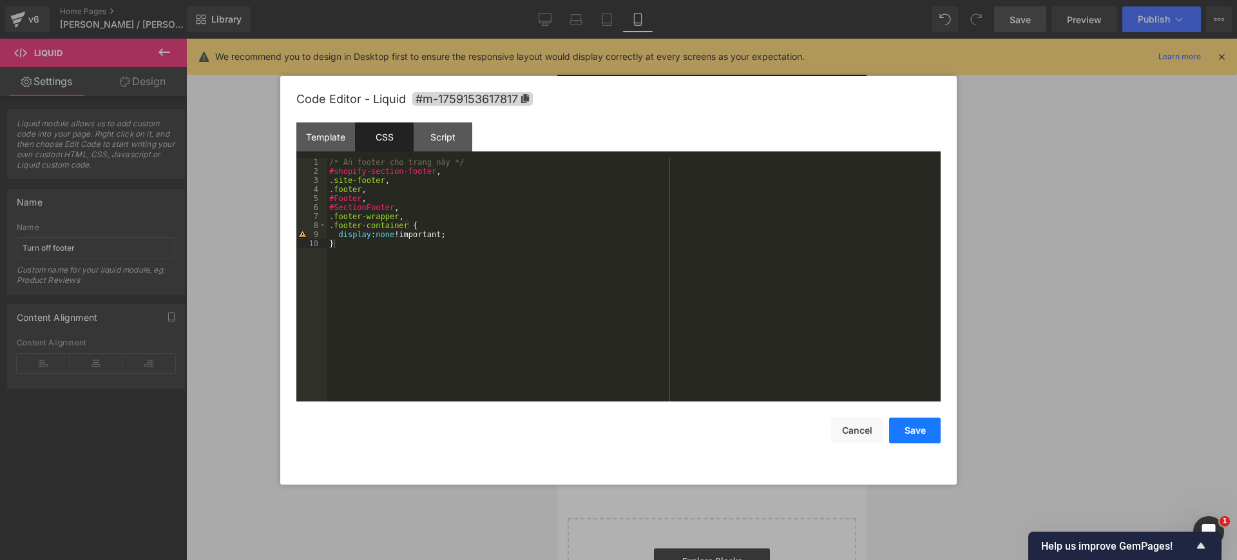
click at [929, 432] on button "Save" at bounding box center [915, 431] width 52 height 26
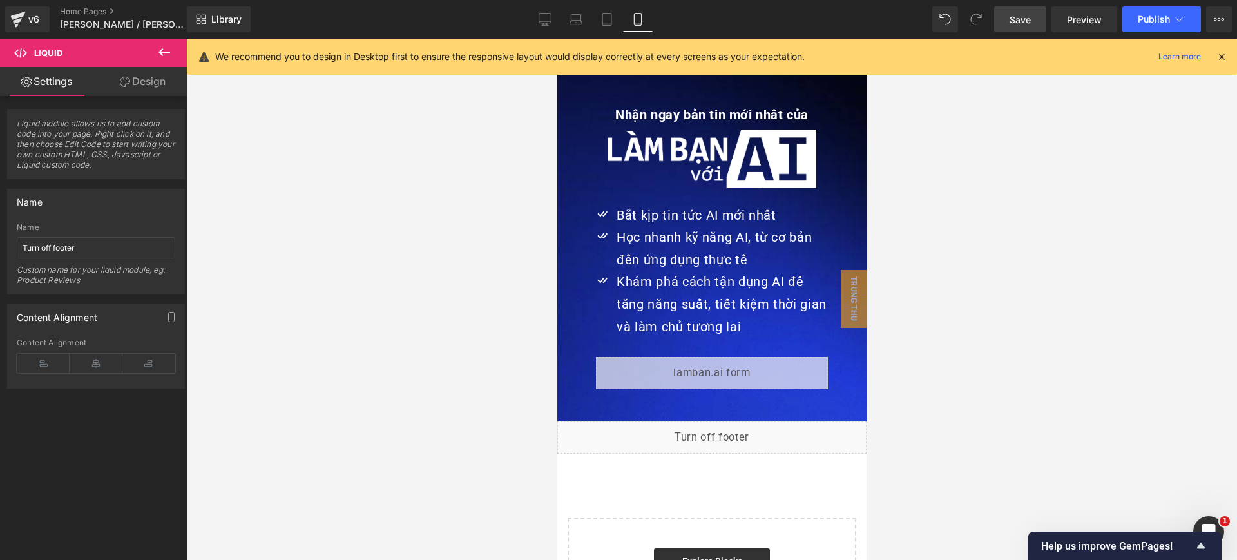
click at [1027, 16] on span "Save" at bounding box center [1020, 20] width 21 height 14
click at [1072, 14] on span "Preview" at bounding box center [1084, 20] width 35 height 14
click at [801, 421] on div "Liquid" at bounding box center [711, 437] width 309 height 32
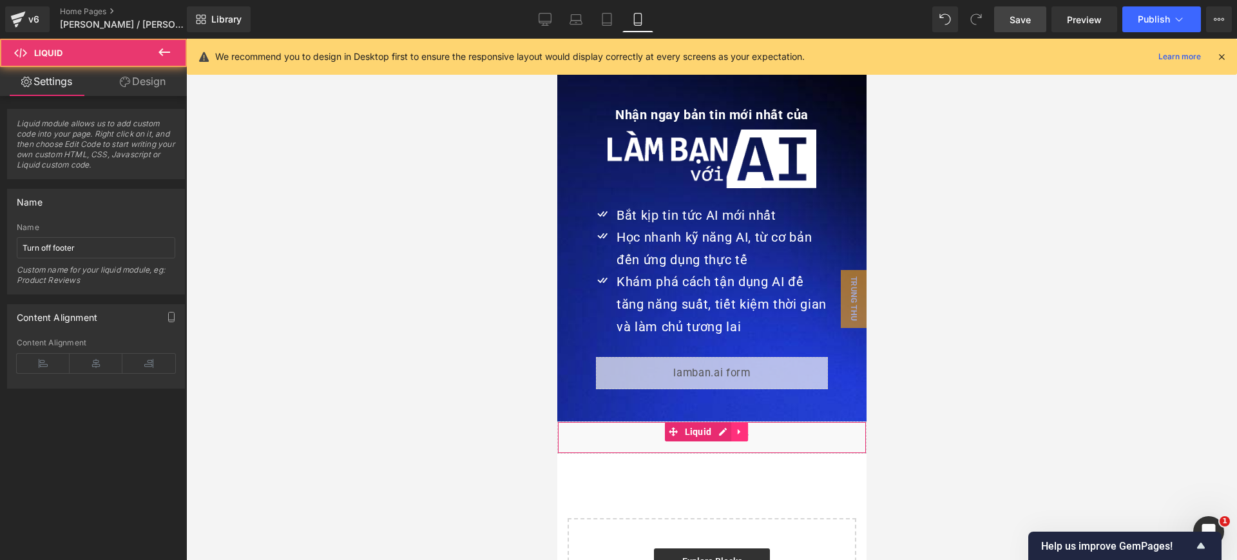
click at [740, 427] on icon at bounding box center [739, 432] width 9 height 10
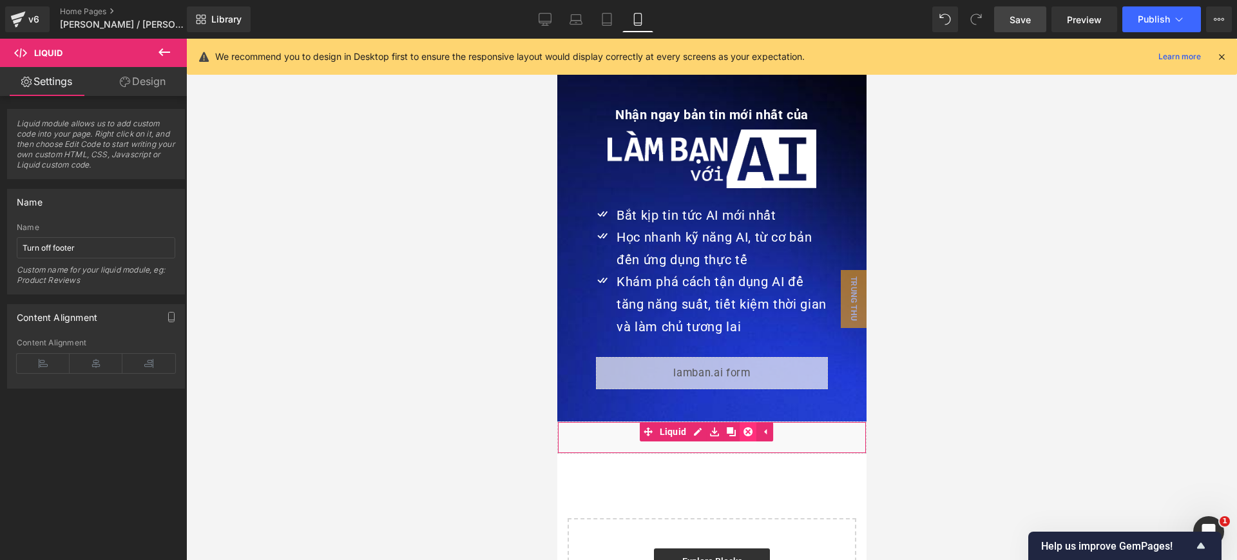
click at [744, 427] on icon at bounding box center [747, 431] width 9 height 9
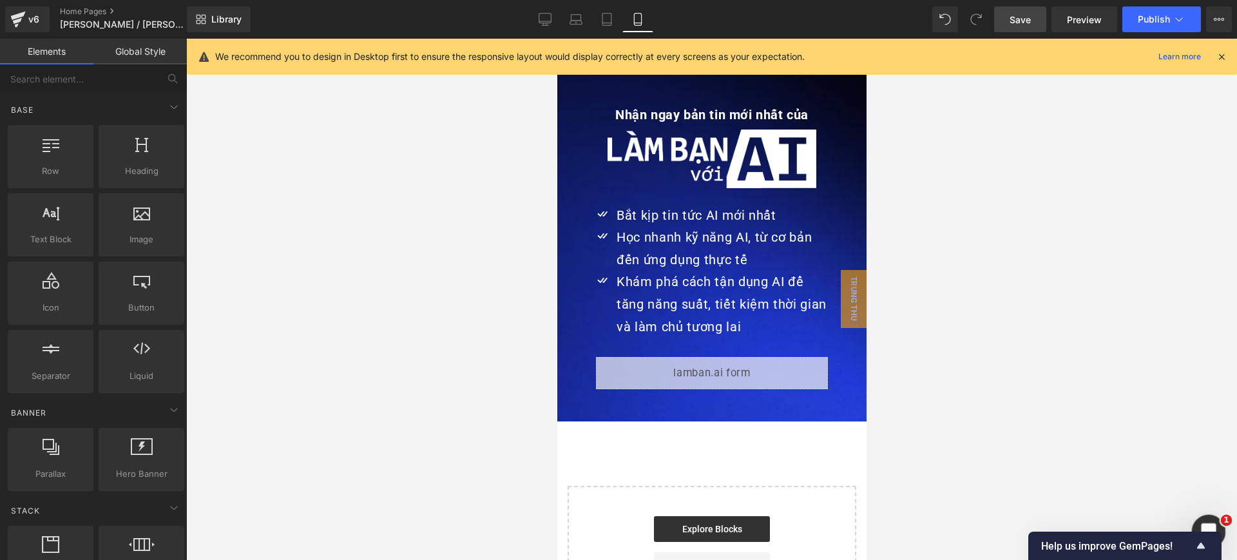
click at [1216, 525] on div "Open Intercom Messenger" at bounding box center [1207, 529] width 43 height 43
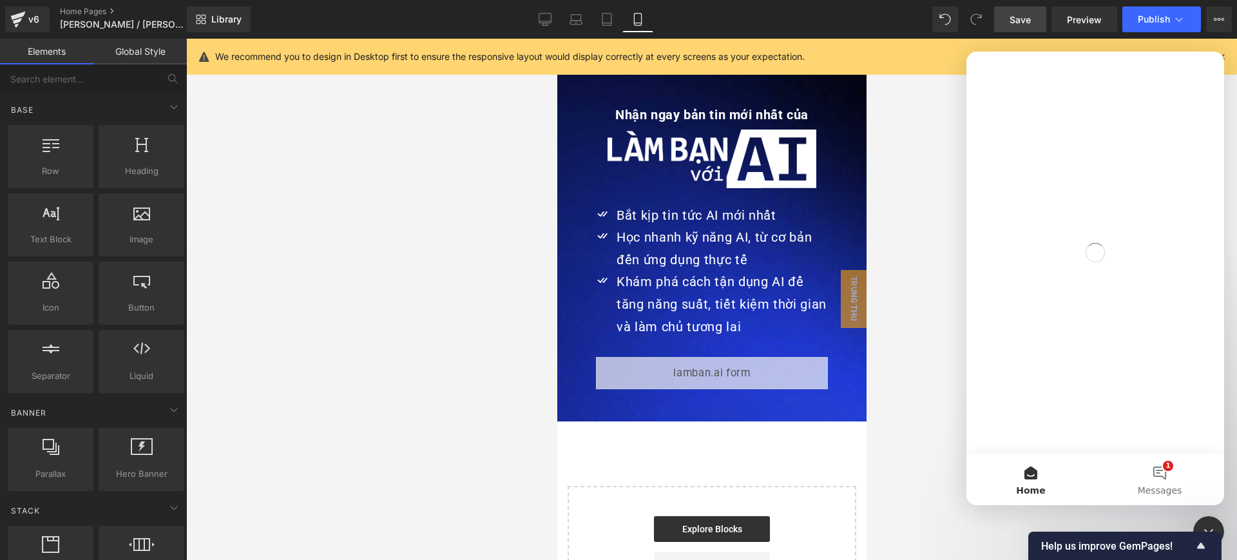
scroll to position [0, 0]
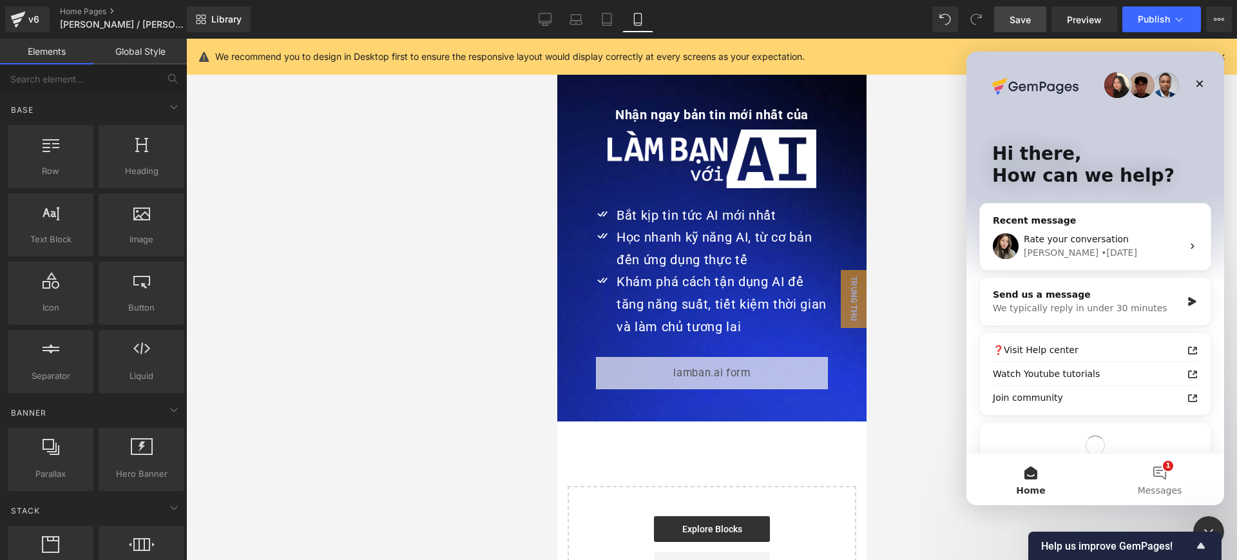
click at [1034, 15] on div at bounding box center [618, 260] width 1237 height 521
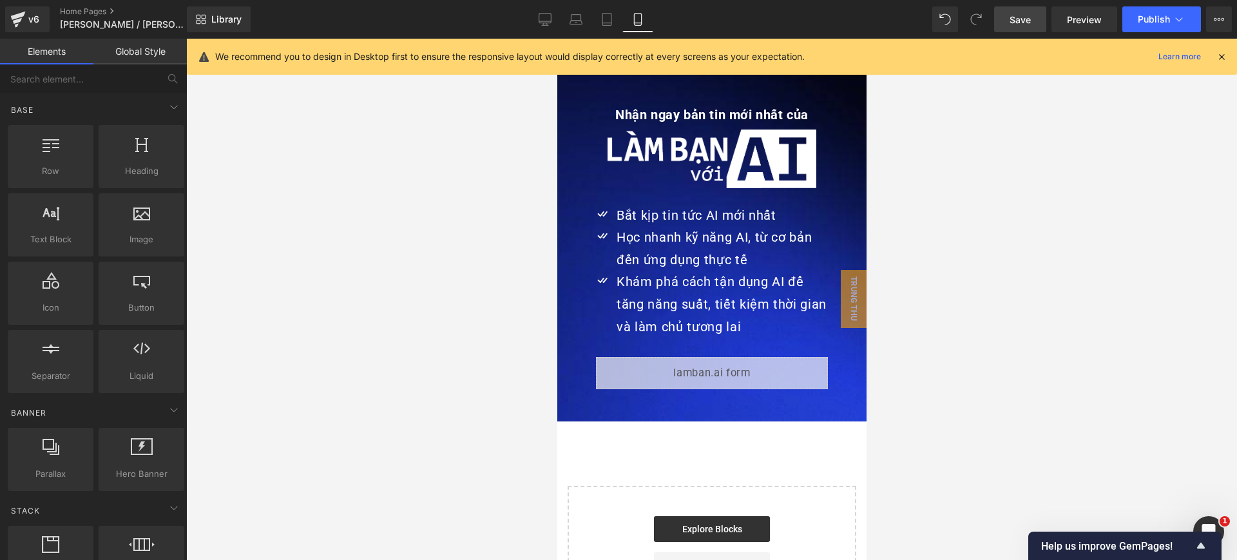
click at [1033, 15] on link "Save" at bounding box center [1020, 19] width 52 height 26
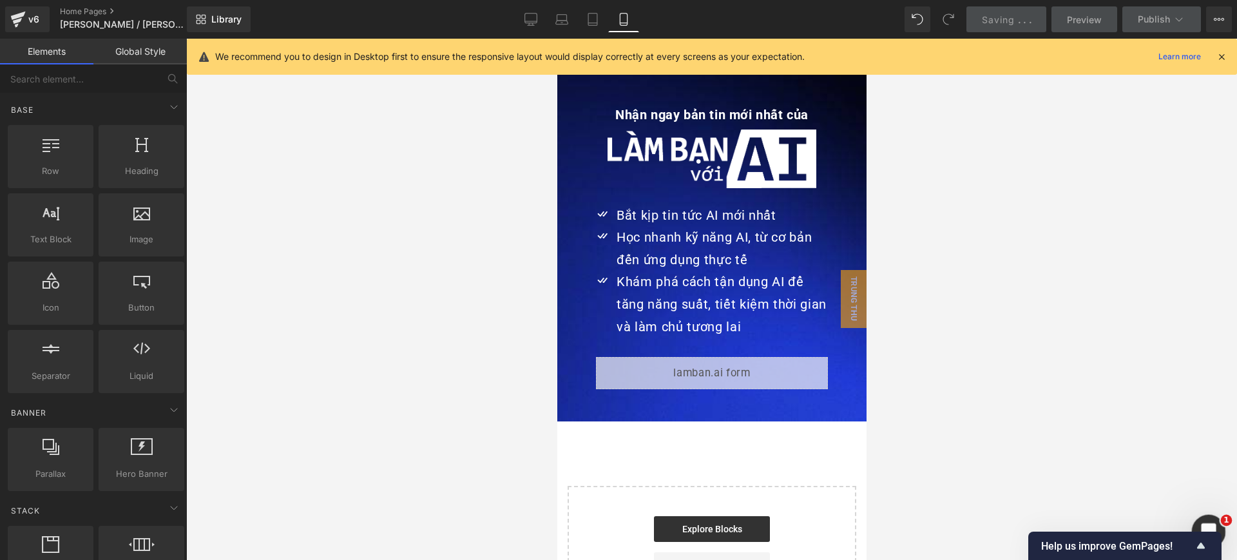
click at [1204, 514] on html at bounding box center [1207, 529] width 31 height 31
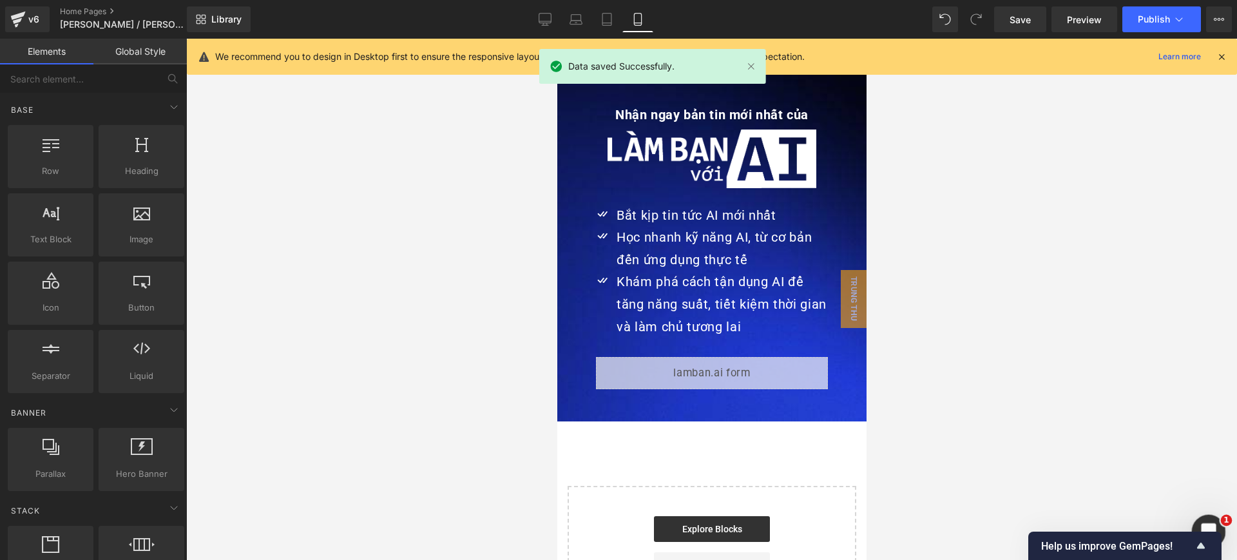
click at [1208, 515] on div "Open Intercom Messenger" at bounding box center [1207, 529] width 43 height 43
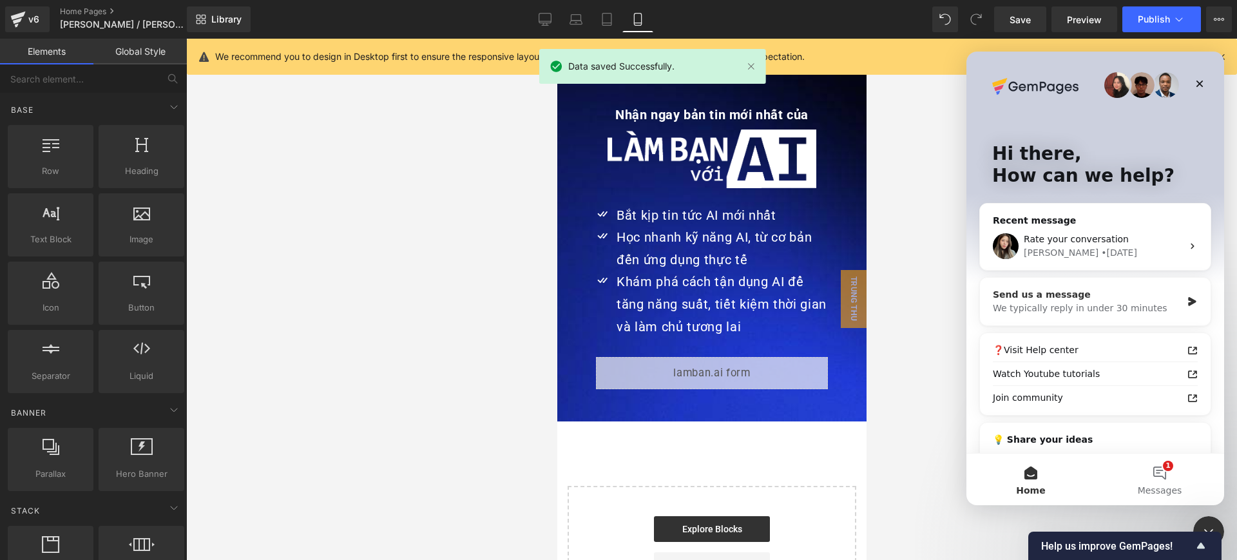
click at [1144, 298] on div "Send us a message" at bounding box center [1087, 295] width 189 height 14
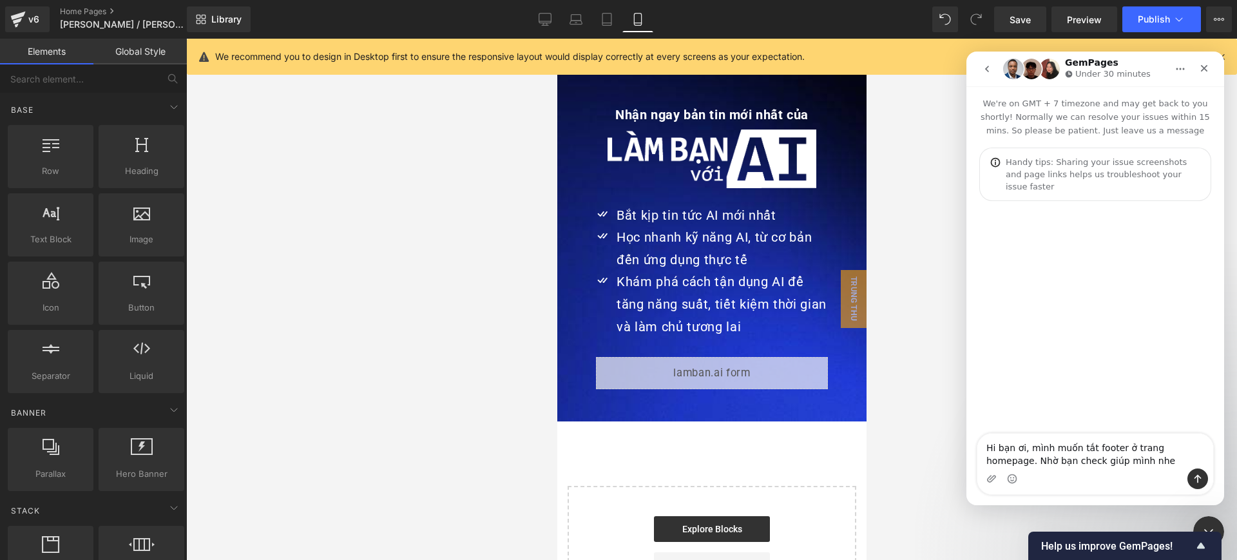
type textarea "Hi bạn ơi, mình muốn tắt footer ở trang homepage. Nhờ bạn check giúp mình nhe ạ"
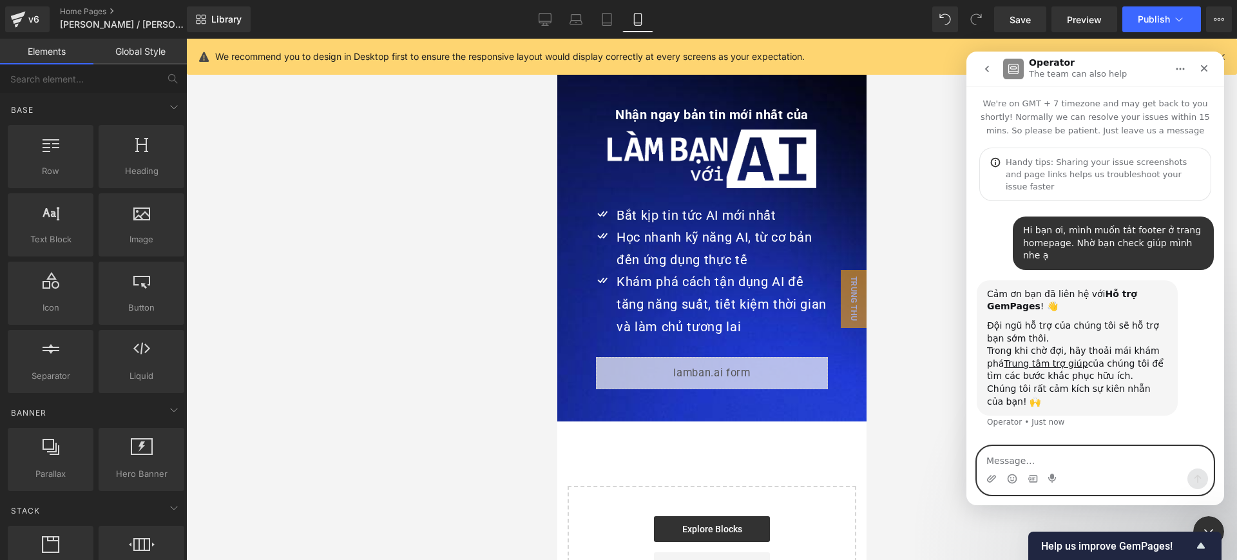
click at [1121, 460] on textarea "Message…" at bounding box center [1096, 458] width 236 height 22
click at [1014, 24] on div at bounding box center [618, 260] width 1237 height 521
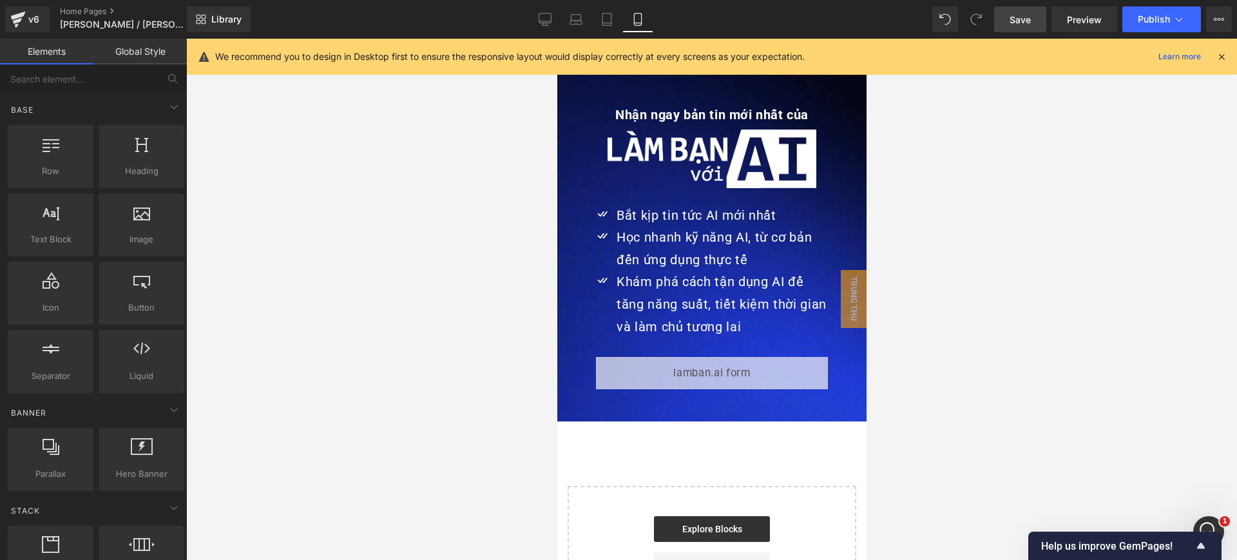
click at [1015, 23] on span "Save" at bounding box center [1020, 20] width 21 height 14
click at [1207, 521] on icon "Open Intercom Messenger" at bounding box center [1207, 529] width 21 height 21
